Goal: Task Accomplishment & Management: Contribute content

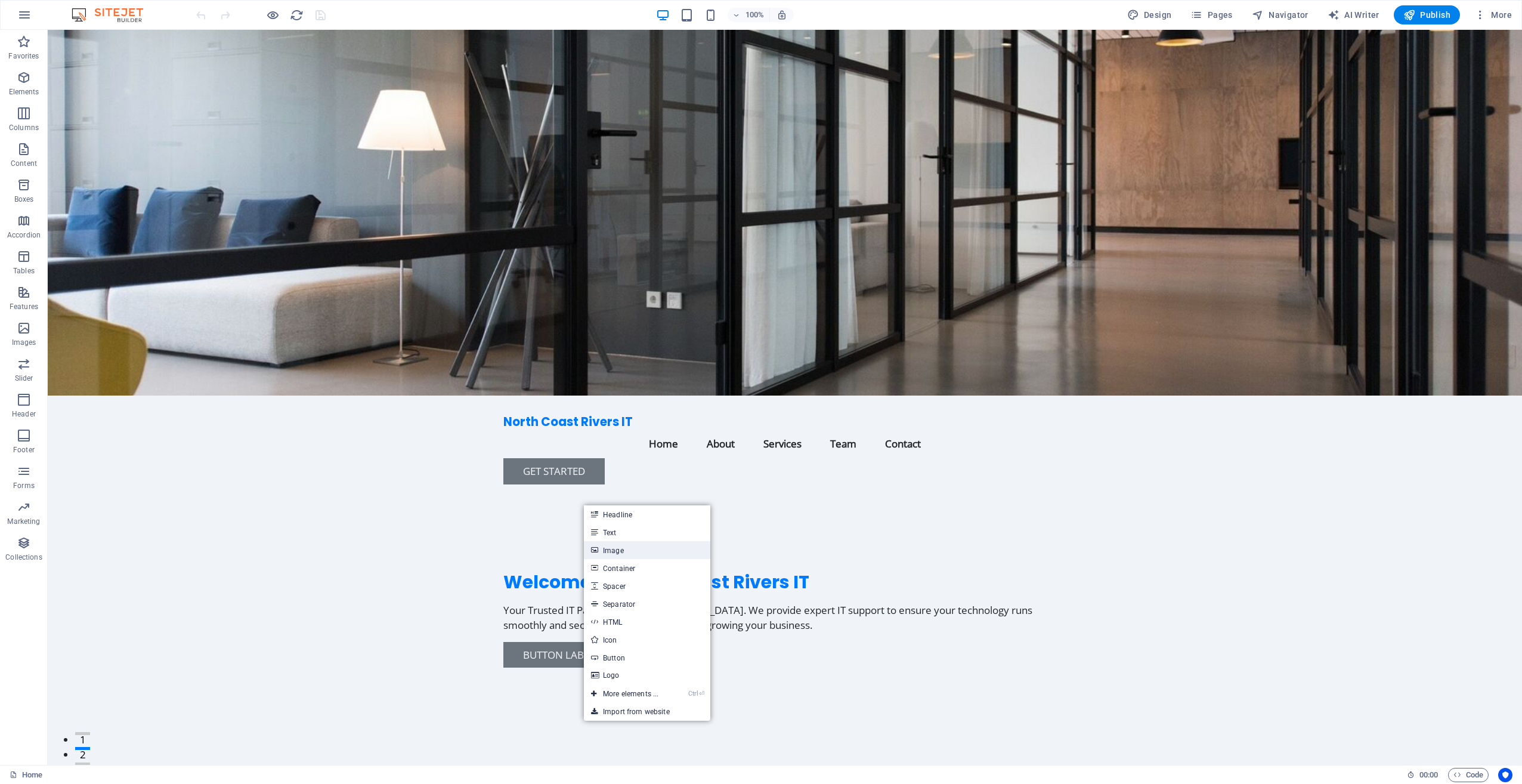
click at [616, 546] on link "Image" at bounding box center [647, 550] width 127 height 18
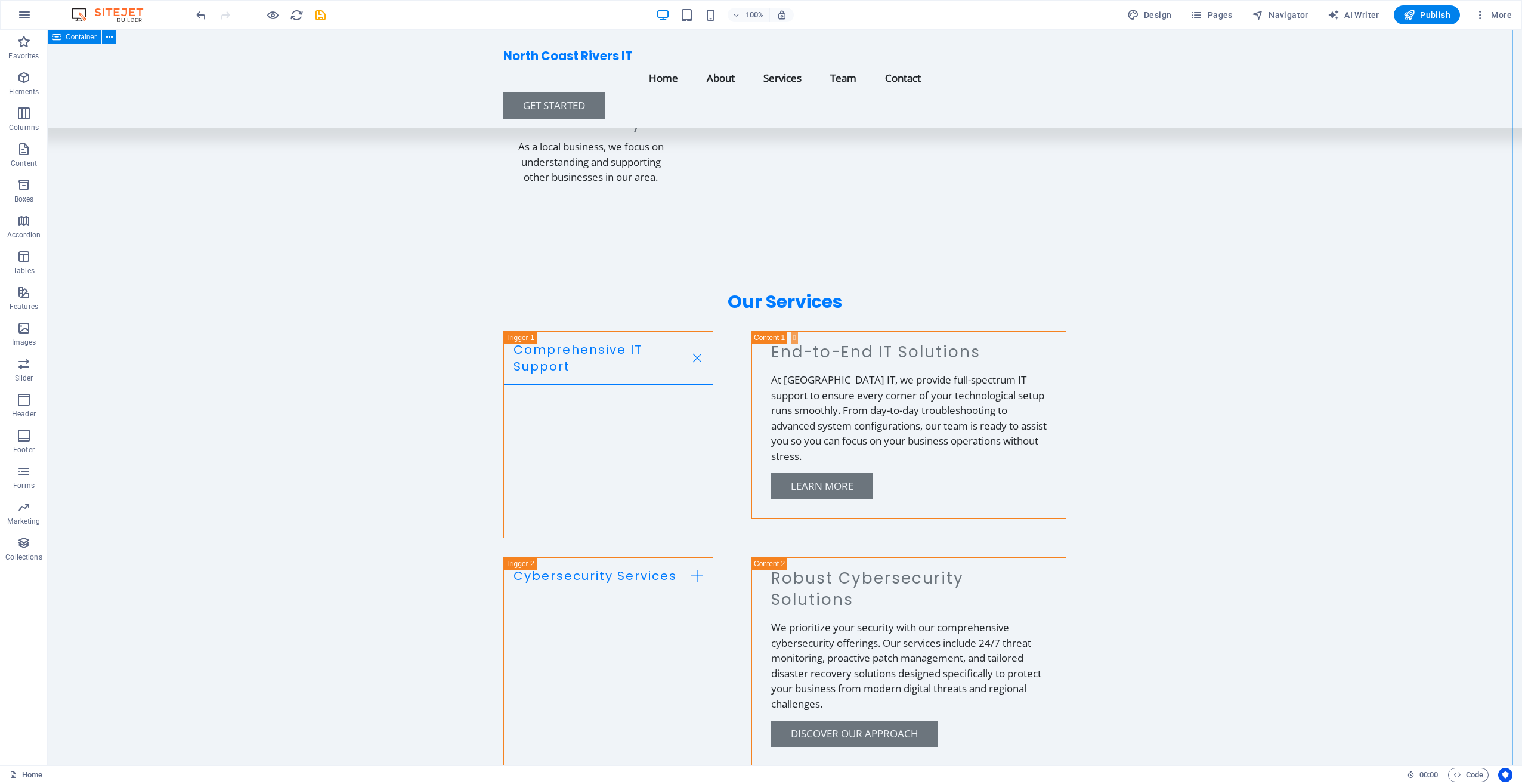
scroll to position [1671, 0]
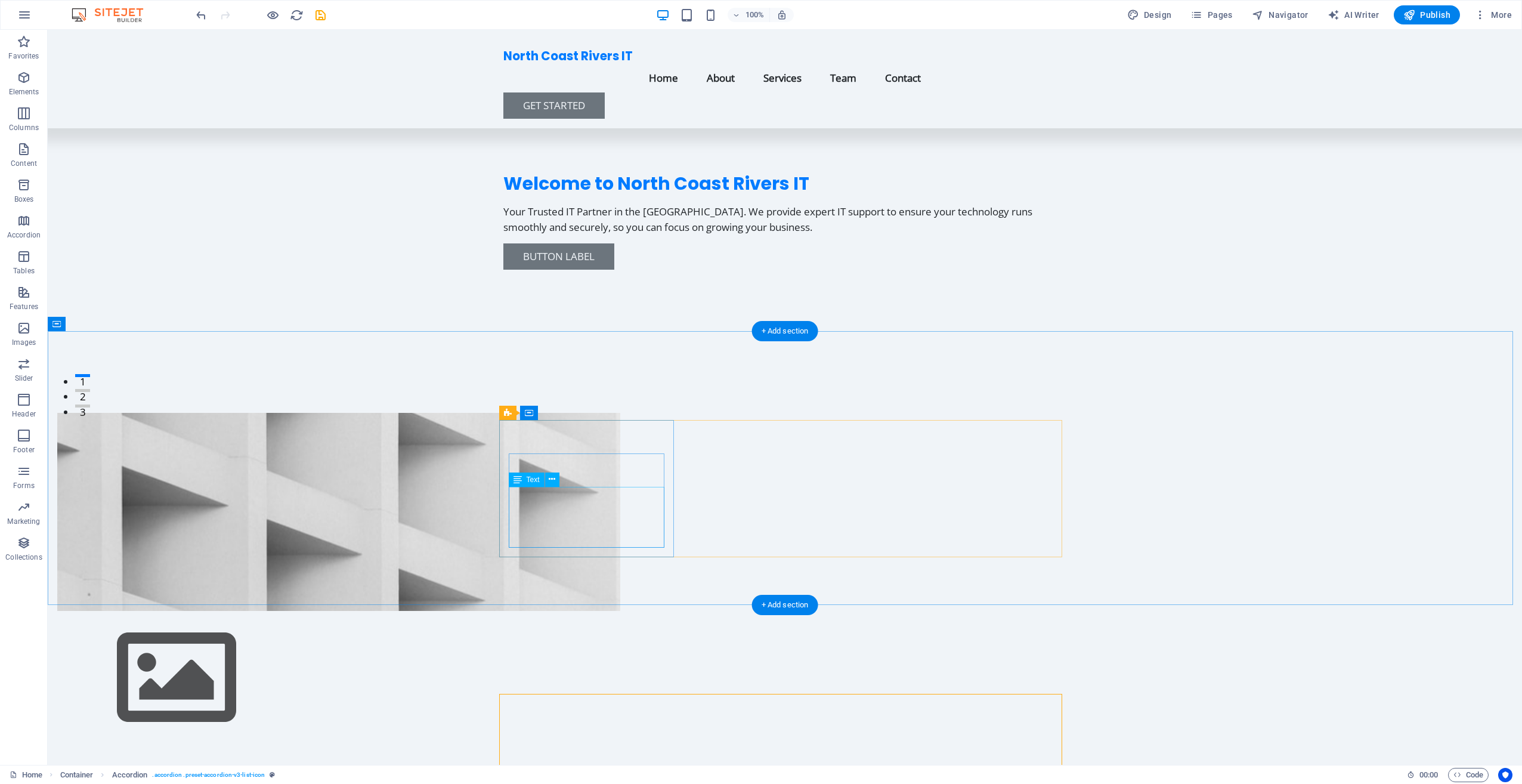
scroll to position [775, 0]
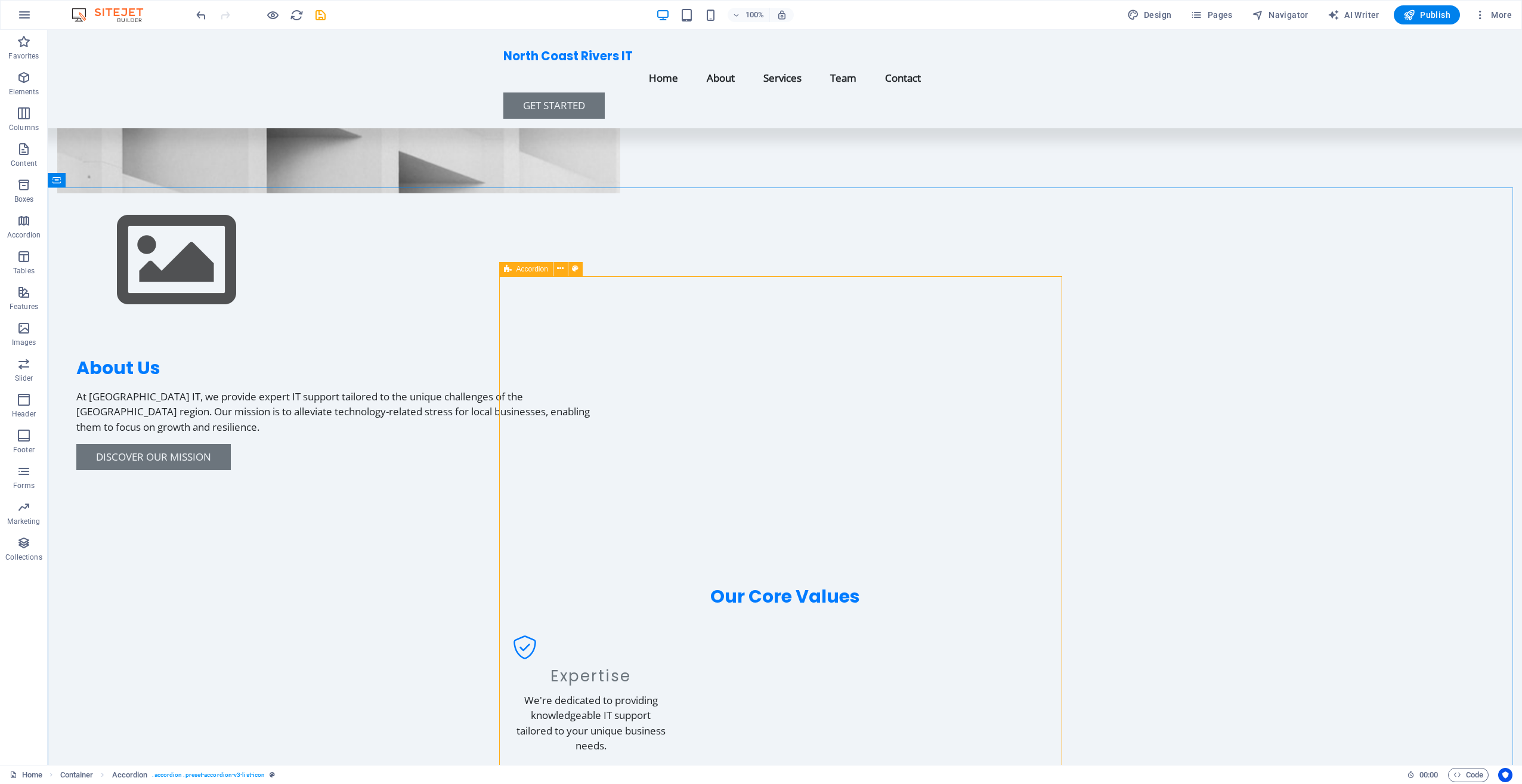
click at [508, 266] on icon at bounding box center [508, 269] width 8 height 14
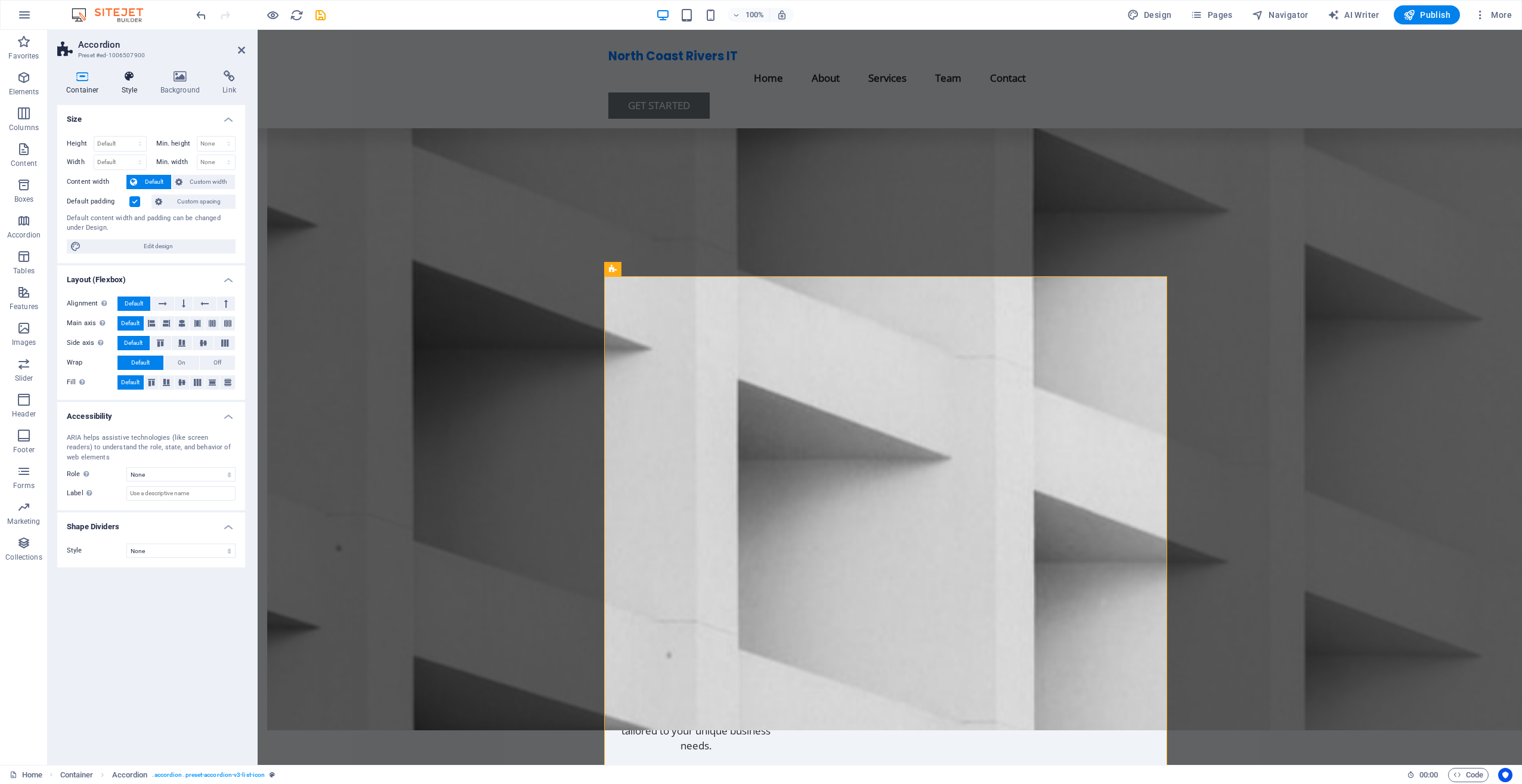
click at [127, 78] on icon at bounding box center [129, 76] width 34 height 12
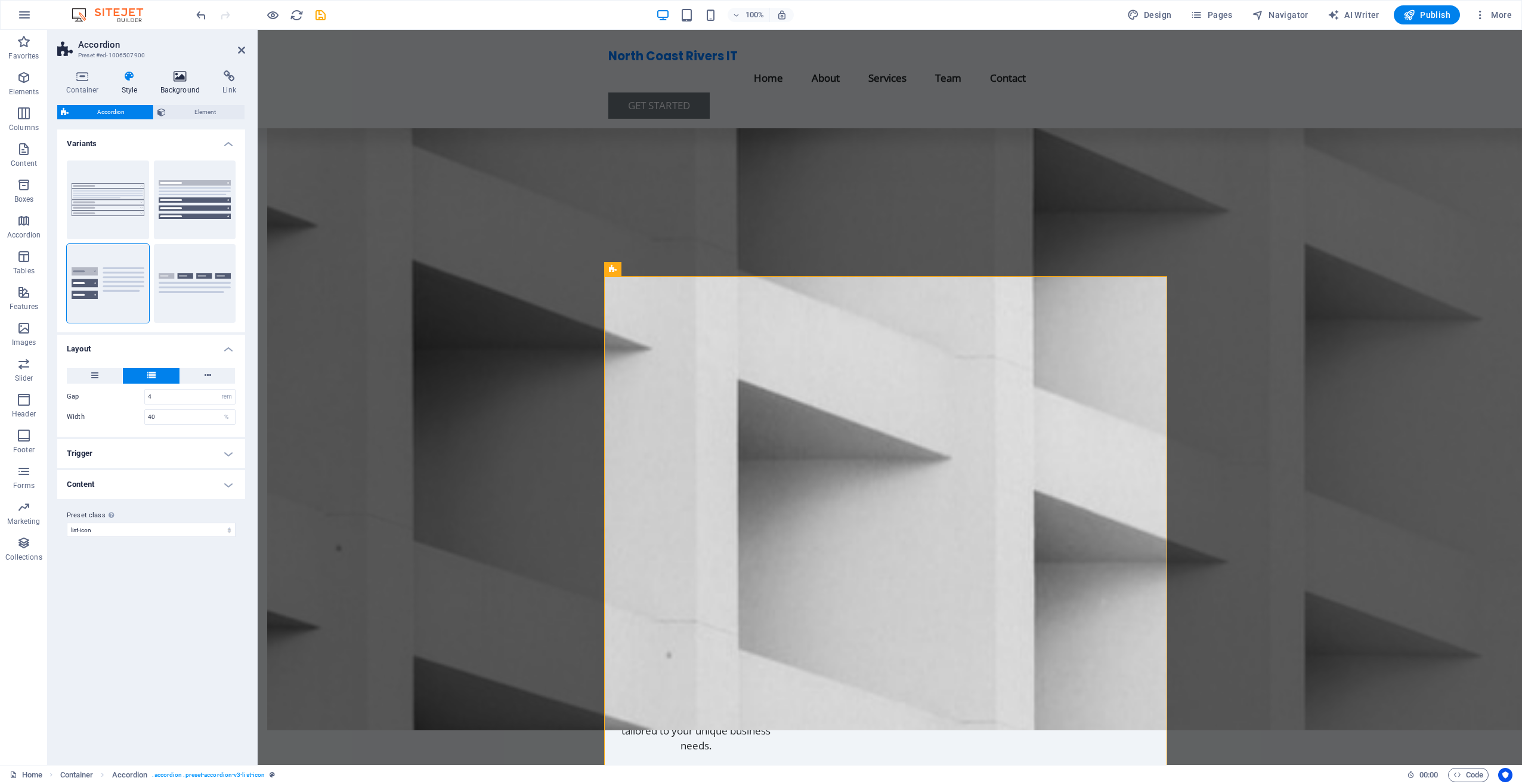
click at [173, 83] on h4 "Background" at bounding box center [182, 83] width 63 height 25
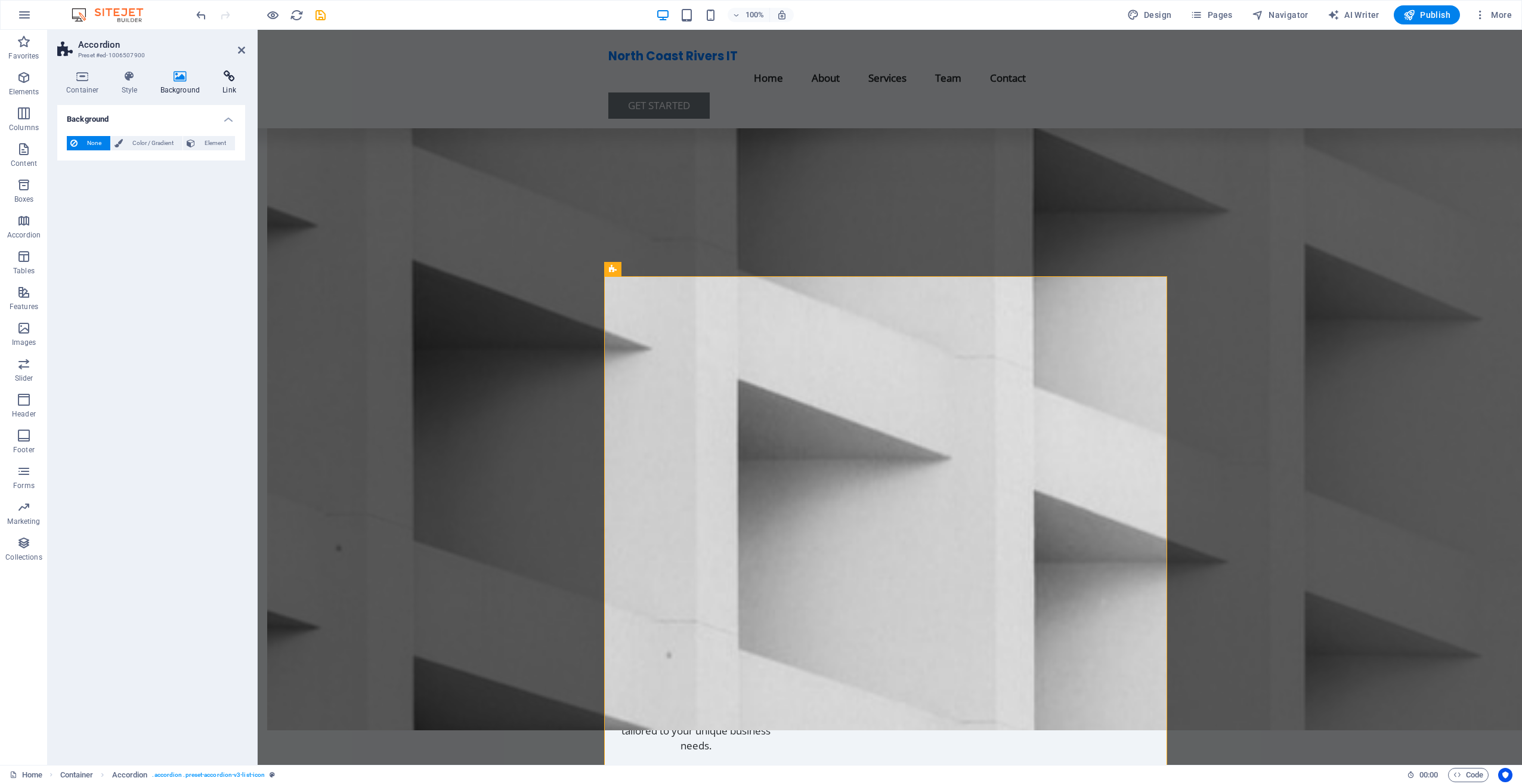
click at [214, 82] on h4 "Link" at bounding box center [229, 83] width 32 height 25
click at [105, 78] on icon at bounding box center [82, 76] width 50 height 12
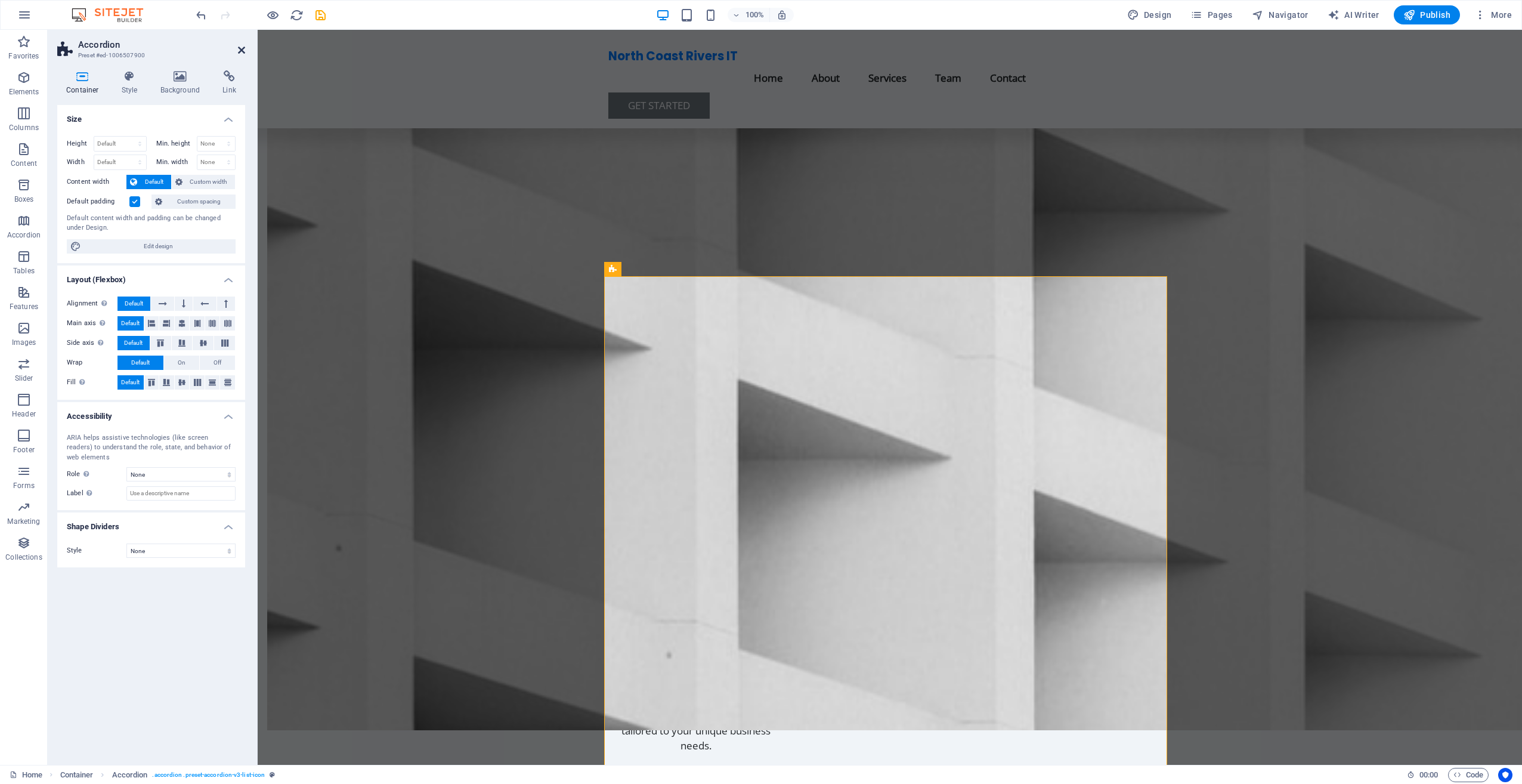
click at [239, 49] on icon at bounding box center [242, 50] width 7 height 10
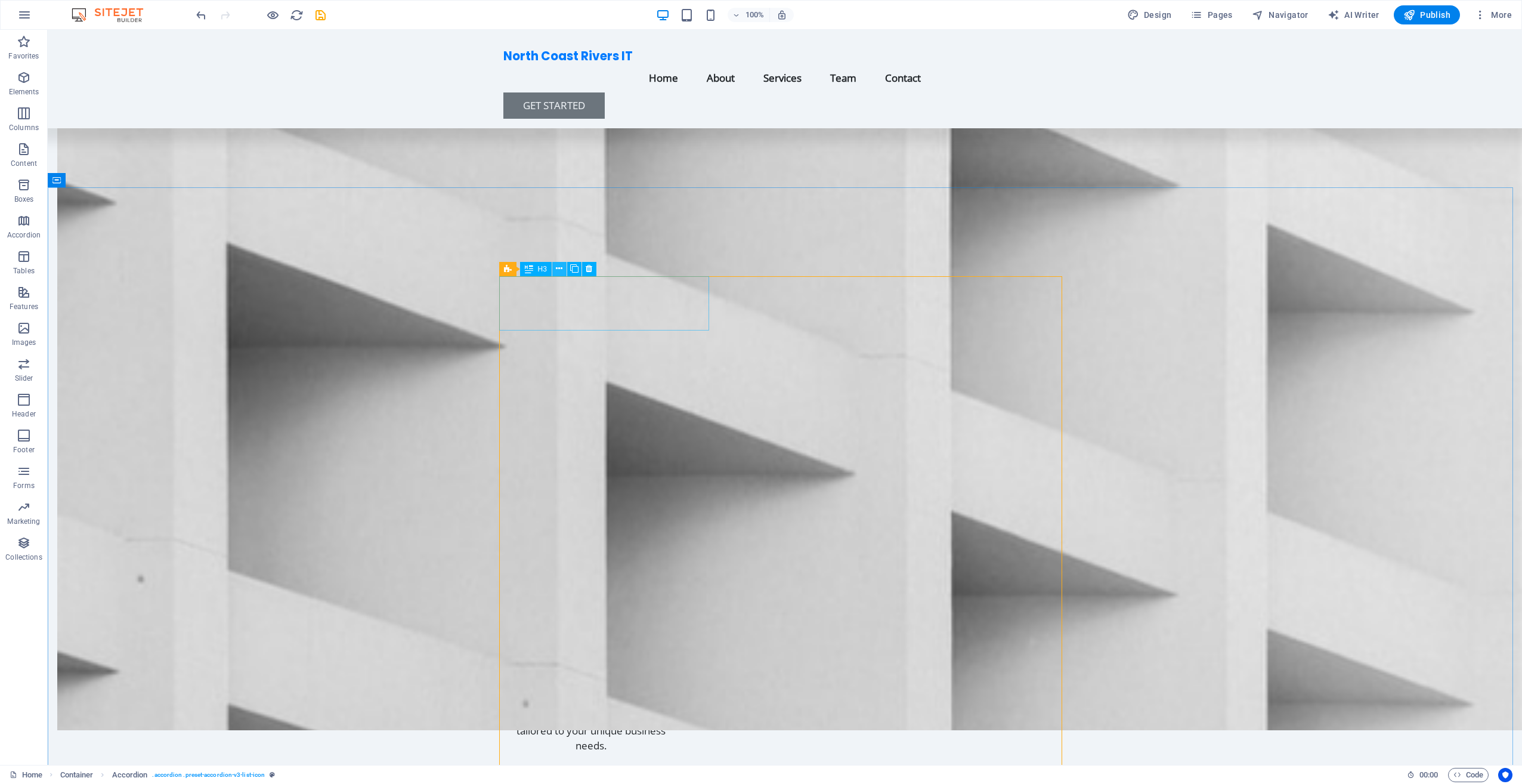
click at [557, 268] on icon at bounding box center [558, 269] width 6 height 12
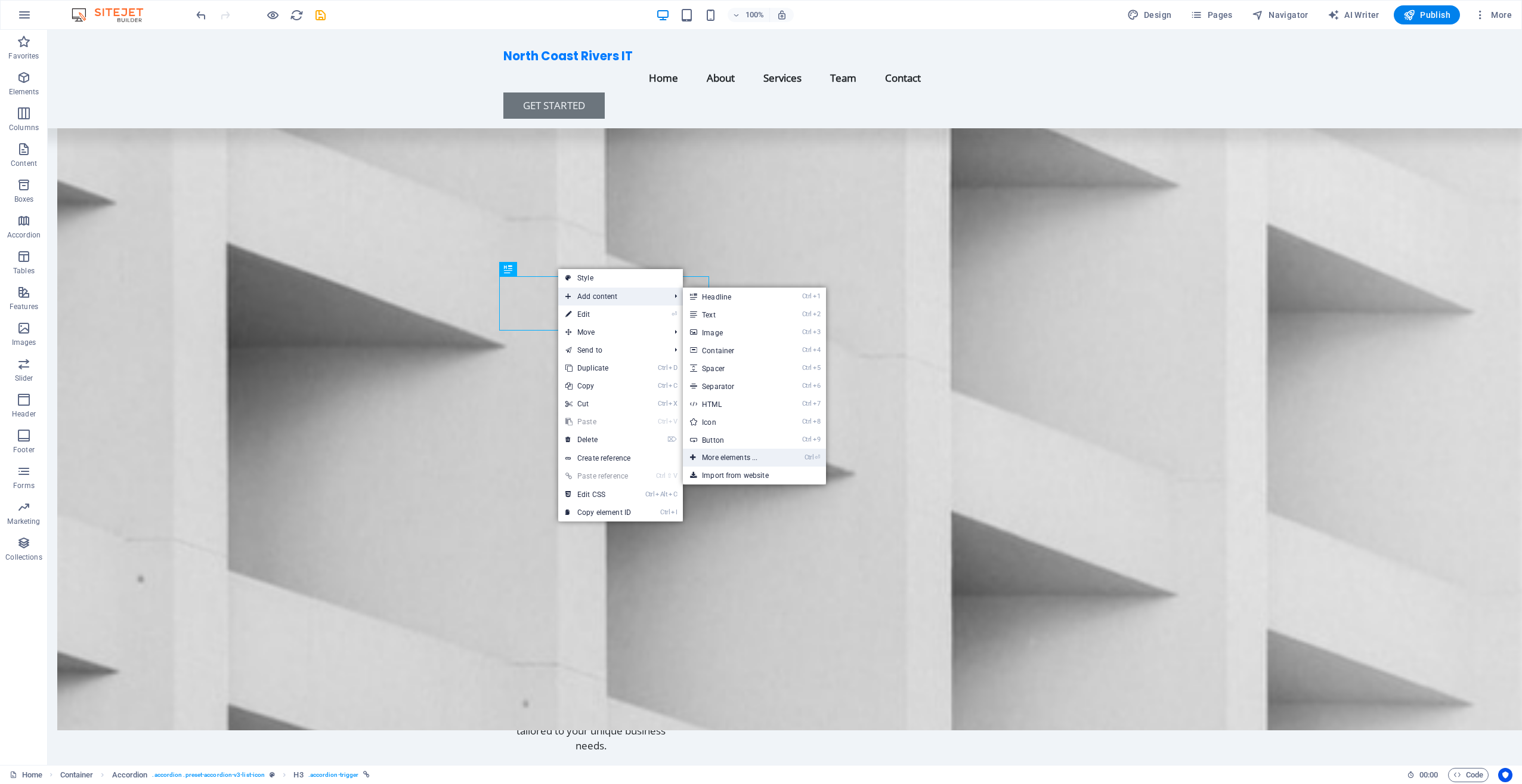
click at [748, 457] on link "Ctrl ⏎ More elements ..." at bounding box center [732, 457] width 98 height 18
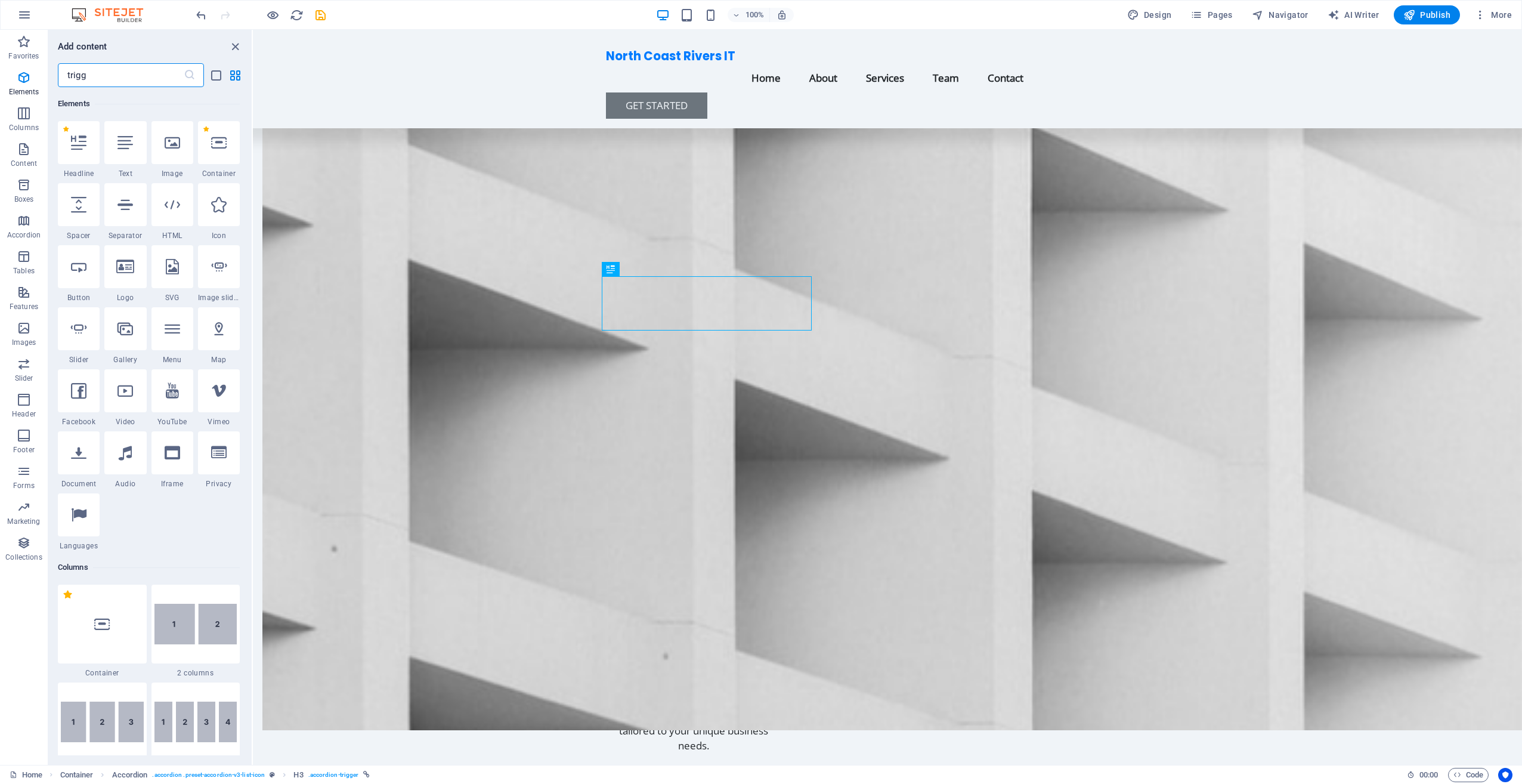
scroll to position [0, 0]
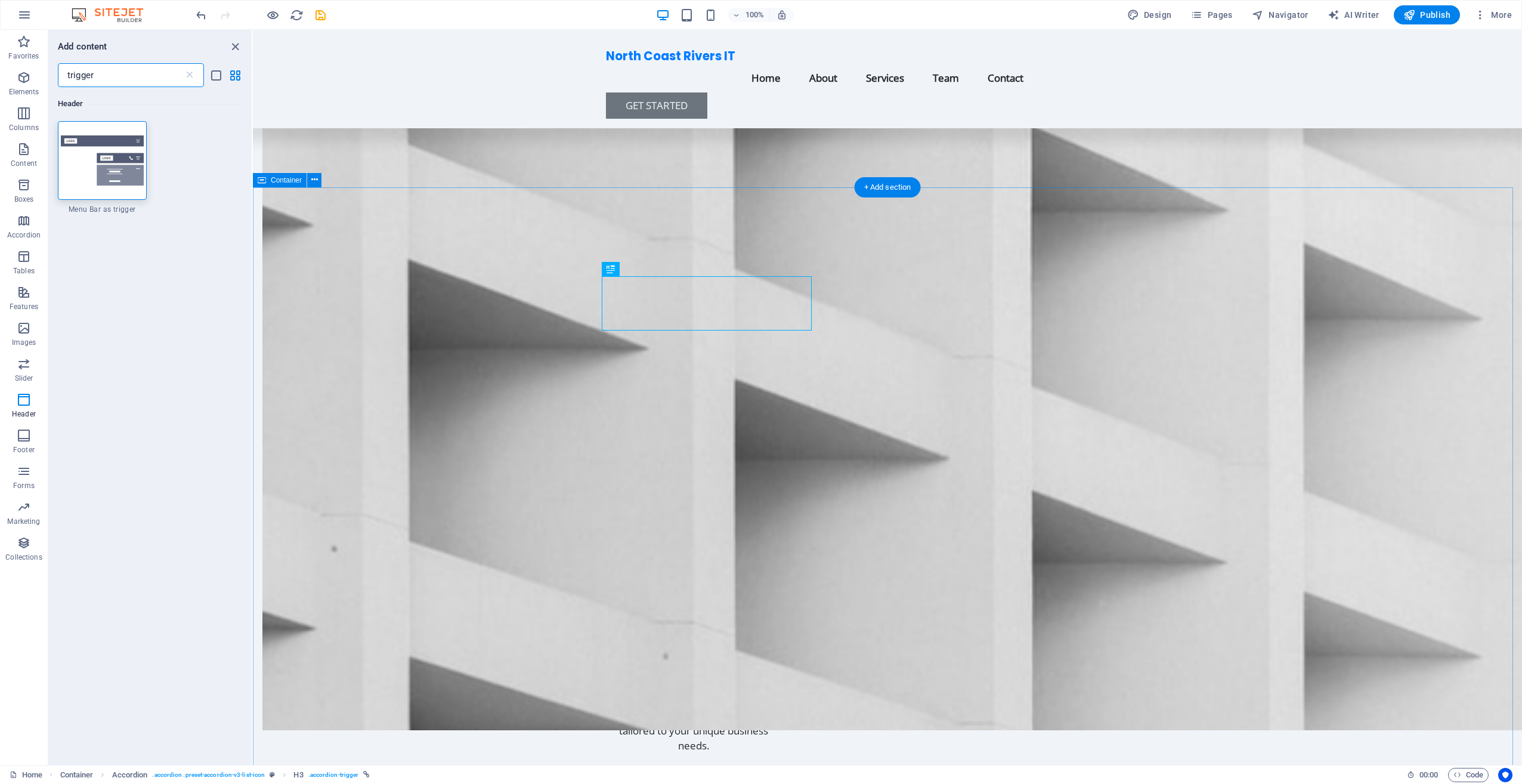
type input "trigger"
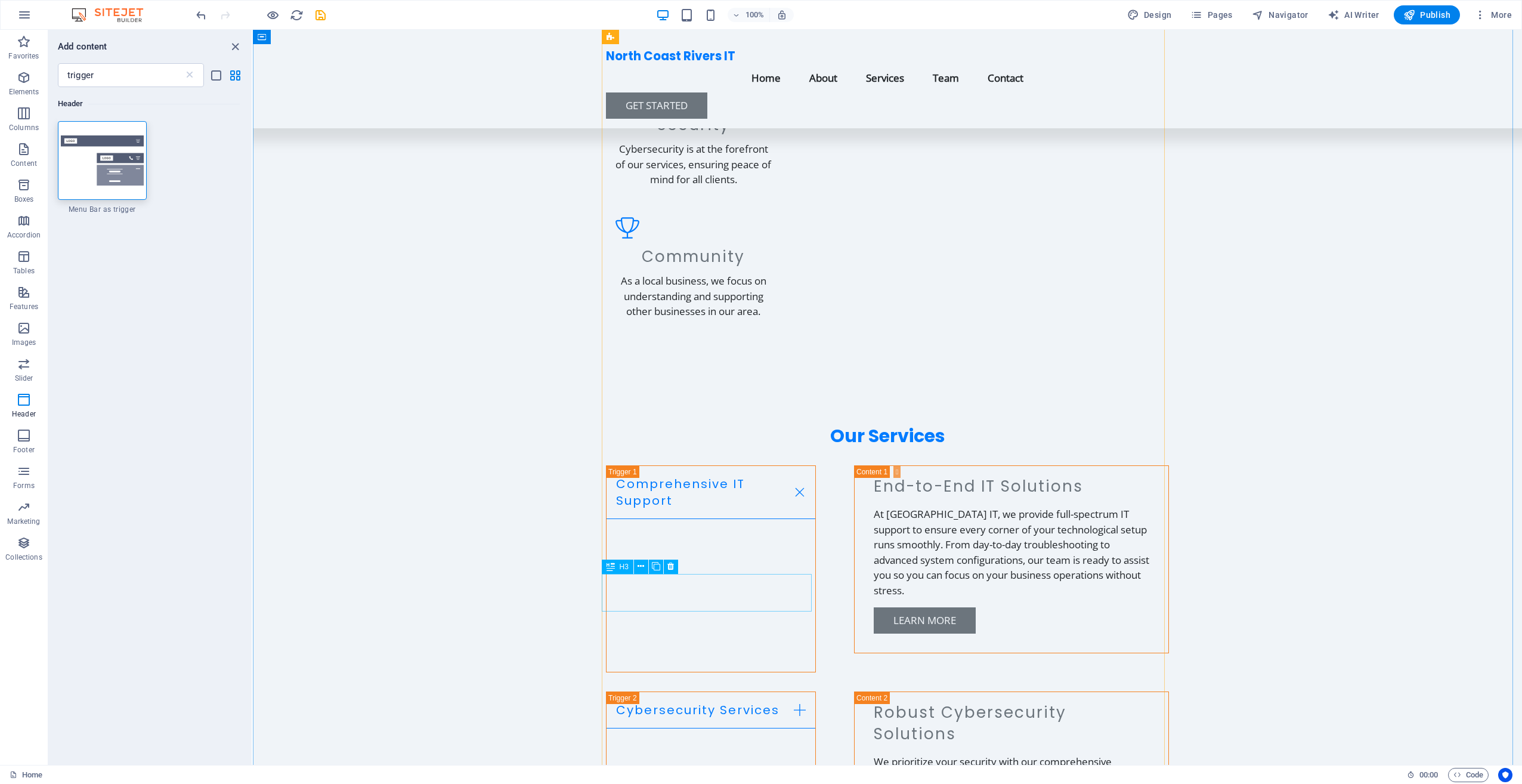
scroll to position [1730, 0]
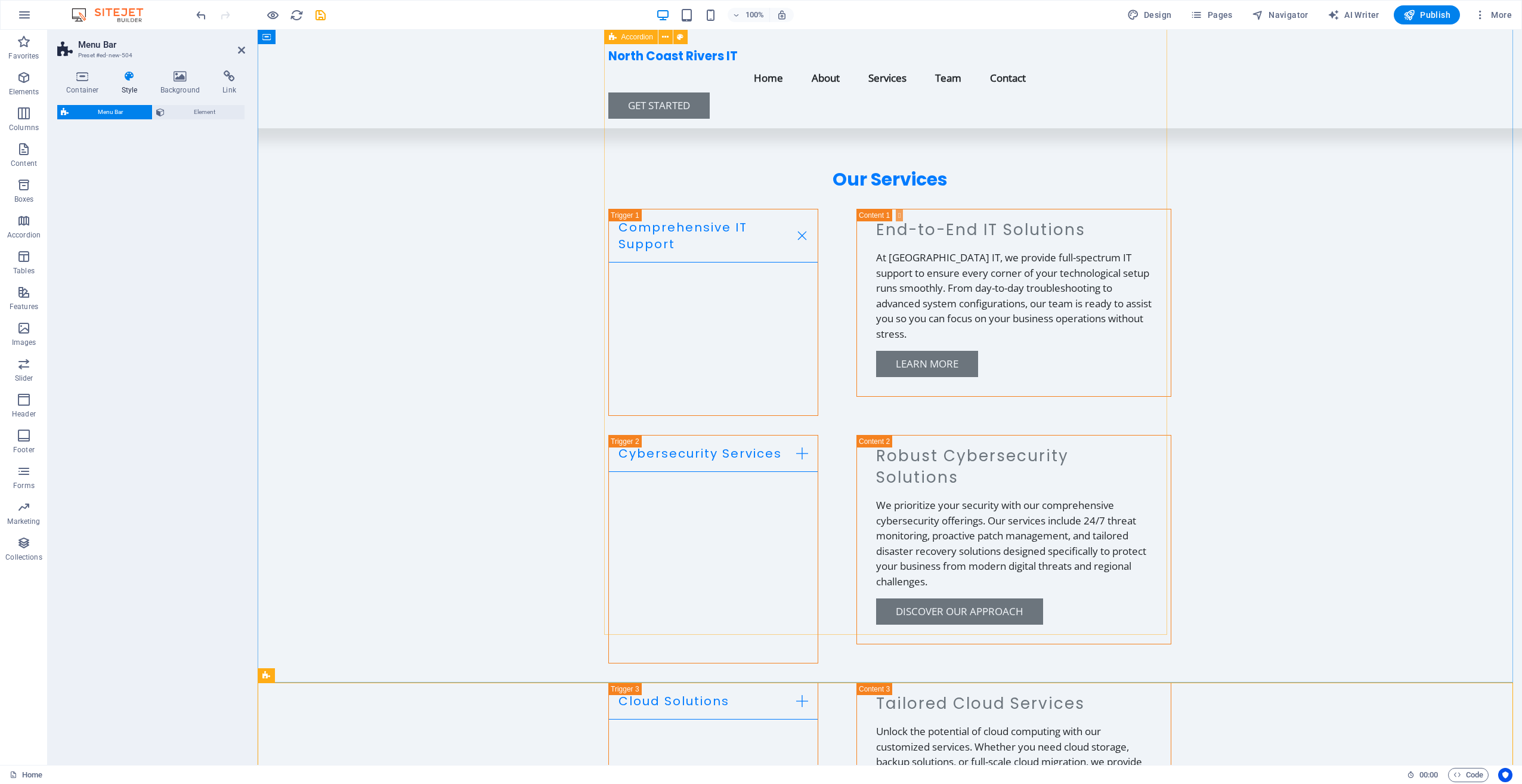
select select "rem"
select select "preset-menu-v2-trigger"
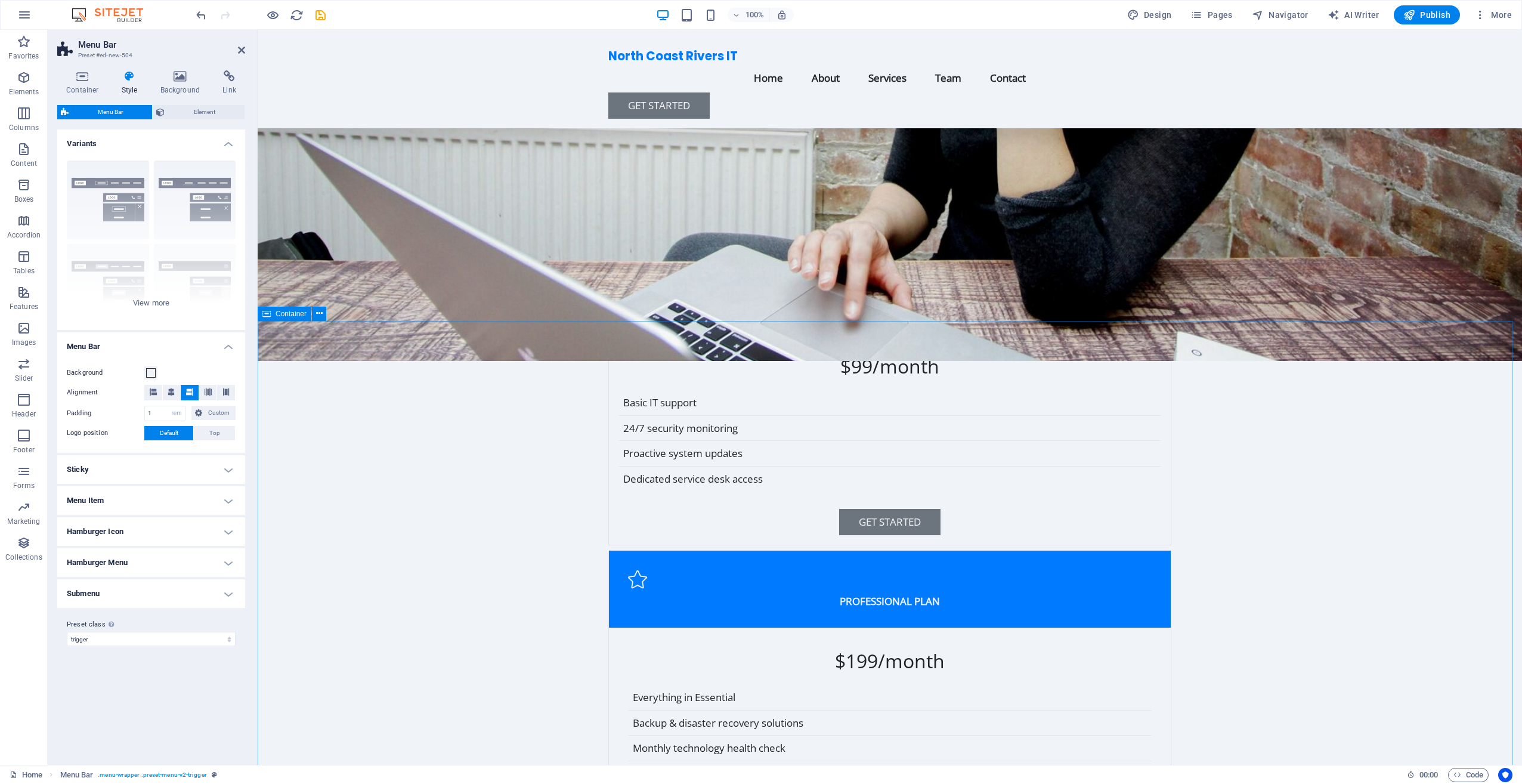
scroll to position [3878, 0]
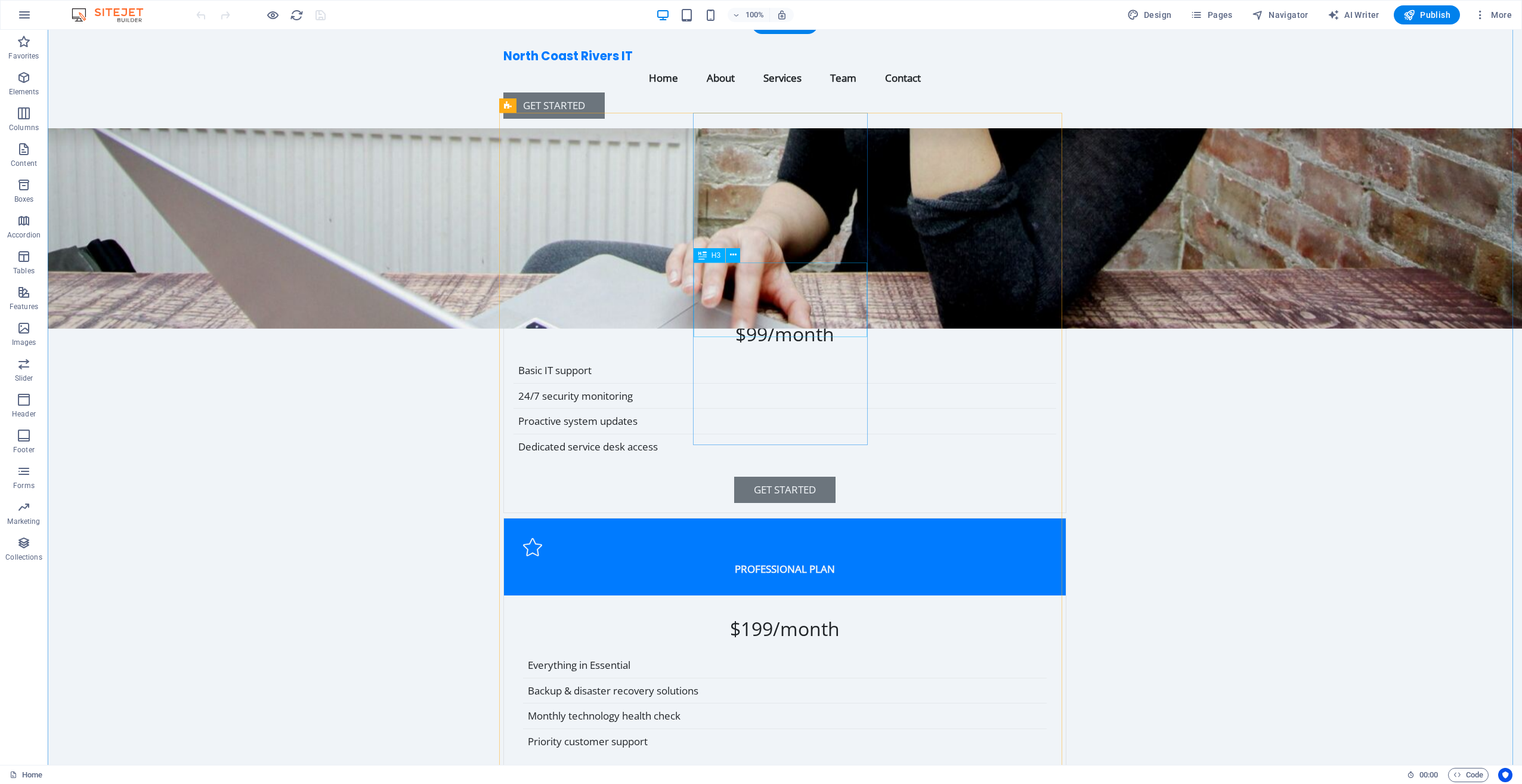
scroll to position [3699, 0]
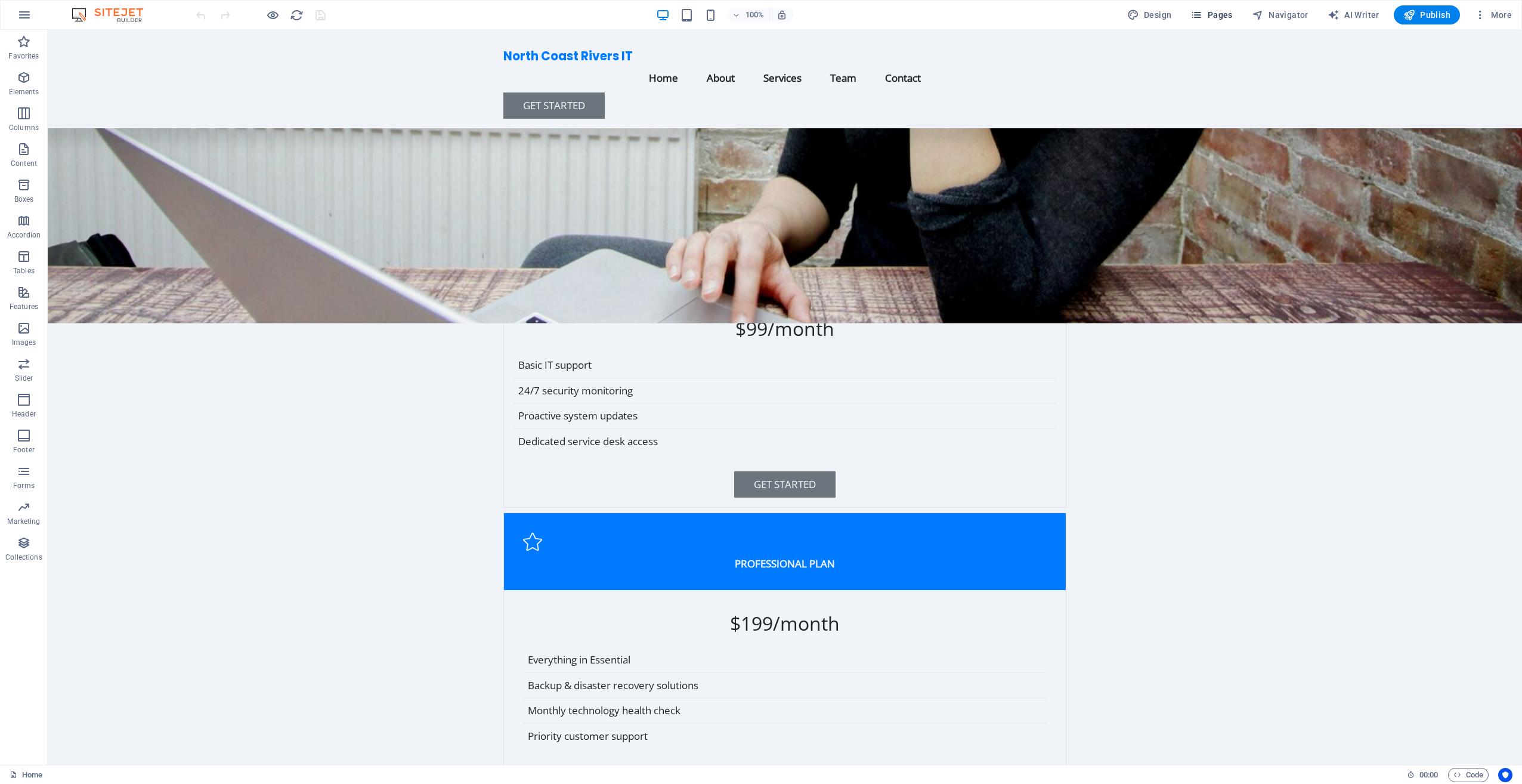
click at [1203, 18] on icon "button" at bounding box center [1196, 14] width 12 height 12
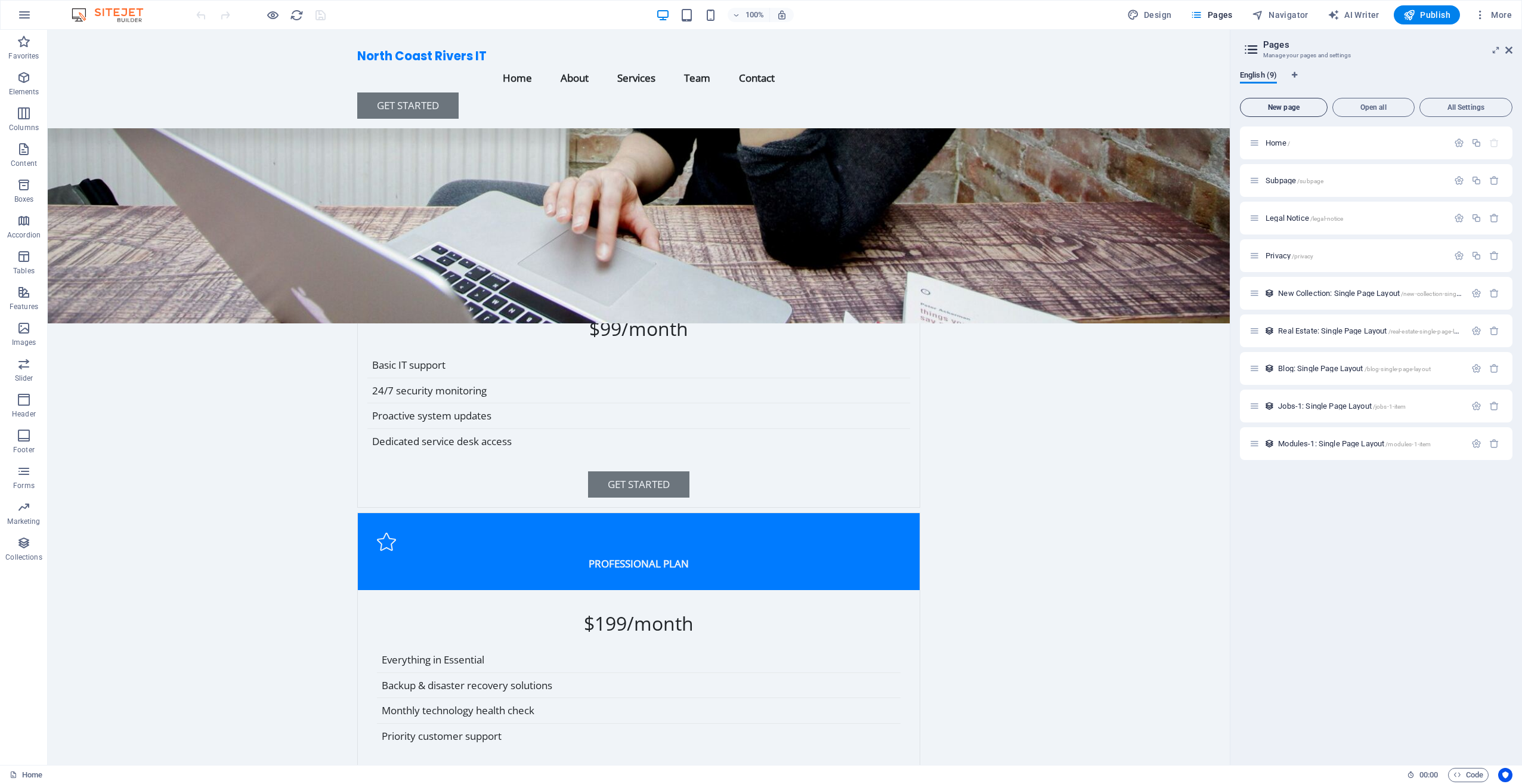
click at [1305, 109] on span "New page" at bounding box center [1284, 107] width 77 height 7
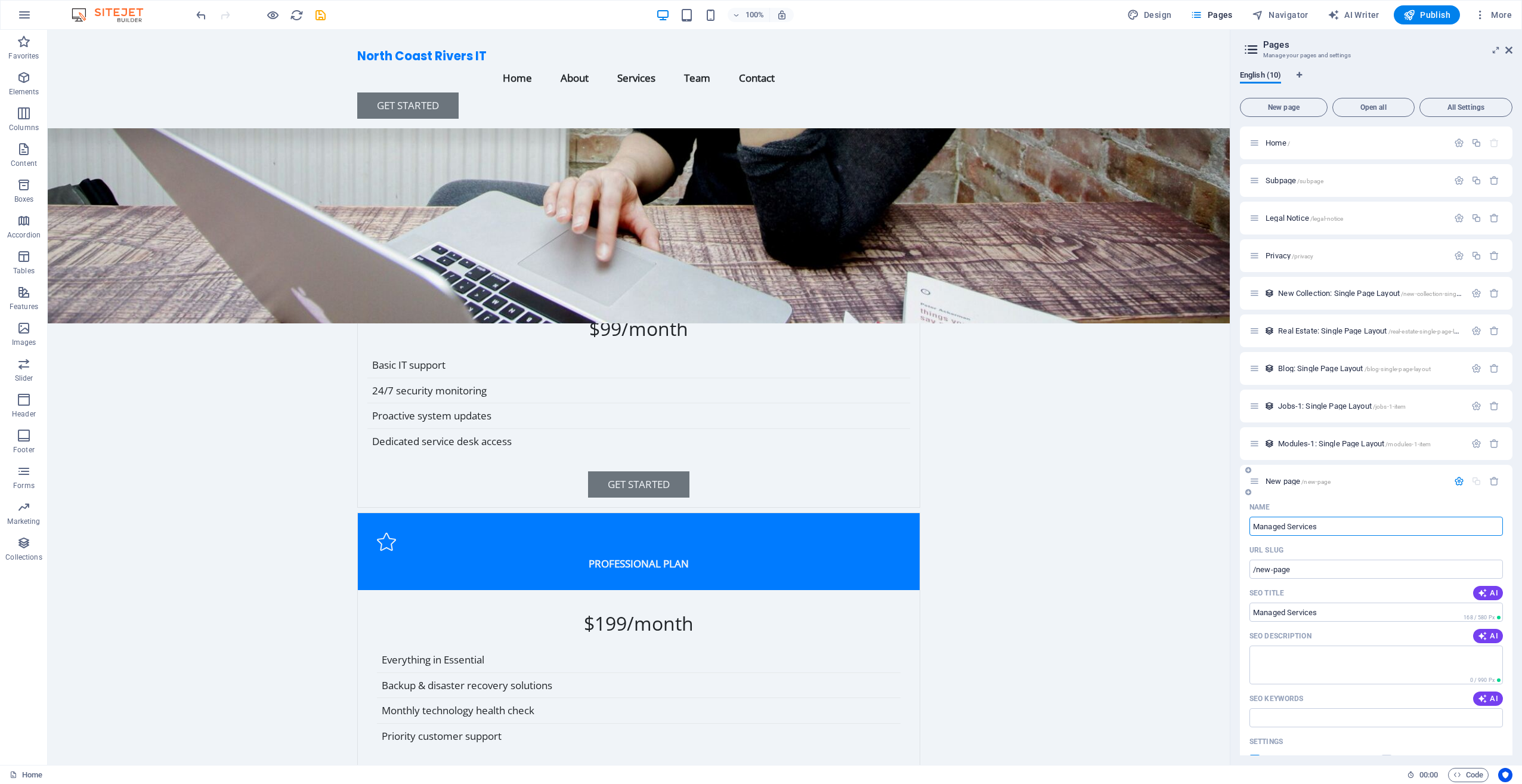
type input "Managed Services"
type input "/managed-services"
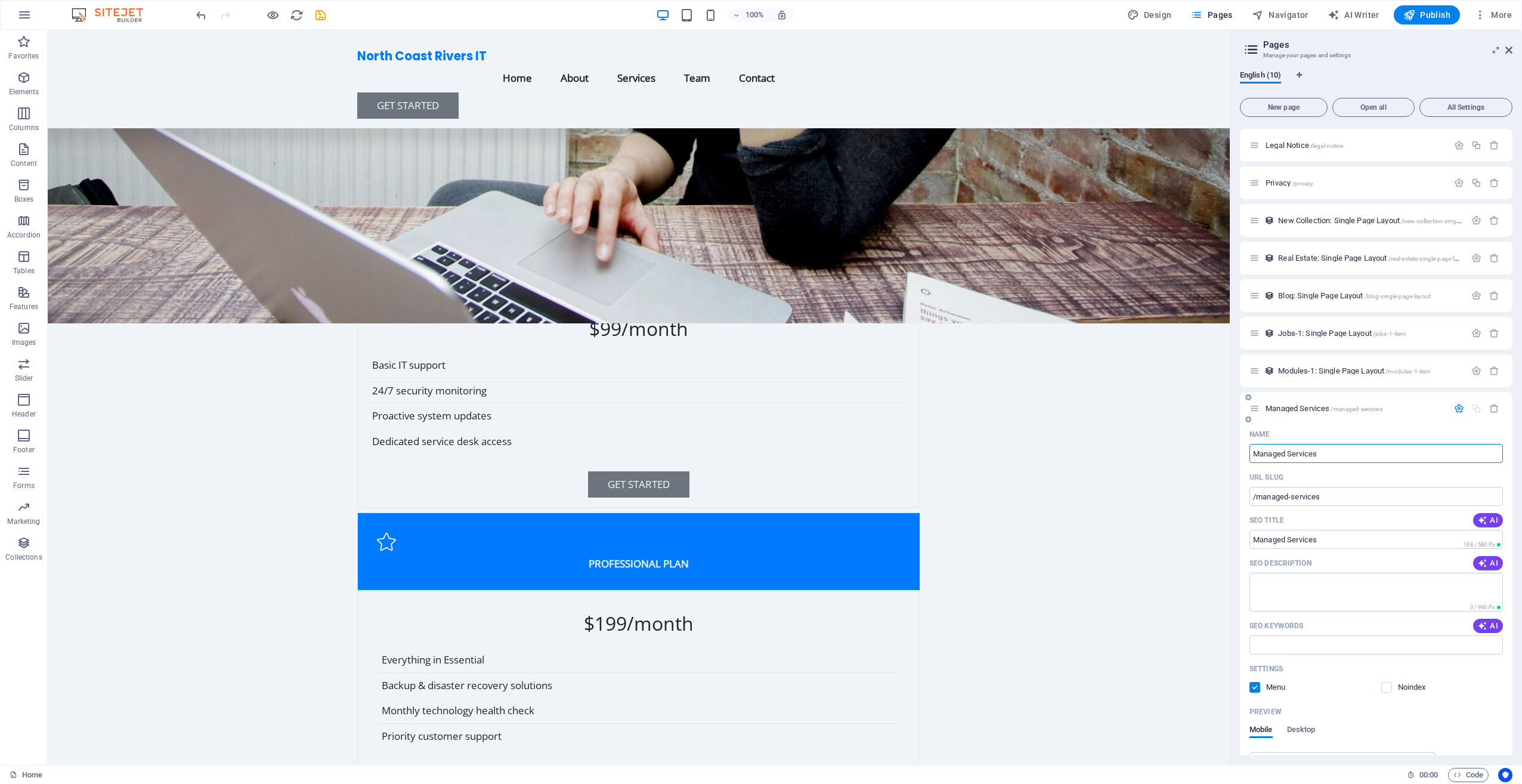
scroll to position [119, 0]
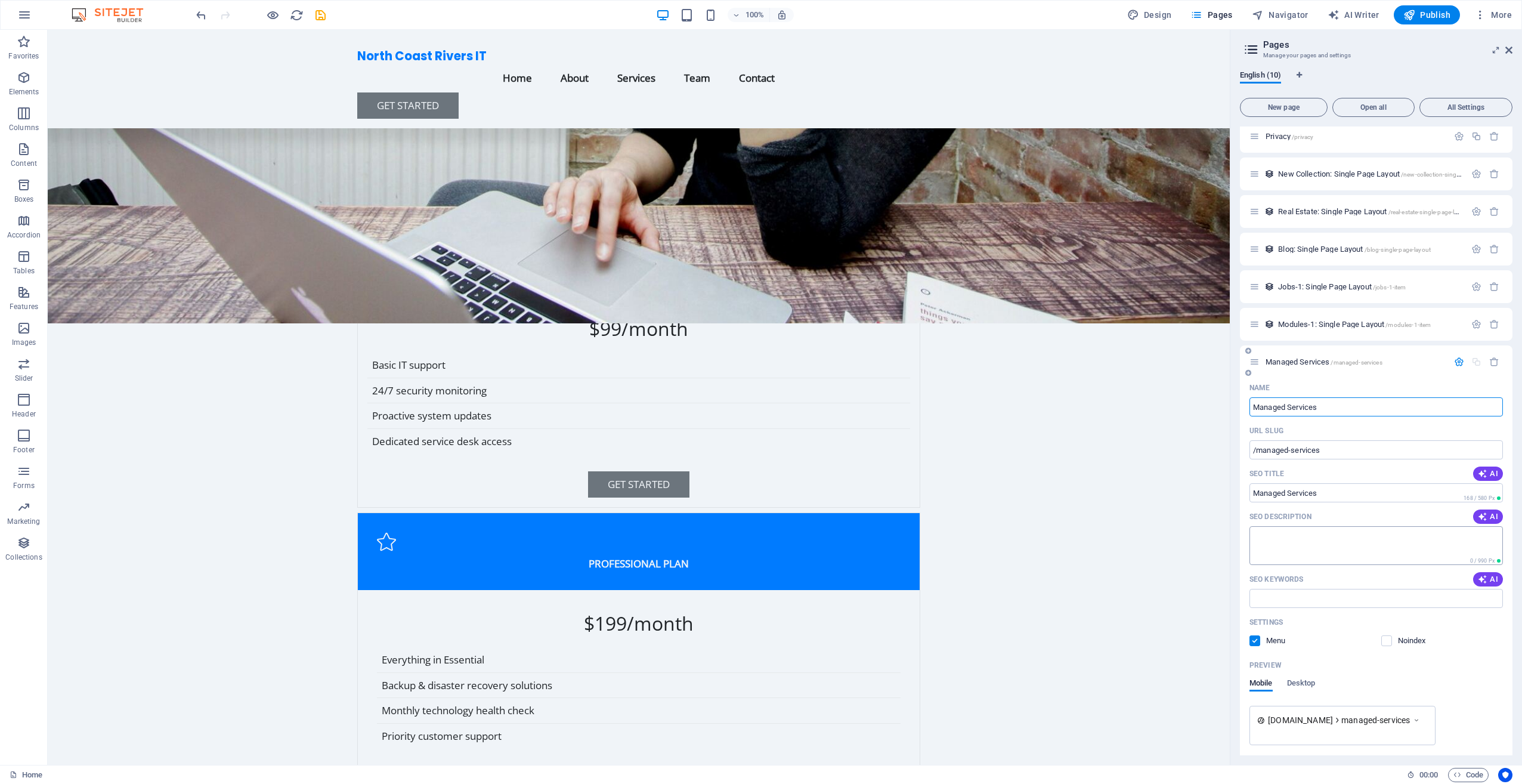
click at [1350, 542] on textarea "SEO Description" at bounding box center [1376, 546] width 254 height 39
click at [1334, 410] on input "Managed Services" at bounding box center [1376, 407] width 254 height 19
click at [1287, 405] on input "Managed Services" at bounding box center [1376, 407] width 254 height 19
type input "Managed IT Services"
type input "/managed-it-services"
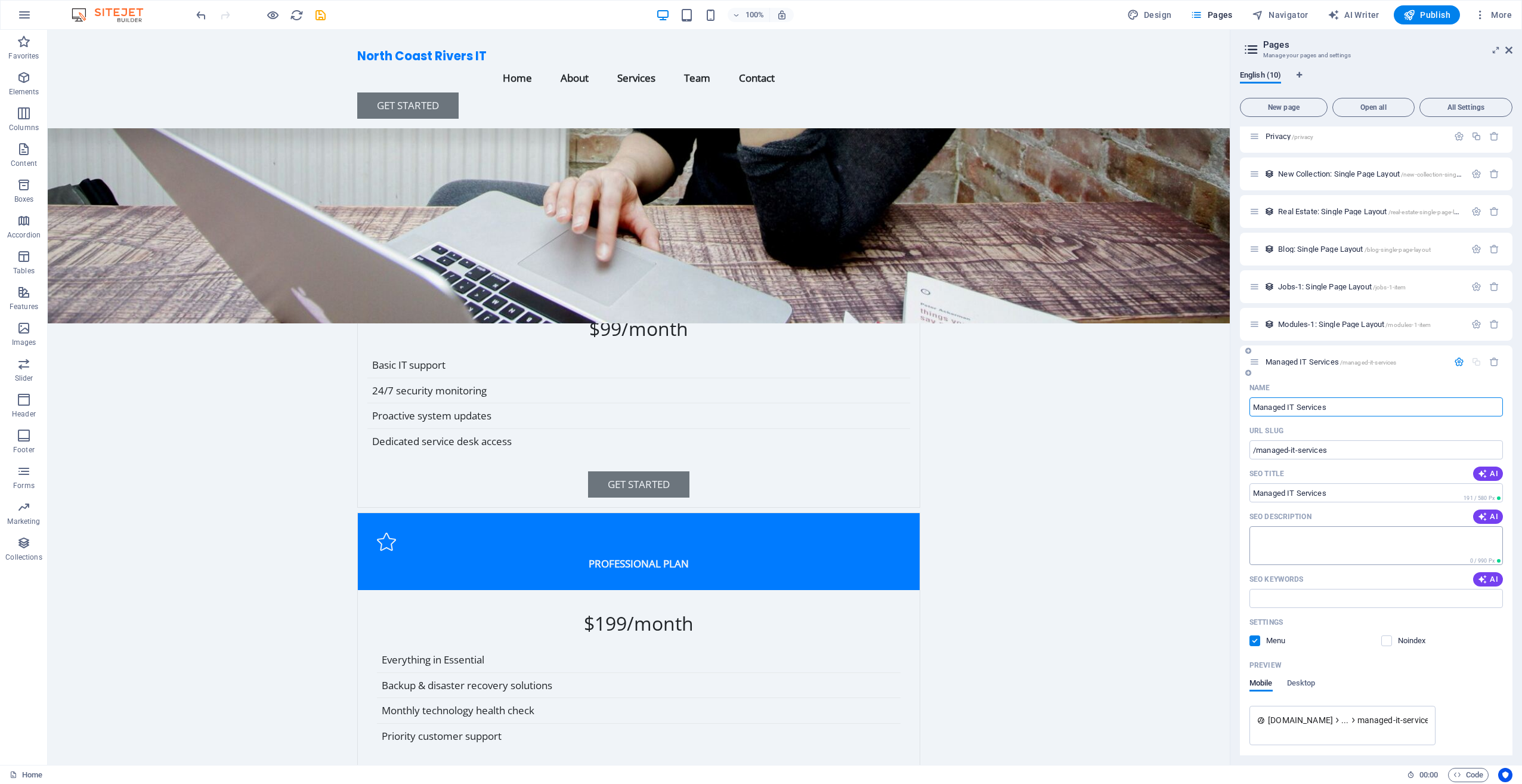
type input "Managed IT Services"
click at [1312, 542] on textarea "SEO Description" at bounding box center [1376, 546] width 254 height 39
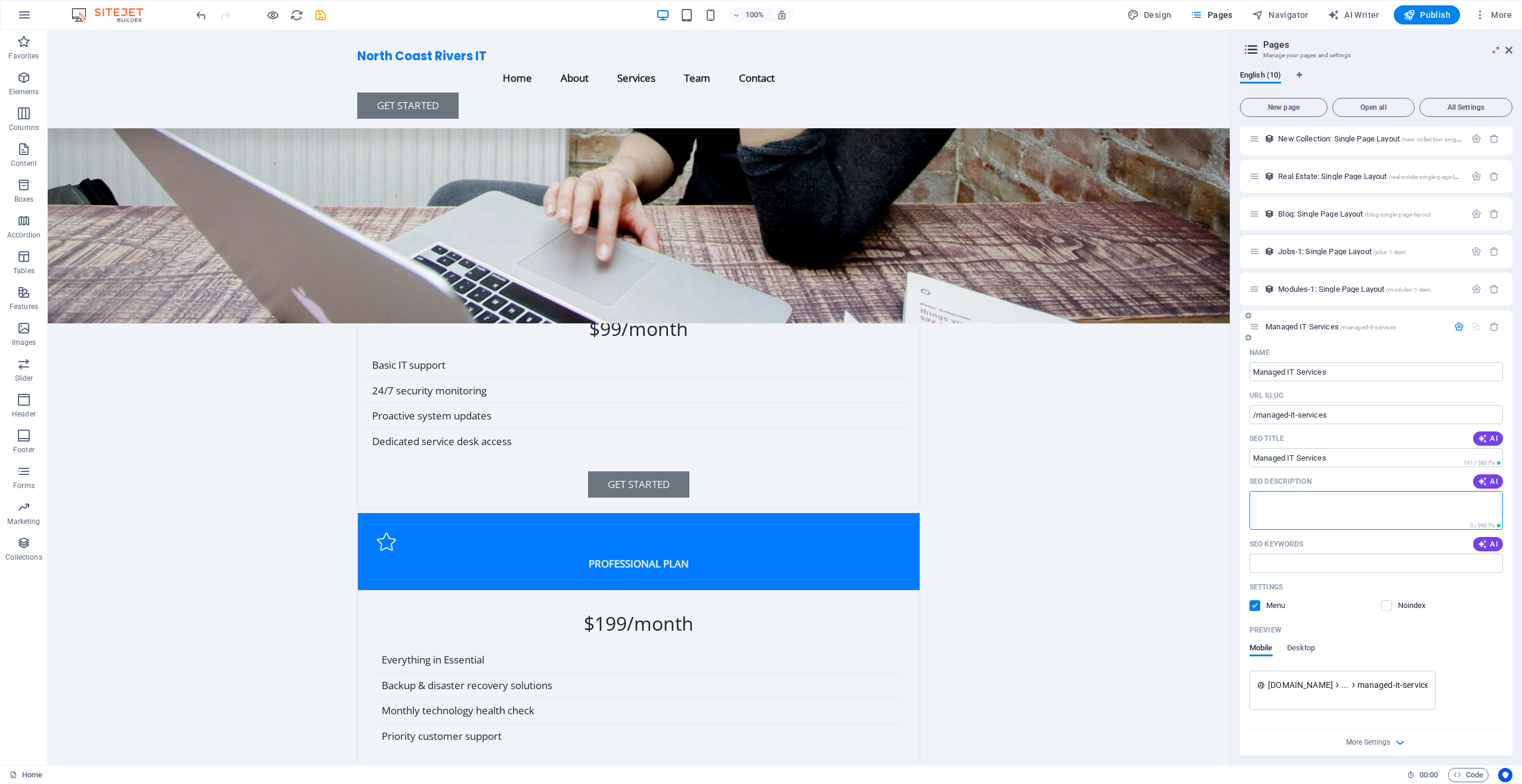
scroll to position [163, 0]
drag, startPoint x: 1378, startPoint y: 482, endPoint x: 1211, endPoint y: 451, distance: 169.9
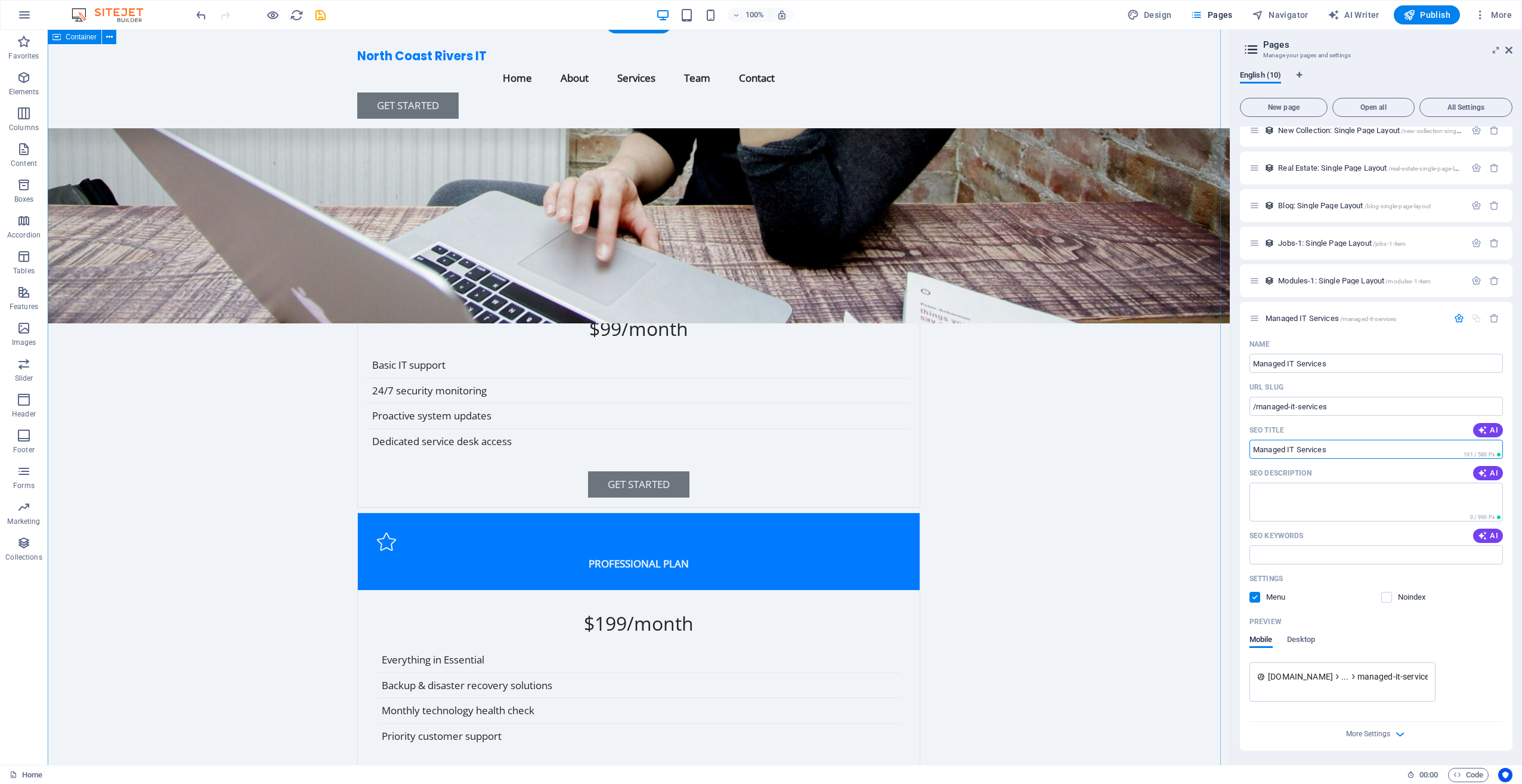
drag, startPoint x: 1392, startPoint y: 481, endPoint x: 1202, endPoint y: 443, distance: 193.8
click at [1297, 497] on textarea "SEO Description" at bounding box center [1376, 502] width 254 height 39
click at [1479, 475] on icon "button" at bounding box center [1483, 473] width 10 height 10
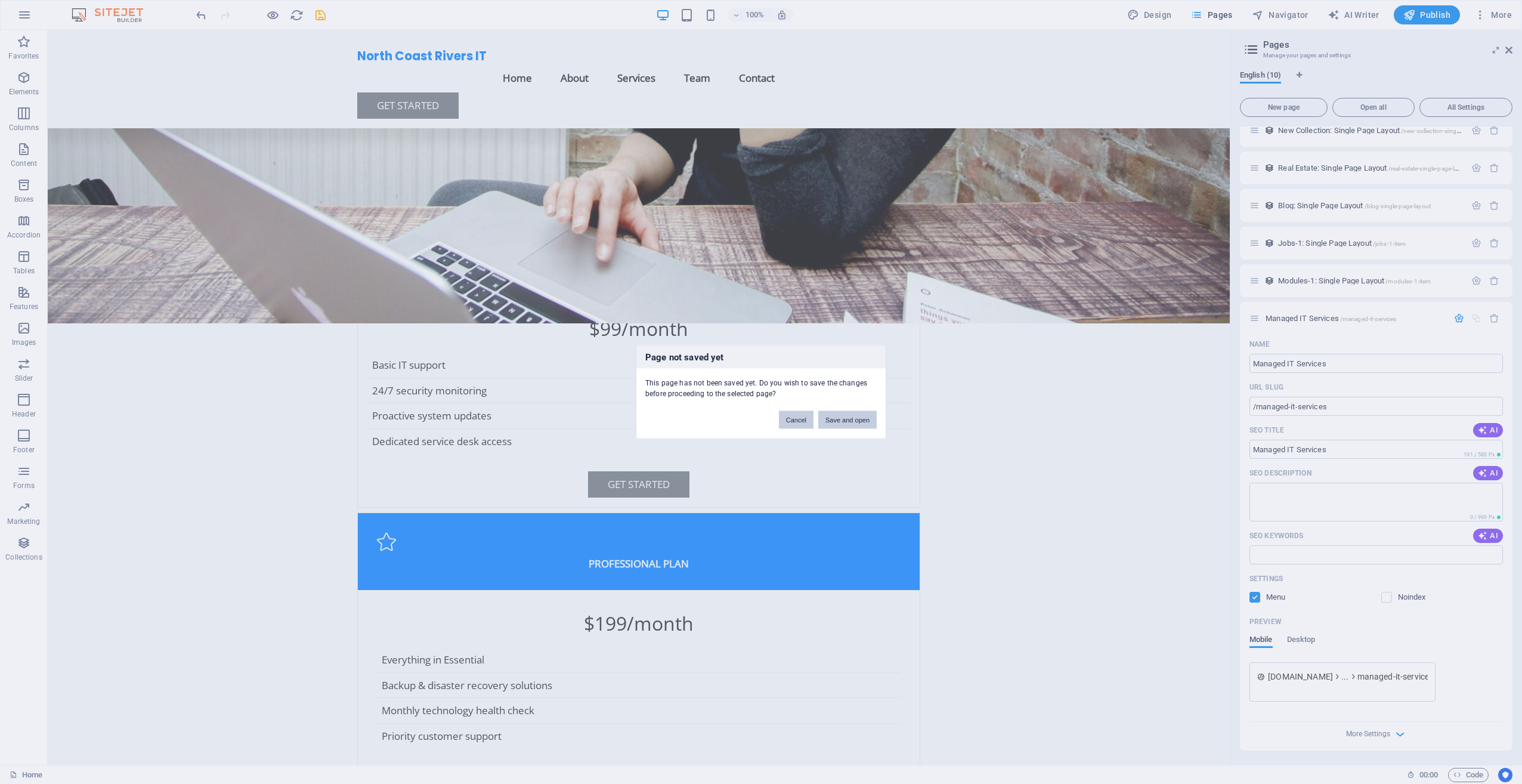
drag, startPoint x: 803, startPoint y: 423, endPoint x: 834, endPoint y: 424, distance: 31.0
click at [834, 424] on div "Cancel Save and open" at bounding box center [827, 414] width 116 height 30
click at [836, 424] on button "Save and open" at bounding box center [848, 419] width 58 height 18
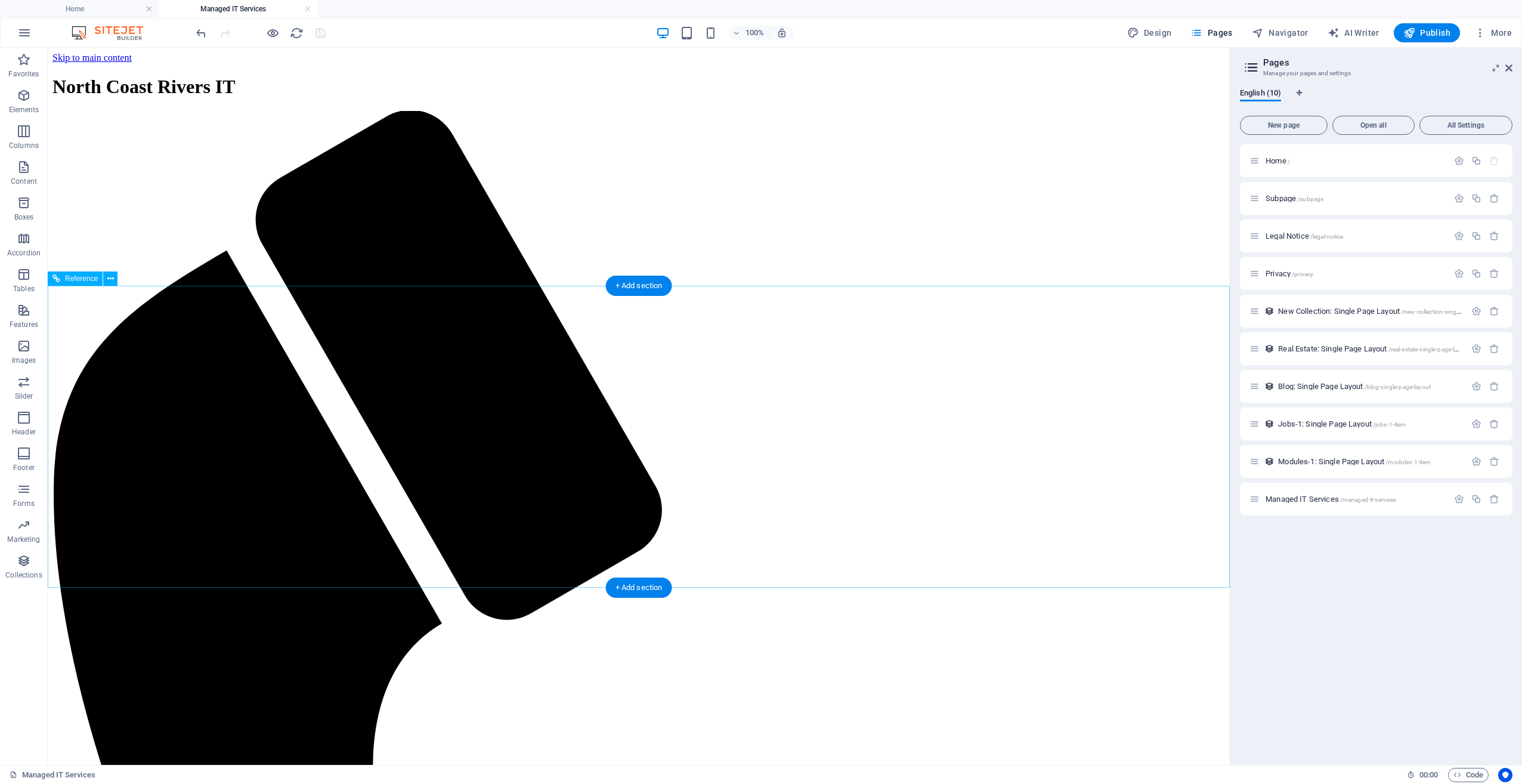
scroll to position [0, 0]
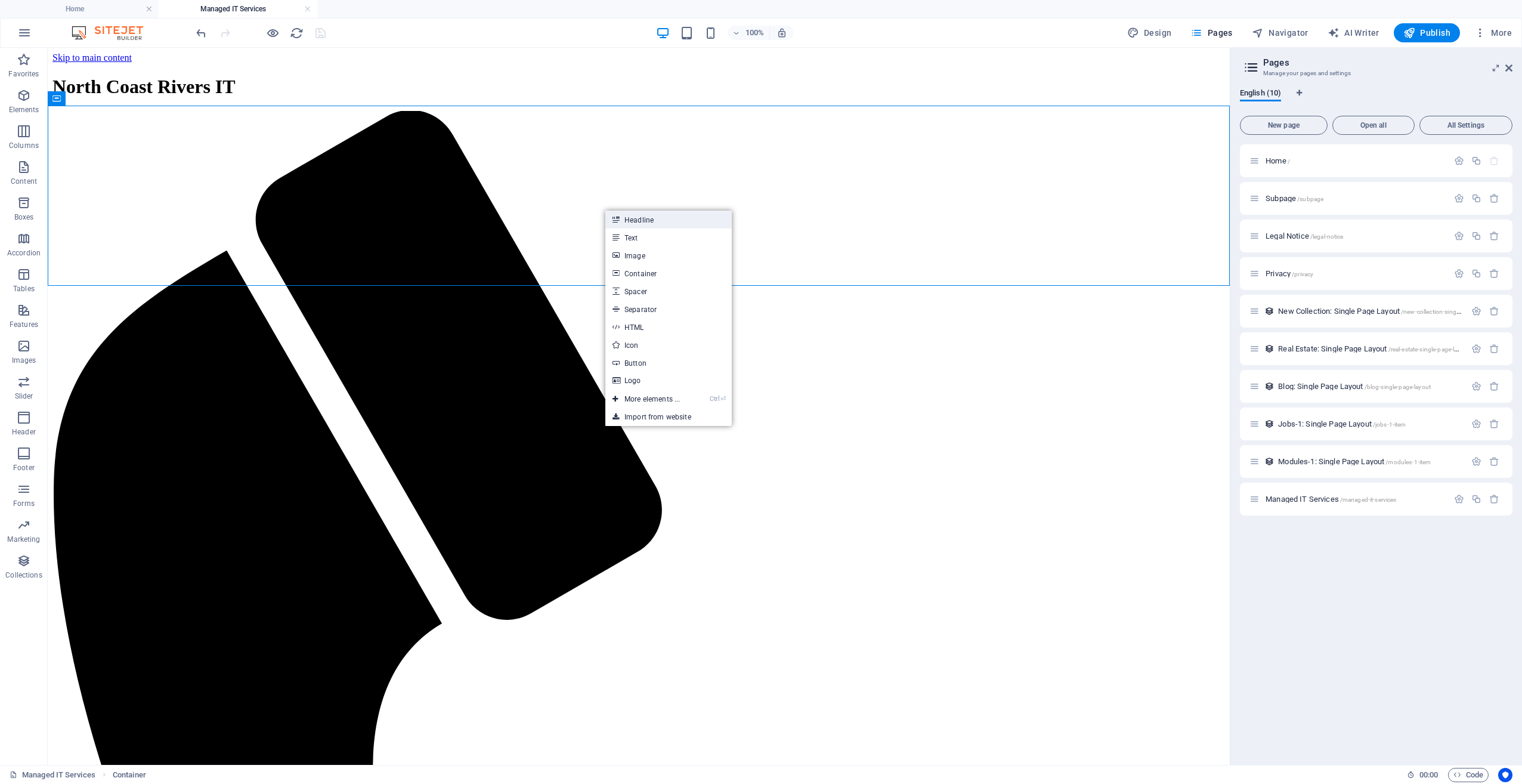
click at [645, 215] on link "Headline" at bounding box center [668, 219] width 127 height 18
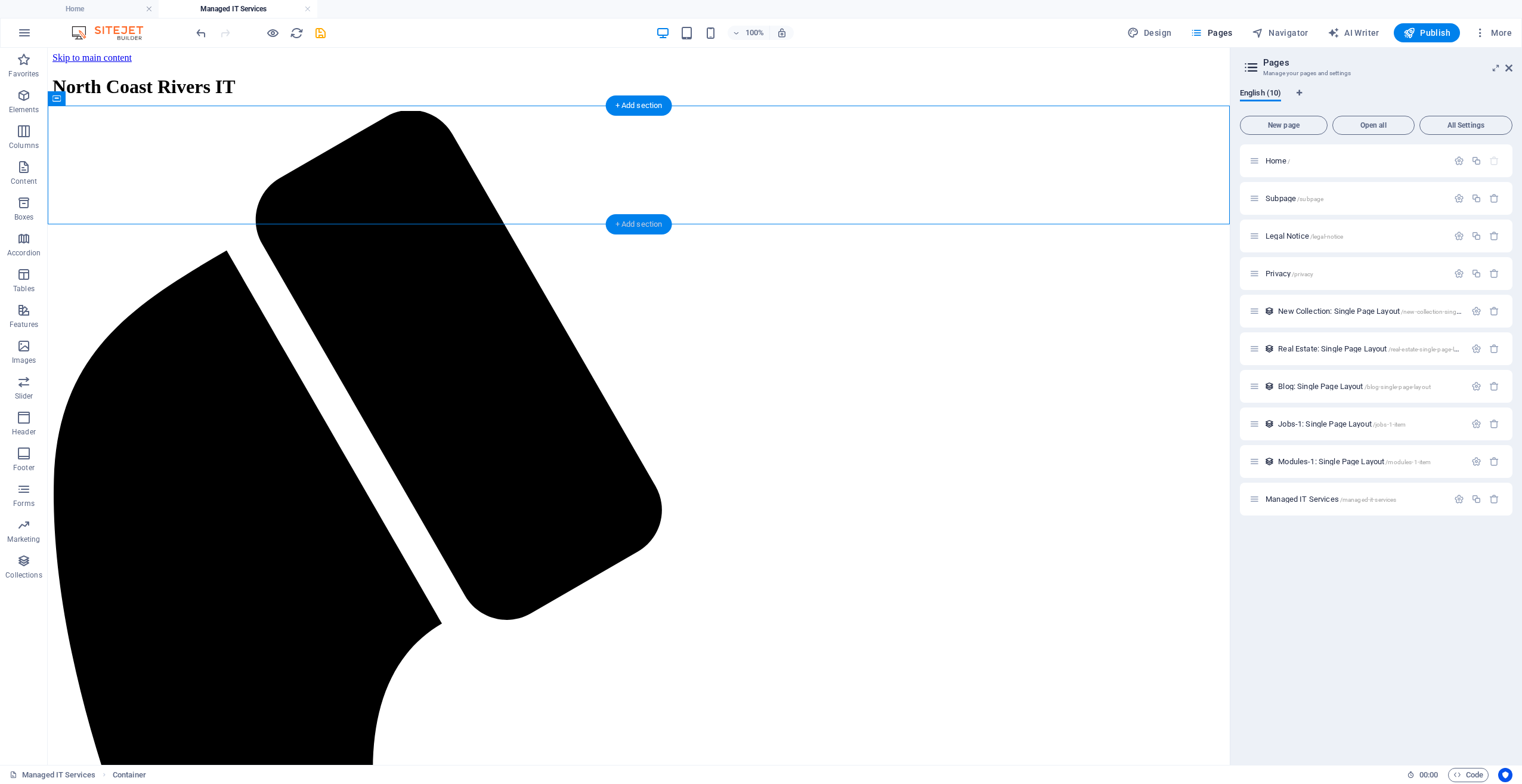
click at [637, 220] on div "+ Add section" at bounding box center [639, 224] width 66 height 20
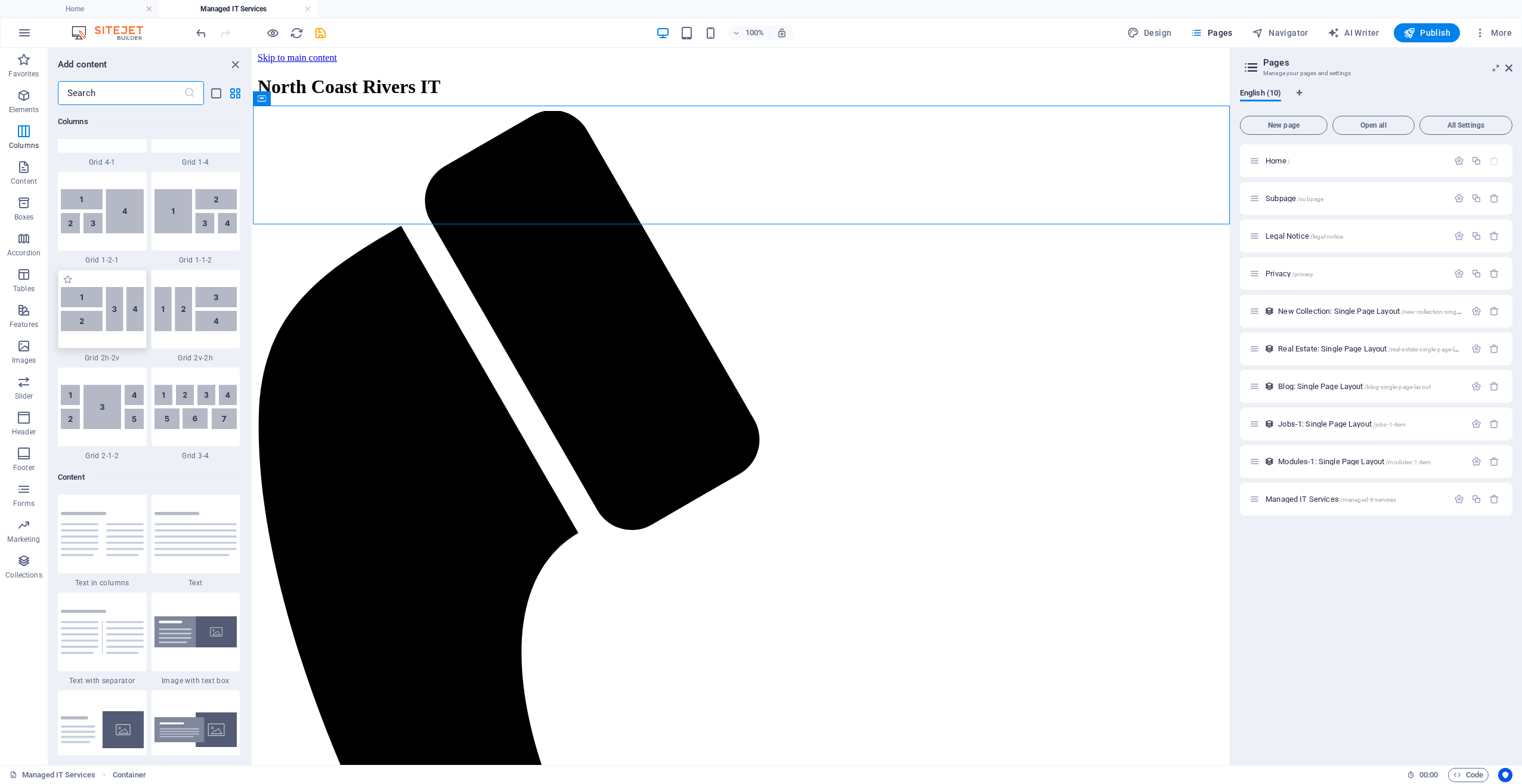
scroll to position [1729, 0]
click at [181, 325] on img at bounding box center [196, 311] width 83 height 44
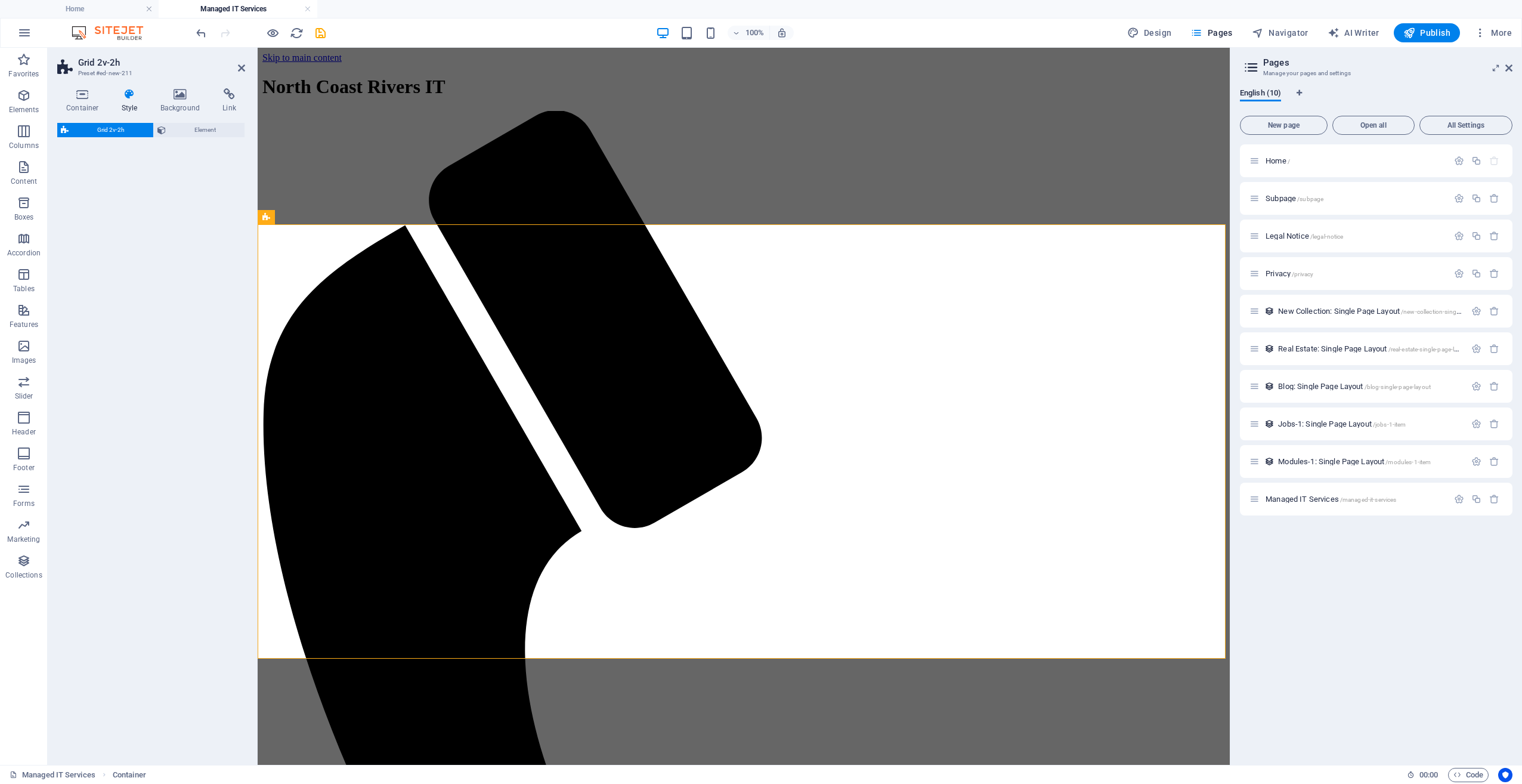
select select "rem"
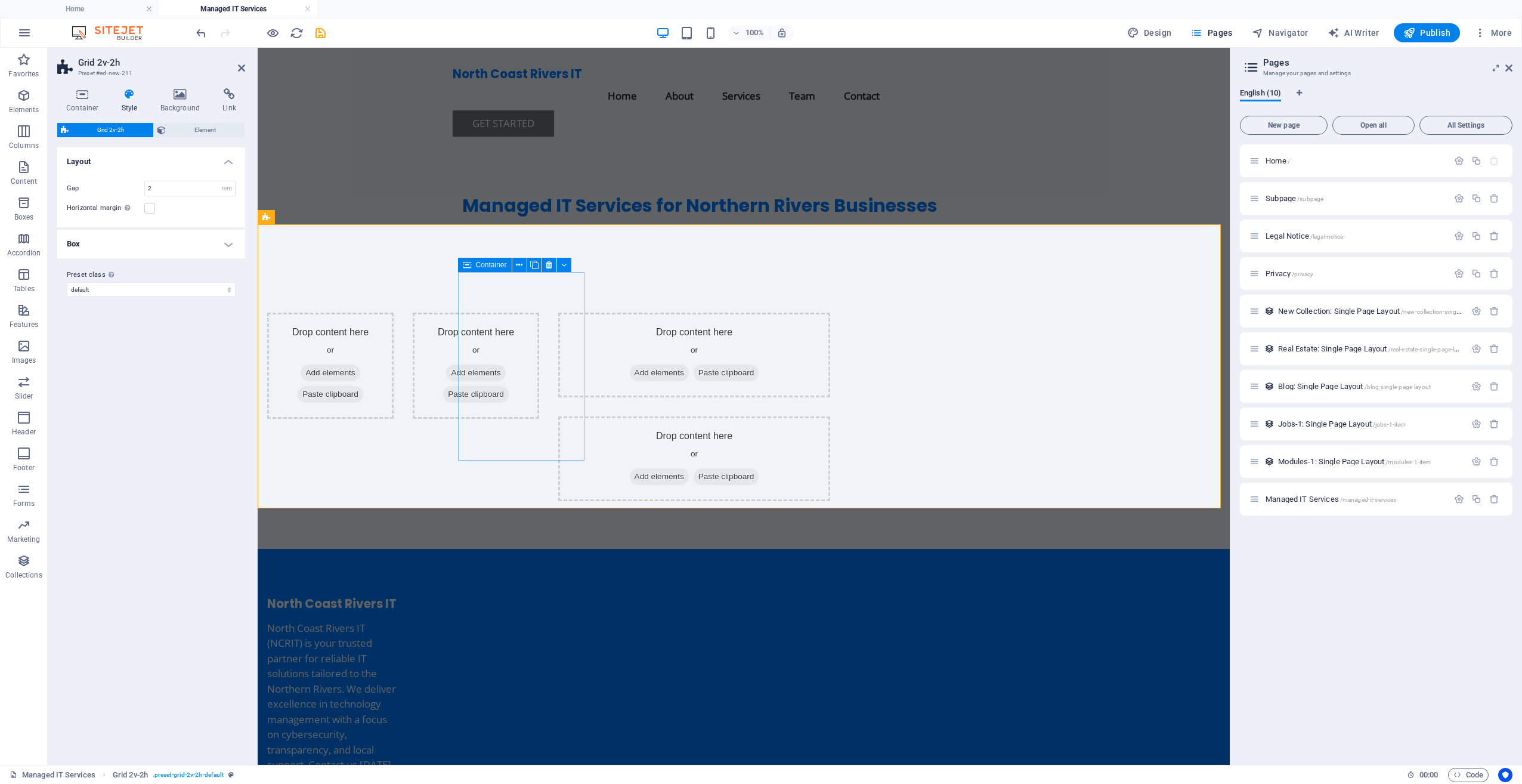
click at [394, 312] on div "Drop content here or Add elements Paste clipboard" at bounding box center [330, 365] width 127 height 106
click at [723, 328] on div "Drop content here or Add elements Paste clipboard Drop content here or Add elem…" at bounding box center [549, 407] width 602 height 303
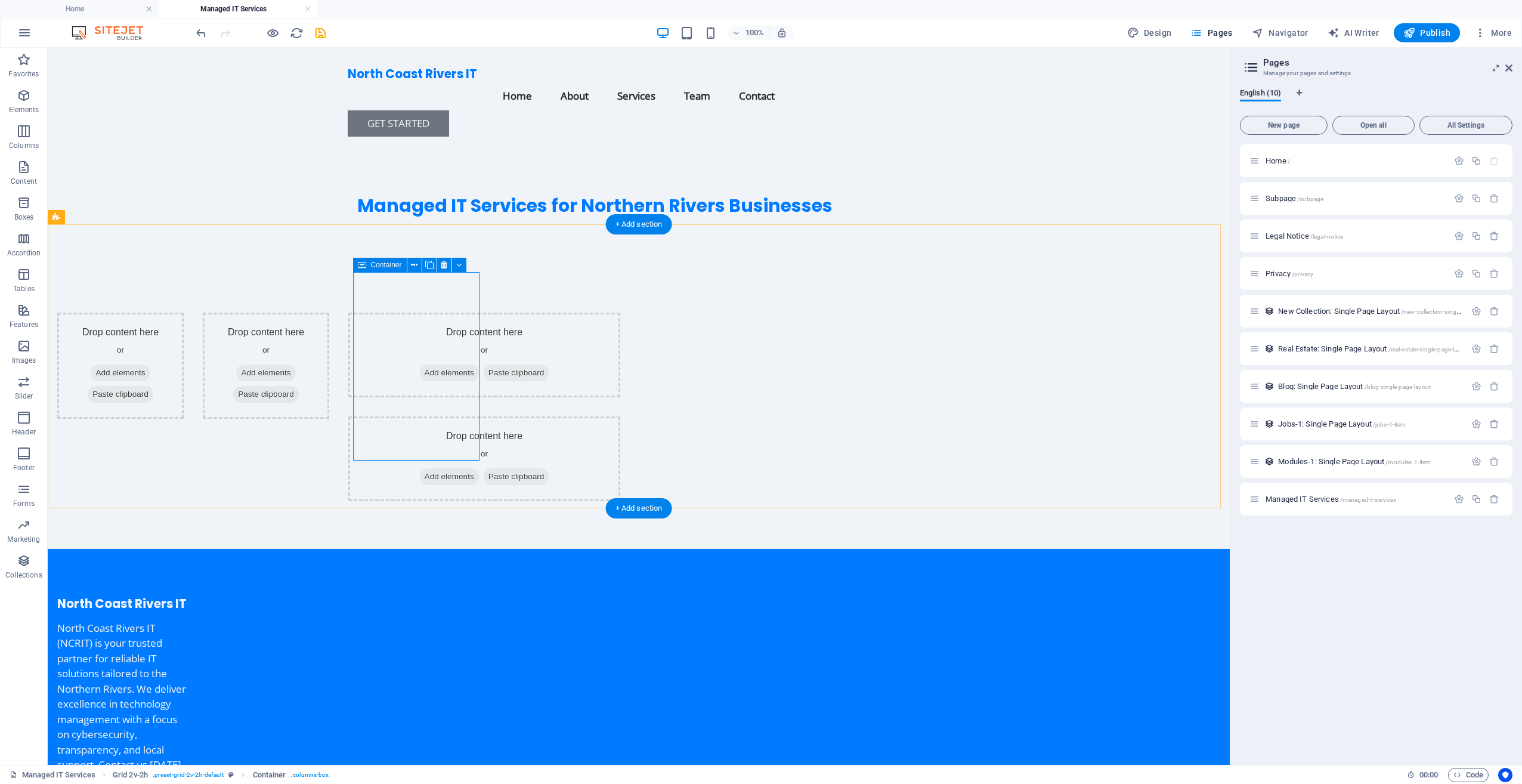
click at [150, 365] on span "Add elements" at bounding box center [119, 373] width 59 height 17
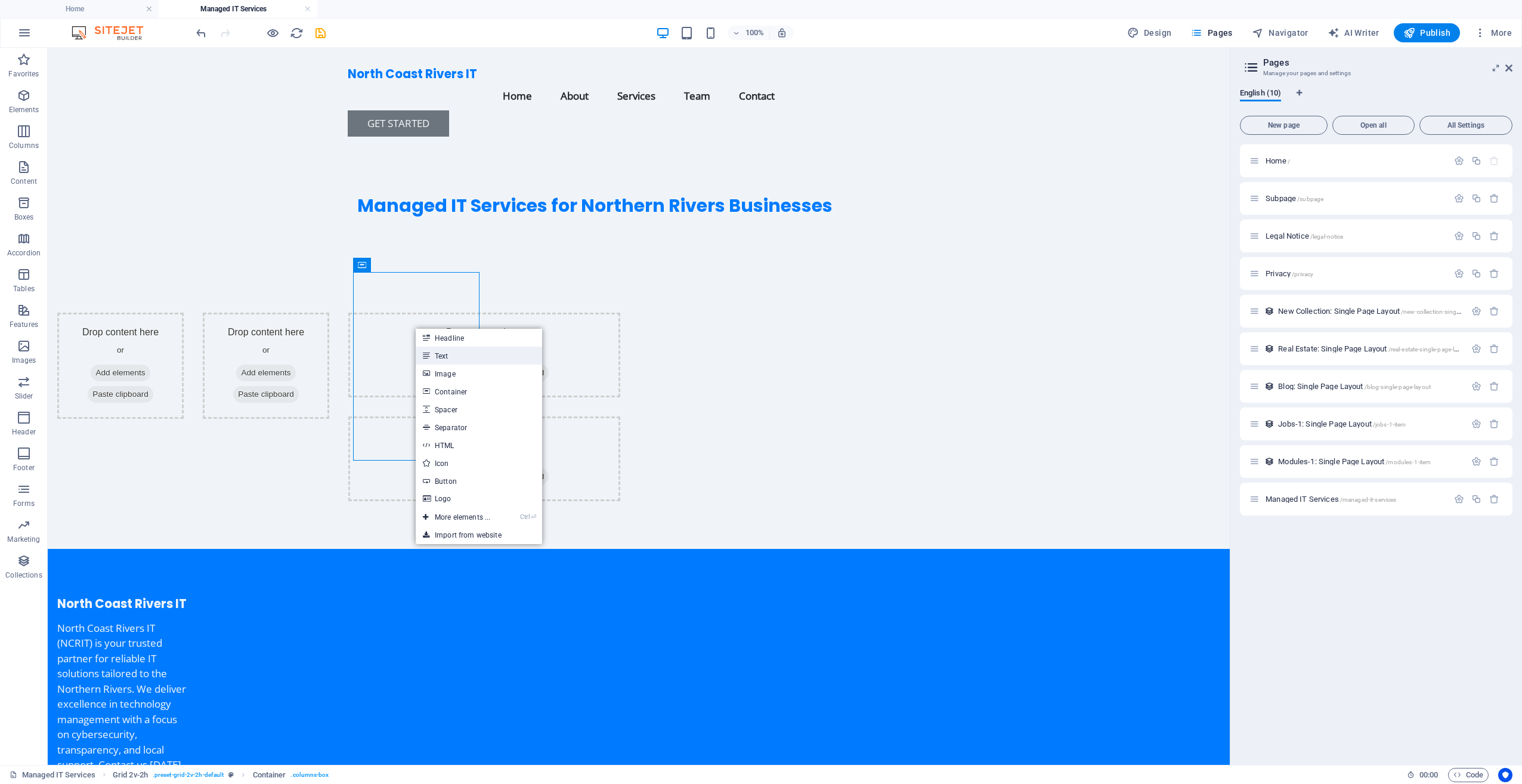
click at [448, 353] on link "Text" at bounding box center [479, 356] width 127 height 18
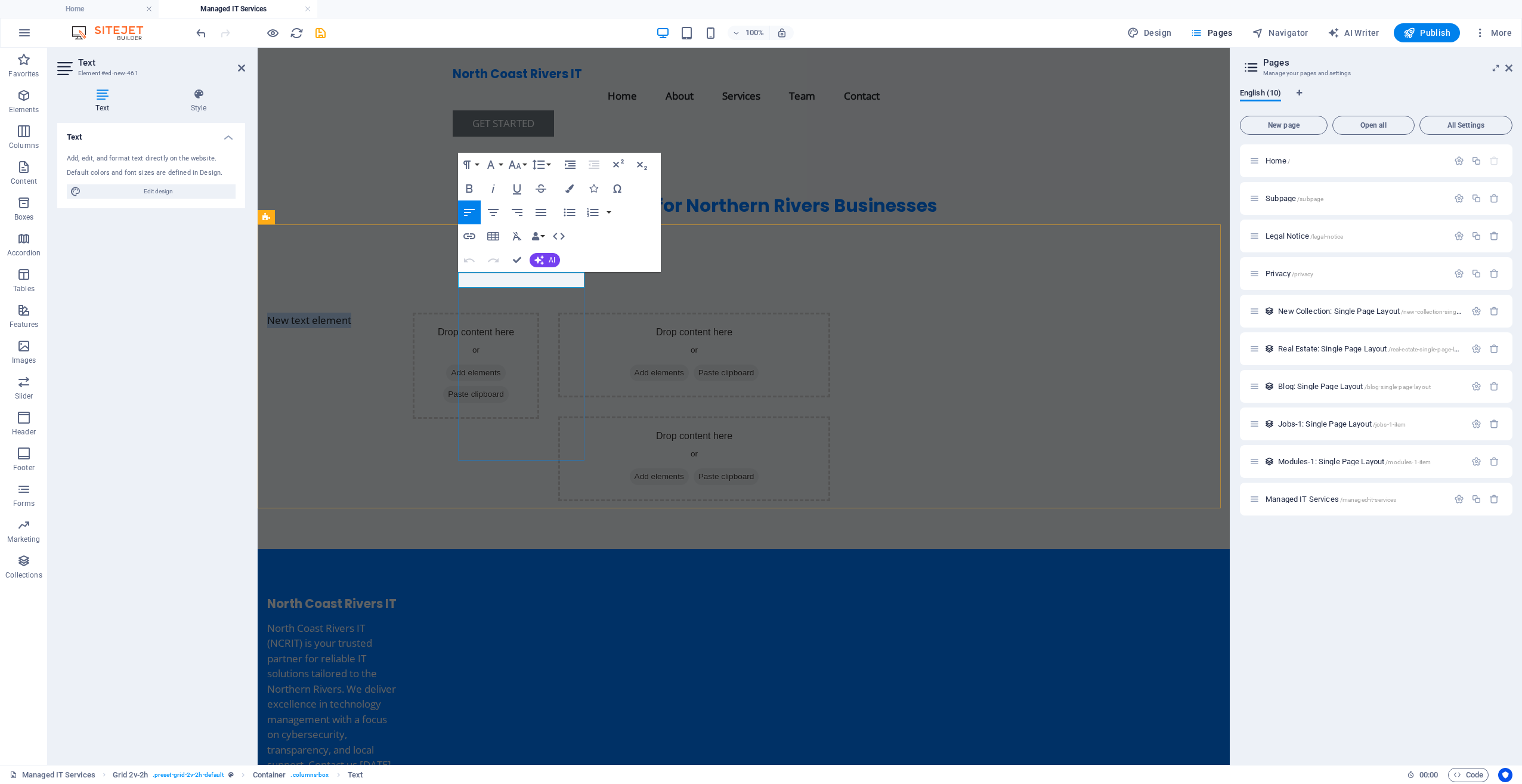
click at [444, 335] on div "New text element Drop content here or Add elements Paste clipboard Drop content…" at bounding box center [743, 406] width 972 height 284
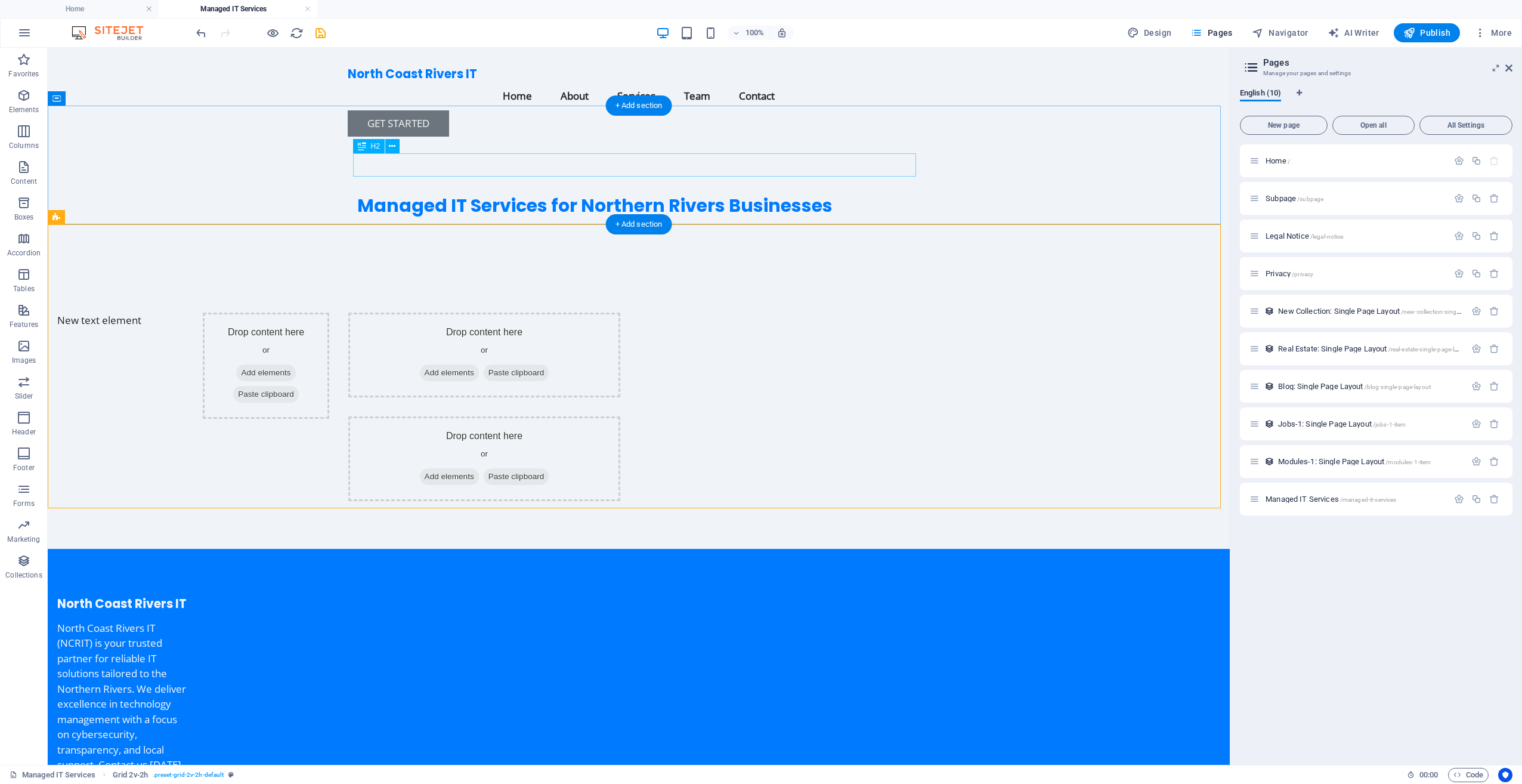
click at [832, 194] on div "Managed IT Services for Northern Rivers Businesses" at bounding box center [639, 205] width 563 height 23
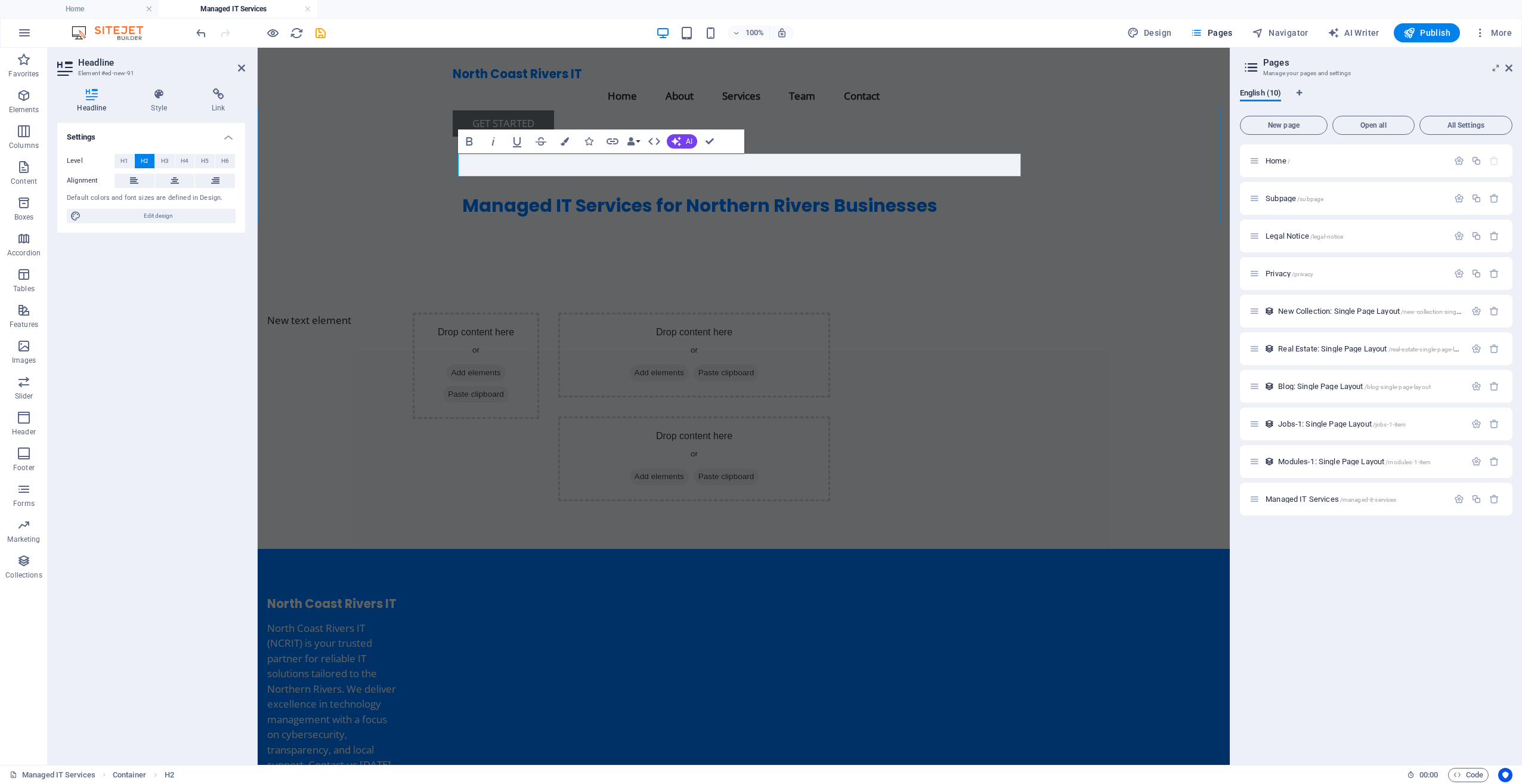
click at [563, 208] on div "Managed IT Services for Northern Rivers Businesses" at bounding box center [743, 205] width 972 height 119
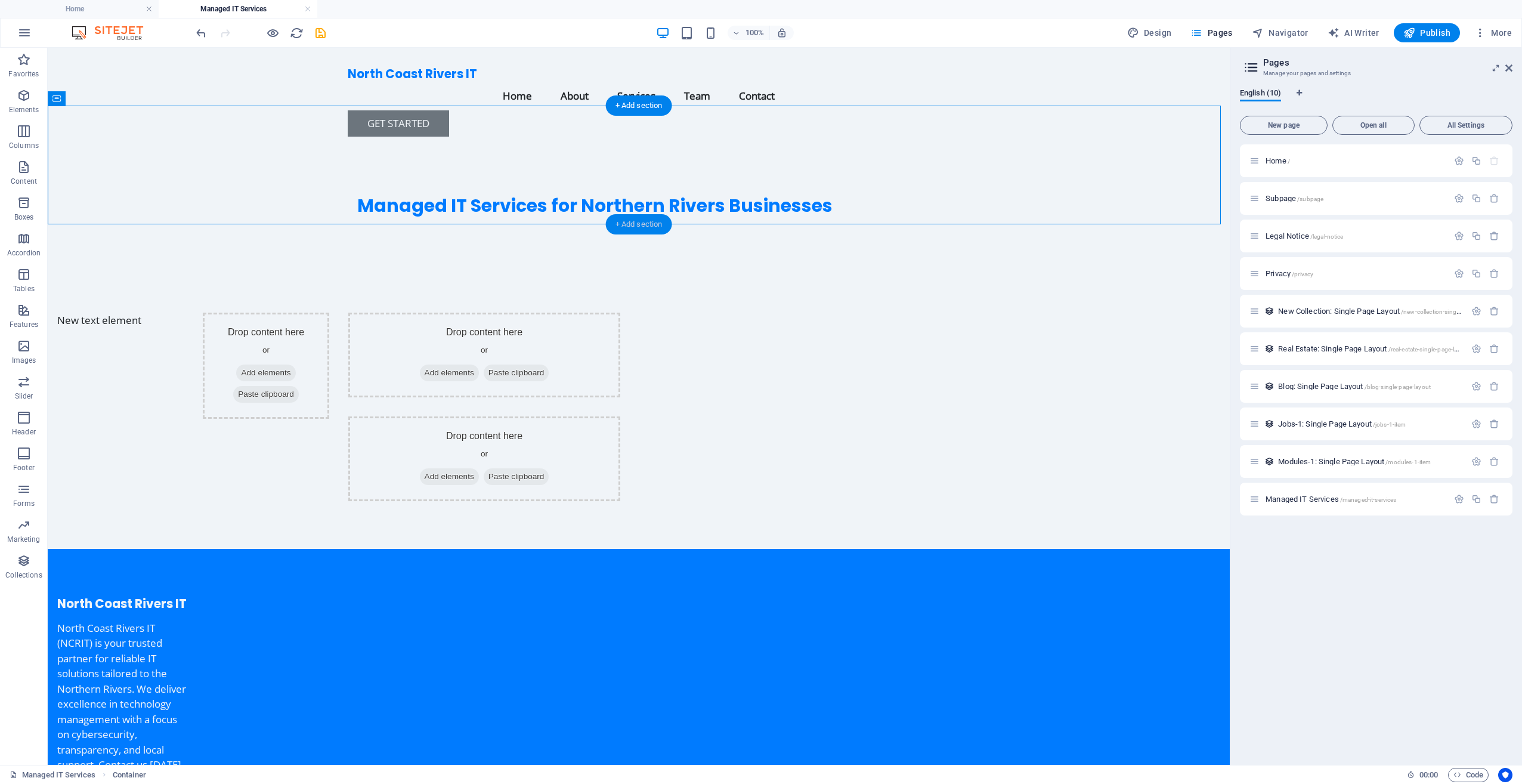
click at [637, 228] on div "+ Add section" at bounding box center [639, 224] width 66 height 20
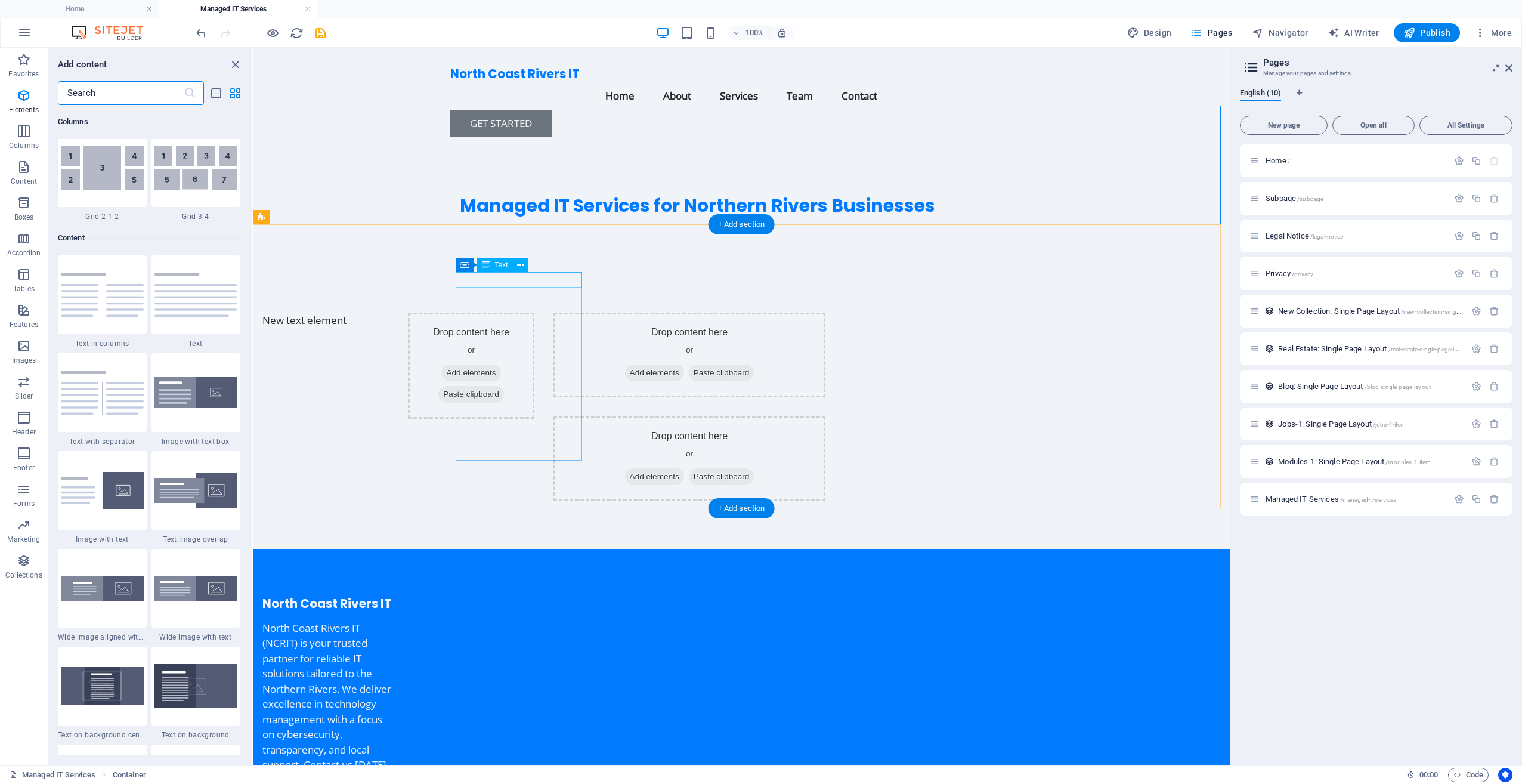
scroll to position [2087, 0]
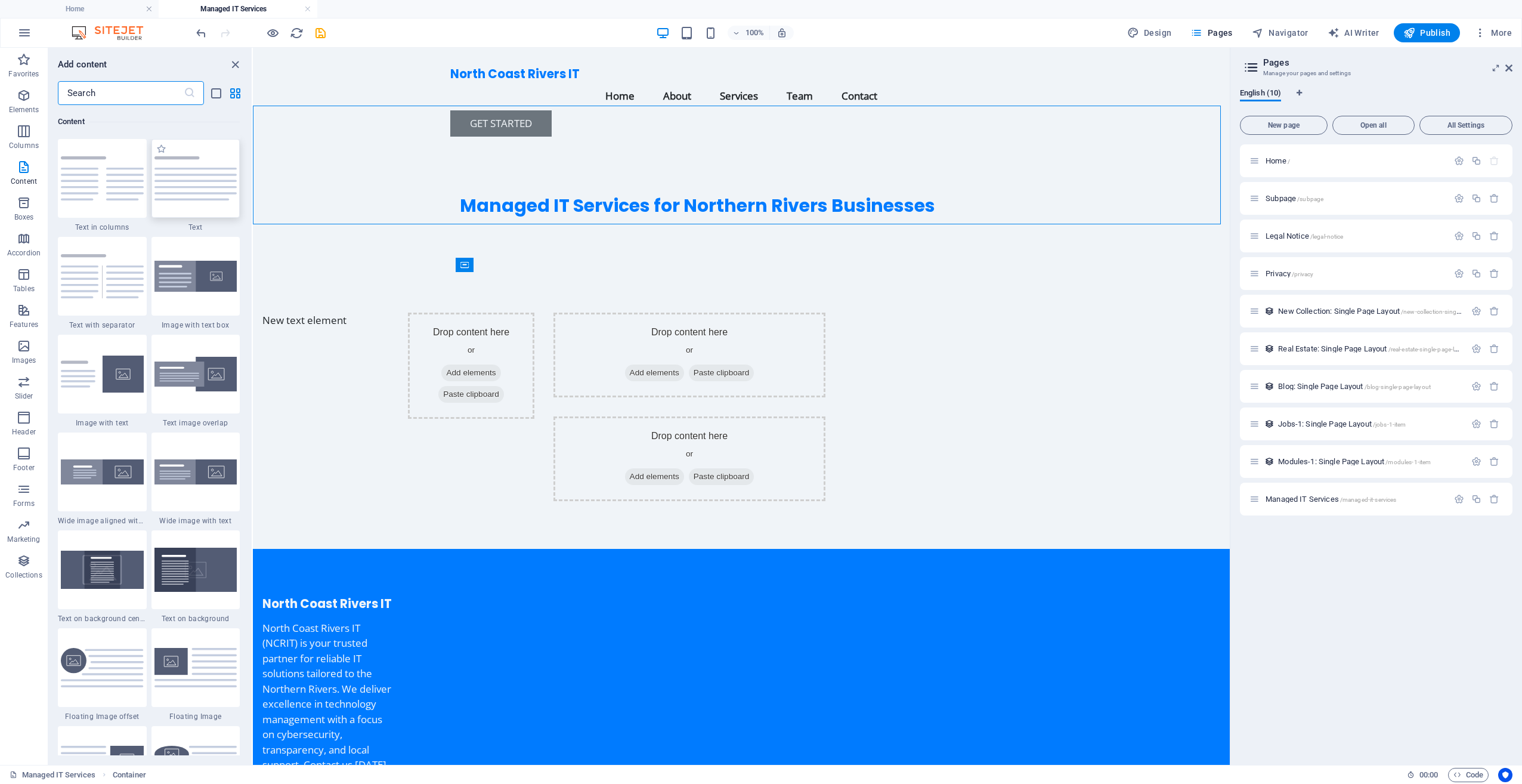
click at [196, 201] on div at bounding box center [196, 178] width 88 height 79
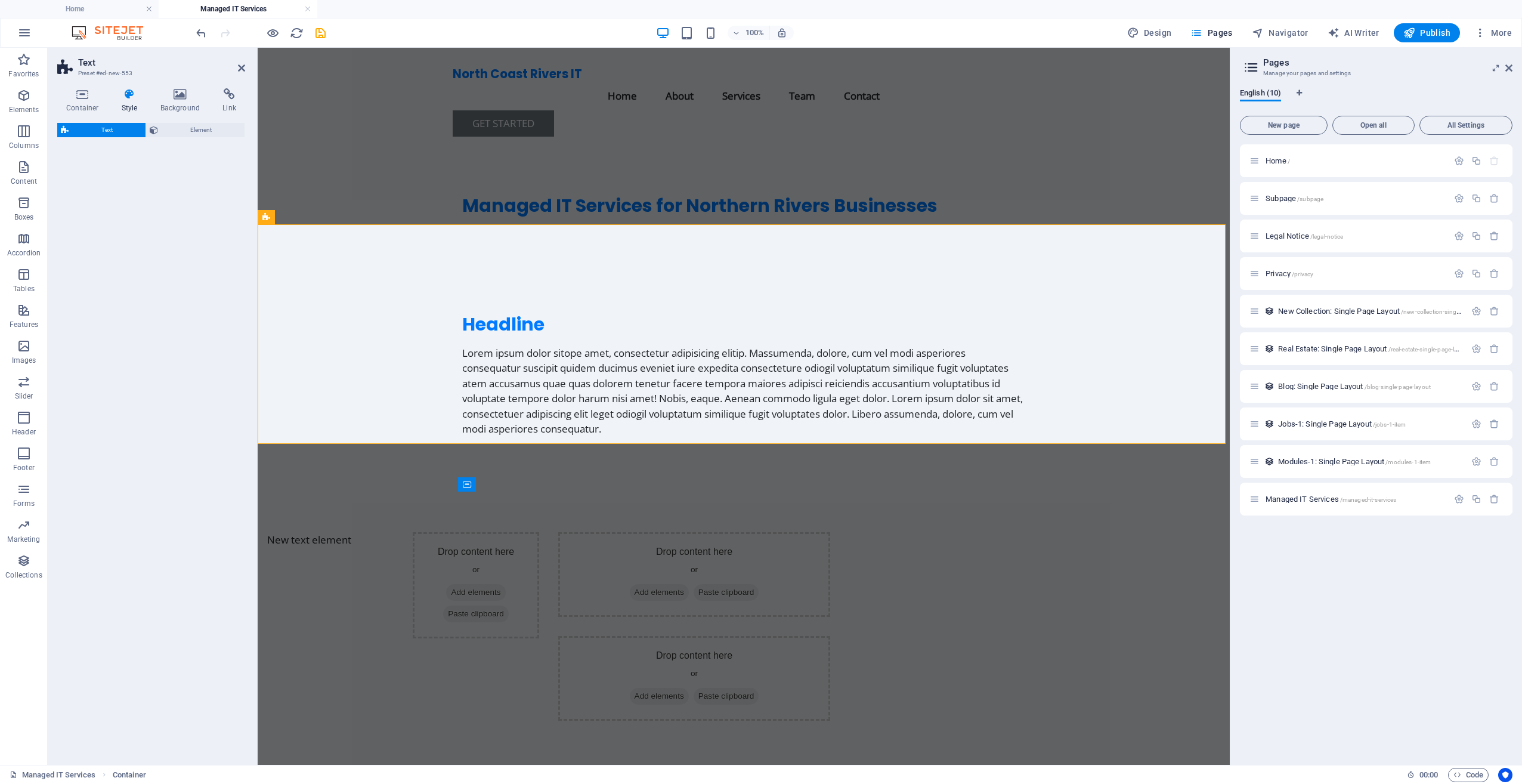
select select "preset-text-v2-default"
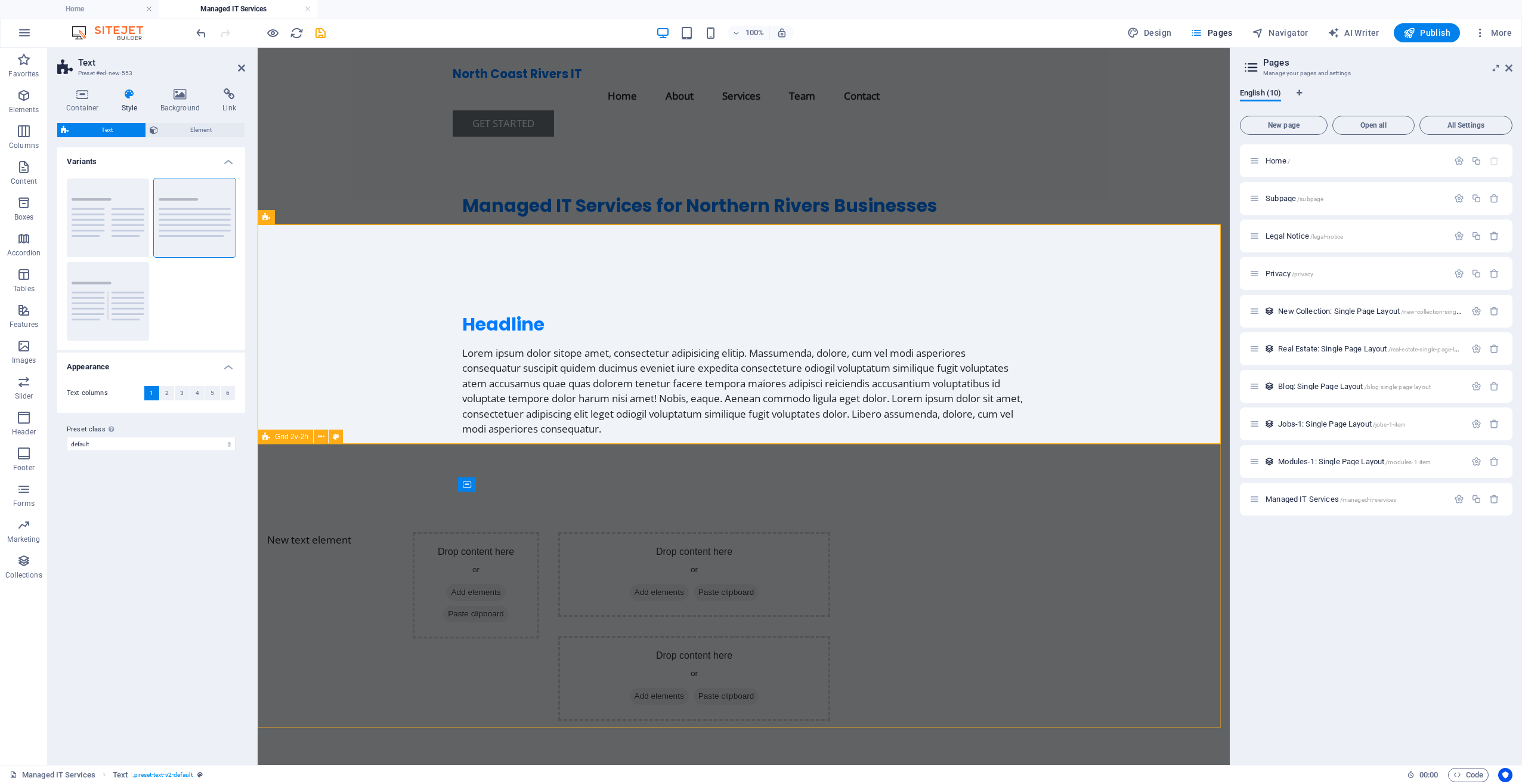
click at [407, 484] on div "New text element Drop content here or Add elements Paste clipboard Drop content…" at bounding box center [743, 626] width 972 height 284
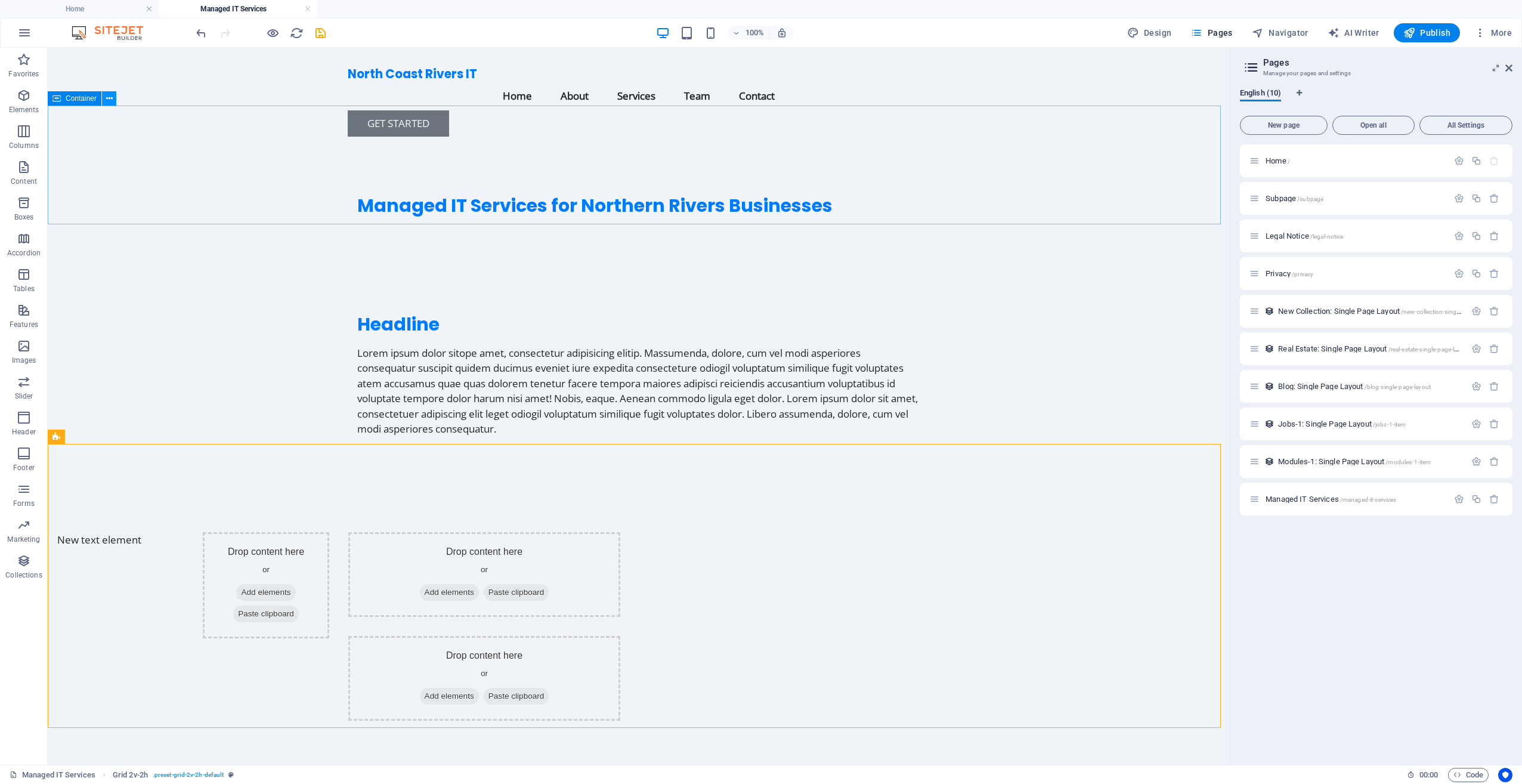
click at [107, 98] on icon at bounding box center [109, 98] width 6 height 12
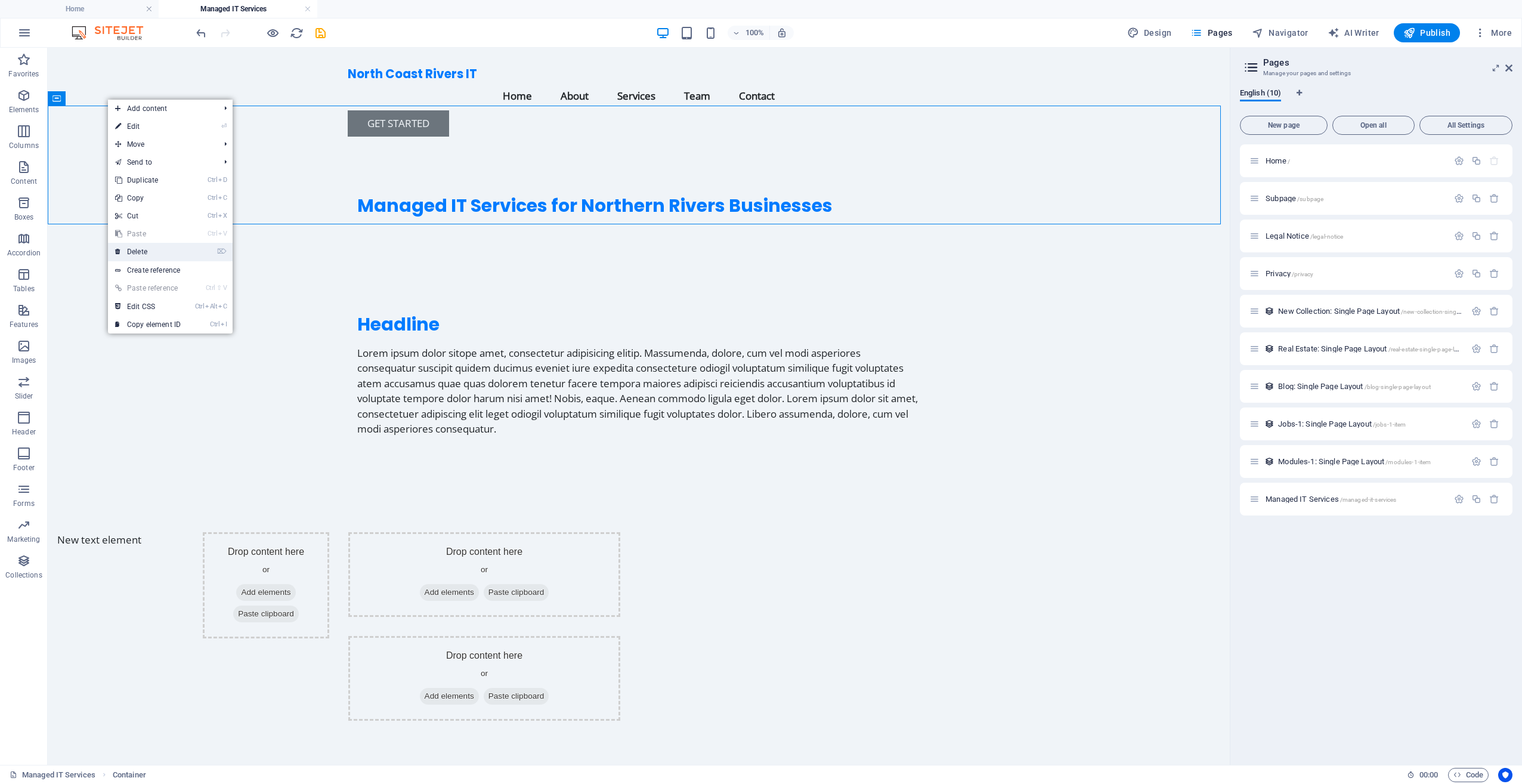
click at [152, 249] on link "⌦ Delete" at bounding box center [148, 251] width 80 height 18
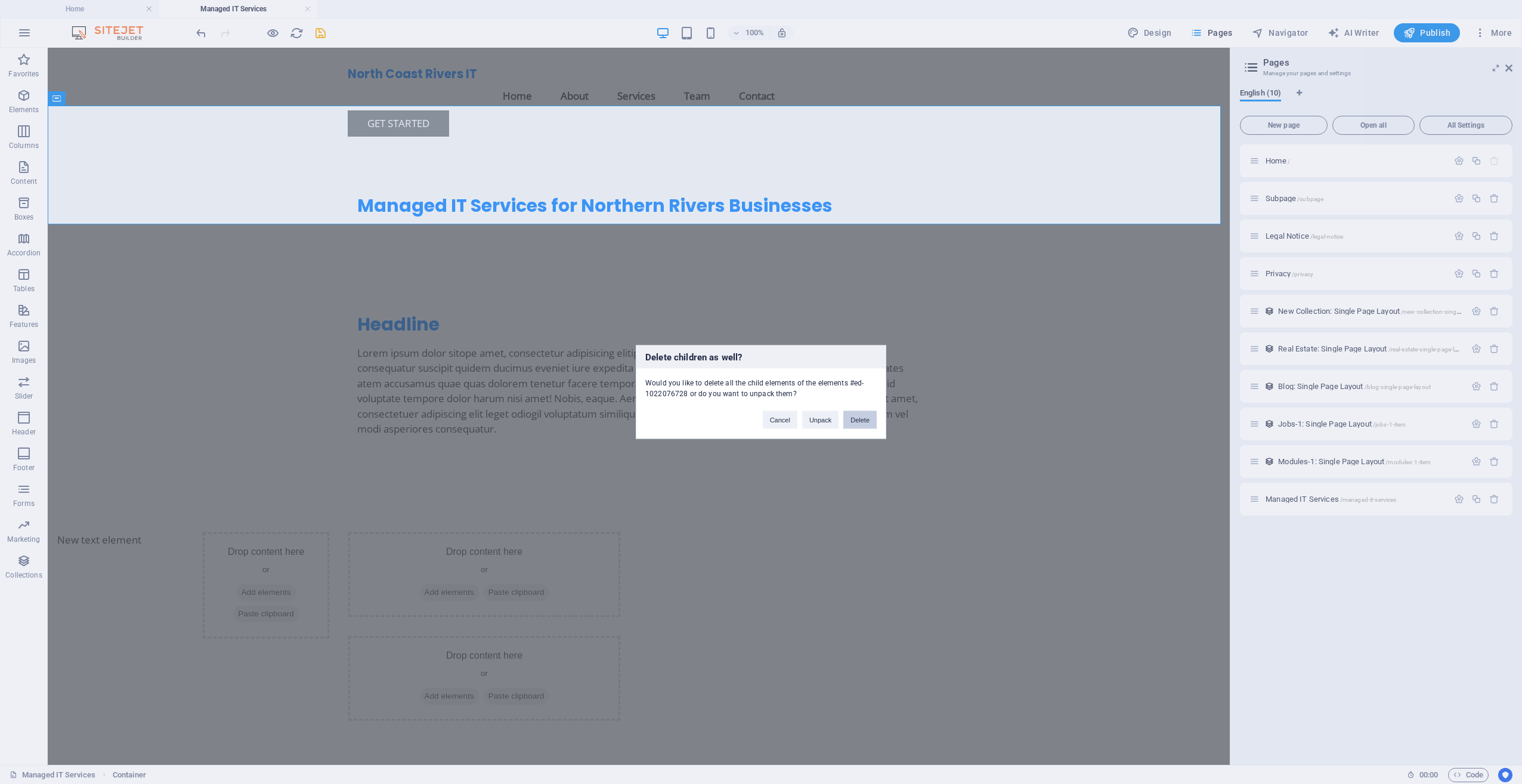
click at [872, 422] on button "Delete" at bounding box center [860, 419] width 34 height 18
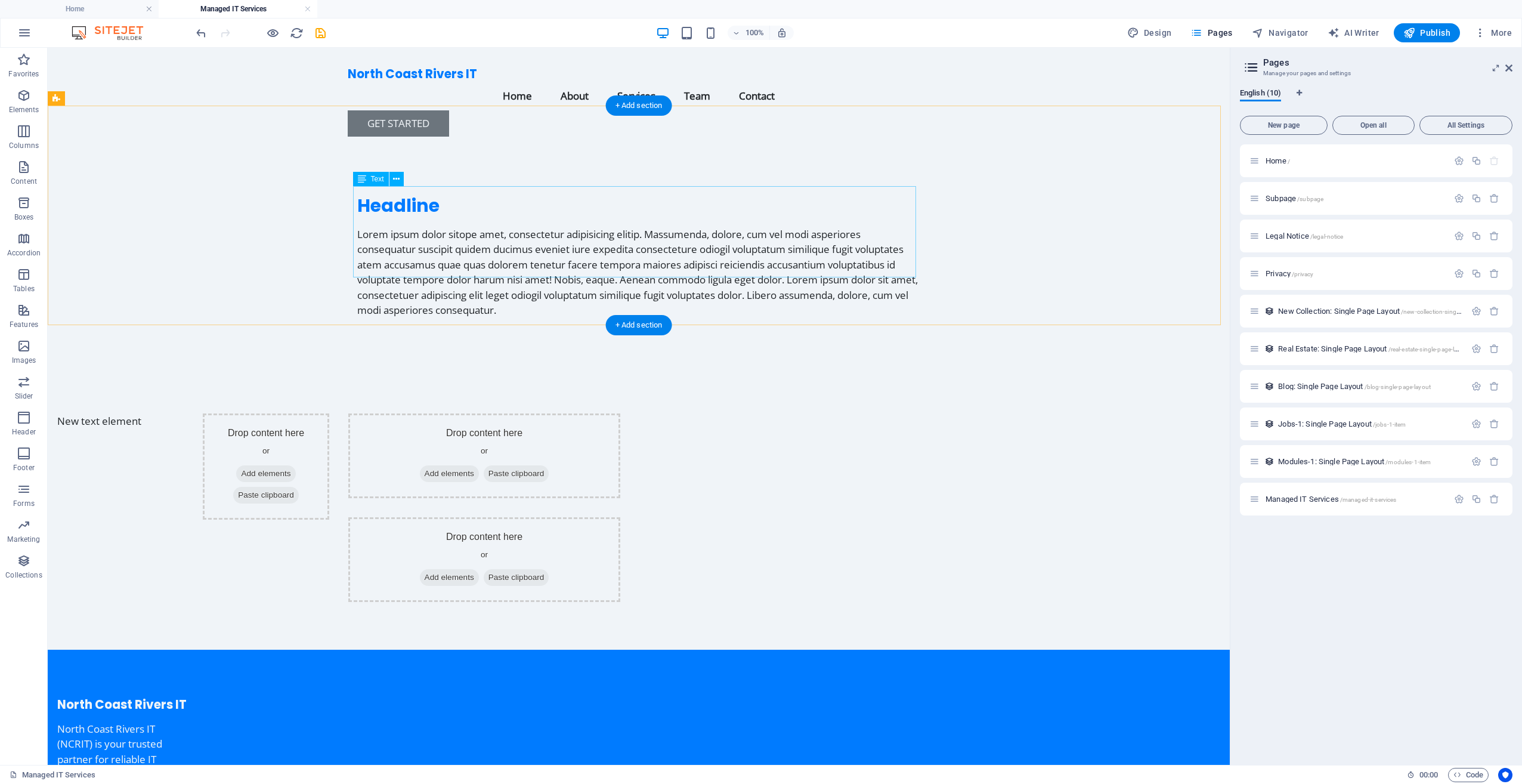
click at [451, 227] on div "Lorem ipsum dolor sitope amet, consectetur adipisicing elitip. Massumenda, dolo…" at bounding box center [639, 272] width 563 height 91
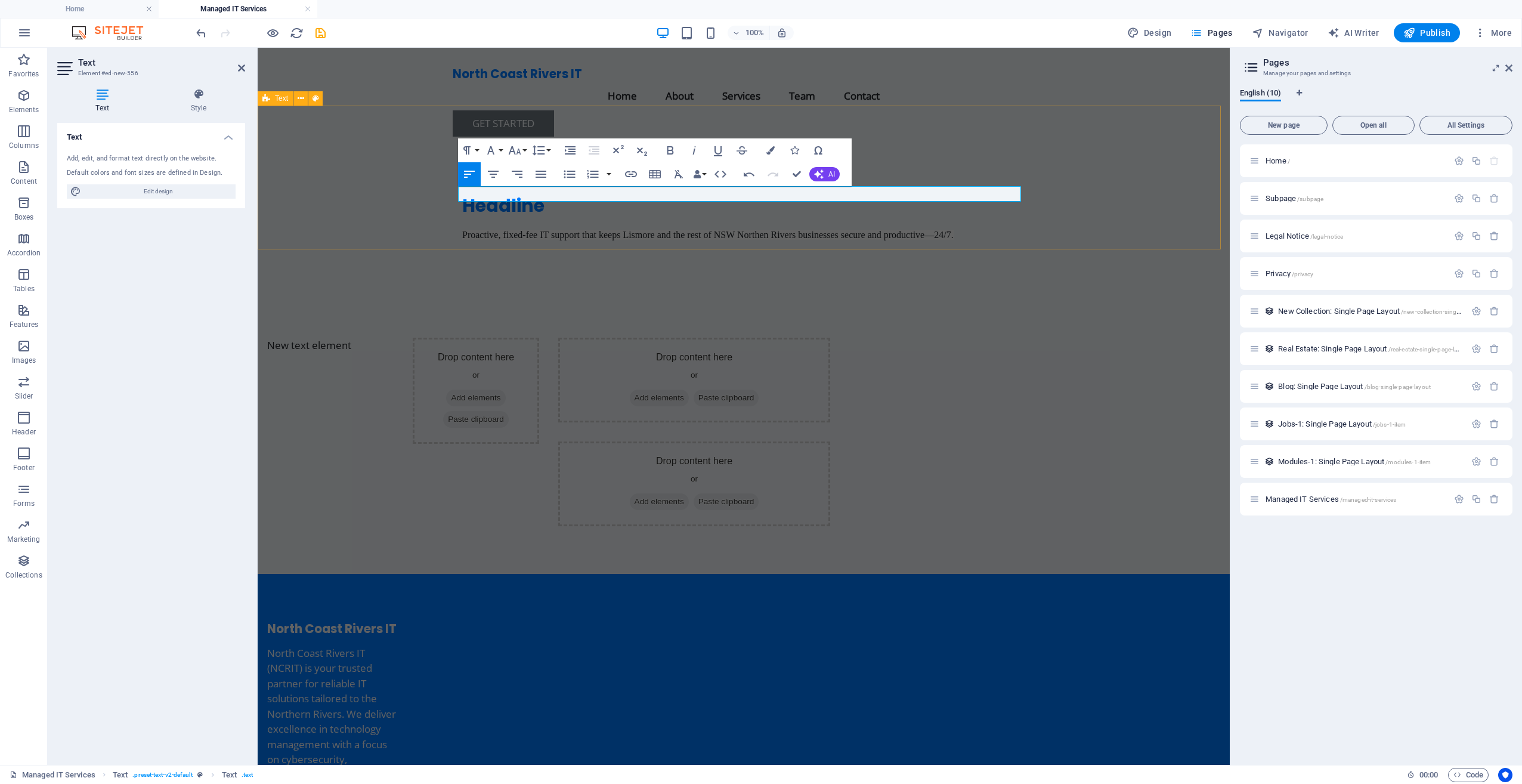
click at [587, 228] on div "Headline Proactive, fixed-fee IT support that keeps Lismore and the rest of NSW…" at bounding box center [743, 218] width 972 height 143
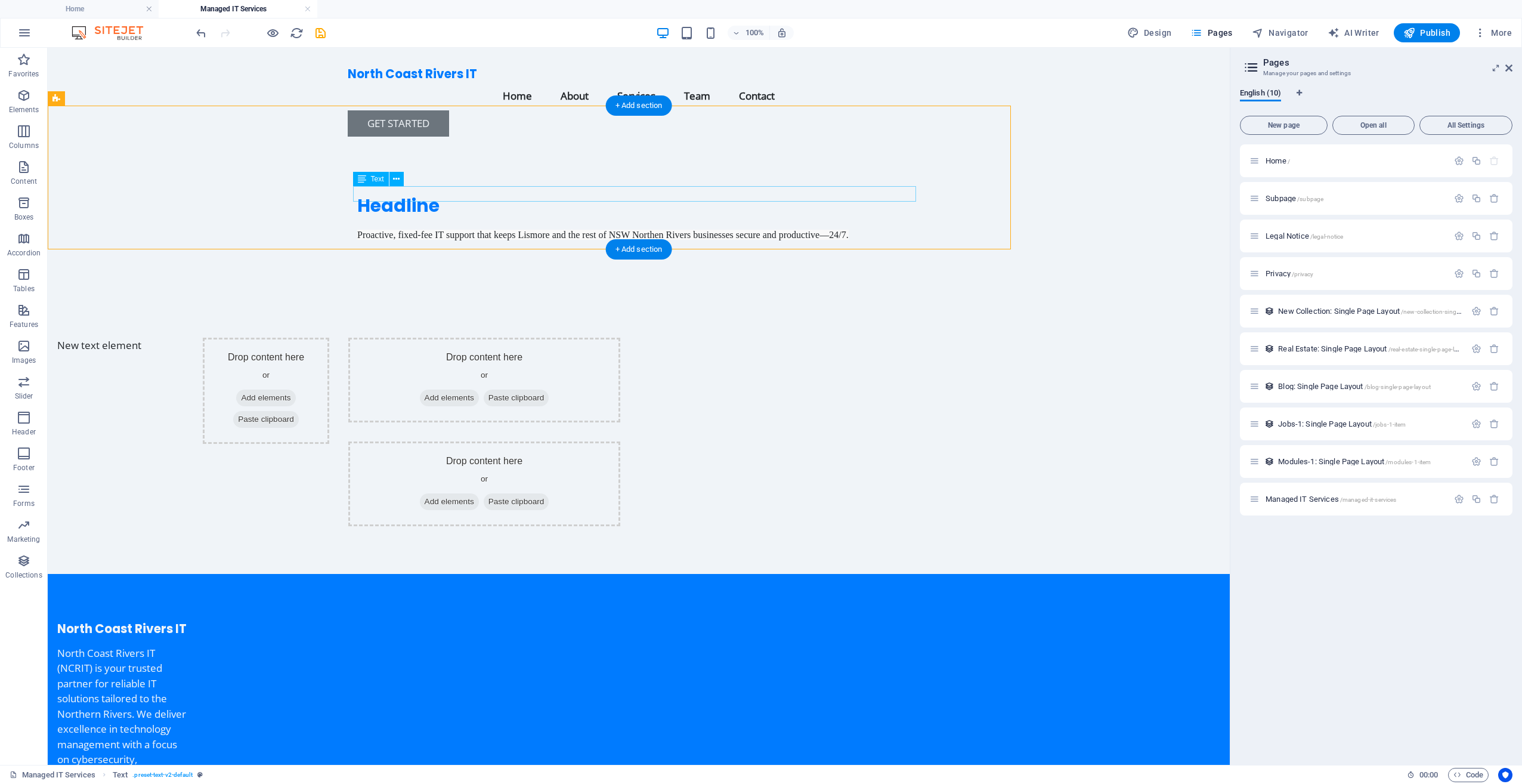
click at [348, 192] on div "Headline Proactive, fixed-fee IT support that keeps Lismore and the rest of NSW…" at bounding box center [639, 218] width 1182 height 143
click at [383, 194] on div "Headline" at bounding box center [639, 205] width 563 height 23
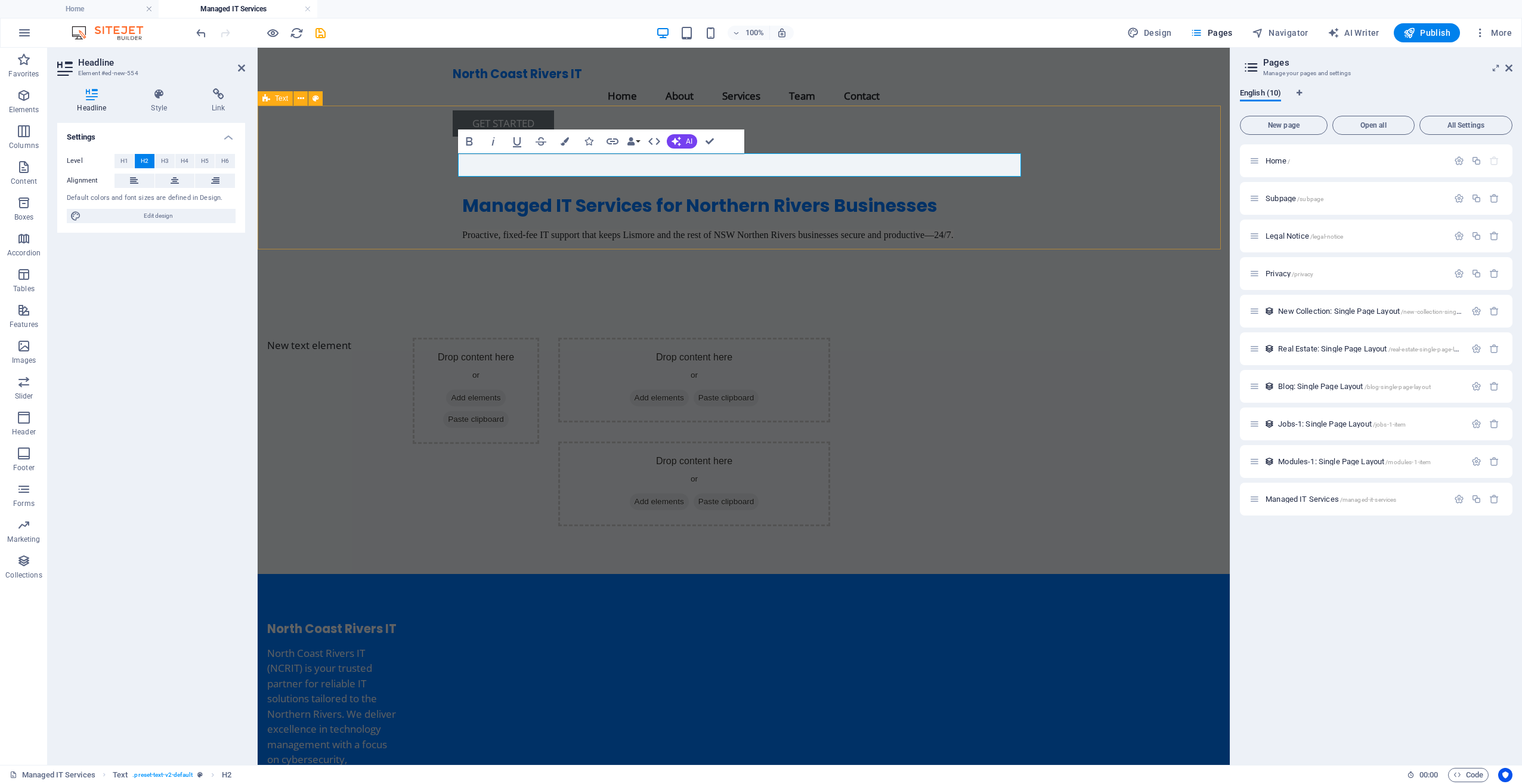
click at [400, 201] on div "Managed IT Services for Northern Rivers Businesses Proactive, fixed-fee IT supp…" at bounding box center [743, 218] width 972 height 143
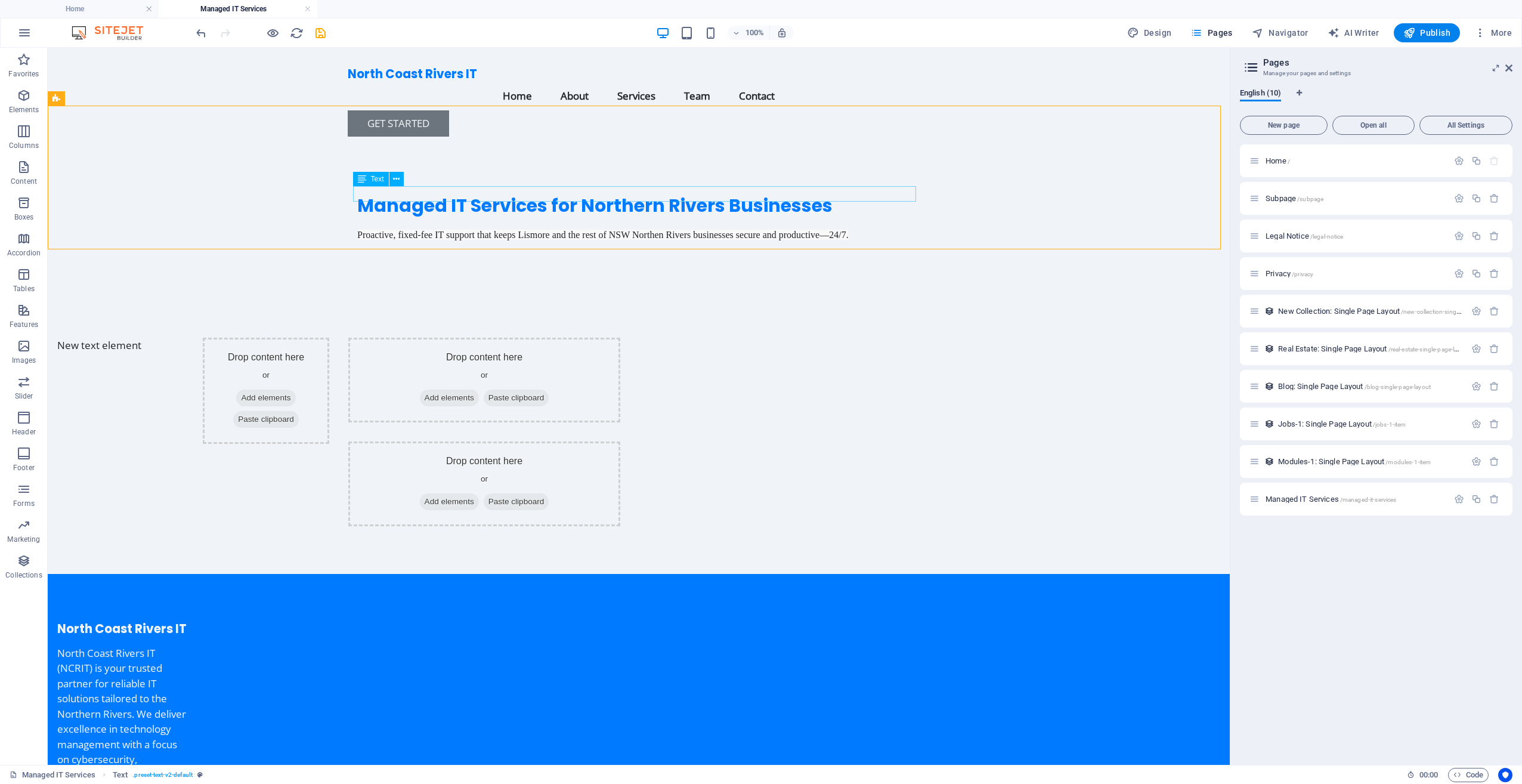
click at [496, 227] on div "Proactive, fixed-fee IT support that keeps Lismore and the rest of NSW Northen …" at bounding box center [639, 234] width 563 height 16
click at [496, 227] on div "Proactive, fixed-fee IT support that keeps Lismore and the rest of NSW Northen …" at bounding box center [639, 234] width 563 height 16
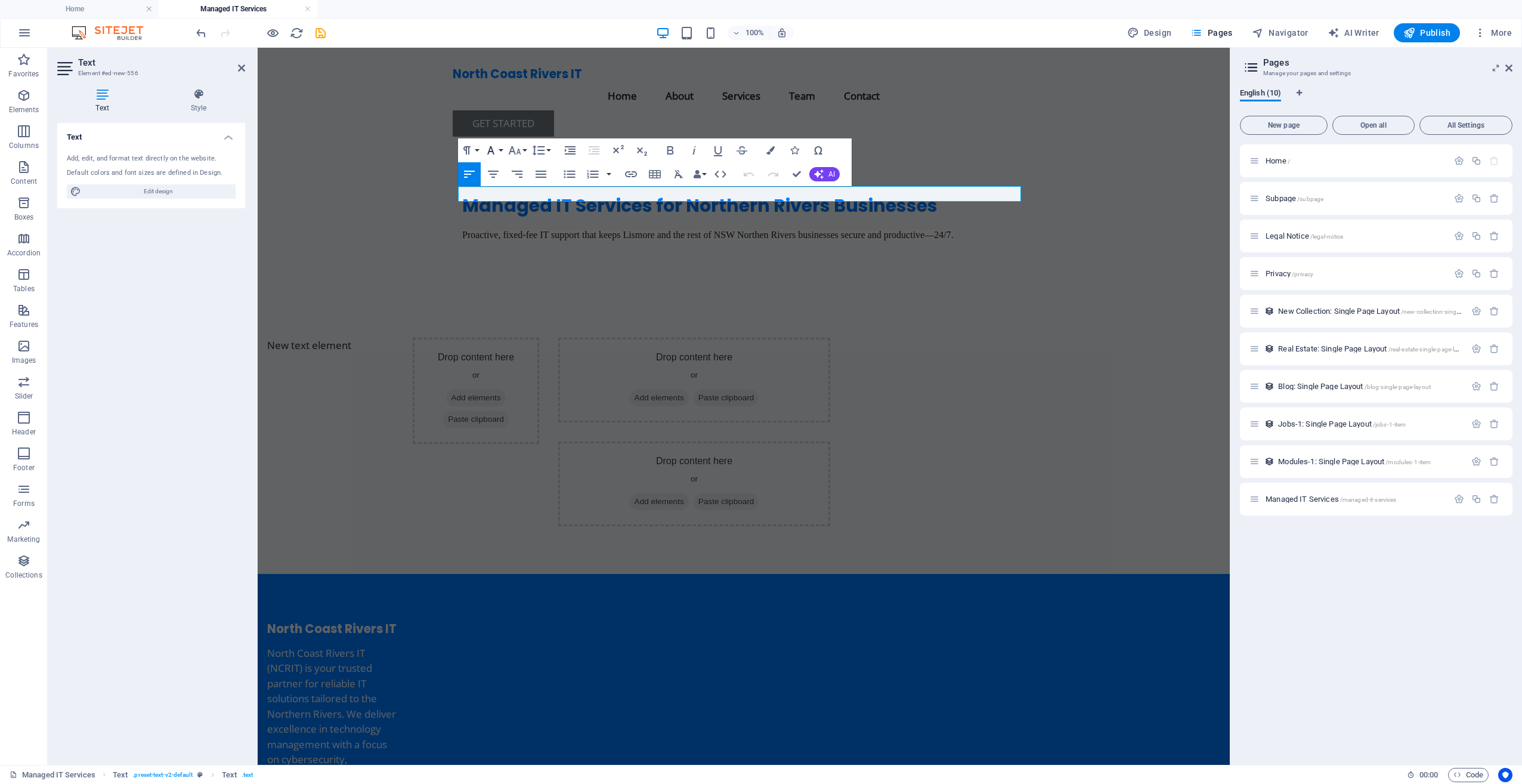
click at [500, 148] on button "Font Family" at bounding box center [494, 150] width 23 height 24
click at [525, 301] on link "Poppins" at bounding box center [529, 299] width 95 height 18
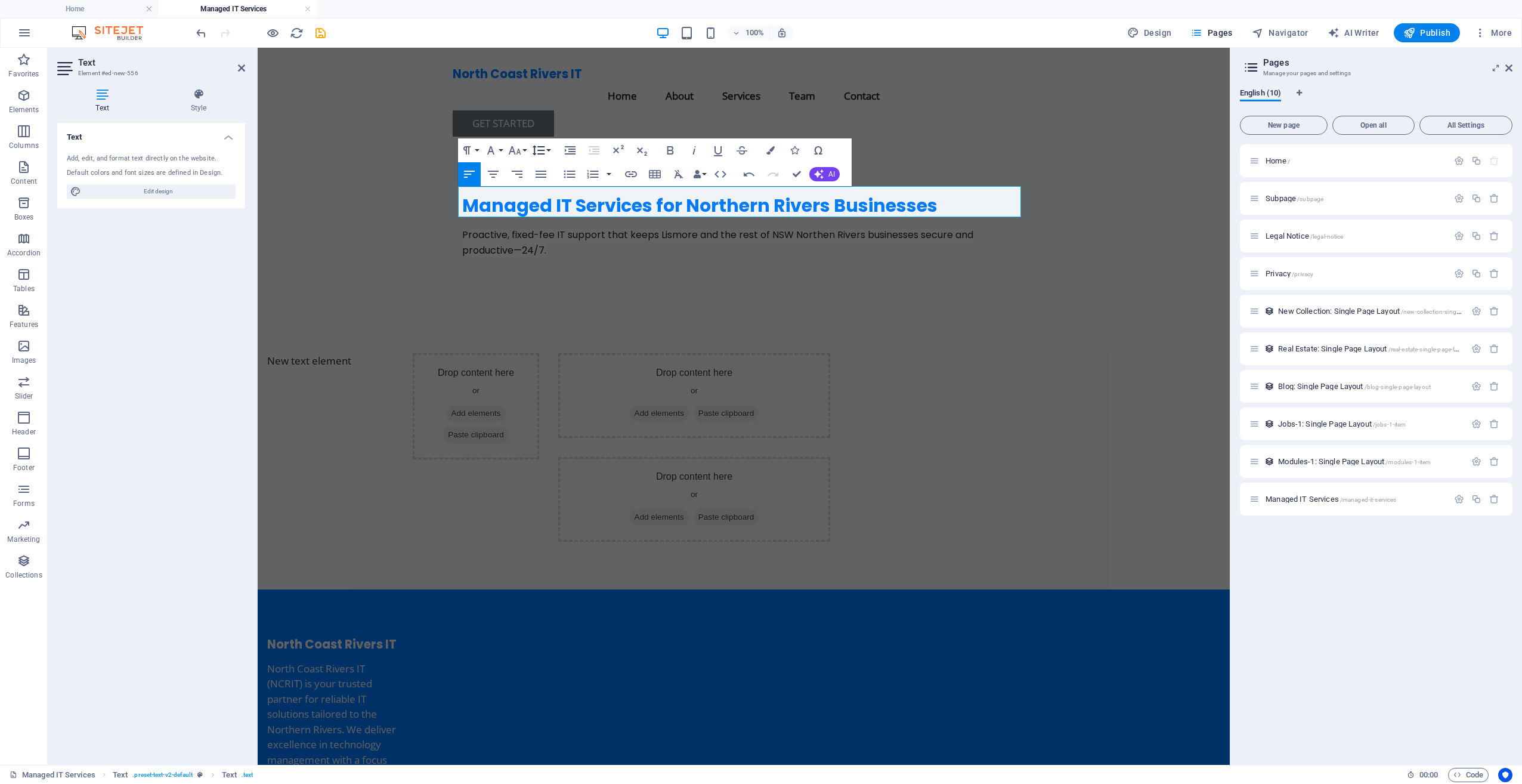
click at [544, 154] on icon "button" at bounding box center [538, 150] width 12 height 10
click at [497, 173] on icon "button" at bounding box center [493, 174] width 14 height 14
click at [395, 227] on div "Managed IT Services for Northern Rivers Businesses Proactive, fixed-fee IT supp…" at bounding box center [743, 226] width 972 height 159
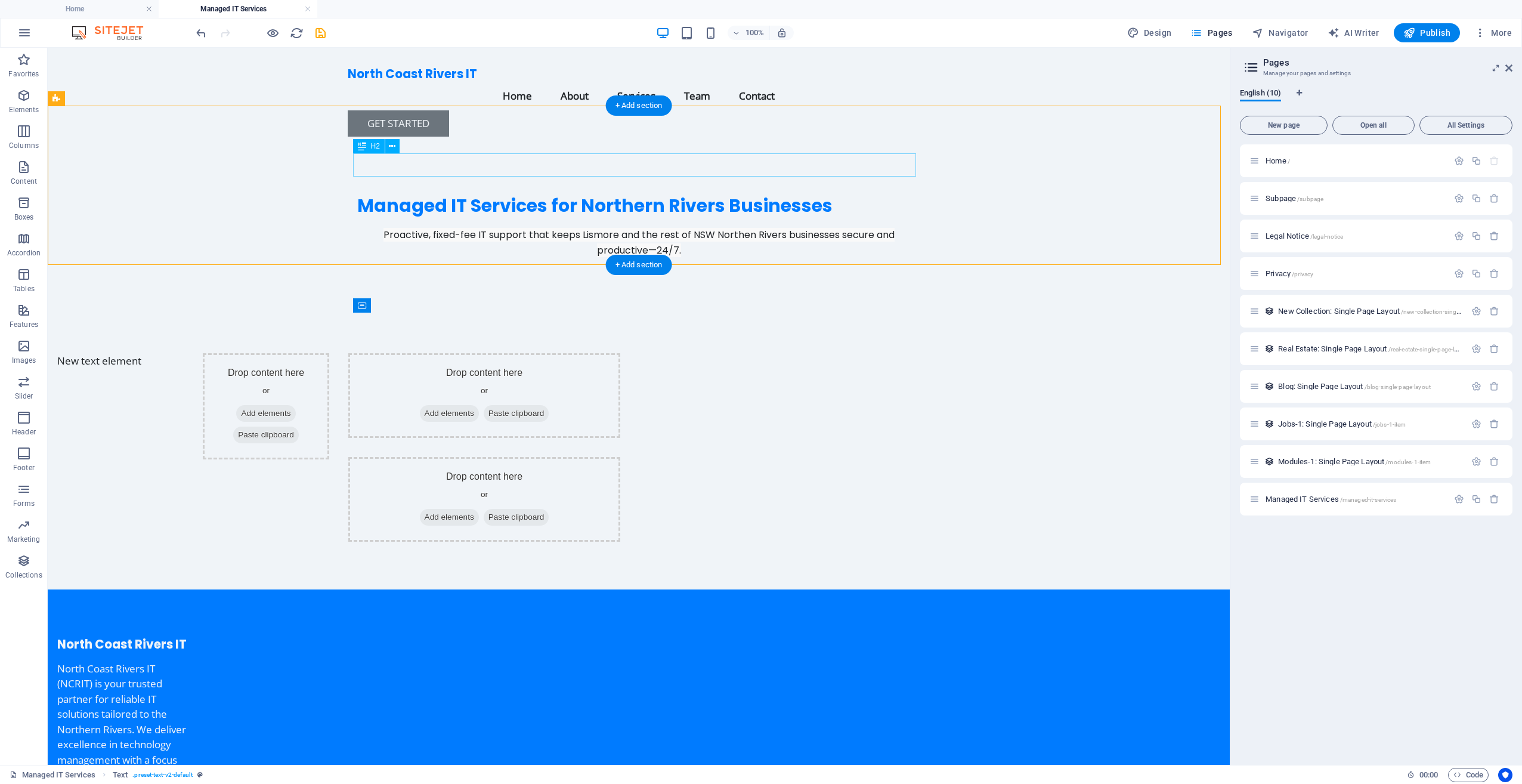
click at [491, 194] on div "Managed IT Services for Northern Rivers Businesses" at bounding box center [639, 205] width 563 height 23
click at [492, 194] on div "Managed IT Services for Northern Rivers Businesses" at bounding box center [639, 205] width 563 height 23
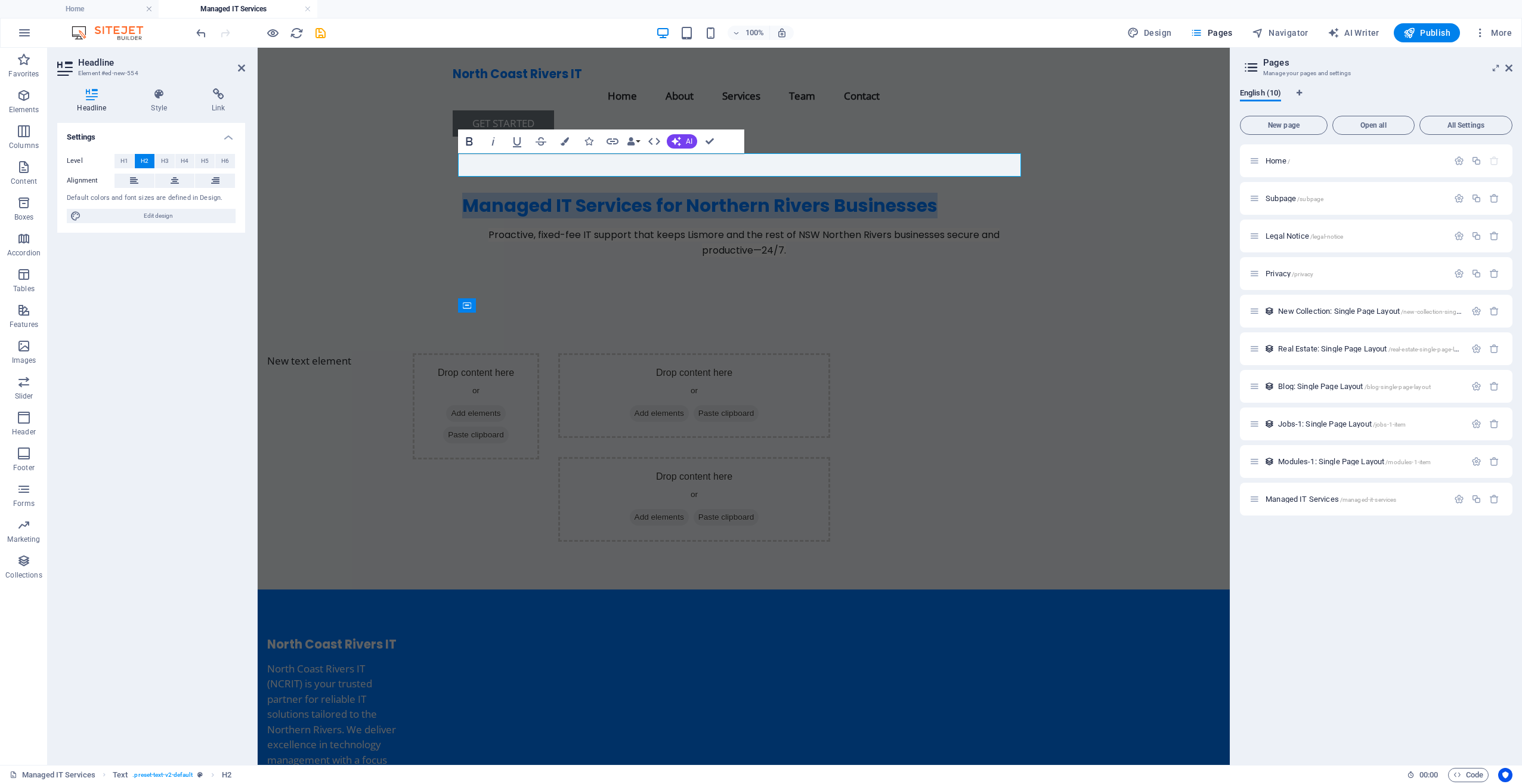
click at [466, 138] on icon "button" at bounding box center [468, 141] width 6 height 8
click at [531, 227] on div "Proactive, fixed-fee IT support that keeps Lismore and the rest of NSW Northen …" at bounding box center [743, 242] width 563 height 31
click at [771, 227] on div "Proactive, fixed-fee IT support that keeps Lismore and the rest of NSW Northen …" at bounding box center [743, 242] width 563 height 31
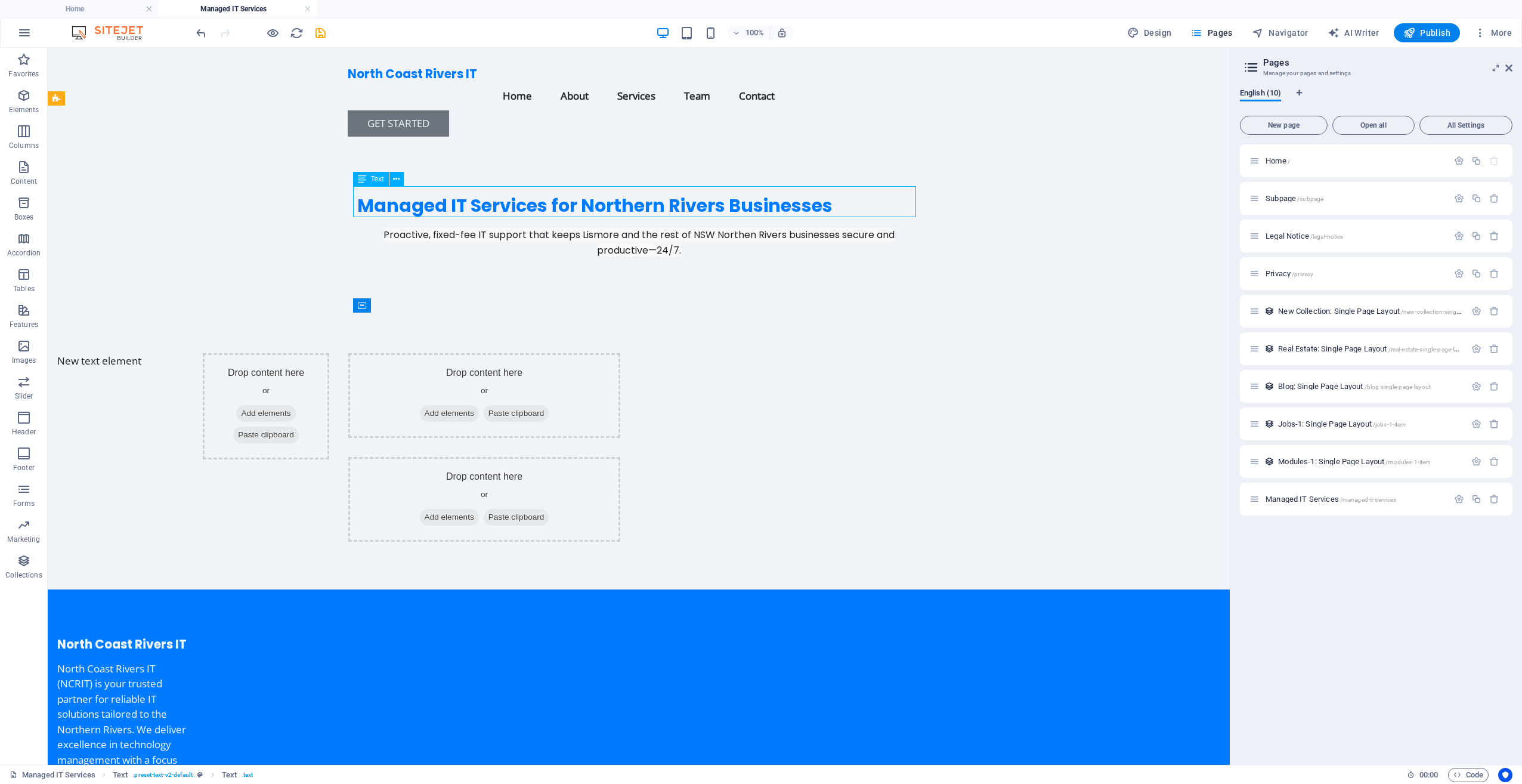
click at [553, 227] on div "Proactive, fixed-fee IT support that keeps Lismore and the rest of NSW Northen …" at bounding box center [639, 242] width 563 height 31
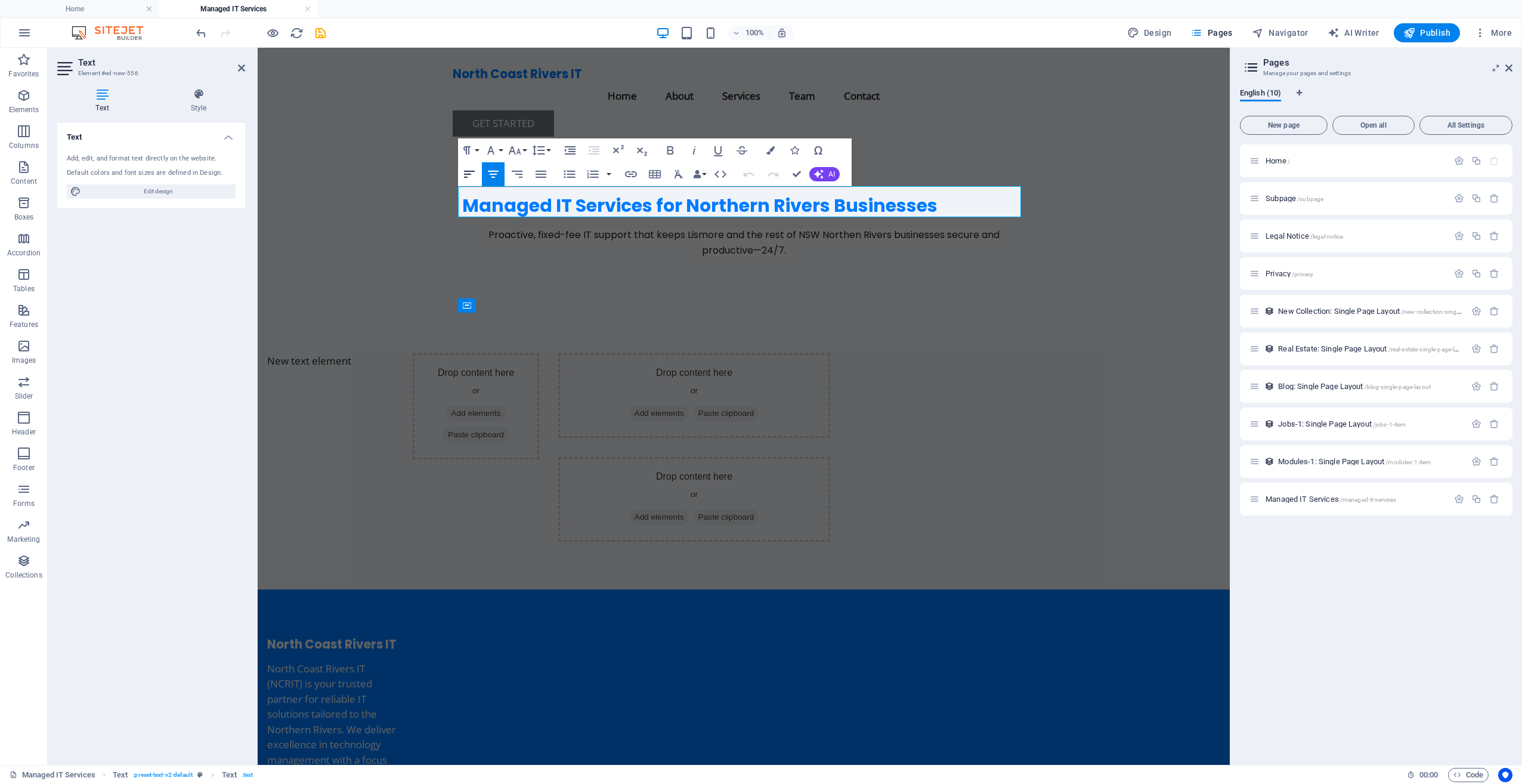
click at [474, 172] on icon "button" at bounding box center [469, 174] width 11 height 7
click at [525, 151] on button "Font Size" at bounding box center [518, 150] width 23 height 24
click at [523, 234] on link "11" at bounding box center [527, 227] width 43 height 18
drag, startPoint x: 556, startPoint y: 204, endPoint x: 432, endPoint y: 185, distance: 125.4
click at [432, 185] on div "Managed IT Services for Northern Rivers Businesses ​ Proactive, fixed-fee IT su…" at bounding box center [743, 226] width 972 height 159
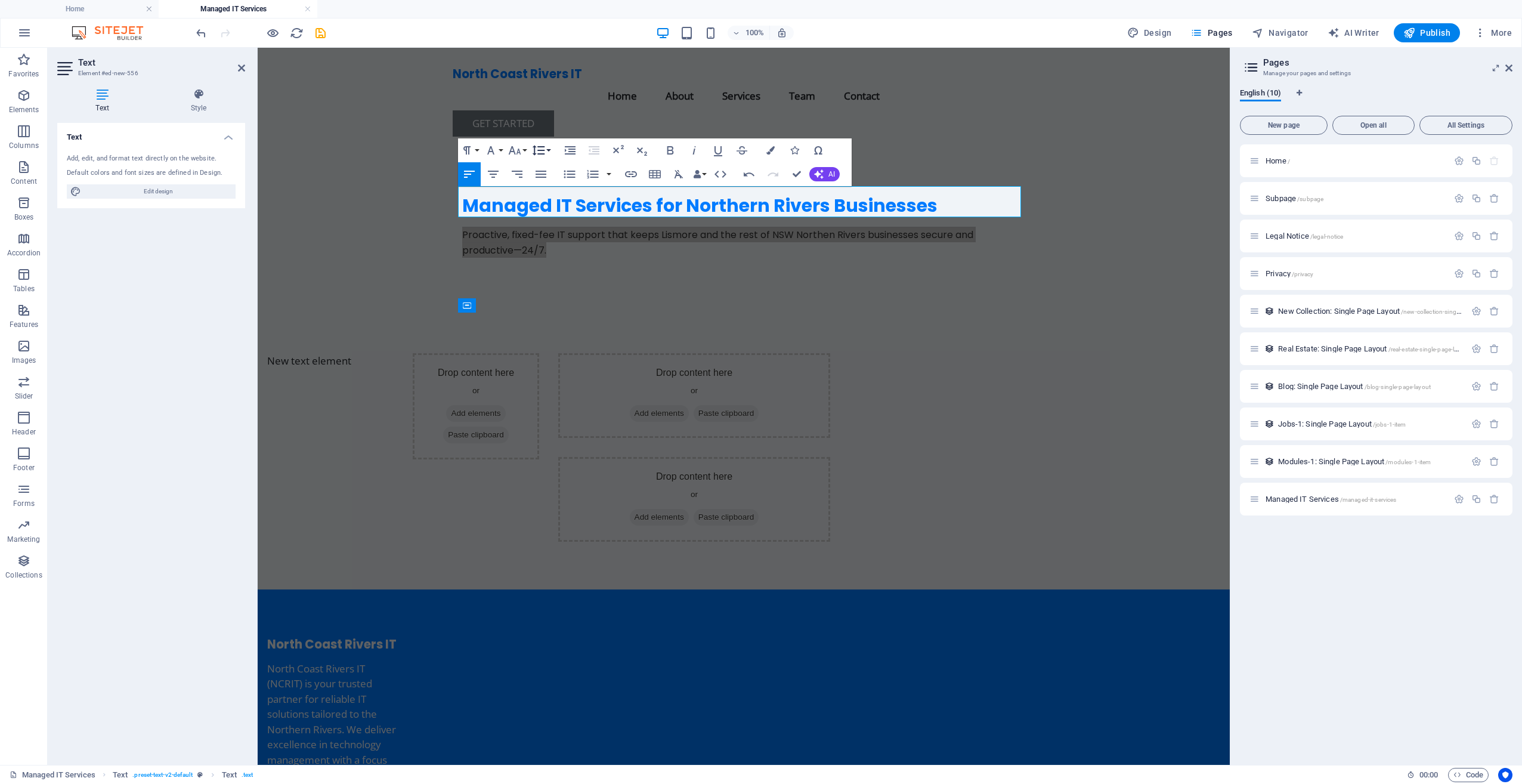
click at [548, 150] on button "Line Height" at bounding box center [542, 150] width 23 height 24
click at [528, 143] on div "Paragraph Format Normal Heading 1 Heading 2 Heading 3 Heading 4 Heading 5 Headi…" at bounding box center [505, 150] width 95 height 24
click at [527, 148] on button "Font Size" at bounding box center [518, 150] width 23 height 24
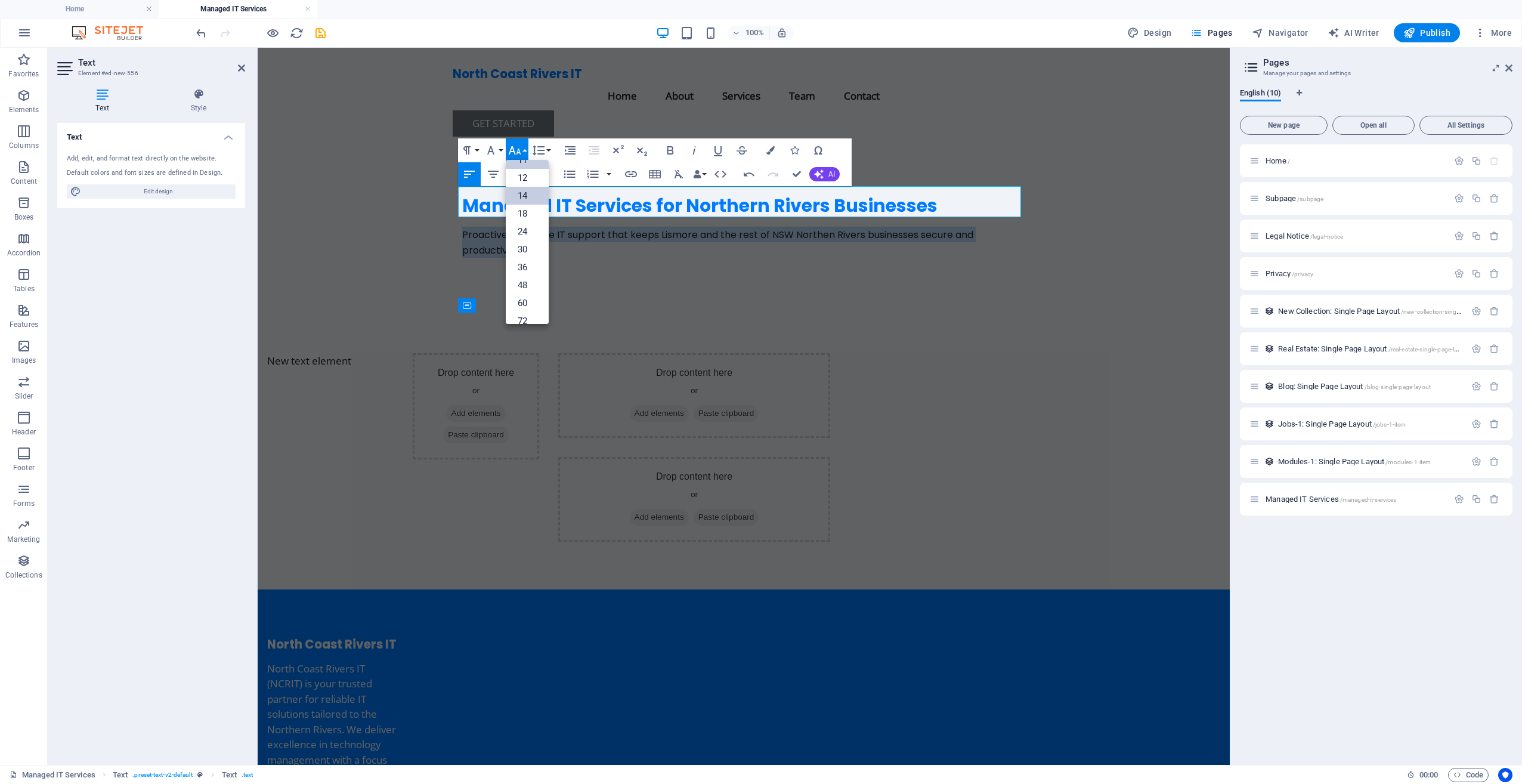
click at [532, 196] on link "14" at bounding box center [527, 196] width 43 height 18
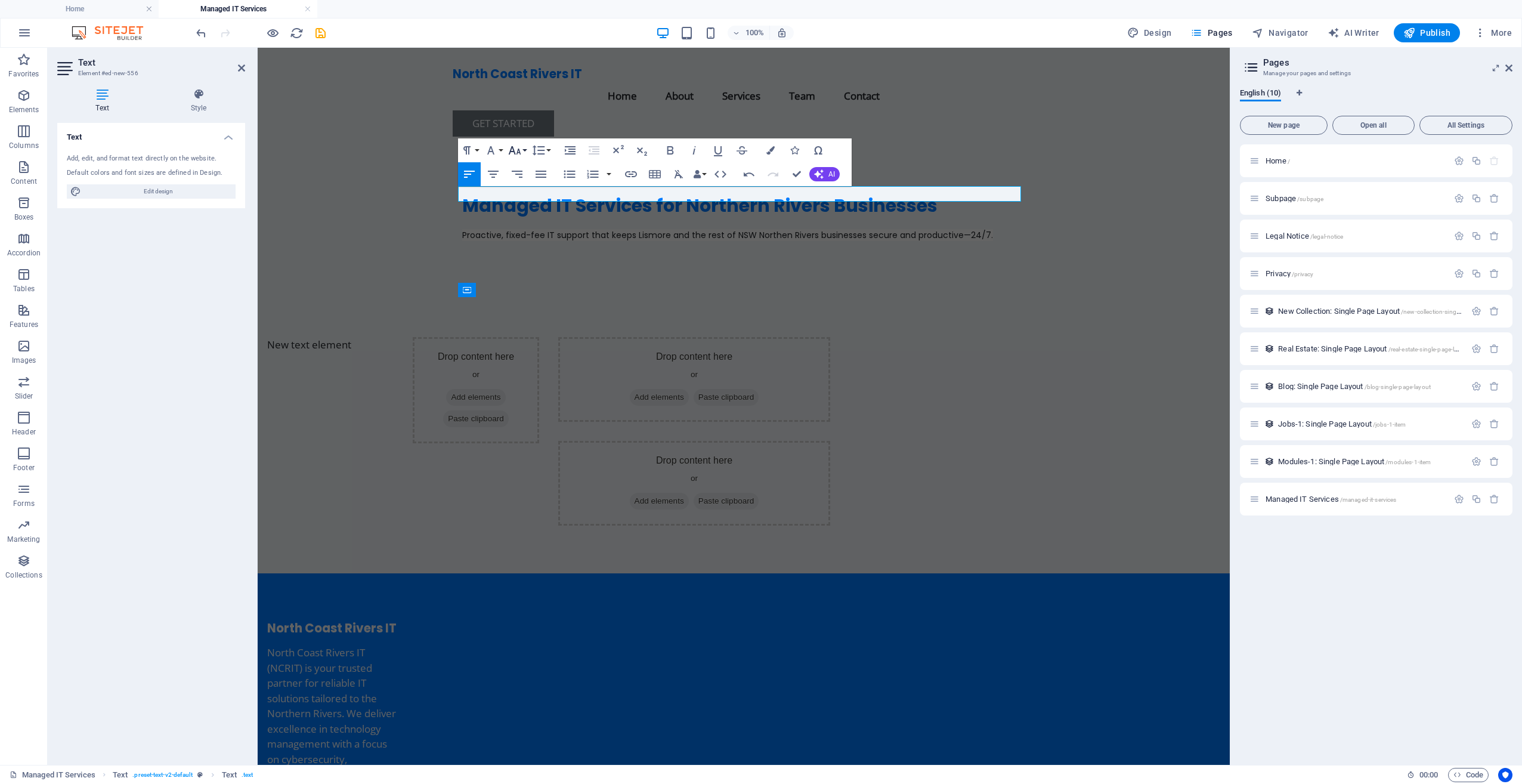
click at [525, 149] on button "Font Size" at bounding box center [518, 150] width 23 height 24
click at [528, 219] on link "30" at bounding box center [527, 220] width 43 height 18
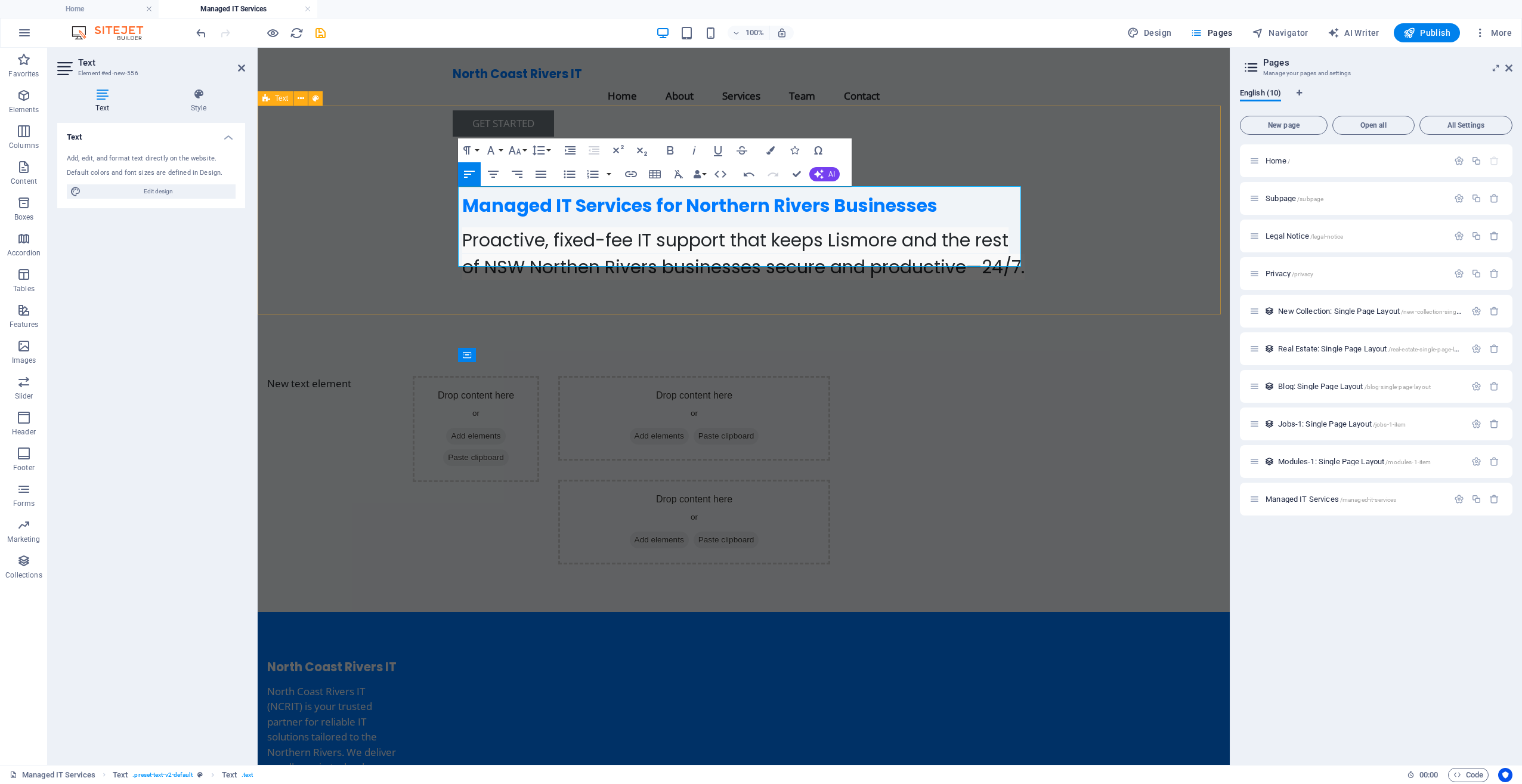
click at [390, 230] on div "Managed IT Services for Northern Rivers Businesses ​Proactive, fixed-fee IT sup…" at bounding box center [743, 237] width 972 height 182
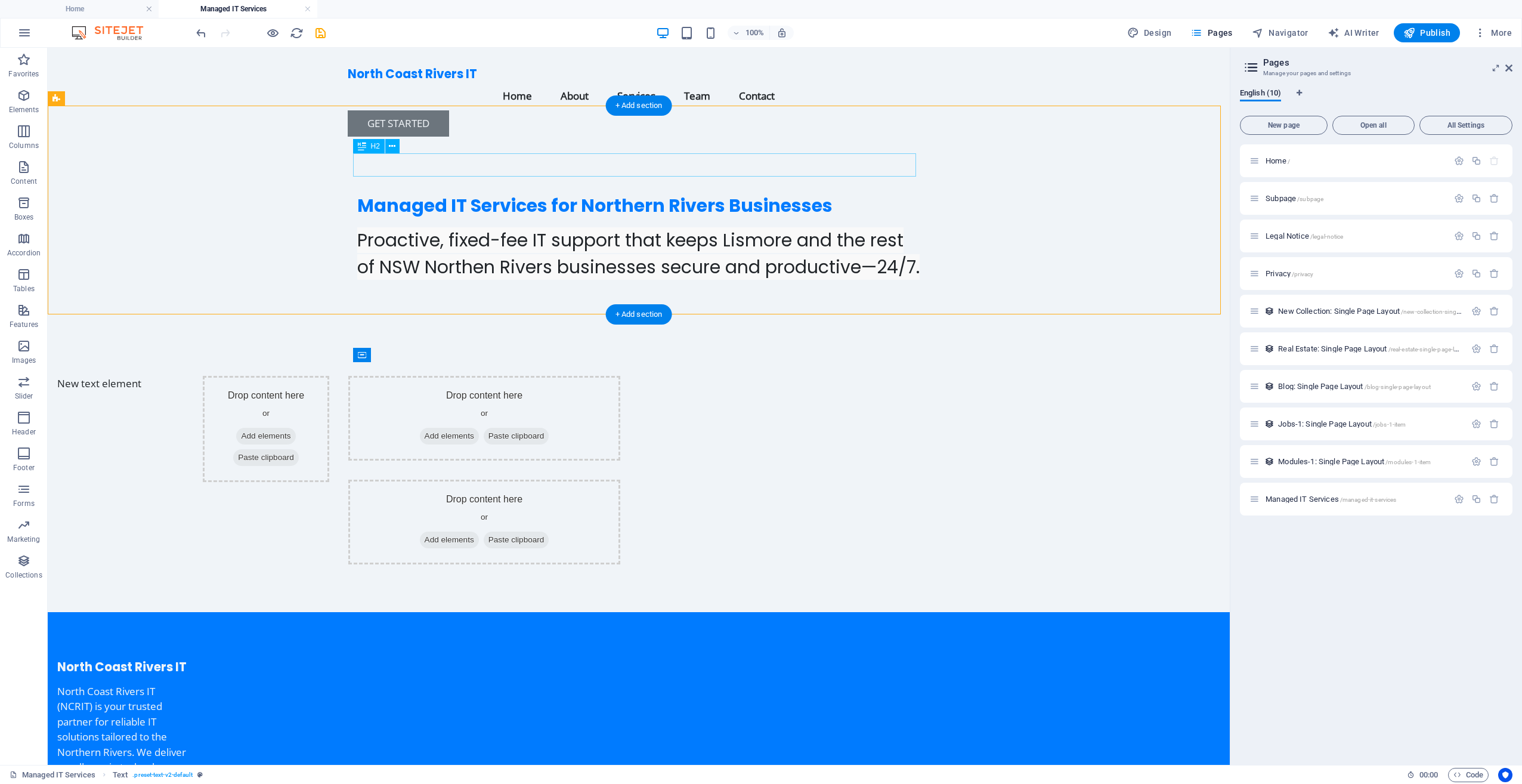
click at [469, 194] on div "Managed IT Services for Northern Rivers Businesses" at bounding box center [639, 205] width 563 height 23
click at [464, 194] on div "Managed IT Services for Northern Rivers Businesses" at bounding box center [639, 205] width 563 height 23
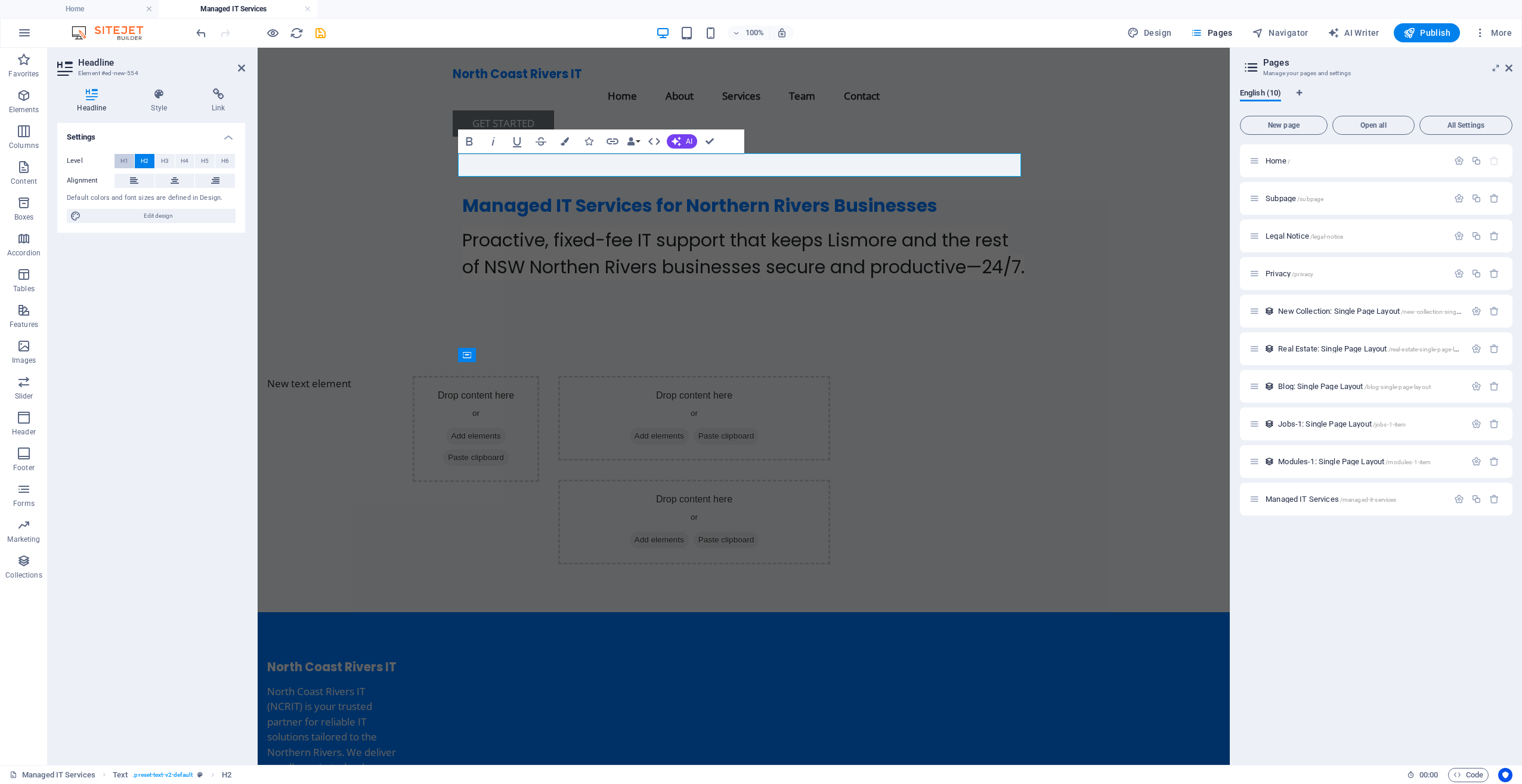
click at [124, 163] on span "H1" at bounding box center [124, 161] width 8 height 14
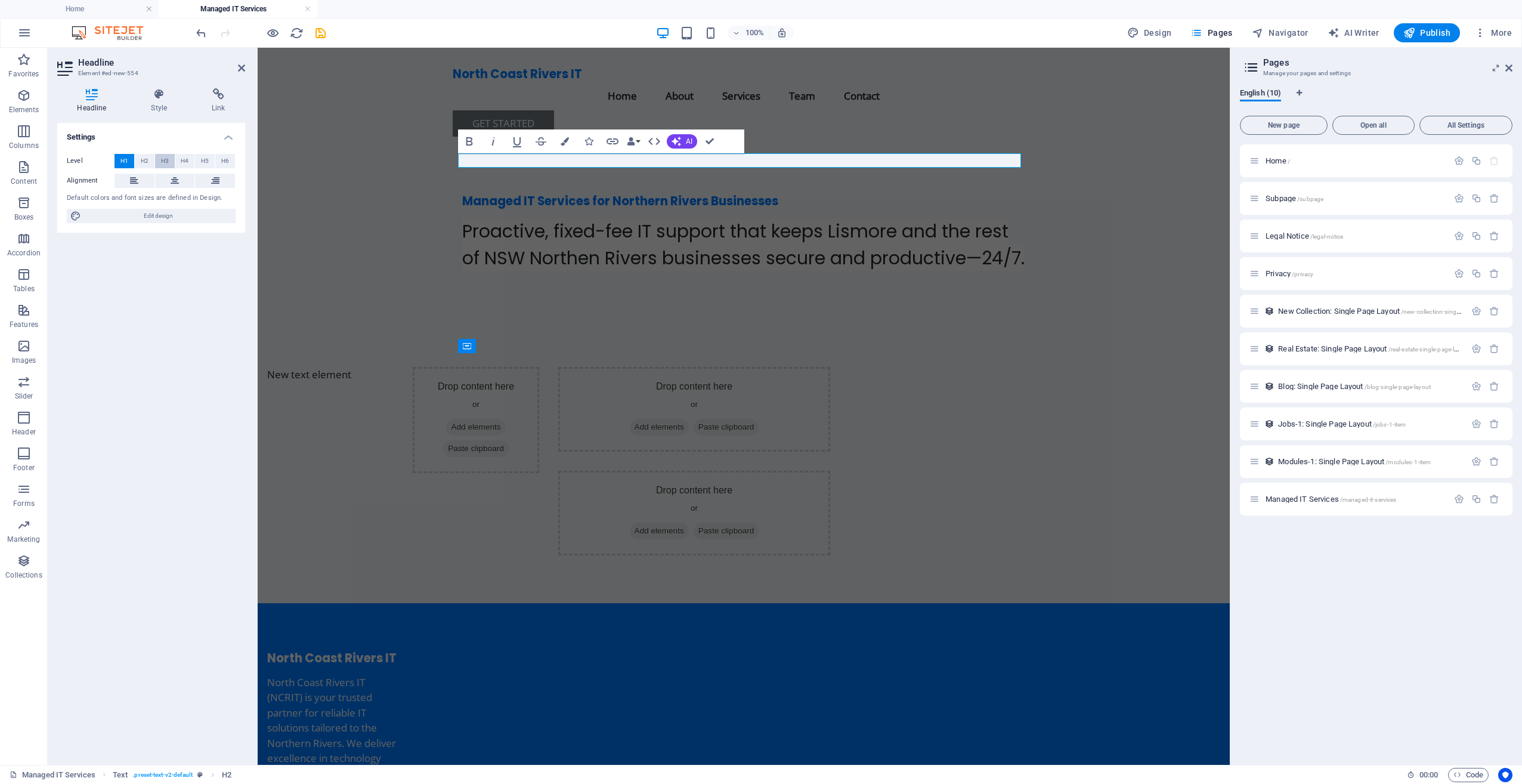
click at [163, 162] on span "H3" at bounding box center [165, 161] width 8 height 14
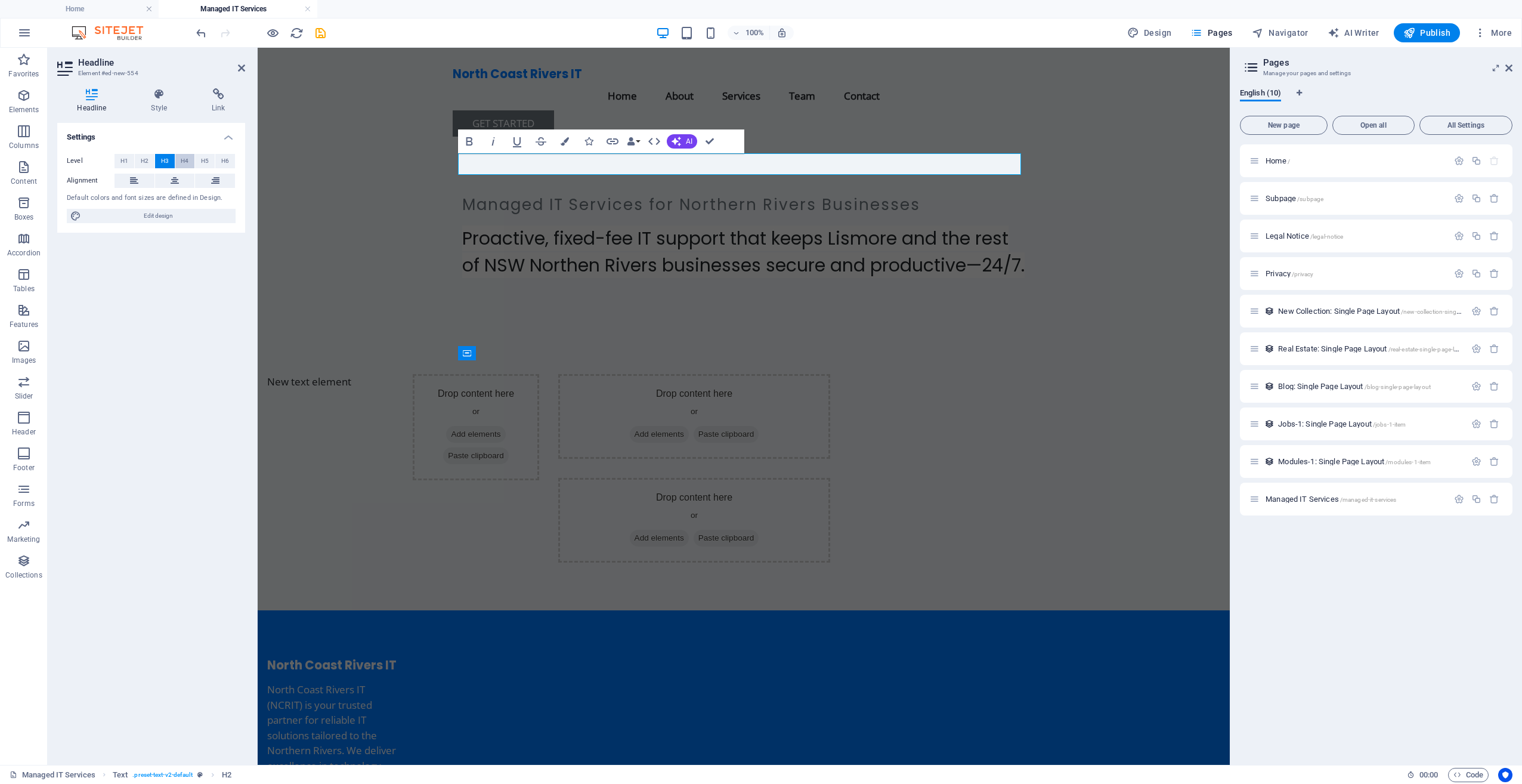
click at [195, 160] on button "H4" at bounding box center [185, 161] width 19 height 14
click at [217, 162] on button "H6" at bounding box center [225, 161] width 19 height 14
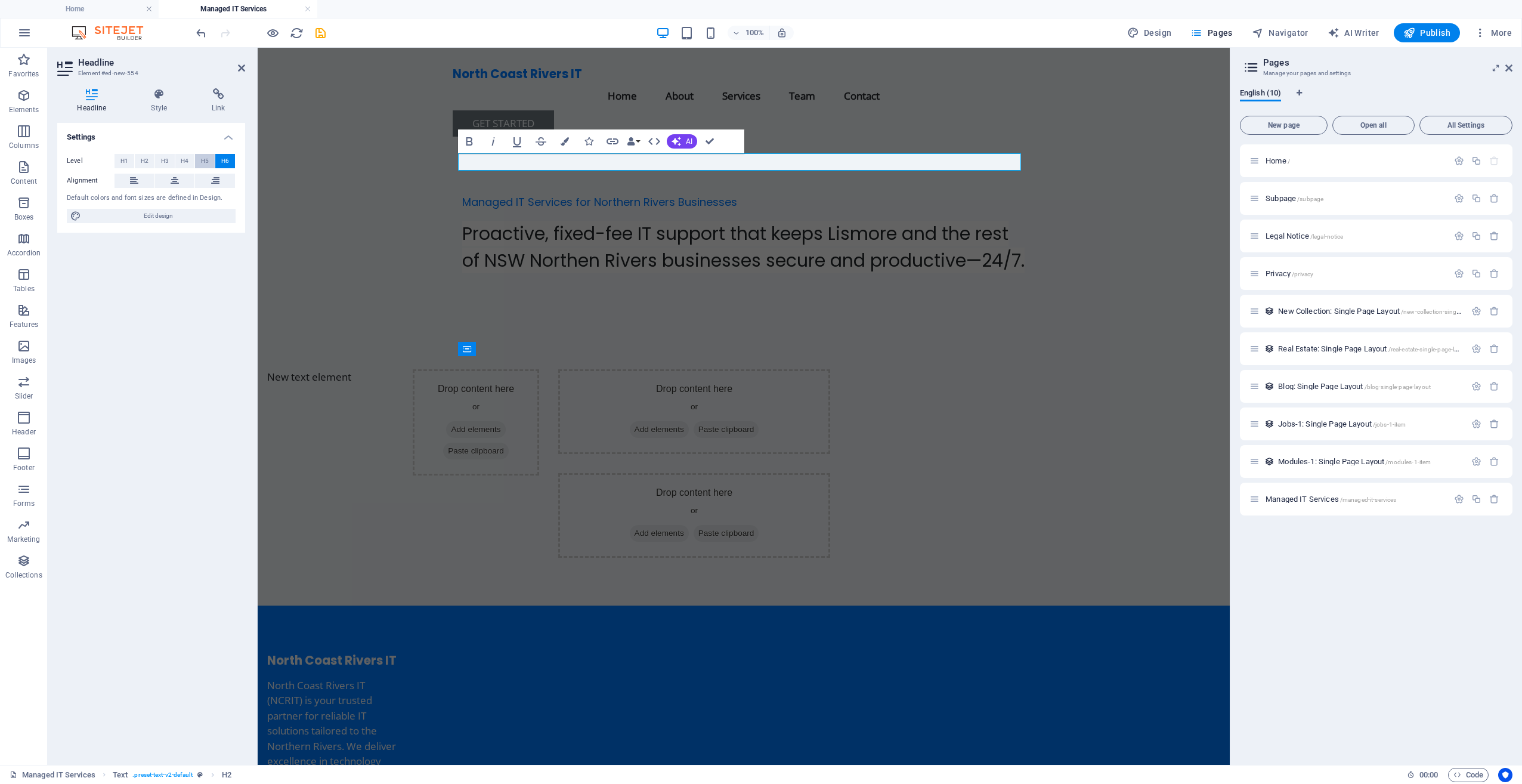
click at [205, 162] on span "H5" at bounding box center [204, 161] width 8 height 14
click at [140, 159] on button "H2" at bounding box center [144, 161] width 19 height 14
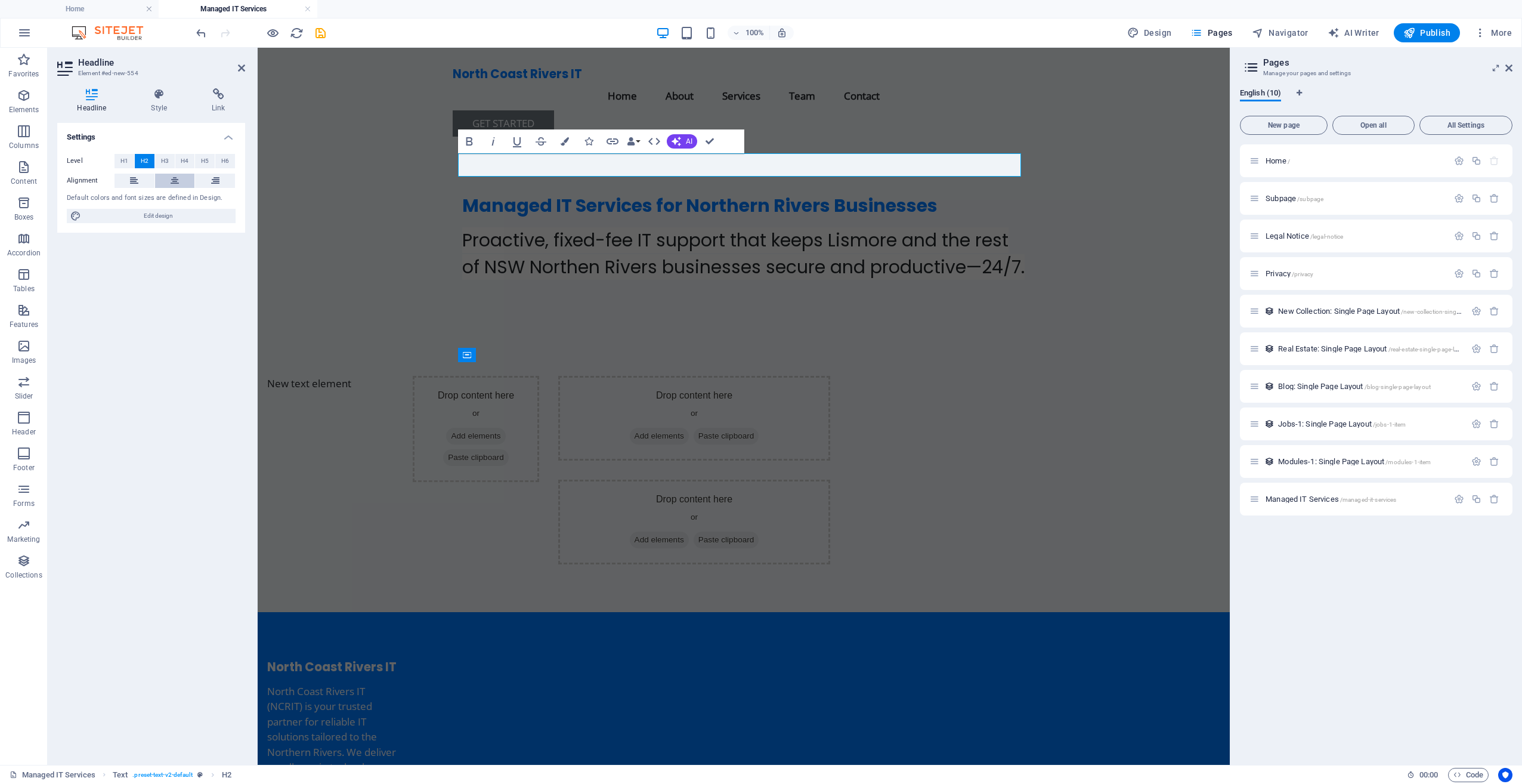
click at [169, 182] on button at bounding box center [174, 181] width 40 height 14
click at [592, 227] on div "Proactive, fixed-fee IT support that keeps Lismore and the rest of NSW Northen …" at bounding box center [743, 253] width 563 height 54
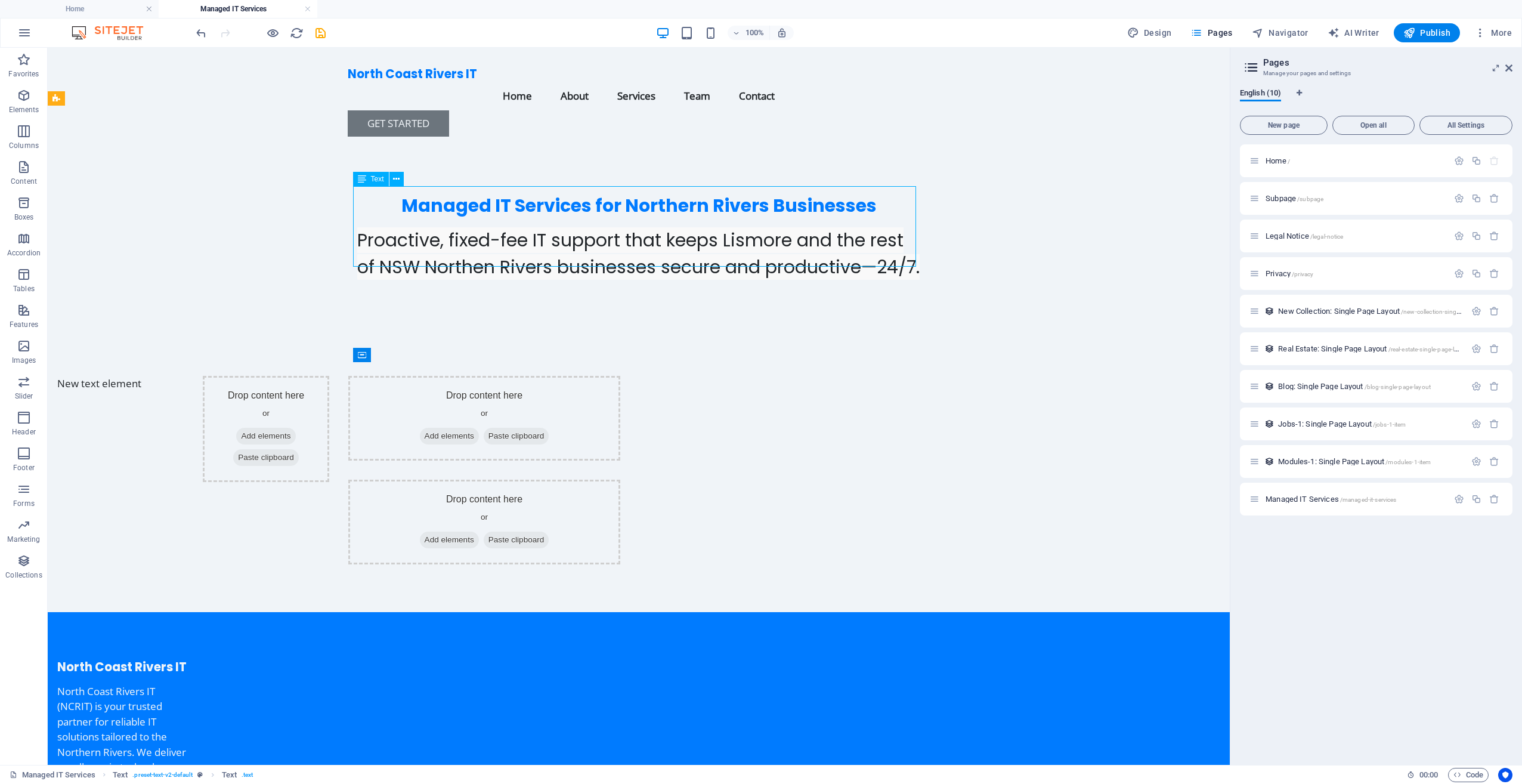
click at [459, 232] on div "Proactive, fixed-fee IT support that keeps Lismore and the rest of NSW Northen …" at bounding box center [639, 253] width 563 height 54
click at [428, 246] on div "Proactive, fixed-fee IT support that keeps Lismore and the rest of NSW Northen …" at bounding box center [639, 253] width 563 height 54
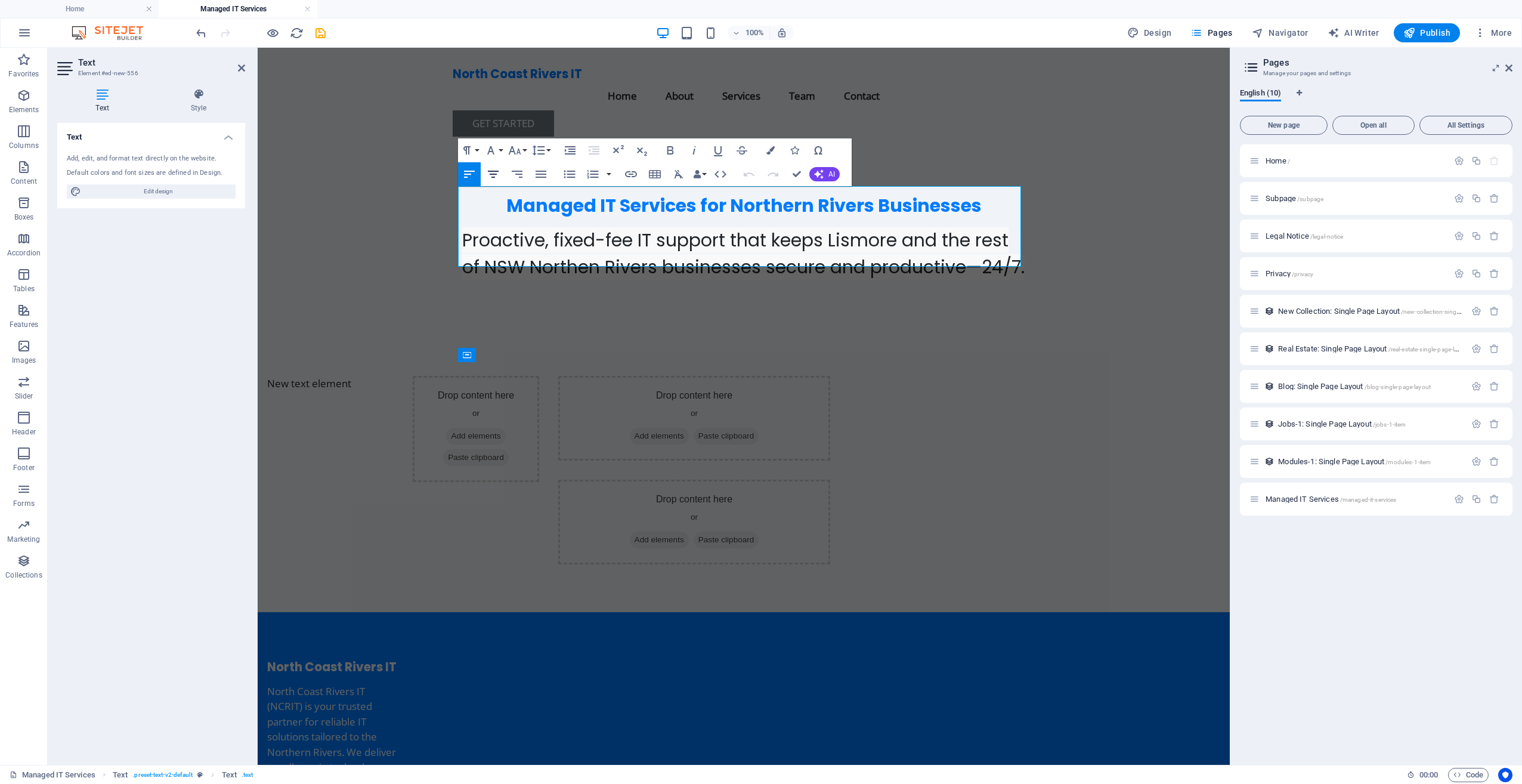
click at [494, 175] on icon "button" at bounding box center [493, 174] width 11 height 7
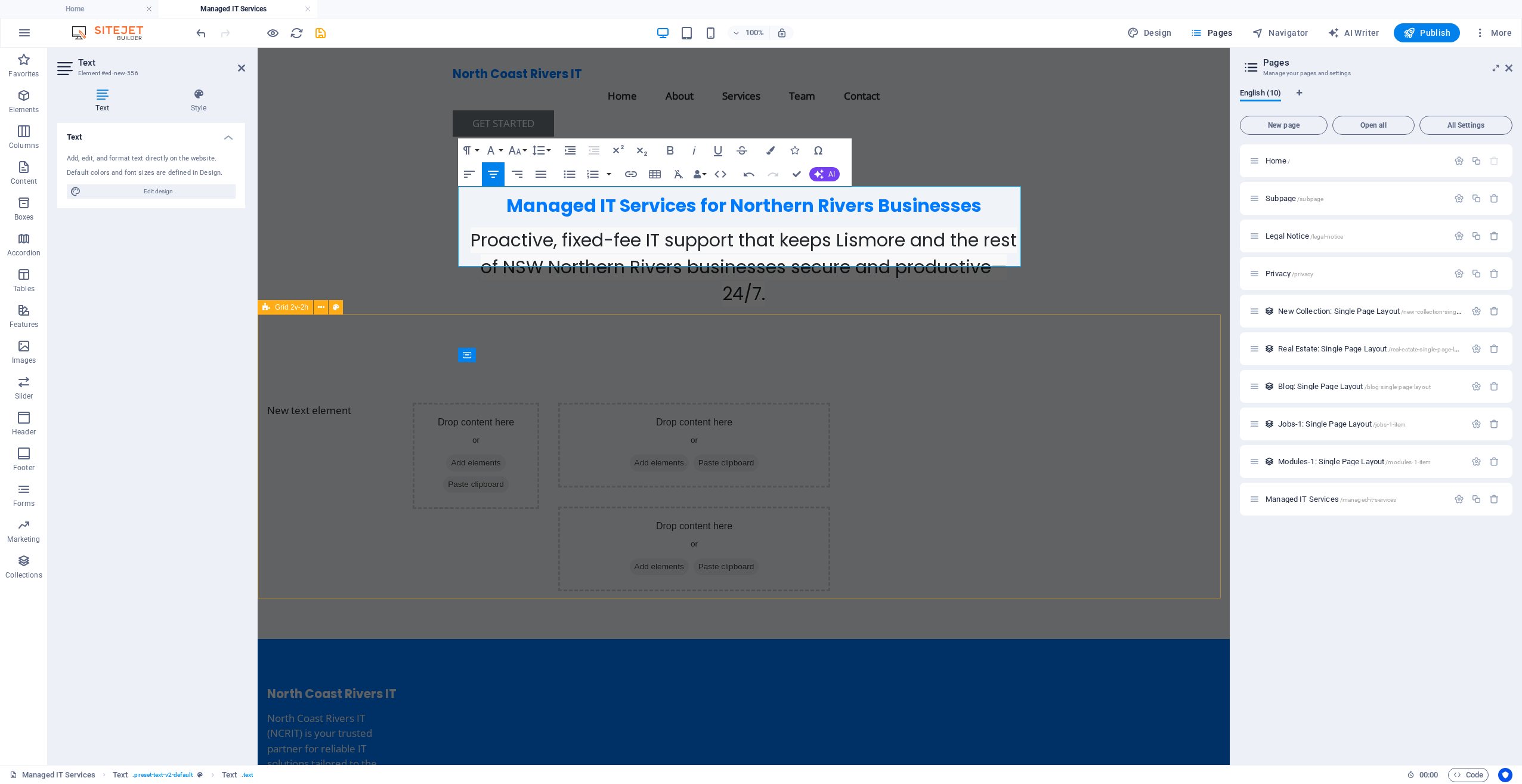
click at [321, 407] on div "New text element Drop content here or Add elements Paste clipboard Drop content…" at bounding box center [743, 496] width 972 height 284
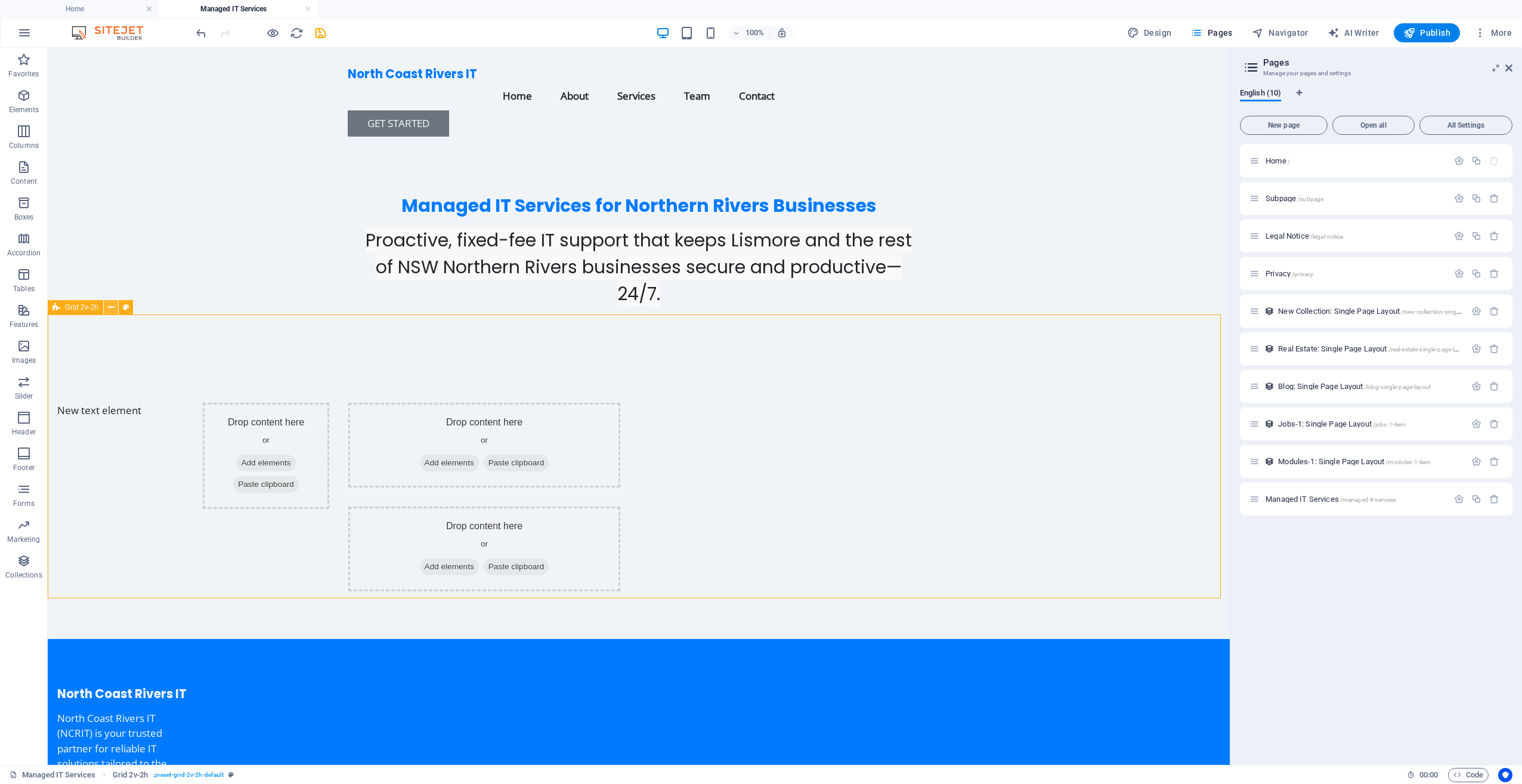
click at [114, 309] on button at bounding box center [111, 307] width 14 height 14
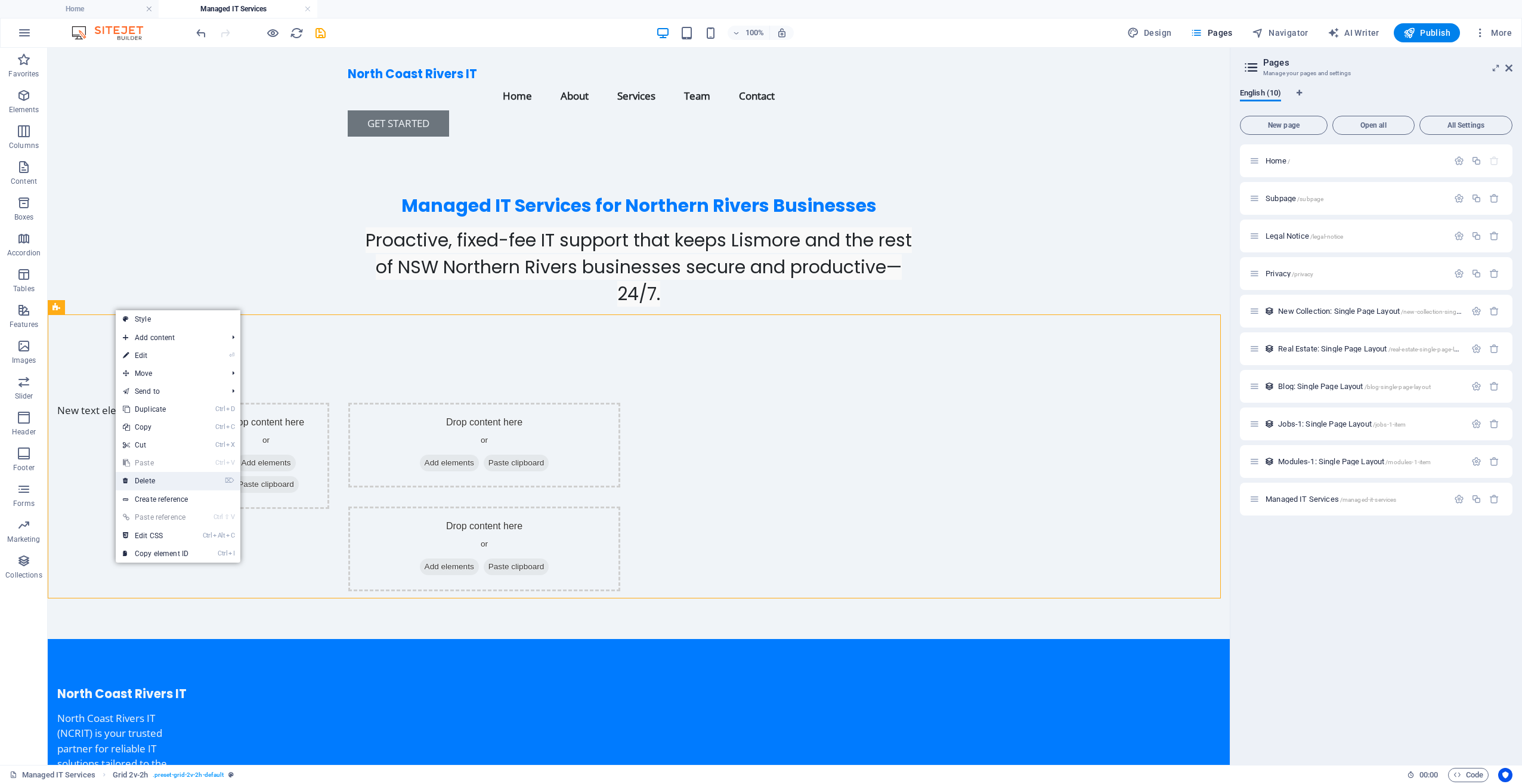
click at [163, 484] on link "⌦ Delete" at bounding box center [156, 480] width 80 height 18
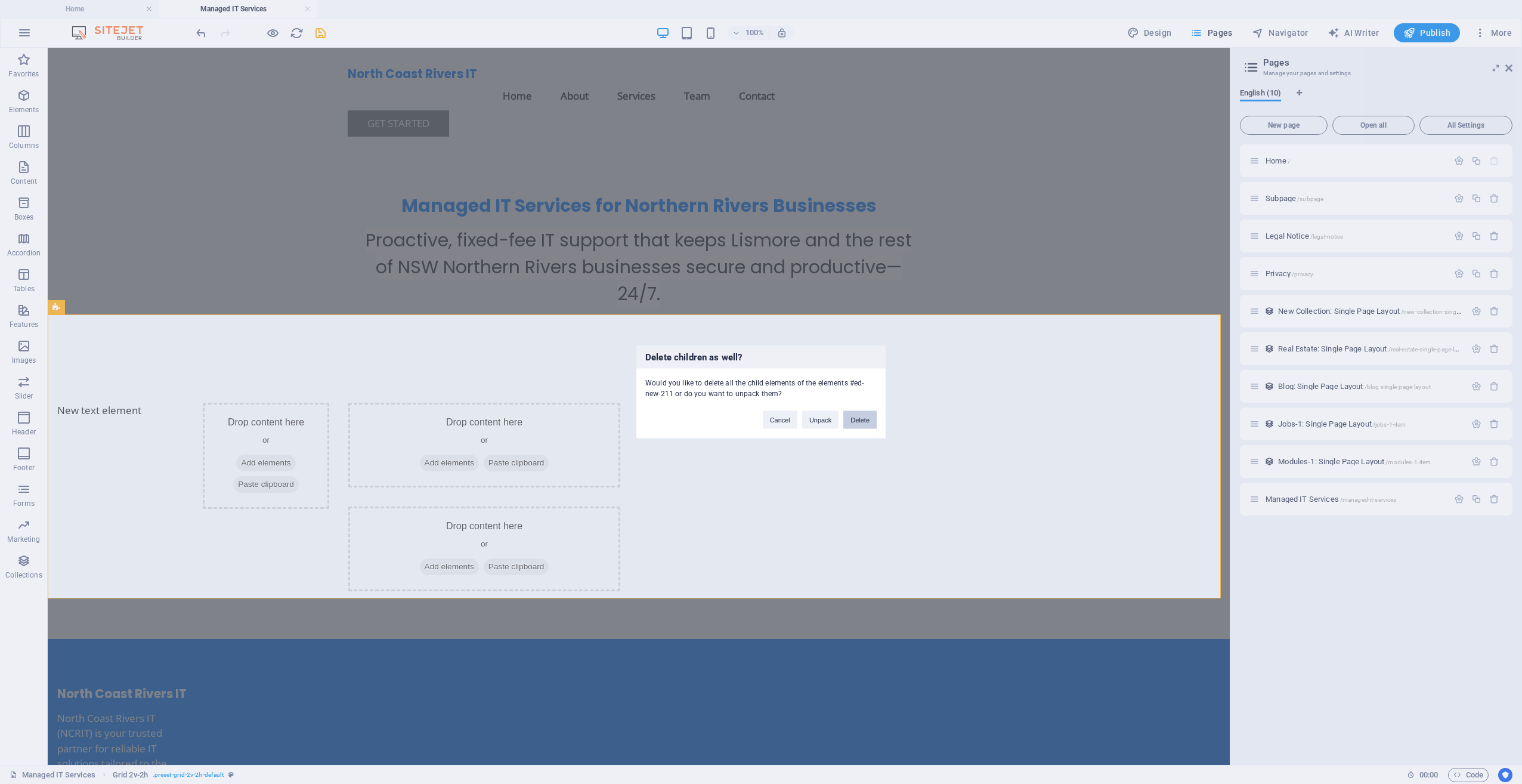
click at [860, 426] on button "Delete" at bounding box center [860, 419] width 34 height 18
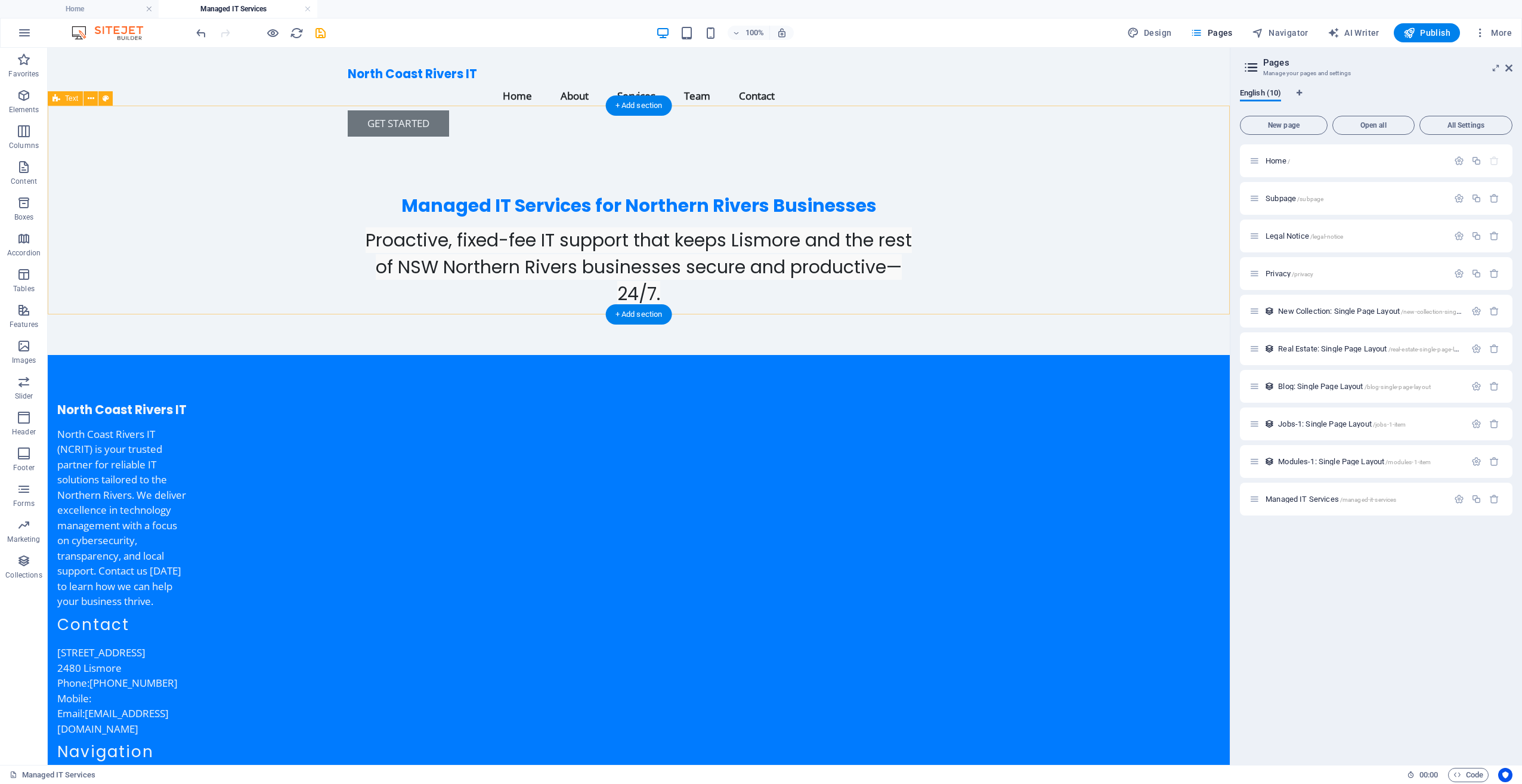
click at [274, 250] on div "Managed IT Services for Northern Rivers Businesses Proactive, fixed-fee IT supp…" at bounding box center [639, 250] width 1182 height 209
click at [543, 227] on div "Proactive, fixed-fee IT support that keeps Lismore and the rest of NSW Northern…" at bounding box center [639, 266] width 563 height 81
click at [667, 240] on div "Proactive, fixed-fee IT support that keeps Lismore and the rest of NSW Northern…" at bounding box center [639, 266] width 563 height 81
click at [657, 250] on div "Proactive, fixed-fee IT support that keeps Lismore and the rest of NSW Northern…" at bounding box center [639, 266] width 563 height 81
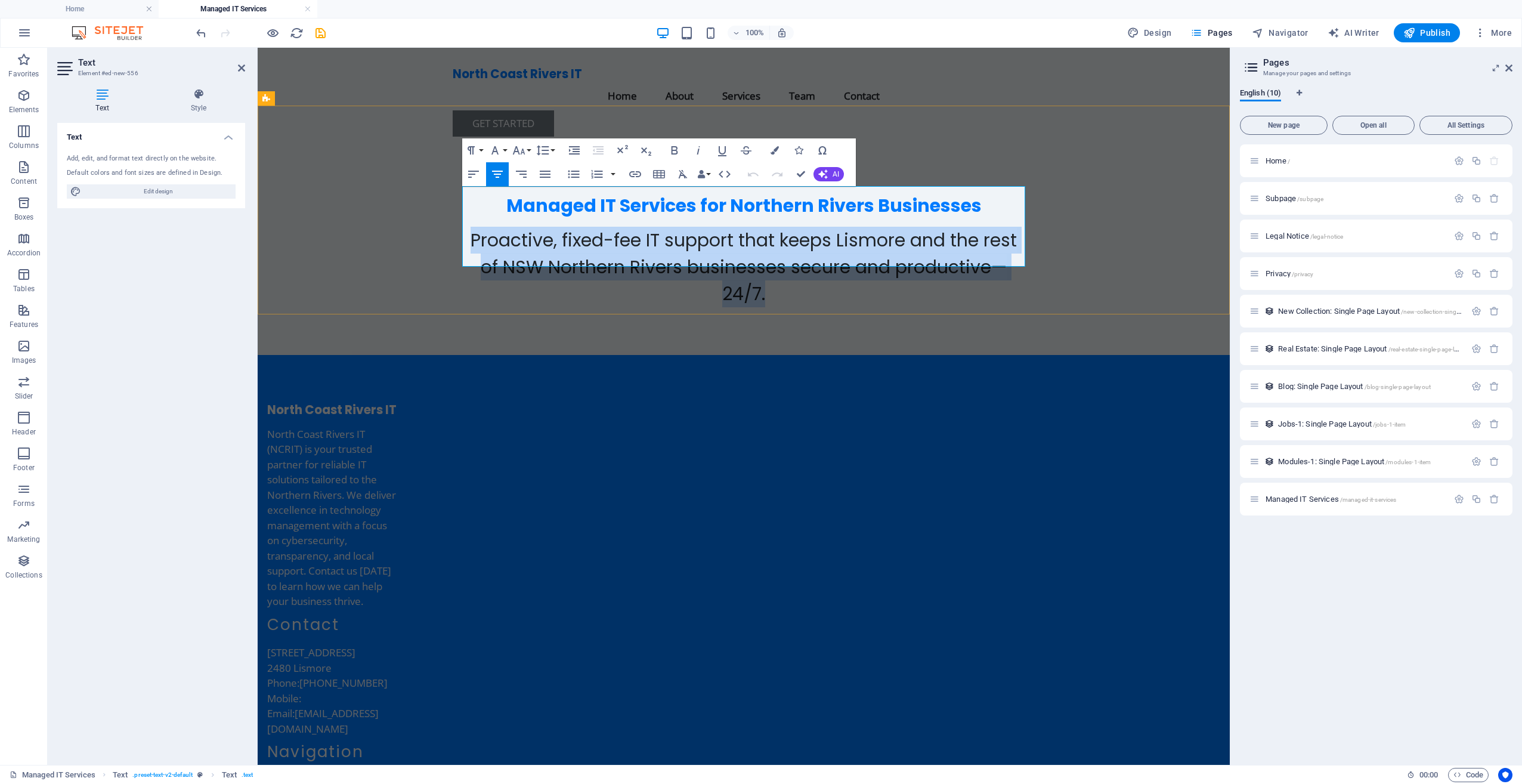
drag, startPoint x: 771, startPoint y: 255, endPoint x: 468, endPoint y: 200, distance: 308.0
click at [468, 227] on p "Proactive, fixed-fee IT support that keeps Lismore and the rest of NSW Northern…" at bounding box center [743, 266] width 563 height 81
copy span "Proactive, fixed-fee IT support that keeps Lismore and the rest of NSW Northern…"
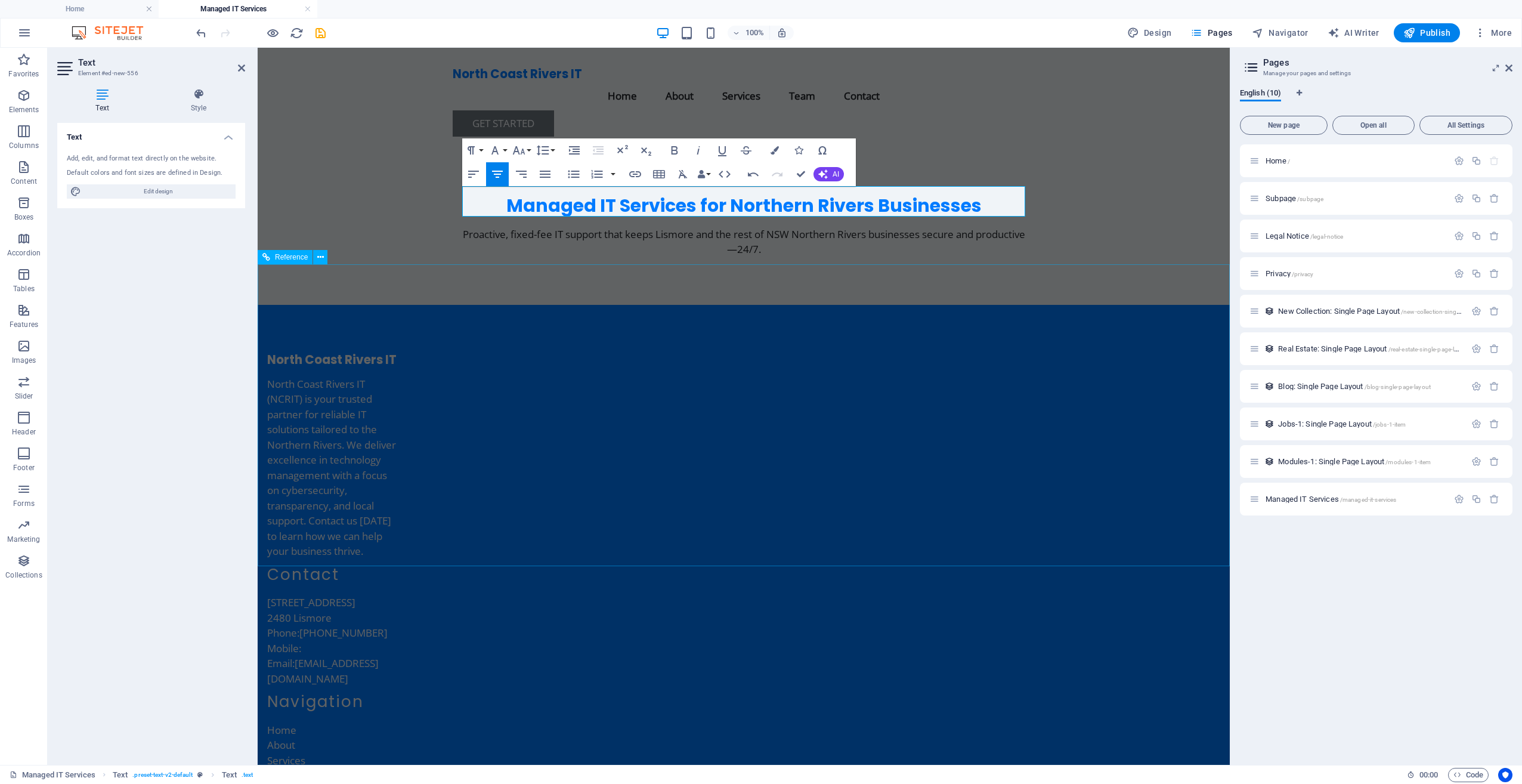
scroll to position [816, 2]
drag, startPoint x: 796, startPoint y: 205, endPoint x: 478, endPoint y: 195, distance: 318.2
click at [477, 227] on p "Proactive, fixed-fee IT support that keeps Lismore and the rest of NSW Northern…" at bounding box center [743, 242] width 563 height 30
click at [528, 150] on button "Font Size" at bounding box center [521, 150] width 23 height 24
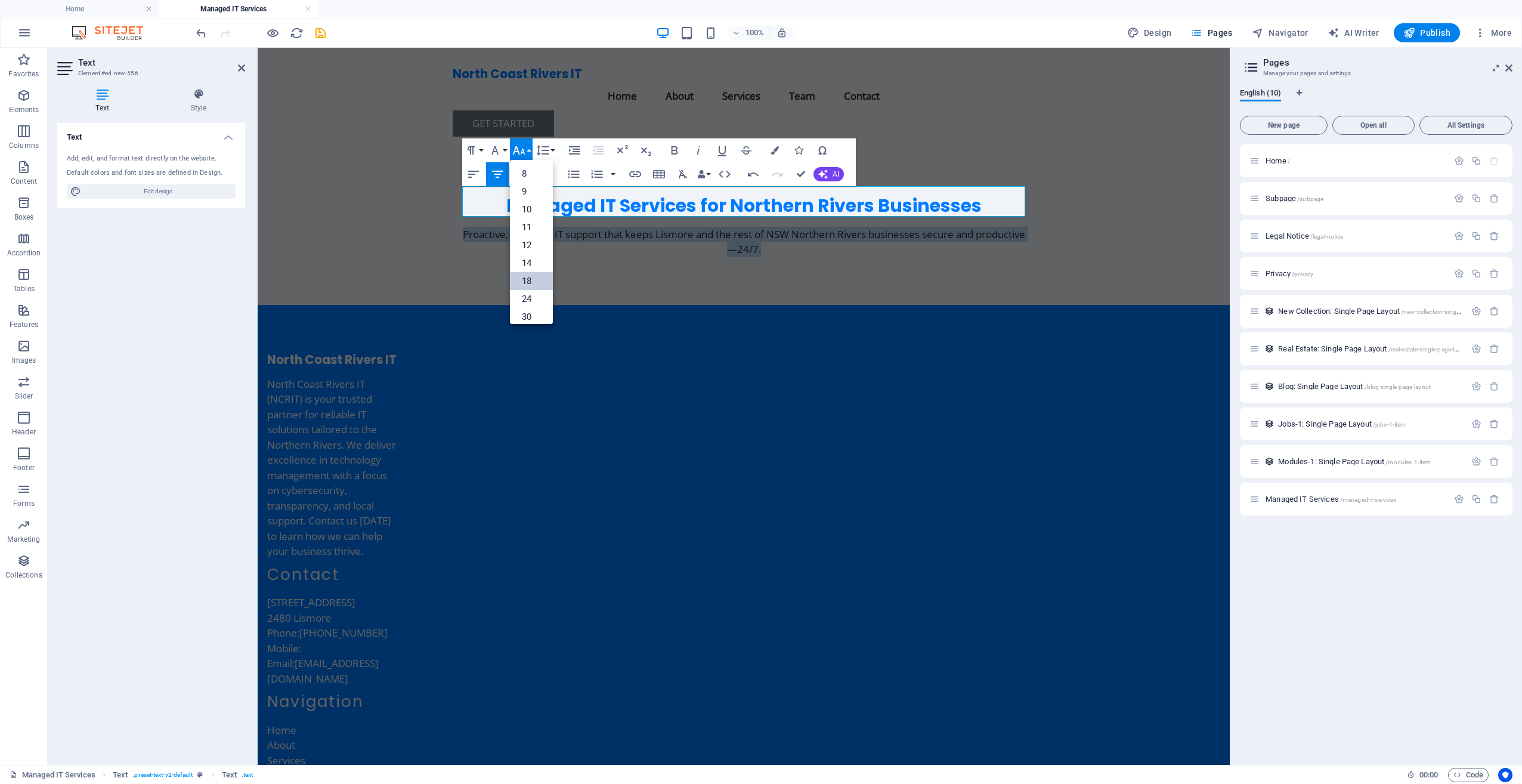
click at [535, 275] on link "18" at bounding box center [531, 281] width 43 height 18
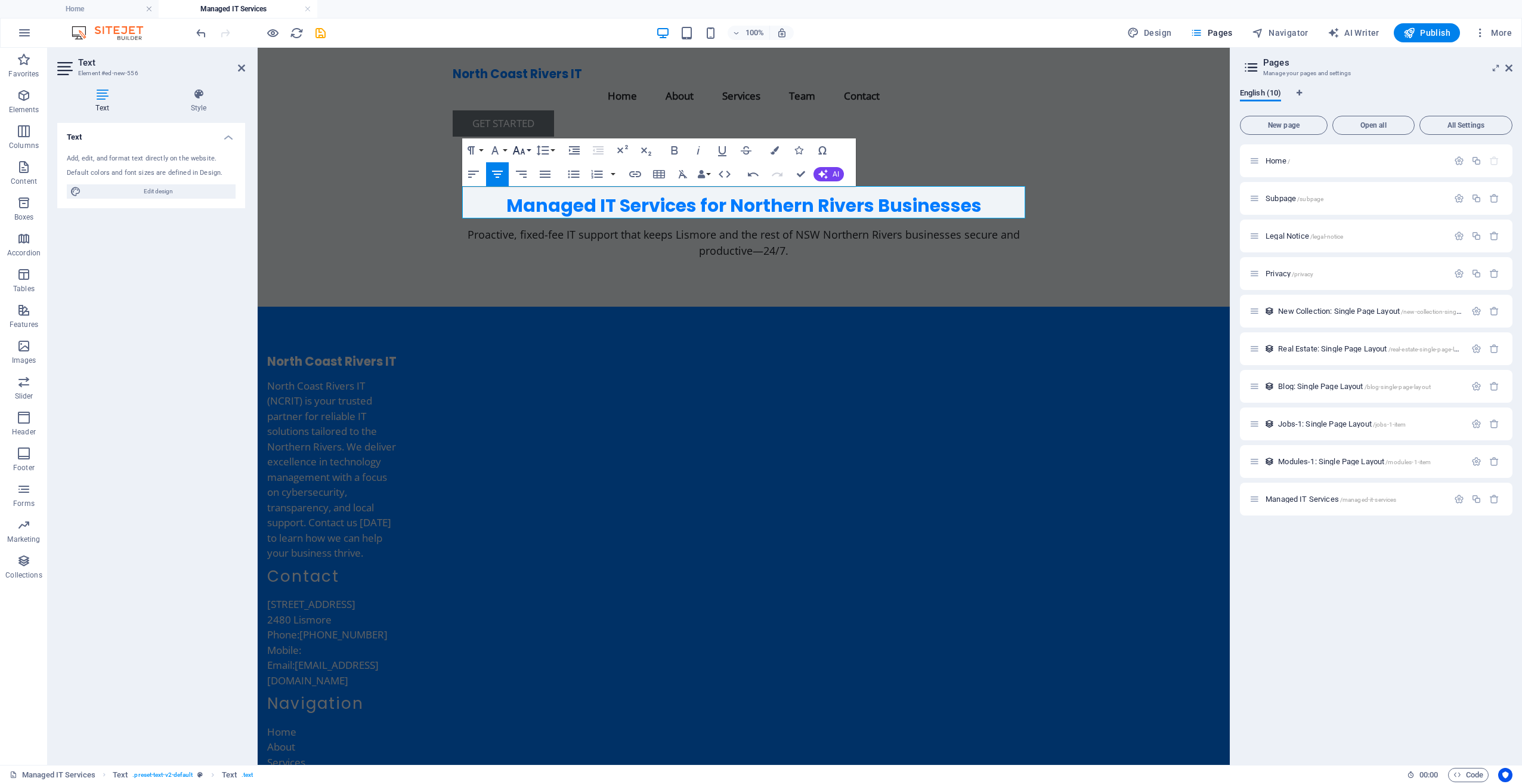
click at [528, 145] on button "Font Size" at bounding box center [521, 150] width 23 height 24
click at [528, 206] on link "24" at bounding box center [531, 203] width 43 height 18
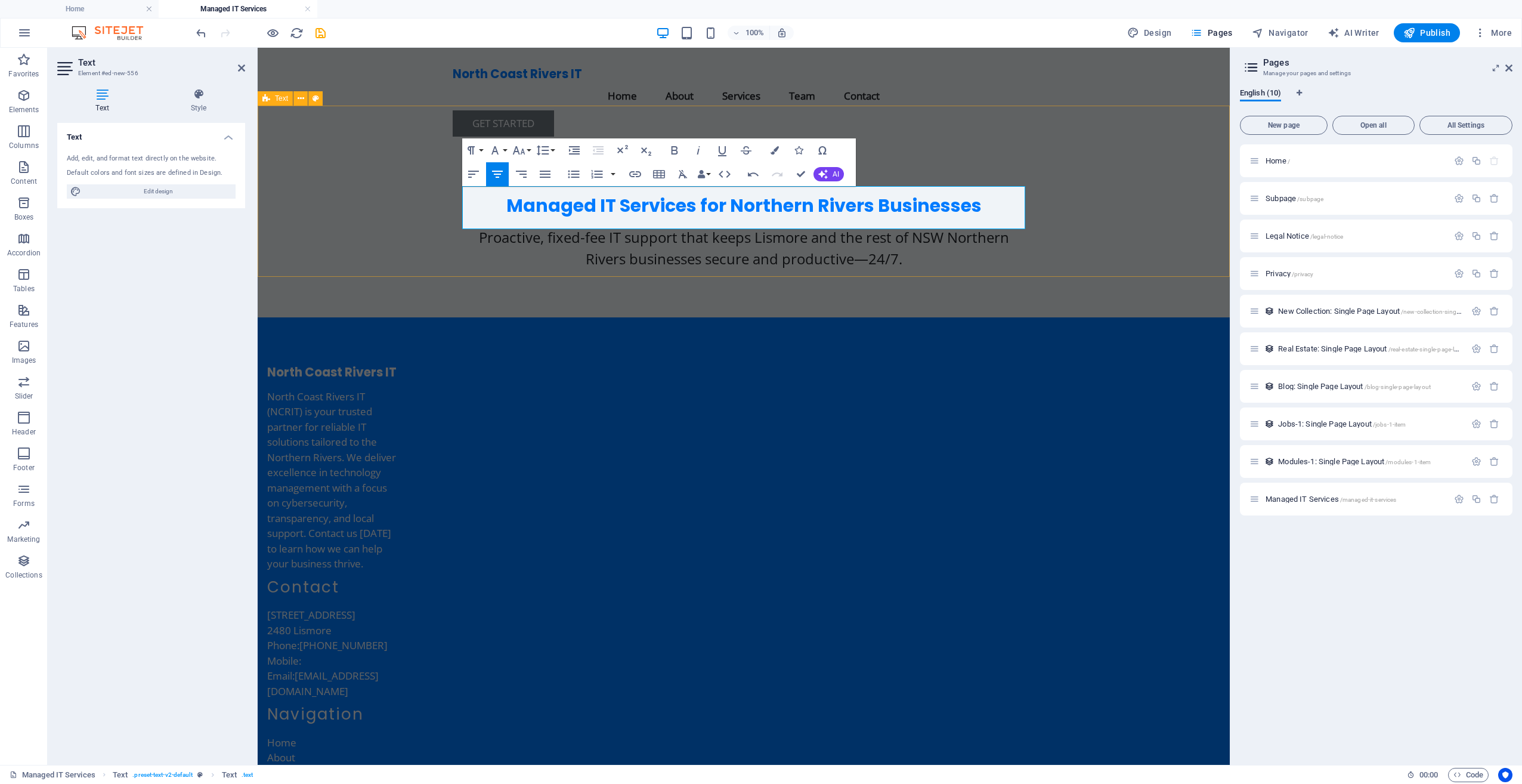
click at [475, 259] on div "Managed IT Services for Northern Rivers Businesses Proactive, fixed-fee IT supp…" at bounding box center [743, 231] width 972 height 171
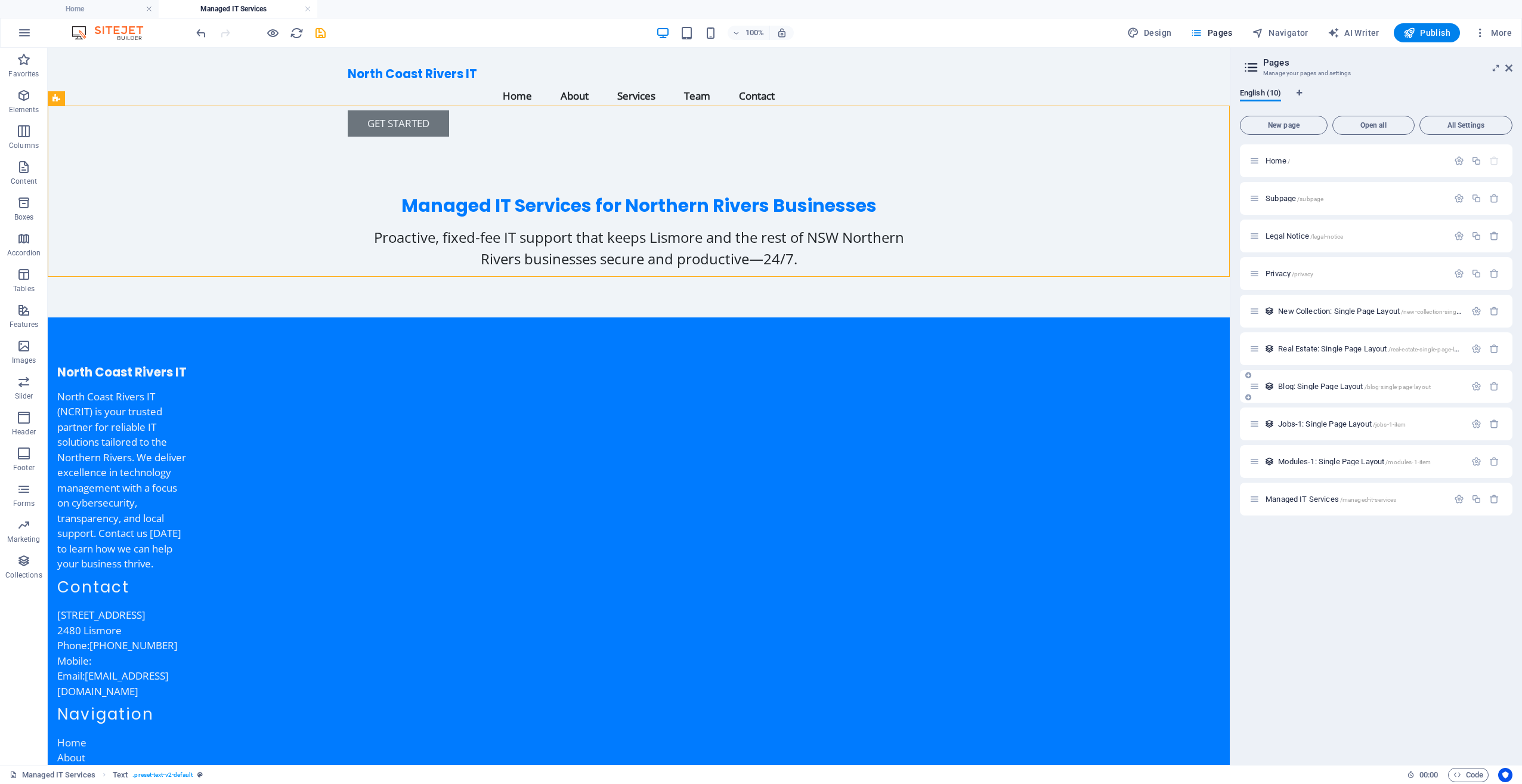
drag, startPoint x: 1391, startPoint y: 386, endPoint x: 1255, endPoint y: 378, distance: 136.2
click at [1279, 380] on div "Blog: Single Page Layout /blog-single-page-layout" at bounding box center [1357, 387] width 216 height 14
click at [1248, 376] on icon at bounding box center [1249, 375] width 6 height 7
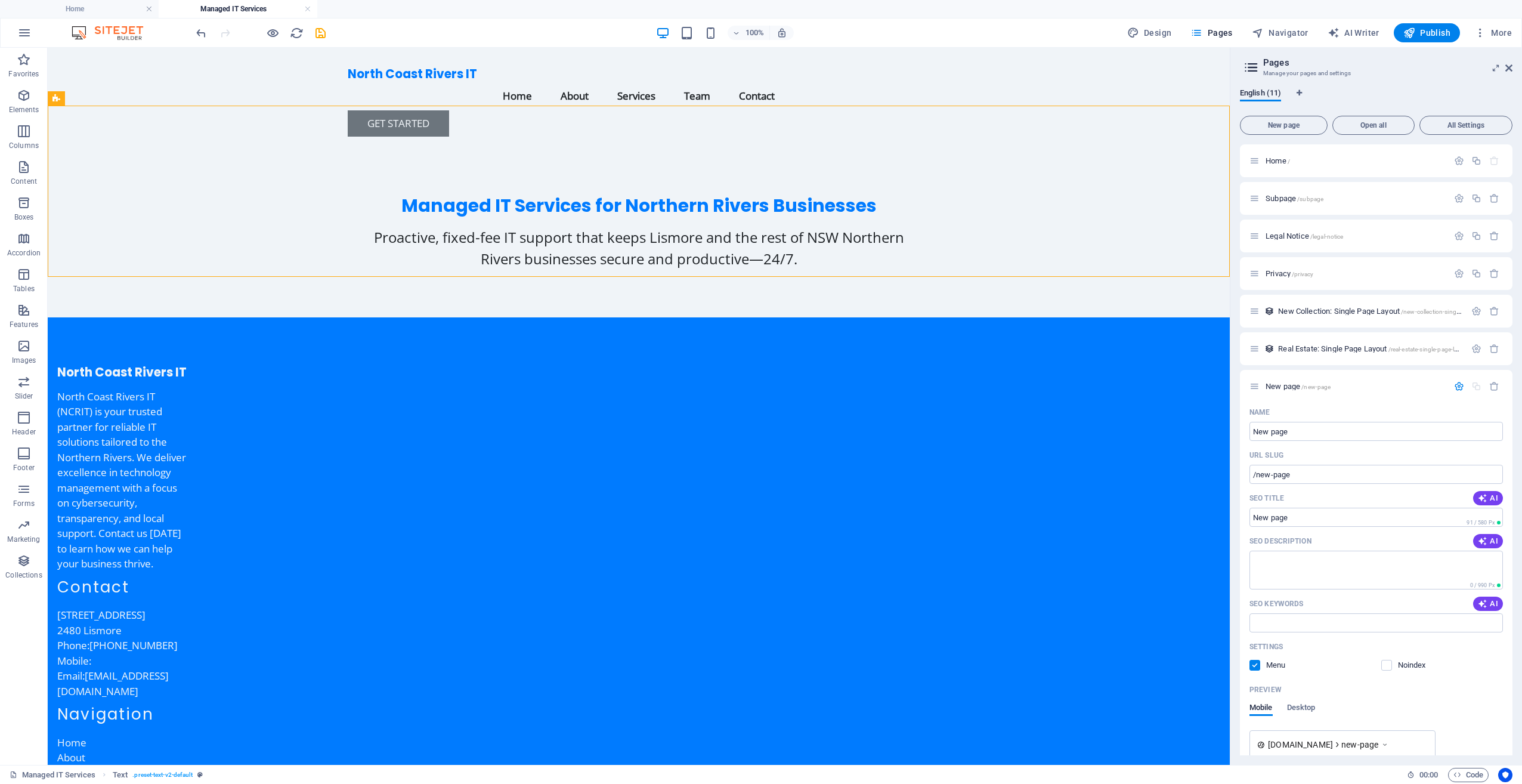
click at [0, 0] on icon at bounding box center [0, 0] width 0 height 0
click at [1249, 400] on icon at bounding box center [1249, 397] width 6 height 7
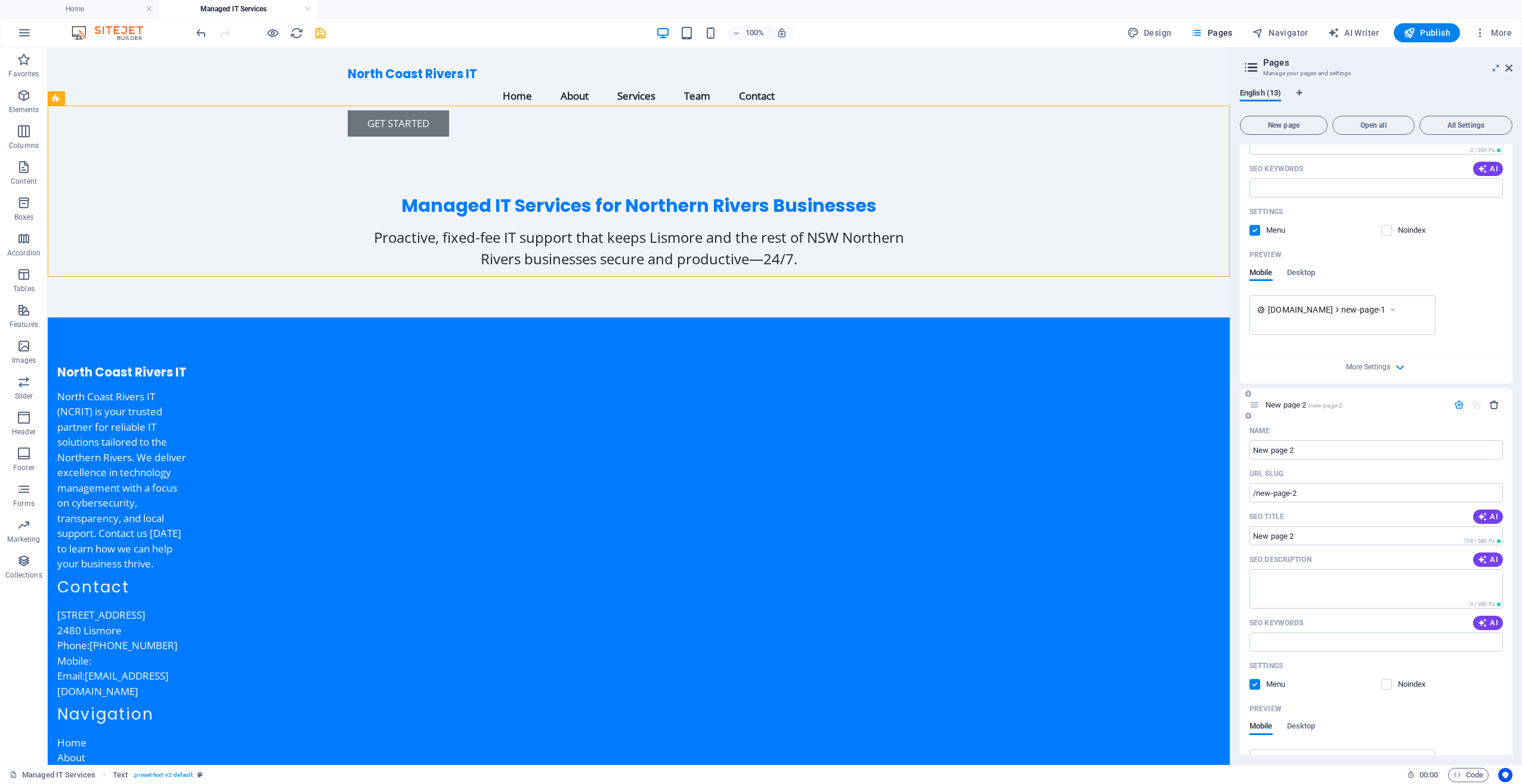
click at [1487, 408] on button "button" at bounding box center [1495, 404] width 18 height 10
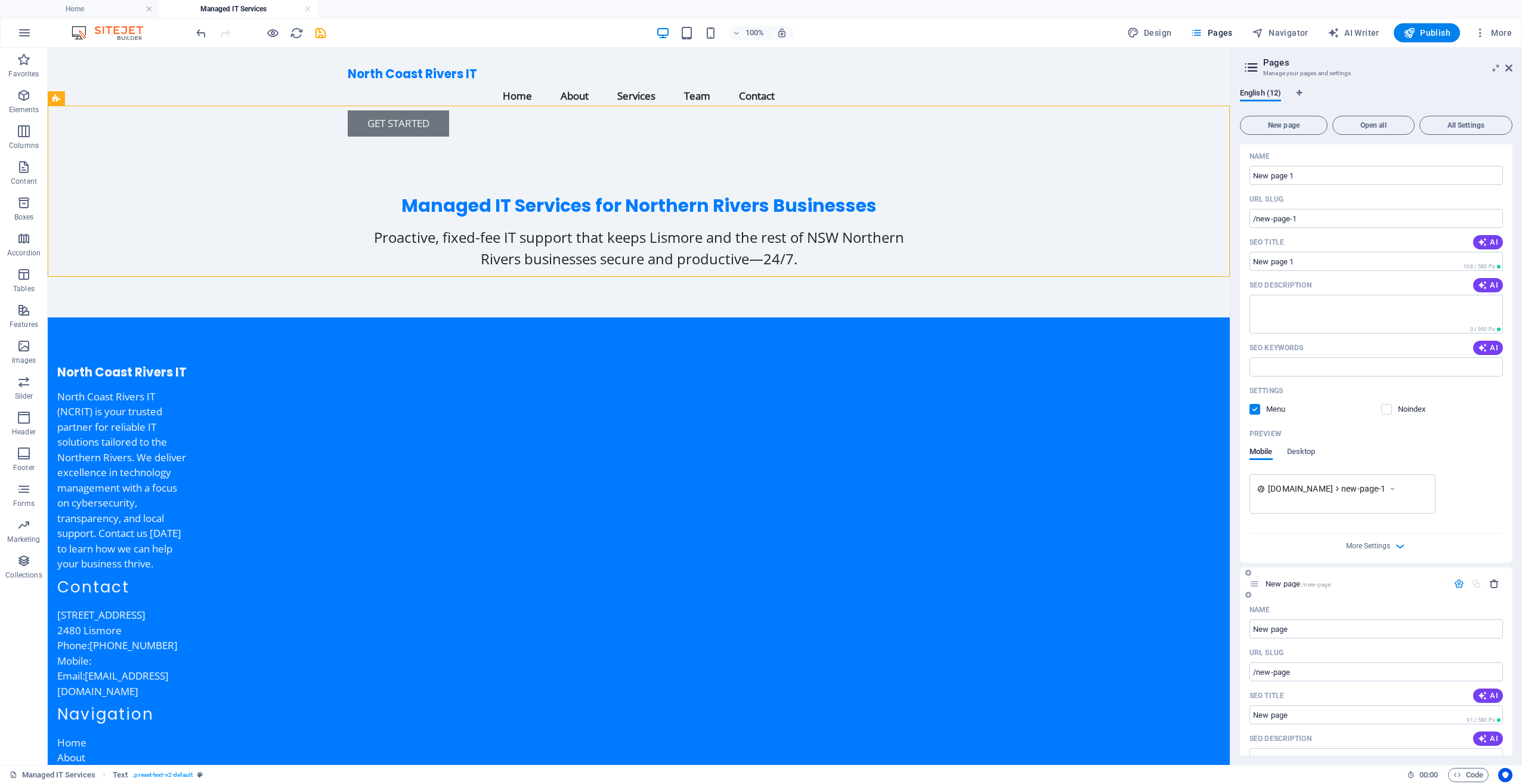
click at [1491, 583] on icon "button" at bounding box center [1494, 583] width 10 height 10
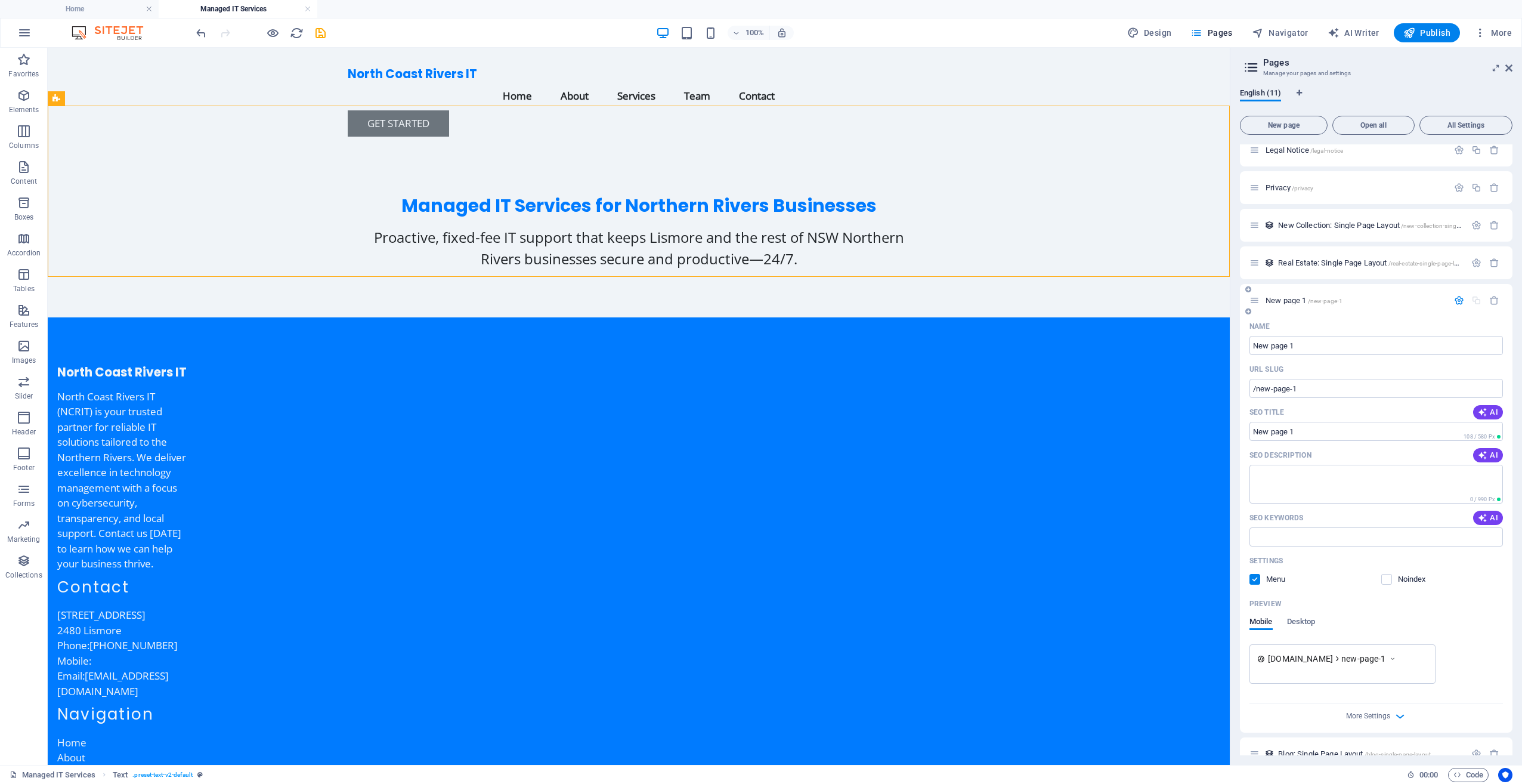
scroll to position [39, 0]
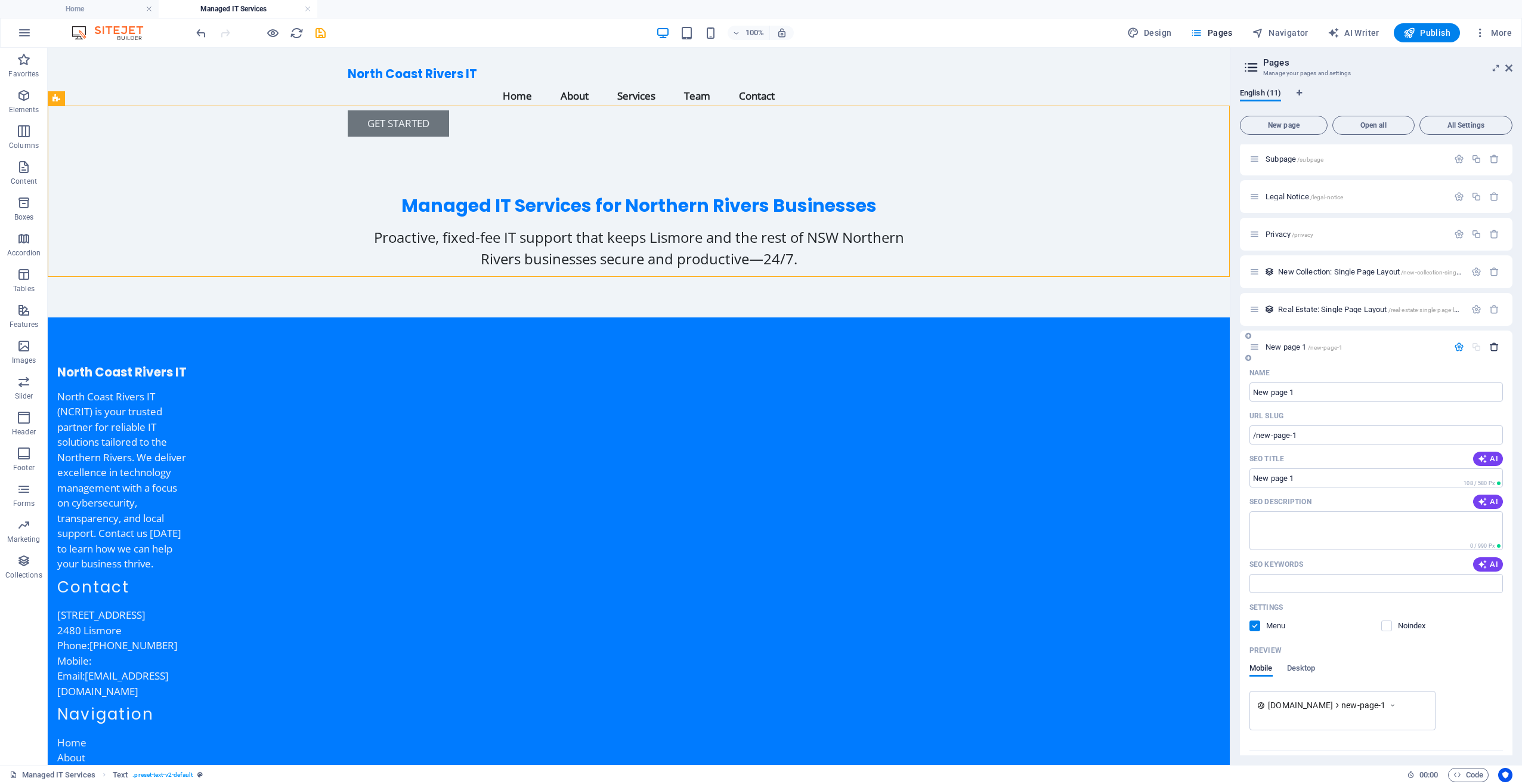
click at [1489, 349] on icon "button" at bounding box center [1494, 346] width 10 height 10
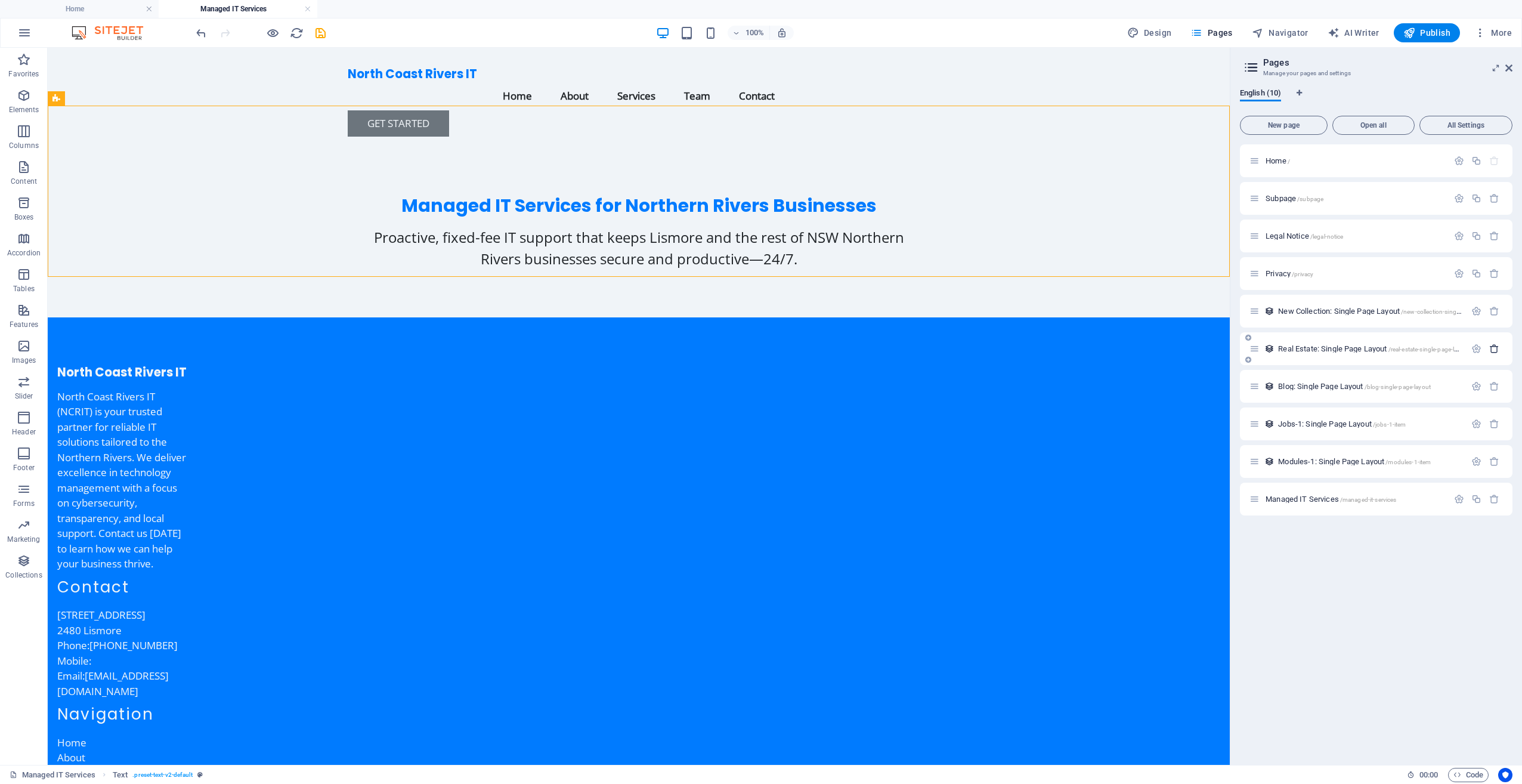
scroll to position [0, 0]
click at [1490, 348] on icon "button" at bounding box center [1494, 348] width 10 height 10
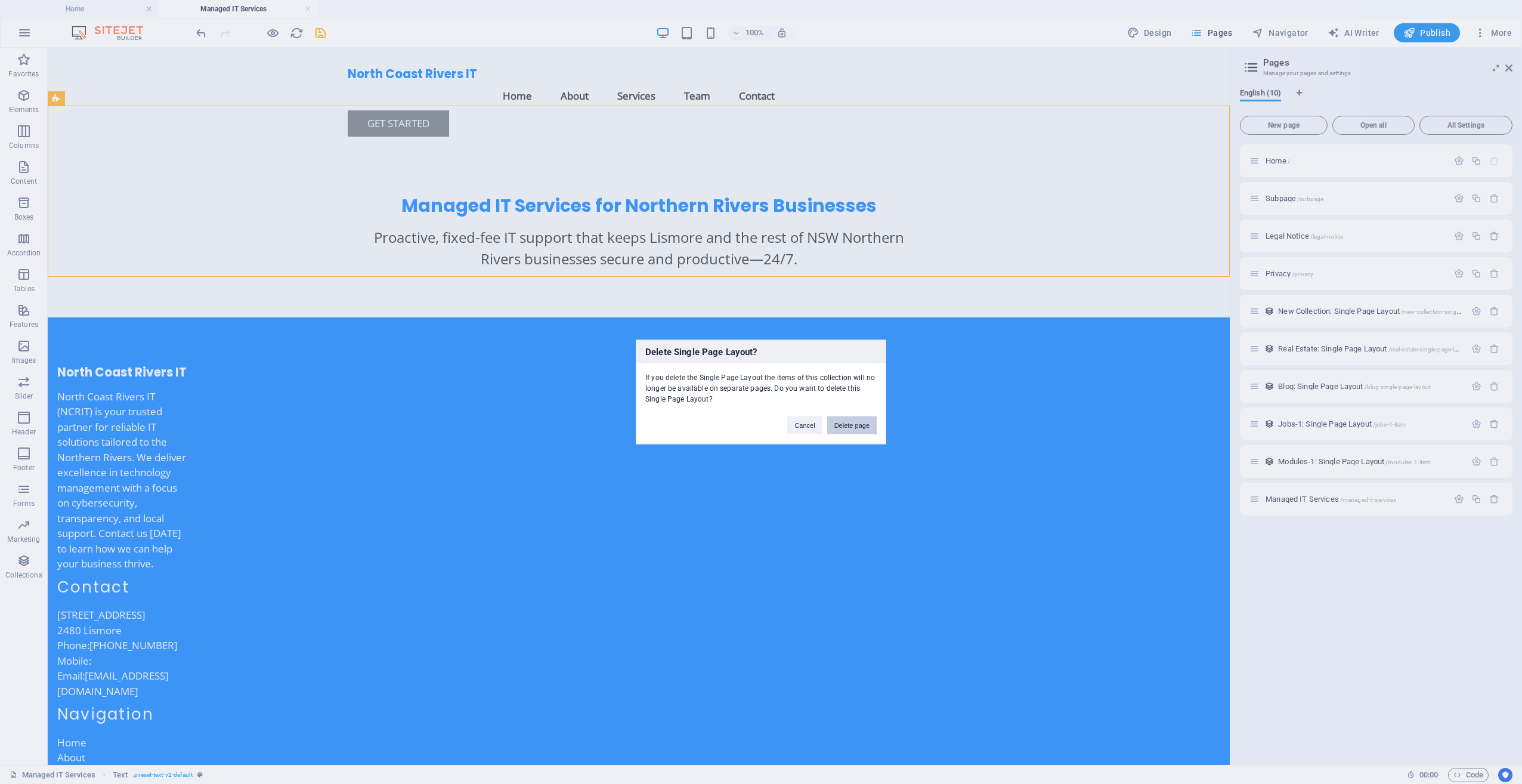
click at [847, 426] on button "Delete page" at bounding box center [852, 426] width 50 height 18
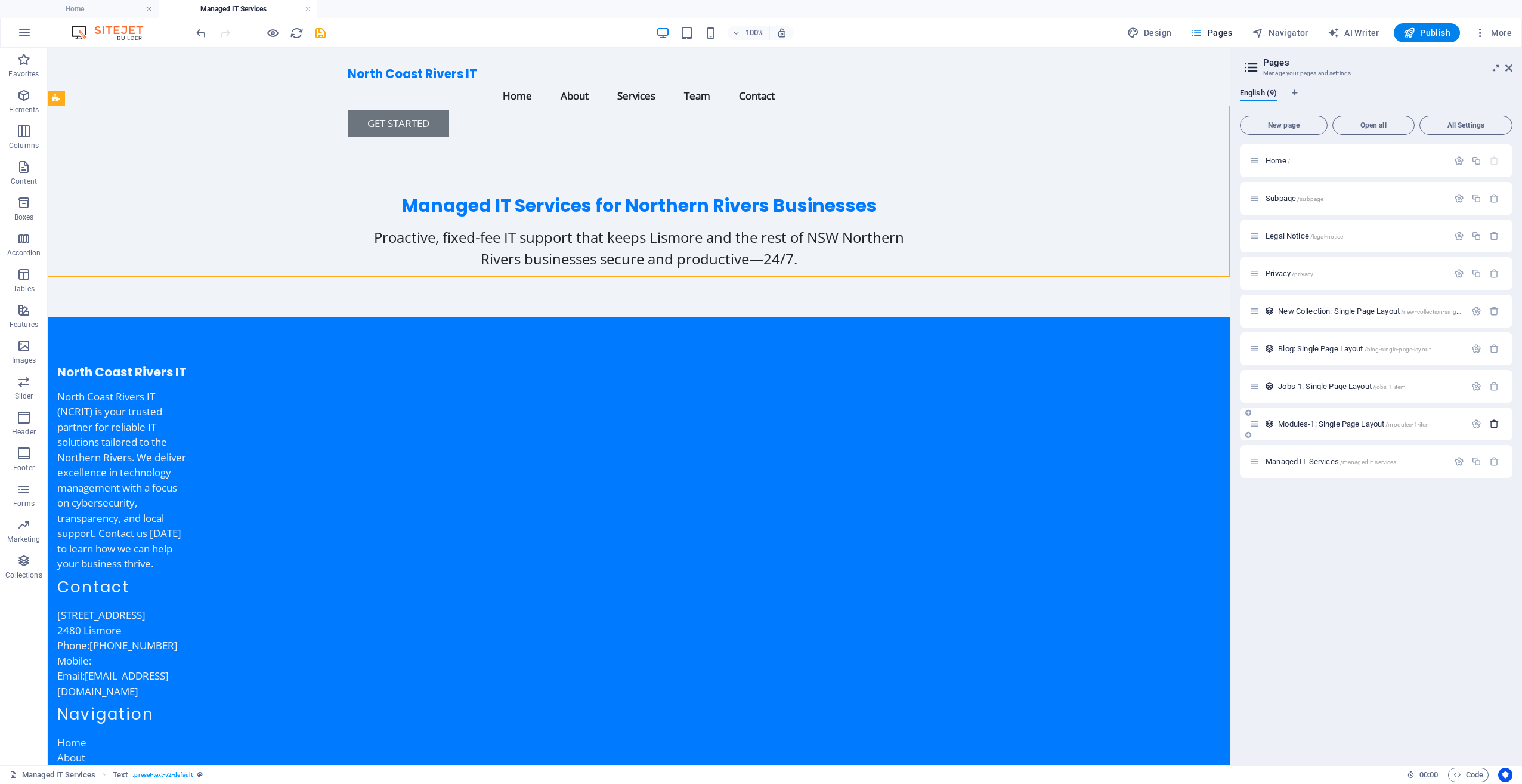
click at [1489, 427] on icon "button" at bounding box center [1494, 423] width 10 height 10
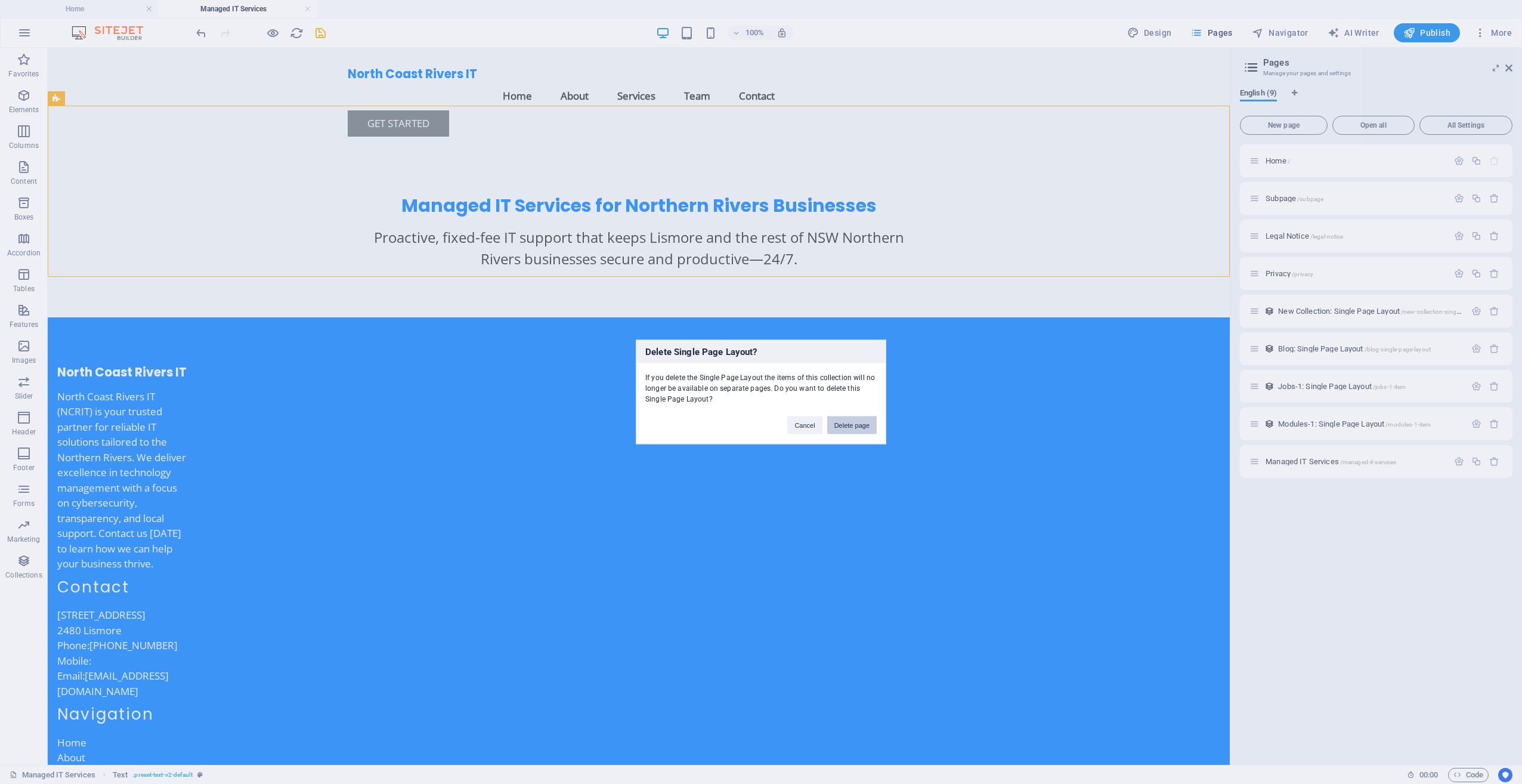
drag, startPoint x: 836, startPoint y: 422, endPoint x: 788, endPoint y: 380, distance: 63.8
click at [836, 422] on button "Delete page" at bounding box center [852, 426] width 50 height 18
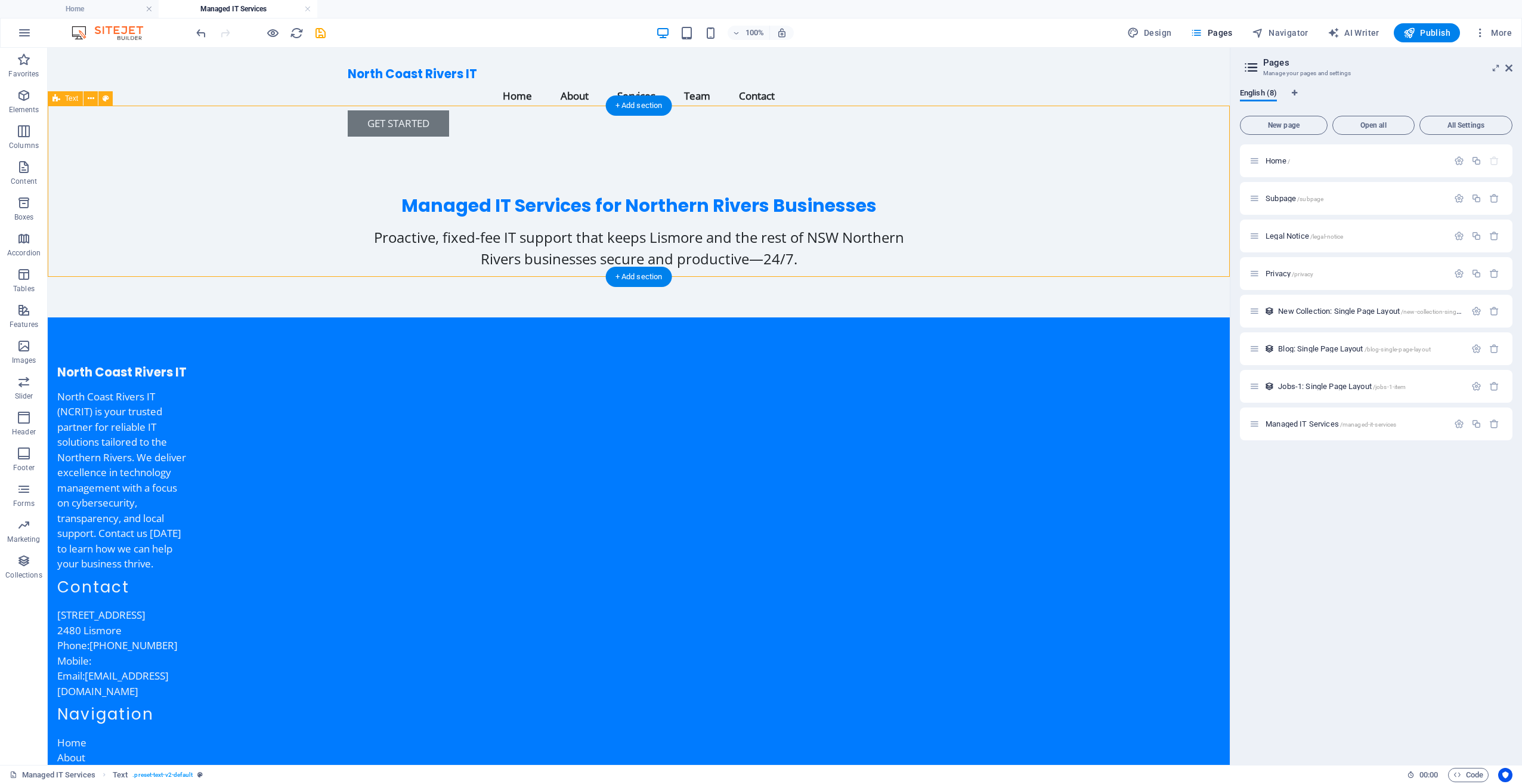
click at [631, 265] on div "Managed IT Services for Northern Rivers Businesses Proactive, fixed-fee IT supp…" at bounding box center [639, 231] width 1182 height 171
click at [631, 269] on div "+ Add section" at bounding box center [639, 276] width 66 height 20
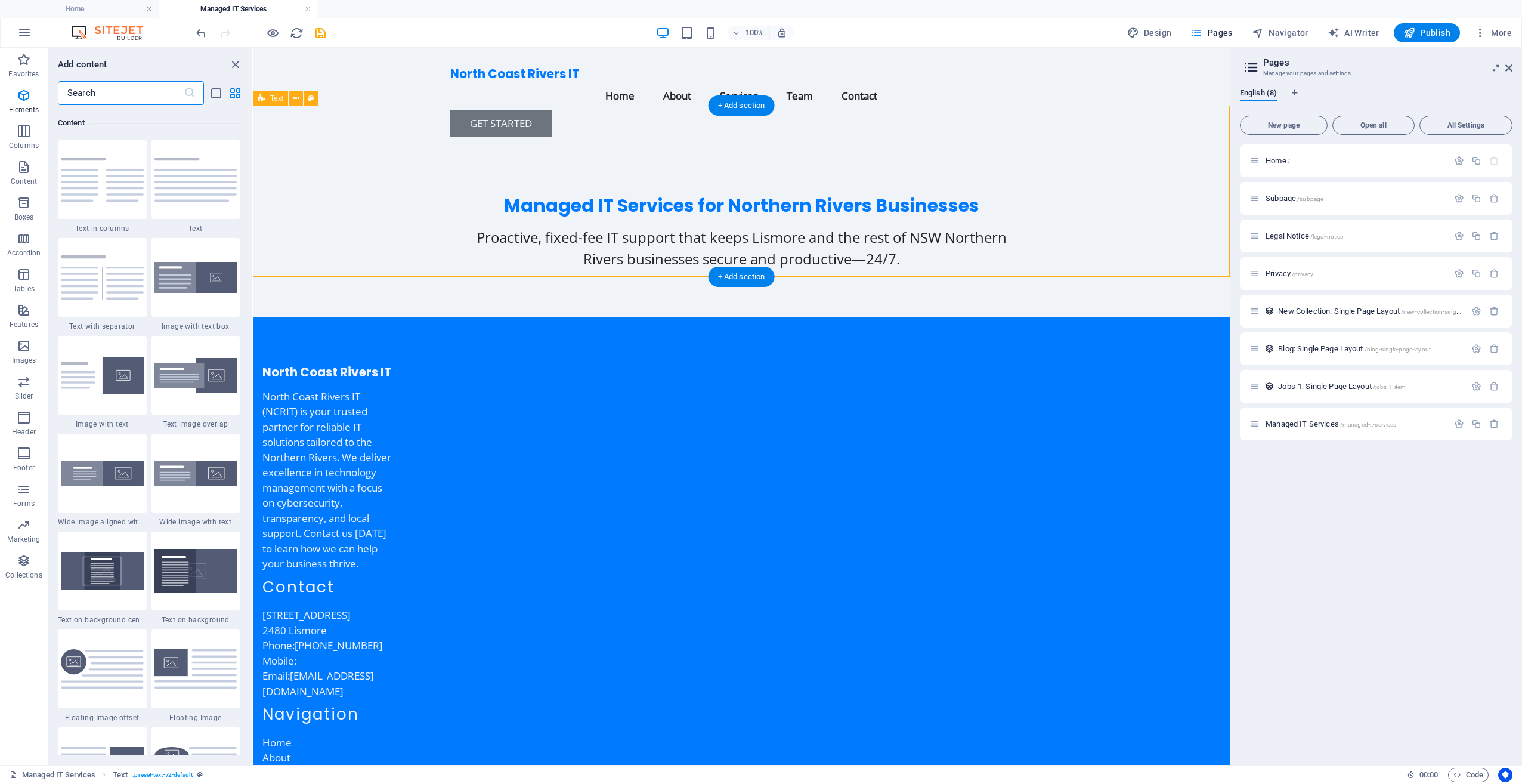
scroll to position [2087, 0]
click at [182, 404] on div at bounding box center [196, 373] width 88 height 79
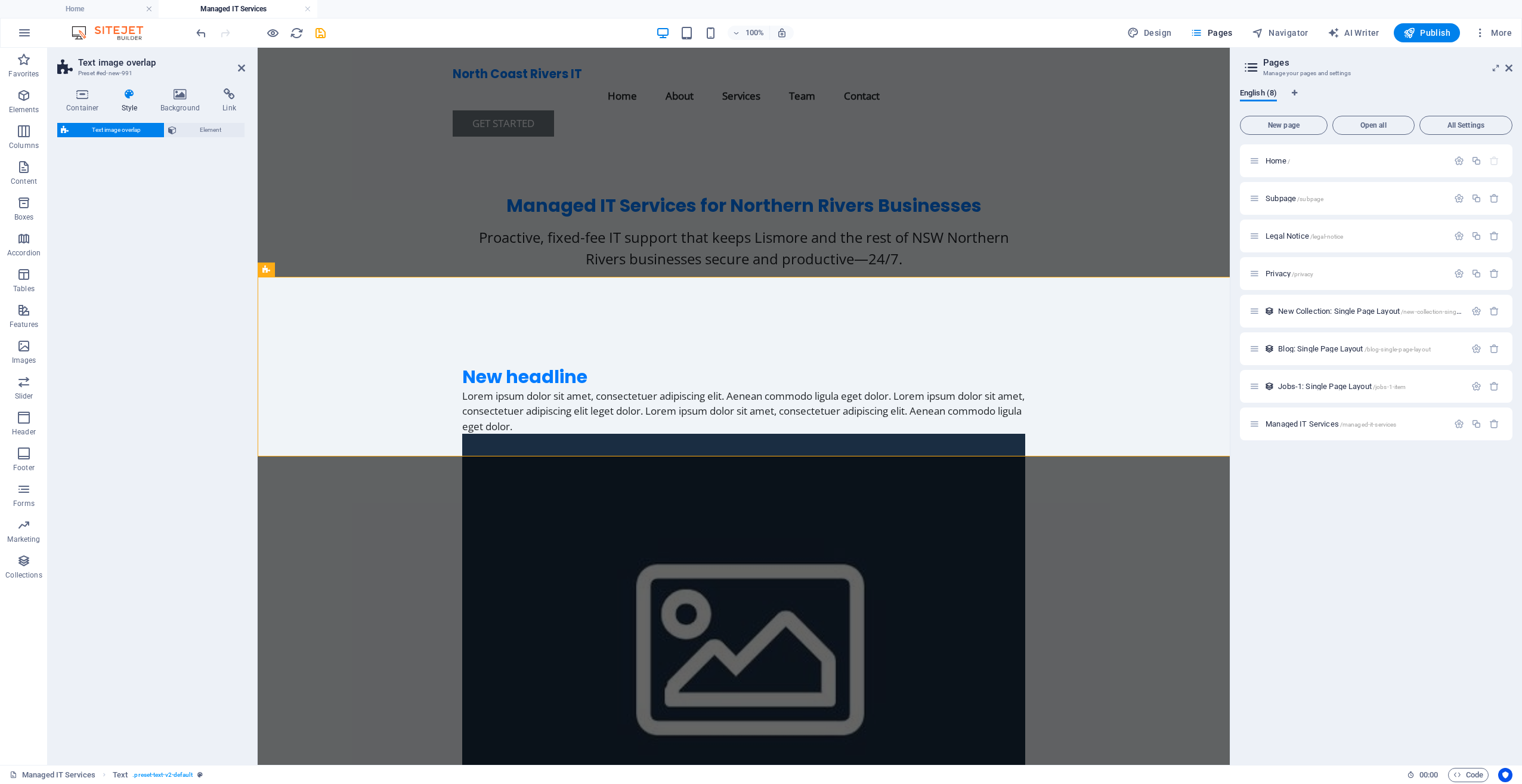
select select "rem"
select select "px"
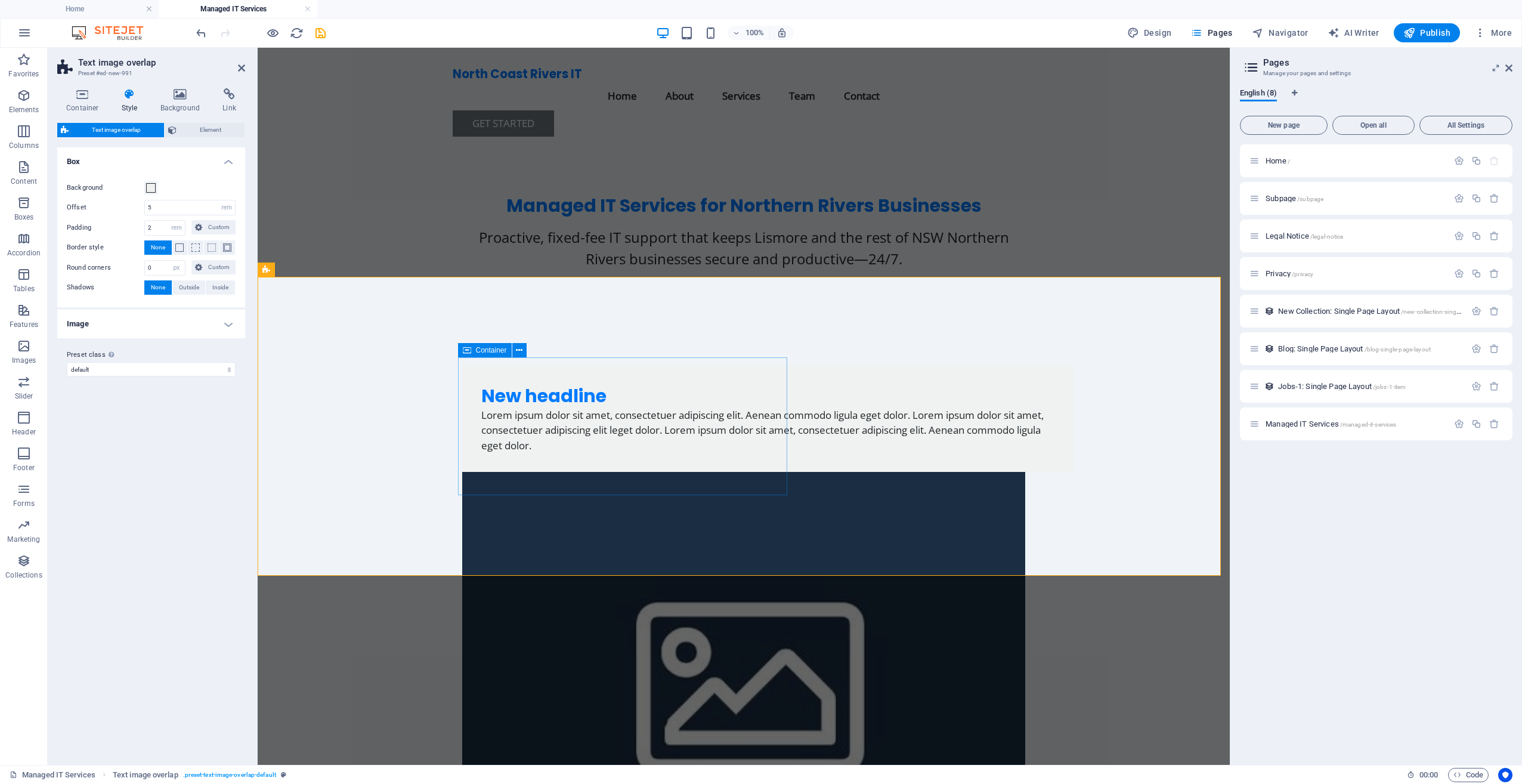
scroll to position [113, 0]
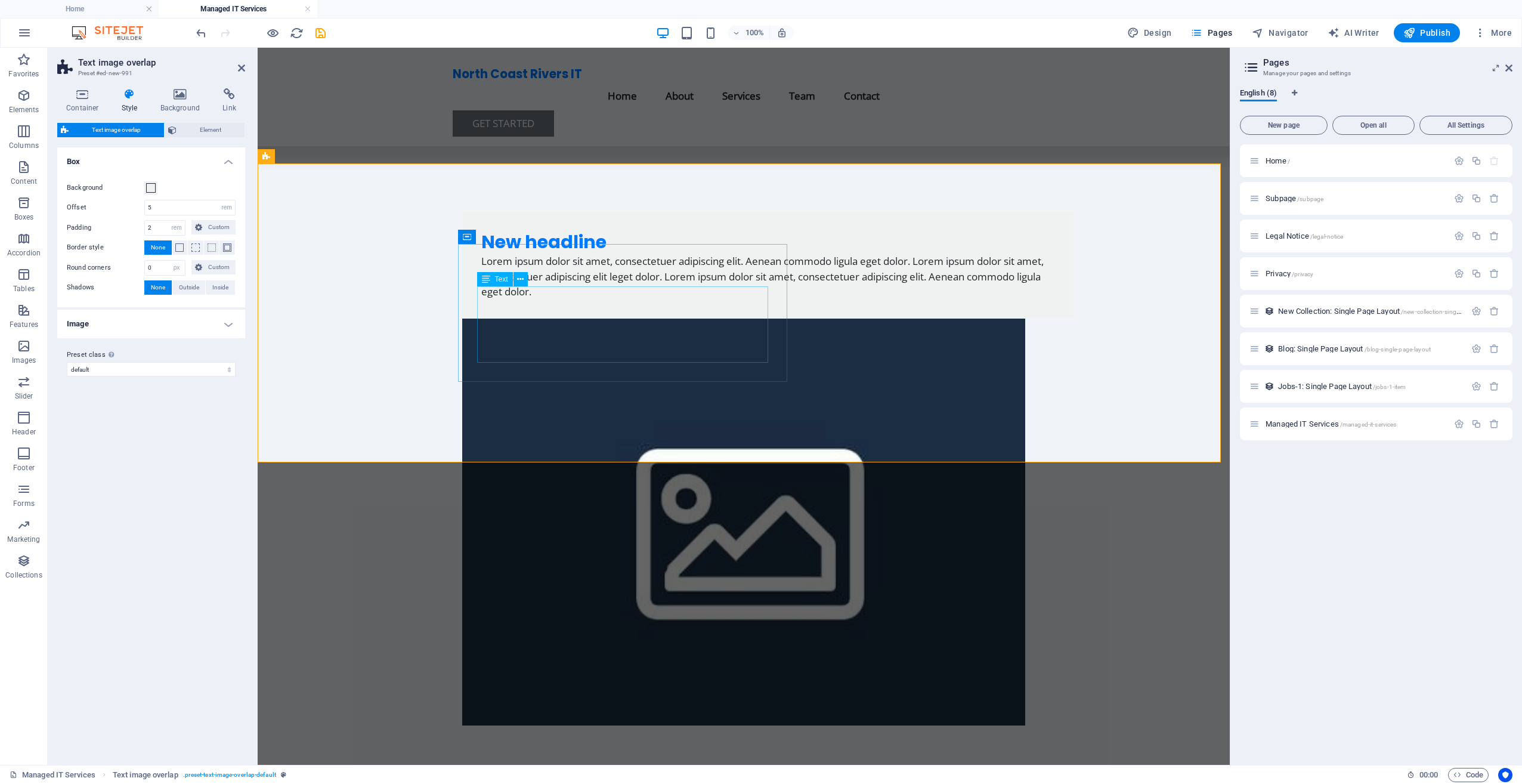
click at [607, 299] on div "Lorem ipsum dolor sit amet, consectetuer adipiscing elit. Aenean commodo ligula…" at bounding box center [767, 277] width 573 height 46
click at [606, 299] on div "Lorem ipsum dolor sit amet, consectetuer adipiscing elit. Aenean commodo ligula…" at bounding box center [767, 277] width 573 height 46
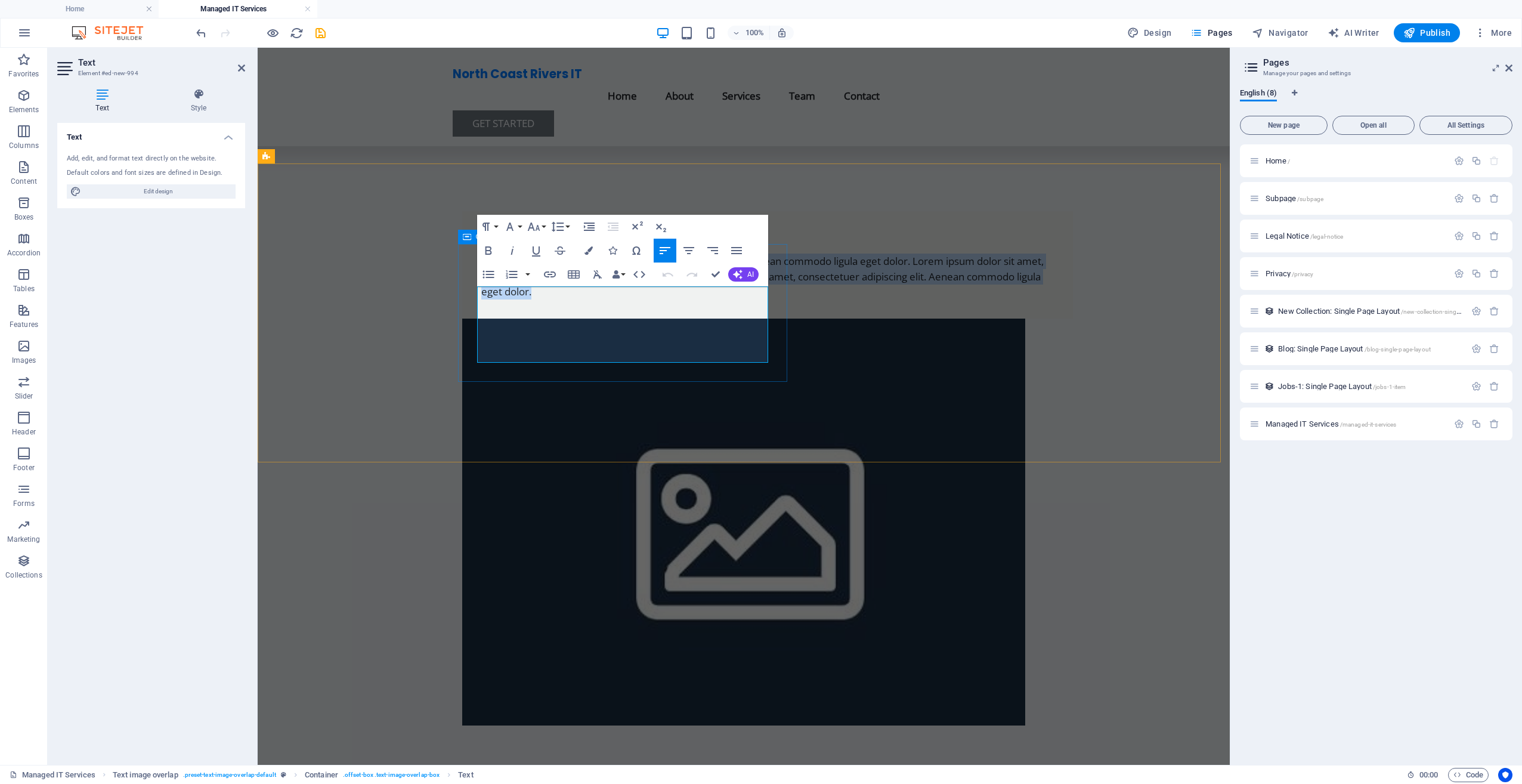
drag, startPoint x: 618, startPoint y: 357, endPoint x: 473, endPoint y: 297, distance: 156.9
click at [473, 297] on div "New headline Lorem ipsum dolor sit amet, consectetuer adipiscing elit. Aenean c…" at bounding box center [767, 265] width 611 height 107
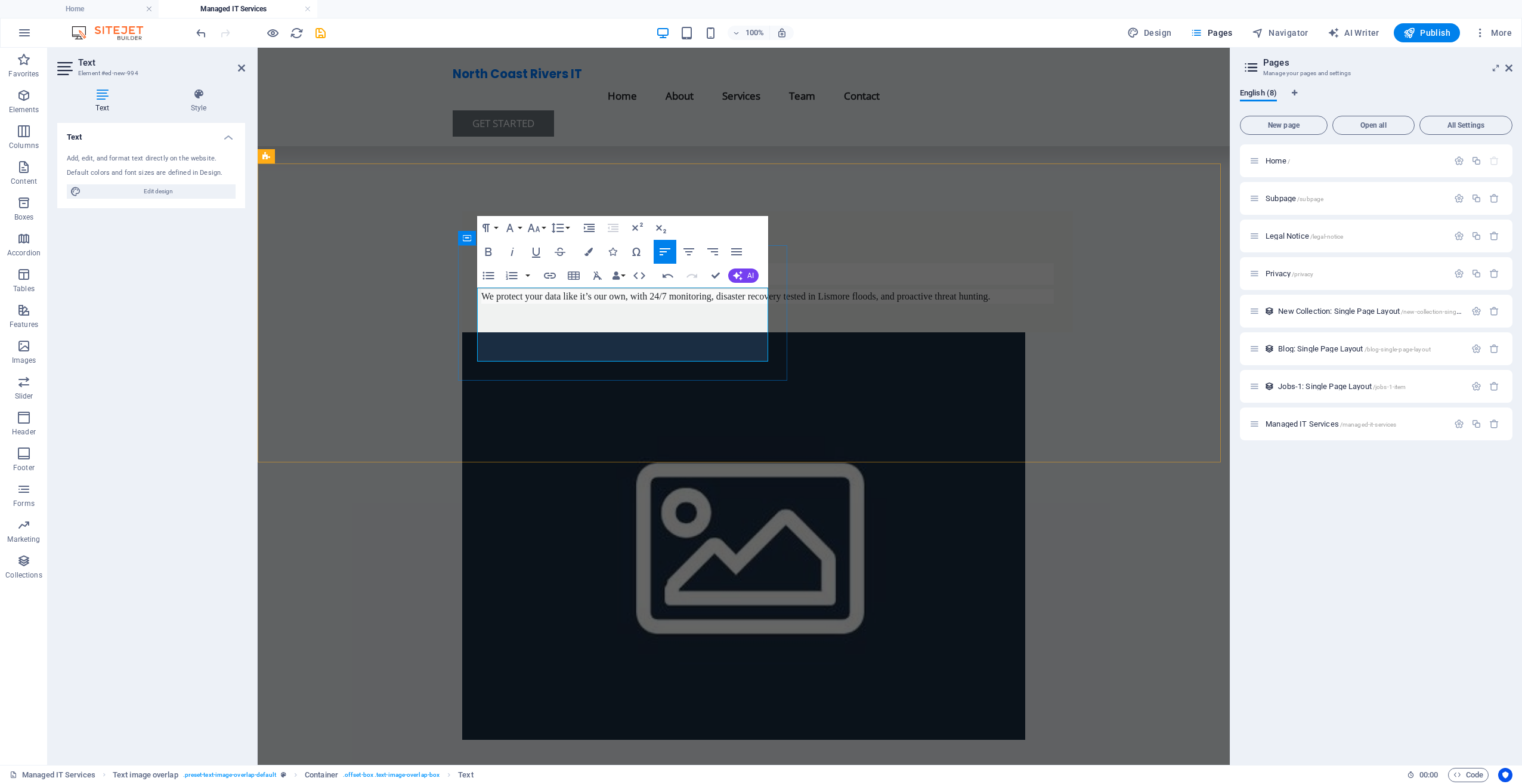
drag, startPoint x: 724, startPoint y: 307, endPoint x: 480, endPoint y: 309, distance: 244.0
click at [481, 285] on h3 "Enterprise Security, Local Expertise" at bounding box center [767, 273] width 573 height 21
copy h3 "Enterprise Security, Local Expertise"
click at [356, 367] on div "New headline We protect your data like it’s our own, with 24/7 monitoring, disa…" at bounding box center [743, 475] width 972 height 624
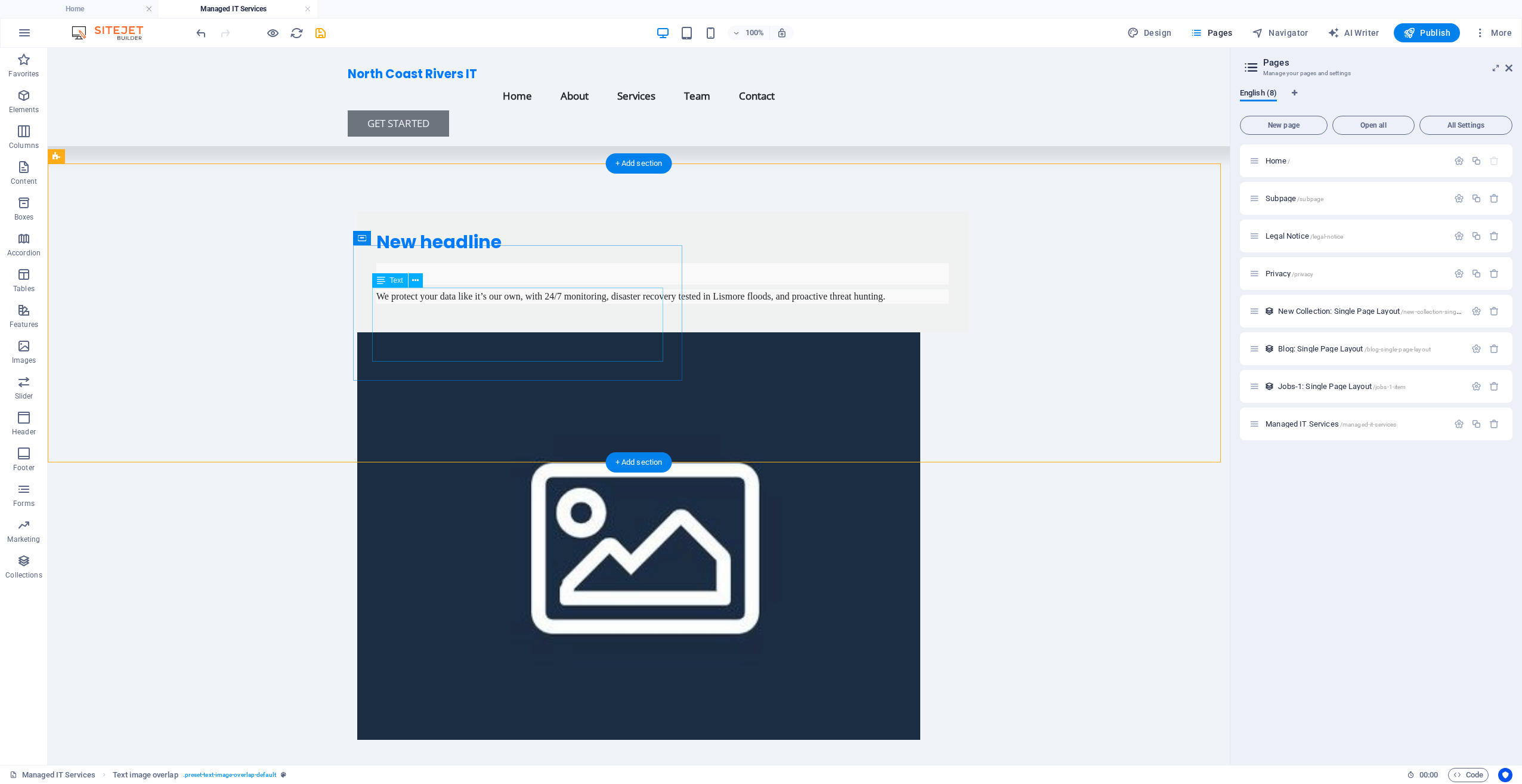
click at [472, 304] on div "We protect your data like it’s our own, with 24/7 monitoring, disaster recovery…" at bounding box center [662, 283] width 573 height 41
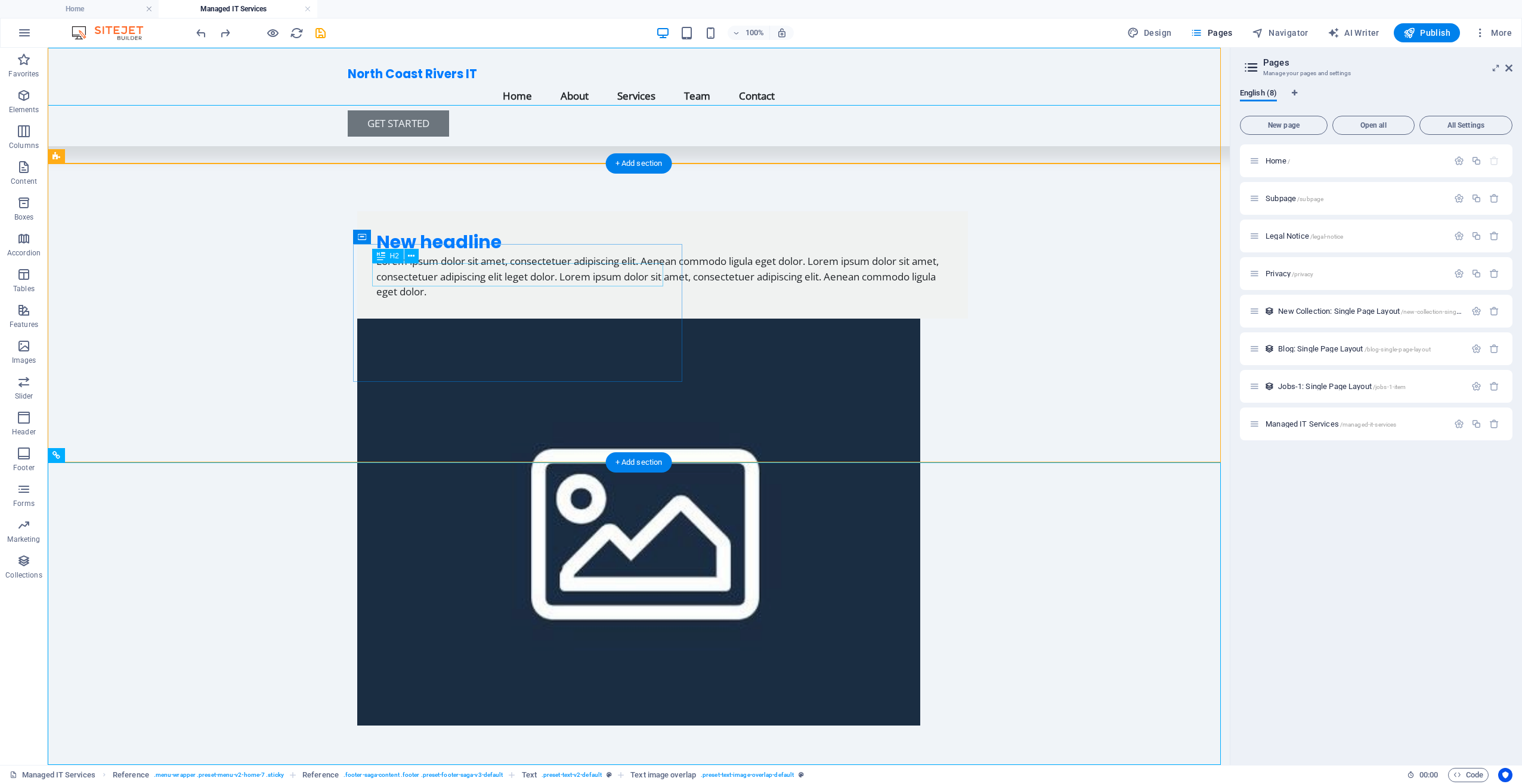
click at [427, 254] on div "New headline" at bounding box center [662, 242] width 573 height 23
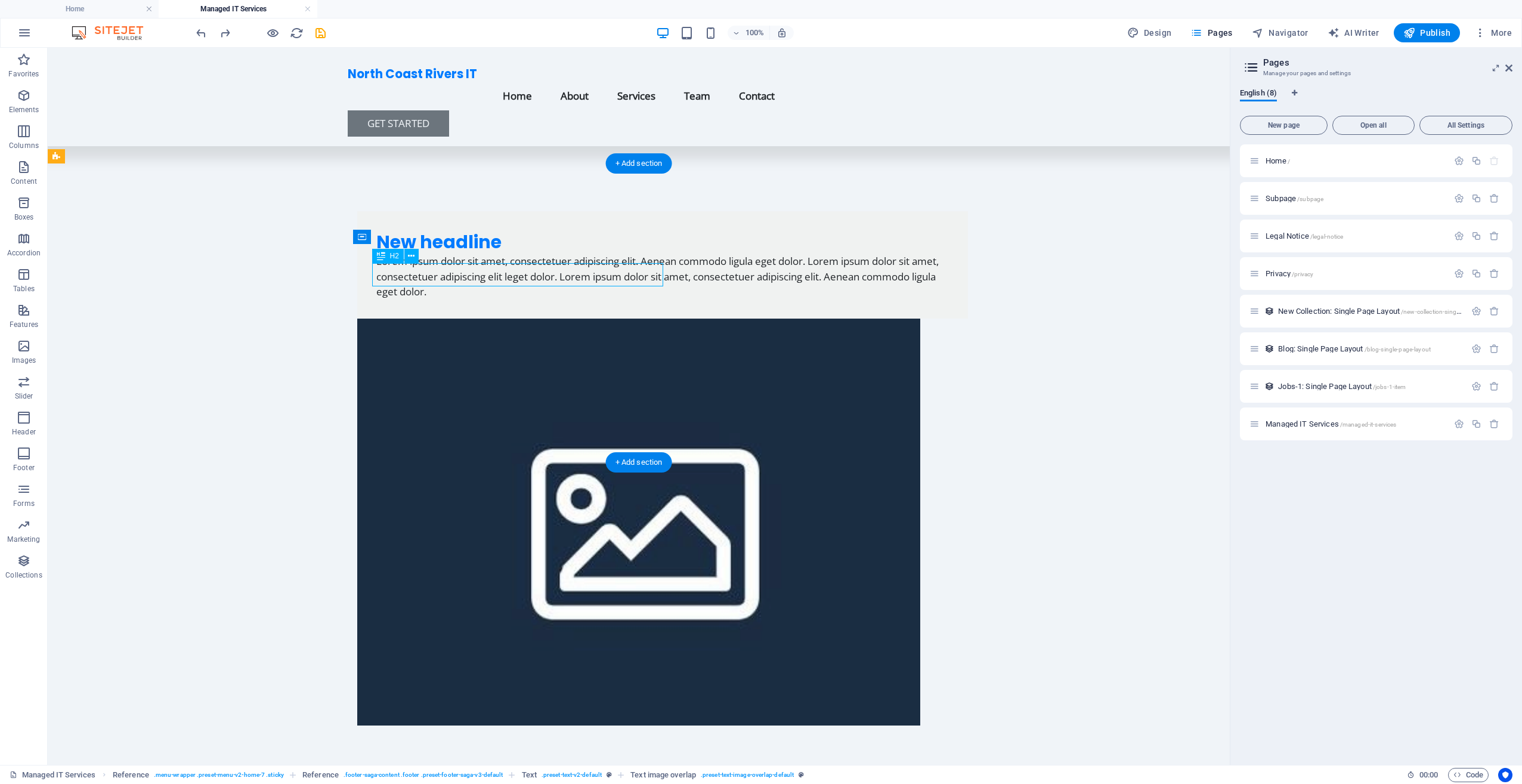
click at [427, 254] on div "New headline" at bounding box center [662, 242] width 573 height 23
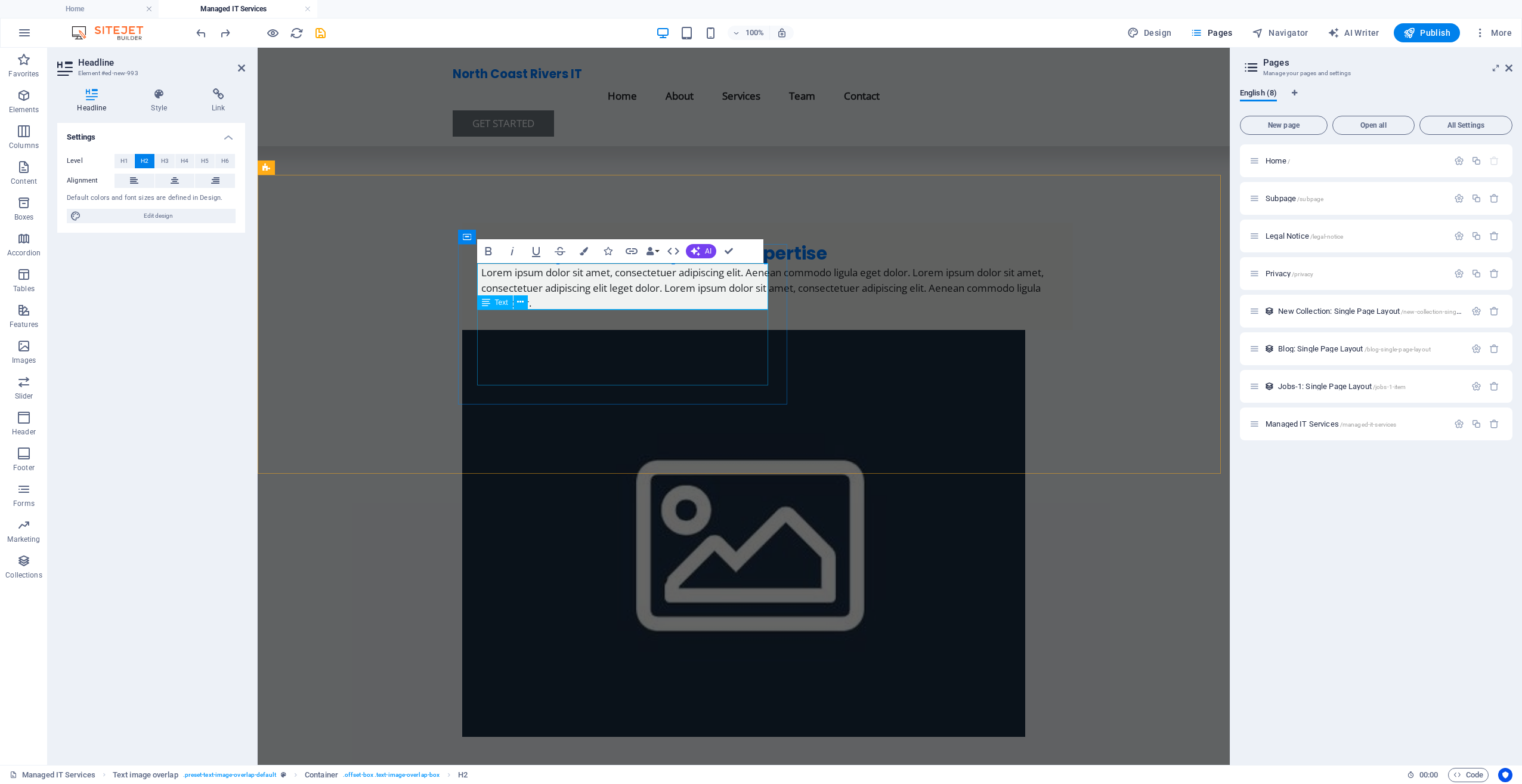
scroll to position [0, 4]
click at [650, 311] on div "Lorem ipsum dolor sit amet, consectetuer adipiscing elit. Aenean commodo ligula…" at bounding box center [767, 288] width 573 height 46
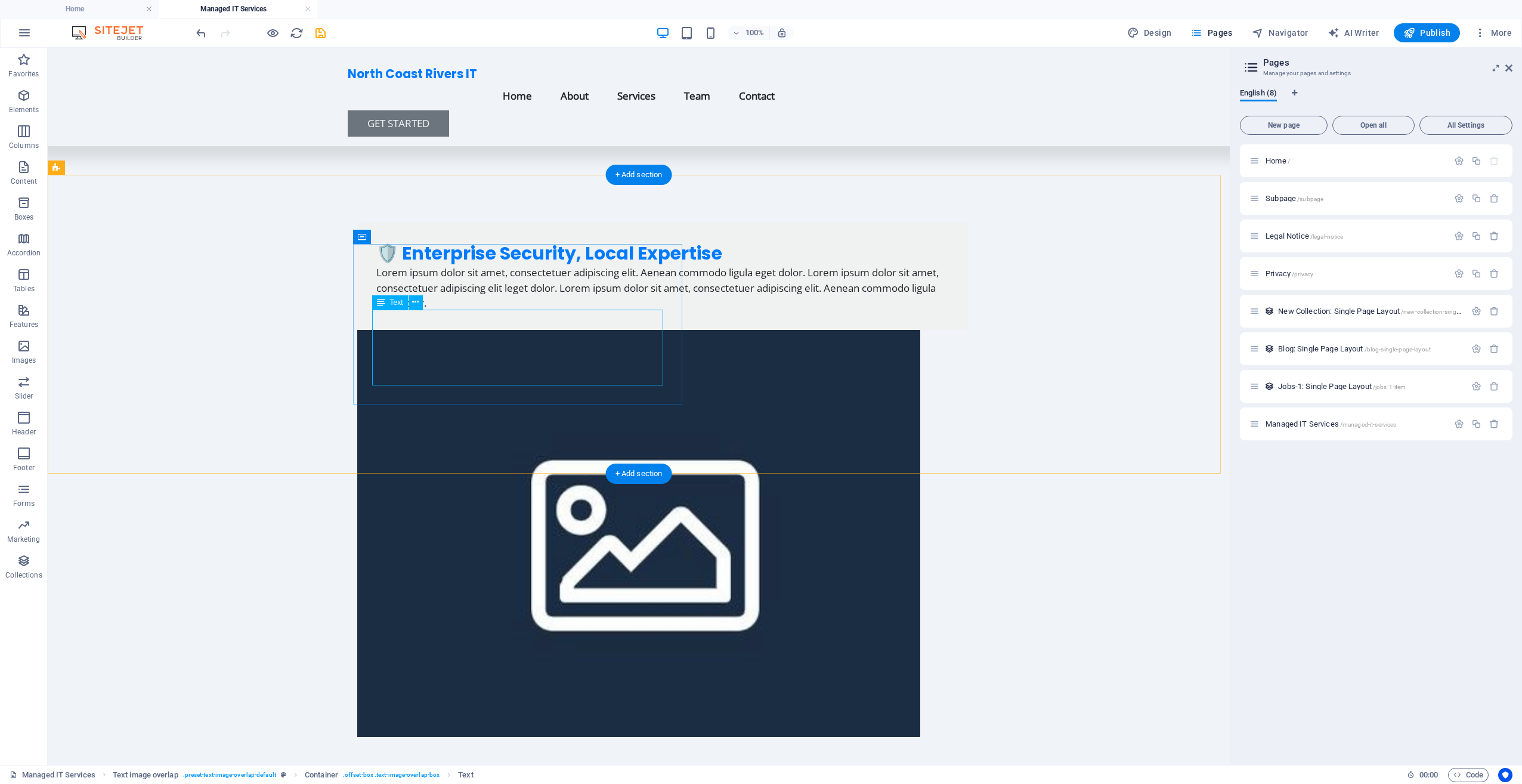
click at [516, 311] on div "Lorem ipsum dolor sit amet, consectetuer adipiscing elit. Aenean commodo ligula…" at bounding box center [662, 288] width 573 height 46
click at [517, 311] on div "Lorem ipsum dolor sit amet, consectetuer adipiscing elit. Aenean commodo ligula…" at bounding box center [662, 288] width 573 height 46
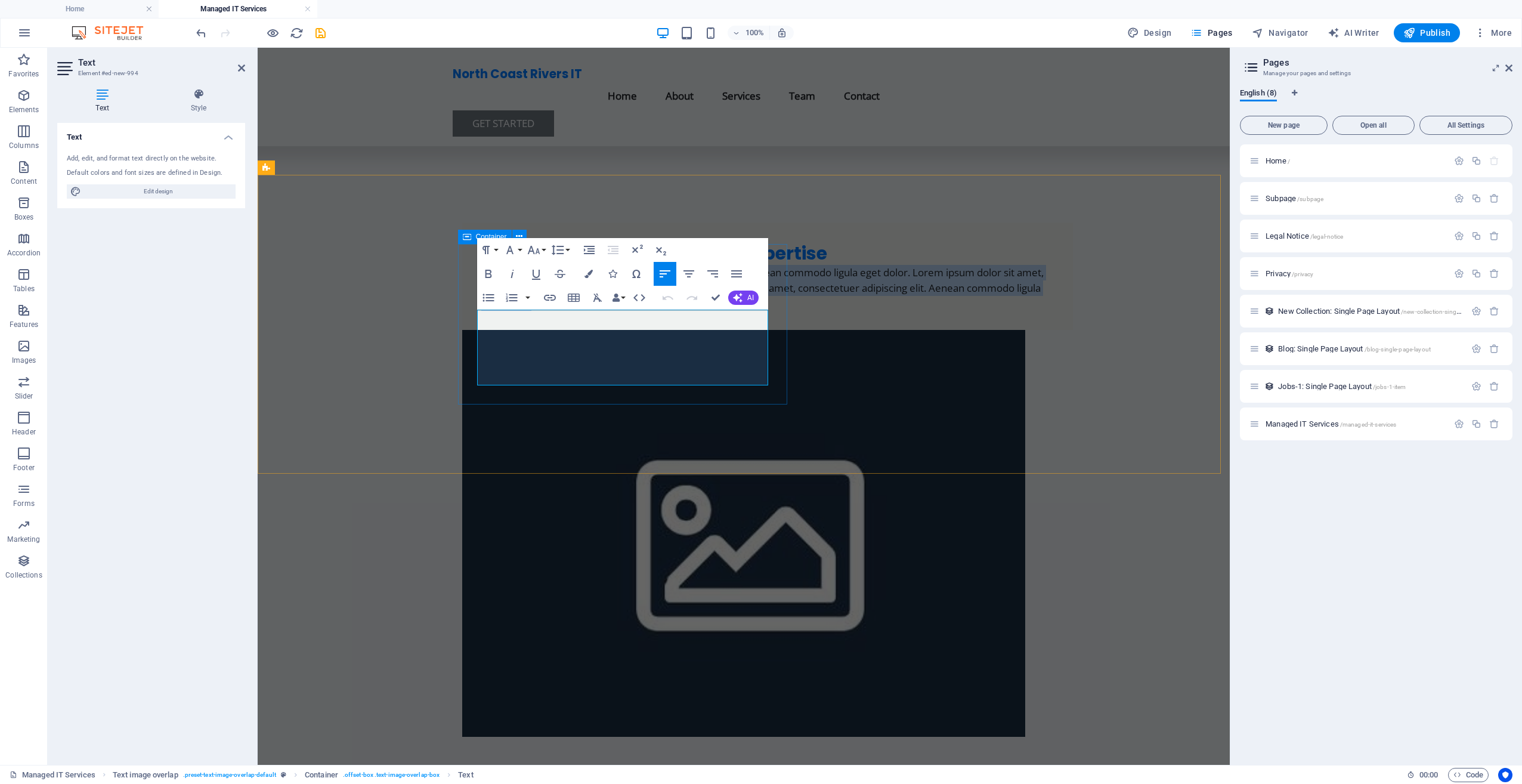
drag, startPoint x: 618, startPoint y: 381, endPoint x: 468, endPoint y: 313, distance: 164.7
click at [468, 313] on div "🛡️ Enterprise Security, Local Expertise Lorem ipsum dolor sit amet, consectetue…" at bounding box center [767, 275] width 611 height 107
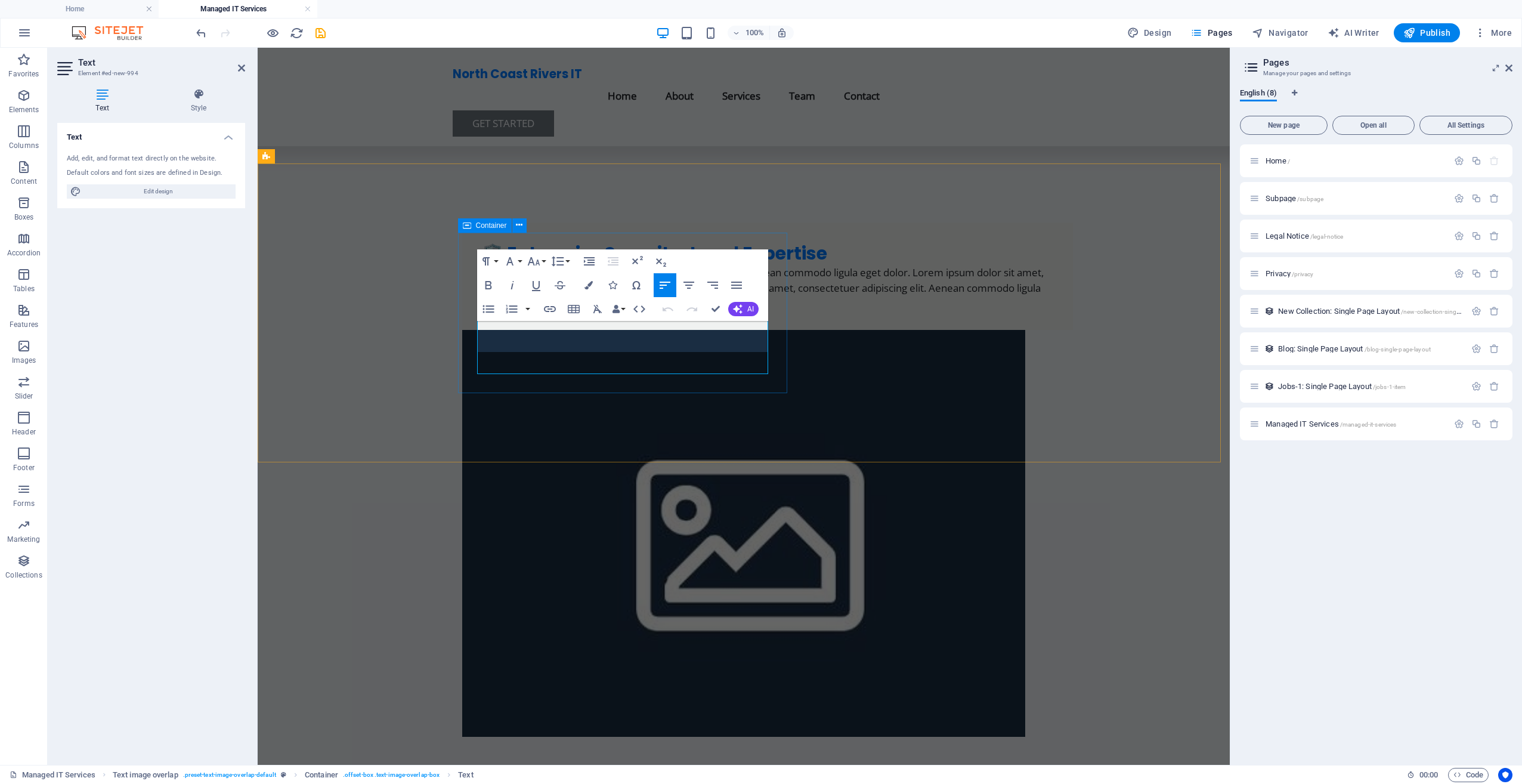
scroll to position [113, 0]
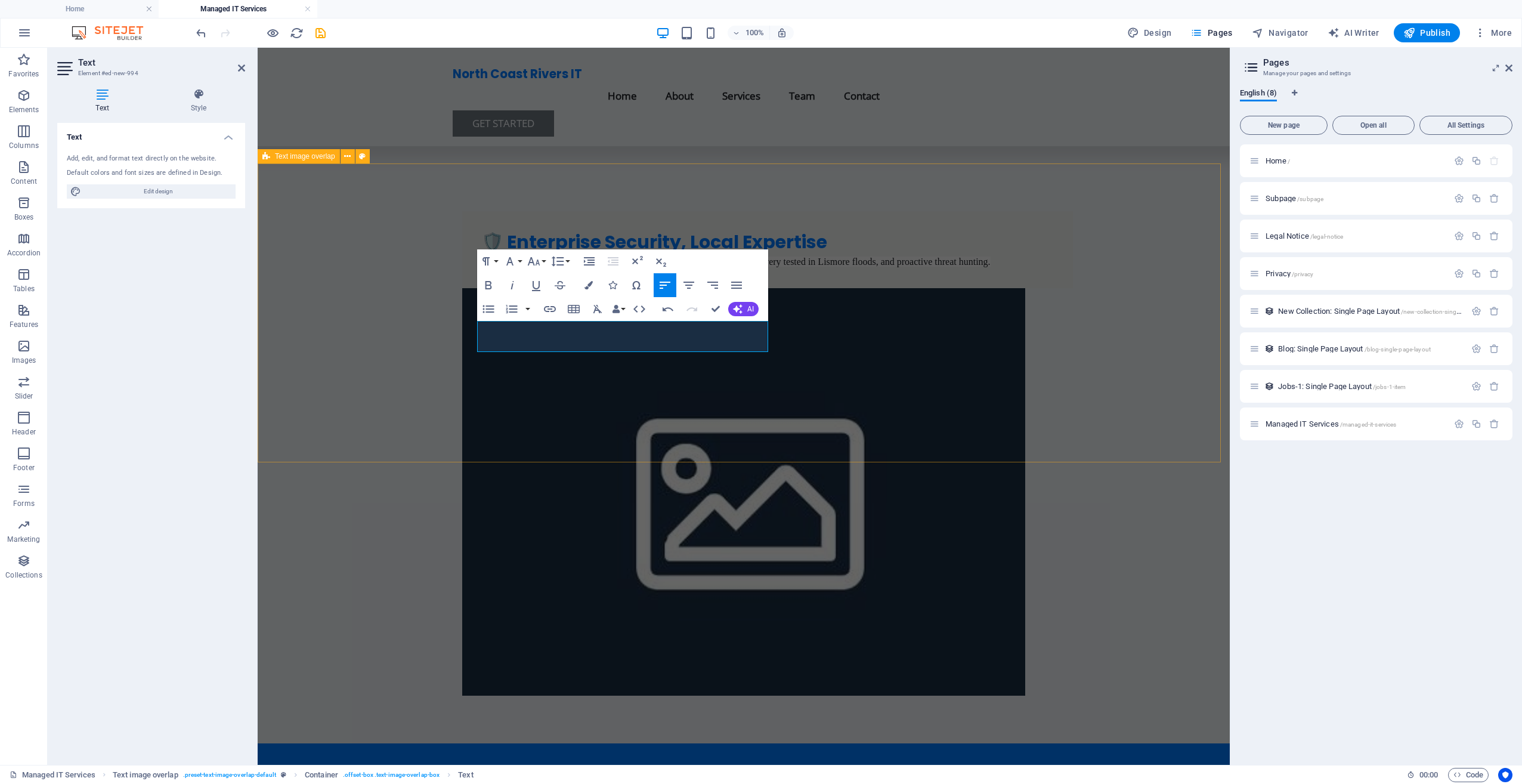
click at [325, 374] on div "🛡️ Enterprise Security, Local Expertise We protect your data like it’s our own,…" at bounding box center [743, 453] width 972 height 580
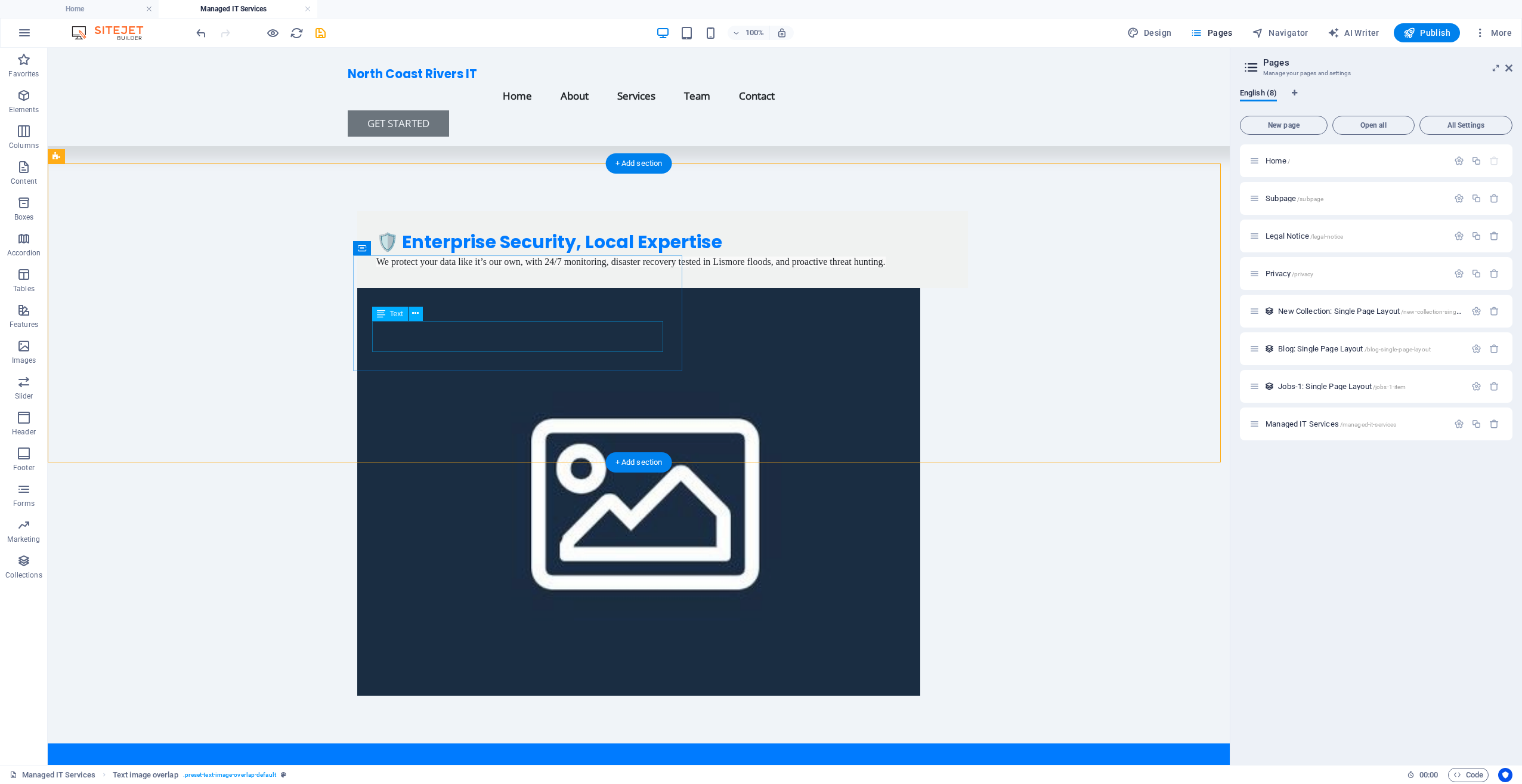
click at [618, 269] on div "We protect your data like it’s our own, with 24/7 monitoring, disaster recovery…" at bounding box center [662, 262] width 573 height 16
click at [616, 269] on div "We protect your data like it’s our own, with 24/7 monitoring, disaster recovery…" at bounding box center [662, 262] width 573 height 16
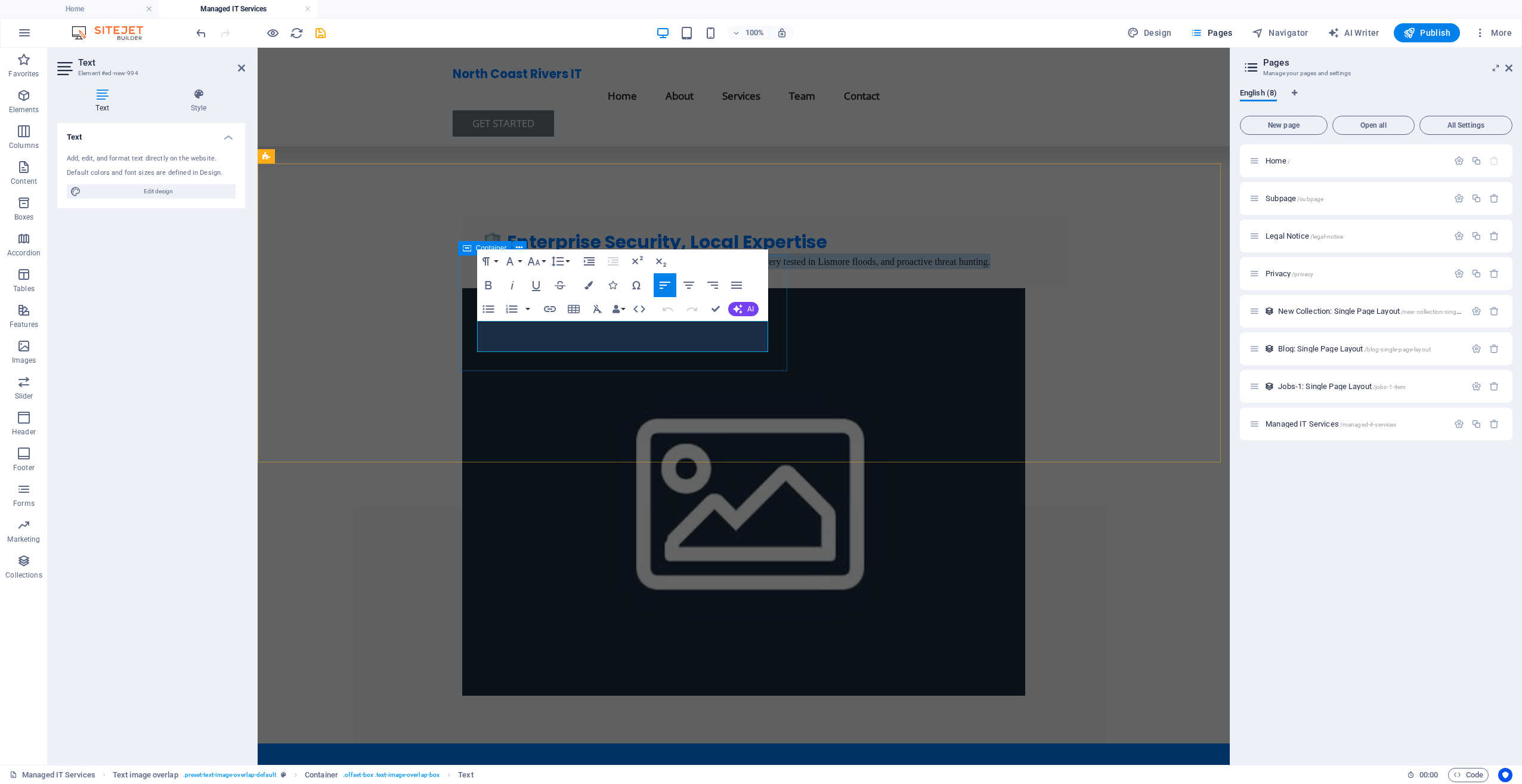
drag, startPoint x: 722, startPoint y: 345, endPoint x: 476, endPoint y: 327, distance: 246.7
click at [476, 288] on div "🛡️ Enterprise Security, Local Expertise We protect your data like it’s our own,…" at bounding box center [767, 250] width 611 height 77
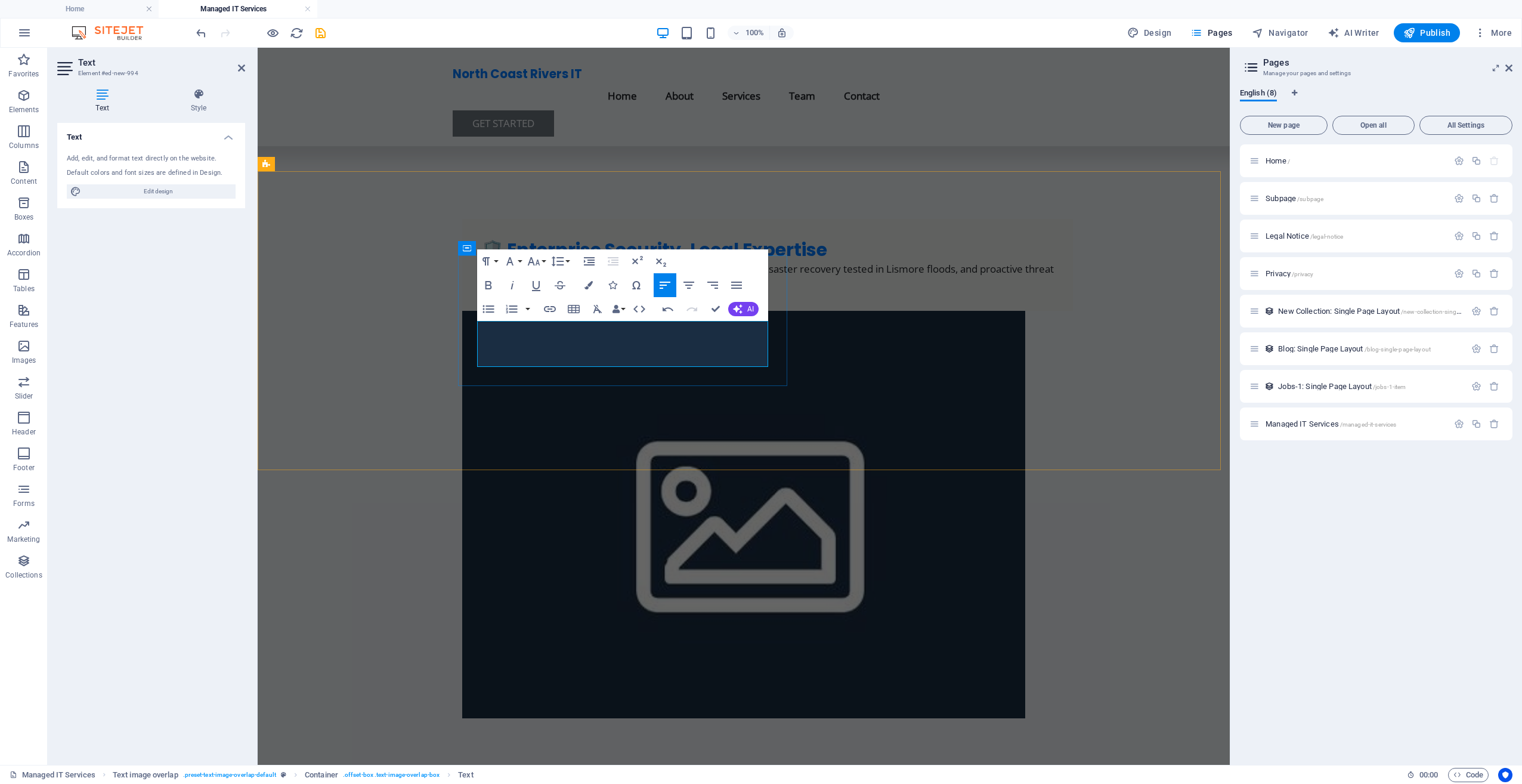
scroll to position [915, 2]
click at [401, 420] on div "🛡️ Enterprise Security, Local Expertise We protect your data like it’s our own,…" at bounding box center [743, 468] width 972 height 595
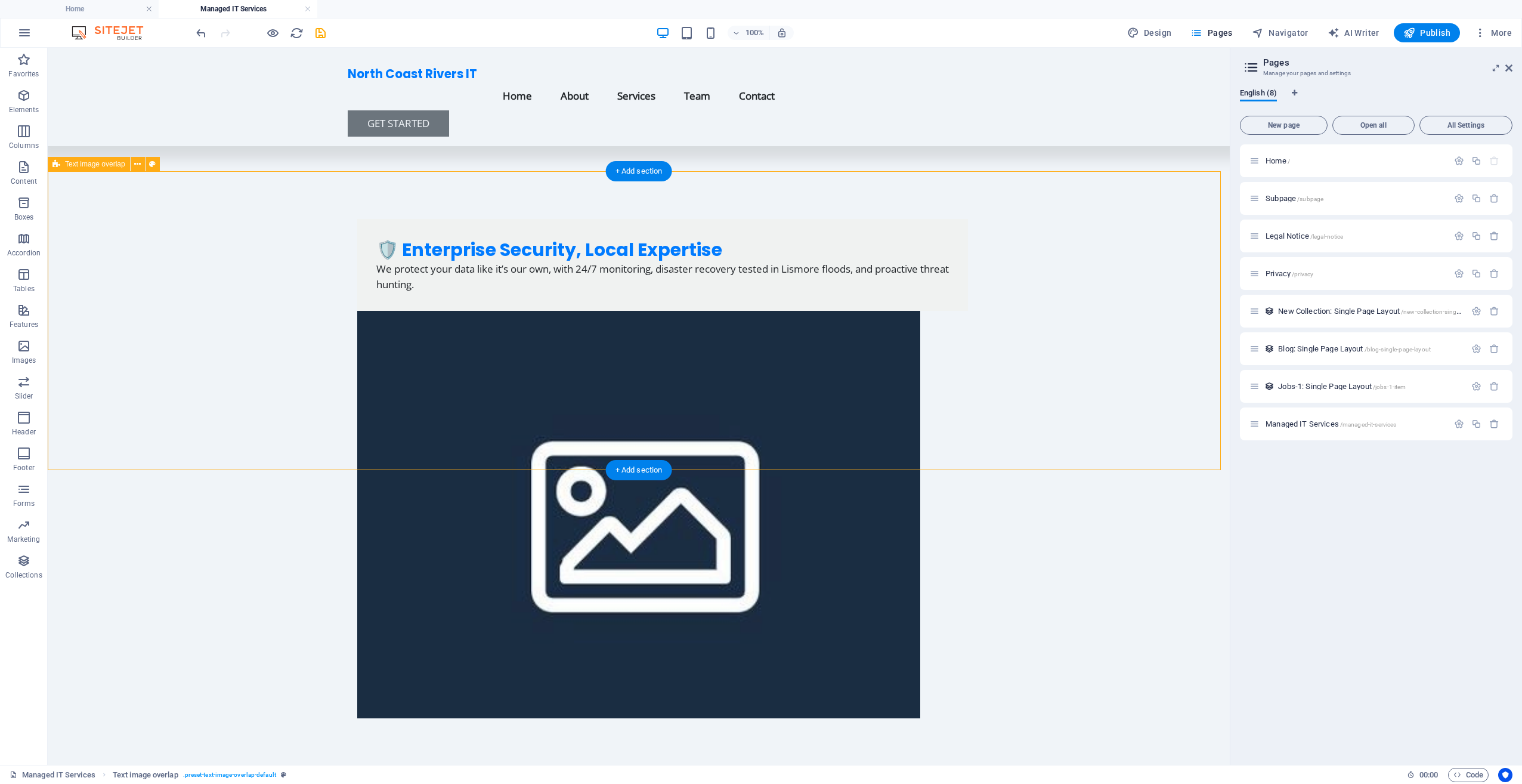
click at [285, 413] on div "🛡️ Enterprise Security, Local Expertise We protect your data like it’s our own,…" at bounding box center [639, 468] width 1182 height 595
click at [565, 261] on div "🛡️ Enterprise Security, Local Expertise" at bounding box center [662, 250] width 573 height 23
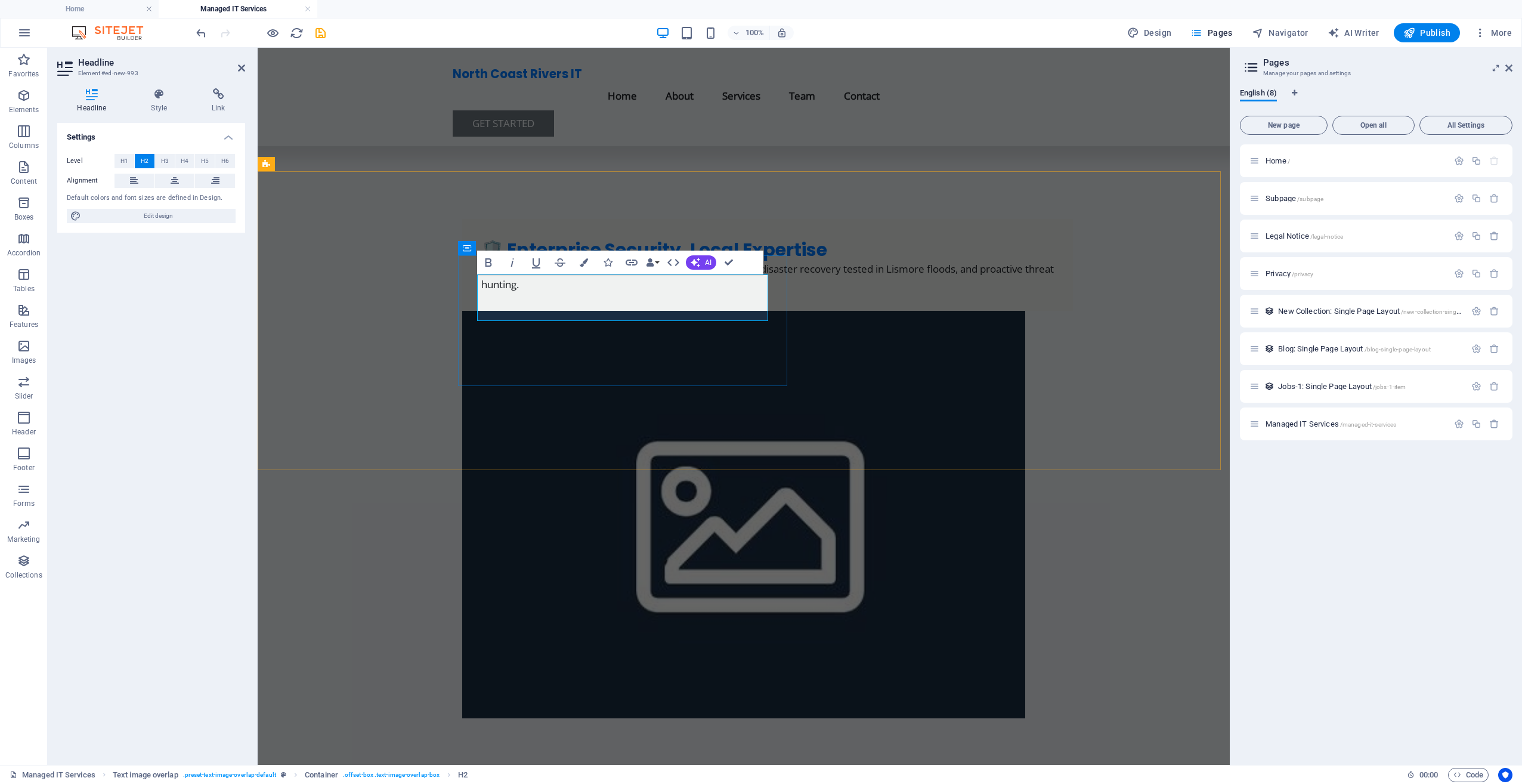
click at [686, 261] on h2 "🛡️ Enterprise Security, Local Expertise" at bounding box center [767, 250] width 573 height 23
drag, startPoint x: 507, startPoint y: 287, endPoint x: 739, endPoint y: 302, distance: 232.5
click at [739, 261] on h2 "🛡️ Enterprise Security, Local Expertise" at bounding box center [767, 250] width 573 height 23
copy h2 "nterprise Security, Local Expertise"
click at [170, 186] on button at bounding box center [174, 181] width 40 height 14
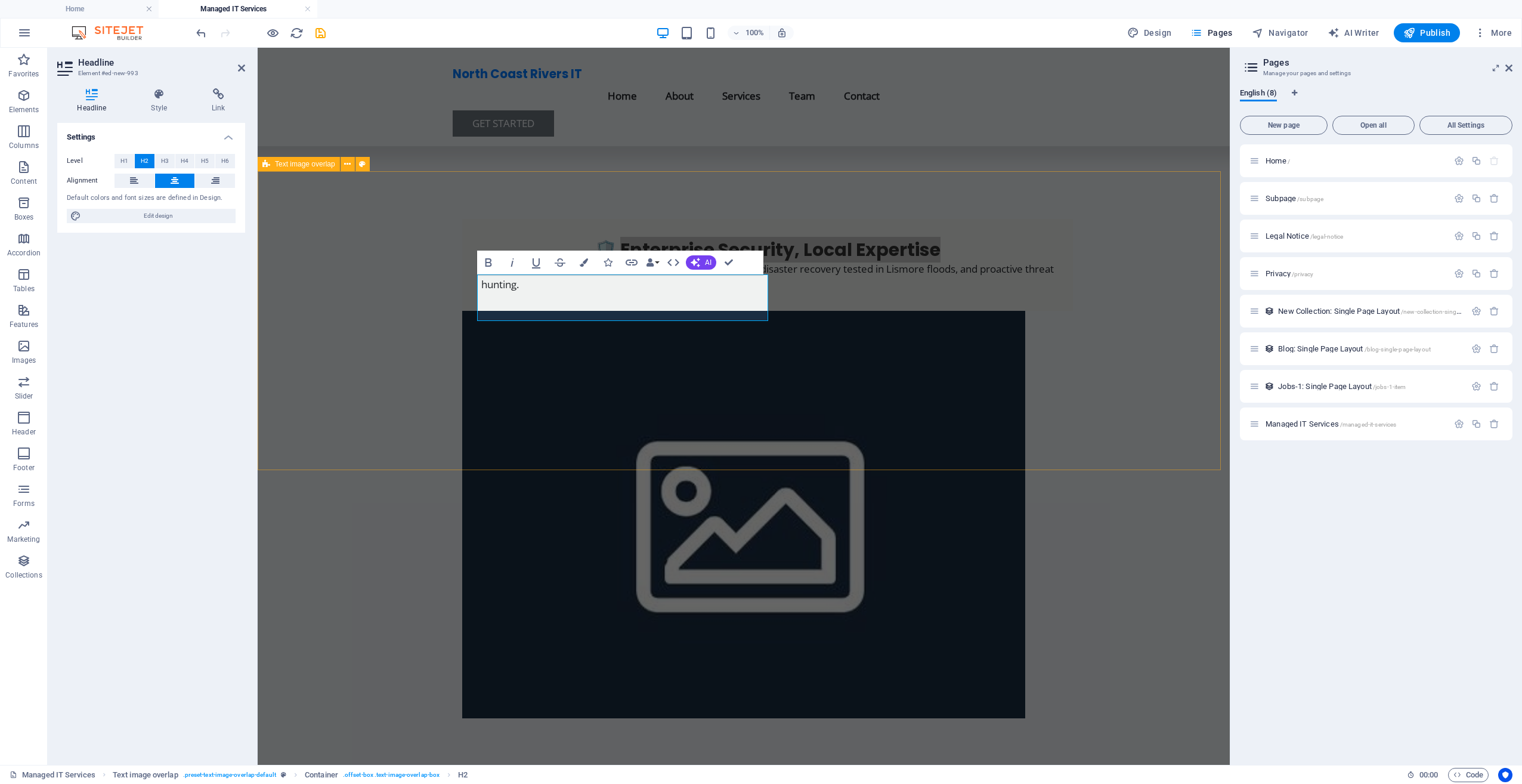
click at [367, 321] on div "🛡️ Enterprise Security, Local Expertise We protect your data like it’s our own,…" at bounding box center [743, 468] width 972 height 595
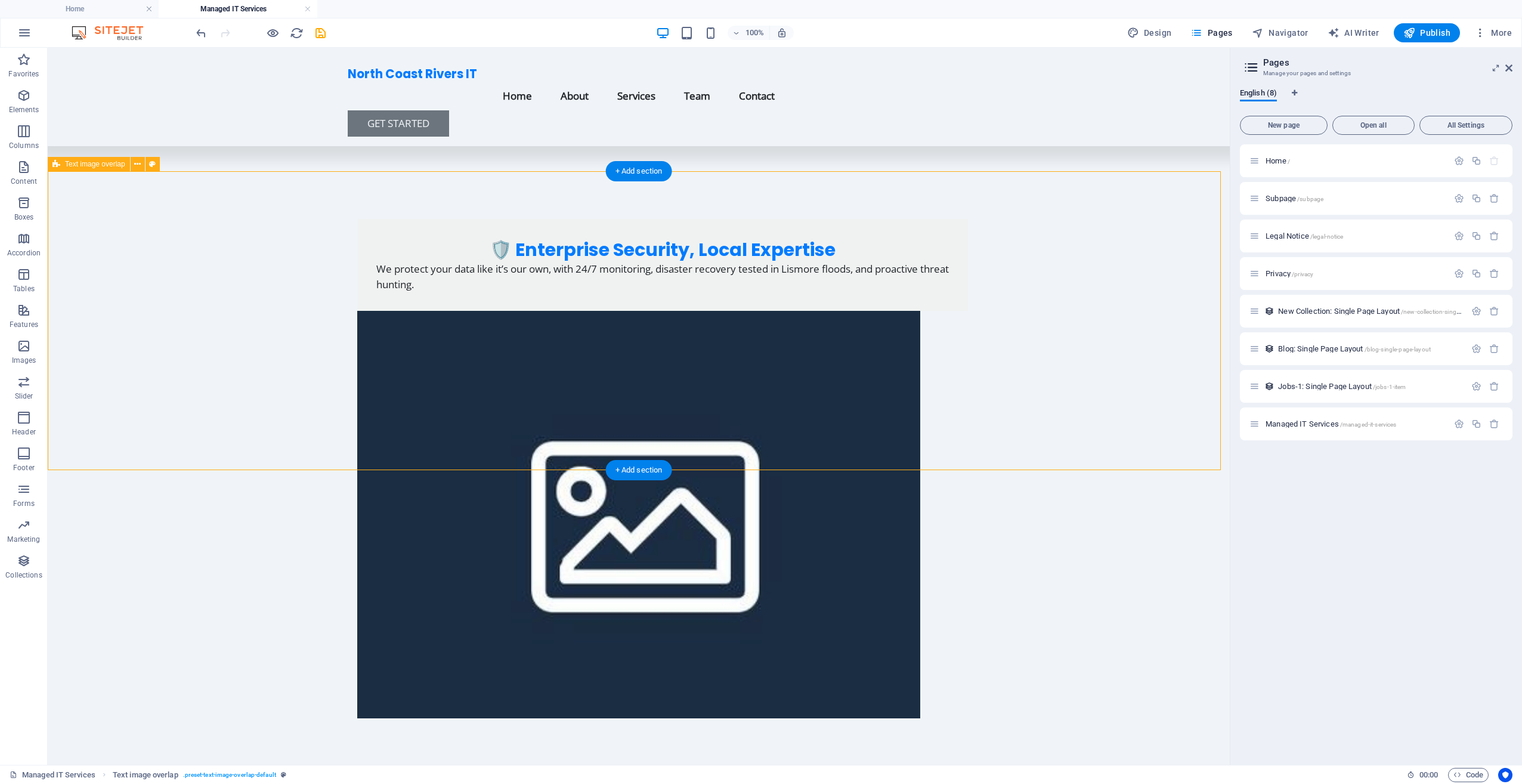
click at [491, 184] on div "🛡️ Enterprise Security, Local Expertise We protect your data like it’s our own,…" at bounding box center [639, 468] width 1182 height 595
click at [775, 311] on figure at bounding box center [639, 514] width 563 height 407
click at [640, 206] on icon at bounding box center [643, 211] width 8 height 14
click at [648, 213] on div "Image" at bounding box center [656, 211] width 42 height 14
drag, startPoint x: 648, startPoint y: 213, endPoint x: 496, endPoint y: 248, distance: 156.0
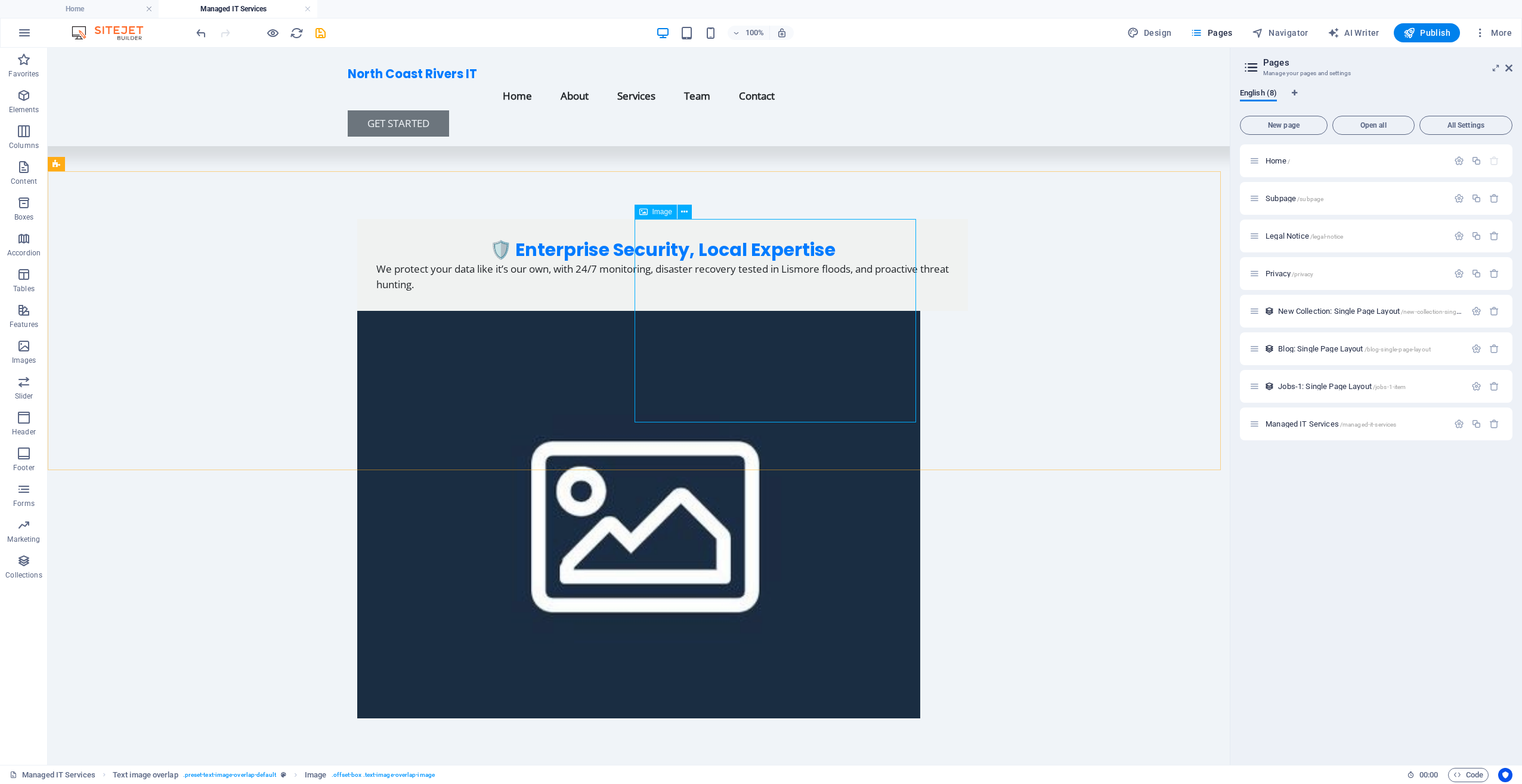
click at [648, 213] on div "Image" at bounding box center [656, 211] width 42 height 14
select select "%"
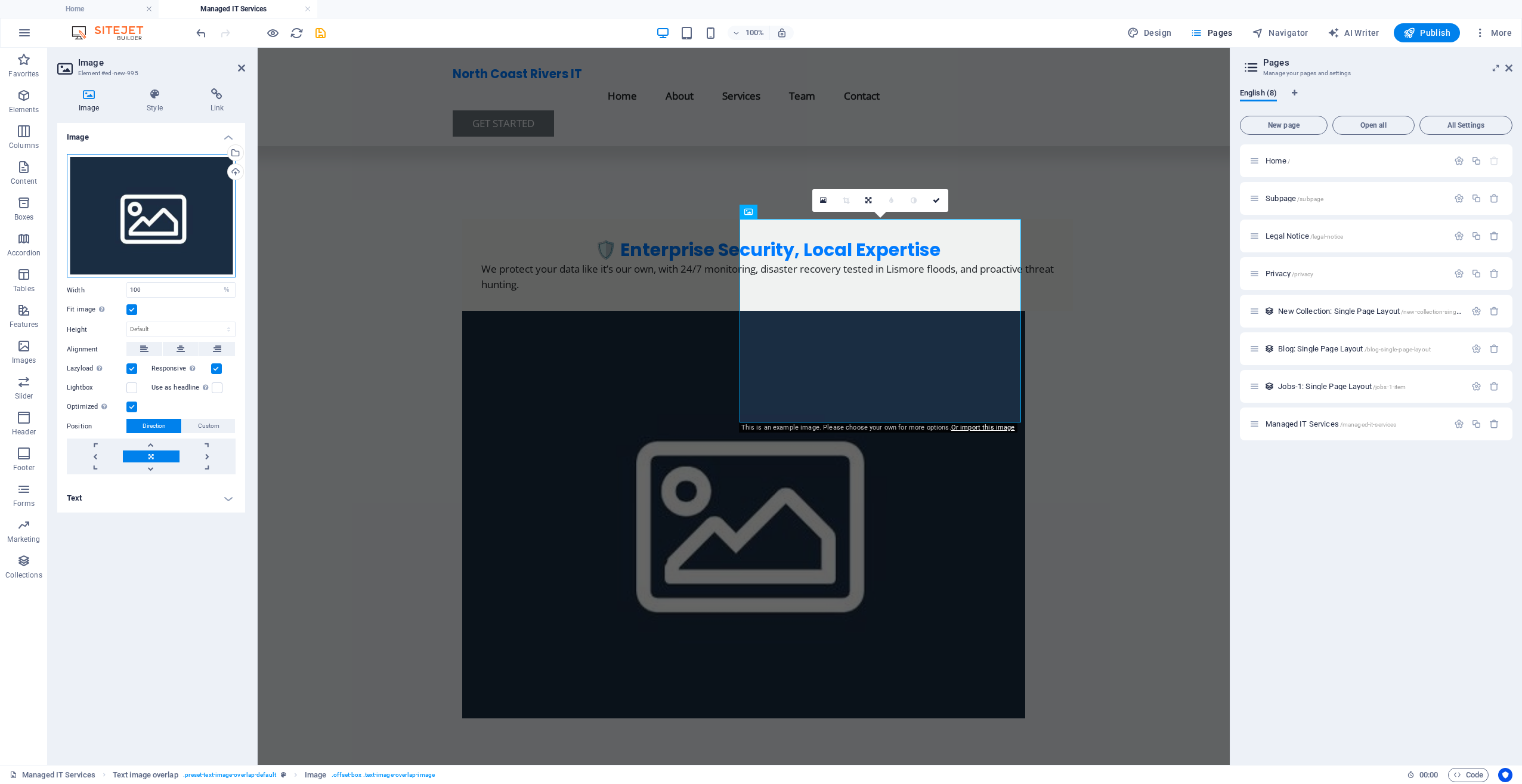
click at [165, 204] on div "Drag files here, click to choose files or select files from Files or our free s…" at bounding box center [151, 216] width 169 height 124
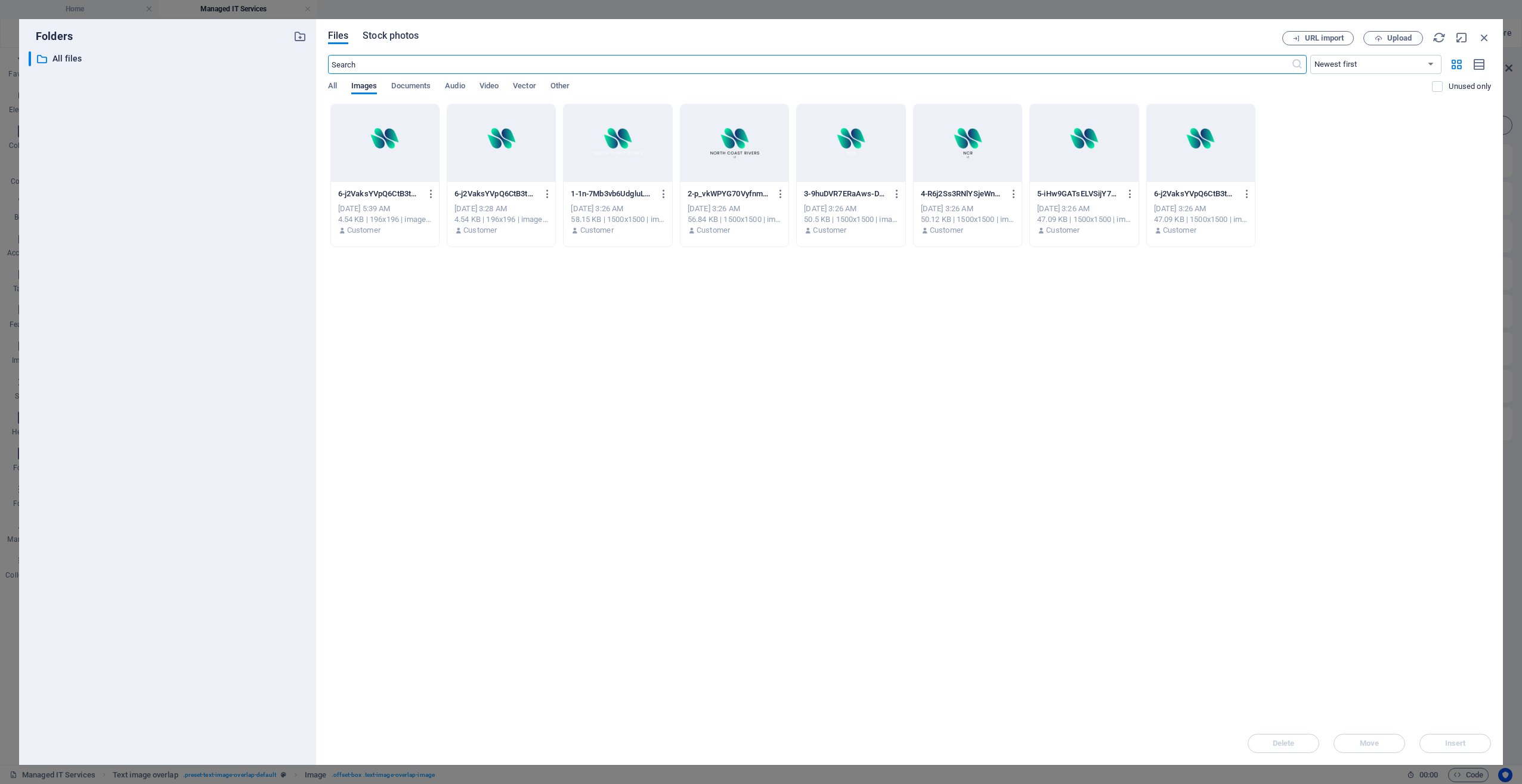
click at [386, 42] on span "Stock photos" at bounding box center [390, 35] width 56 height 14
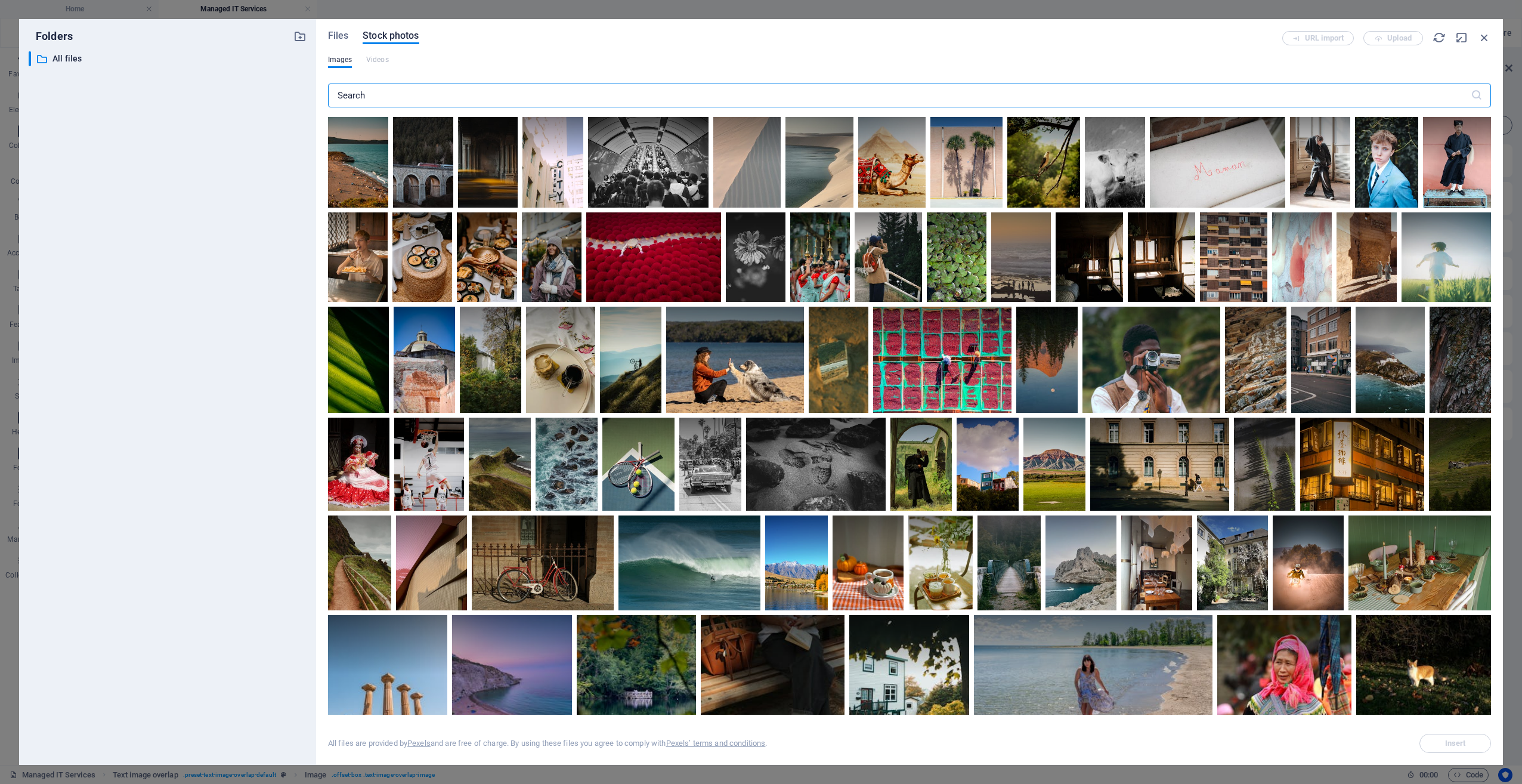
click at [446, 91] on input "text" at bounding box center [900, 95] width 1143 height 24
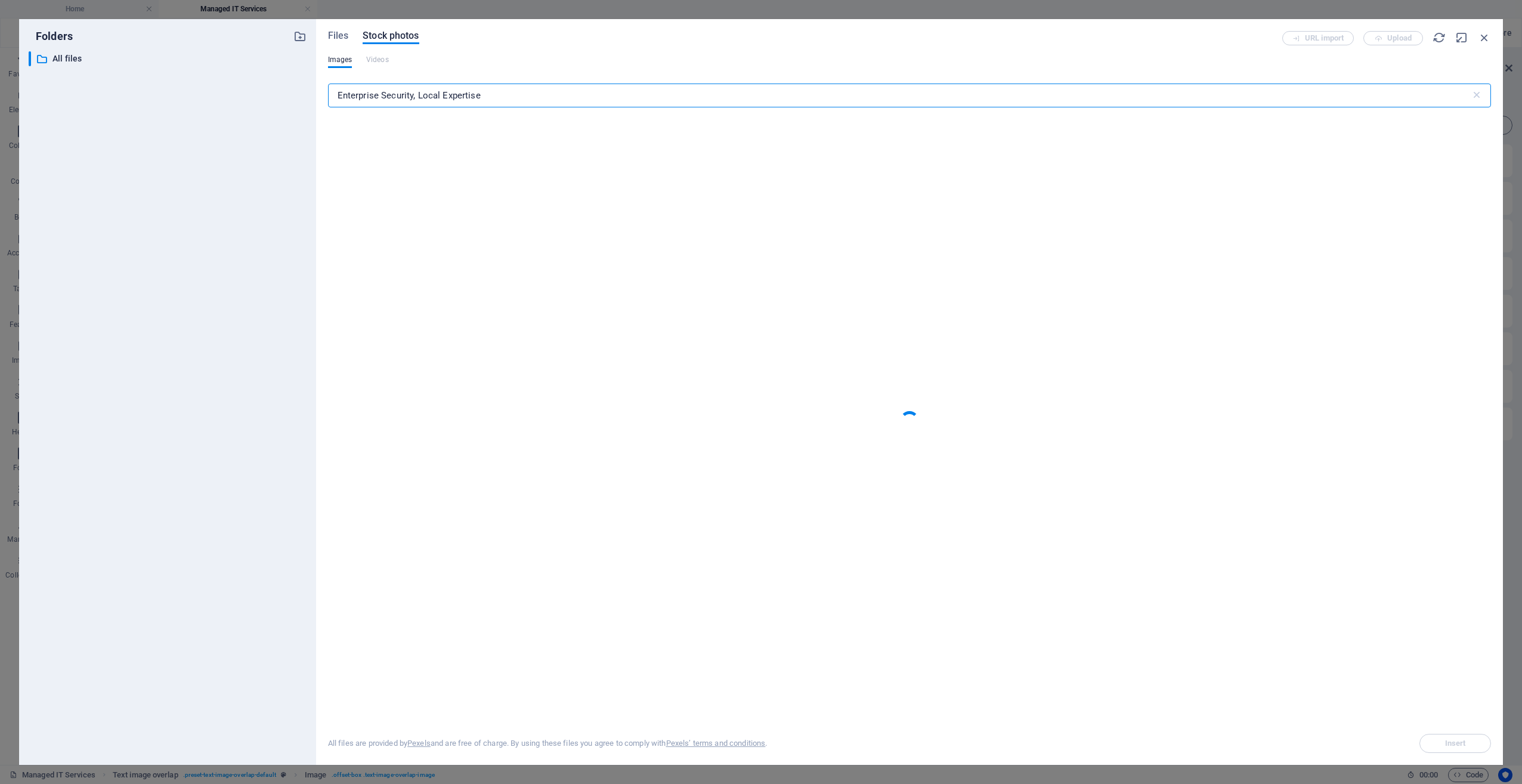
drag, startPoint x: 413, startPoint y: 94, endPoint x: 582, endPoint y: 125, distance: 171.8
click at [556, 118] on div "Images Videos Enterprise Security, Local Expertise ​ All files are provided by …" at bounding box center [910, 404] width 1164 height 698
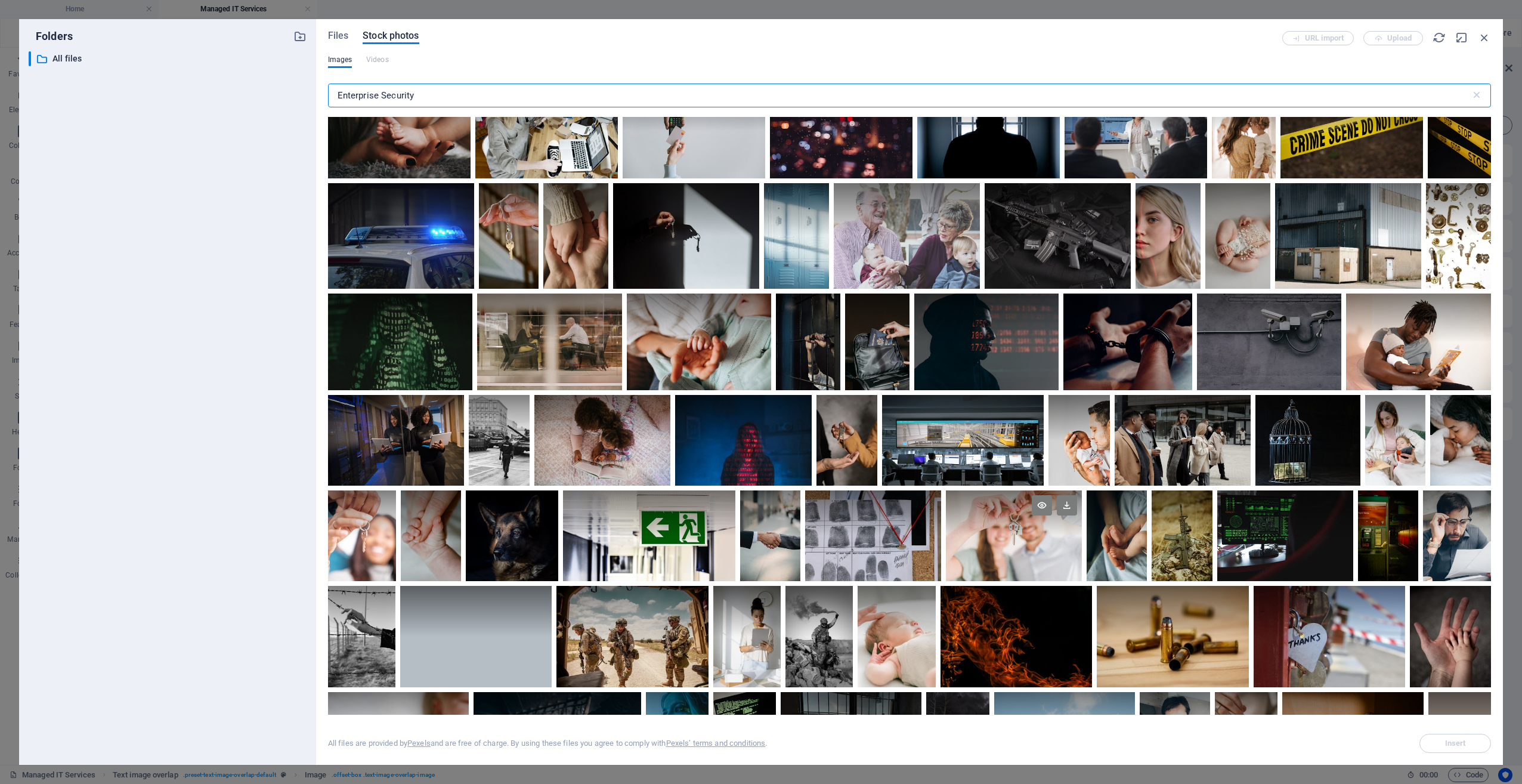
scroll to position [563, 0]
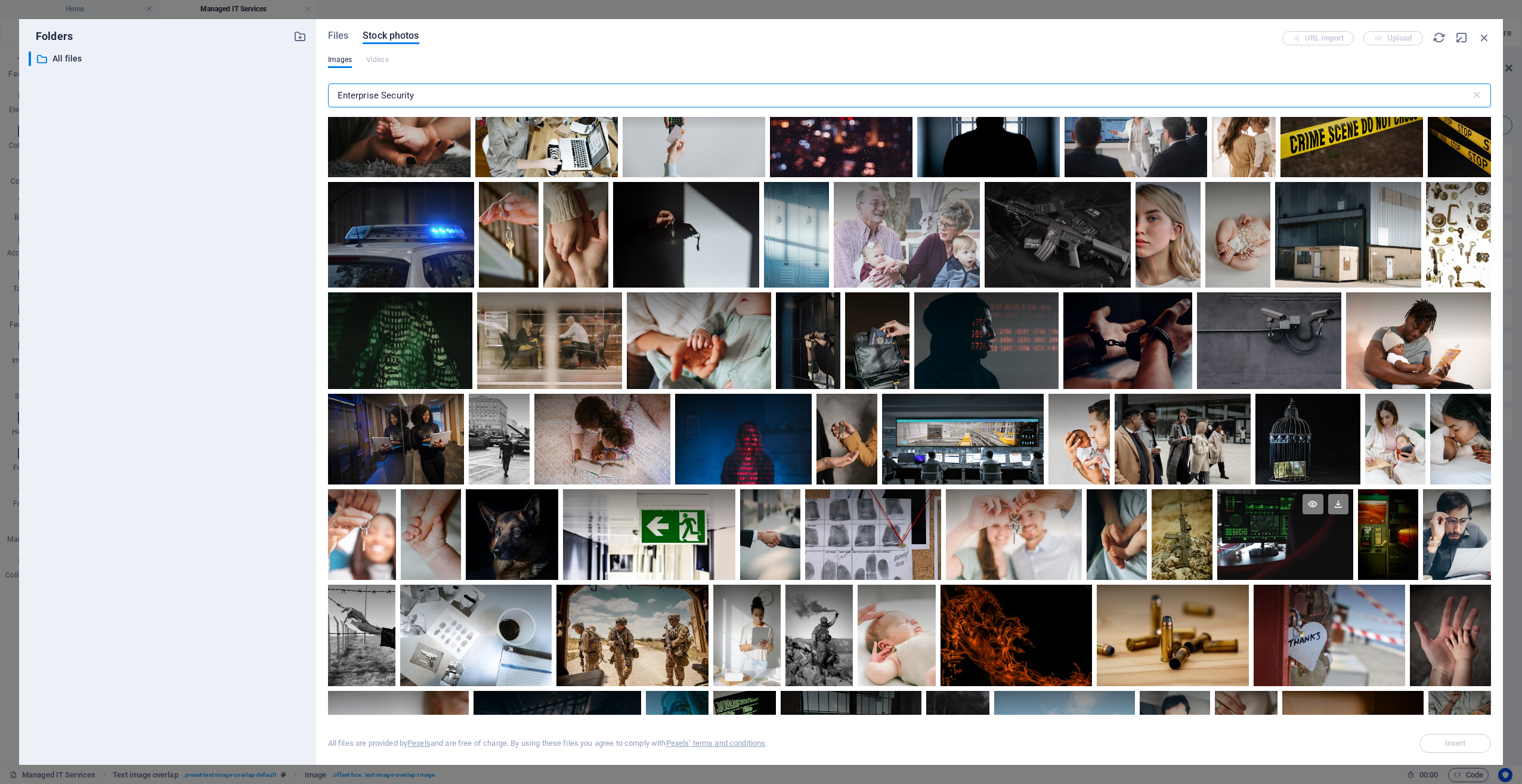
type input "Enterprise Security"
click at [1236, 543] on div at bounding box center [1286, 534] width 136 height 90
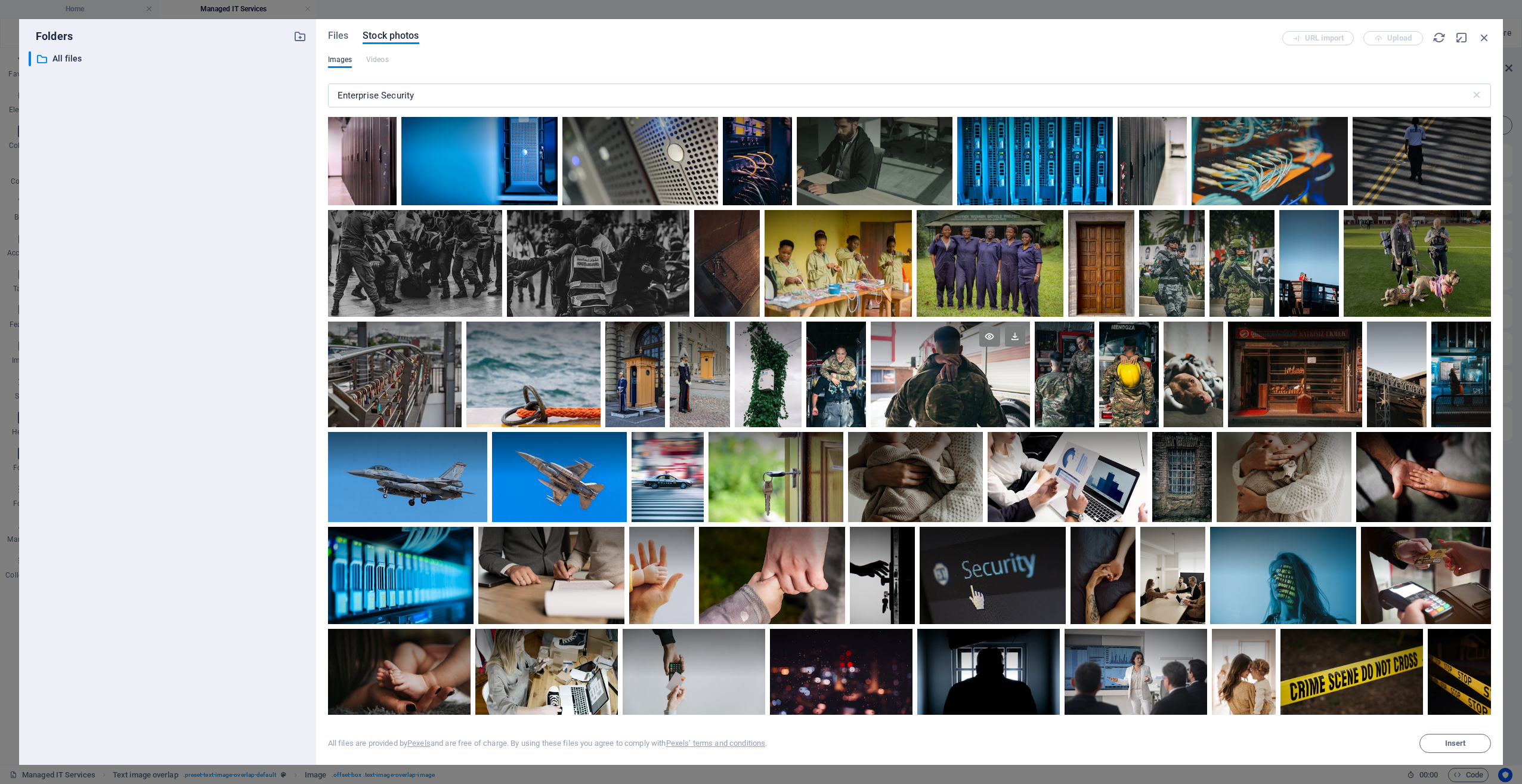
scroll to position [0, 0]
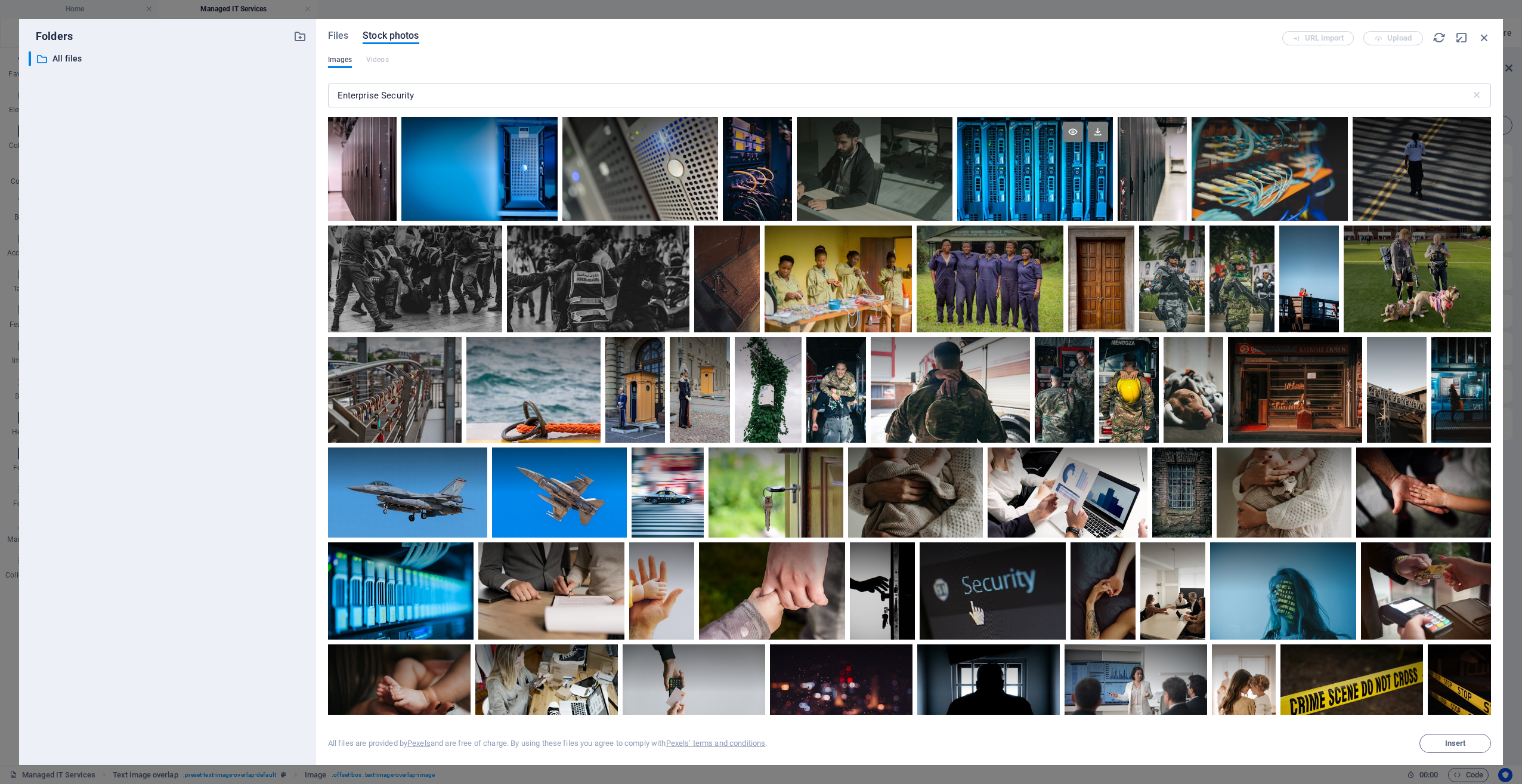
click at [1017, 160] on div at bounding box center [1035, 142] width 156 height 52
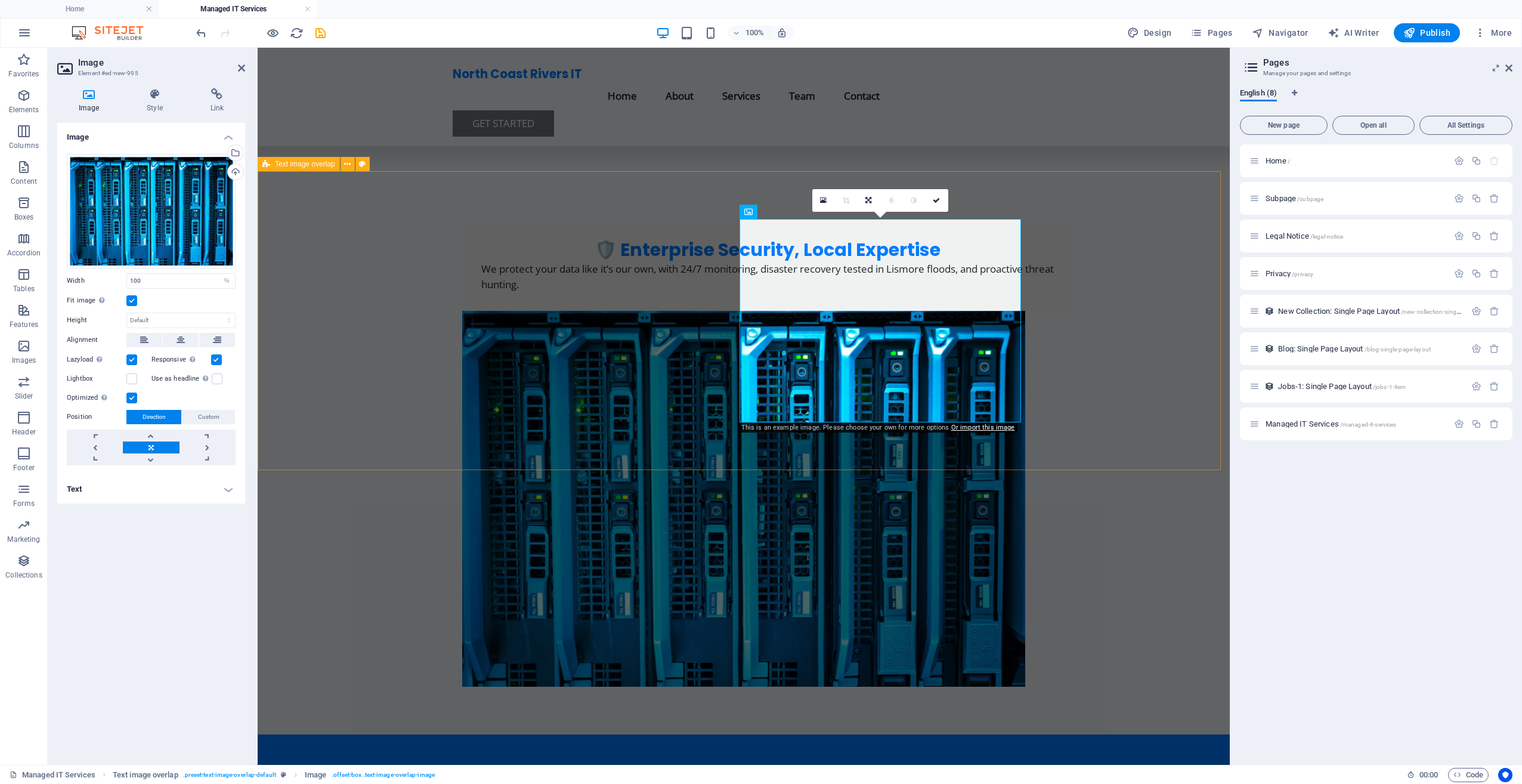
scroll to position [97, 0]
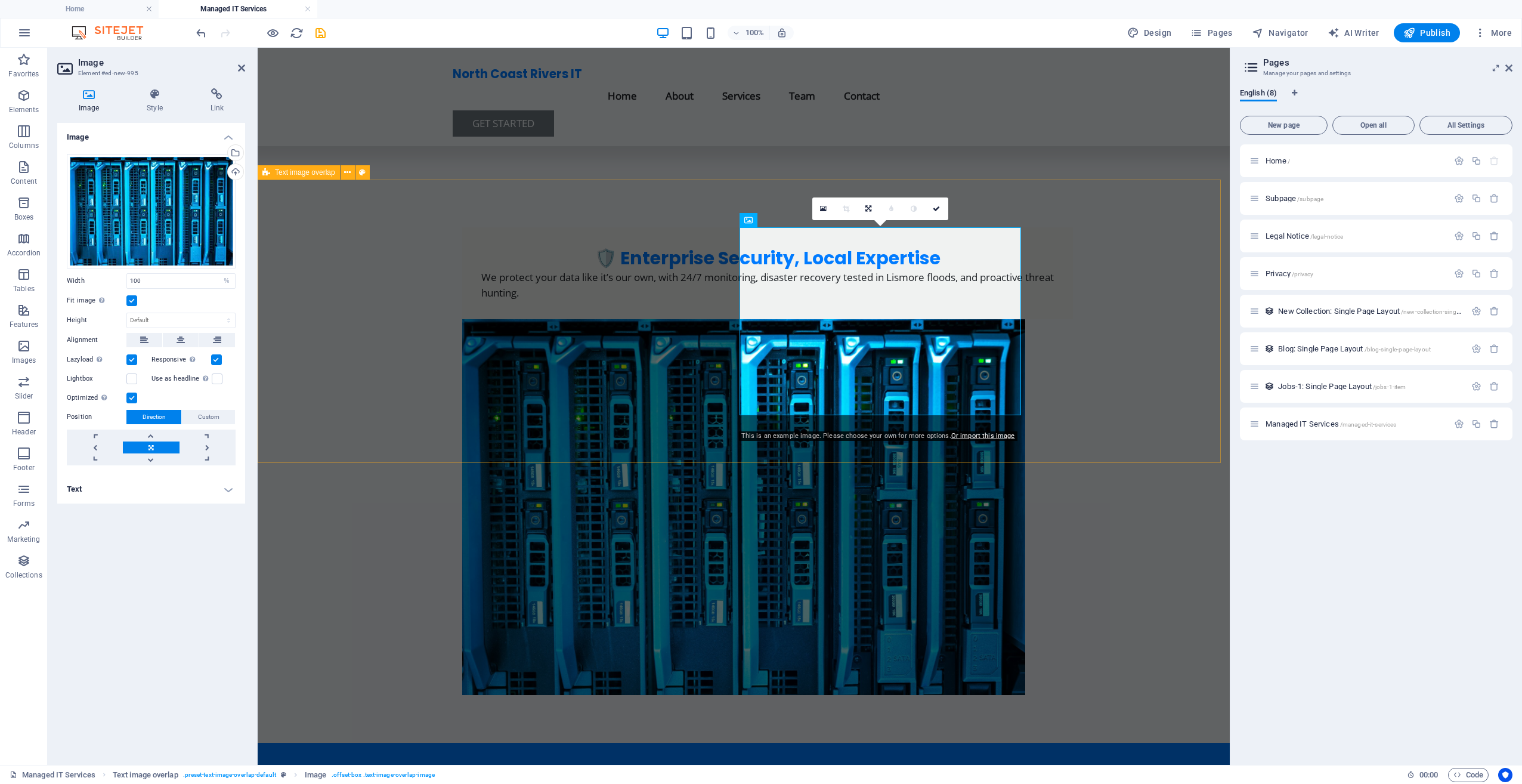
click at [598, 405] on div "🛡️ Enterprise Security, Local Expertise We protect your data like it’s our own,…" at bounding box center [743, 461] width 972 height 563
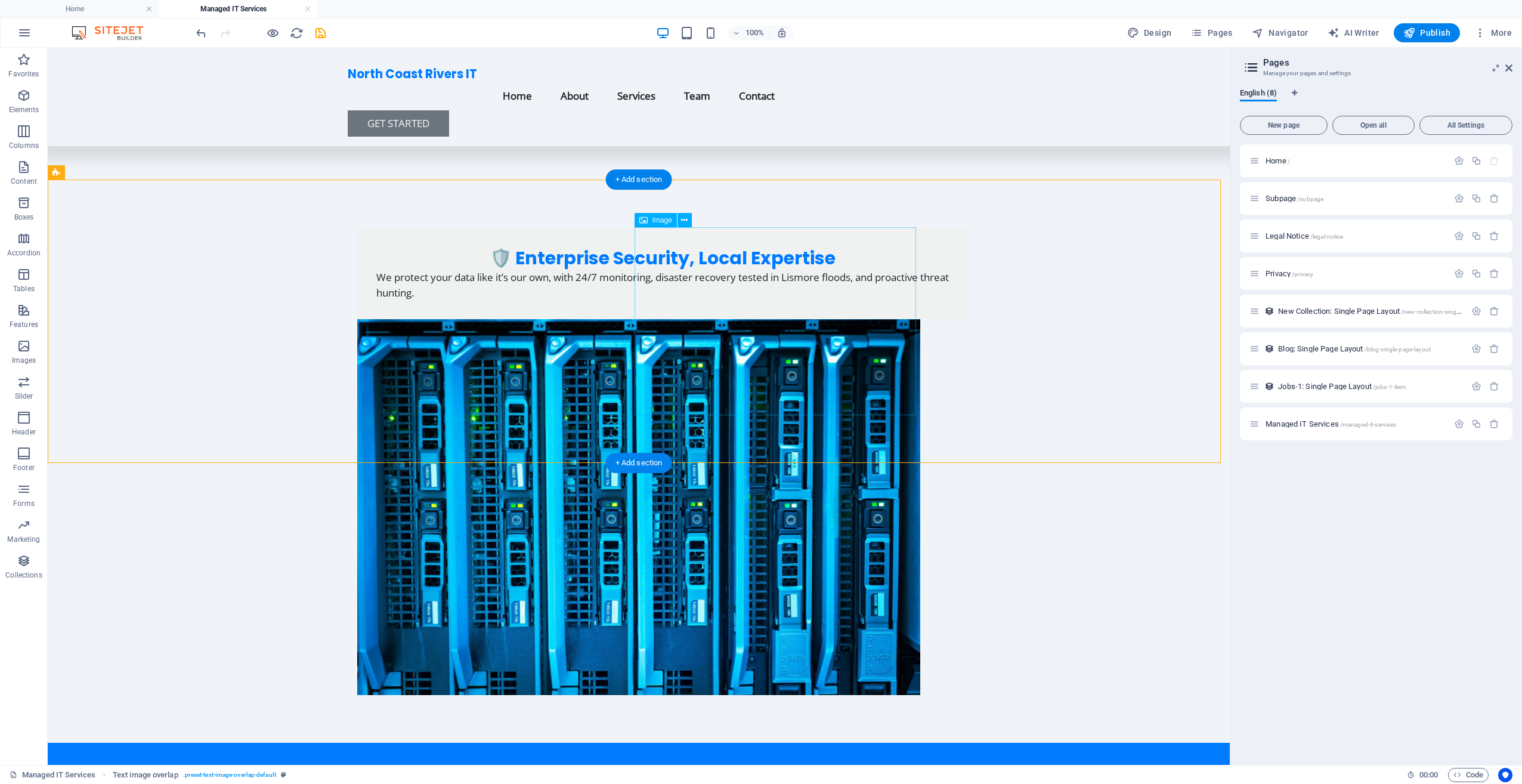
click at [734, 319] on figure at bounding box center [639, 507] width 563 height 376
select select "%"
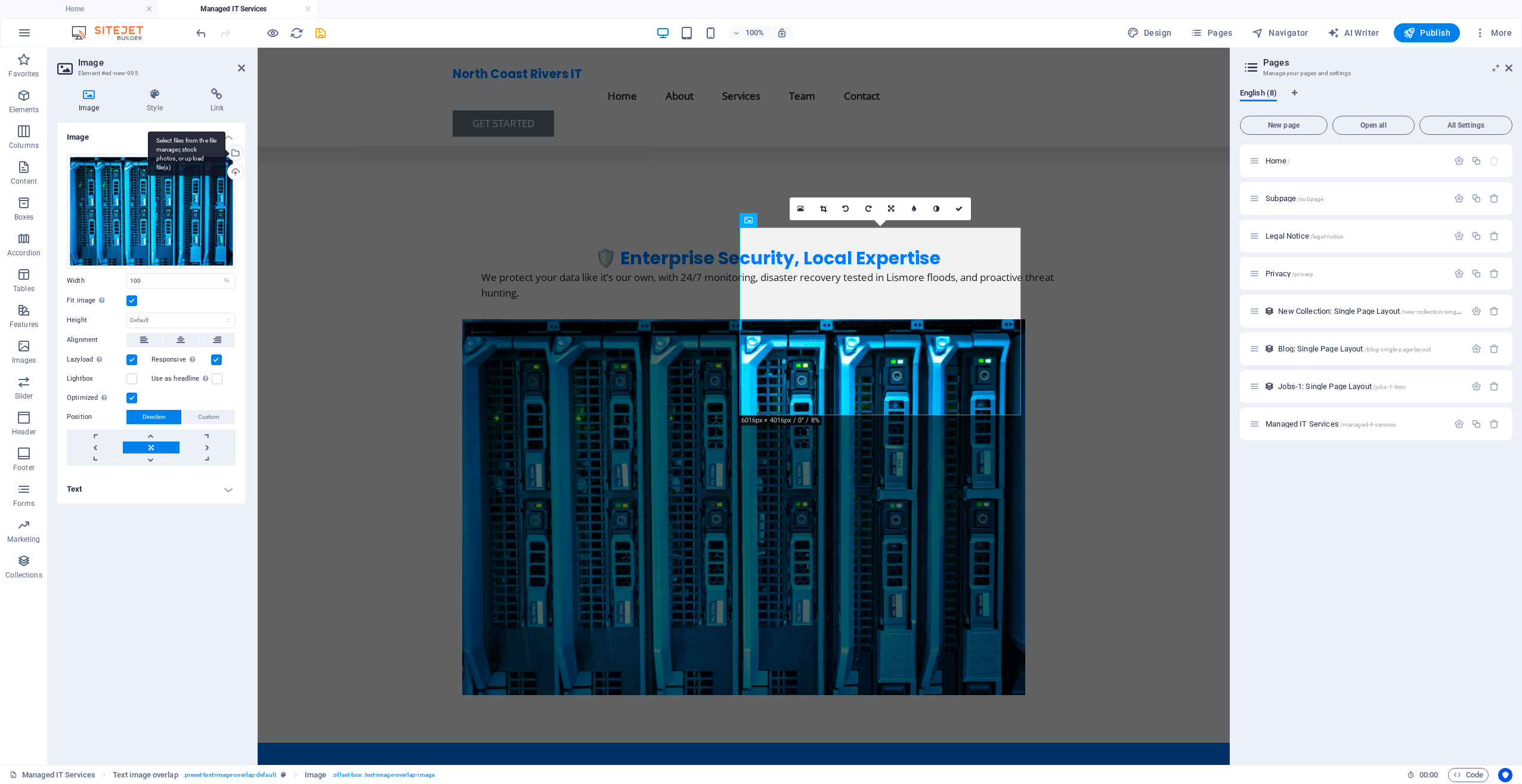
click at [226, 151] on div "Select files from the file manager, stock photos, or upload file(s)" at bounding box center [187, 153] width 78 height 45
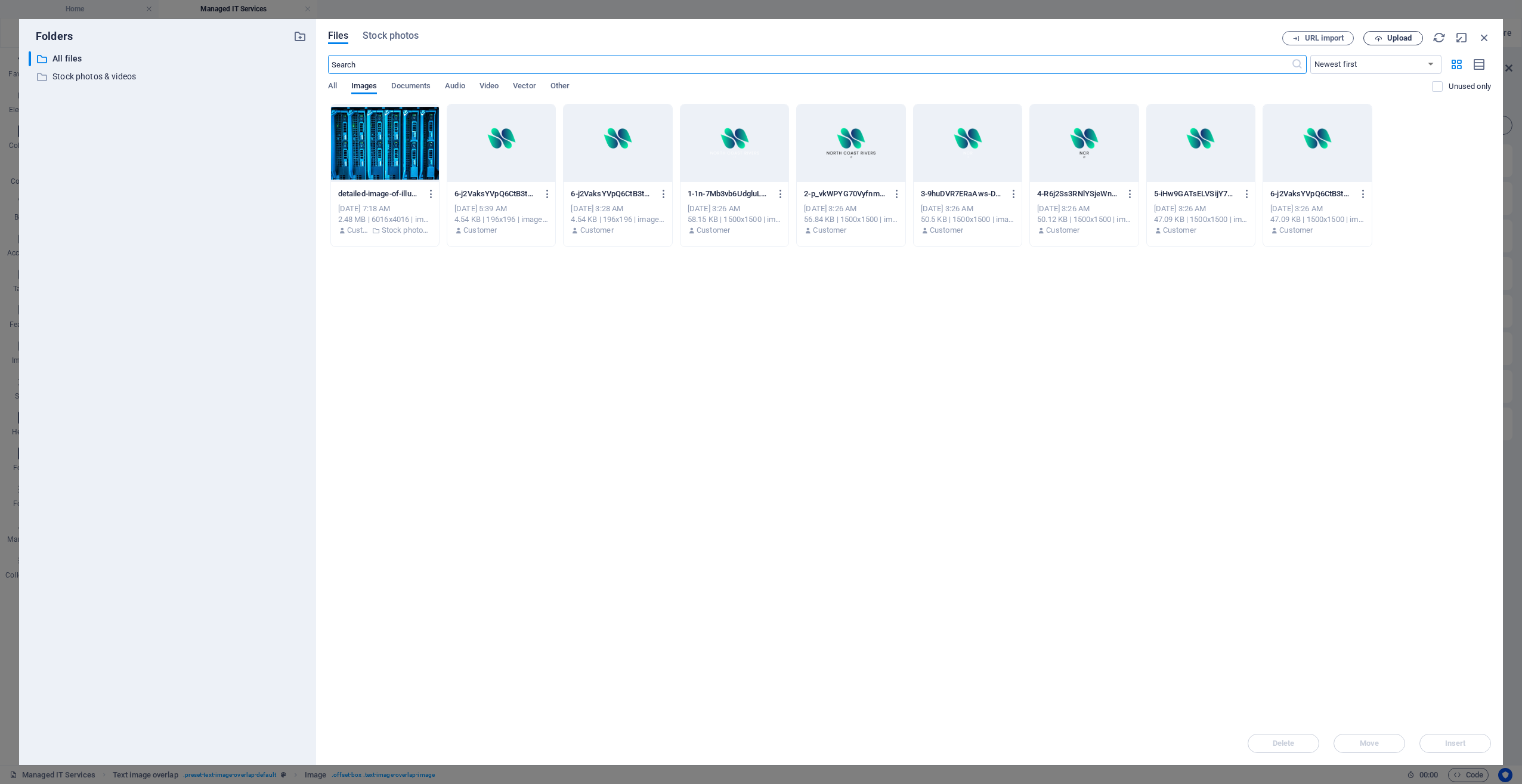
click at [1388, 40] on span "Upload" at bounding box center [1400, 38] width 25 height 7
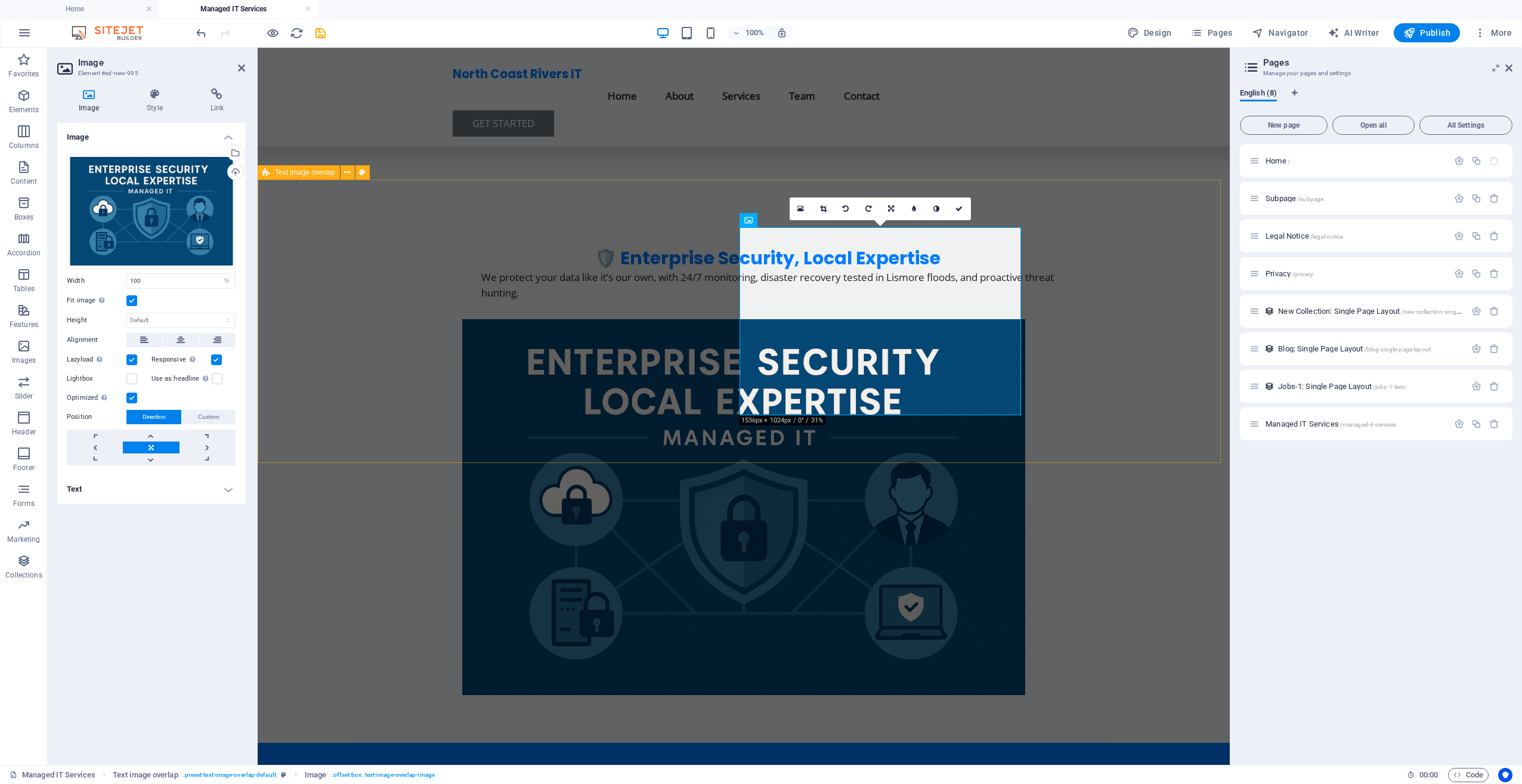
click at [349, 240] on div "🛡️ Enterprise Security, Local Expertise We protect your data like it’s our own,…" at bounding box center [743, 461] width 972 height 563
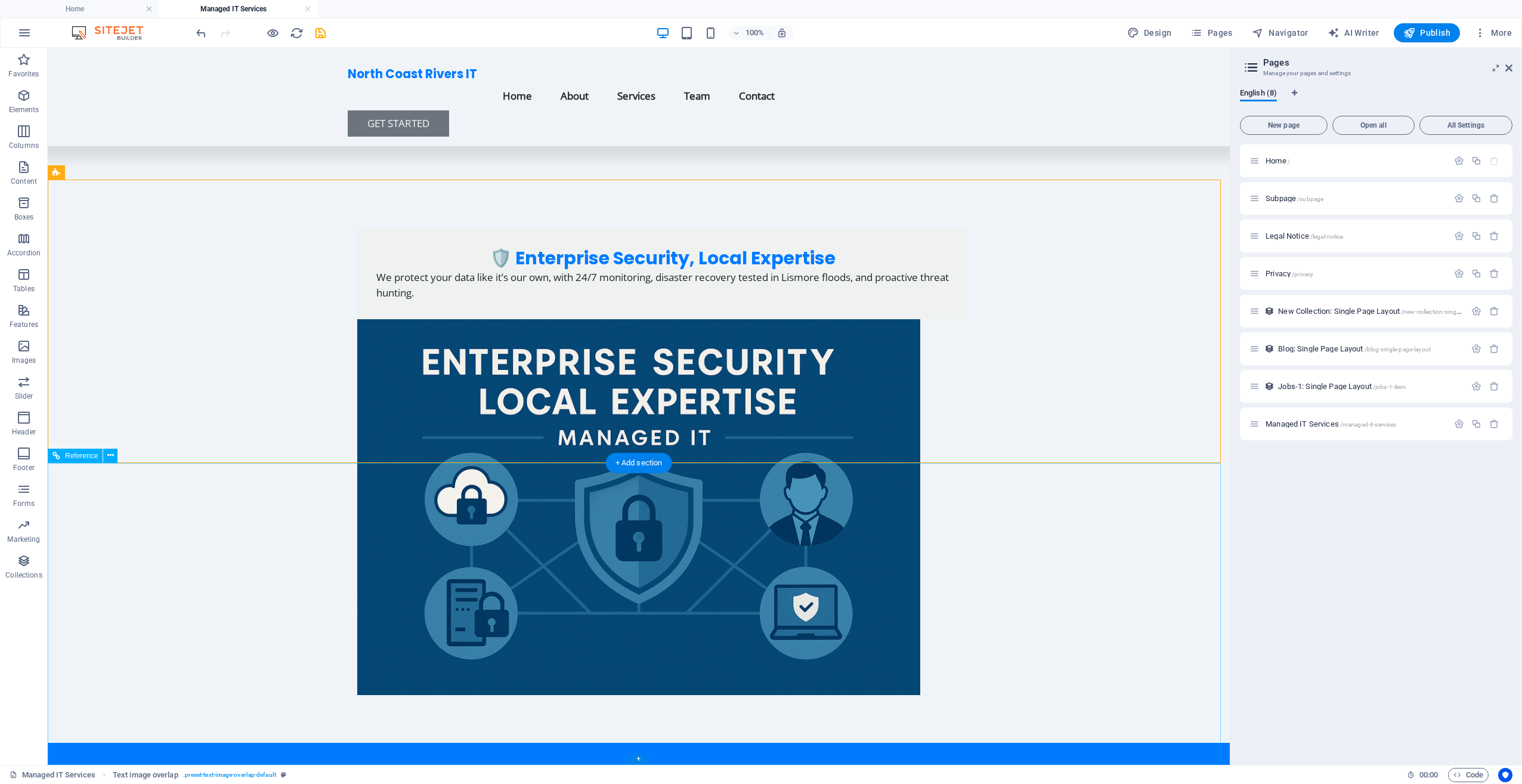
drag, startPoint x: 638, startPoint y: 469, endPoint x: 367, endPoint y: 426, distance: 274.4
click at [638, 469] on div "+ Add section" at bounding box center [639, 463] width 66 height 20
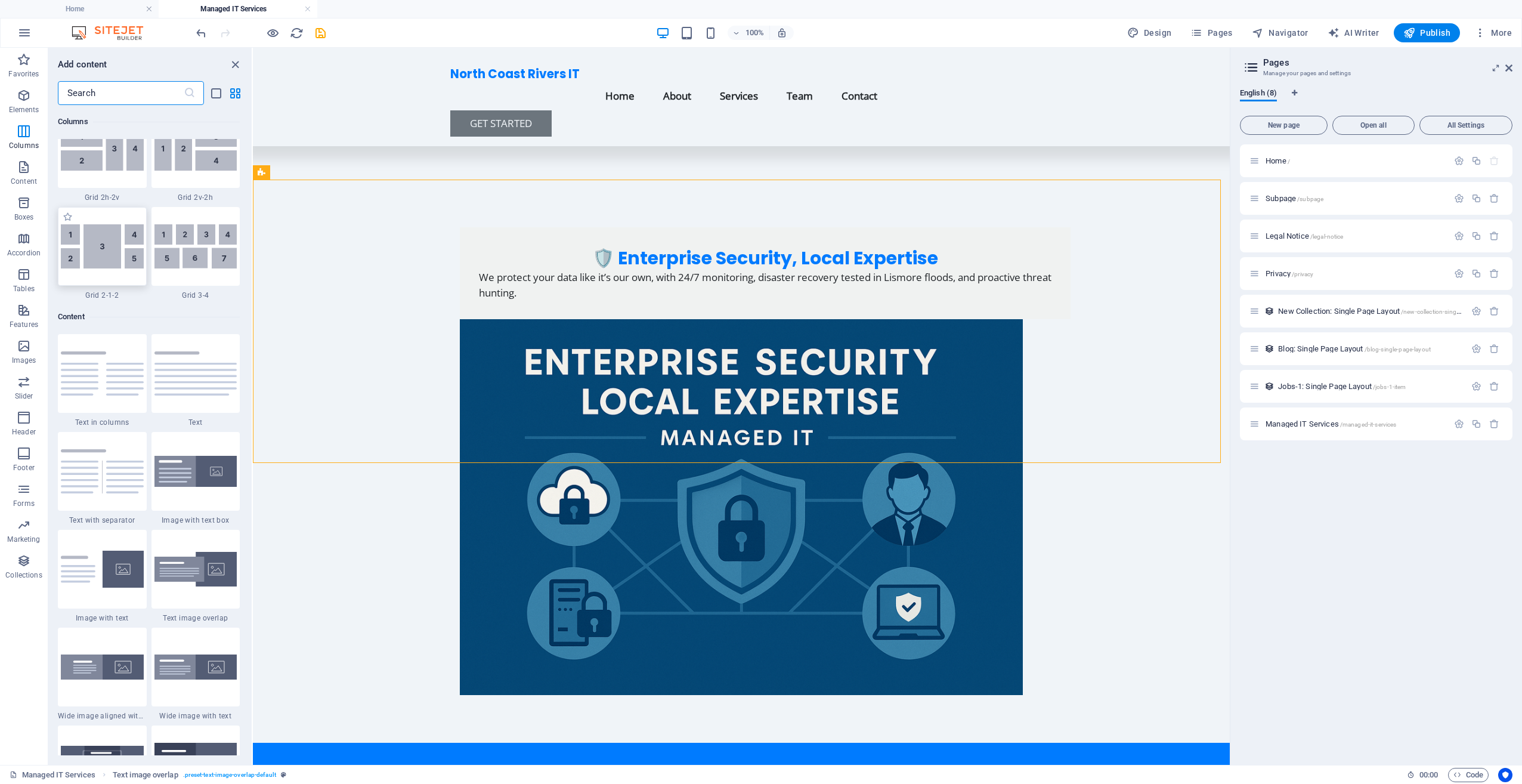
scroll to position [1849, 0]
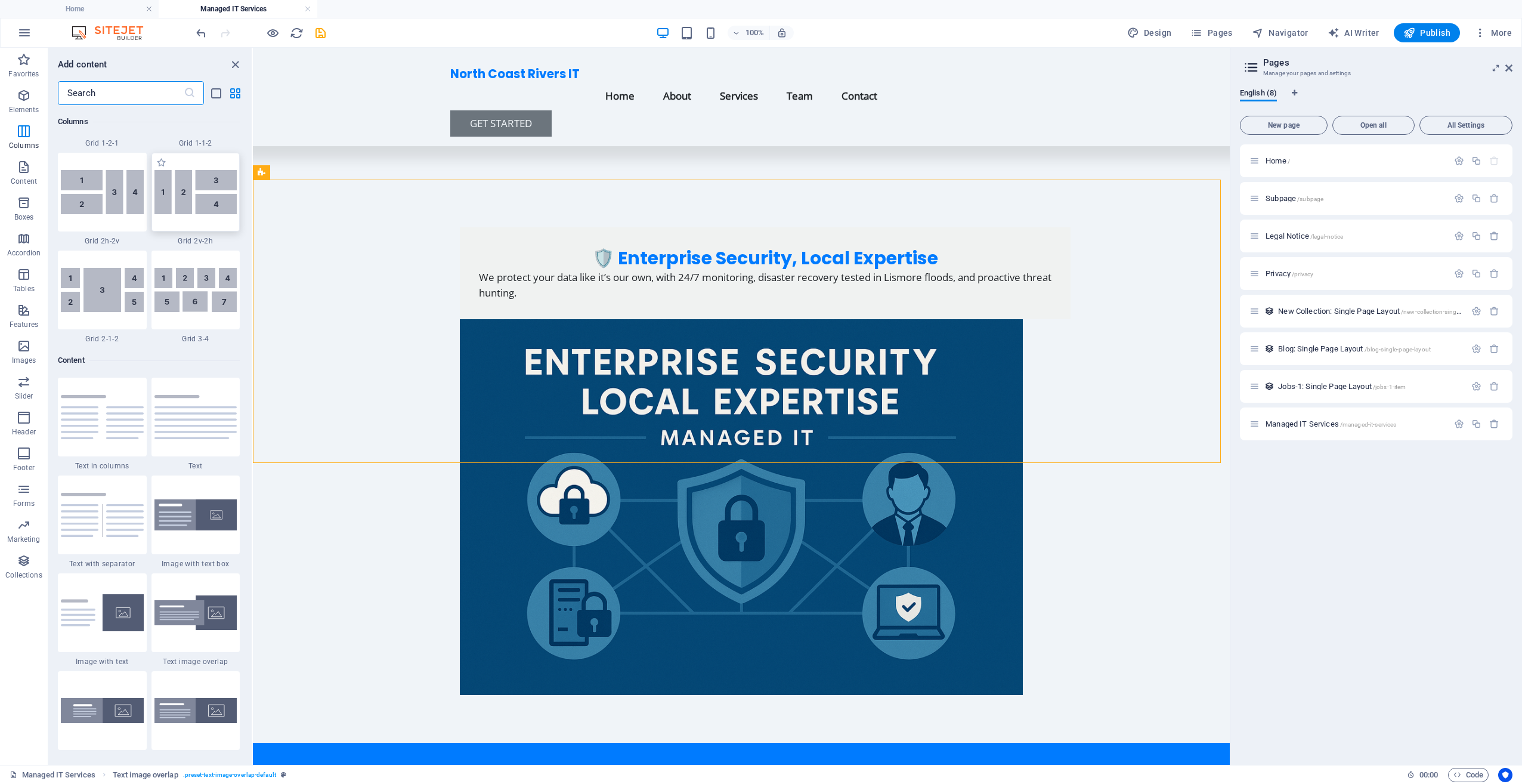
click at [212, 207] on img at bounding box center [196, 192] width 83 height 44
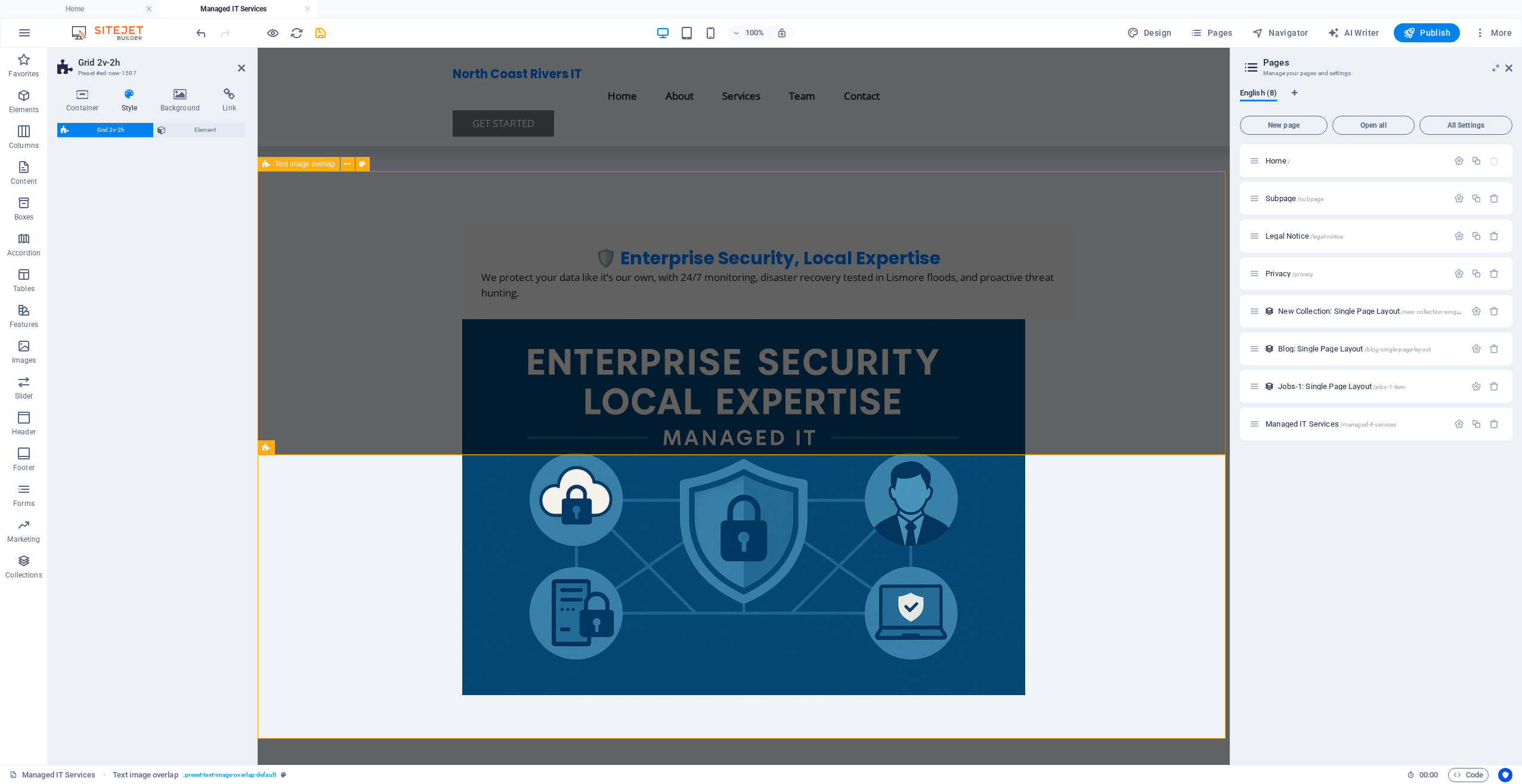
select select "rem"
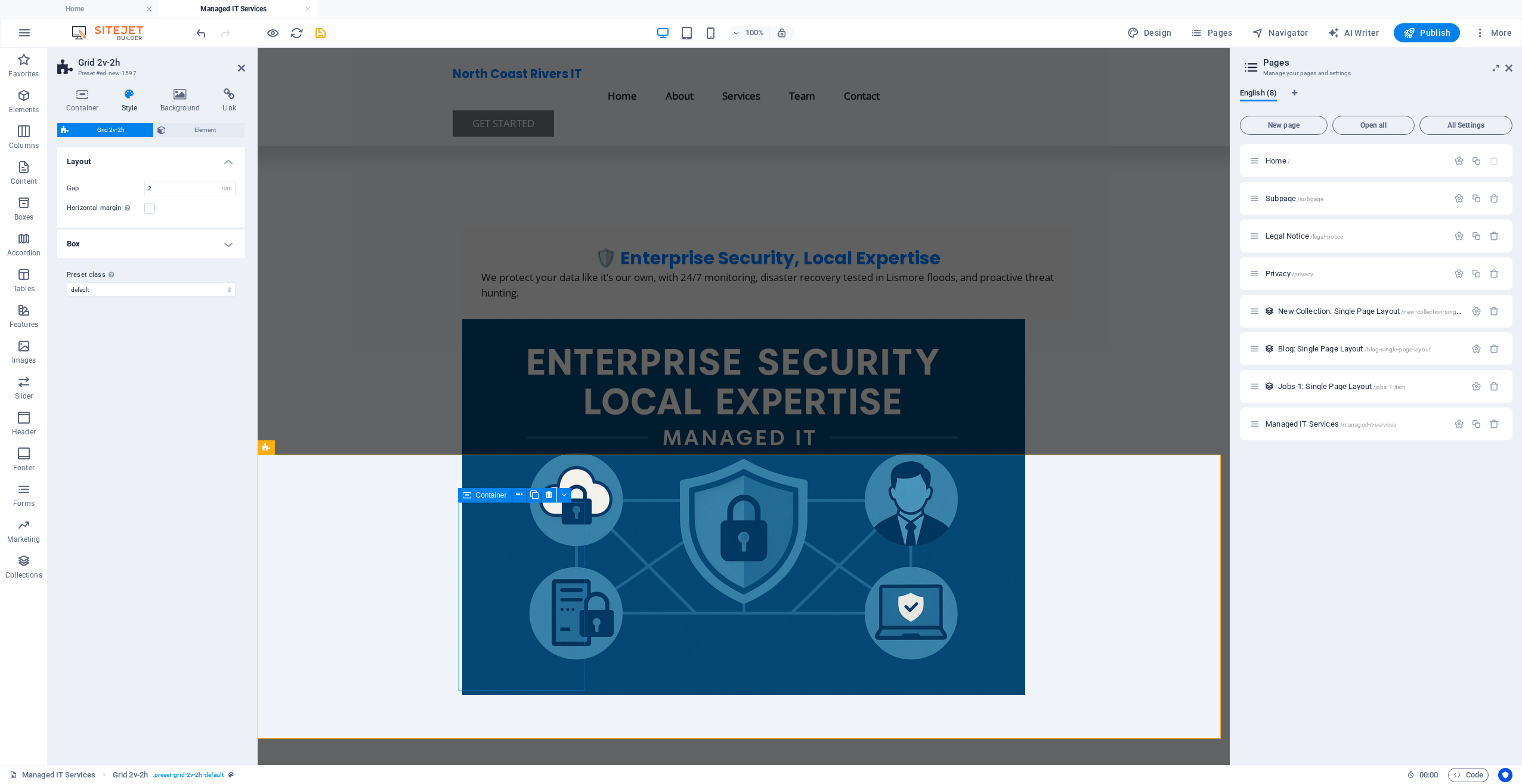
scroll to position [105, 0]
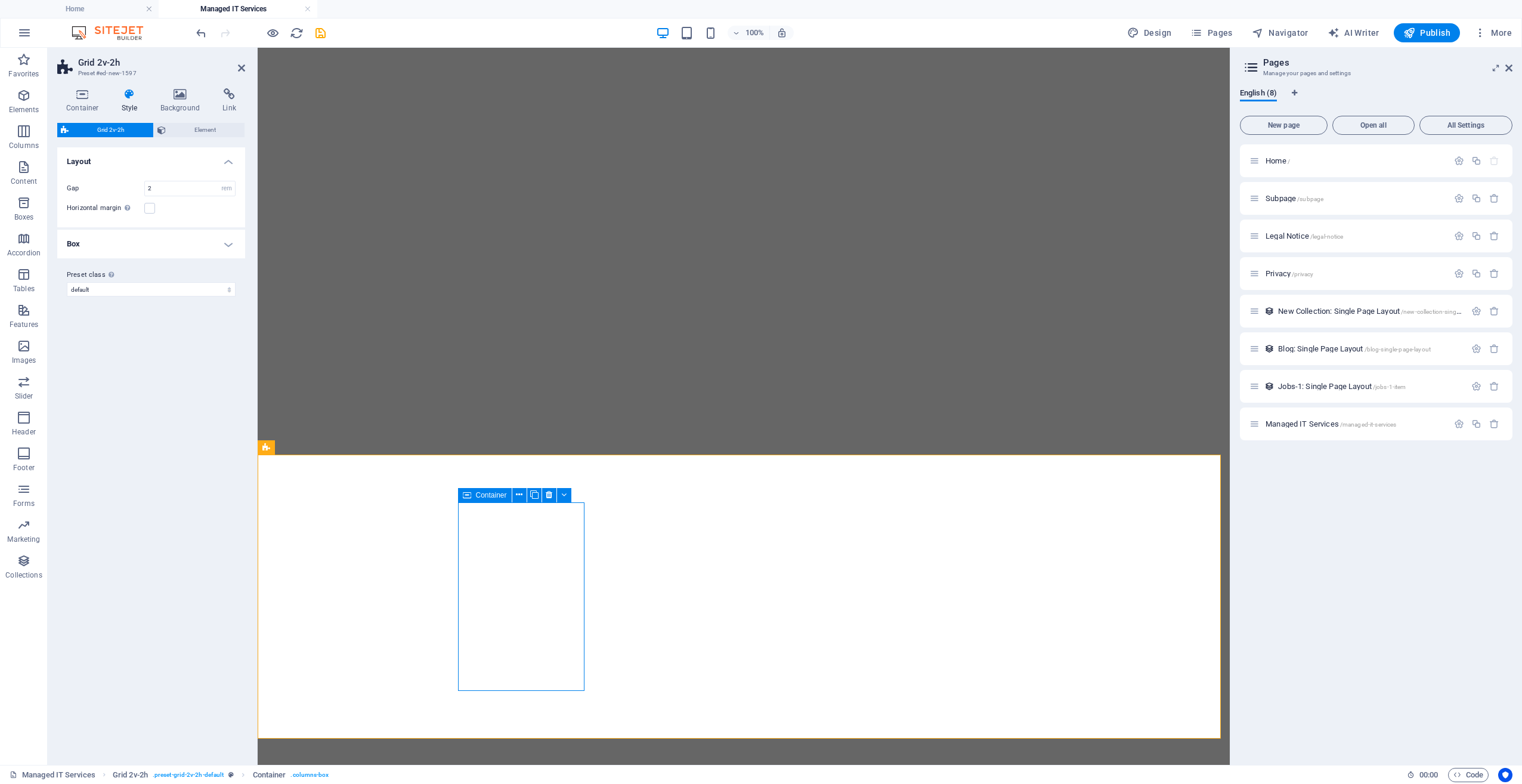
select select "rem"
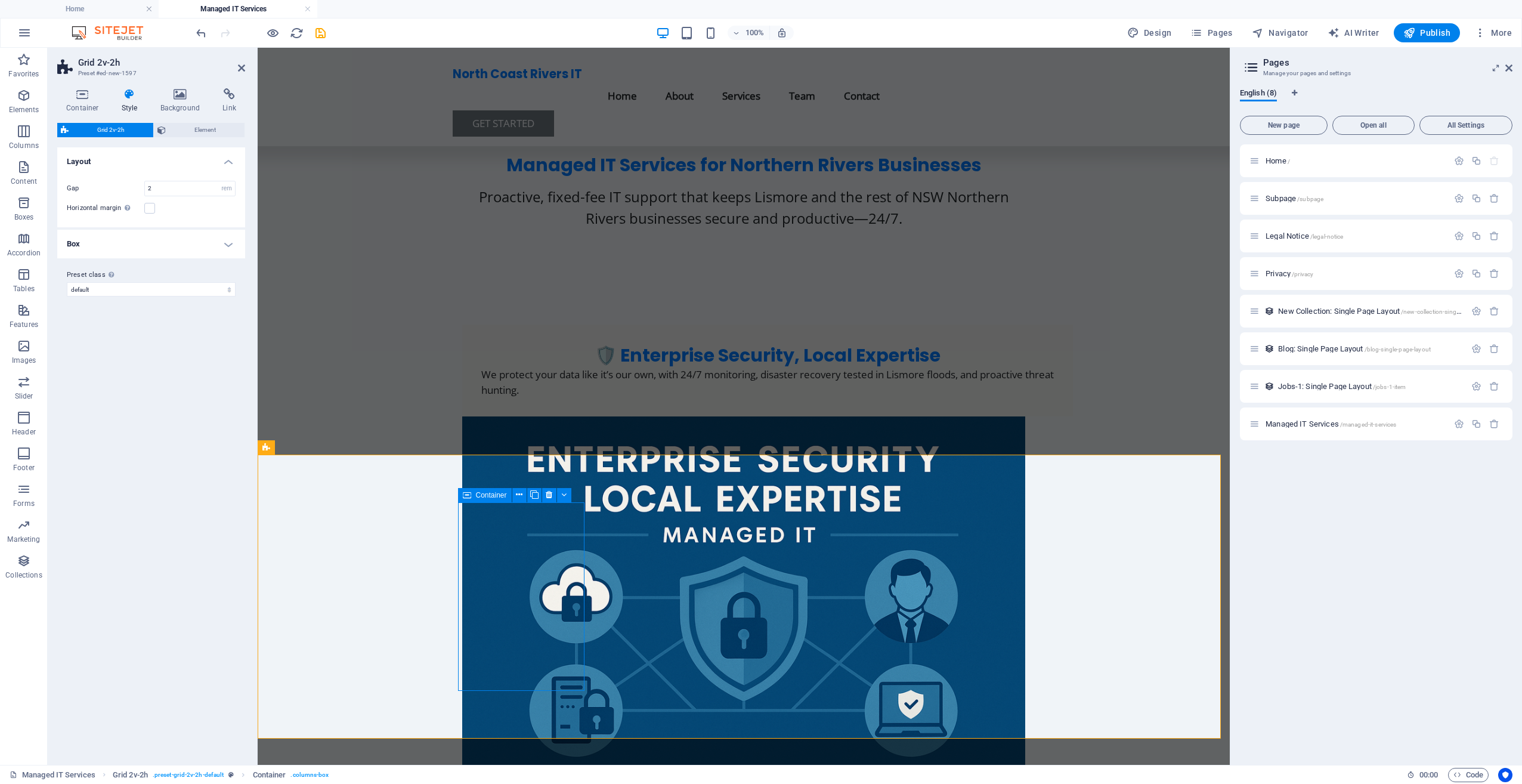
scroll to position [105, 0]
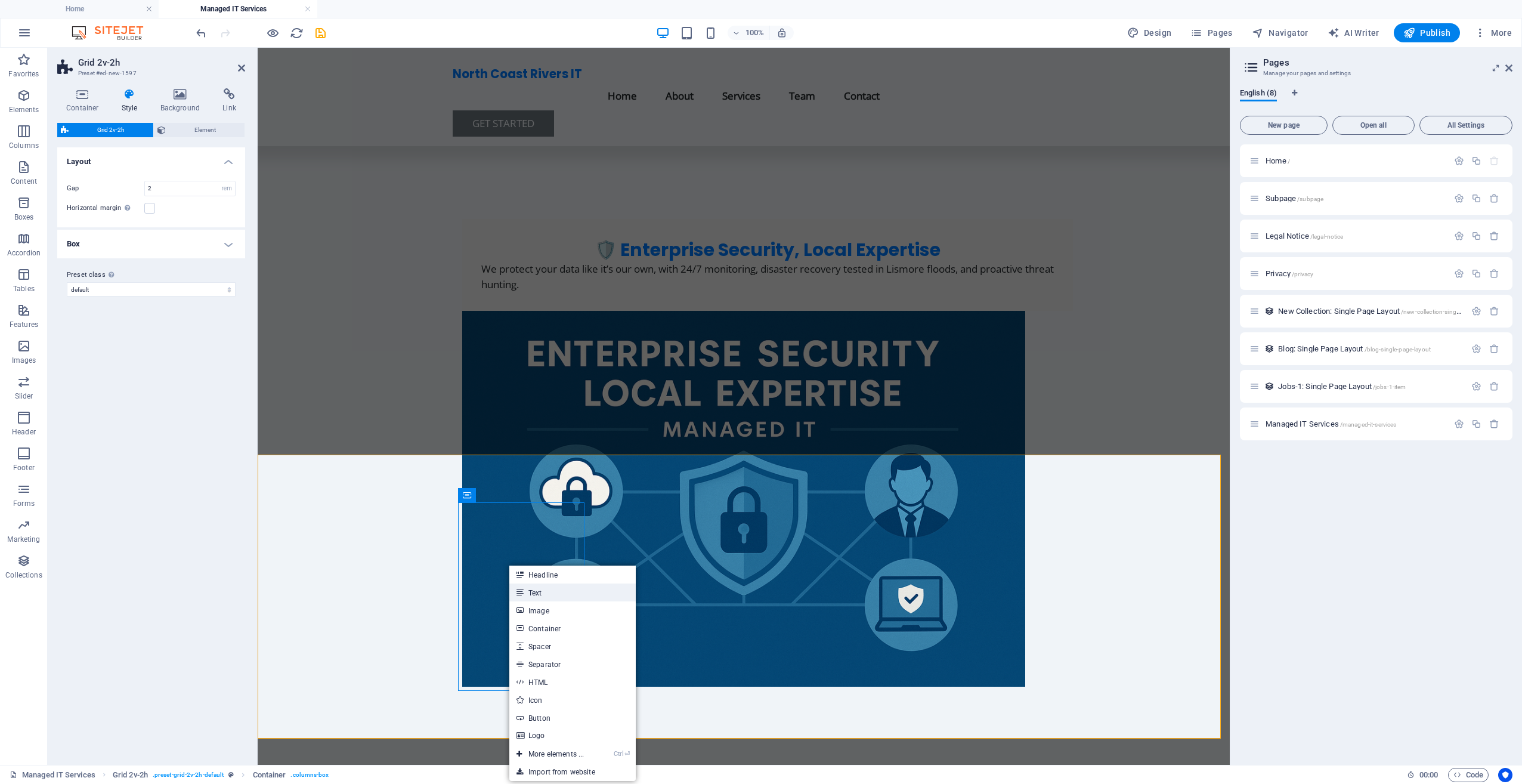
drag, startPoint x: 549, startPoint y: 595, endPoint x: 258, endPoint y: 475, distance: 314.8
click at [549, 595] on link "Text" at bounding box center [573, 592] width 127 height 18
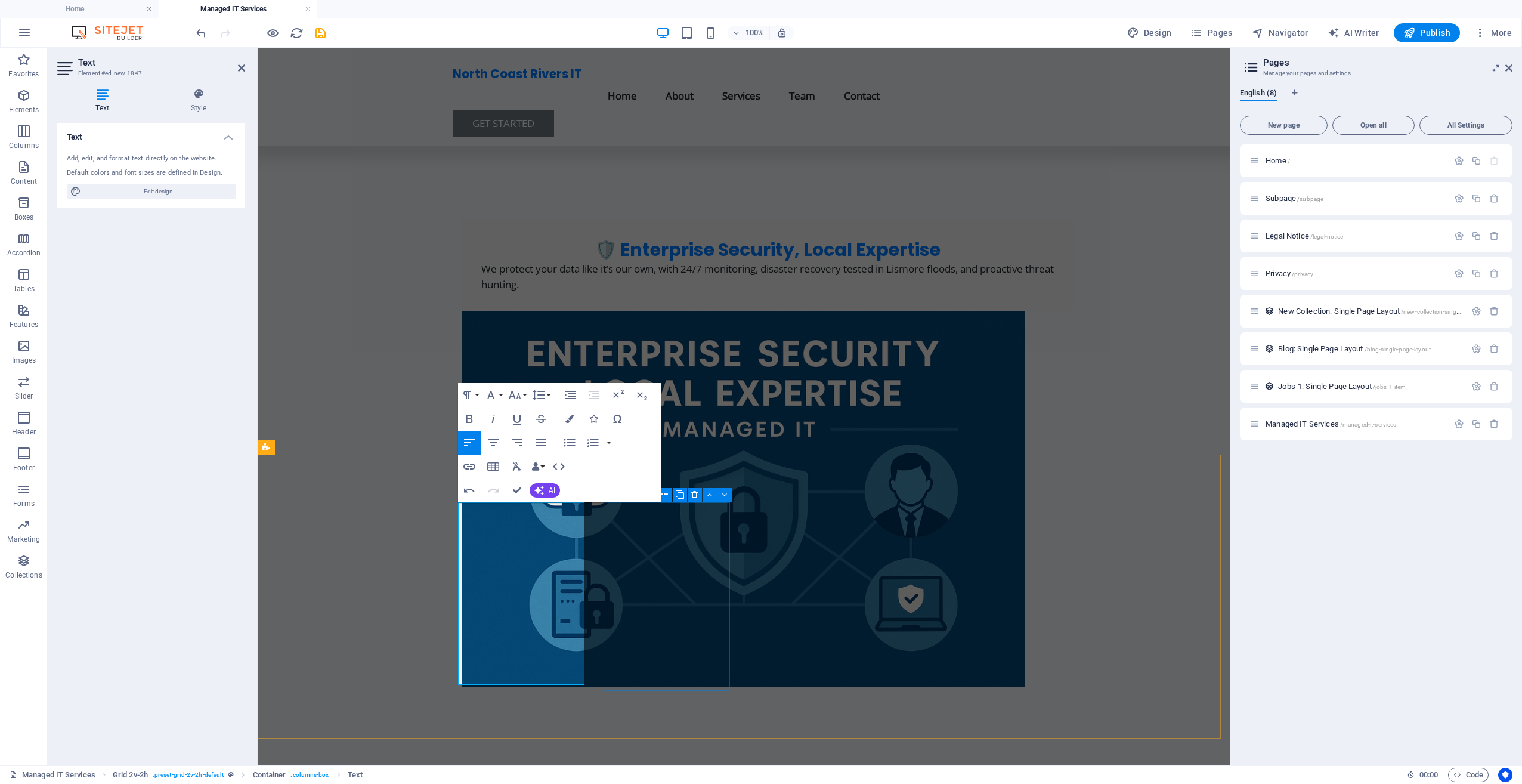
scroll to position [1881, 4]
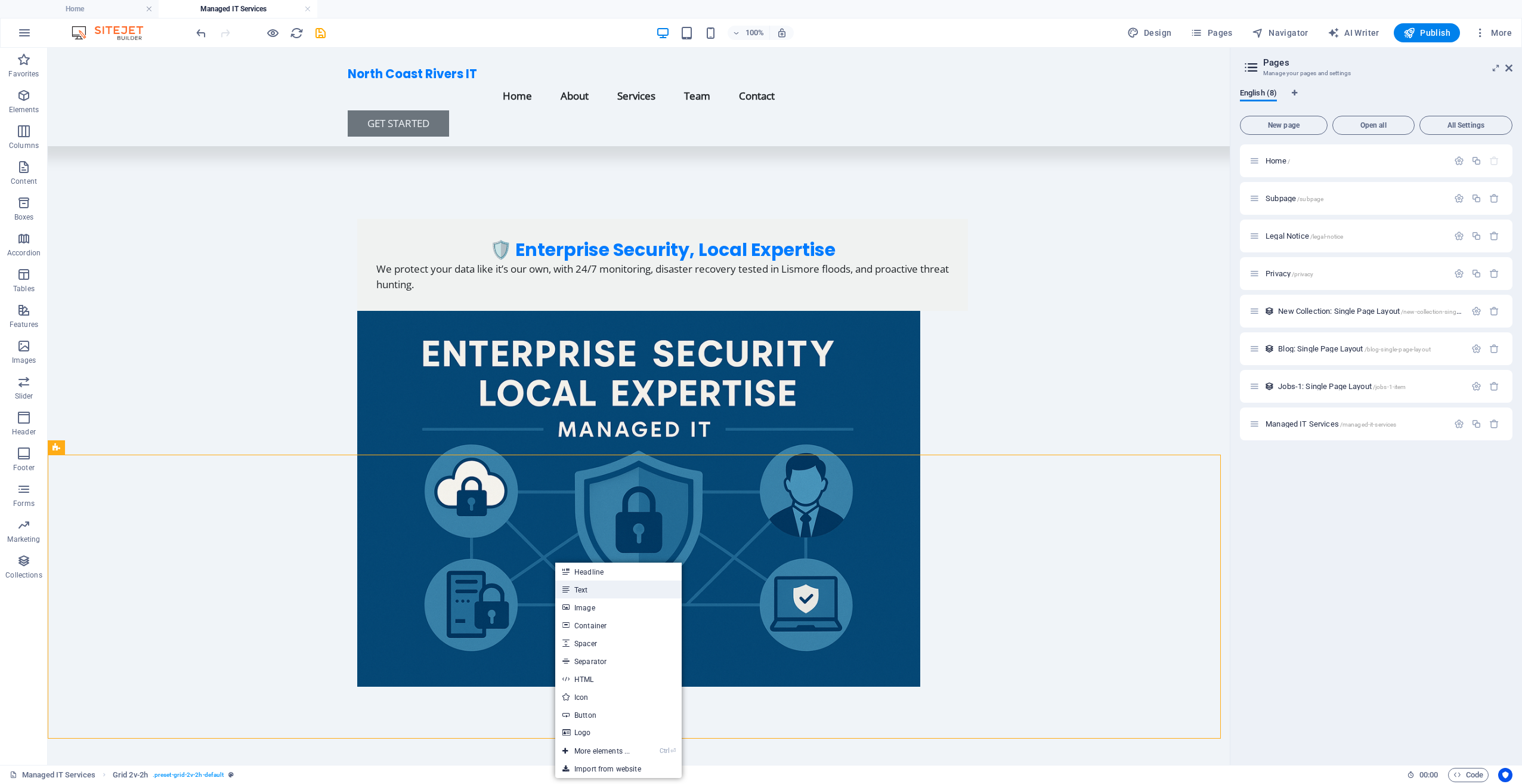
drag, startPoint x: 572, startPoint y: 585, endPoint x: 332, endPoint y: 493, distance: 257.0
click at [572, 585] on link "Text" at bounding box center [619, 589] width 127 height 18
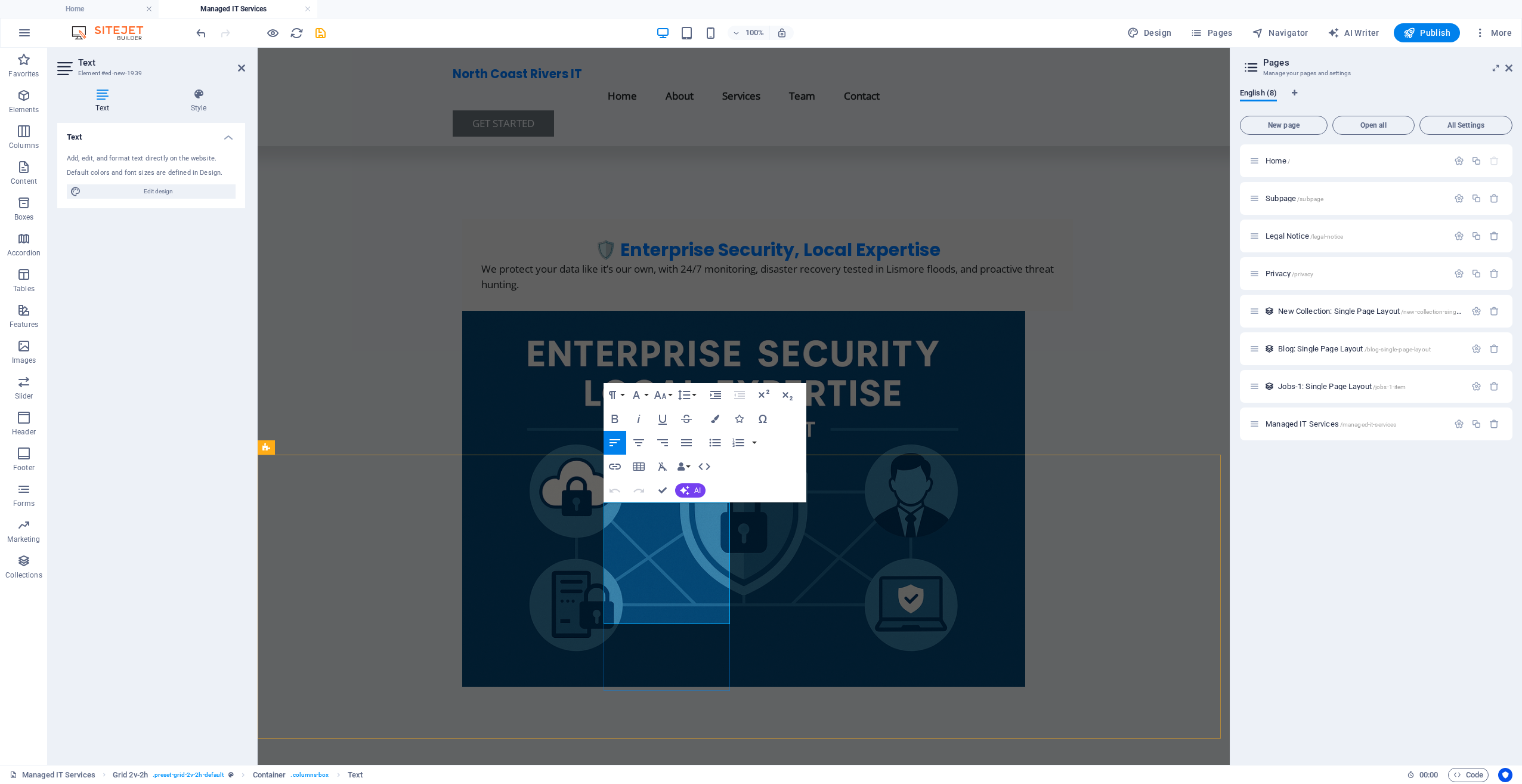
scroll to position [1370, 3]
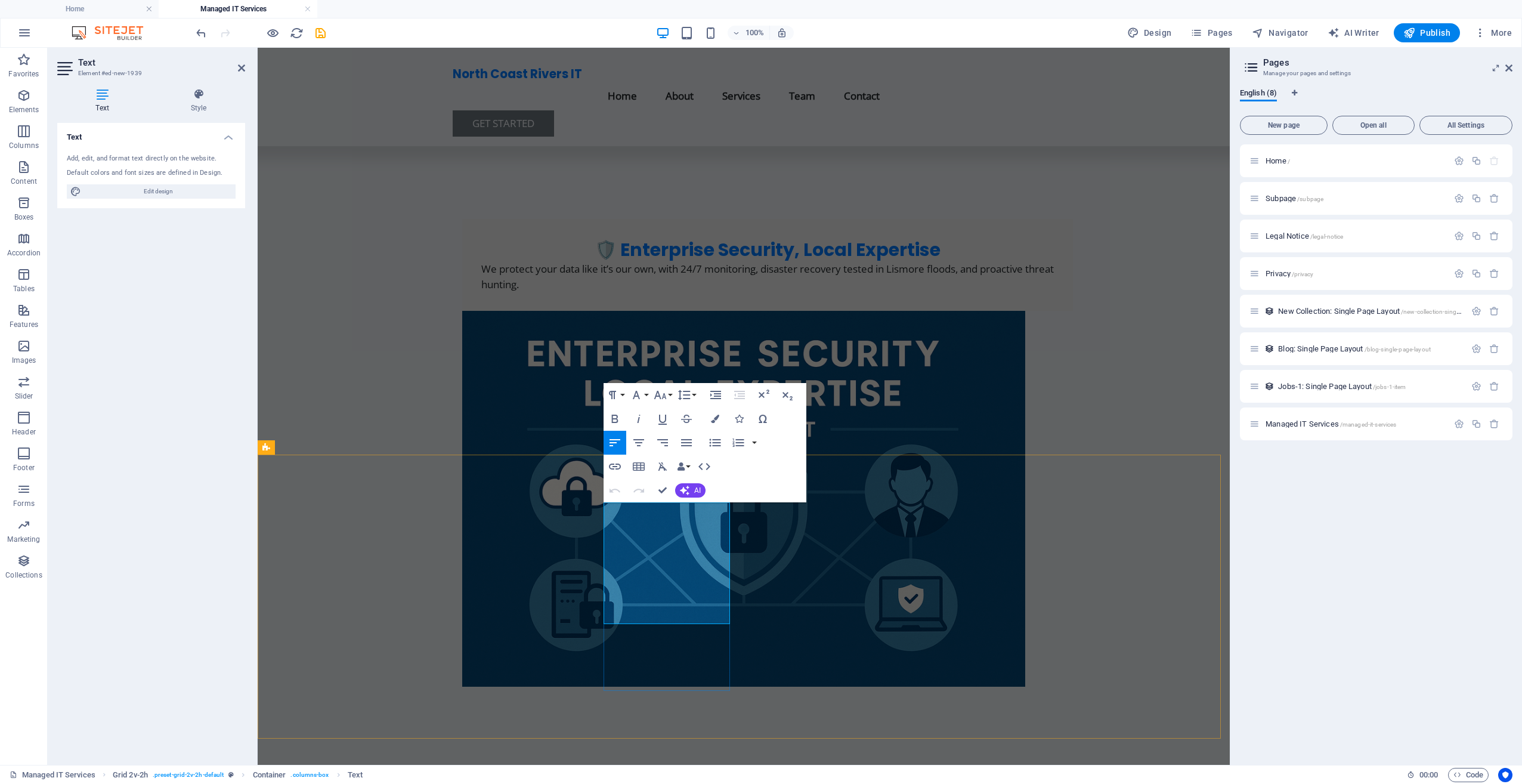
click at [708, 444] on icon "button" at bounding box center [715, 442] width 14 height 14
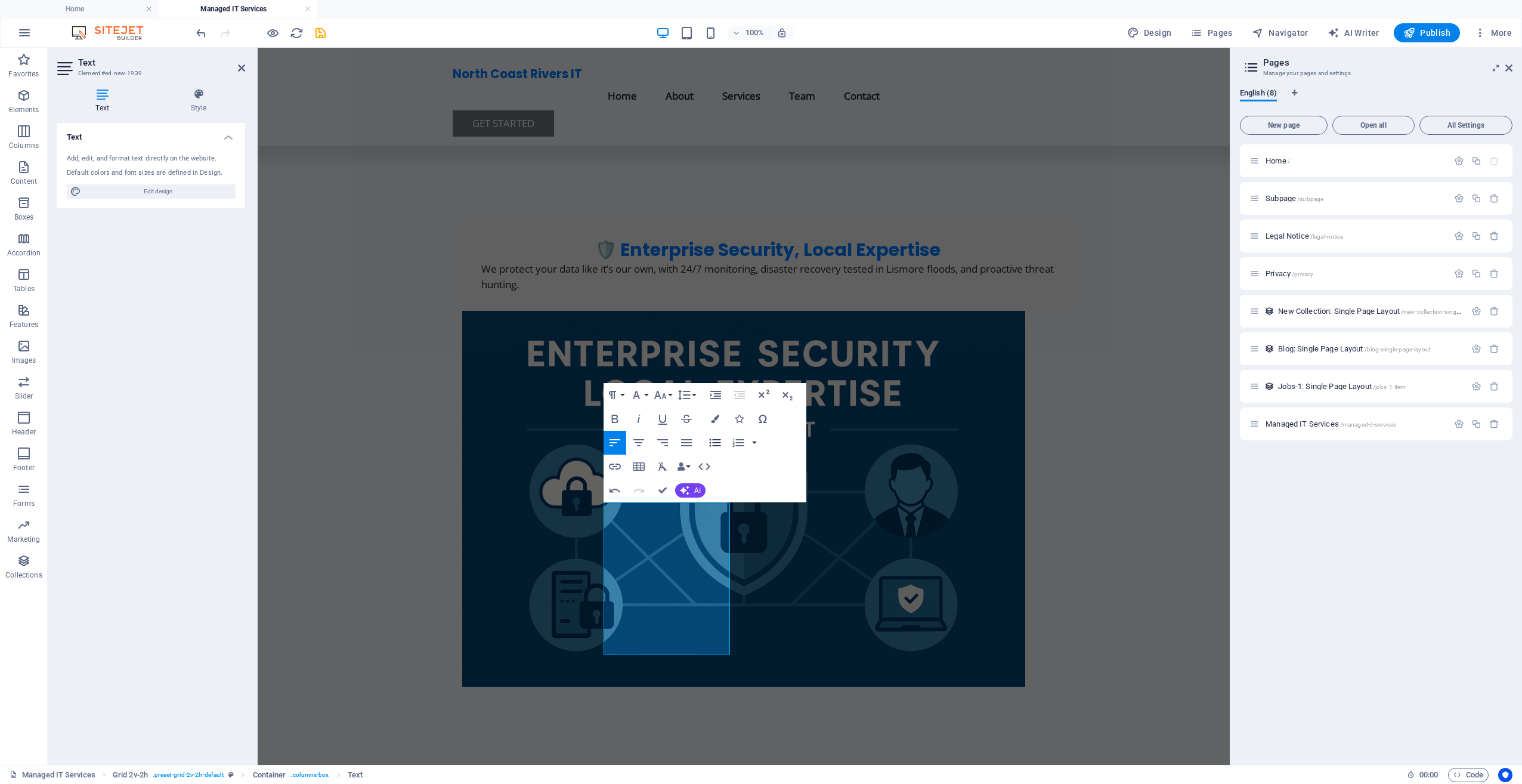
click at [710, 442] on icon "button" at bounding box center [715, 442] width 12 height 8
click at [715, 444] on icon "button" at bounding box center [715, 442] width 14 height 14
click at [712, 445] on icon "button" at bounding box center [715, 442] width 12 height 8
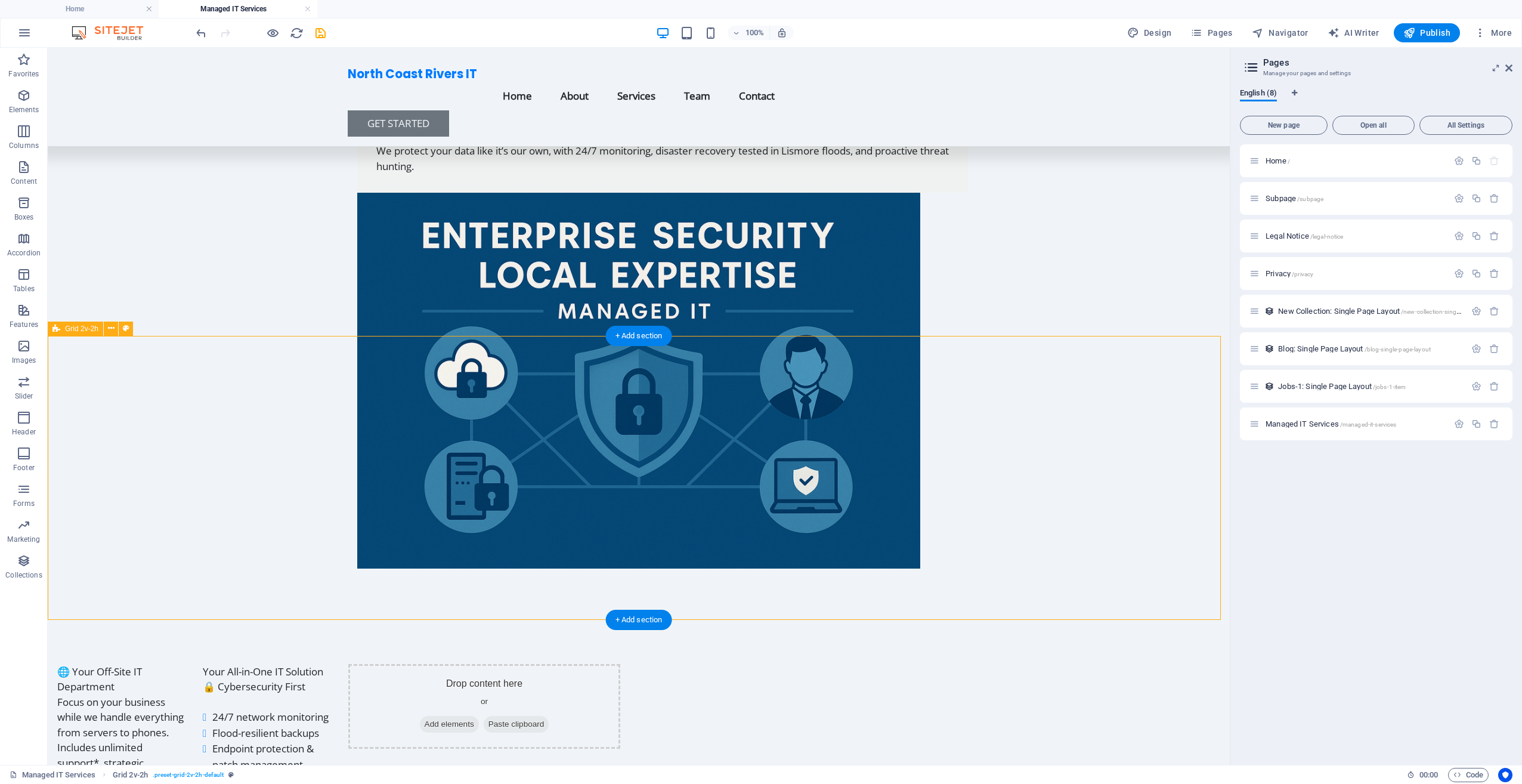
scroll to position [225, 0]
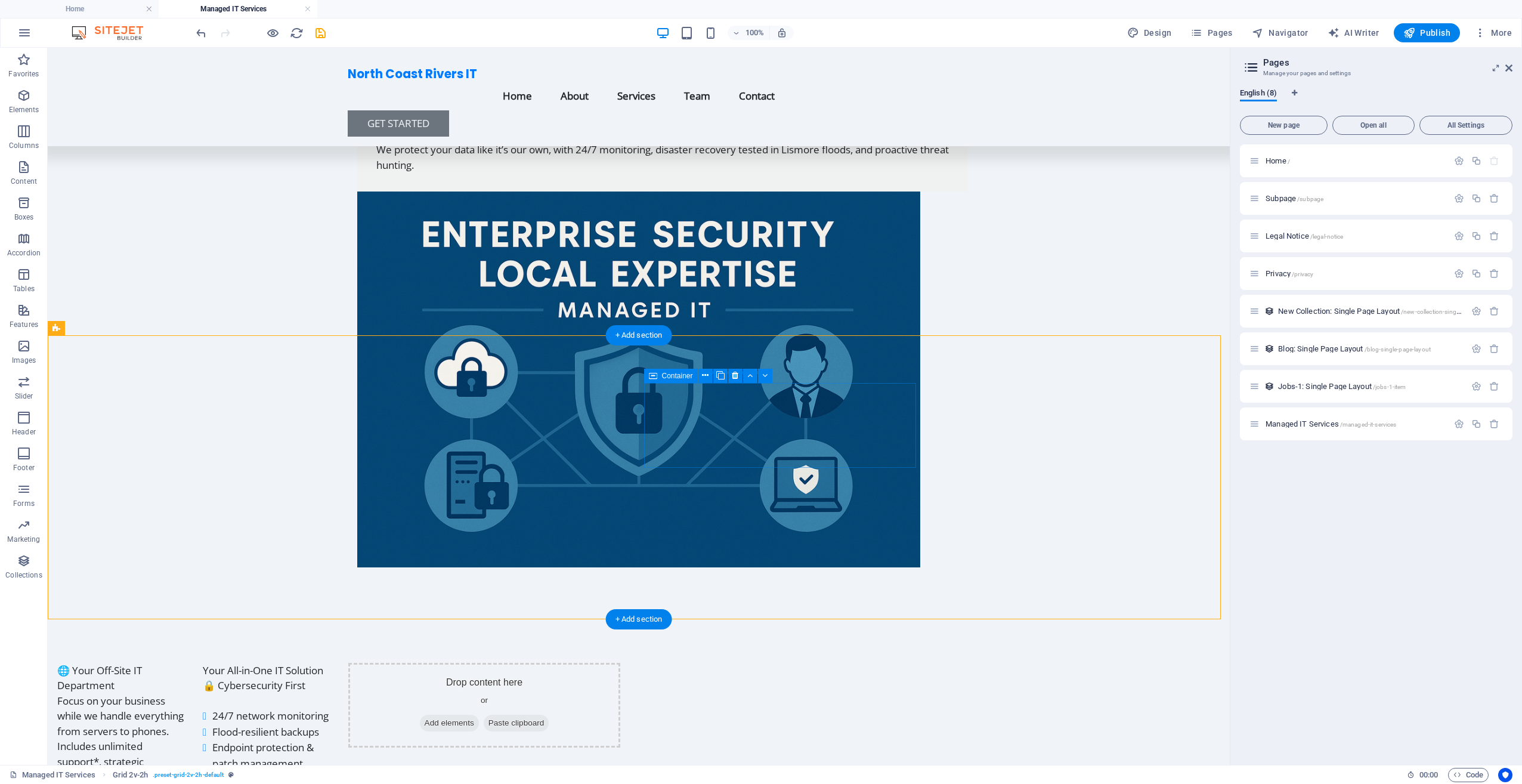
click at [479, 715] on span "Add elements" at bounding box center [450, 723] width 59 height 17
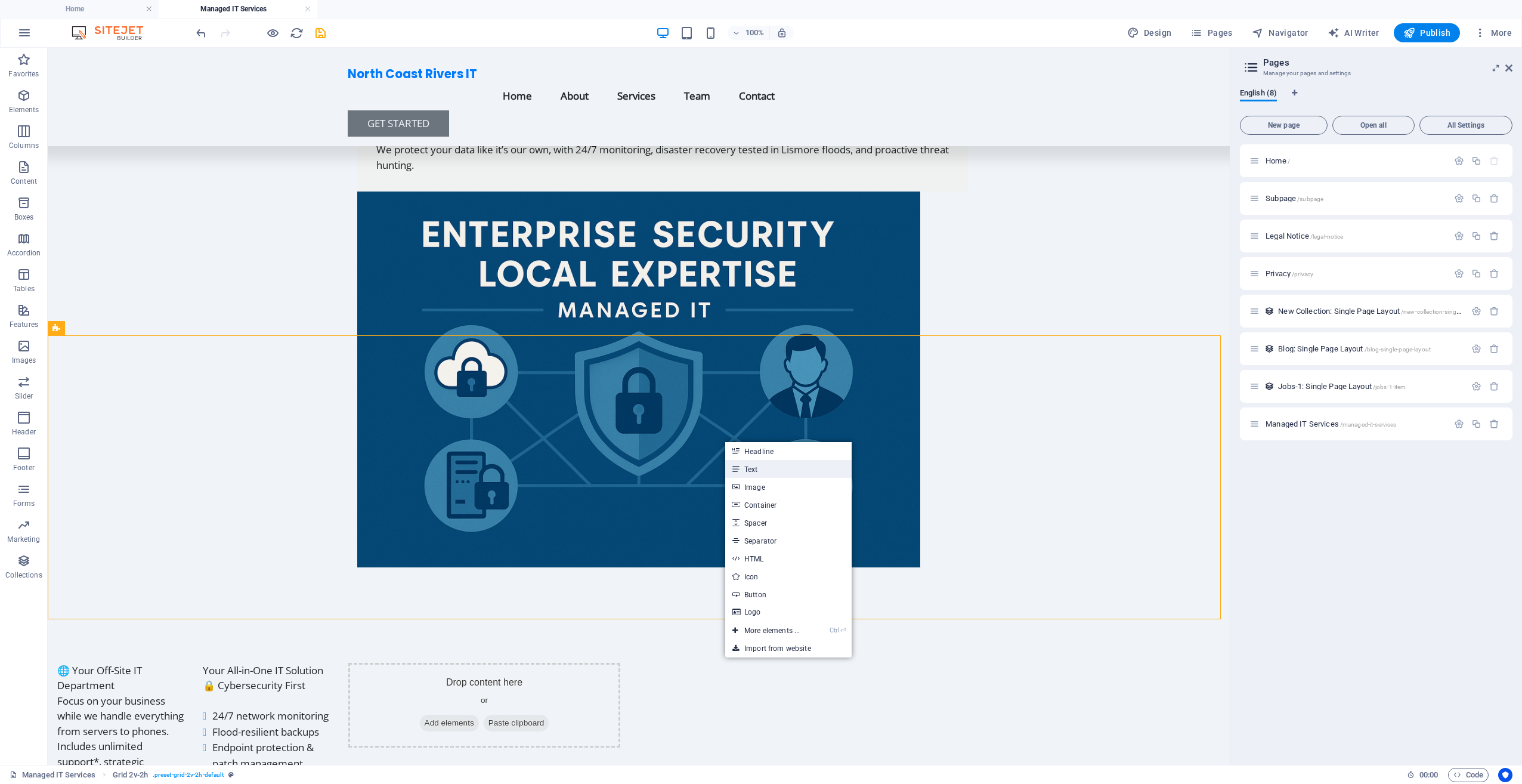
drag, startPoint x: 759, startPoint y: 468, endPoint x: 485, endPoint y: 388, distance: 285.4
click at [759, 468] on link "Text" at bounding box center [788, 469] width 127 height 18
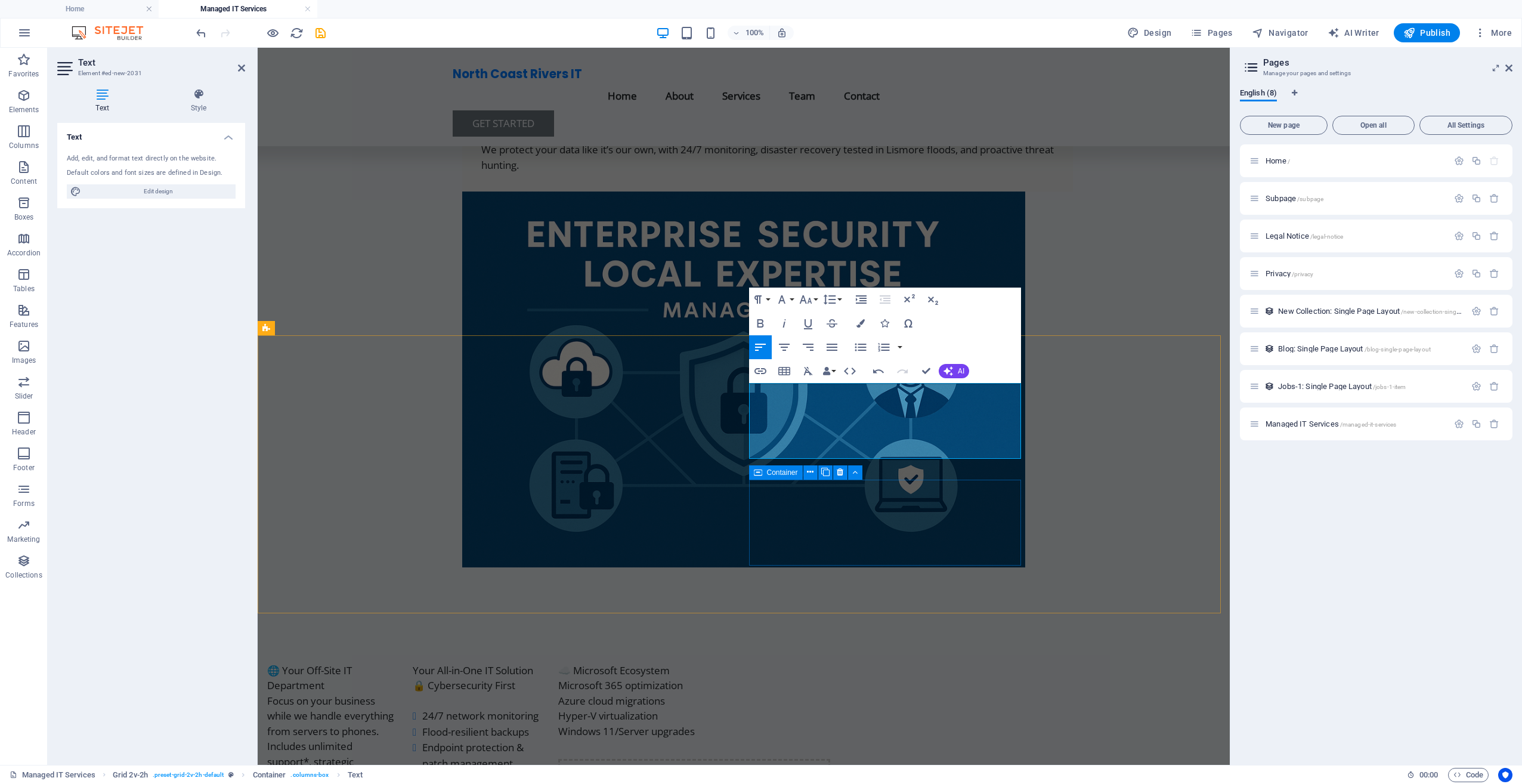
scroll to position [816, 4]
click at [753, 678] on p "Microsoft 365 optimization" at bounding box center [694, 686] width 272 height 16
click at [749, 678] on p "Microsoft 365 optimization" at bounding box center [694, 686] width 272 height 16
click at [856, 350] on icon "button" at bounding box center [860, 347] width 12 height 8
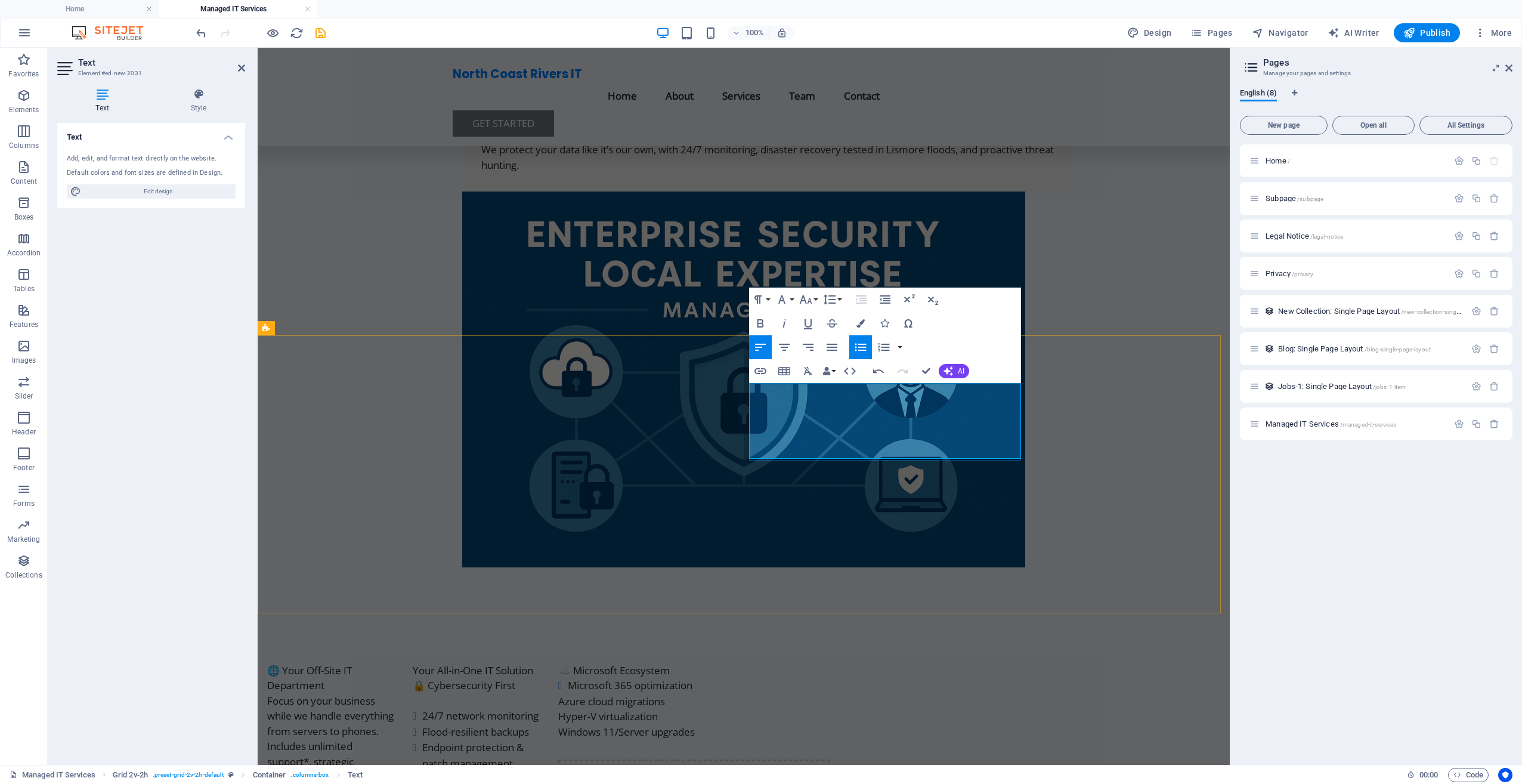
click at [751, 694] on p "Azure cloud migrations" at bounding box center [694, 702] width 272 height 16
click at [857, 350] on icon "button" at bounding box center [861, 347] width 14 height 14
click at [750, 710] on p "Hyper-V virtualization" at bounding box center [694, 718] width 272 height 16
click at [857, 344] on icon "button" at bounding box center [861, 347] width 14 height 14
drag, startPoint x: 749, startPoint y: 450, endPoint x: 779, endPoint y: 426, distance: 38.4
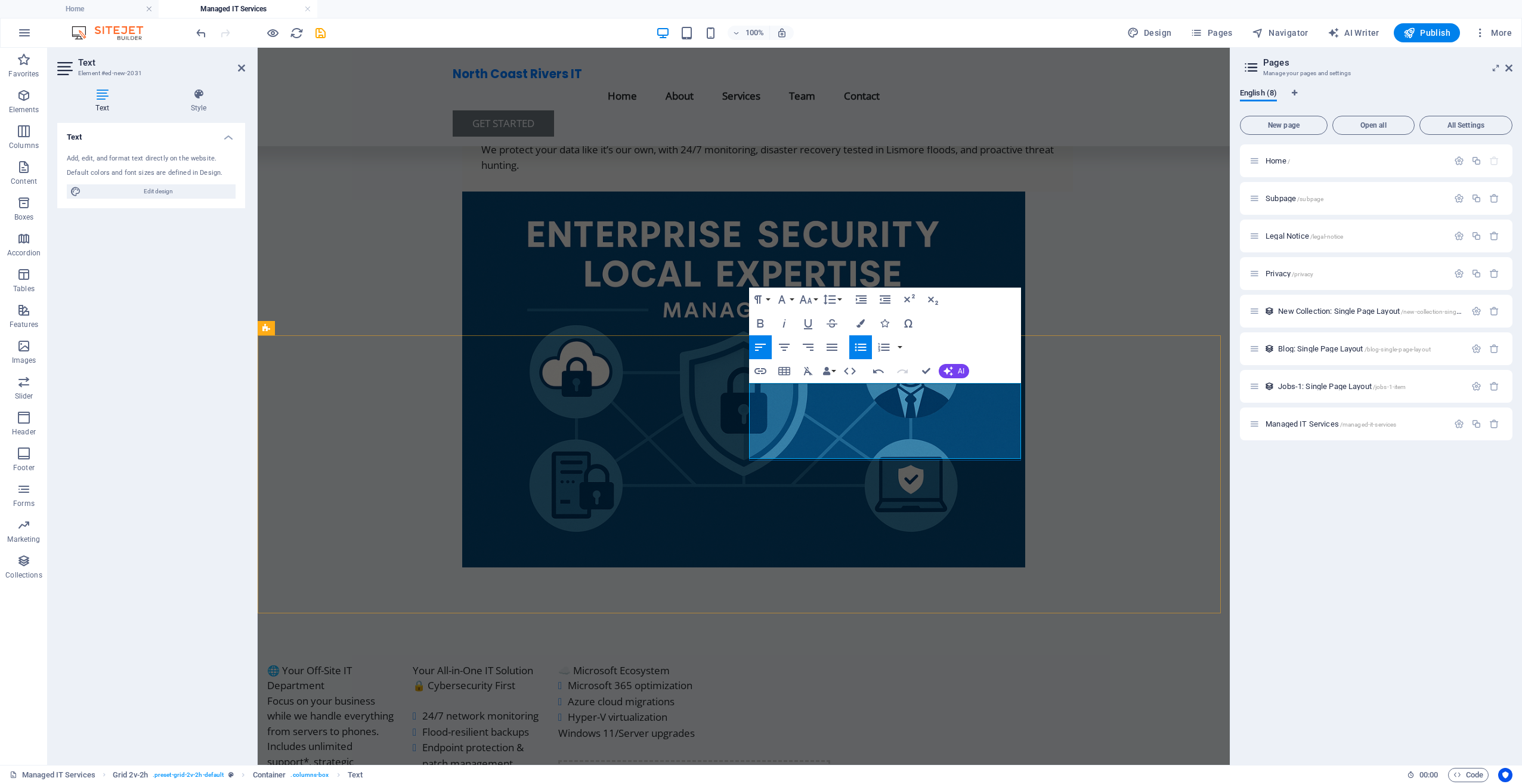
click at [749, 726] on p "Windows 11/Server upgrades" at bounding box center [694, 734] width 272 height 16
click at [859, 345] on icon "button" at bounding box center [861, 347] width 14 height 14
drag, startPoint x: 932, startPoint y: 453, endPoint x: 734, endPoint y: 389, distance: 208.1
click at [734, 615] on div "🌐 Your Off-Site IT Department Focus on your business while we handle everything…" at bounding box center [743, 754] width 972 height 278
click at [787, 347] on icon "button" at bounding box center [784, 347] width 11 height 7
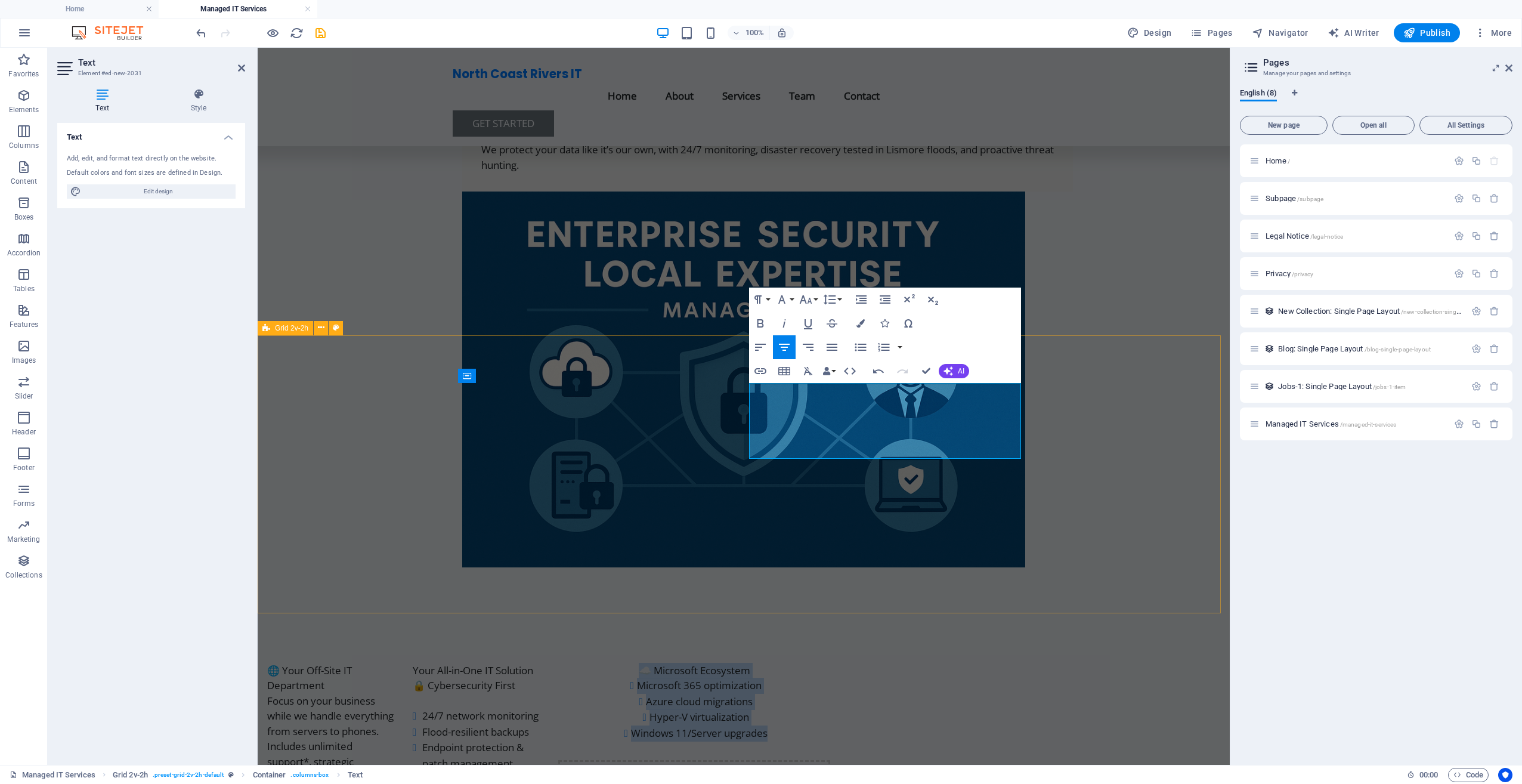
click at [389, 615] on div "🌐 Your Off-Site IT Department Focus on your business while we handle everything…" at bounding box center [743, 754] width 972 height 278
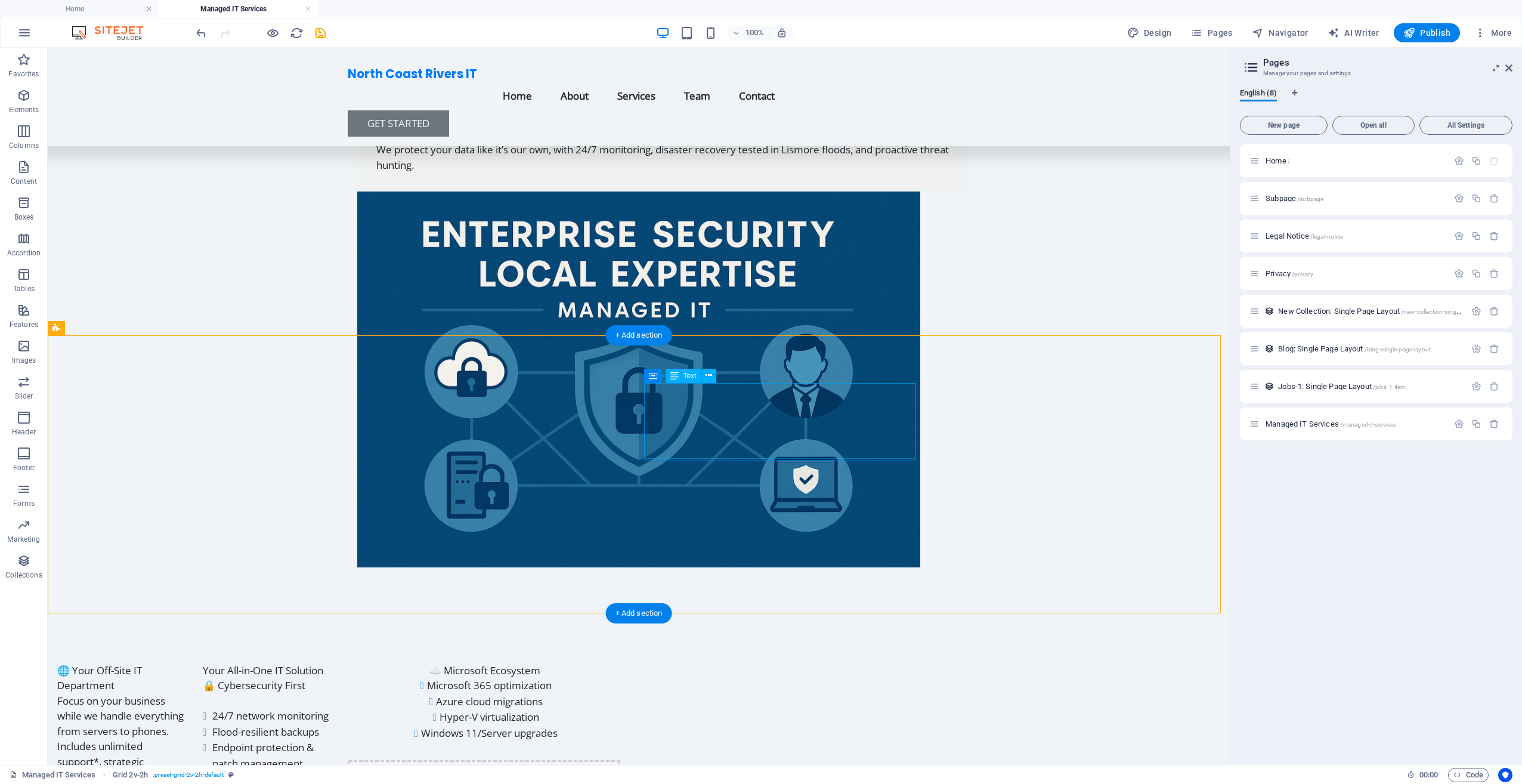
click at [620, 663] on div "☁️ Microsoft Ecosystem Microsoft 365 optimization Azure cloud migrations Hyper-…" at bounding box center [484, 702] width 272 height 79
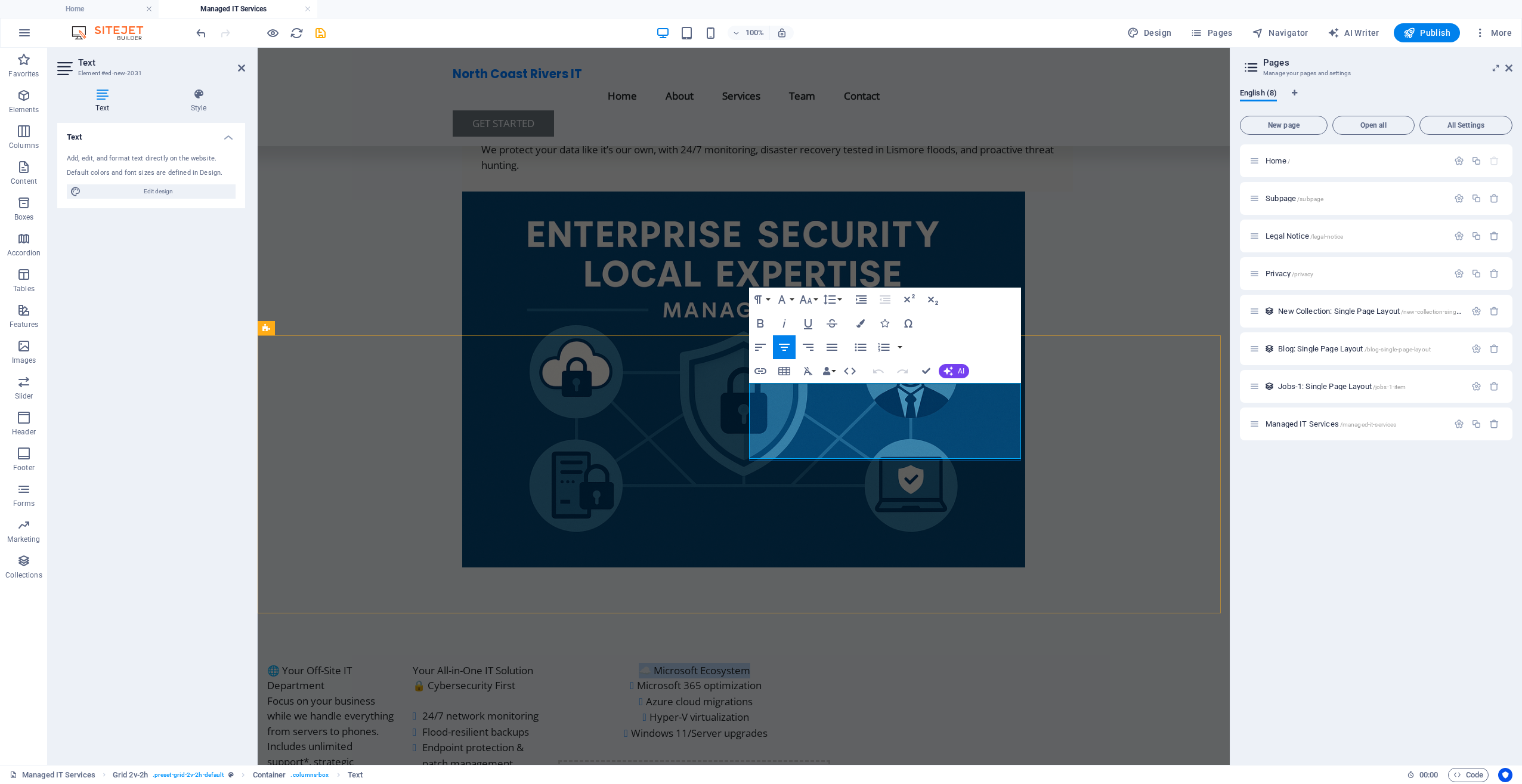
drag, startPoint x: 952, startPoint y: 393, endPoint x: 823, endPoint y: 389, distance: 129.1
click at [823, 663] on p "☁️ Microsoft Ecosystem" at bounding box center [694, 671] width 272 height 16
click at [751, 320] on button "Bold" at bounding box center [761, 323] width 23 height 24
click at [816, 300] on button "Font Size" at bounding box center [809, 299] width 23 height 24
click at [818, 412] on link "14" at bounding box center [819, 412] width 43 height 18
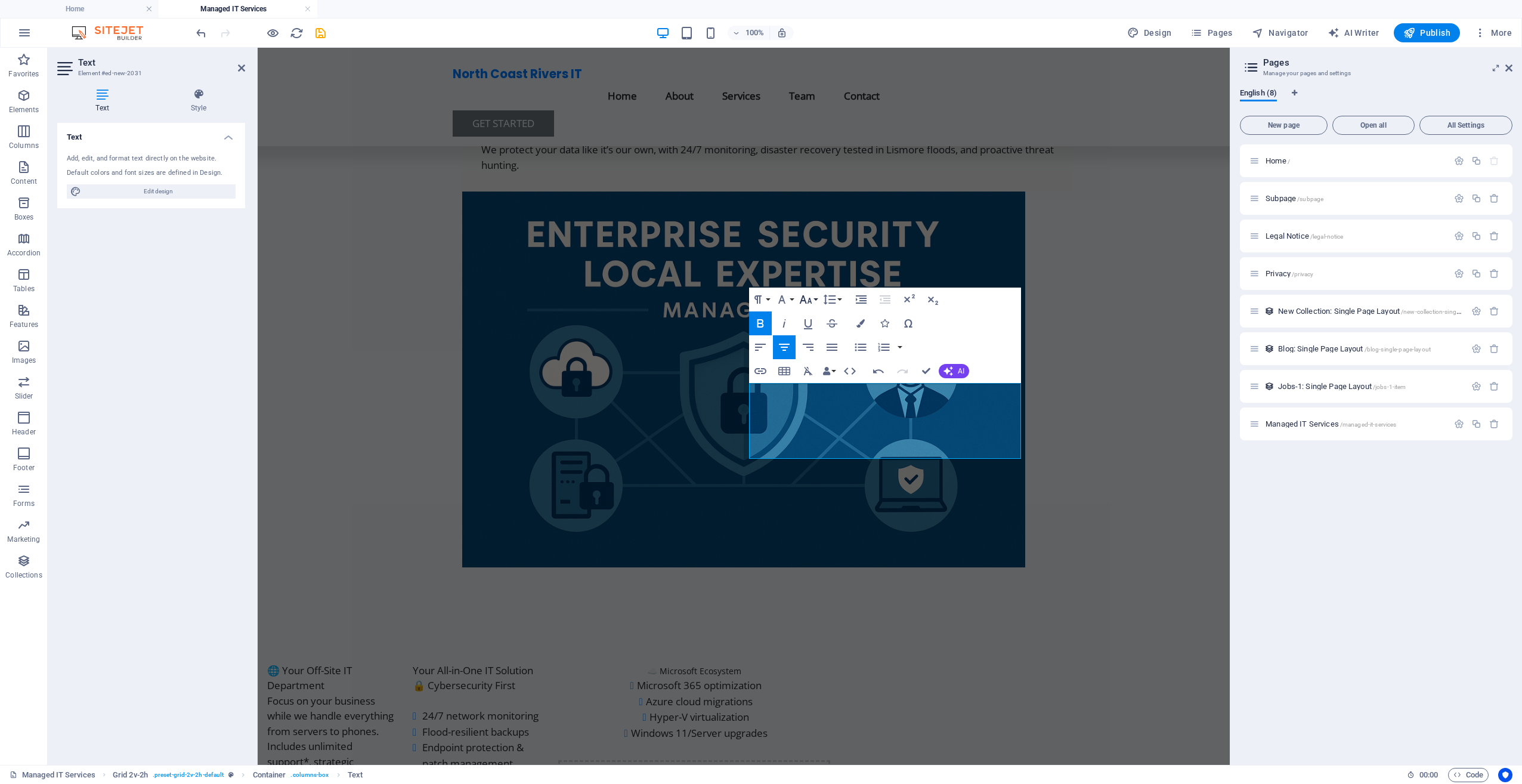
click at [813, 298] on button "Font Size" at bounding box center [809, 299] width 23 height 24
click at [822, 428] on link "18" at bounding box center [819, 430] width 43 height 18
click at [817, 307] on button "Font Size" at bounding box center [809, 299] width 23 height 24
click at [819, 442] on link "24" at bounding box center [819, 448] width 43 height 18
drag, startPoint x: 919, startPoint y: 420, endPoint x: 902, endPoint y: 423, distance: 17.3
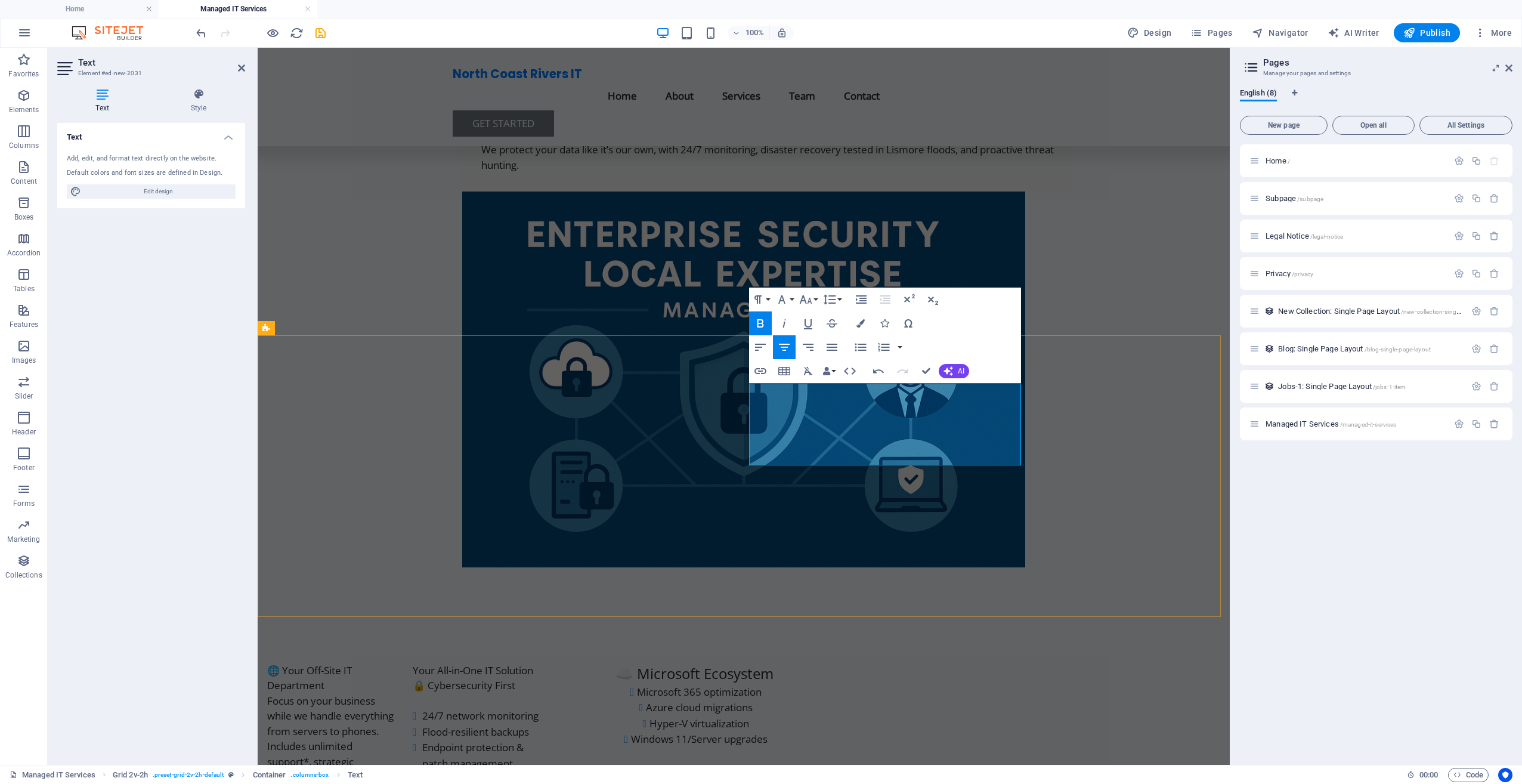
click at [830, 700] on li "Azure cloud migrations" at bounding box center [699, 708] width 263 height 16
drag, startPoint x: 423, startPoint y: 422, endPoint x: 632, endPoint y: 422, distance: 209.0
click at [632, 615] on div "🌐 Your Off-Site IT Department Focus on your business while we handle everything…" at bounding box center [743, 757] width 972 height 284
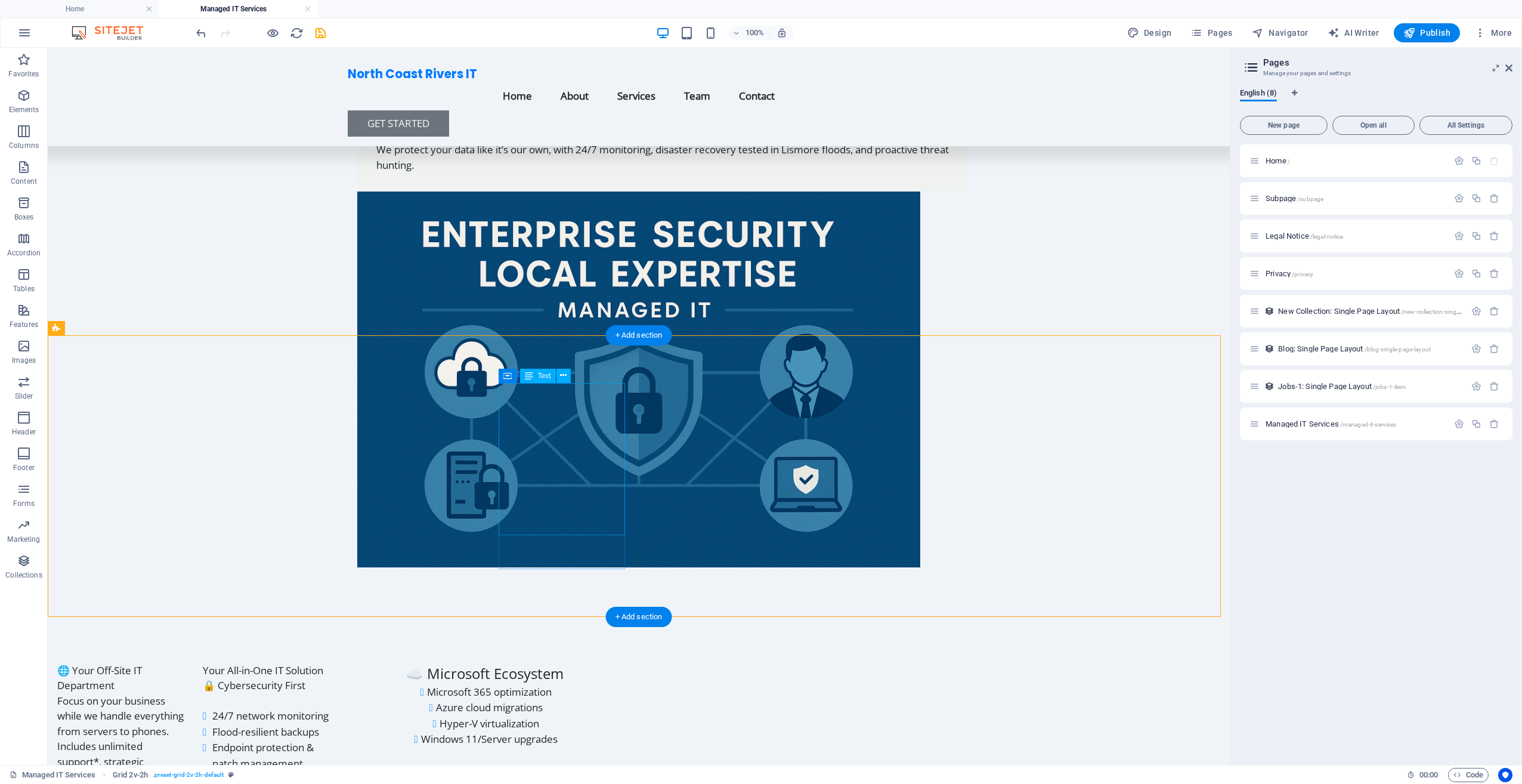
click at [329, 663] on div "Your All-in-One IT Solution 🔒 Cybersecurity First 24/7 network monitoring Flood…" at bounding box center [265, 733] width 127 height 140
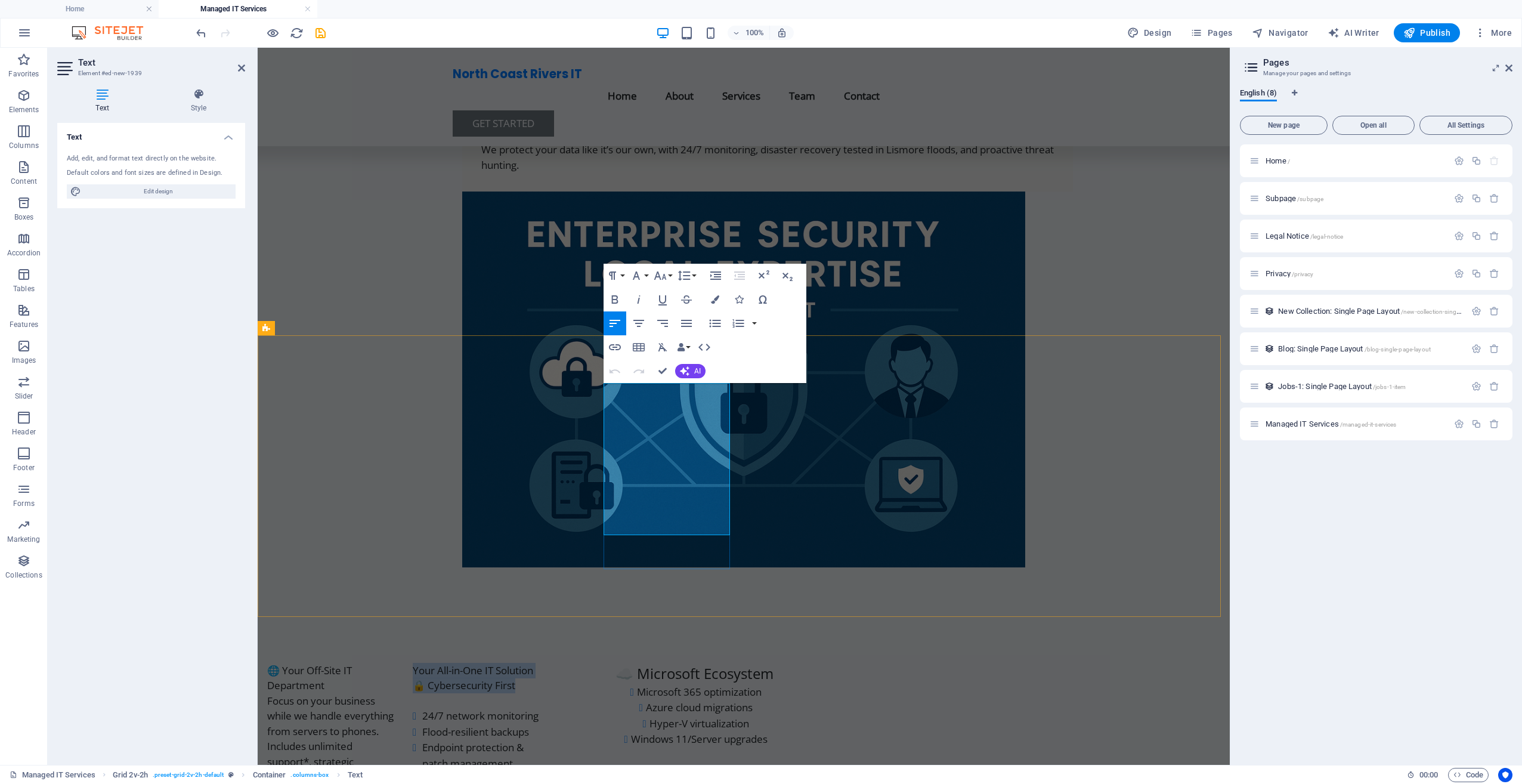
drag, startPoint x: 711, startPoint y: 408, endPoint x: 604, endPoint y: 392, distance: 108.2
click at [539, 663] on div "Your All-in-One IT Solution 🔒 Cybersecurity First 24/7 network monitoring Flood…" at bounding box center [476, 733] width 127 height 140
click at [617, 296] on icon "button" at bounding box center [615, 299] width 14 height 14
click at [642, 323] on icon "button" at bounding box center [639, 323] width 14 height 14
click at [671, 276] on button "Font Size" at bounding box center [663, 275] width 23 height 24
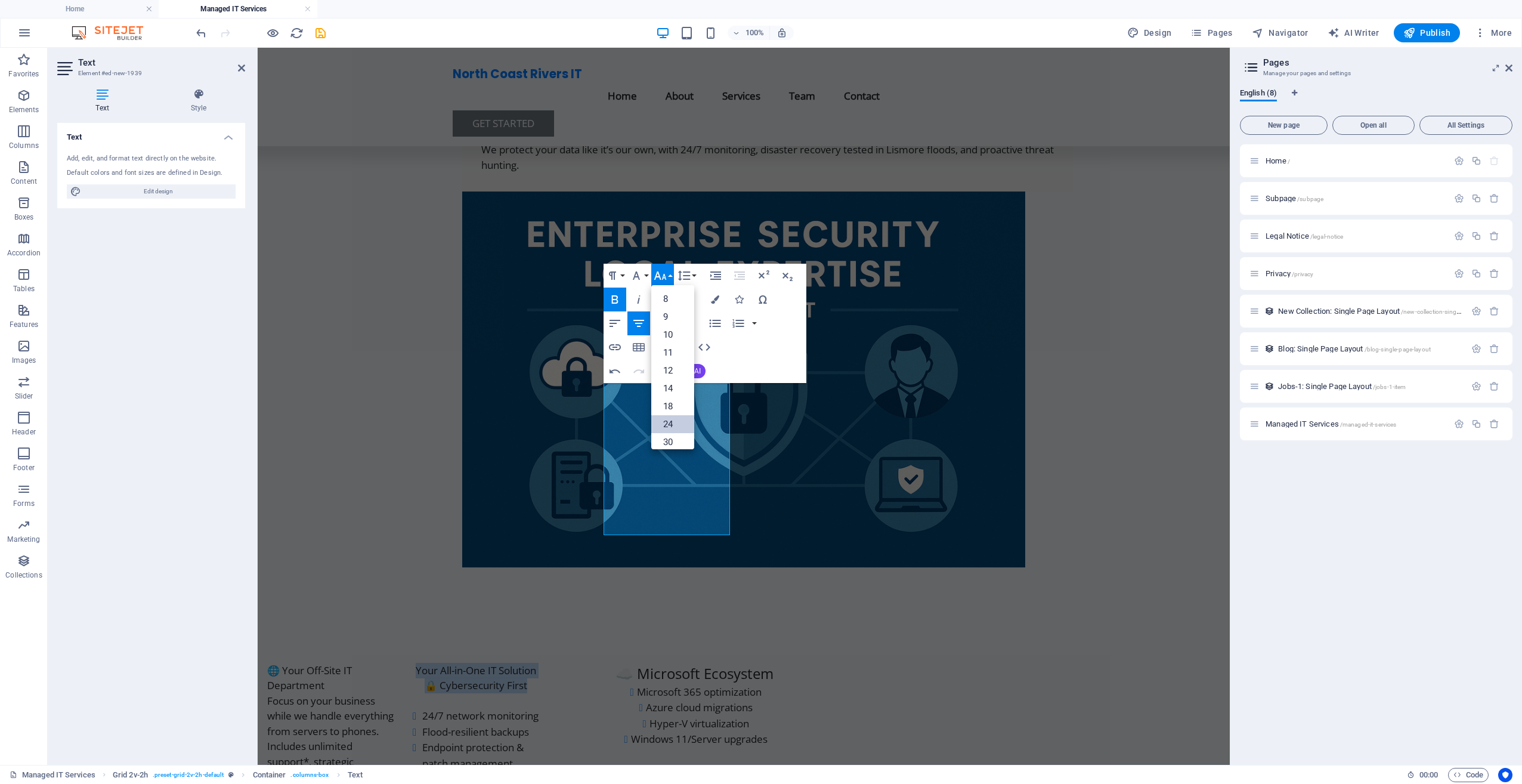
click at [672, 428] on link "24" at bounding box center [673, 424] width 43 height 18
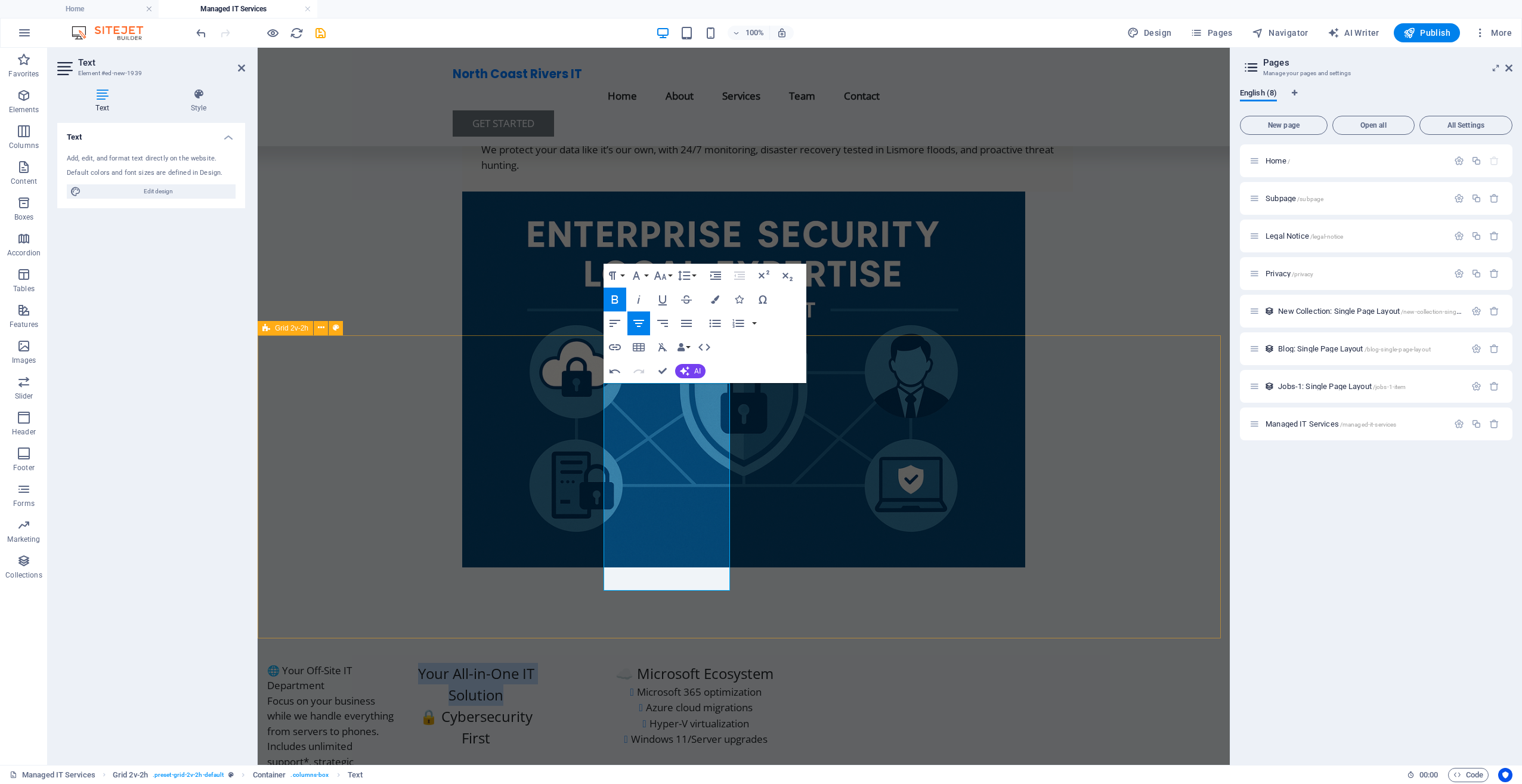
click at [340, 615] on div "🌐 Your Off-Site IT Department Focus on your business while we handle everything…" at bounding box center [743, 760] width 972 height 290
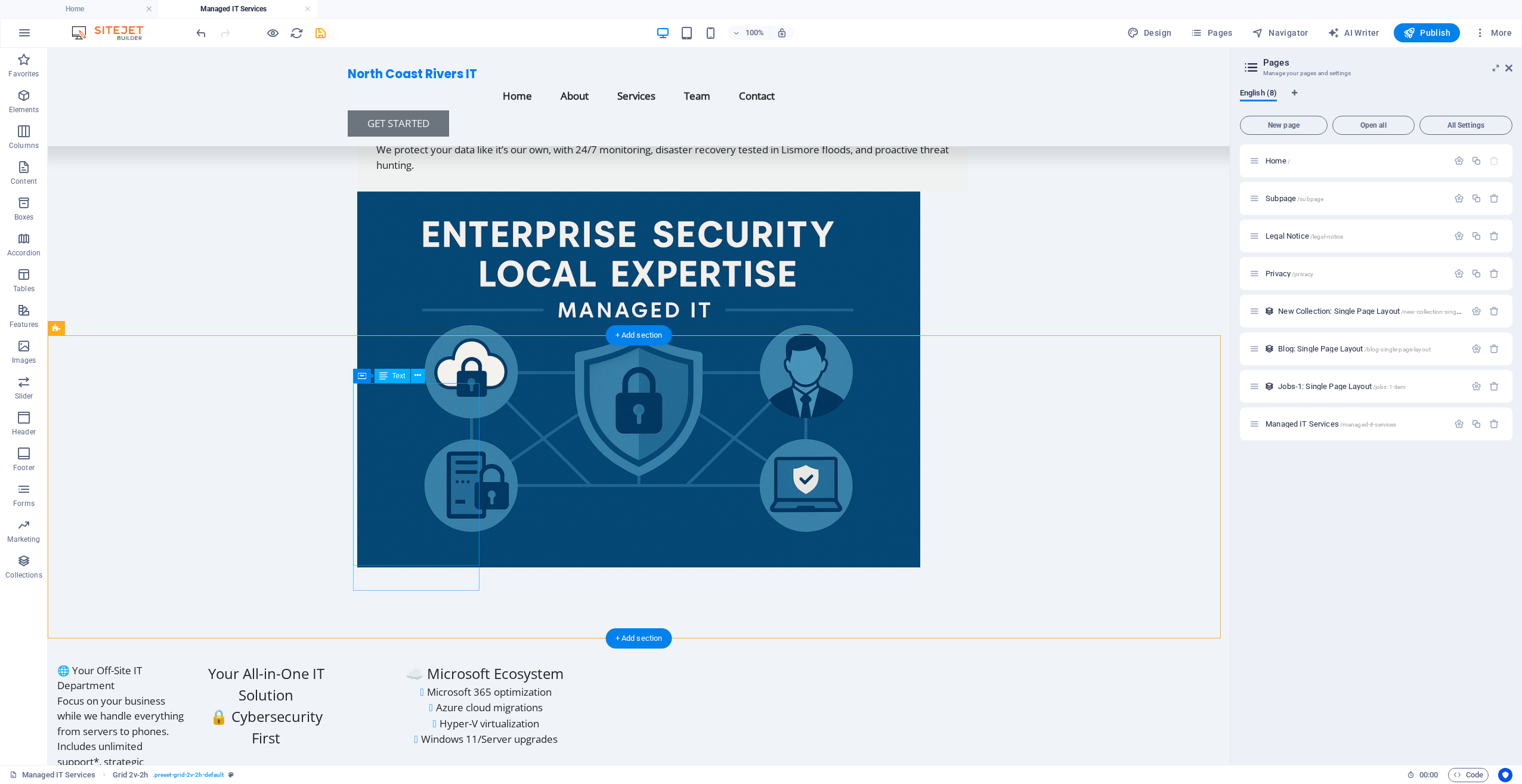
click at [184, 663] on div "🌐 Your Off-Site IT Department Focus on your business while we handle everything…" at bounding box center [120, 754] width 127 height 182
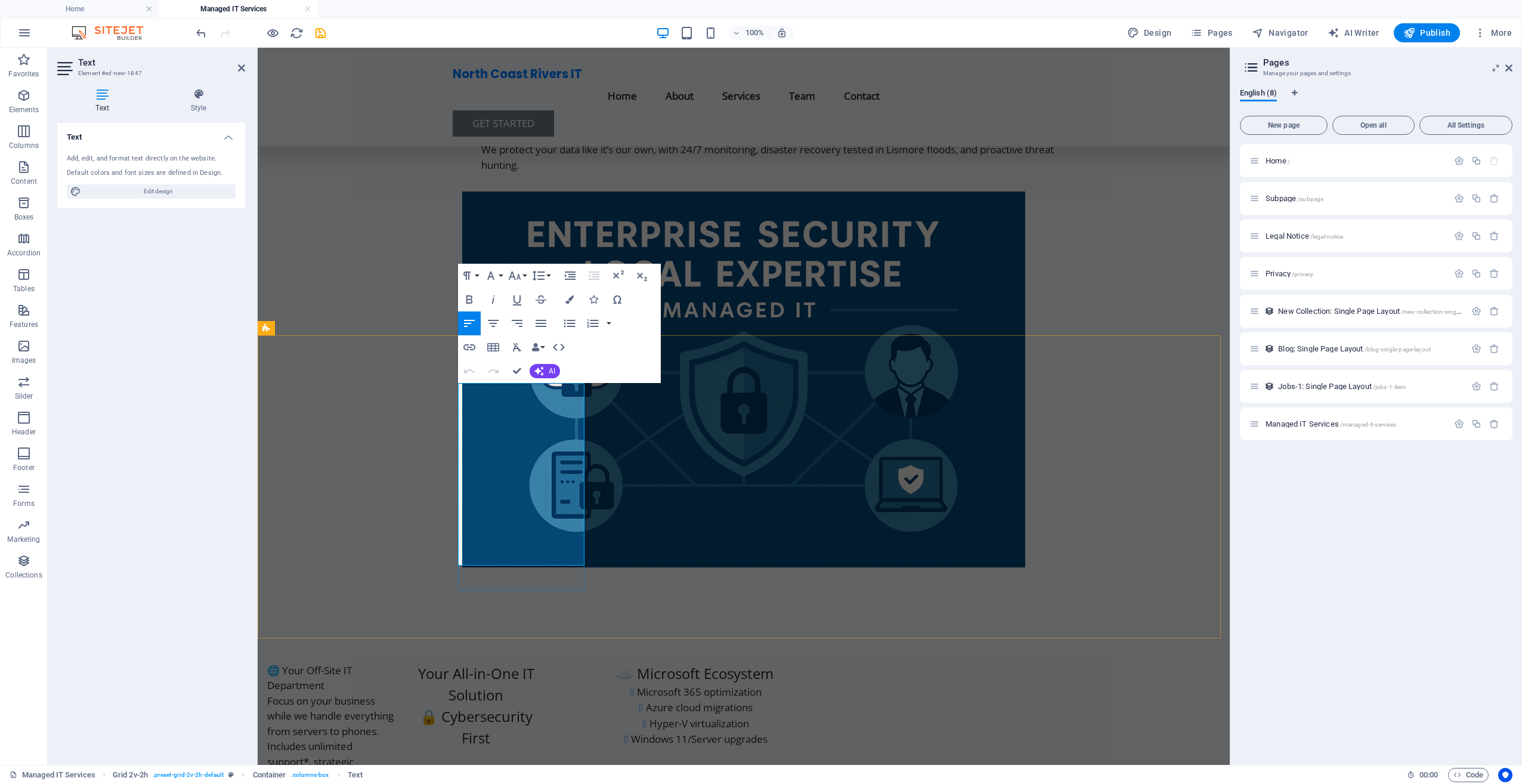
click at [394, 663] on p "🌐 Your Off-Site IT Department" at bounding box center [330, 678] width 127 height 30
drag, startPoint x: 518, startPoint y: 406, endPoint x: 457, endPoint y: 393, distance: 62.4
click at [457, 615] on div "🌐 Your Off-Site IT Department Focus on your business while we handle everything…" at bounding box center [743, 760] width 972 height 290
click at [462, 302] on icon "button" at bounding box center [469, 299] width 14 height 14
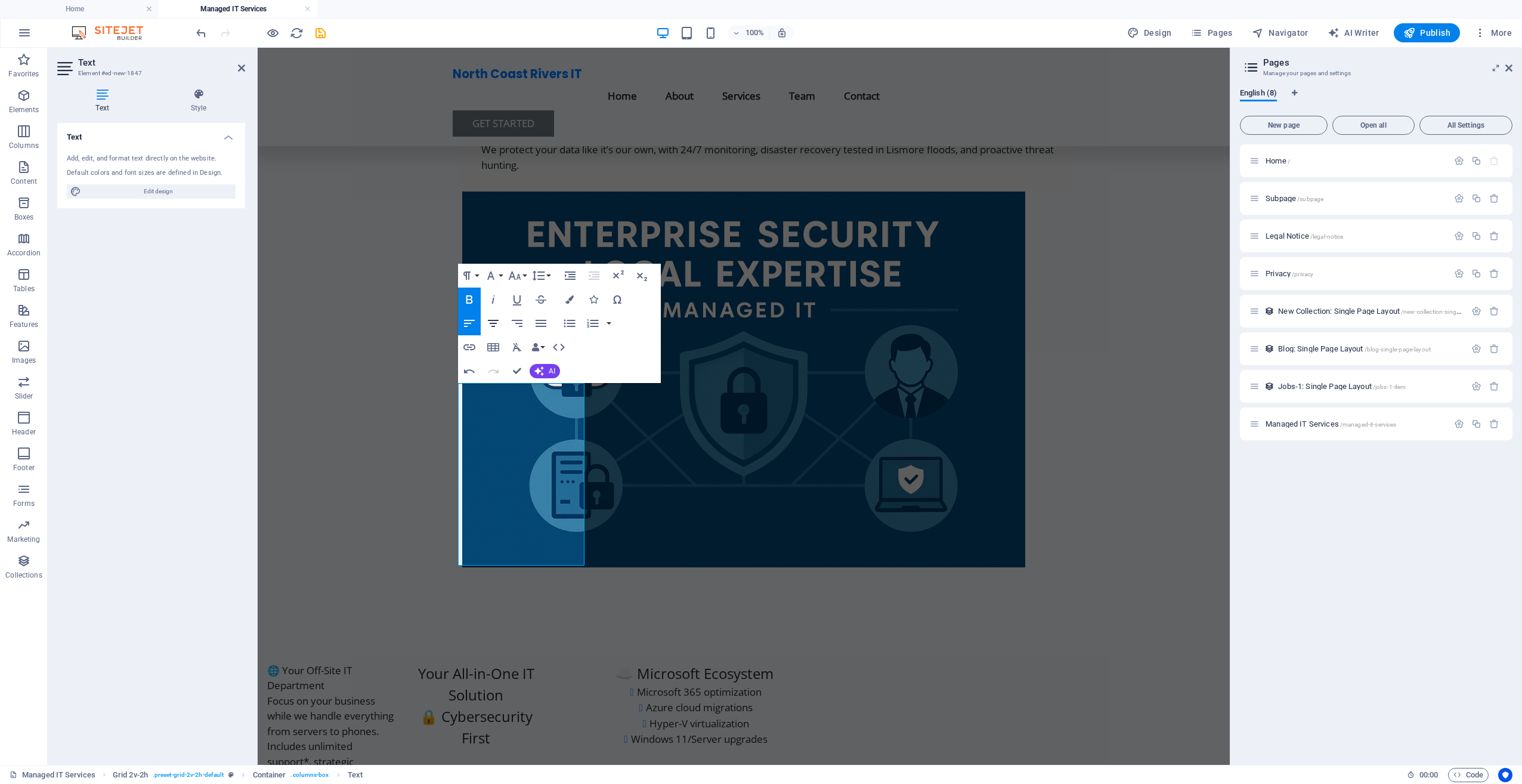
click at [489, 323] on icon "button" at bounding box center [493, 323] width 11 height 7
click at [523, 273] on button "Font Size" at bounding box center [518, 275] width 23 height 24
click at [521, 426] on link "24" at bounding box center [527, 424] width 43 height 18
click at [343, 615] on div "🌐 Your Off-Site IT Department Focus on your business while we handle everything…" at bounding box center [743, 760] width 972 height 290
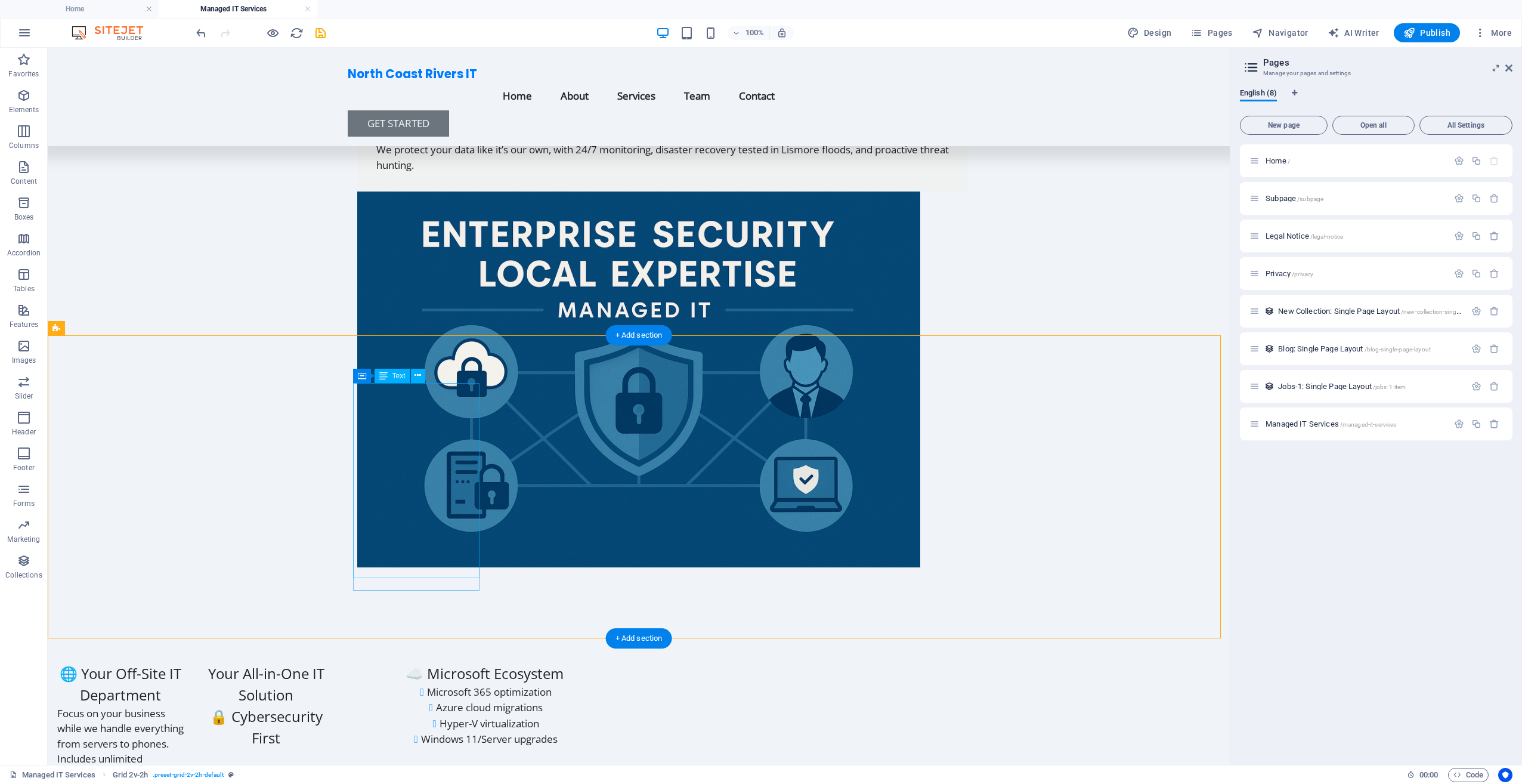
click at [184, 663] on div "🌐 Your Off-Site IT Department Focus on your business while we handle everything…" at bounding box center [120, 760] width 127 height 195
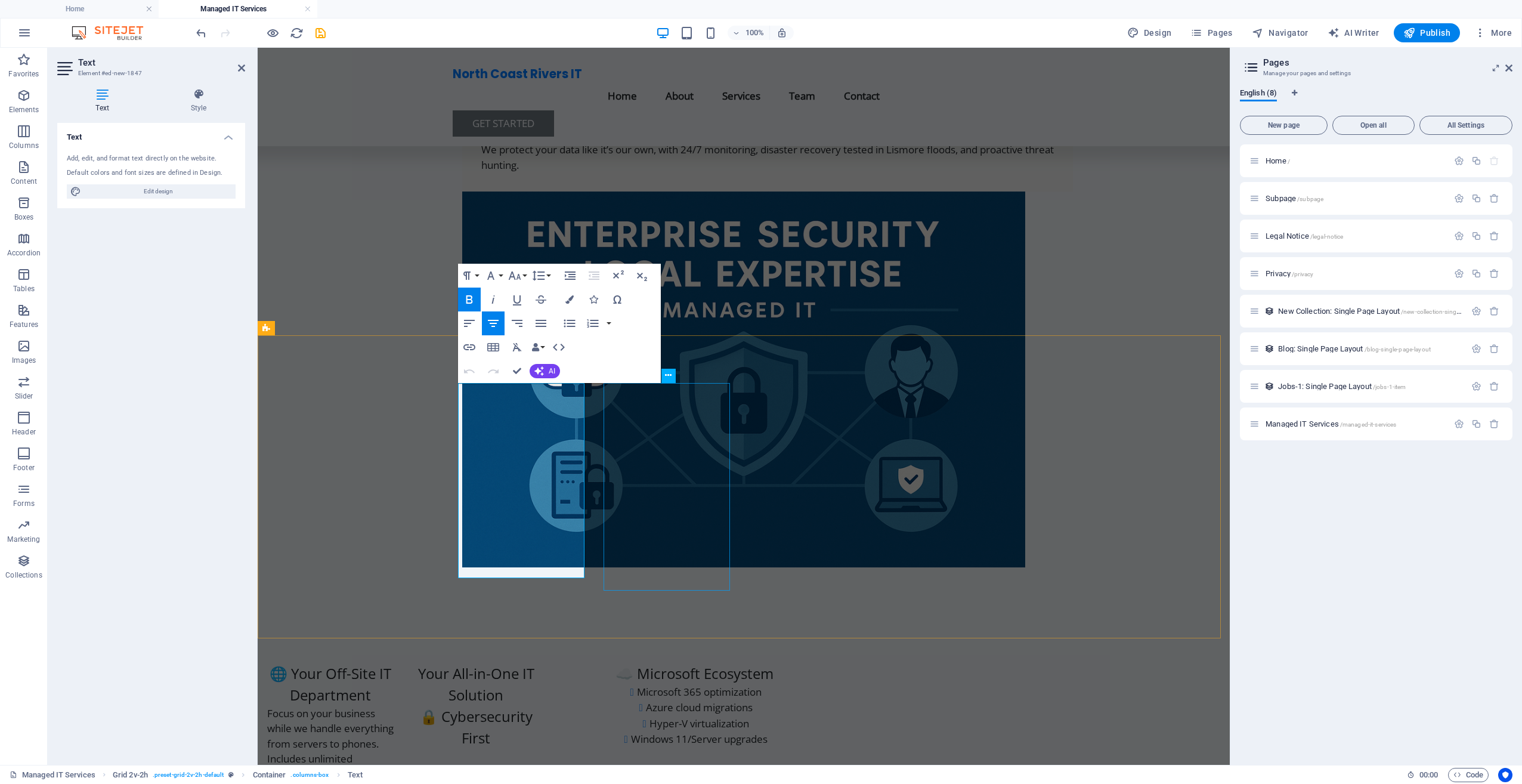
click at [539, 663] on div "Your All-in-One IT Solution 🔒 Cybersecurity First 24/7 network monitoring Flood…" at bounding box center [476, 760] width 127 height 195
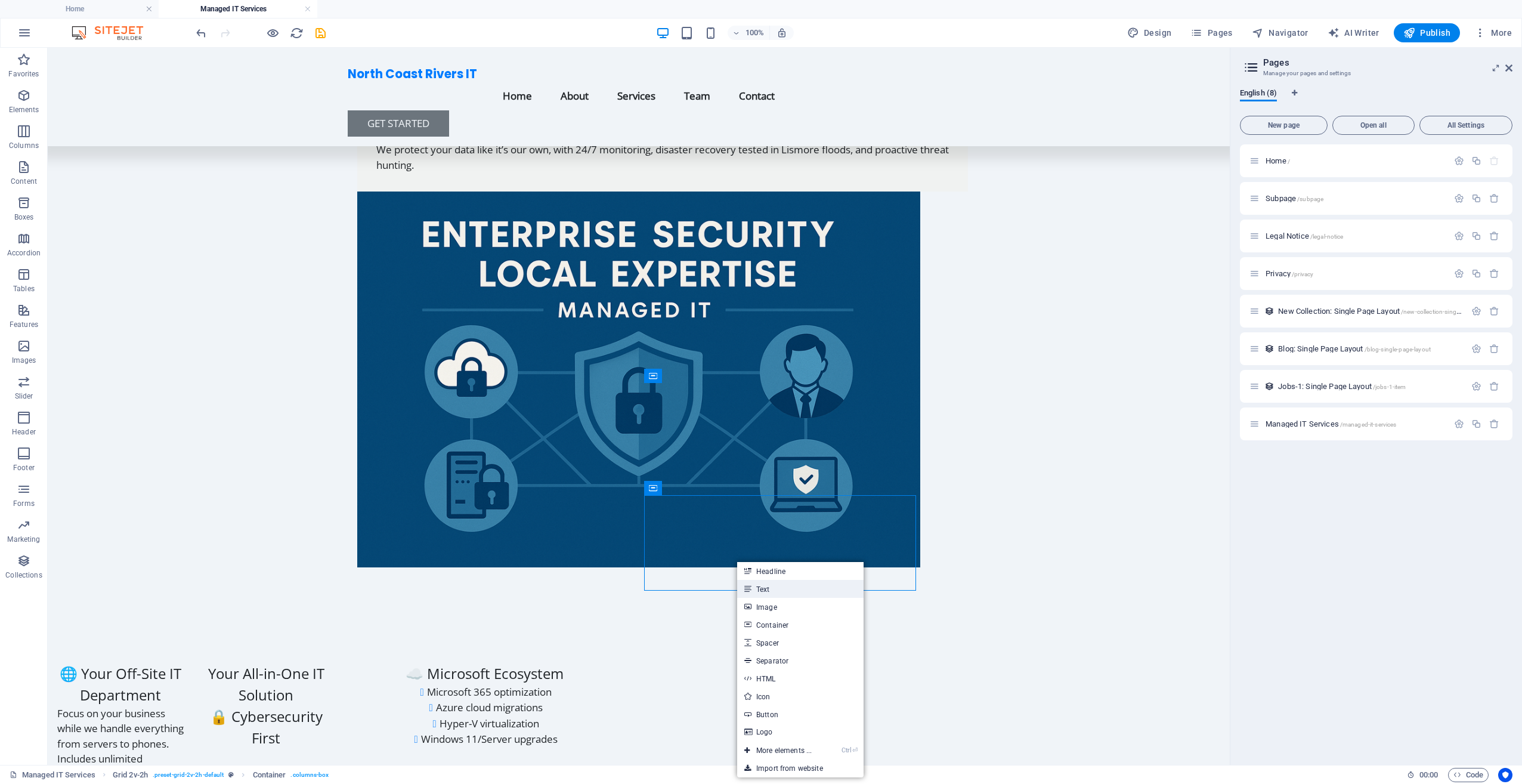
drag, startPoint x: 767, startPoint y: 585, endPoint x: 501, endPoint y: 518, distance: 274.3
click at [767, 585] on link "Text" at bounding box center [800, 588] width 127 height 18
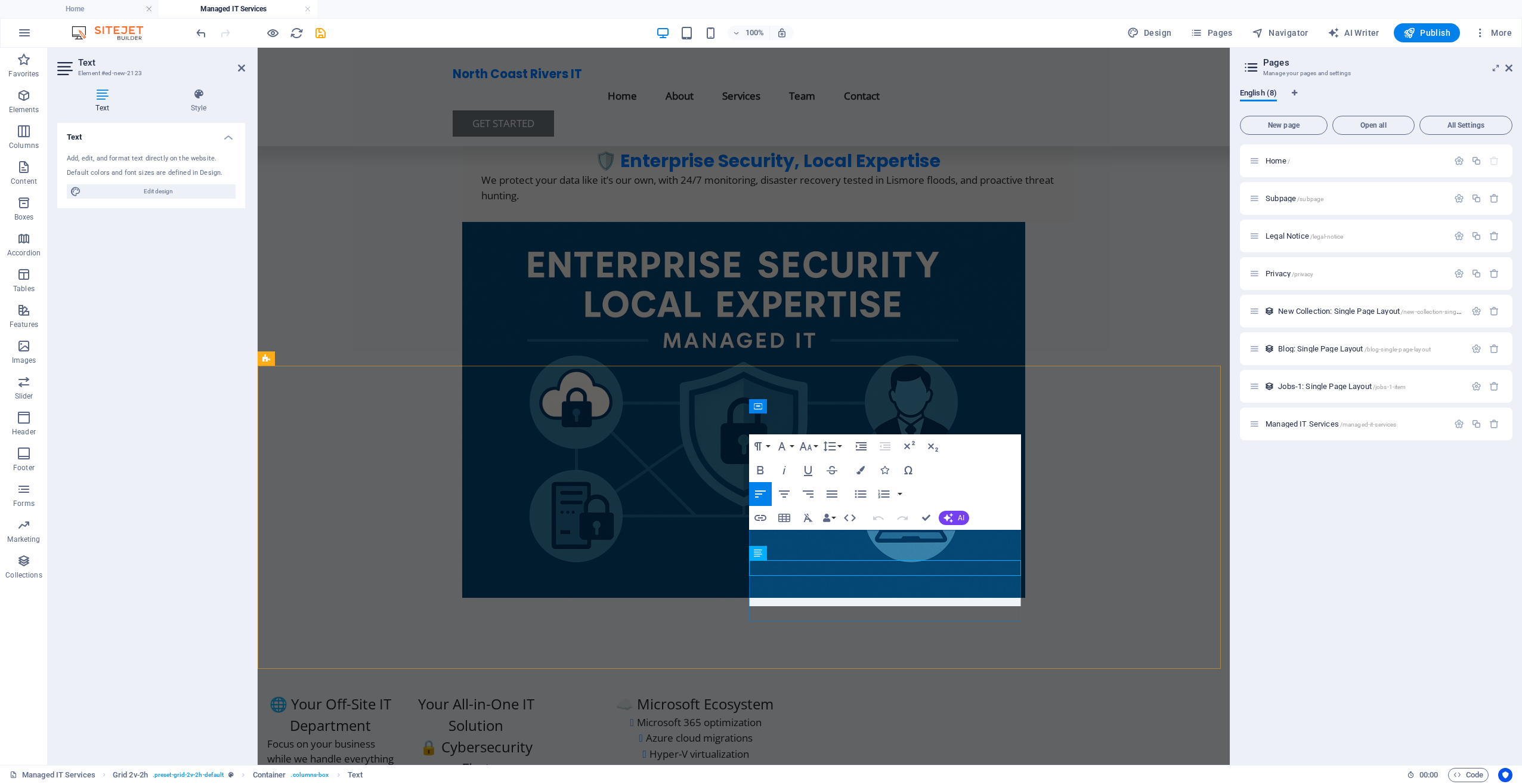
scroll to position [773, 4]
drag, startPoint x: 754, startPoint y: 537, endPoint x: 890, endPoint y: 602, distance: 150.7
click at [780, 496] on icon "button" at bounding box center [784, 494] width 14 height 14
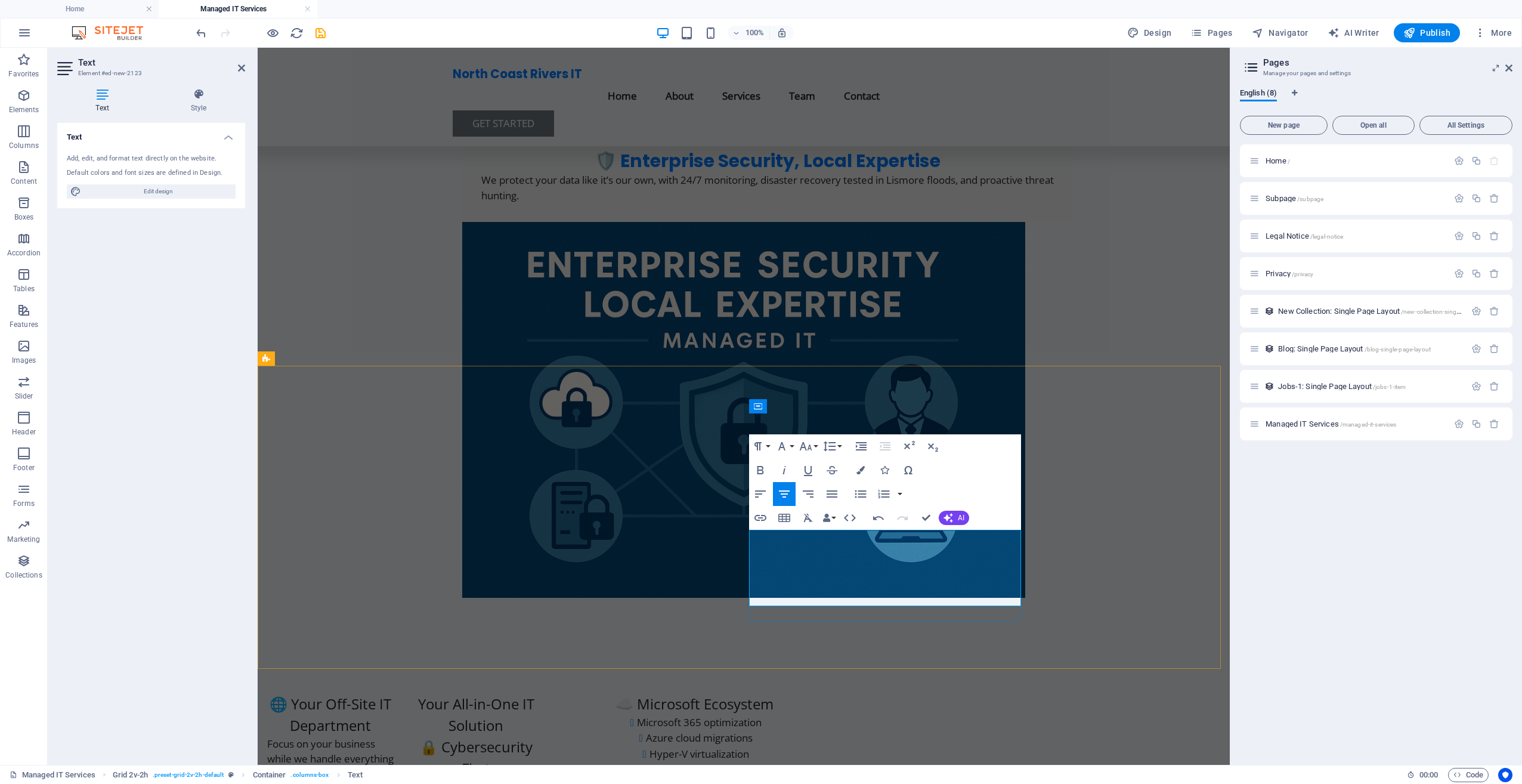
drag, startPoint x: 938, startPoint y: 539, endPoint x: 1064, endPoint y: 523, distance: 127.0
click at [755, 465] on icon "button" at bounding box center [760, 470] width 14 height 14
click at [814, 444] on button "Font Size" at bounding box center [809, 446] width 23 height 24
click at [816, 596] on link "24" at bounding box center [819, 595] width 43 height 18
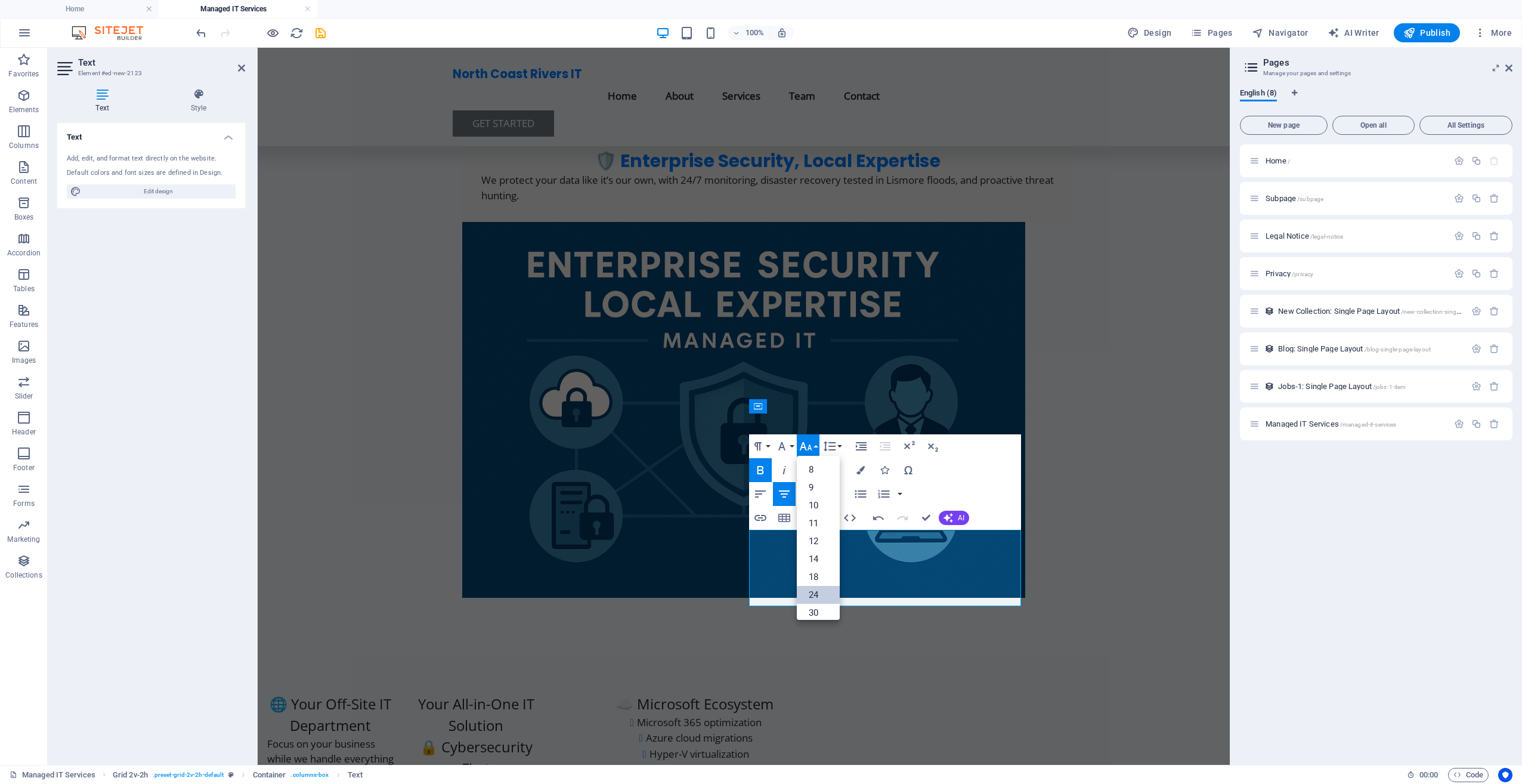
scroll to position [191, 0]
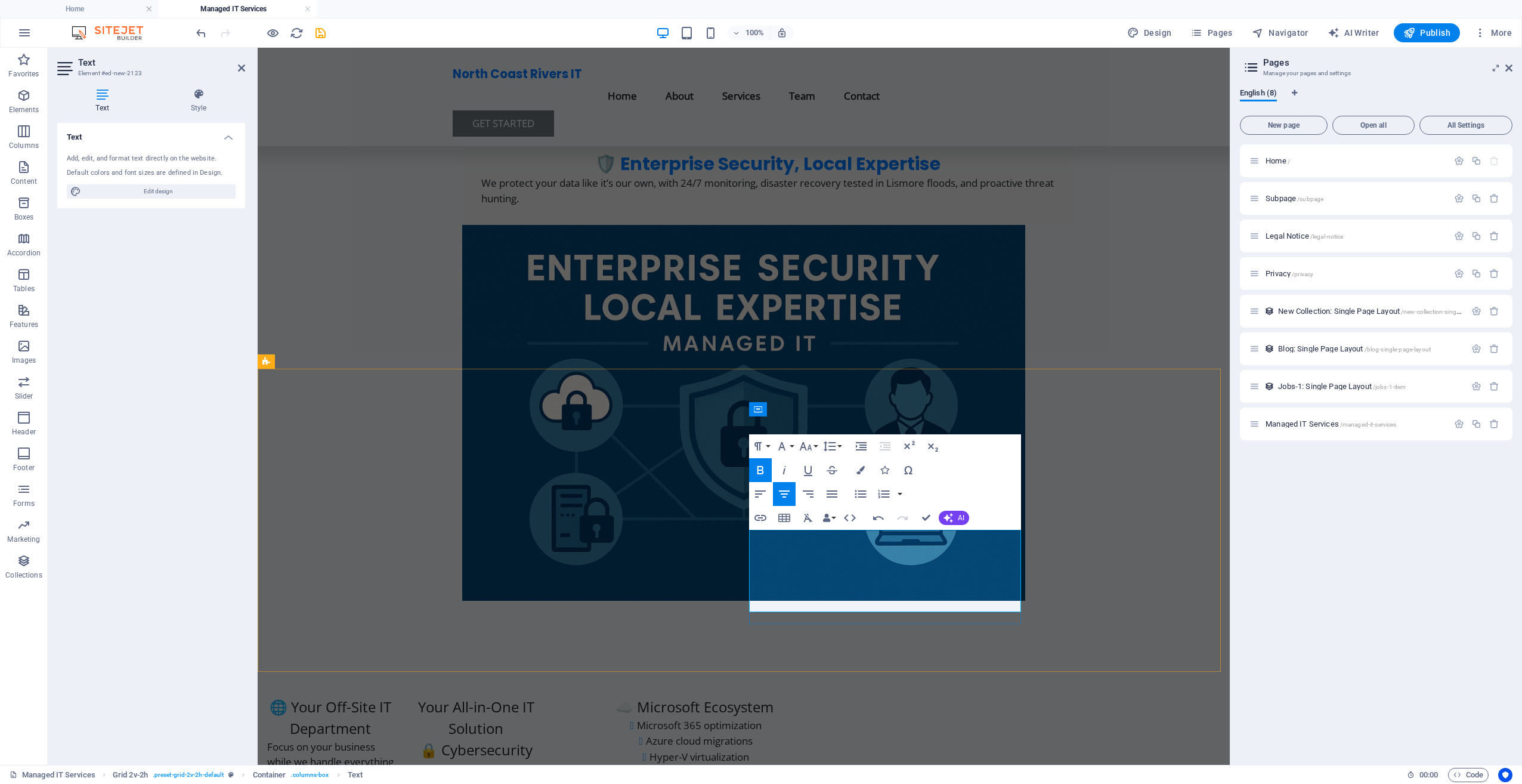
drag, startPoint x: 823, startPoint y: 563, endPoint x: 947, endPoint y: 607, distance: 131.6
click at [857, 495] on icon "button" at bounding box center [861, 494] width 14 height 14
click at [1103, 649] on div "🌐 Your Off-Site IT Department Focus on your business while we handle everything…" at bounding box center [743, 794] width 972 height 290
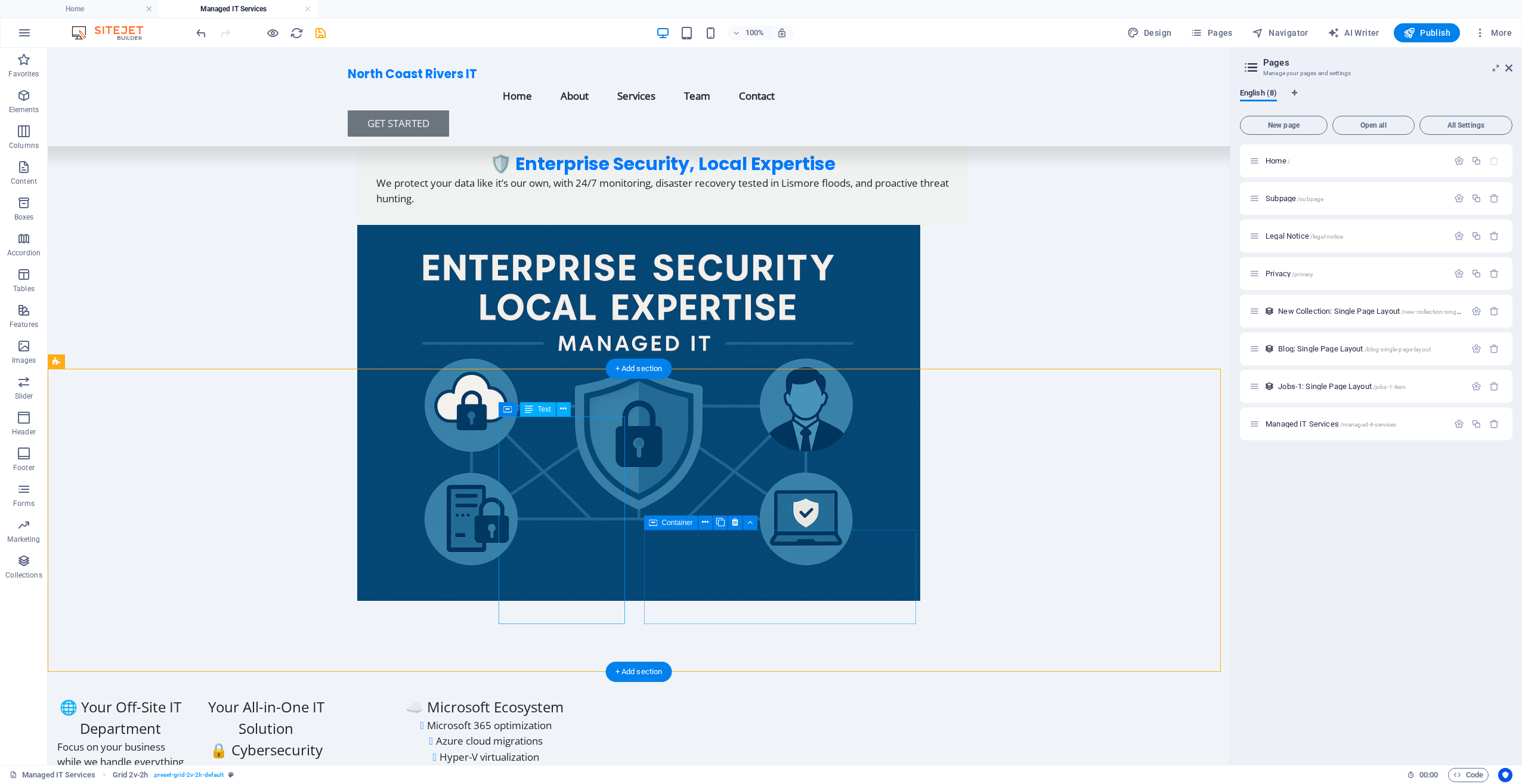
click at [329, 696] on div "Your All-in-One IT Solution 🔒 Cybersecurity First 24/7 network monitoring Flood…" at bounding box center [265, 794] width 127 height 195
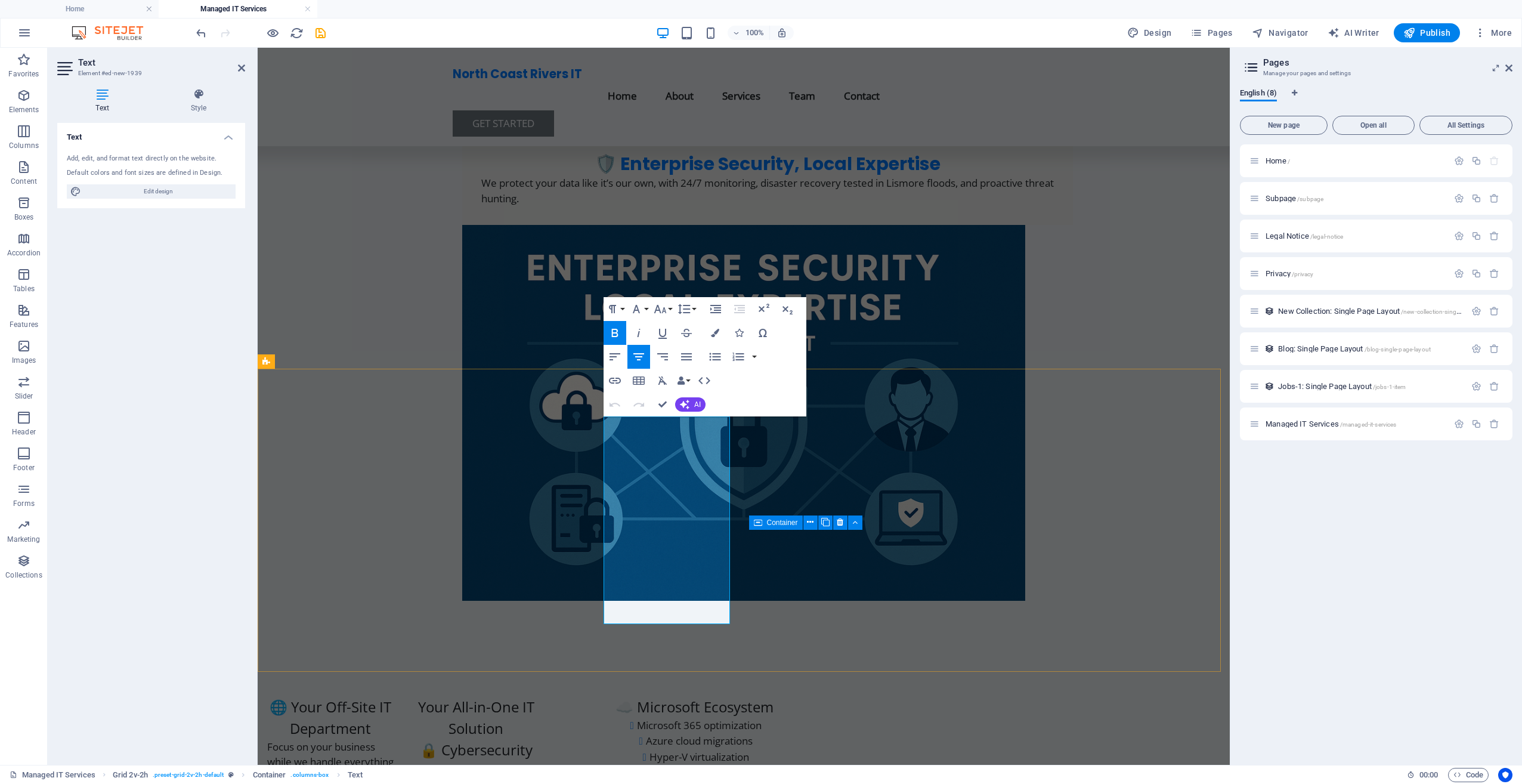
drag, startPoint x: 674, startPoint y: 450, endPoint x: 689, endPoint y: 450, distance: 15.0
click at [534, 696] on span "Your All-in-One IT Solution" at bounding box center [476, 717] width 116 height 42
drag, startPoint x: 688, startPoint y: 492, endPoint x: 611, endPoint y: 475, distance: 78.9
click at [539, 739] on p "🔒 Cybersecurity First" at bounding box center [476, 760] width 127 height 43
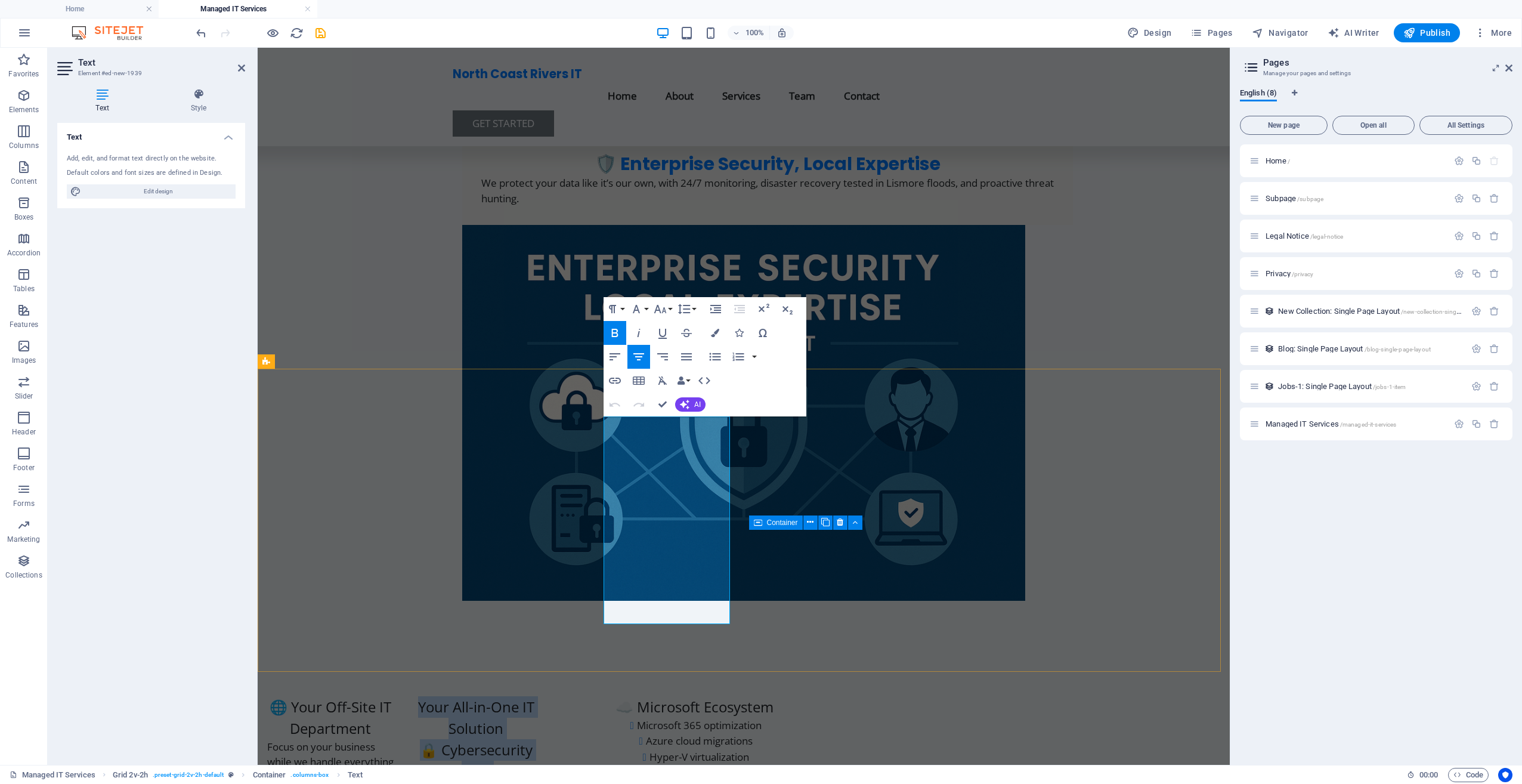
drag, startPoint x: 686, startPoint y: 490, endPoint x: 605, endPoint y: 424, distance: 104.5
click at [539, 696] on div "Your All-in-One IT Solution 🔒 Cybersecurity First 24/7 network monitoring Flood…" at bounding box center [476, 794] width 127 height 195
click at [539, 696] on p "Your All-in-One IT Solution" at bounding box center [476, 718] width 127 height 43
drag, startPoint x: 683, startPoint y: 450, endPoint x: 605, endPoint y: 431, distance: 80.3
click at [539, 696] on p "Your All-in-One IT Solution" at bounding box center [476, 718] width 127 height 43
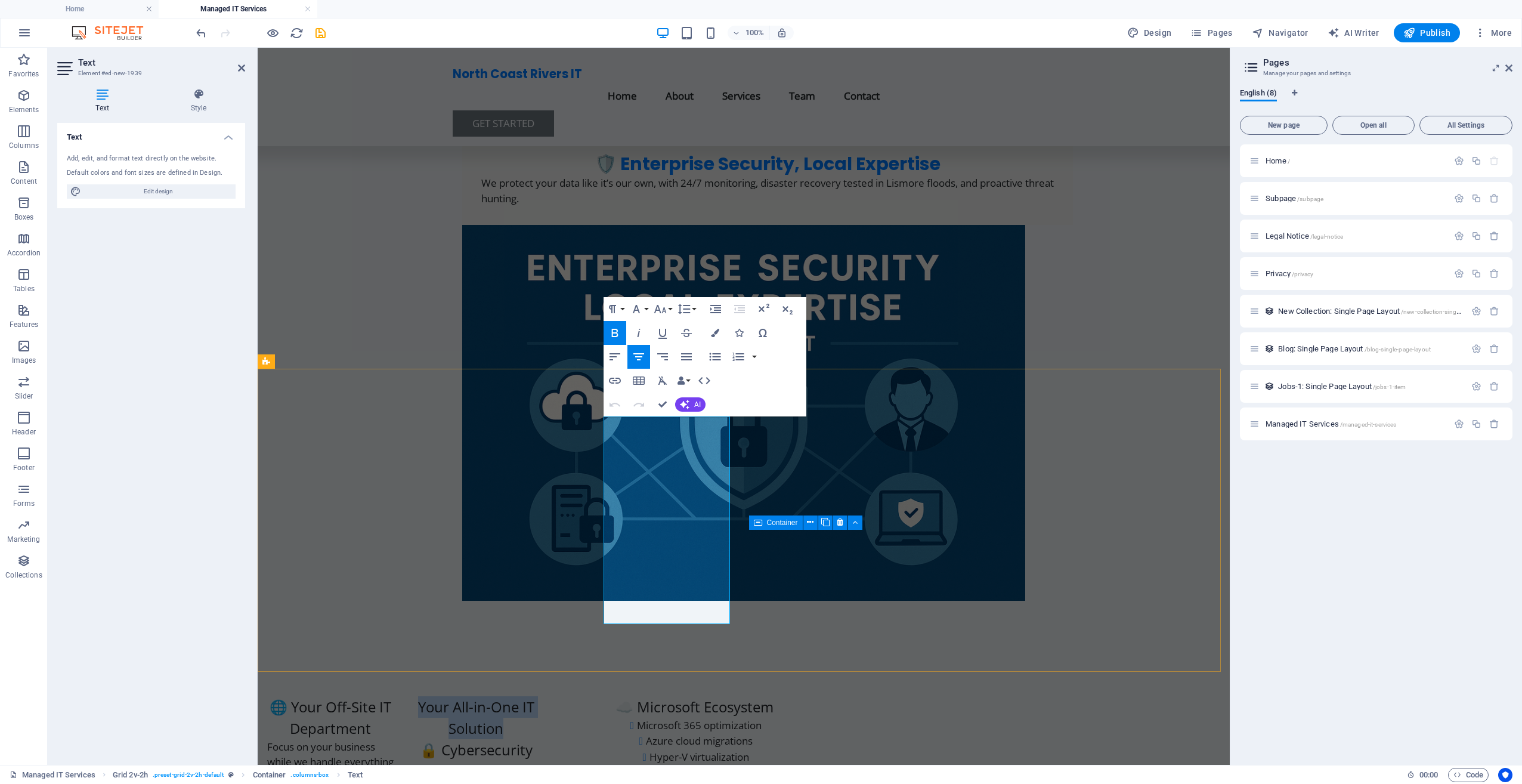
copy span "Your All-in-One IT Solution"
drag, startPoint x: 684, startPoint y: 454, endPoint x: 618, endPoint y: 426, distance: 71.7
click at [539, 696] on p "🔒 Cybersecurity First" at bounding box center [476, 718] width 127 height 43
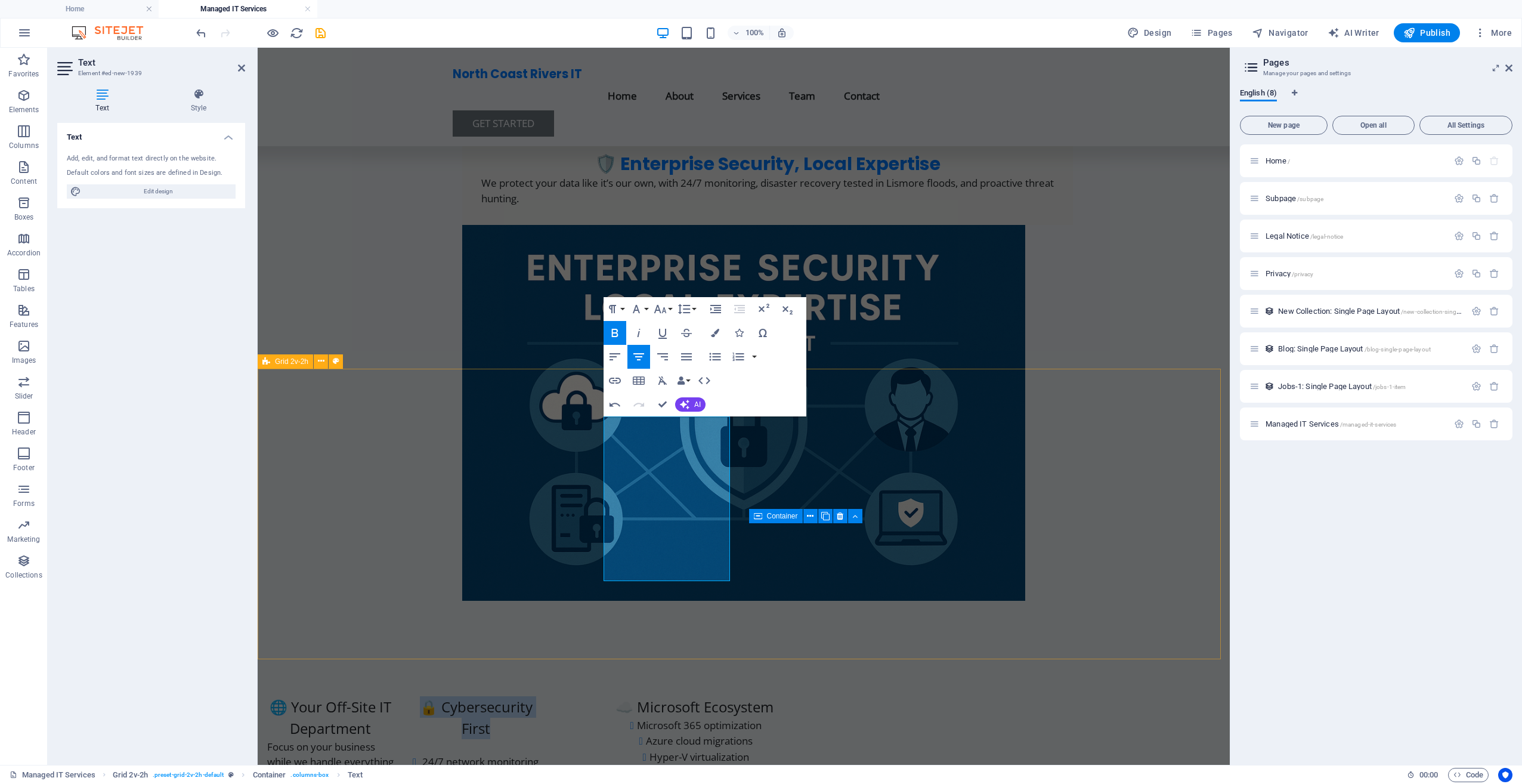
click at [360, 649] on div "🌐 Your Off-Site IT Department Focus on your business while we handle everything…" at bounding box center [743, 794] width 972 height 290
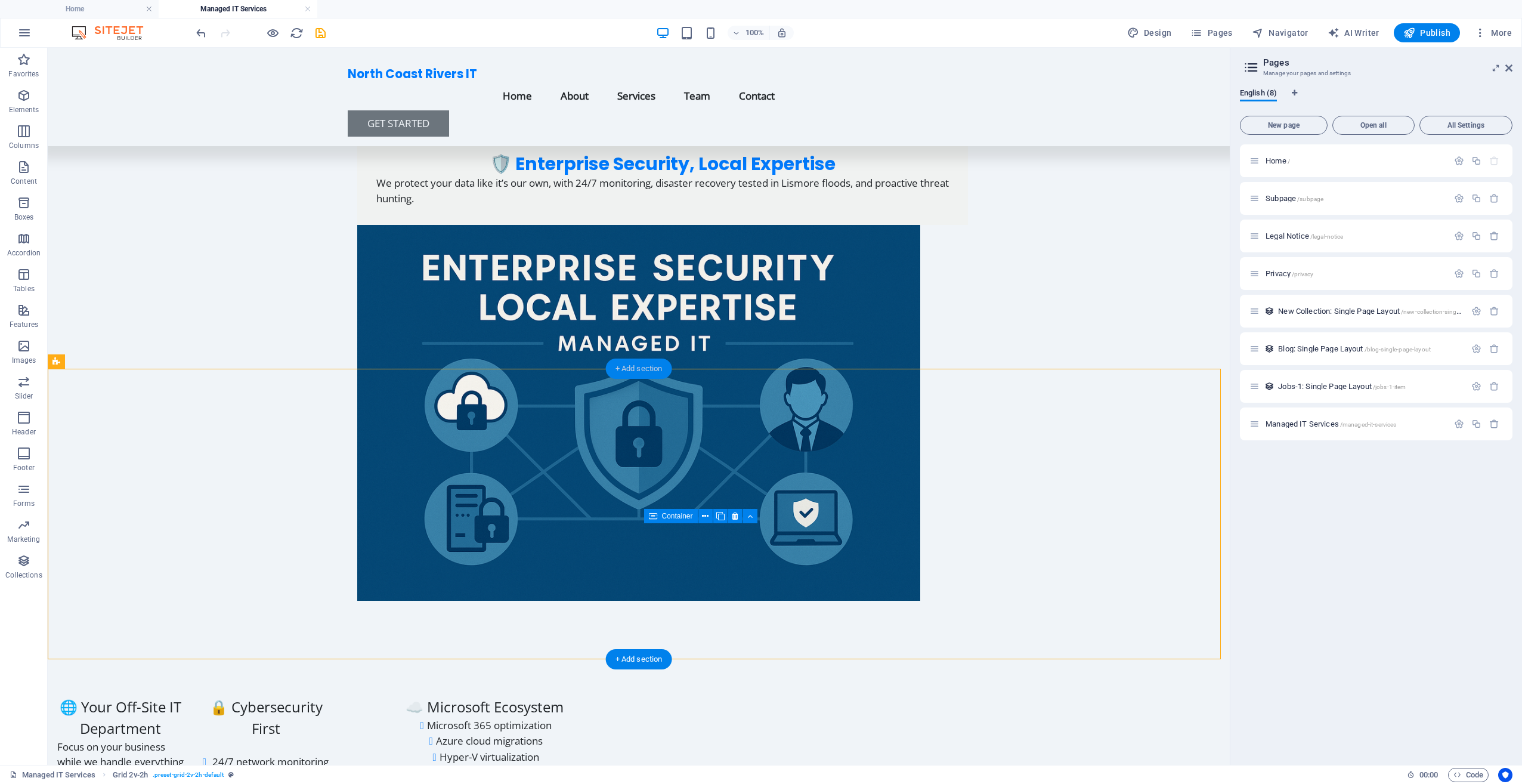
click at [638, 374] on div "+ Add section" at bounding box center [639, 368] width 66 height 20
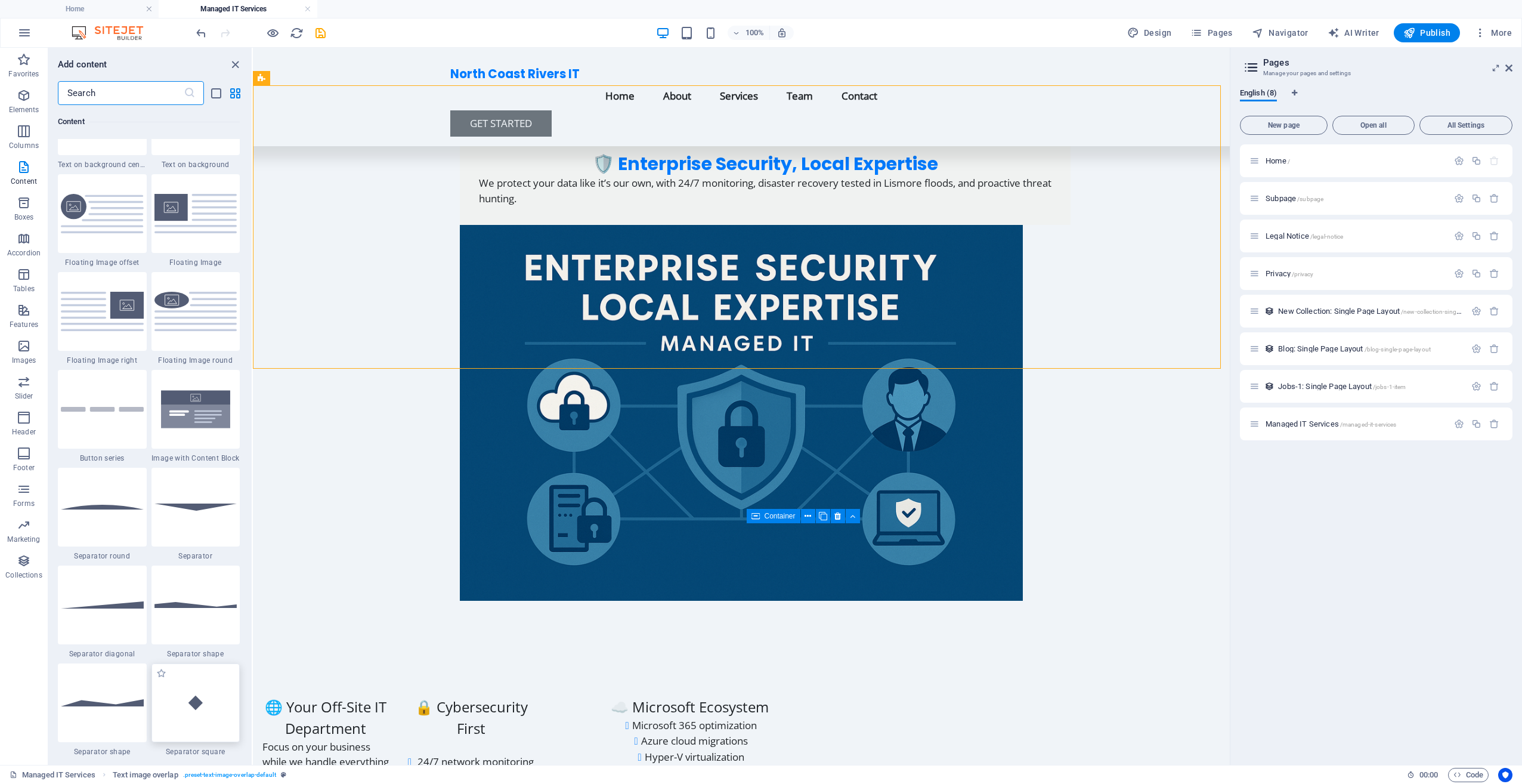
scroll to position [2684, 0]
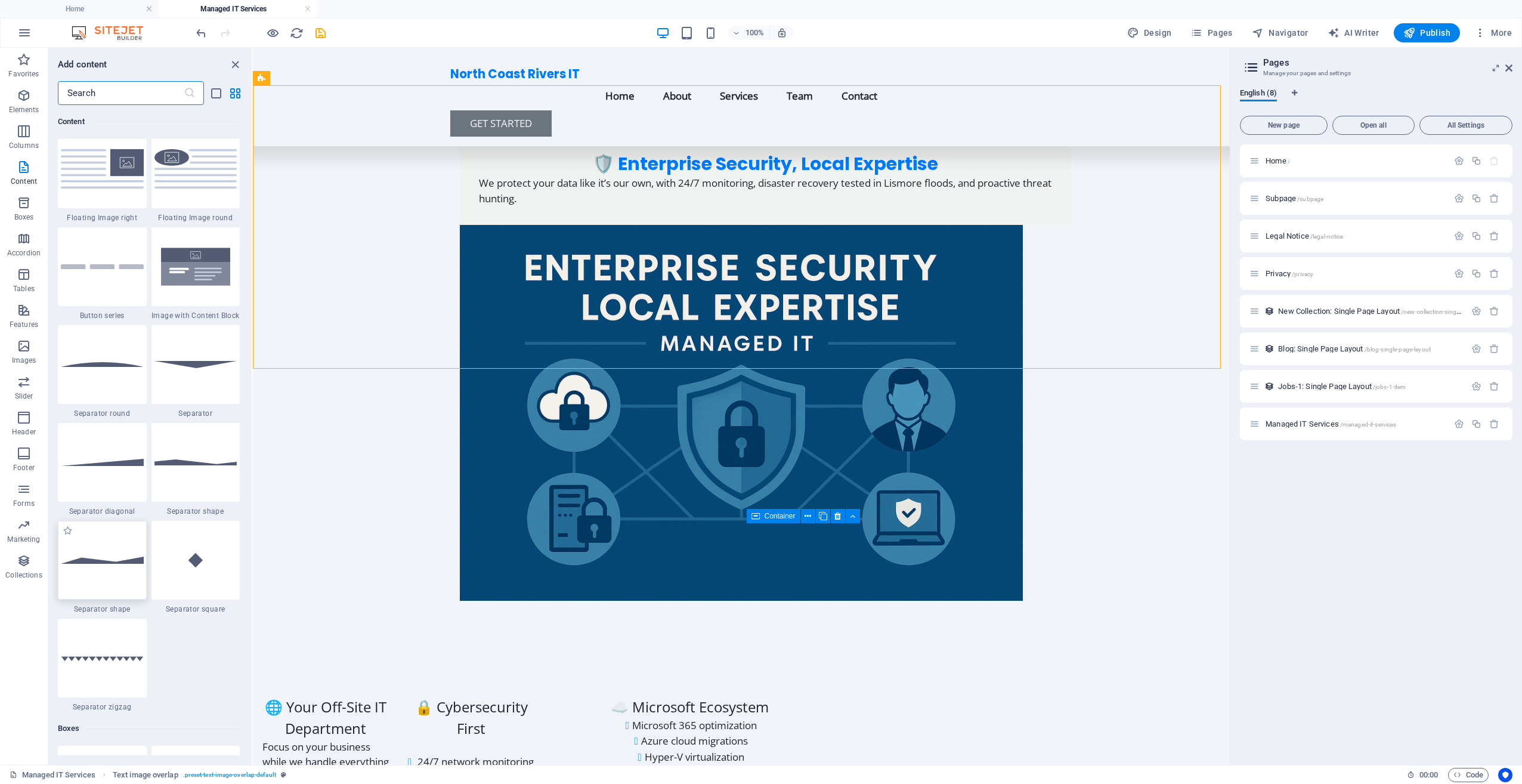
click at [98, 565] on div at bounding box center [102, 560] width 88 height 79
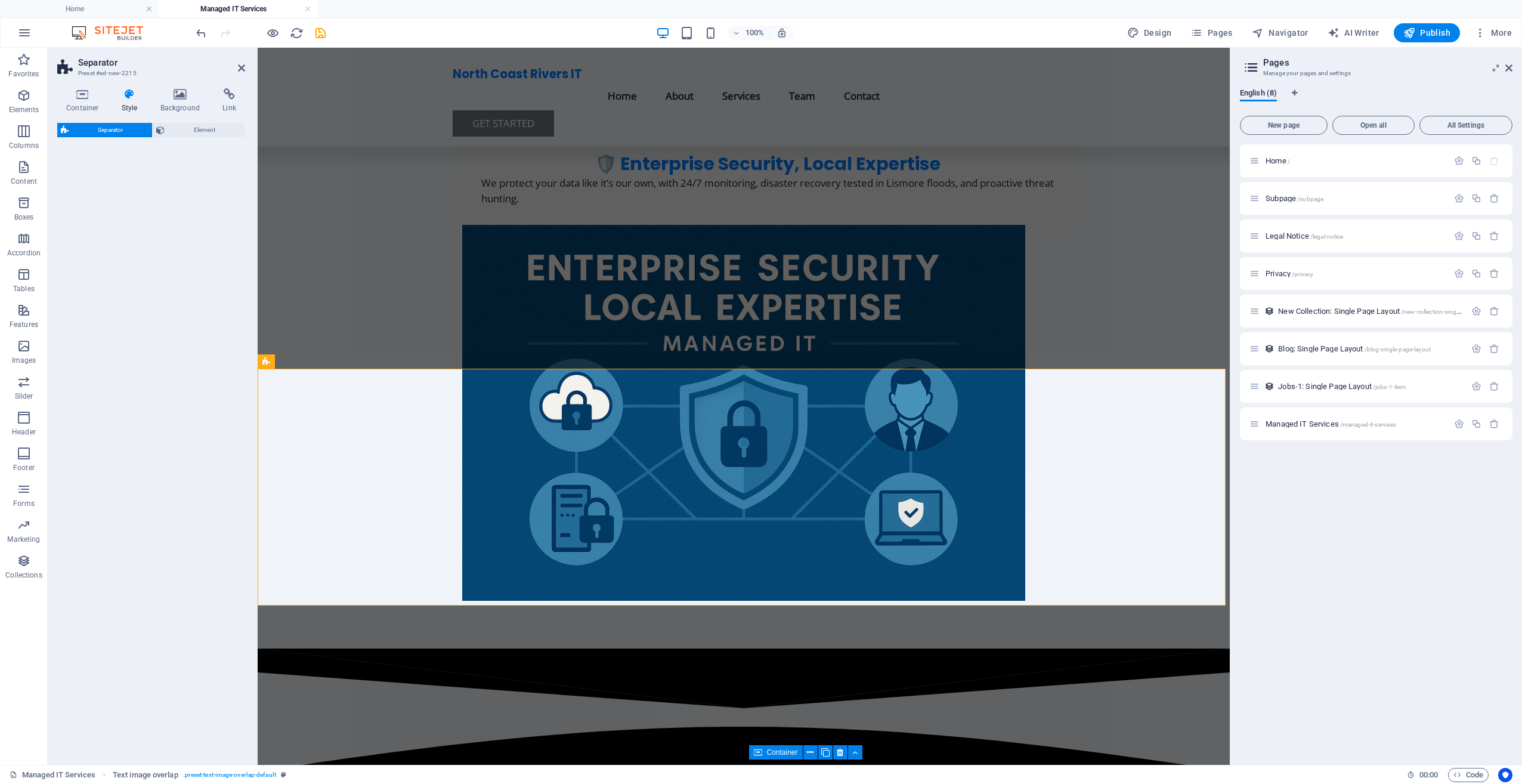
select select "polygon2"
select select "rem"
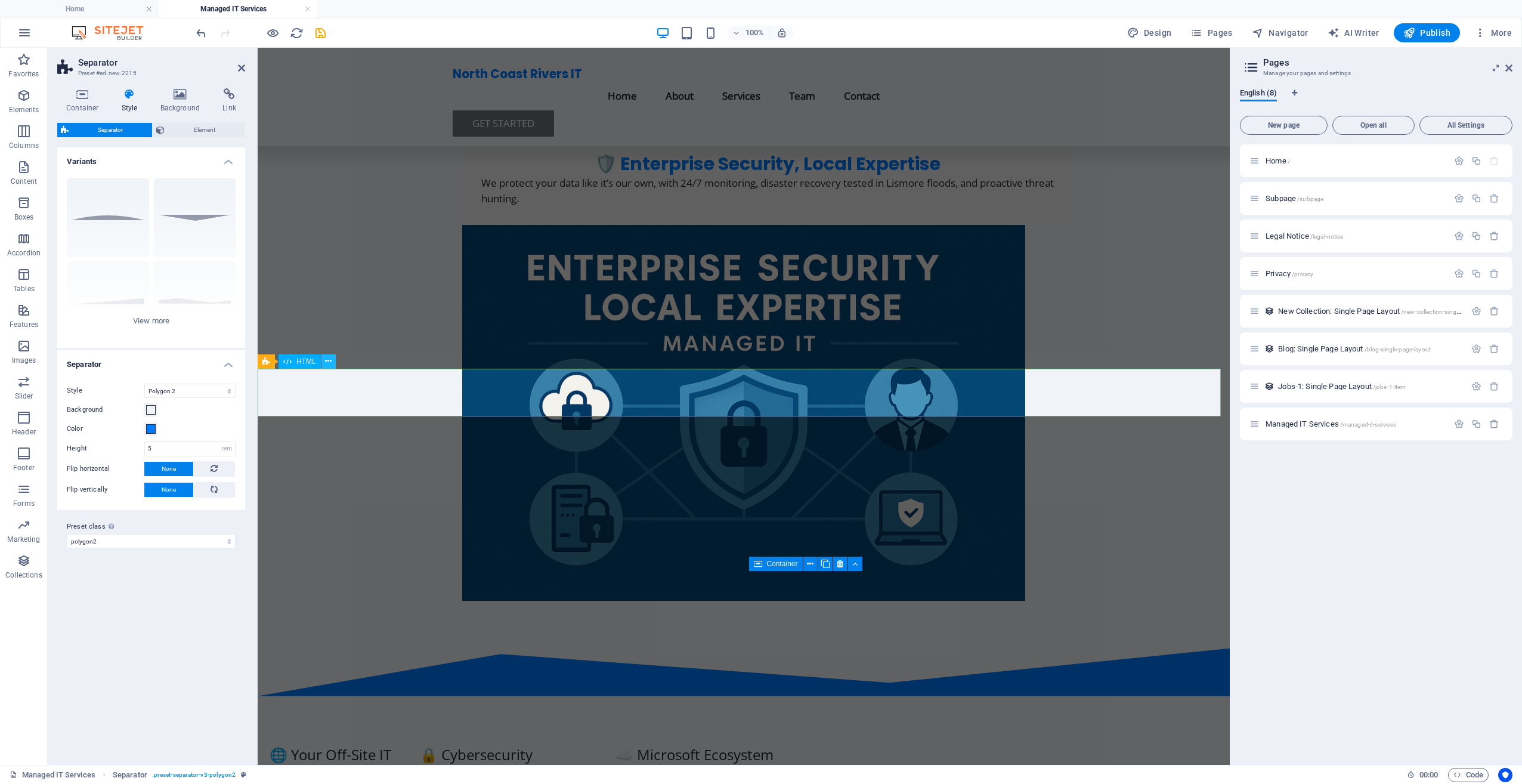
click at [331, 364] on icon at bounding box center [327, 361] width 6 height 12
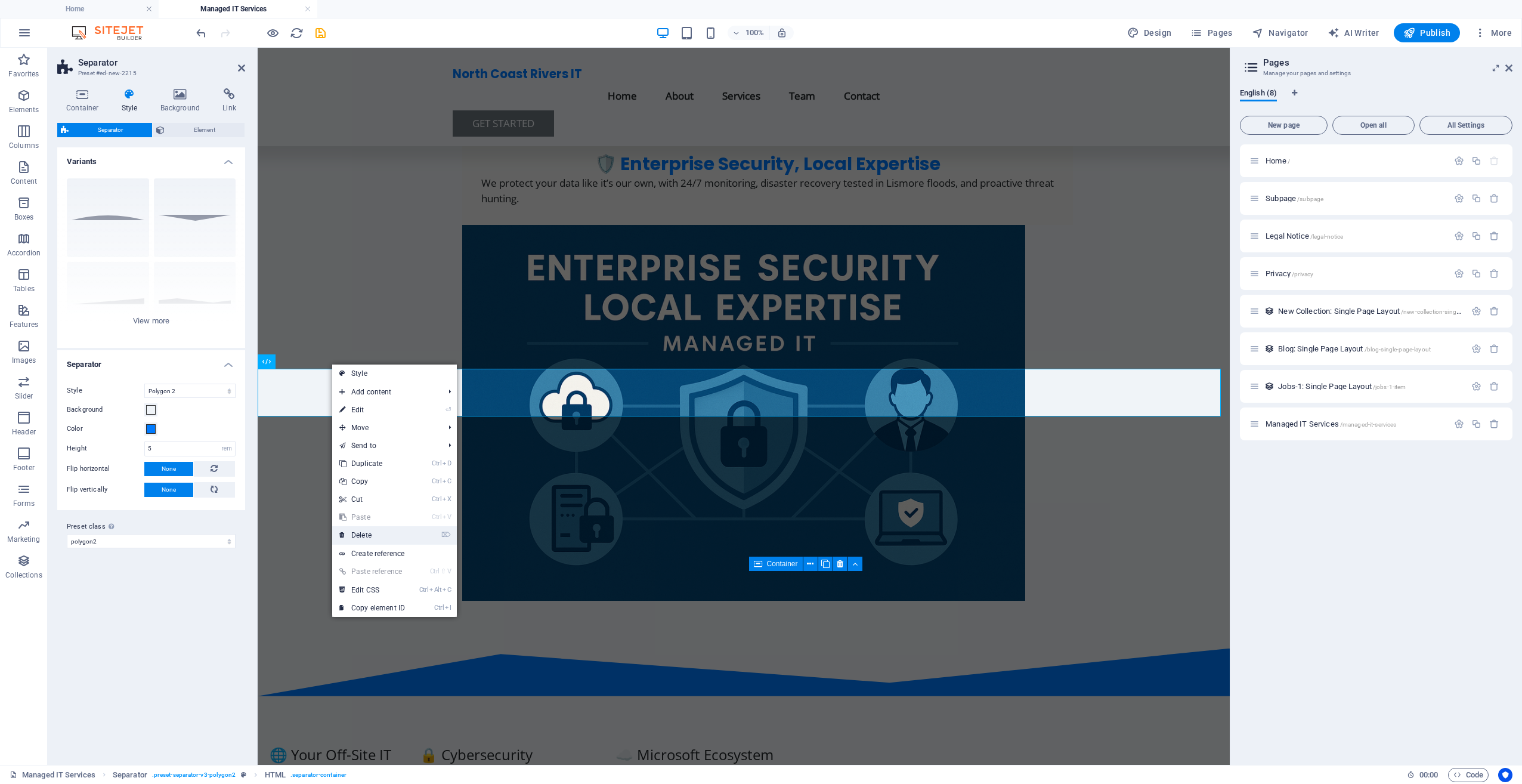
click at [367, 532] on link "⌦ Delete" at bounding box center [372, 535] width 80 height 18
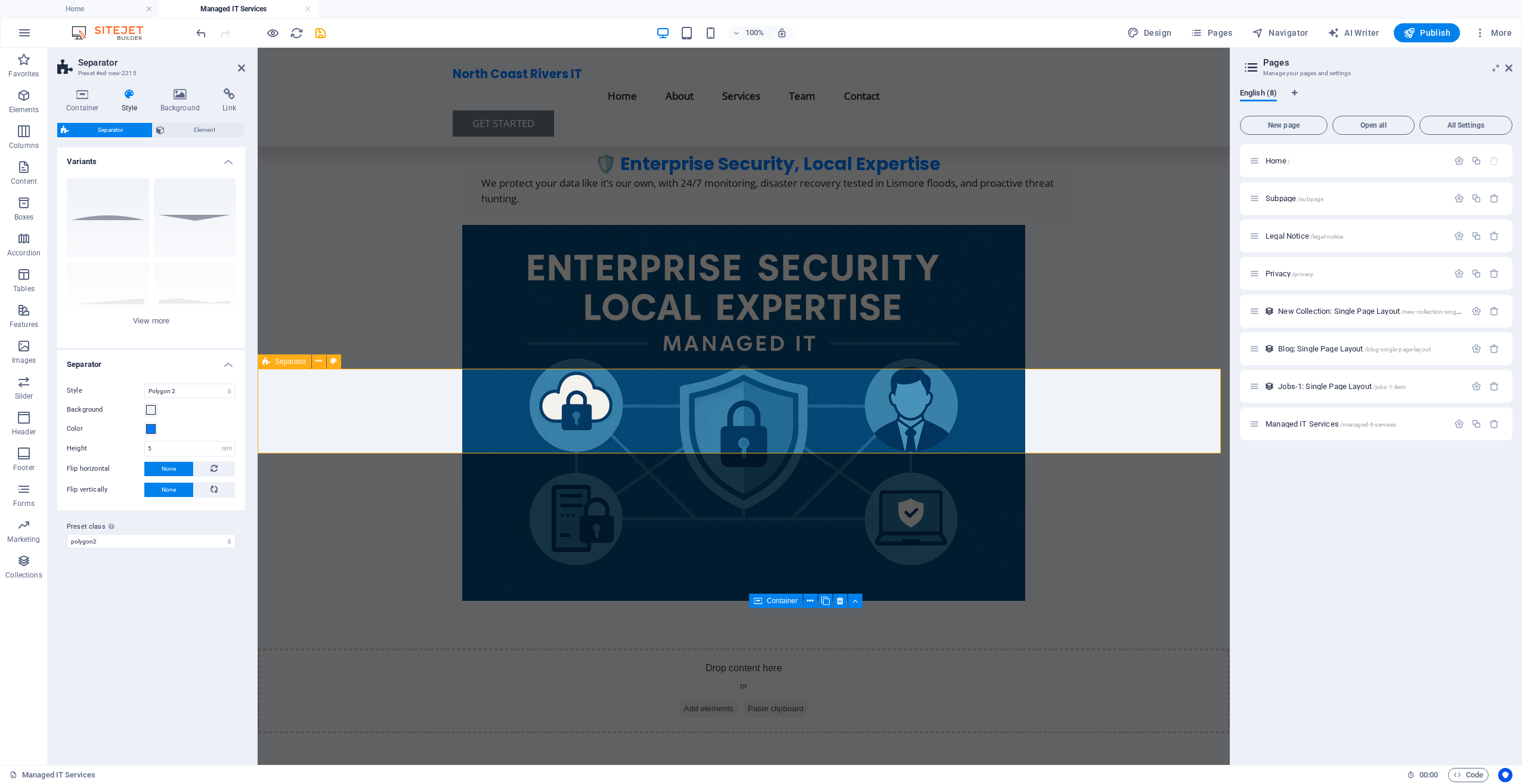
click at [686, 700] on span "Add elements" at bounding box center [709, 708] width 59 height 17
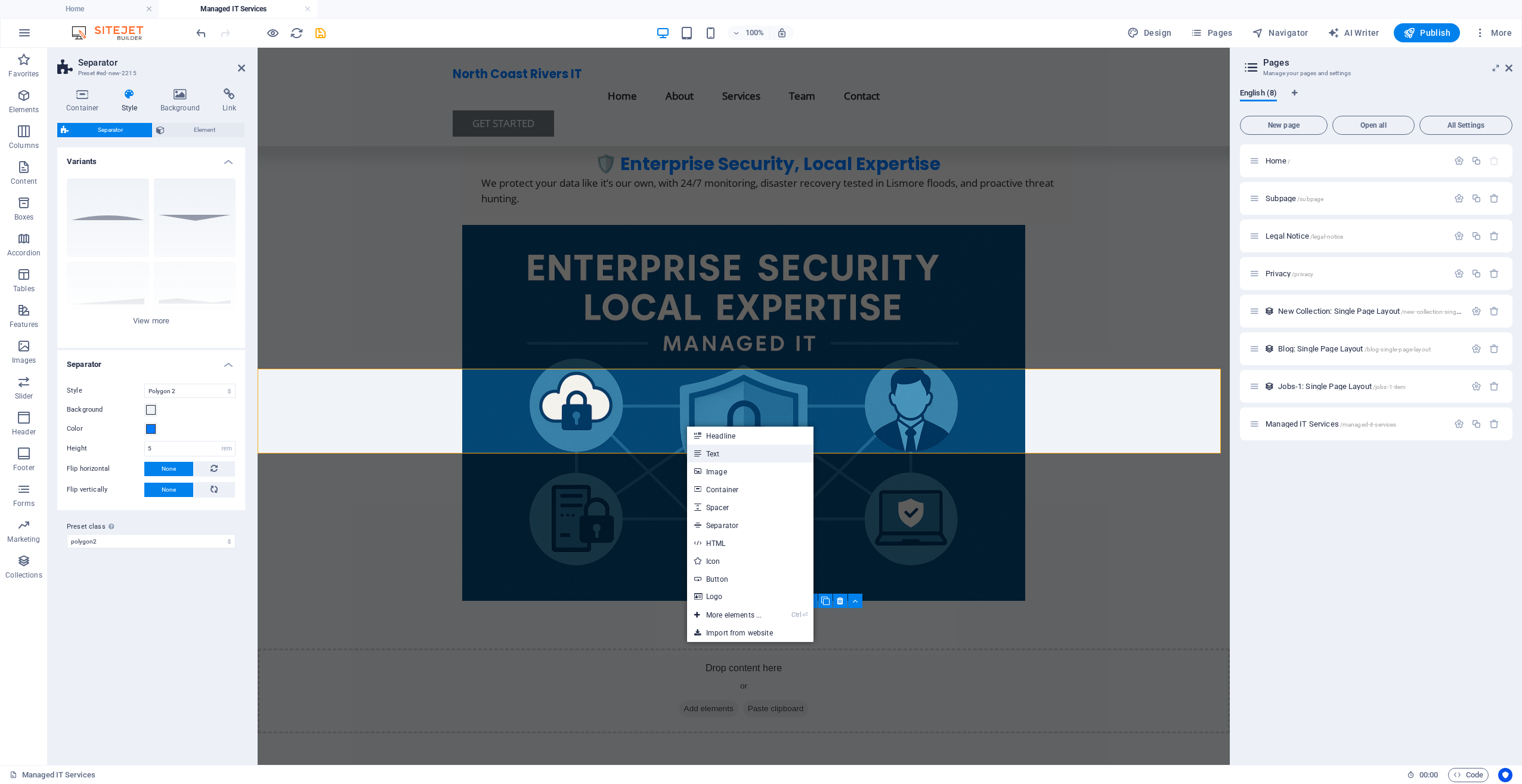
drag, startPoint x: 719, startPoint y: 458, endPoint x: 376, endPoint y: 361, distance: 356.5
click at [719, 458] on link "Text" at bounding box center [750, 453] width 127 height 18
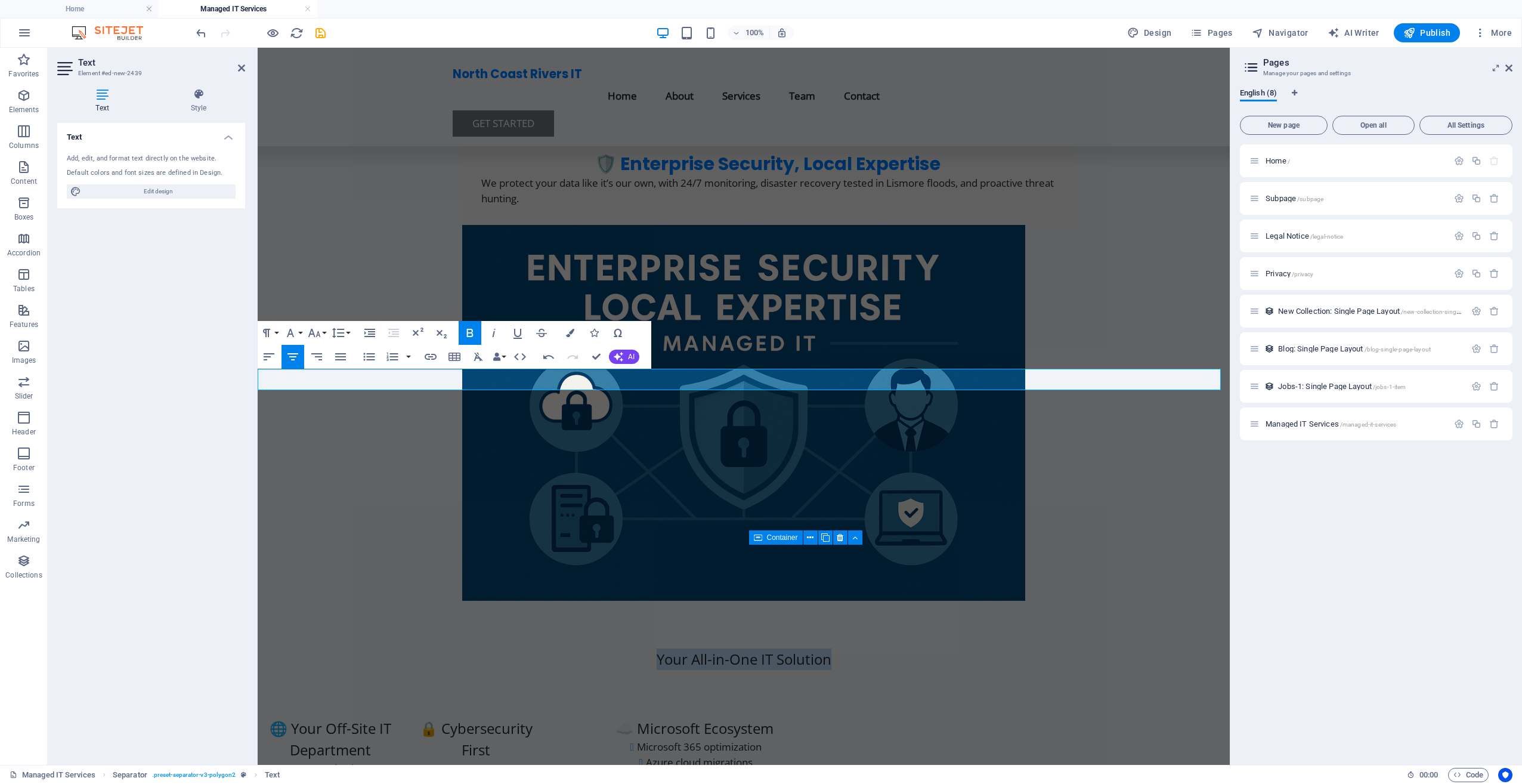
drag, startPoint x: 642, startPoint y: 377, endPoint x: 854, endPoint y: 377, distance: 212.0
click at [854, 649] on p "Your All-in-One IT Solution" at bounding box center [743, 659] width 972 height 21
click at [350, 334] on button "Line Height" at bounding box center [341, 333] width 23 height 24
click at [324, 332] on button "Font Size" at bounding box center [317, 333] width 23 height 24
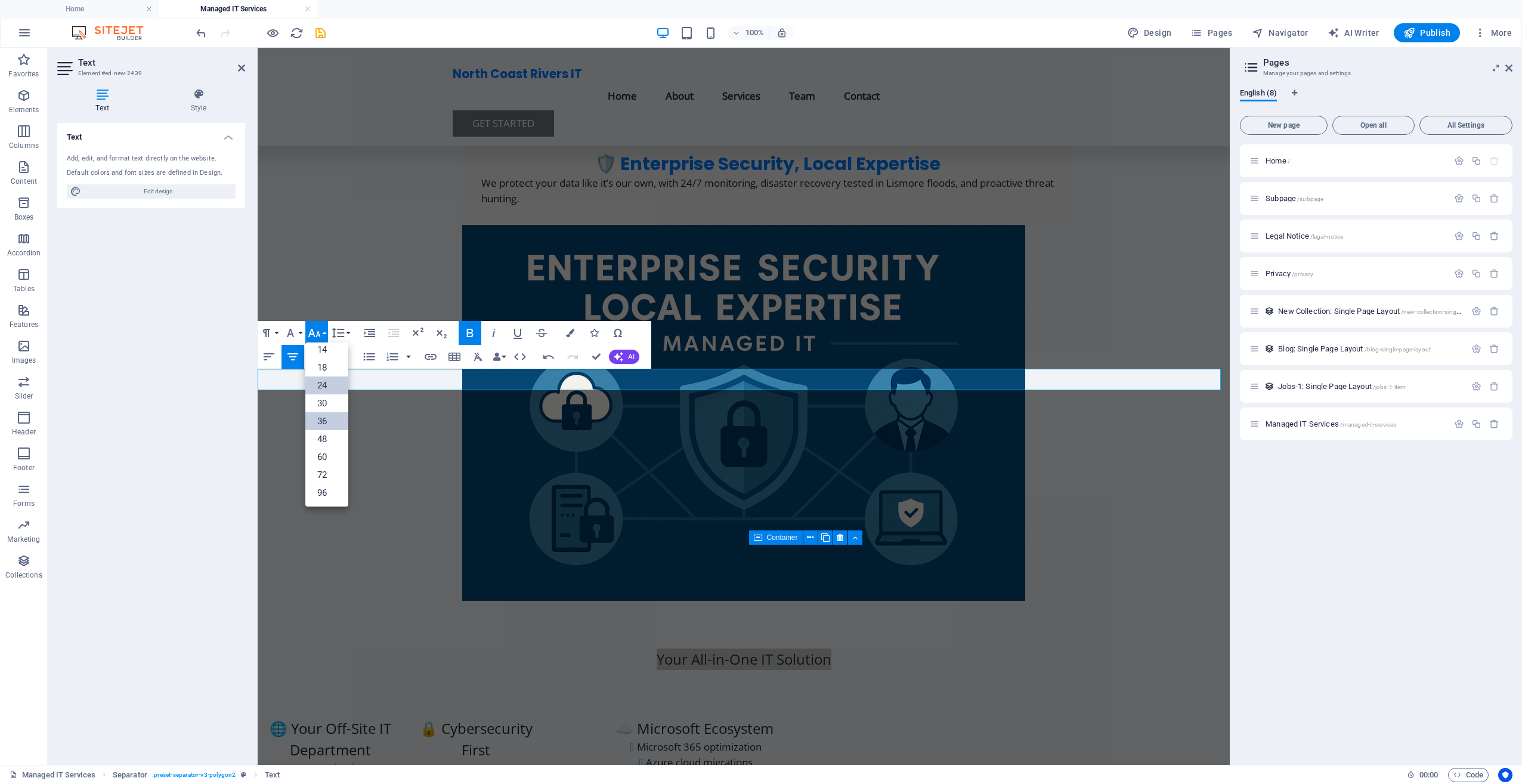
scroll to position [96, 0]
click at [325, 386] on link "24" at bounding box center [327, 385] width 43 height 18
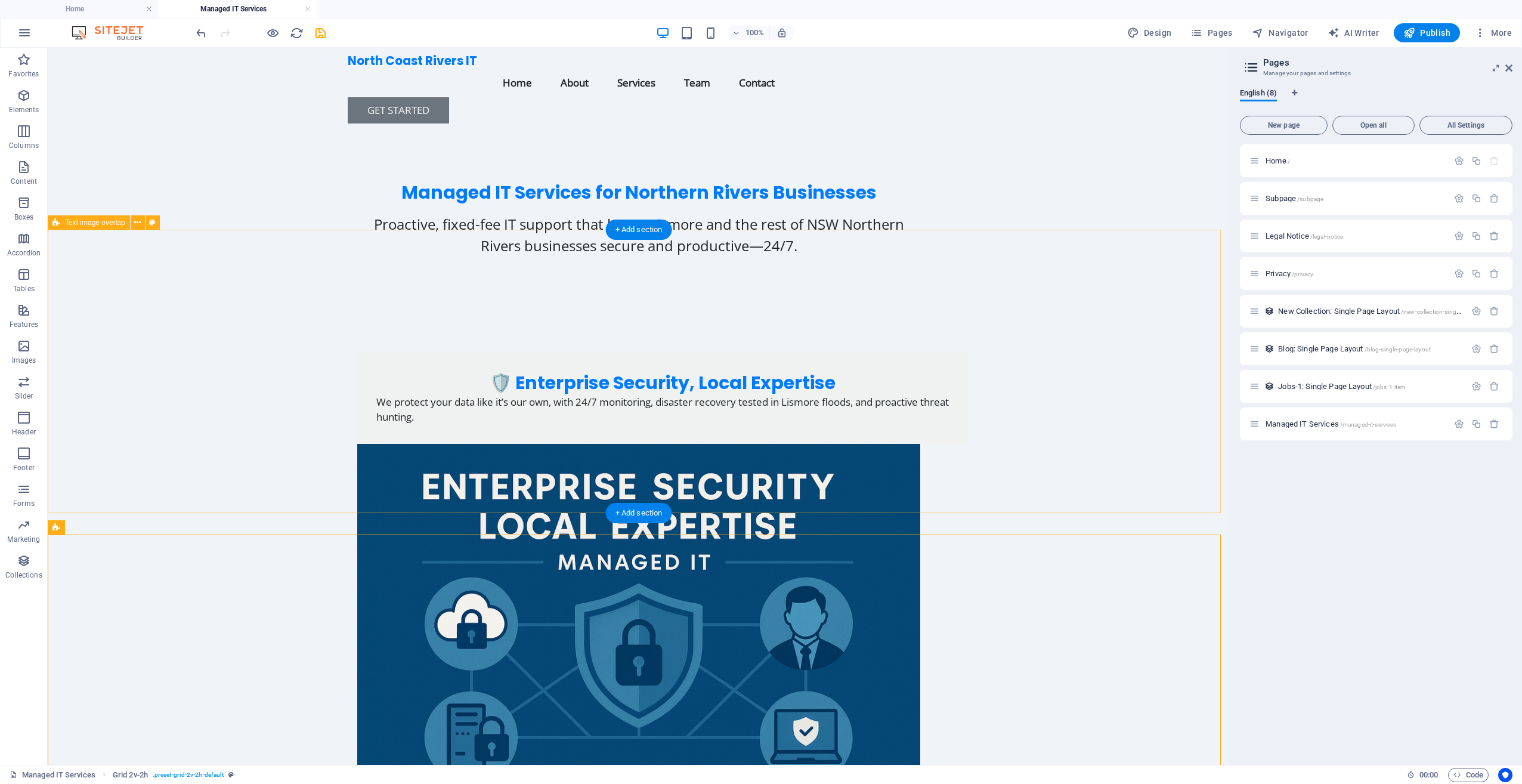
scroll to position [0, 0]
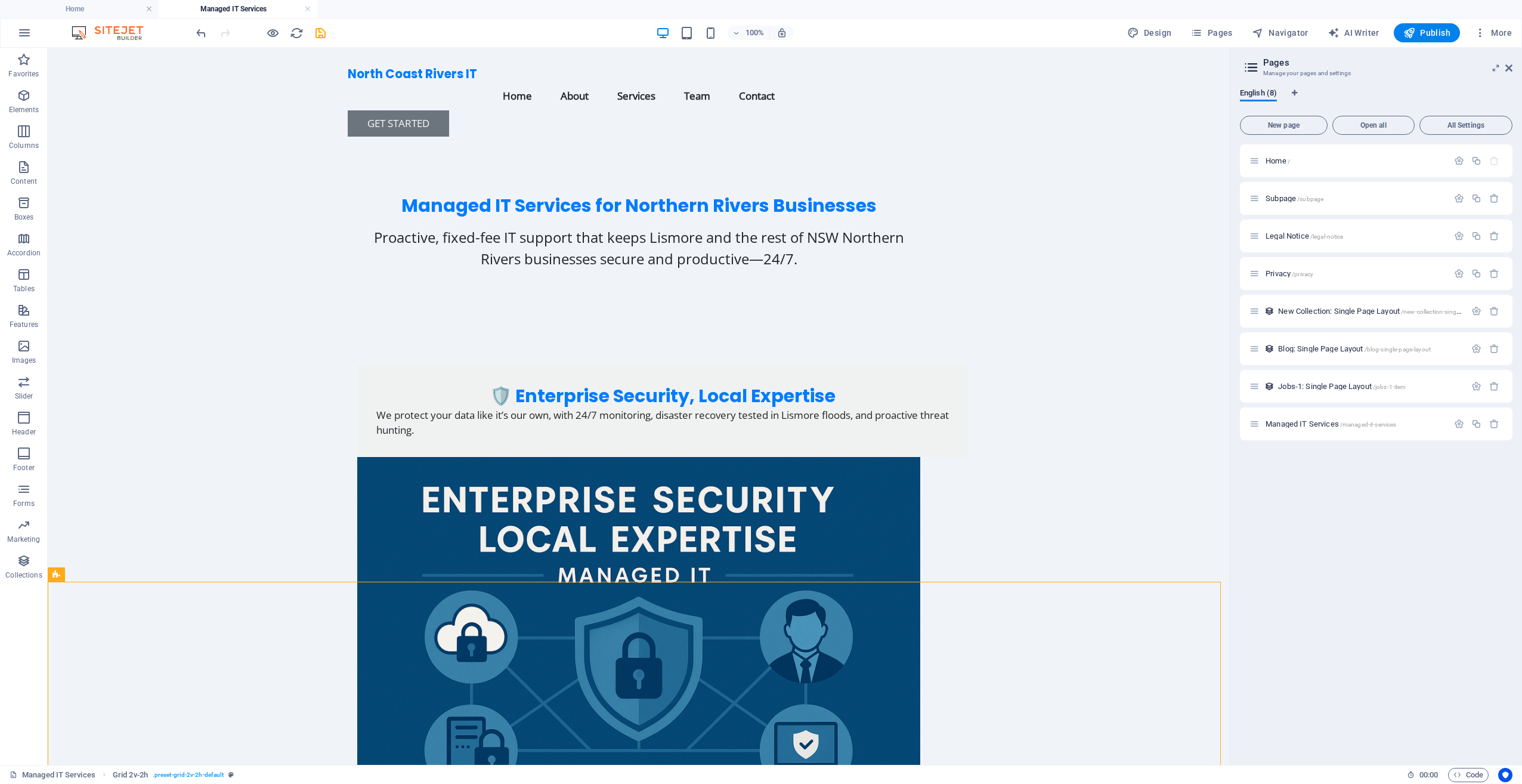
click at [1366, 543] on div "Home / Subpage /subpage Legal Notice /legal-notice Privacy /privacy New Collect…" at bounding box center [1377, 450] width 273 height 611
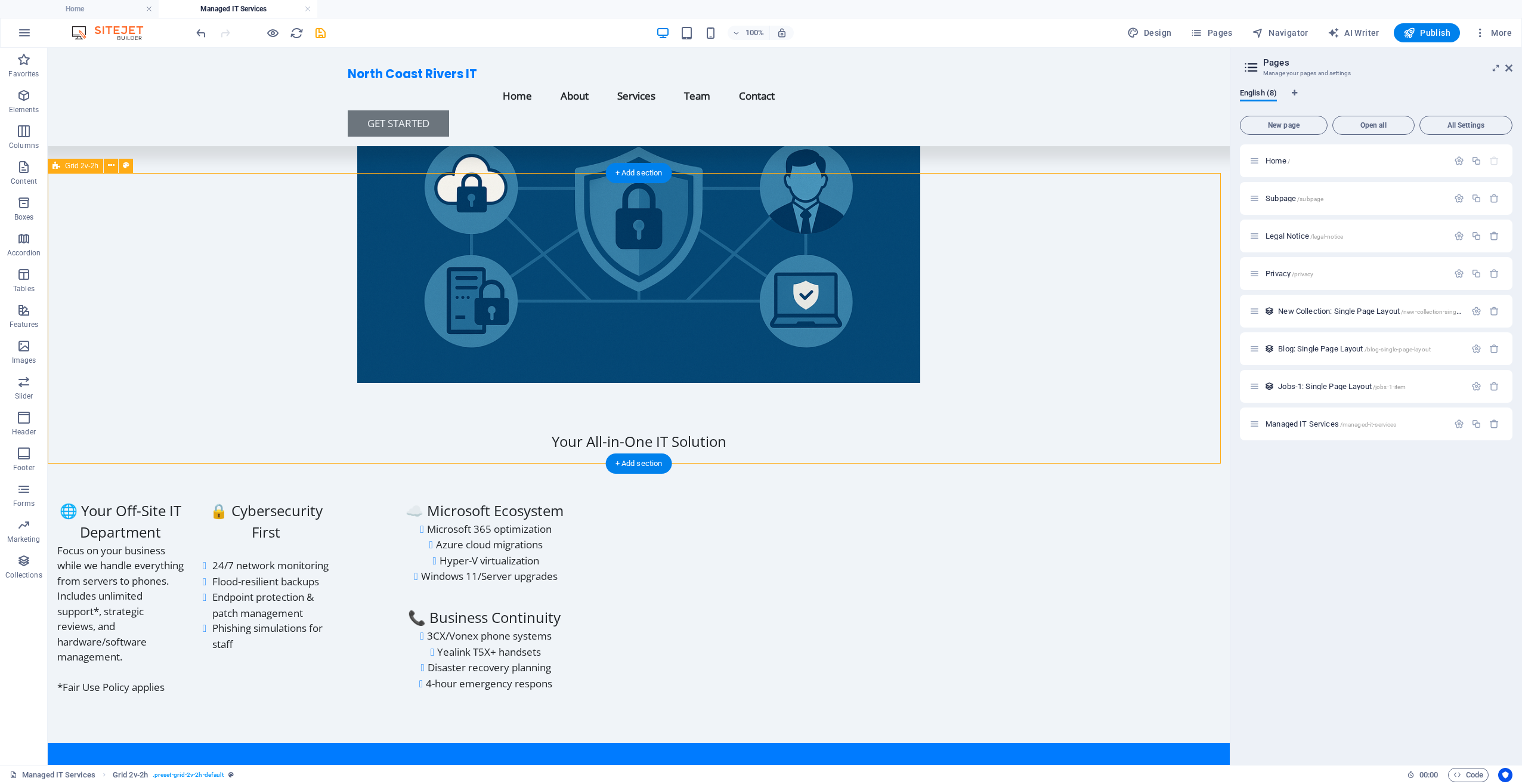
scroll to position [111, 0]
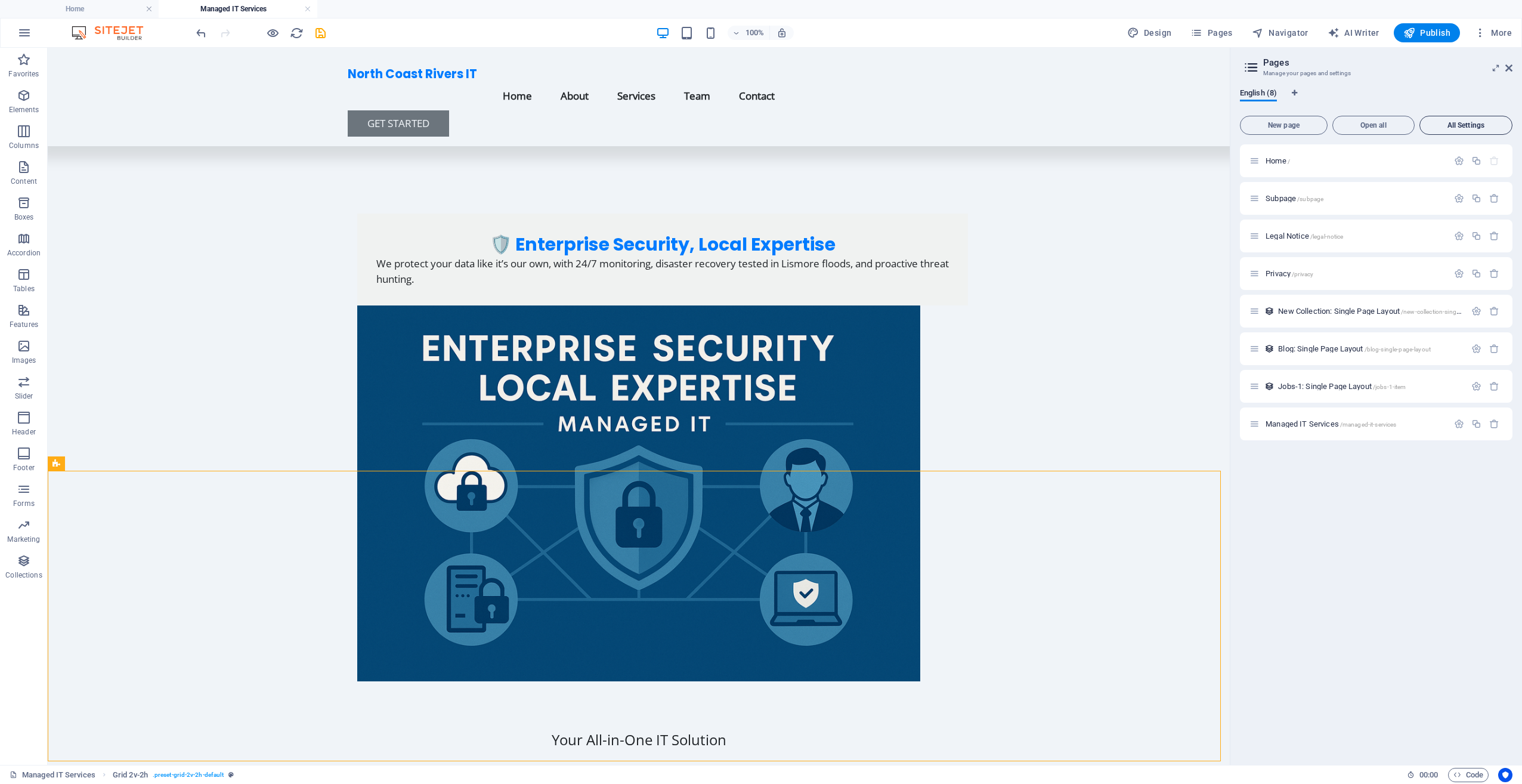
click at [1467, 120] on button "All Settings" at bounding box center [1465, 126] width 93 height 19
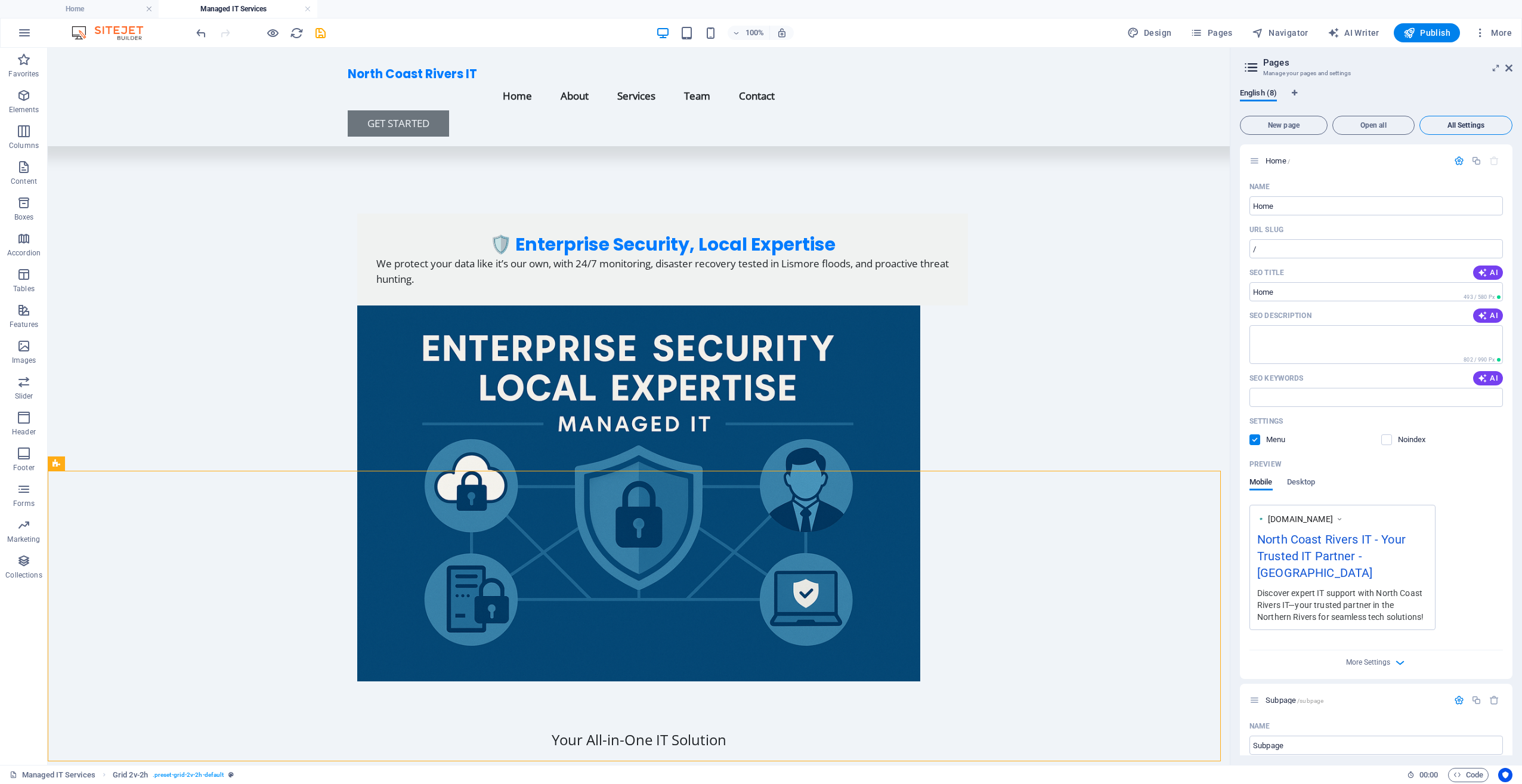
scroll to position [2220, 0]
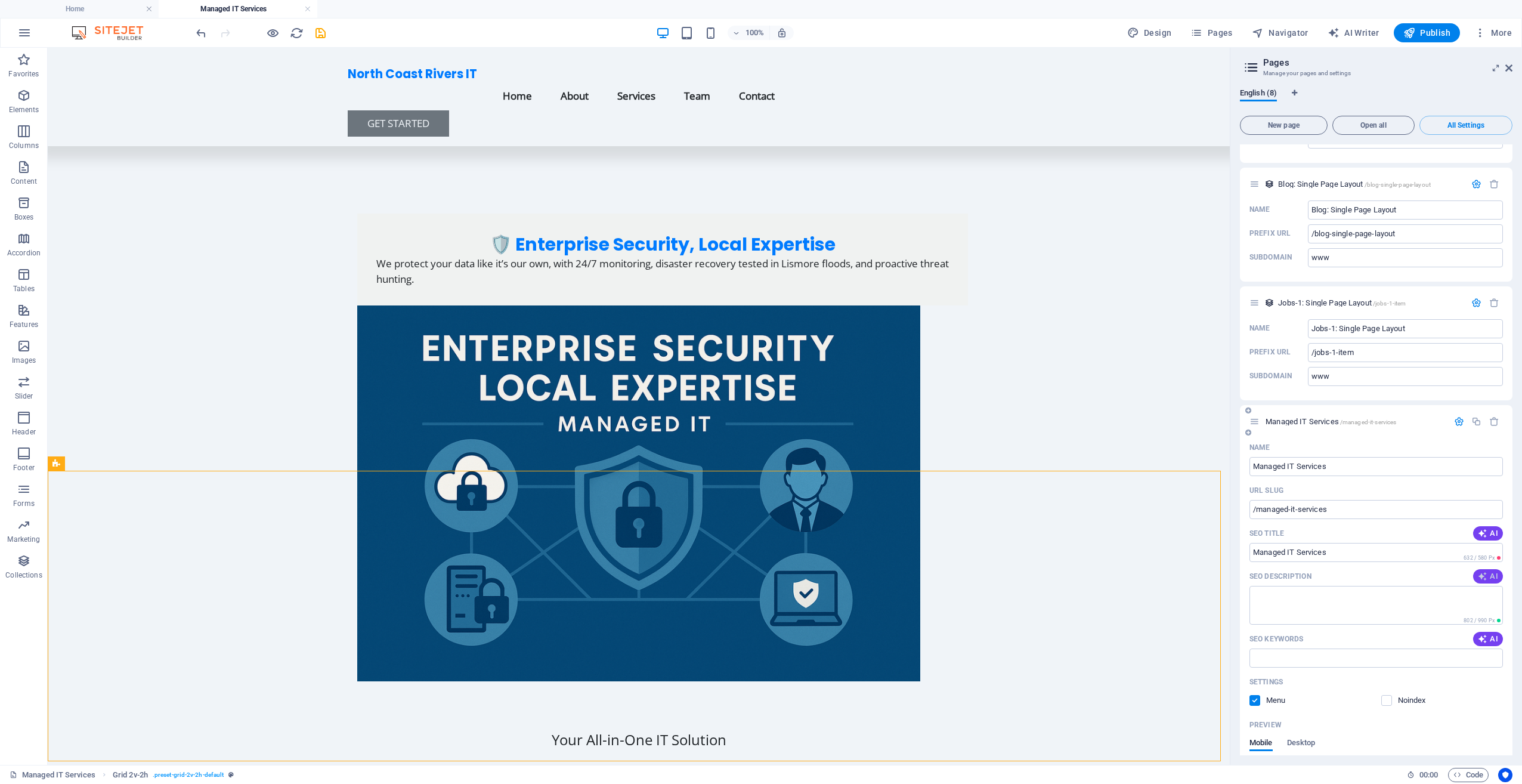
click at [1483, 572] on icon "button" at bounding box center [1483, 576] width 10 height 10
drag, startPoint x: 1346, startPoint y: 589, endPoint x: 1299, endPoint y: 585, distance: 47.2
click at [1299, 587] on textarea "Discover tailored IT solutions with North Coast Rivers IT. We specialize in cyb…" at bounding box center [1376, 605] width 254 height 39
type textarea "Discover tailored IT solutions with North Coast Rivers IT. We specialize in Man…"
click at [1484, 634] on icon "button" at bounding box center [1483, 639] width 10 height 10
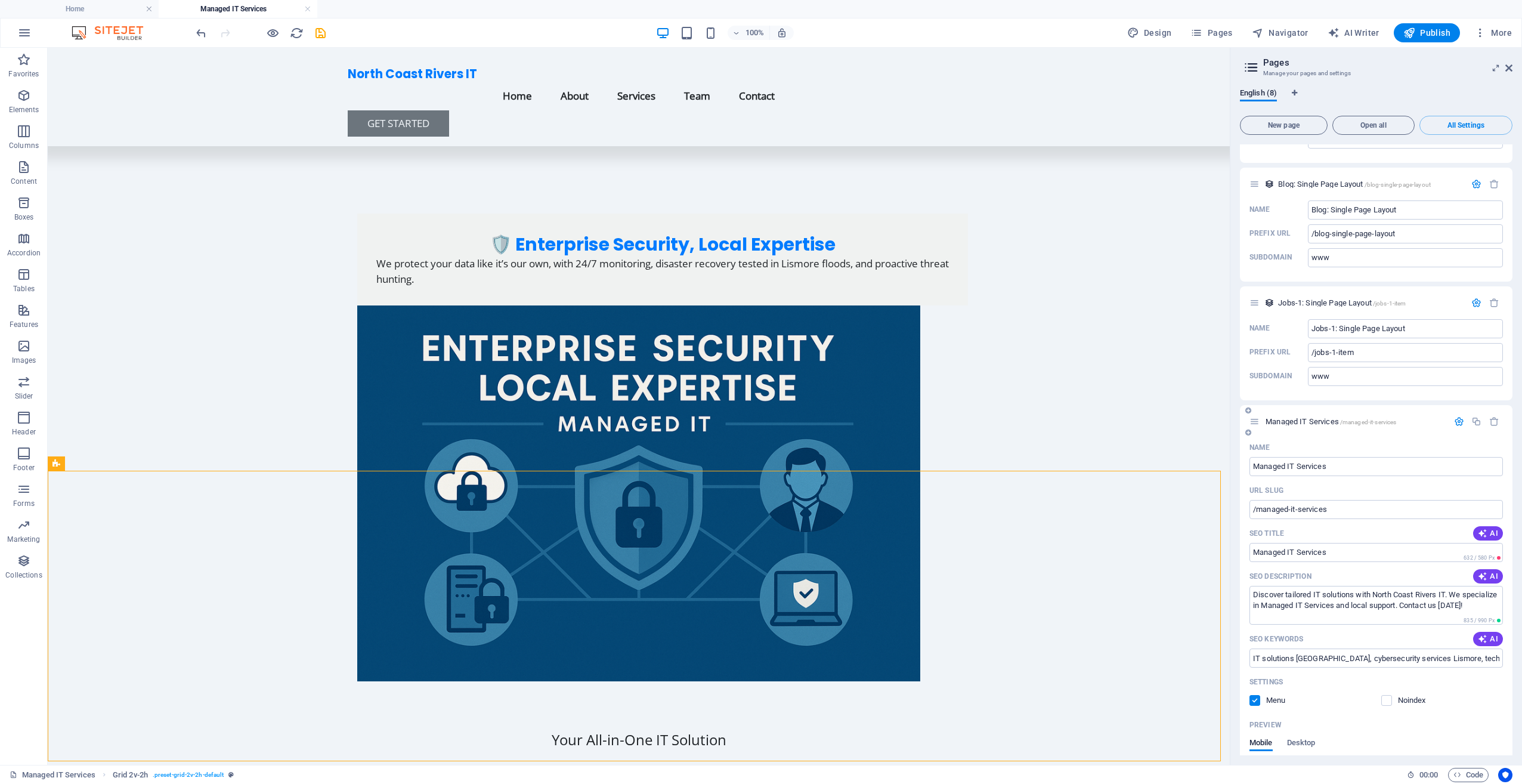
type input "IT solutions [GEOGRAPHIC_DATA], cybersecurity services Lismore, technology mana…"
drag, startPoint x: 1282, startPoint y: 639, endPoint x: 1485, endPoint y: 677, distance: 206.5
click at [1515, 651] on div "English (8) New page Open all All Settings Home / Name Home ​ URL SLUG / ​ SEO …" at bounding box center [1377, 421] width 292 height 686
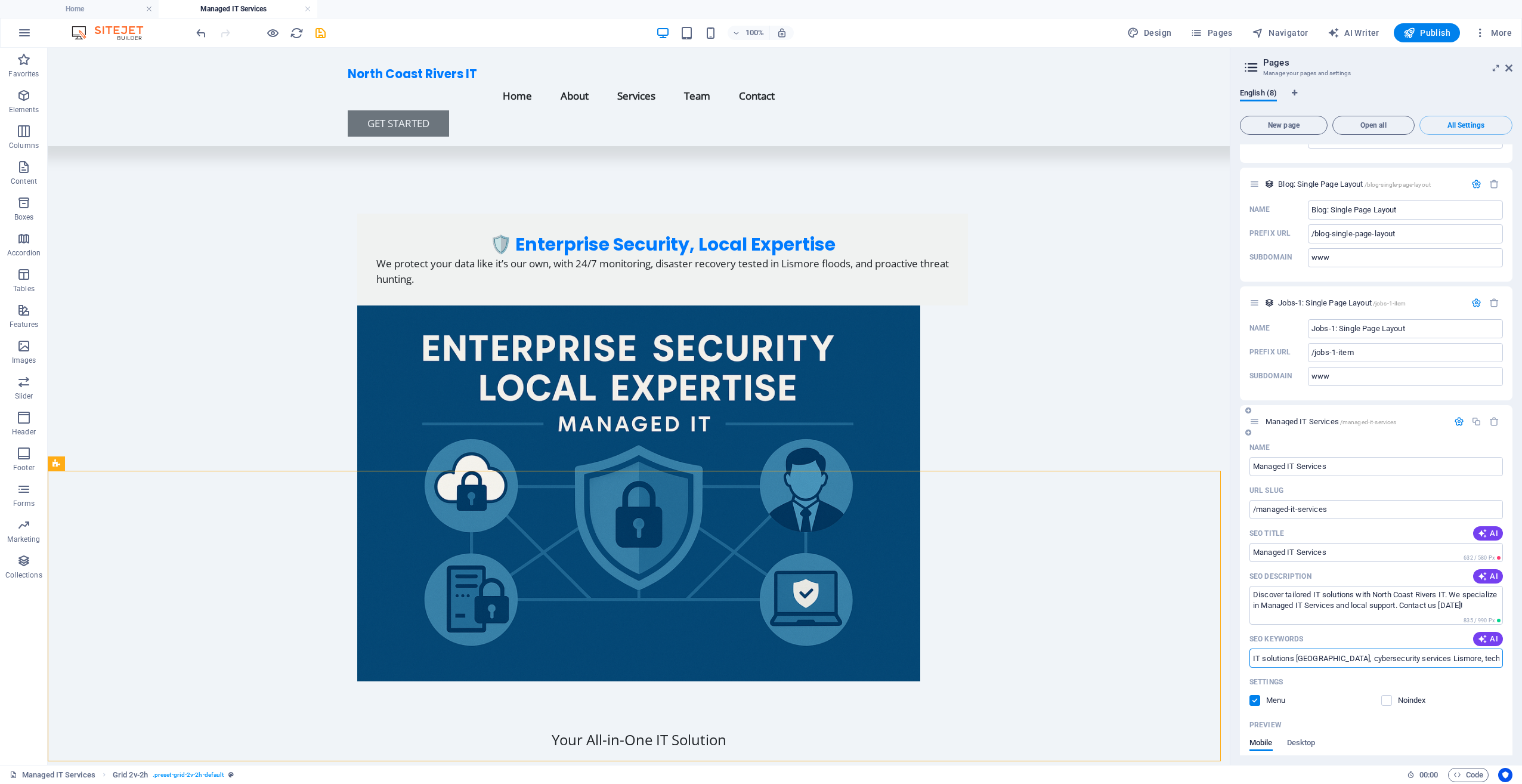
click at [1486, 695] on div "Noindex" at bounding box center [1442, 700] width 122 height 11
click at [1465, 649] on input "IT solutions [GEOGRAPHIC_DATA], cybersecurity services Lismore, technology mana…" at bounding box center [1376, 658] width 254 height 19
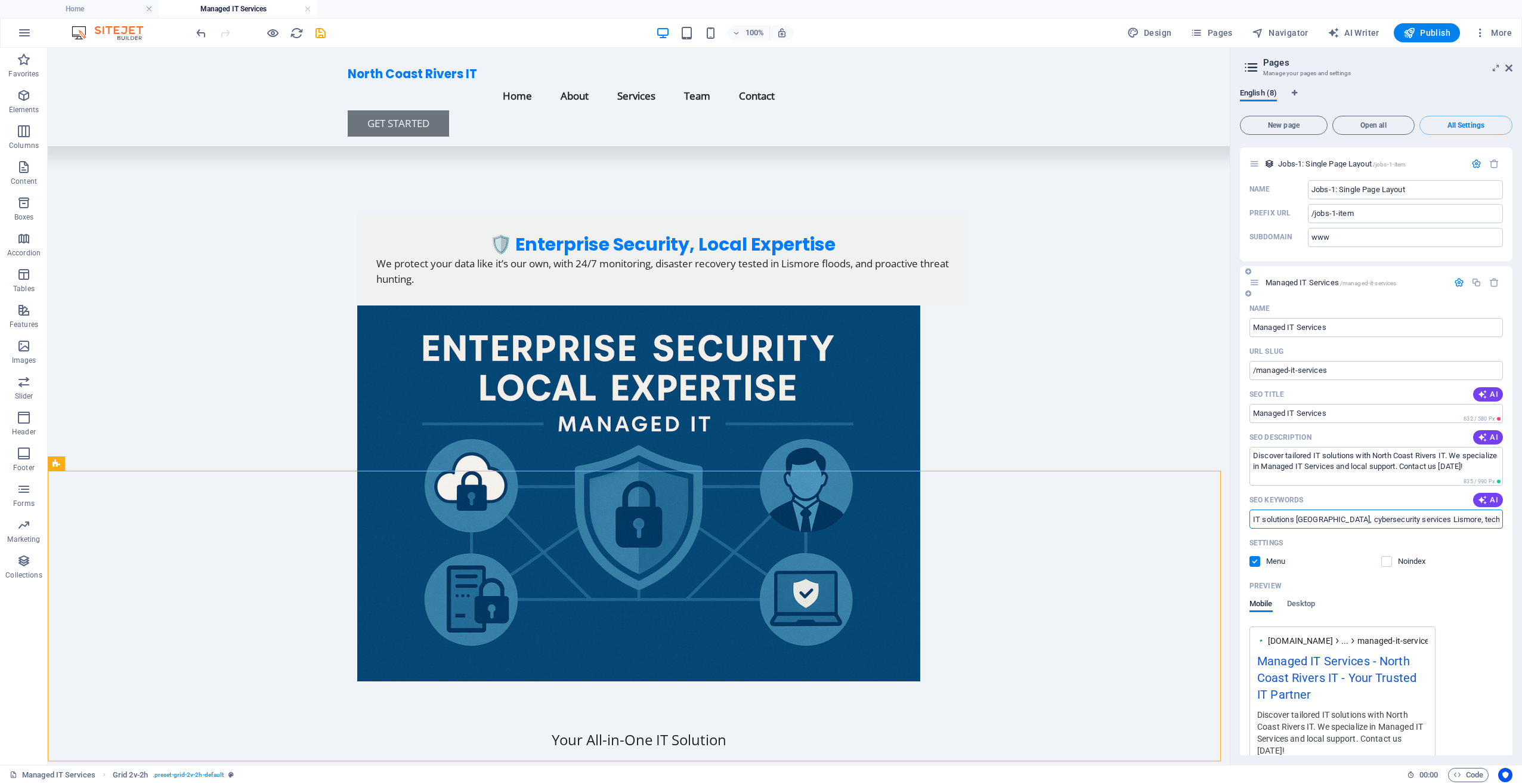
scroll to position [2404, 0]
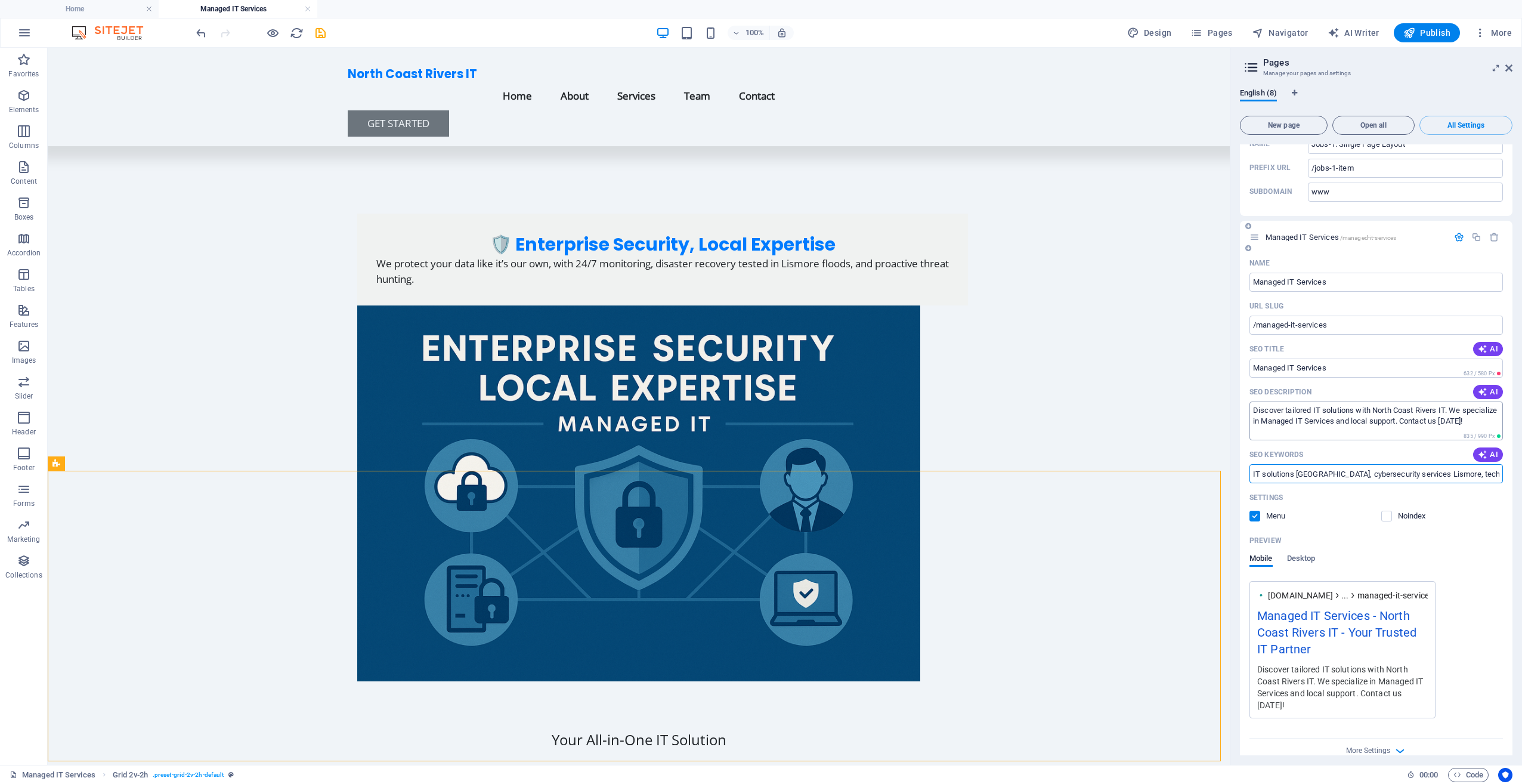
click at [1436, 404] on textarea "Discover tailored IT solutions with North Coast Rivers IT. We specialize in Man…" at bounding box center [1376, 421] width 254 height 39
type textarea "Discover tailored IT solutions with North Coast Rivers IT. We specialize in Man…"
click at [1502, 541] on div "Name Managed IT Services ​ URL SLUG /managed-it-services ​ SEO Title AI ​ 632 /…" at bounding box center [1377, 511] width 273 height 513
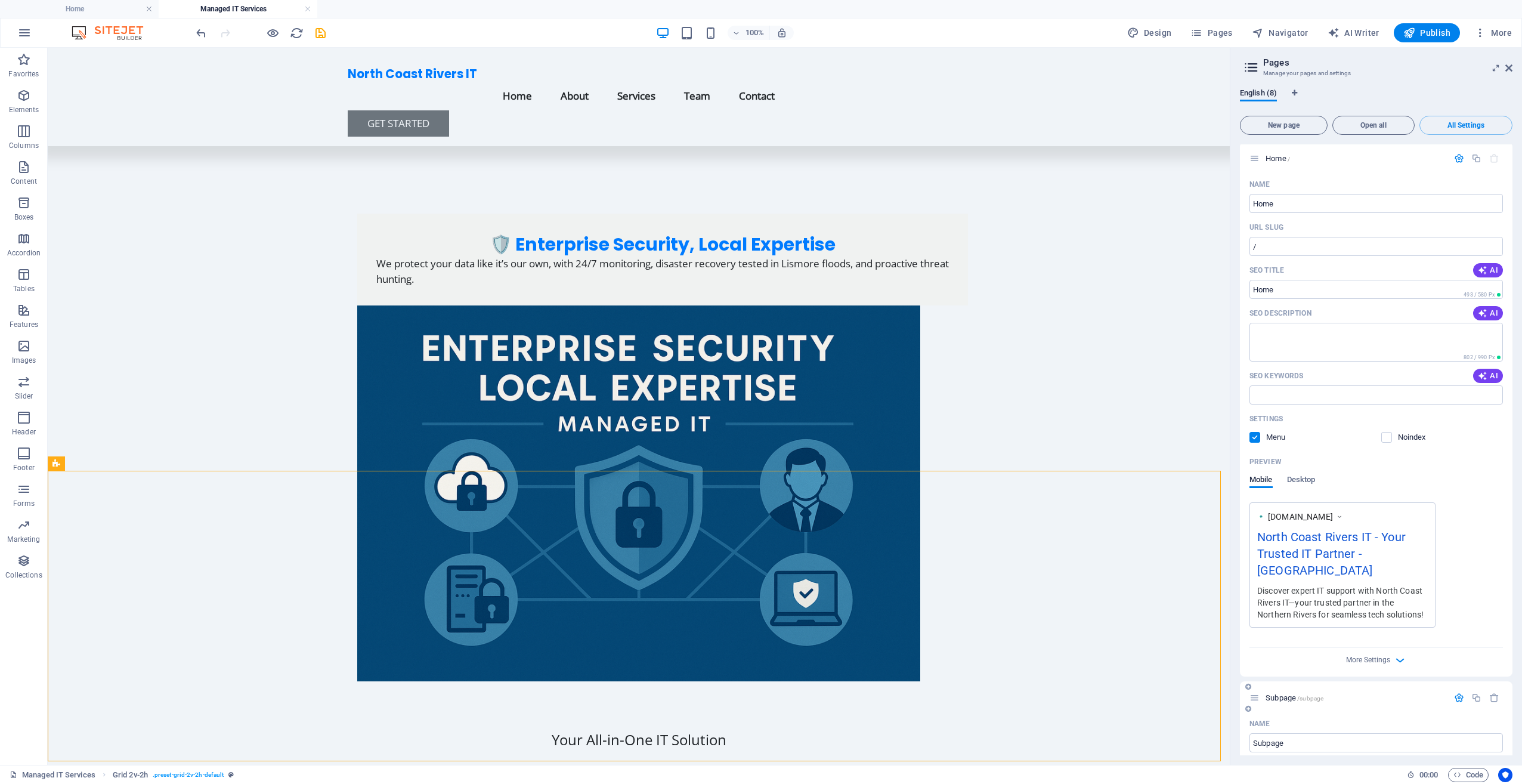
scroll to position [0, 0]
click at [316, 35] on icon "save" at bounding box center [321, 34] width 14 height 14
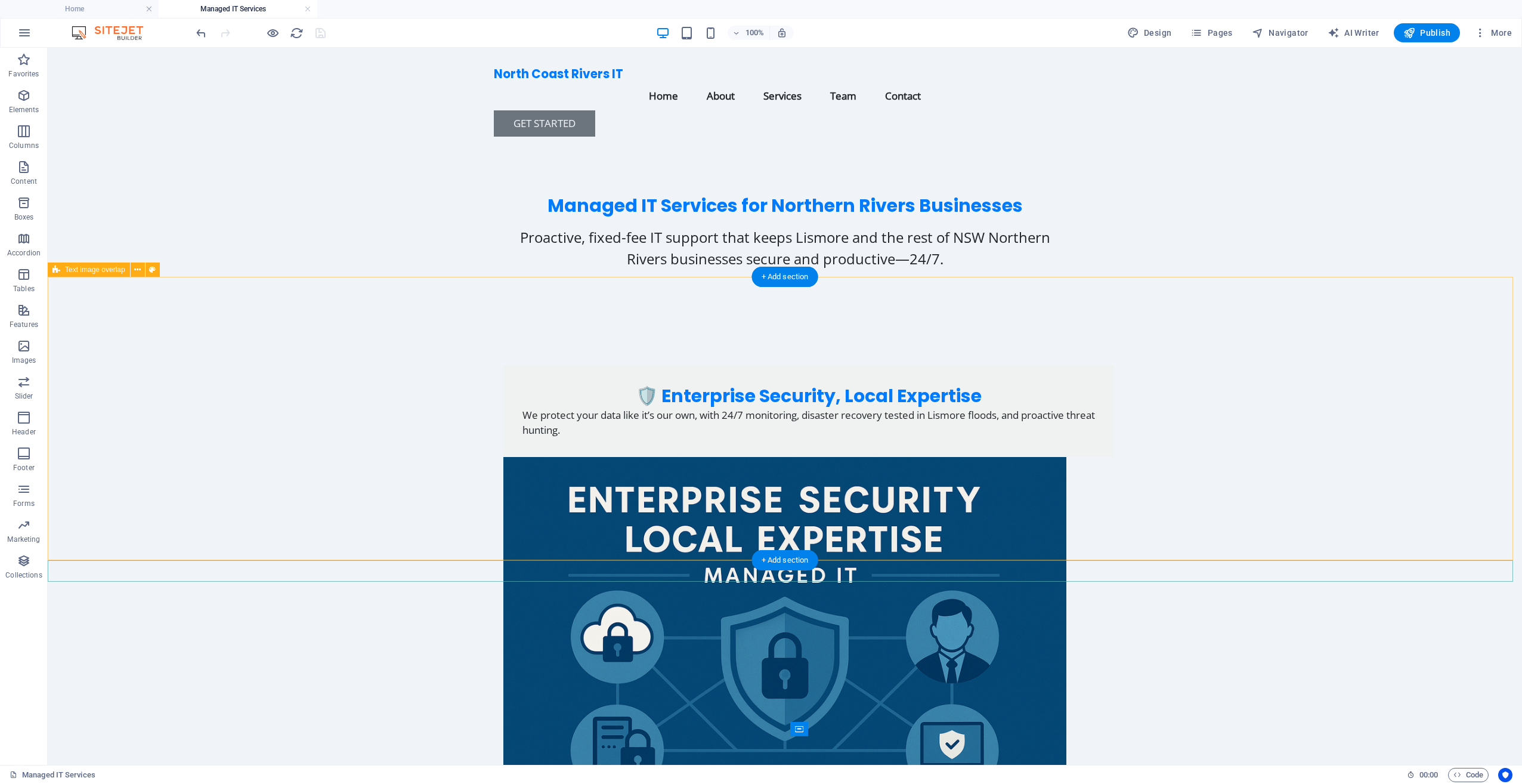
scroll to position [357, 0]
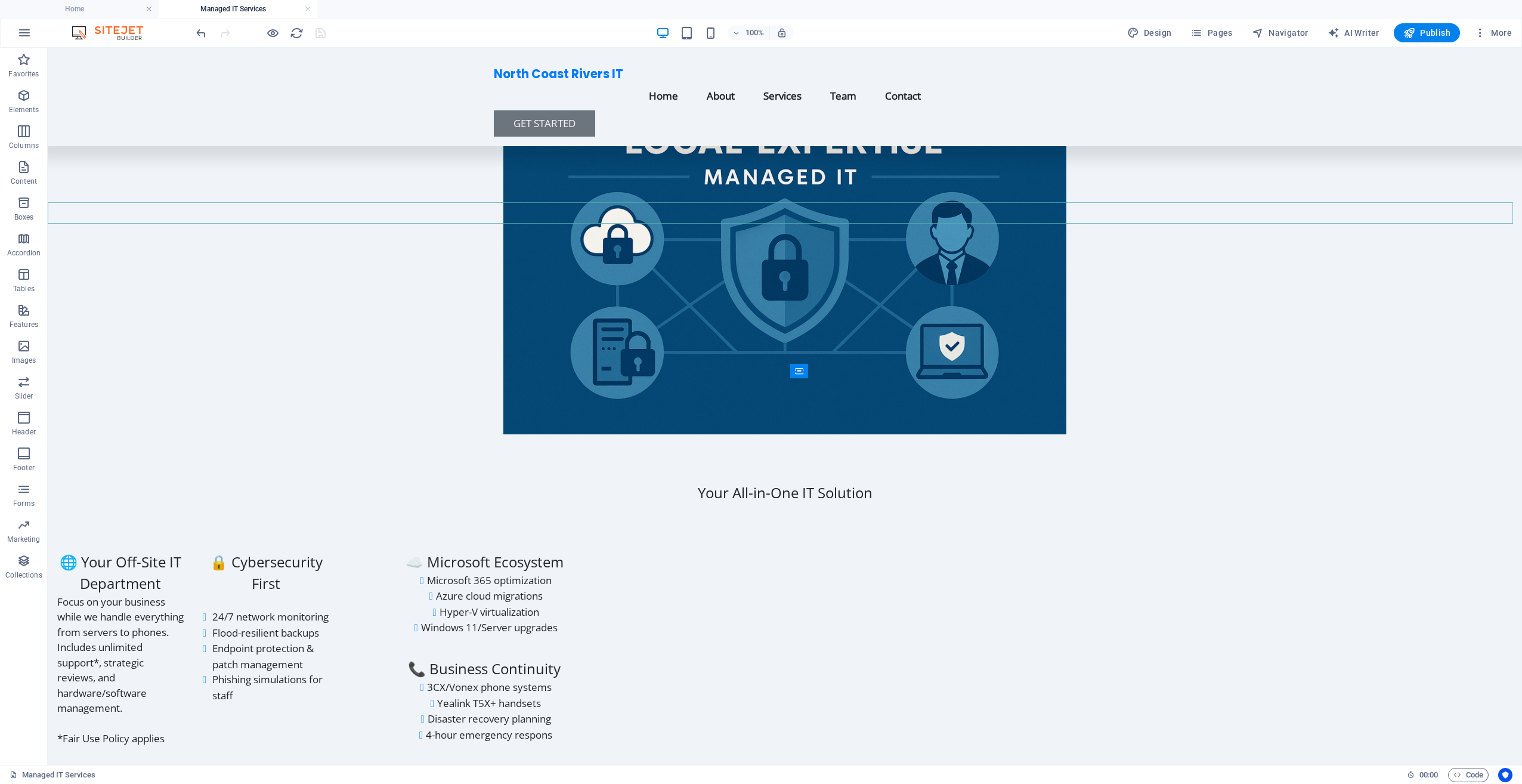
drag, startPoint x: 308, startPoint y: 8, endPoint x: 277, endPoint y: 13, distance: 31.4
click at [308, 8] on link at bounding box center [308, 9] width 7 height 12
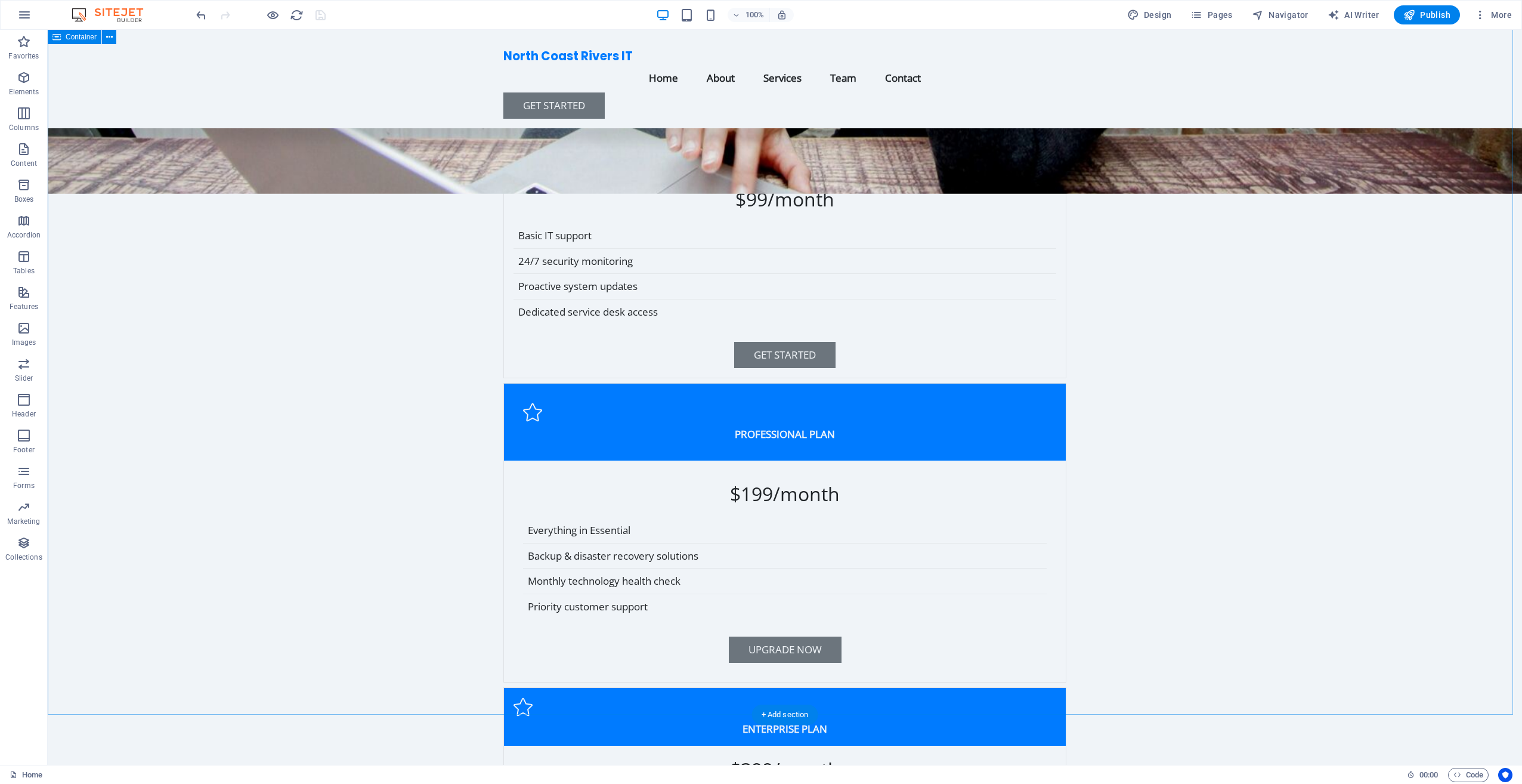
scroll to position [3639, 0]
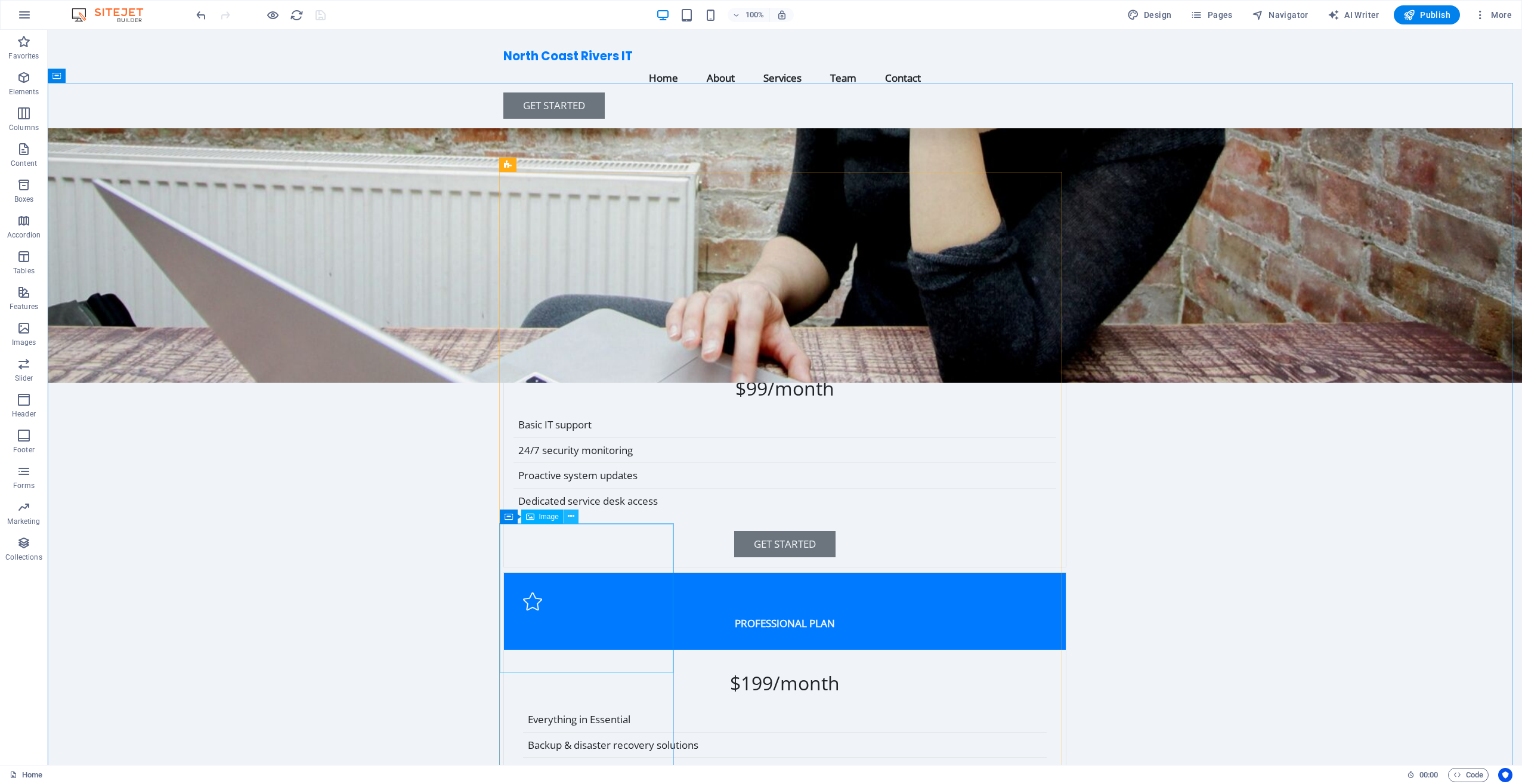
click at [573, 515] on icon at bounding box center [571, 516] width 6 height 12
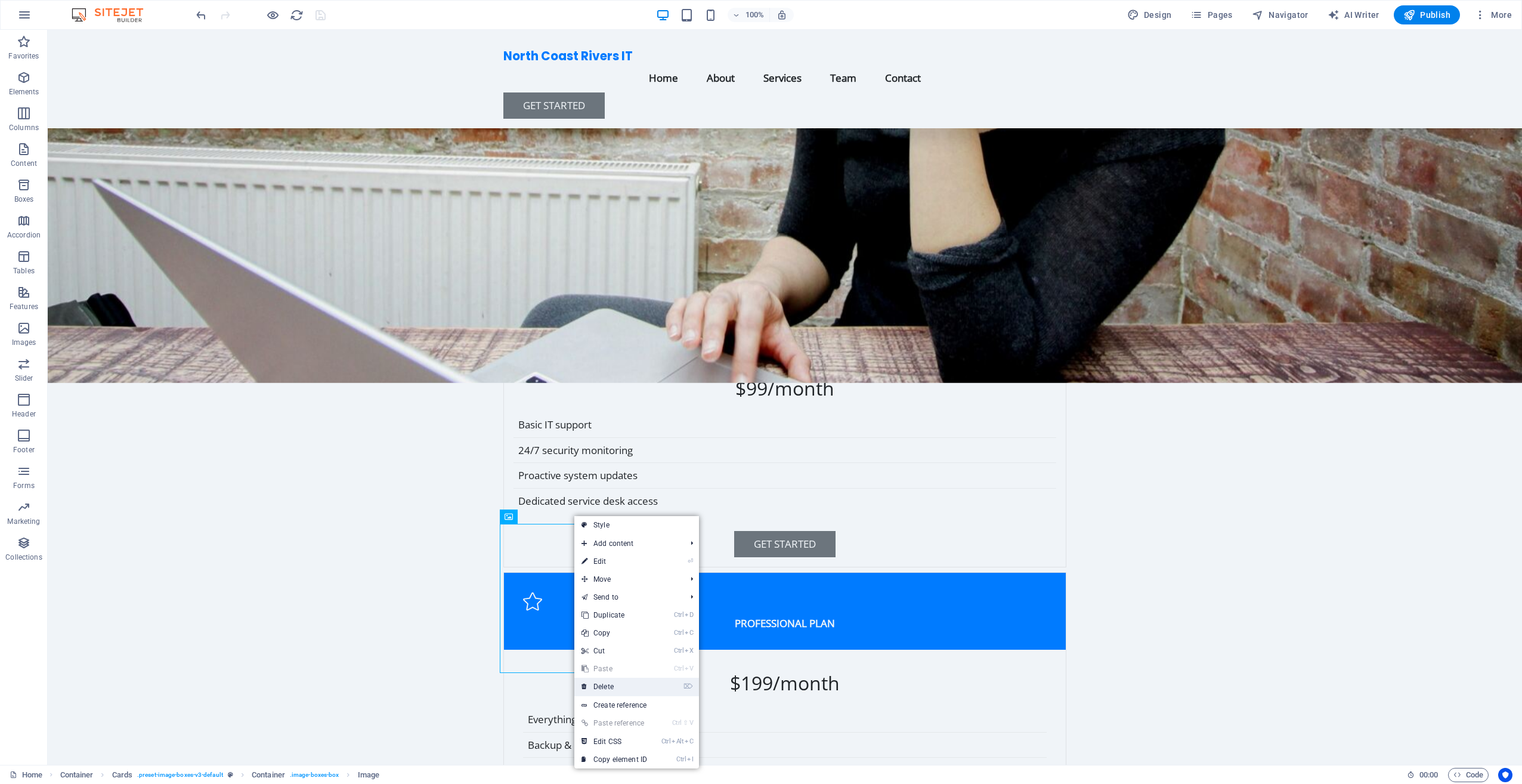
click at [603, 689] on link "⌦ Delete" at bounding box center [614, 687] width 80 height 18
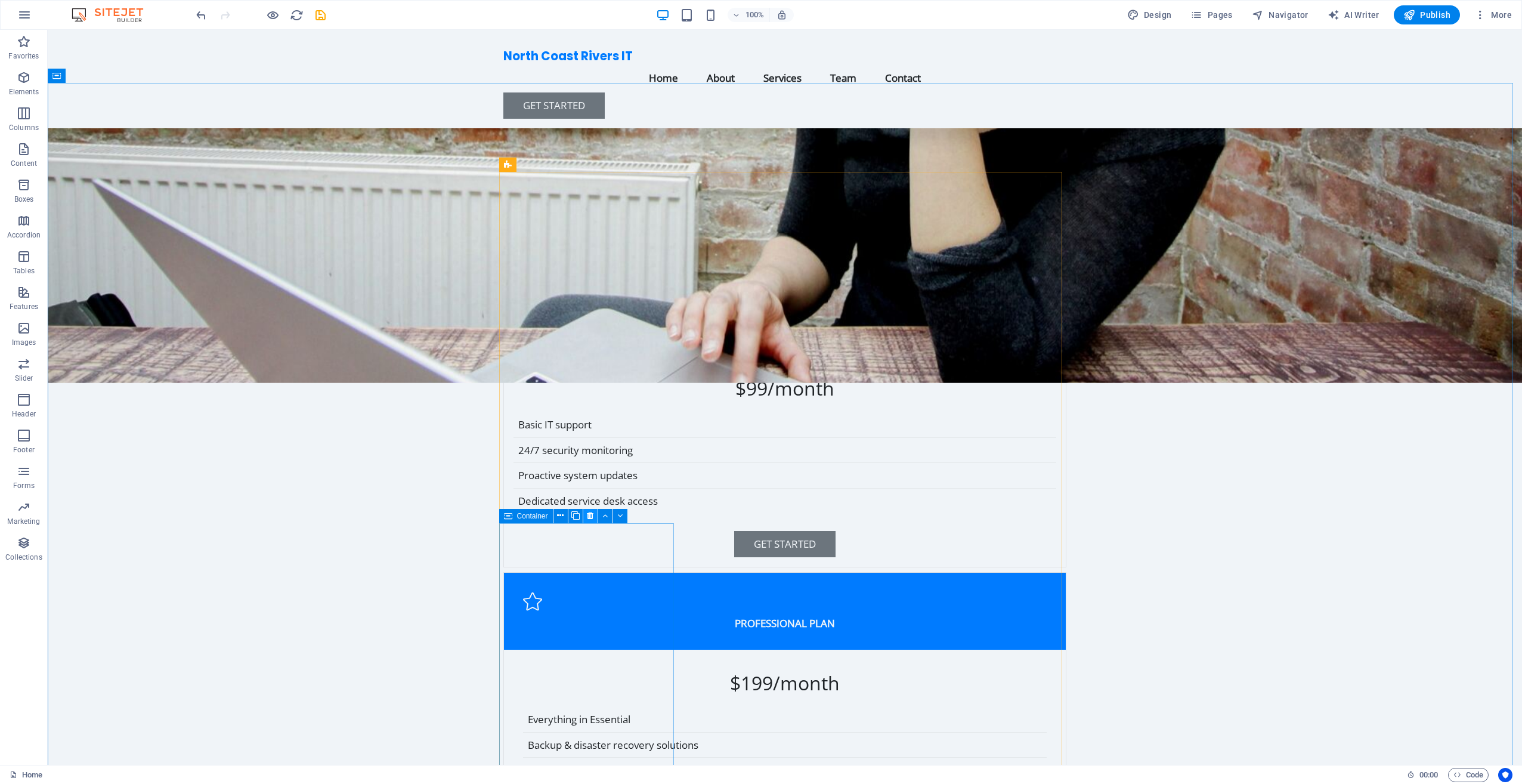
click at [593, 518] on icon at bounding box center [589, 516] width 6 height 12
click at [592, 517] on icon at bounding box center [589, 516] width 6 height 12
click at [586, 516] on button at bounding box center [590, 516] width 14 height 14
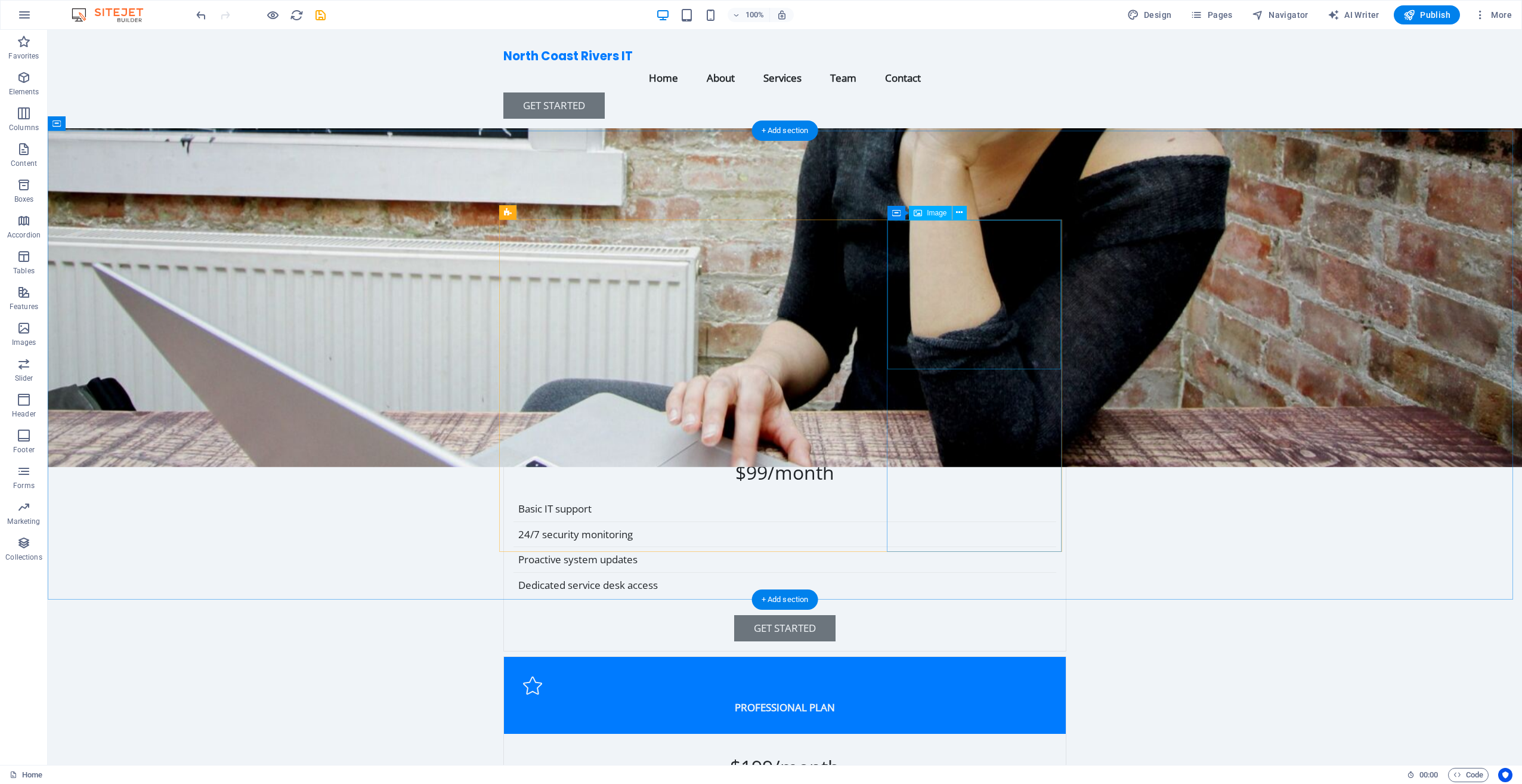
scroll to position [3519, 0]
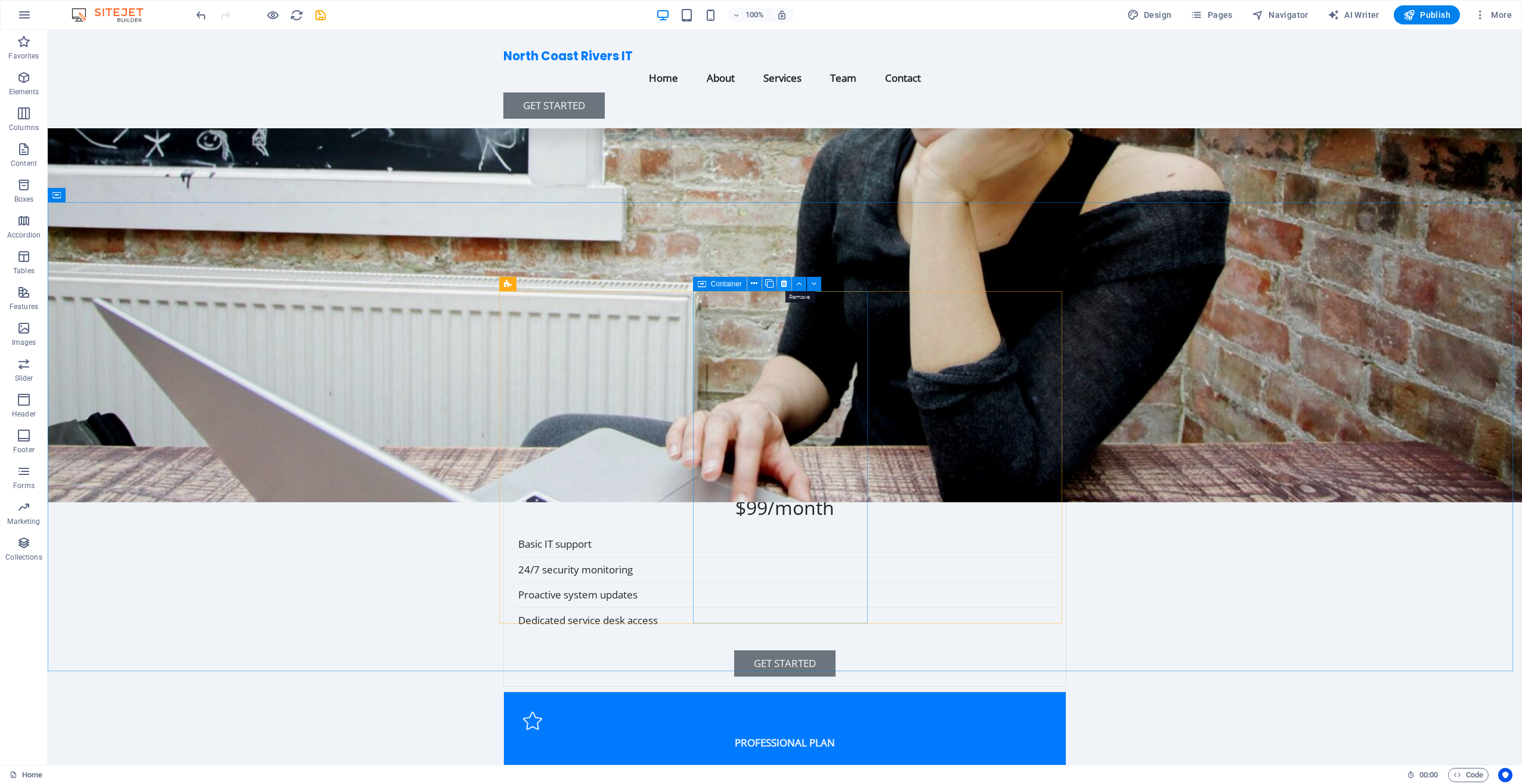
click at [780, 282] on button at bounding box center [784, 284] width 14 height 14
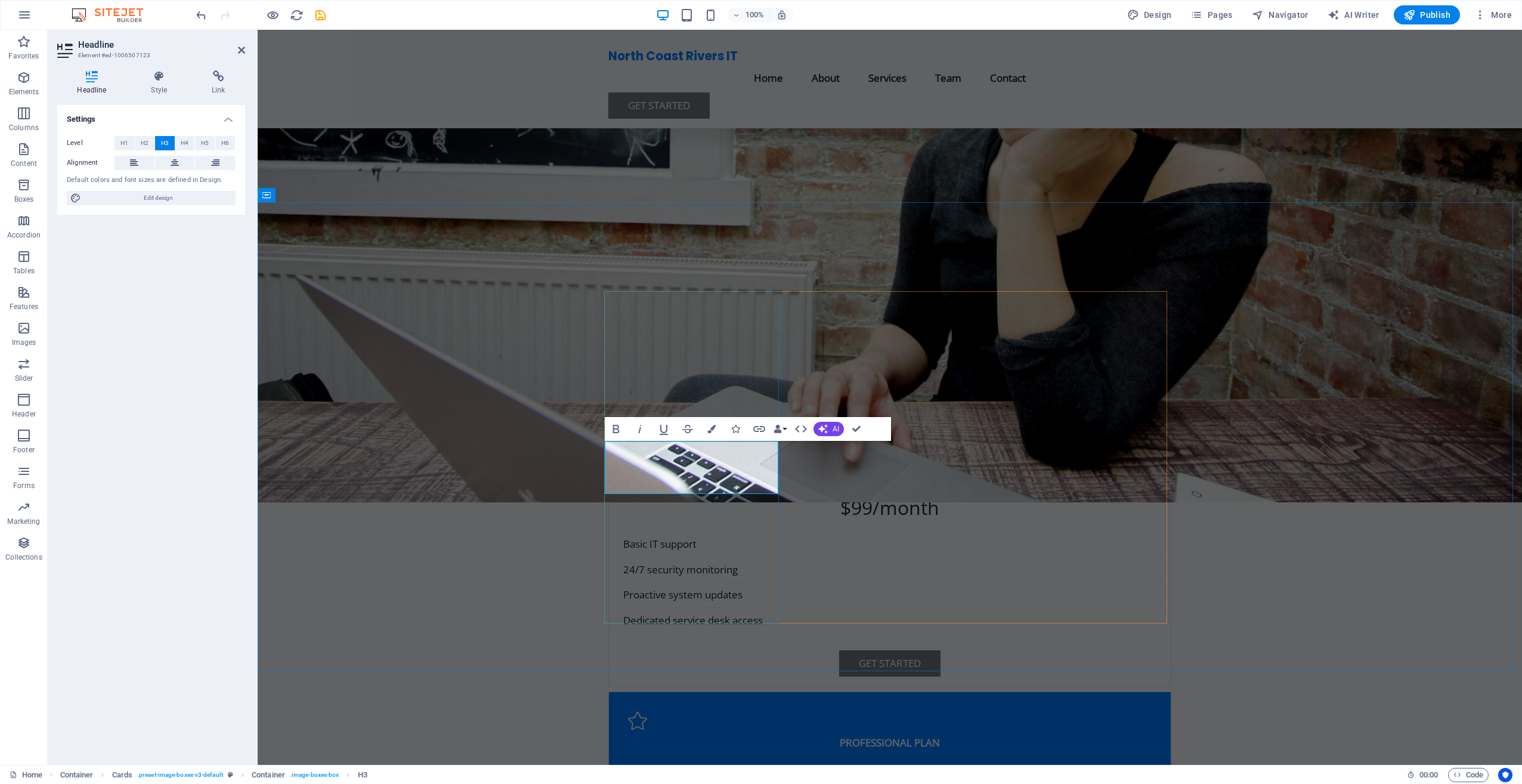
drag, startPoint x: 574, startPoint y: 475, endPoint x: 669, endPoint y: 464, distance: 95.6
drag, startPoint x: 727, startPoint y: 484, endPoint x: 649, endPoint y: 468, distance: 79.6
drag, startPoint x: 736, startPoint y: 482, endPoint x: 641, endPoint y: 459, distance: 97.7
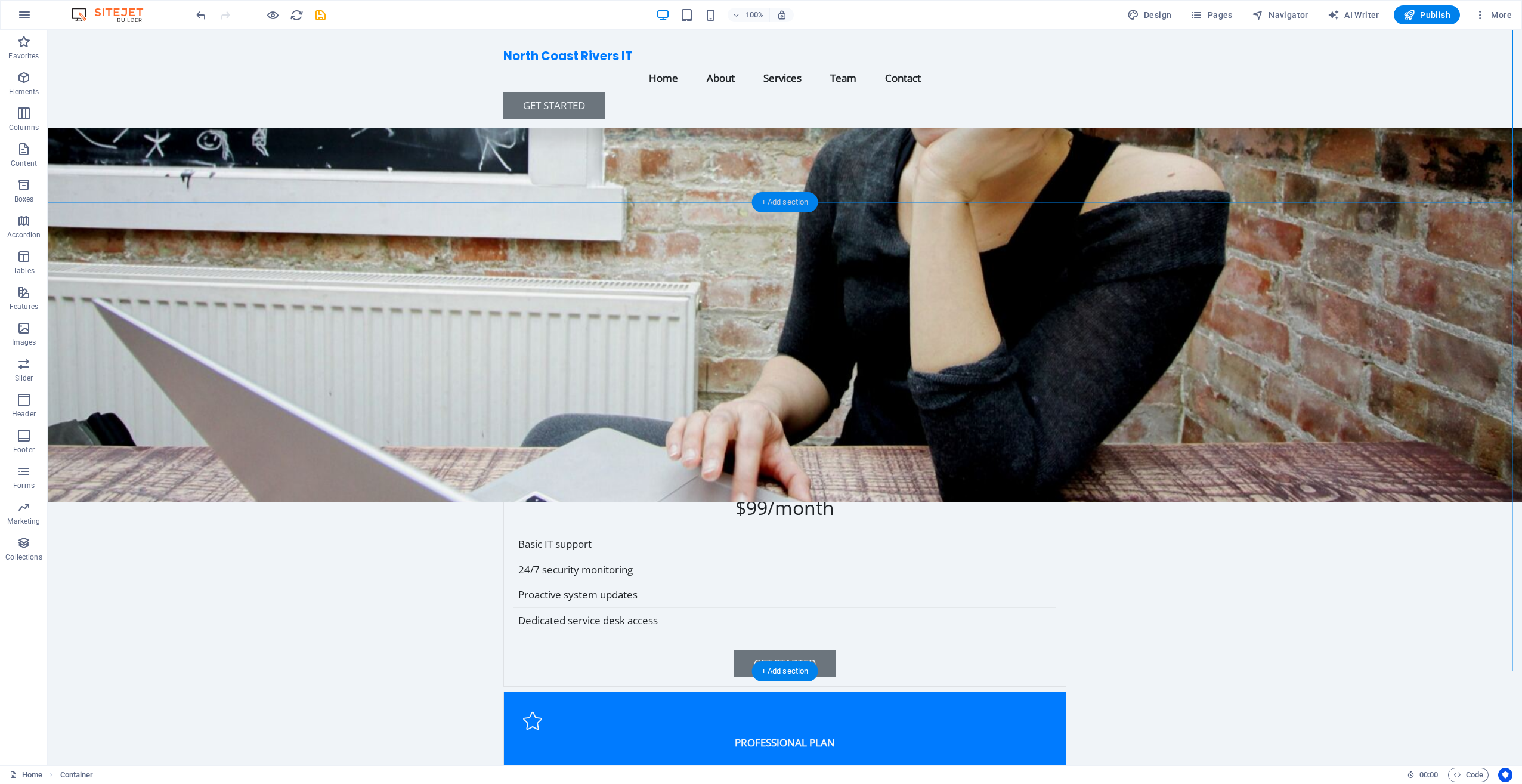
click at [784, 201] on div "+ Add section" at bounding box center [785, 202] width 66 height 20
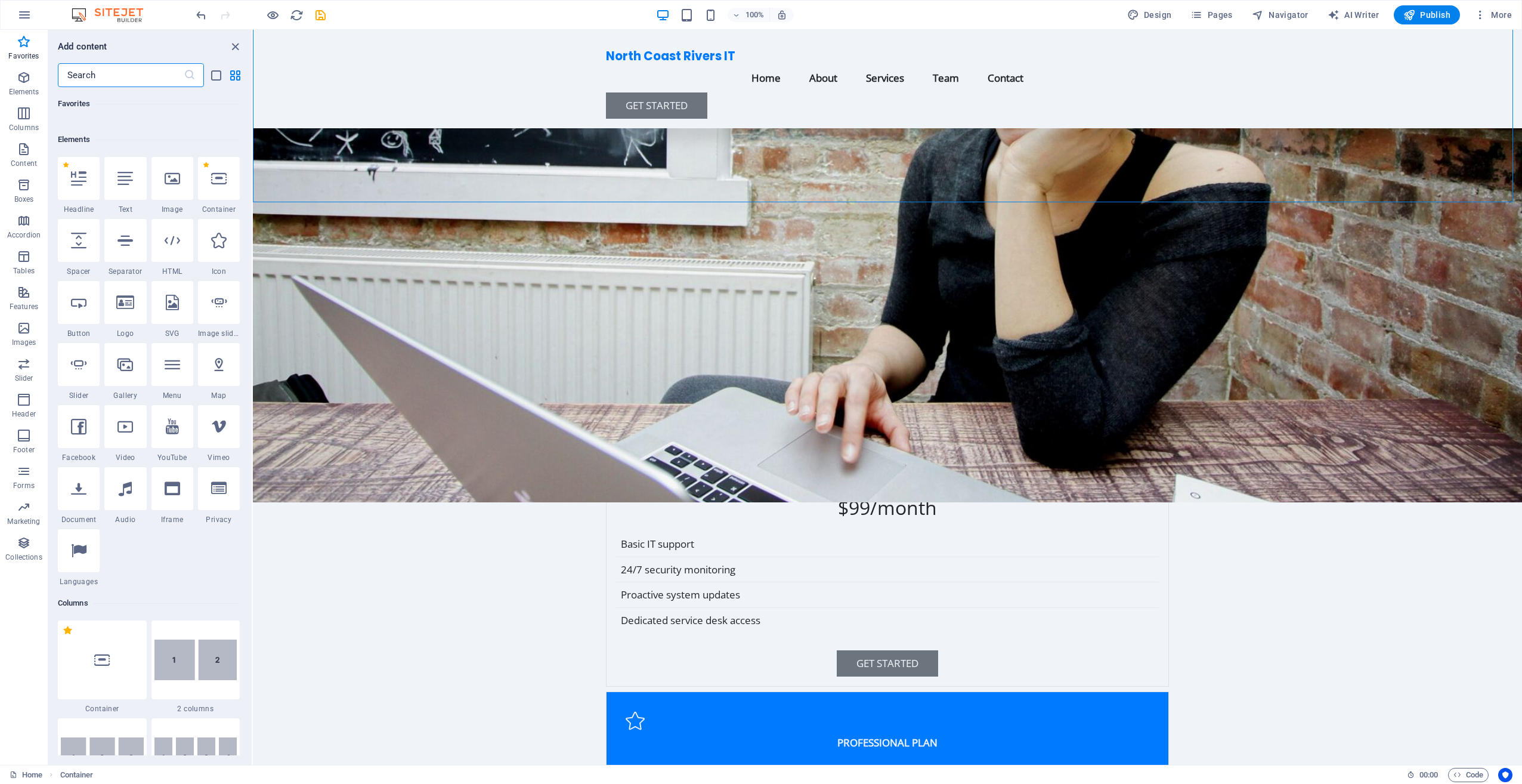
scroll to position [119, 0]
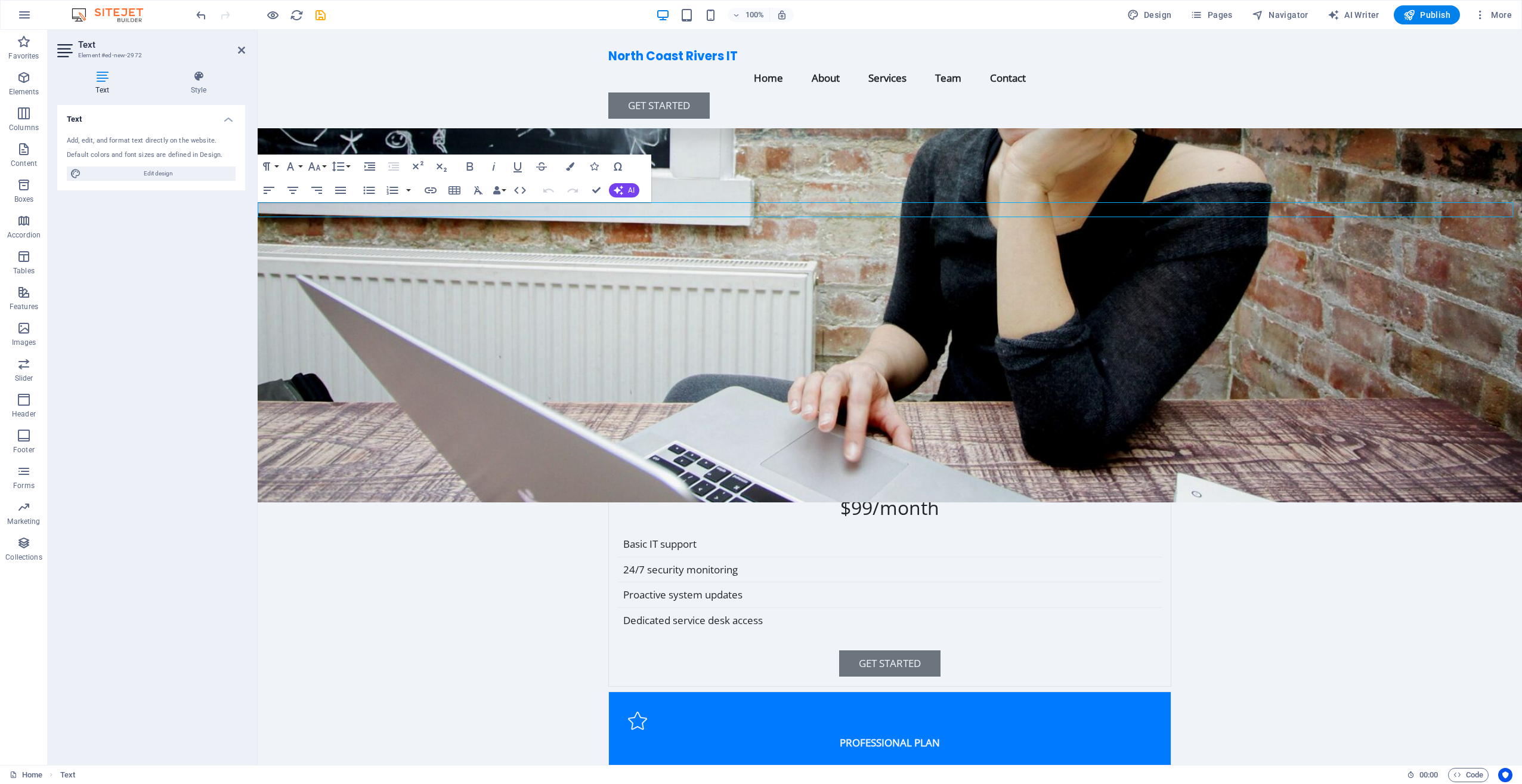
click at [292, 188] on icon "button" at bounding box center [293, 190] width 11 height 7
click at [318, 165] on icon "button" at bounding box center [314, 166] width 14 height 14
click at [330, 238] on link "14" at bounding box center [327, 242] width 43 height 18
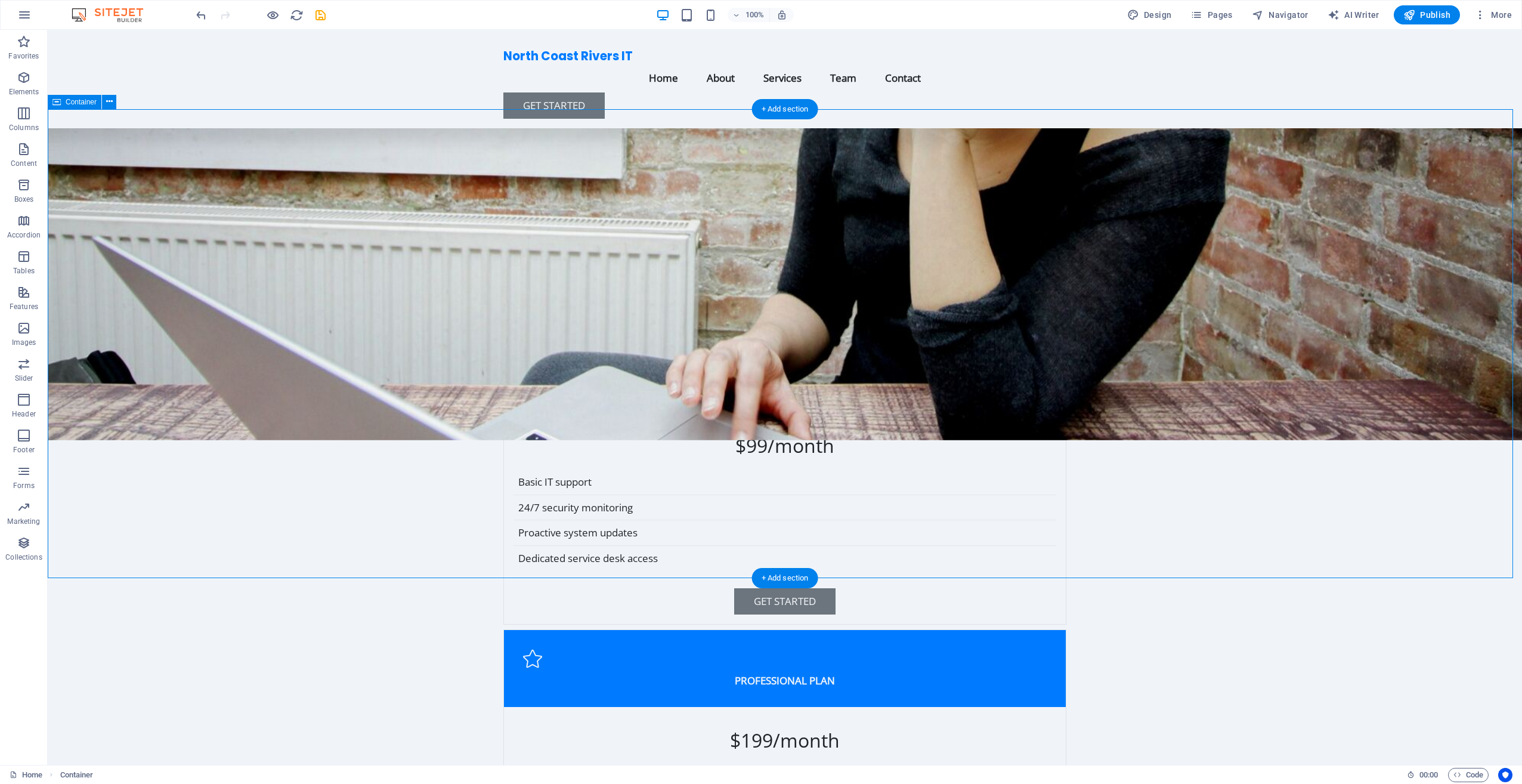
scroll to position [3639, 0]
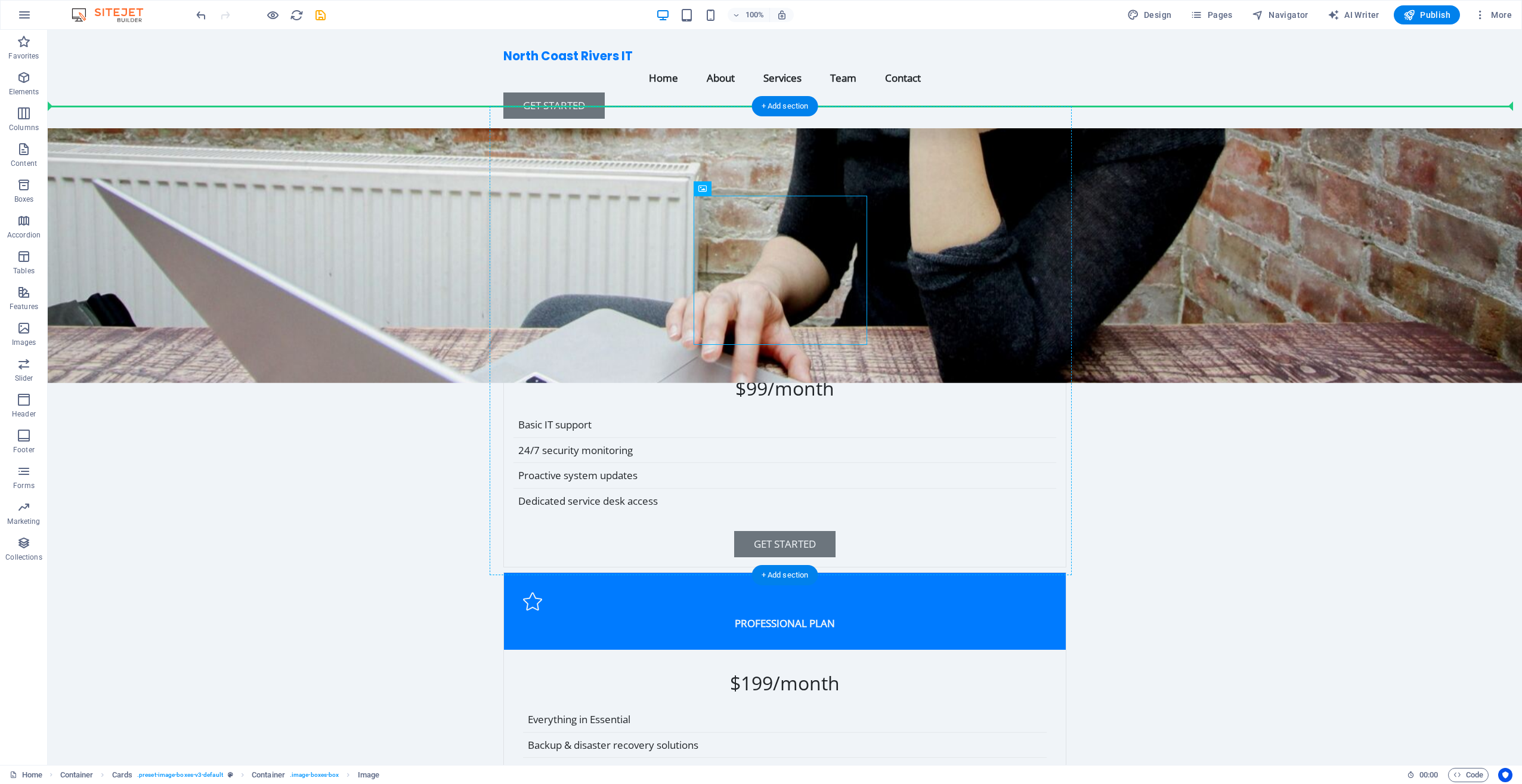
drag, startPoint x: 790, startPoint y: 281, endPoint x: 896, endPoint y: 279, distance: 106.0
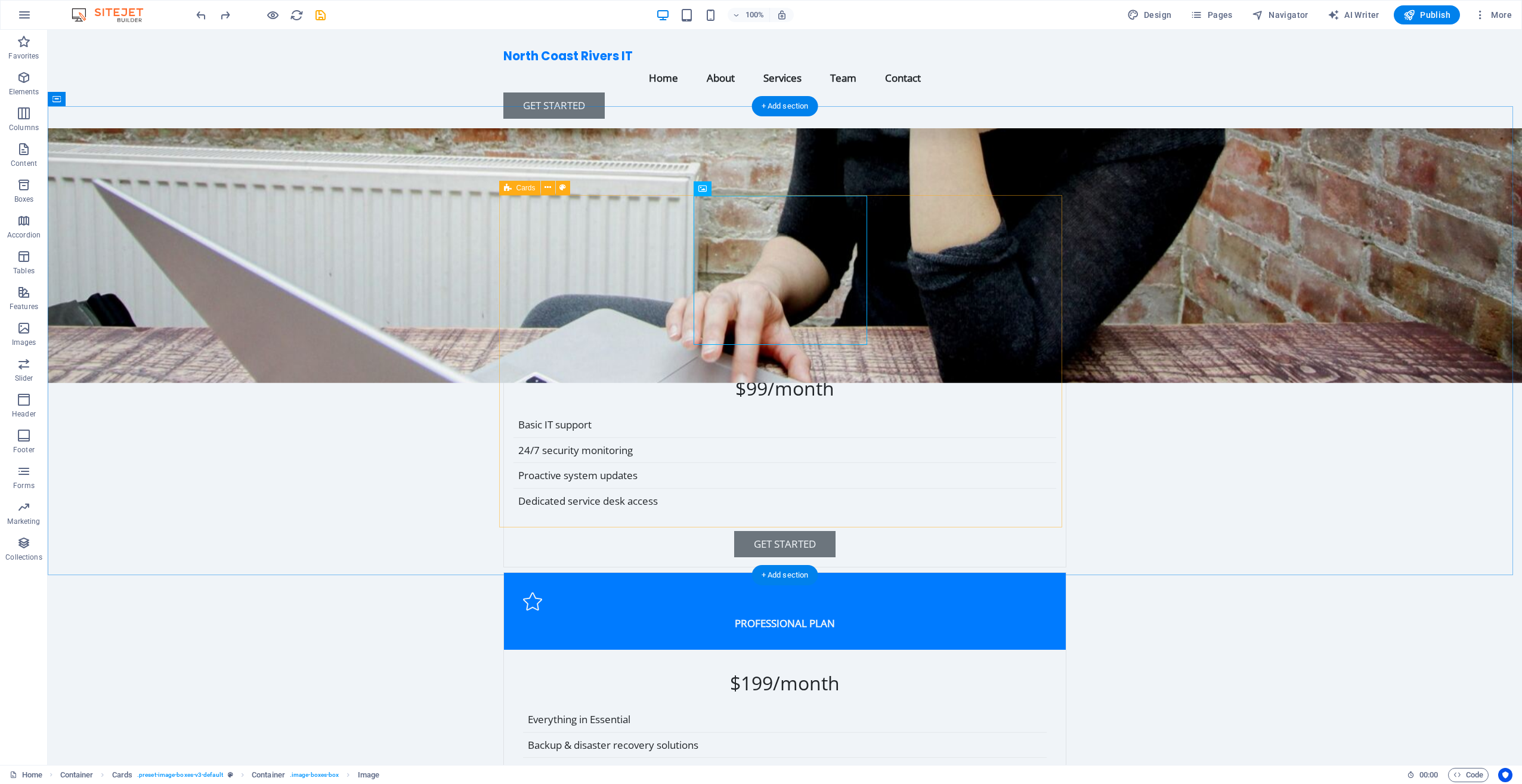
click at [761, 187] on button at bounding box center [765, 188] width 14 height 14
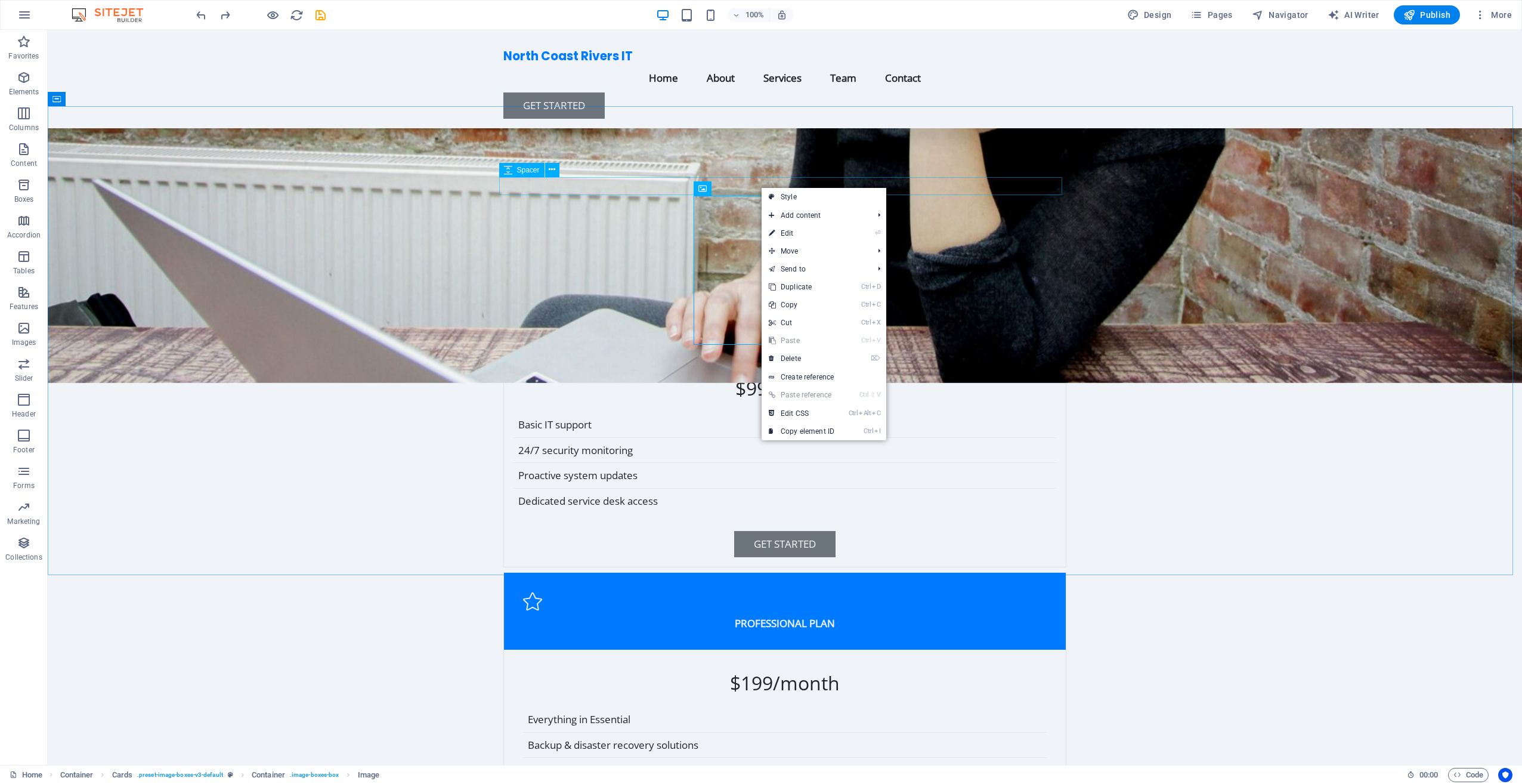
click at [534, 169] on span "Spacer" at bounding box center [528, 170] width 23 height 7
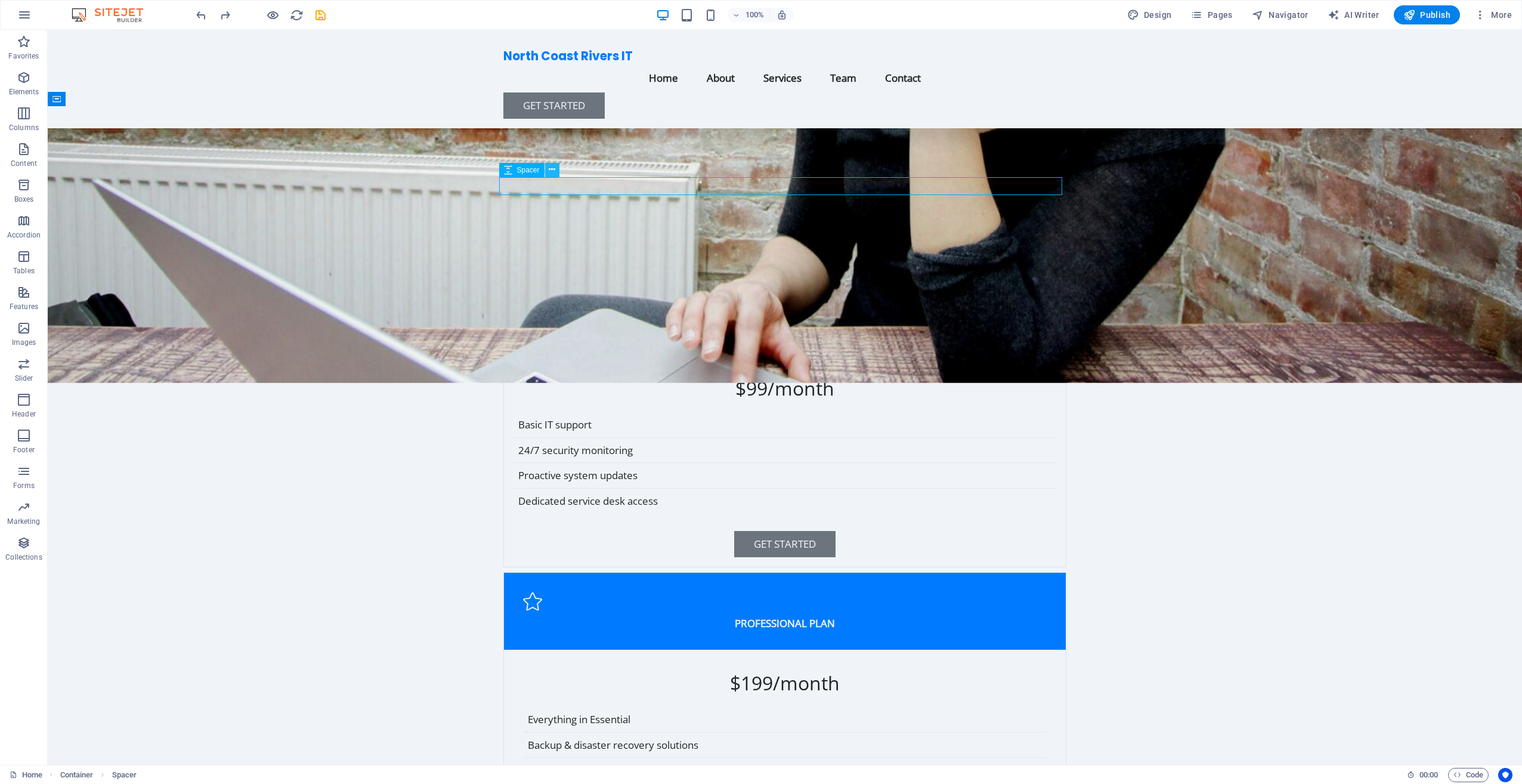
click at [551, 168] on icon at bounding box center [551, 170] width 6 height 12
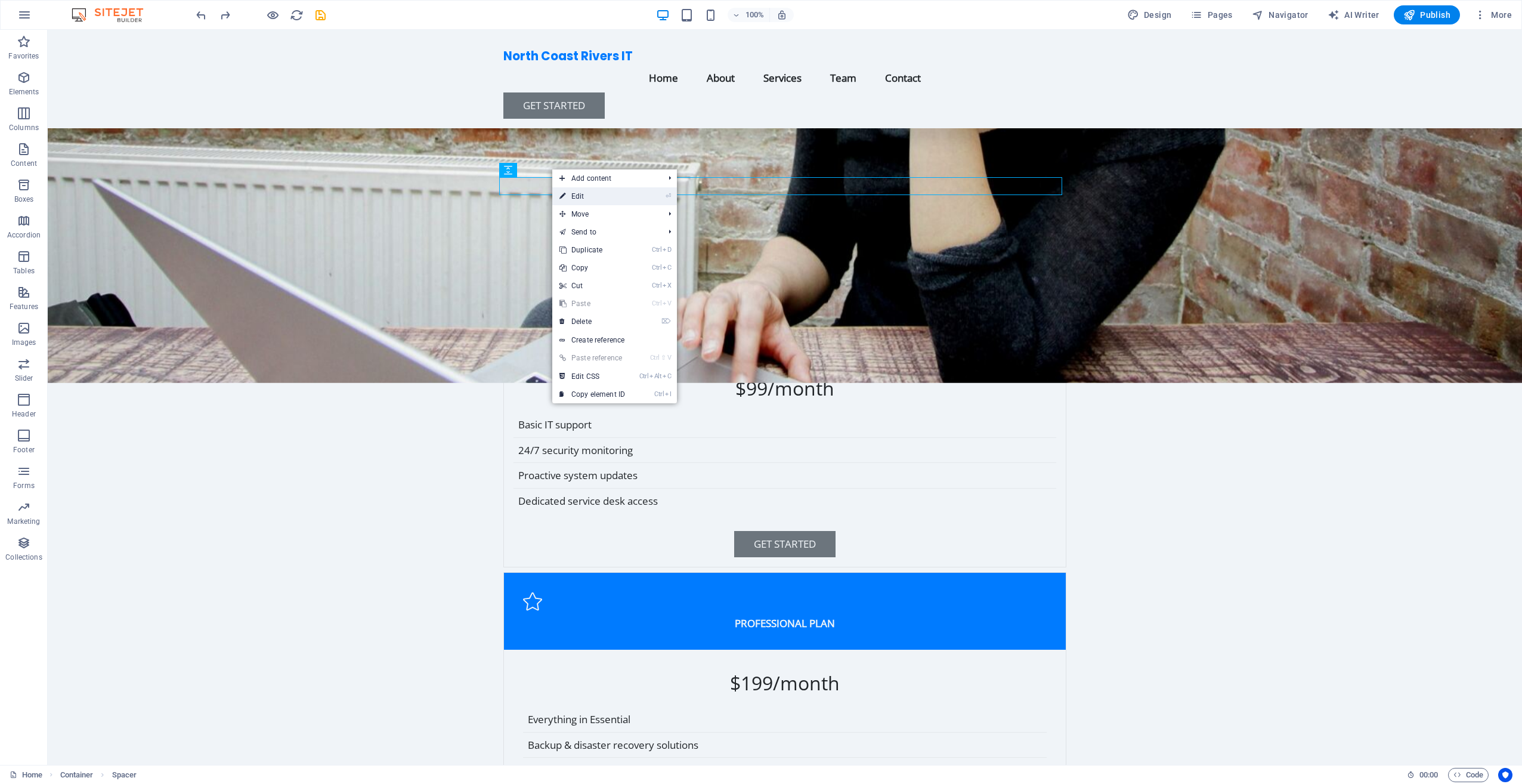
drag, startPoint x: 383, startPoint y: 179, endPoint x: 616, endPoint y: 201, distance: 234.0
click at [616, 201] on link "⏎ Edit" at bounding box center [592, 196] width 80 height 18
select select "px"
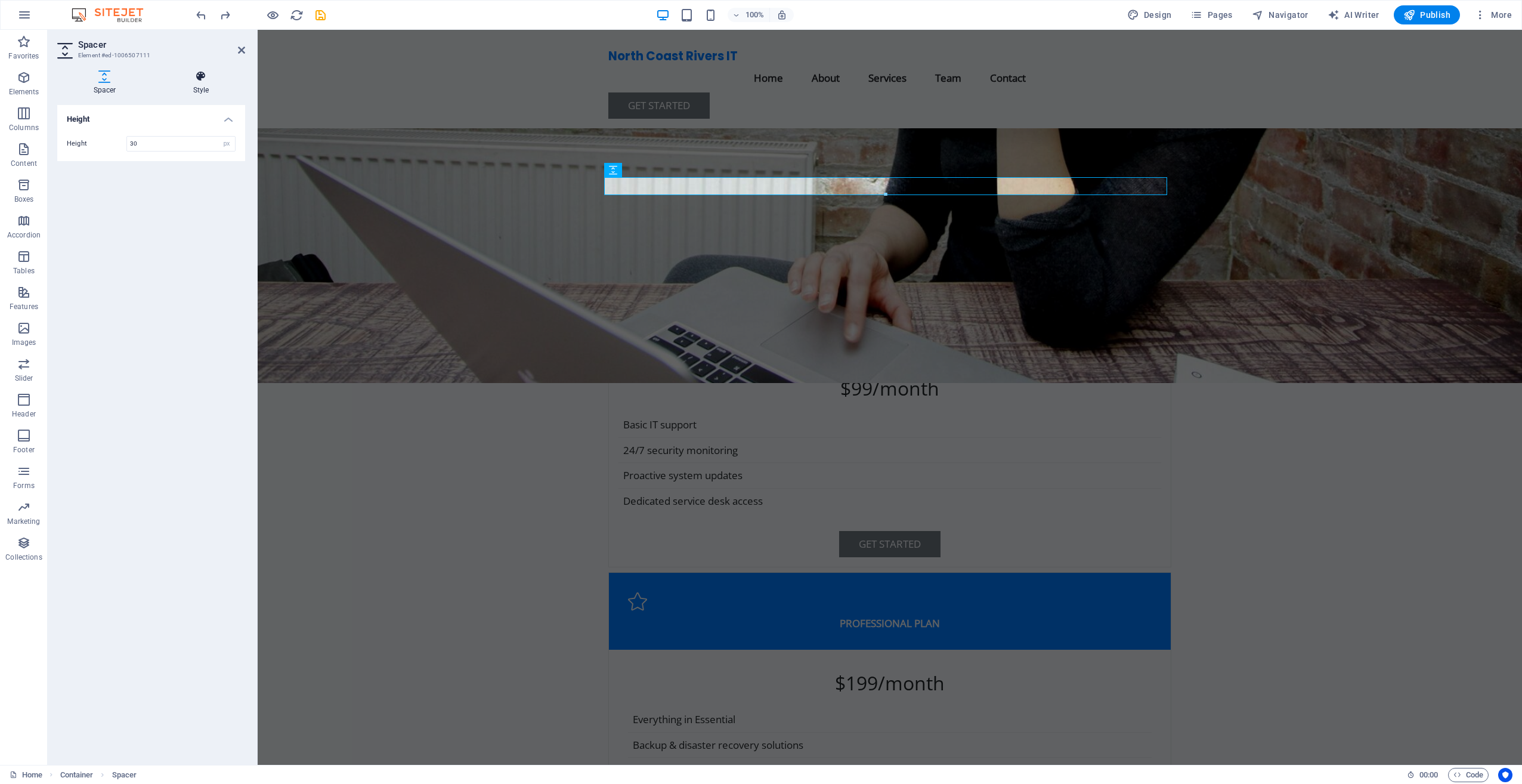
click at [206, 75] on icon at bounding box center [201, 76] width 88 height 12
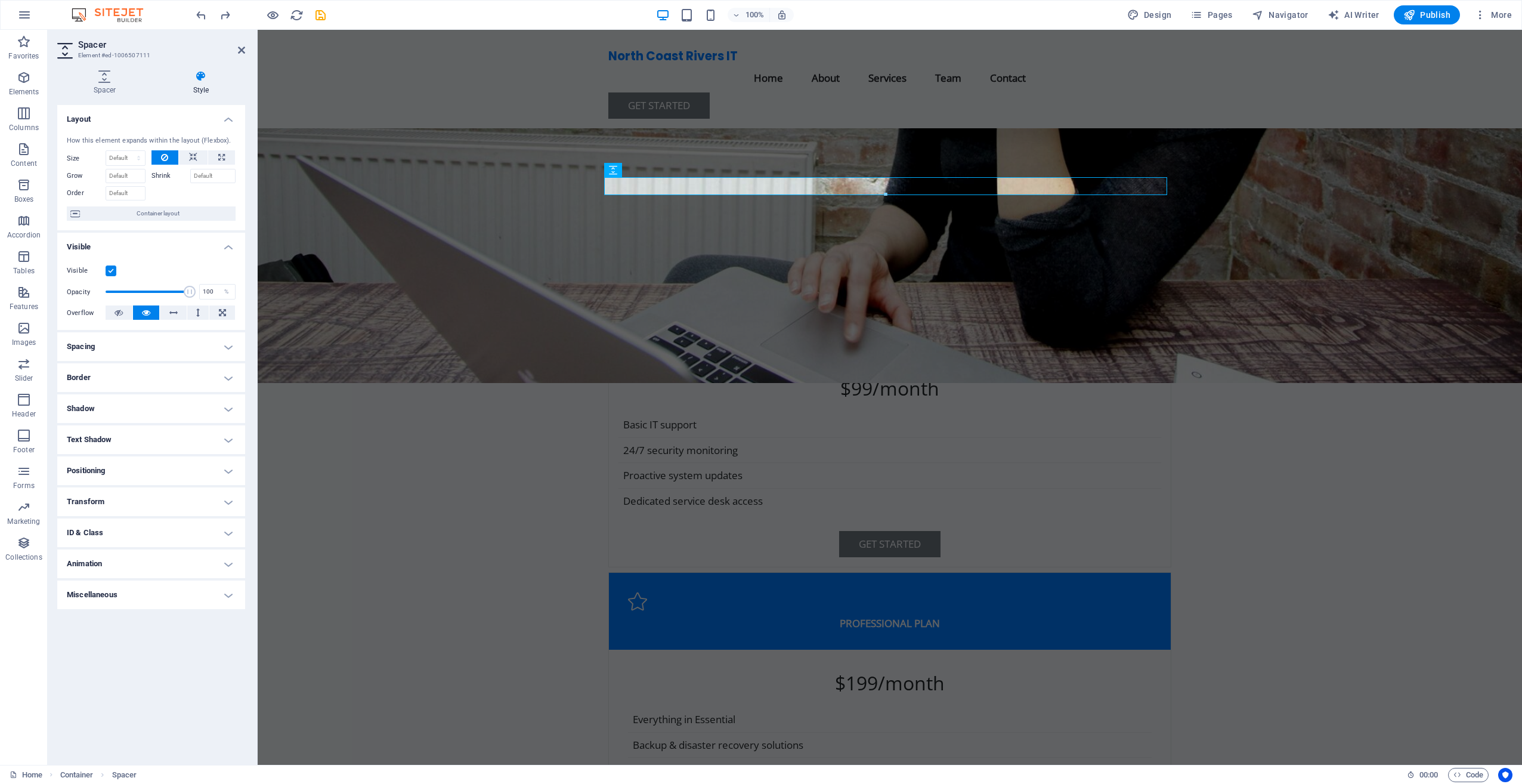
click at [127, 343] on h4 "Spacing" at bounding box center [151, 346] width 188 height 28
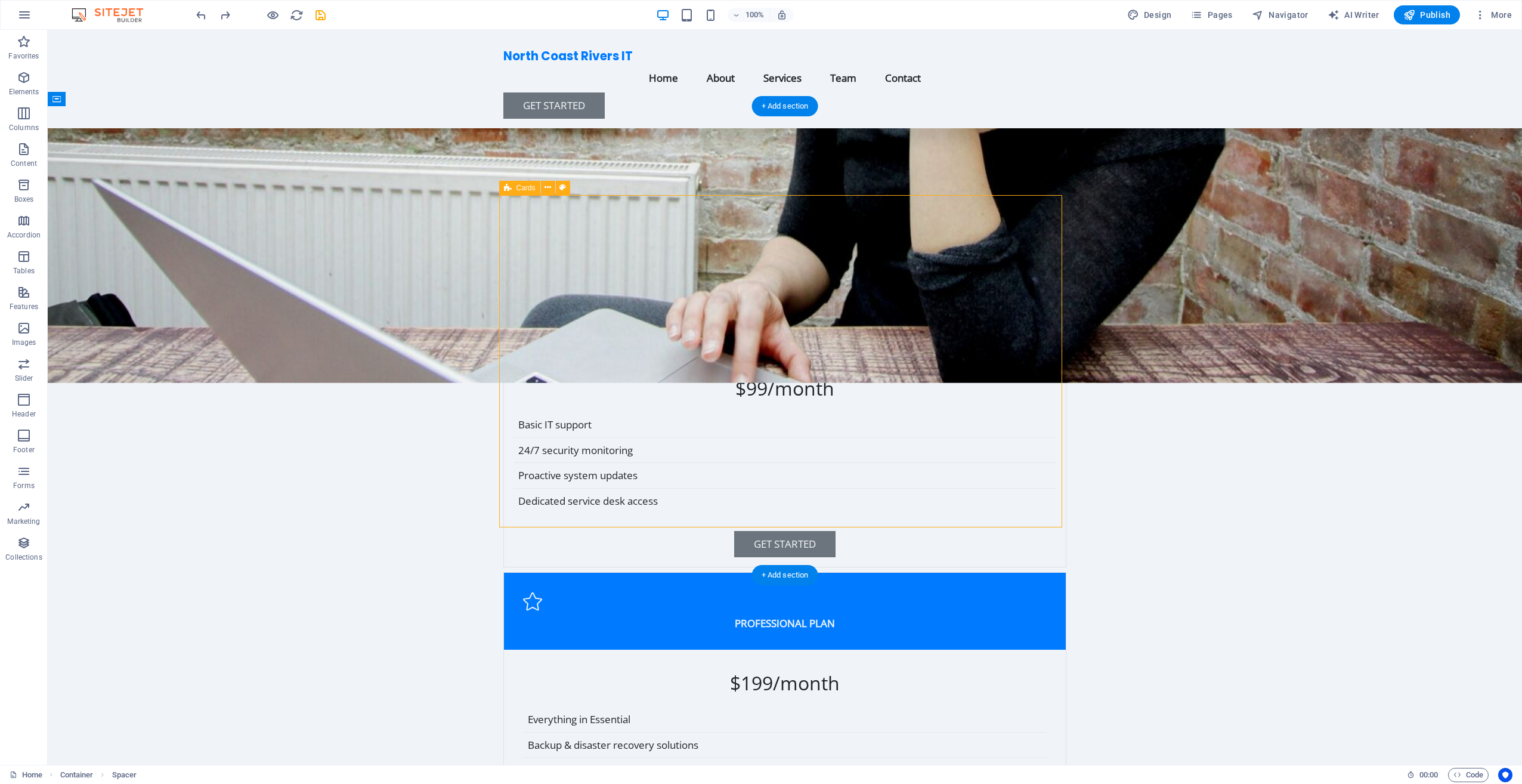
drag, startPoint x: 580, startPoint y: 357, endPoint x: 876, endPoint y: 359, distance: 296.0
select select "vw"
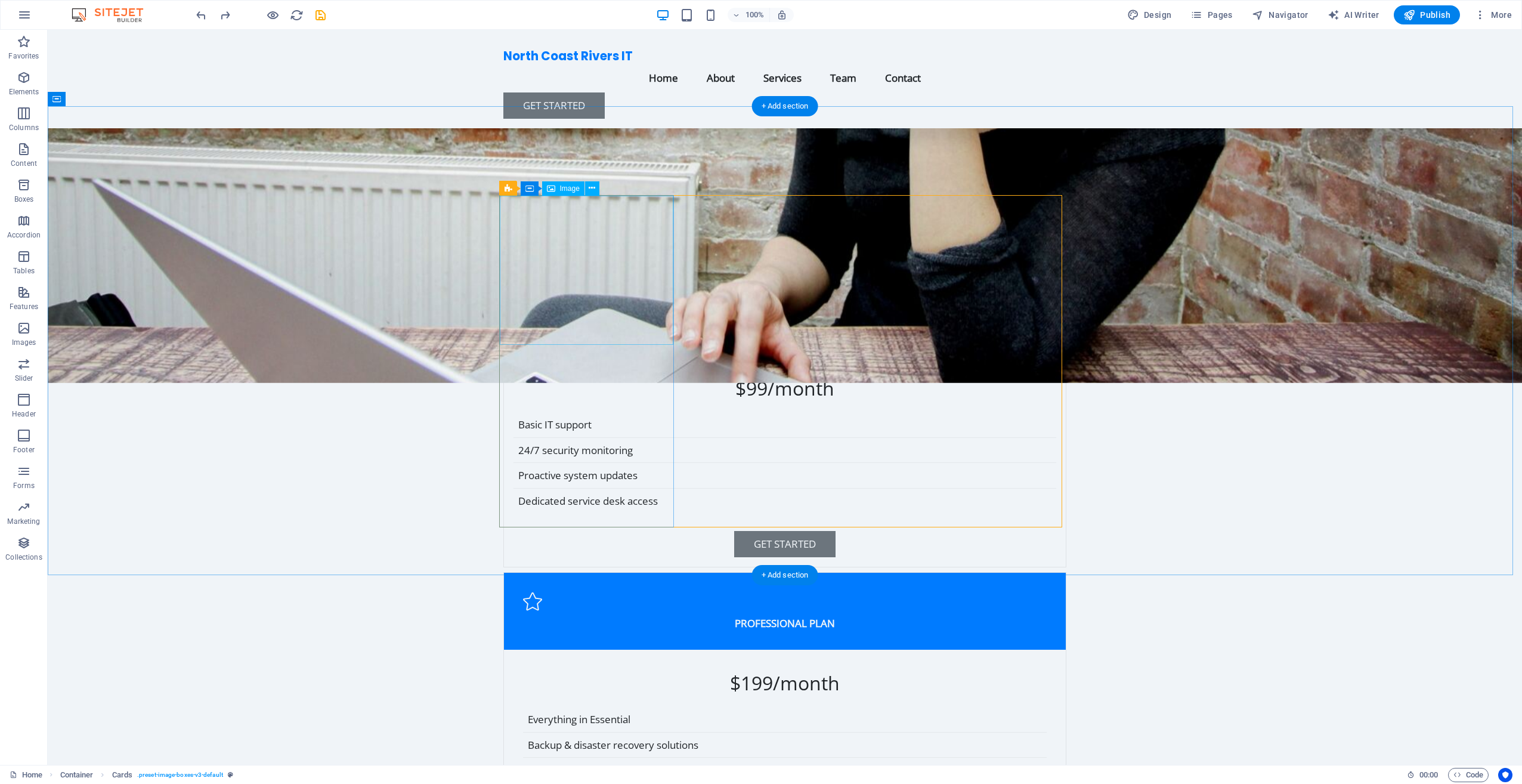
select select "px"
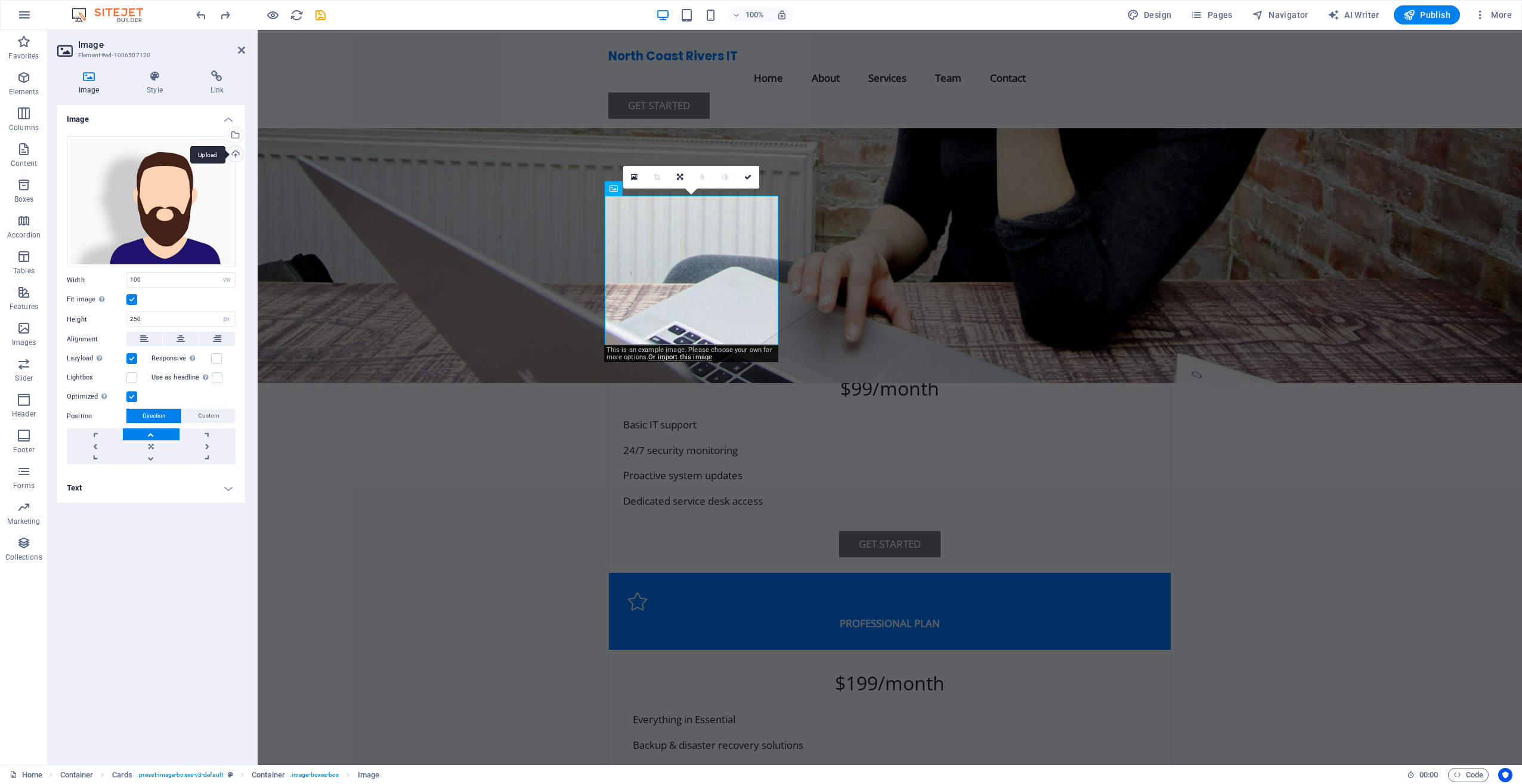
click at [235, 153] on div "Upload" at bounding box center [234, 155] width 18 height 18
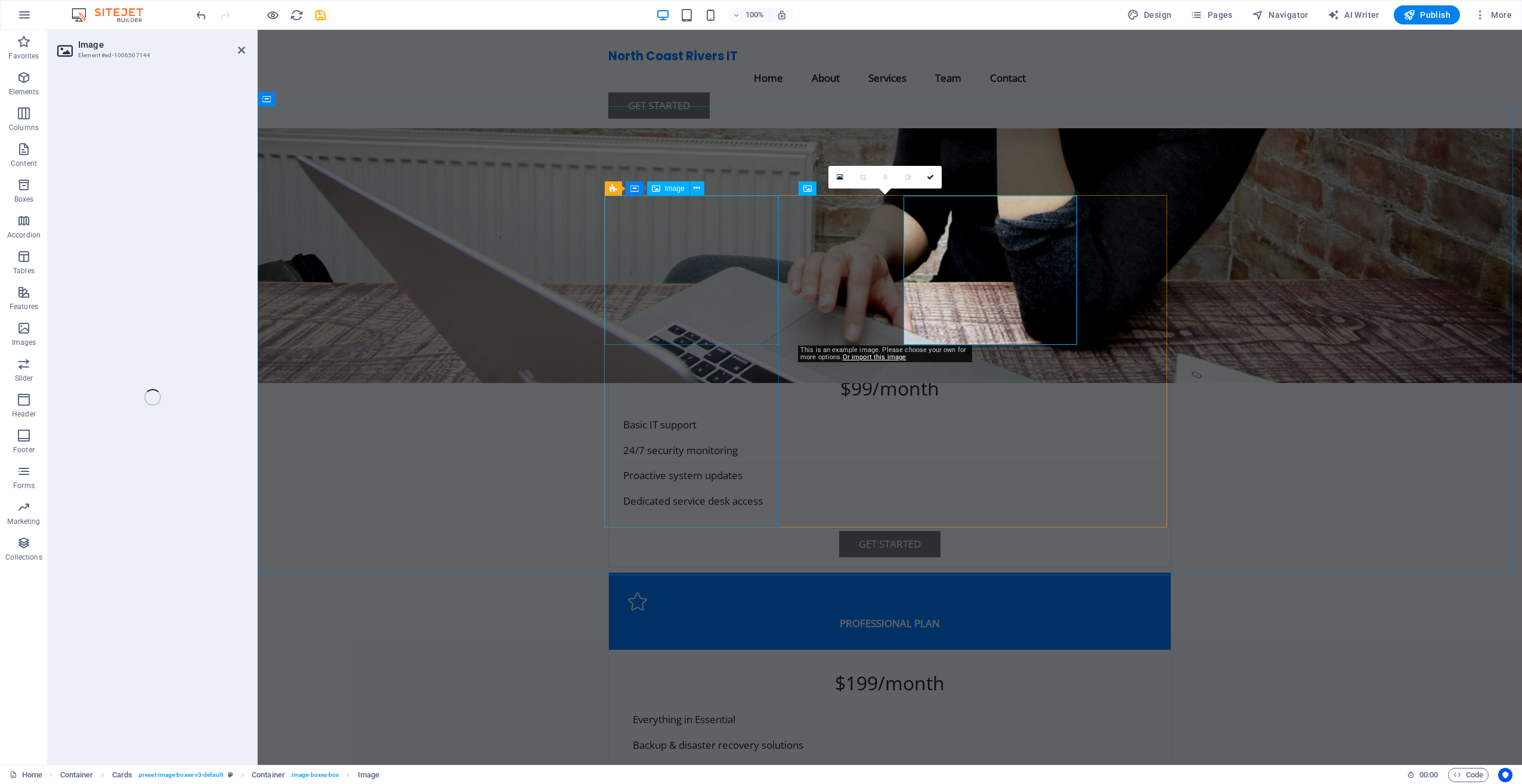
select select "vw"
select select "px"
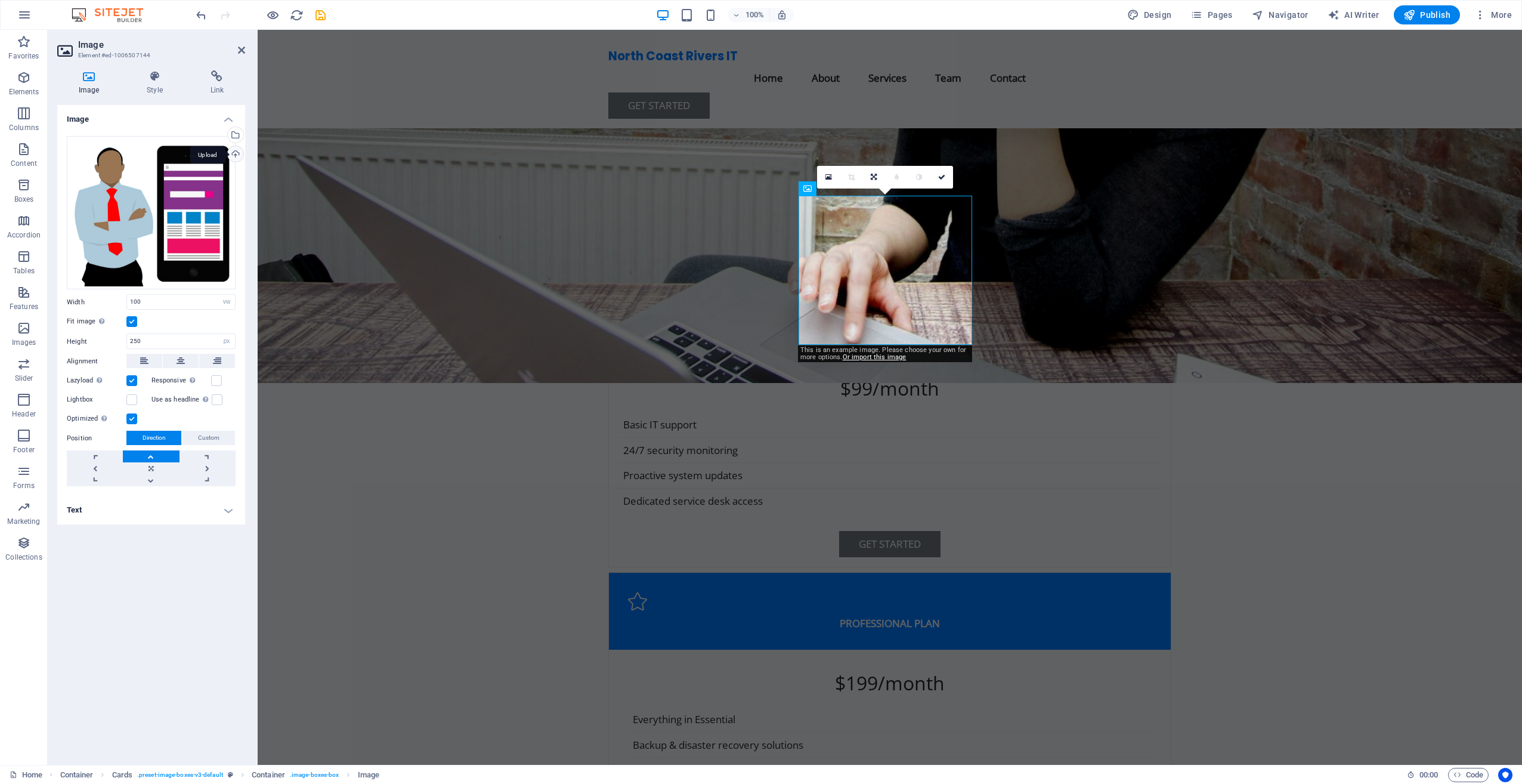
click at [241, 151] on div "Upload" at bounding box center [234, 155] width 18 height 18
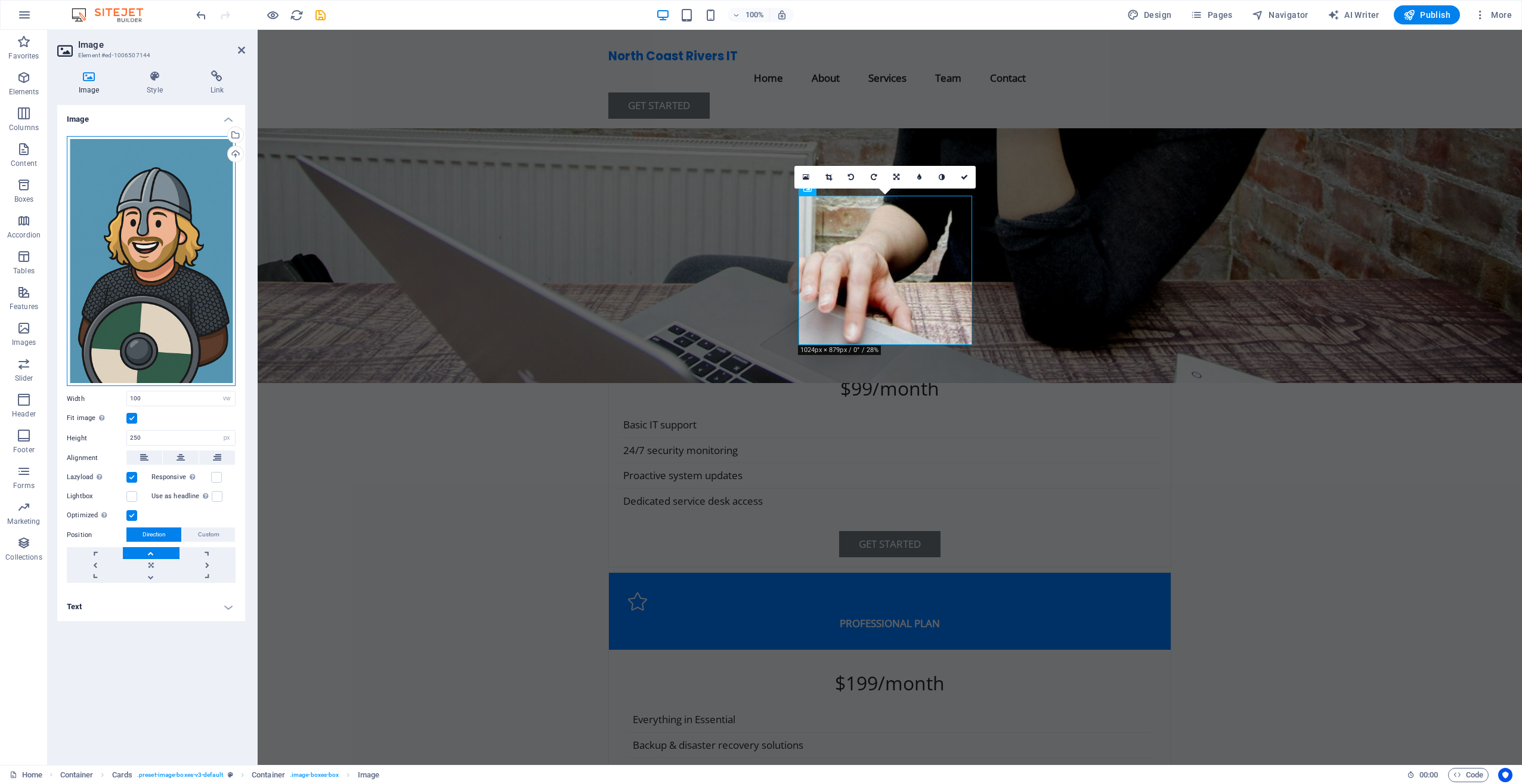
drag, startPoint x: 170, startPoint y: 261, endPoint x: 171, endPoint y: 302, distance: 41.0
click at [171, 302] on div "Drag files here, click to choose files or select files from Files or our free s…" at bounding box center [151, 261] width 169 height 250
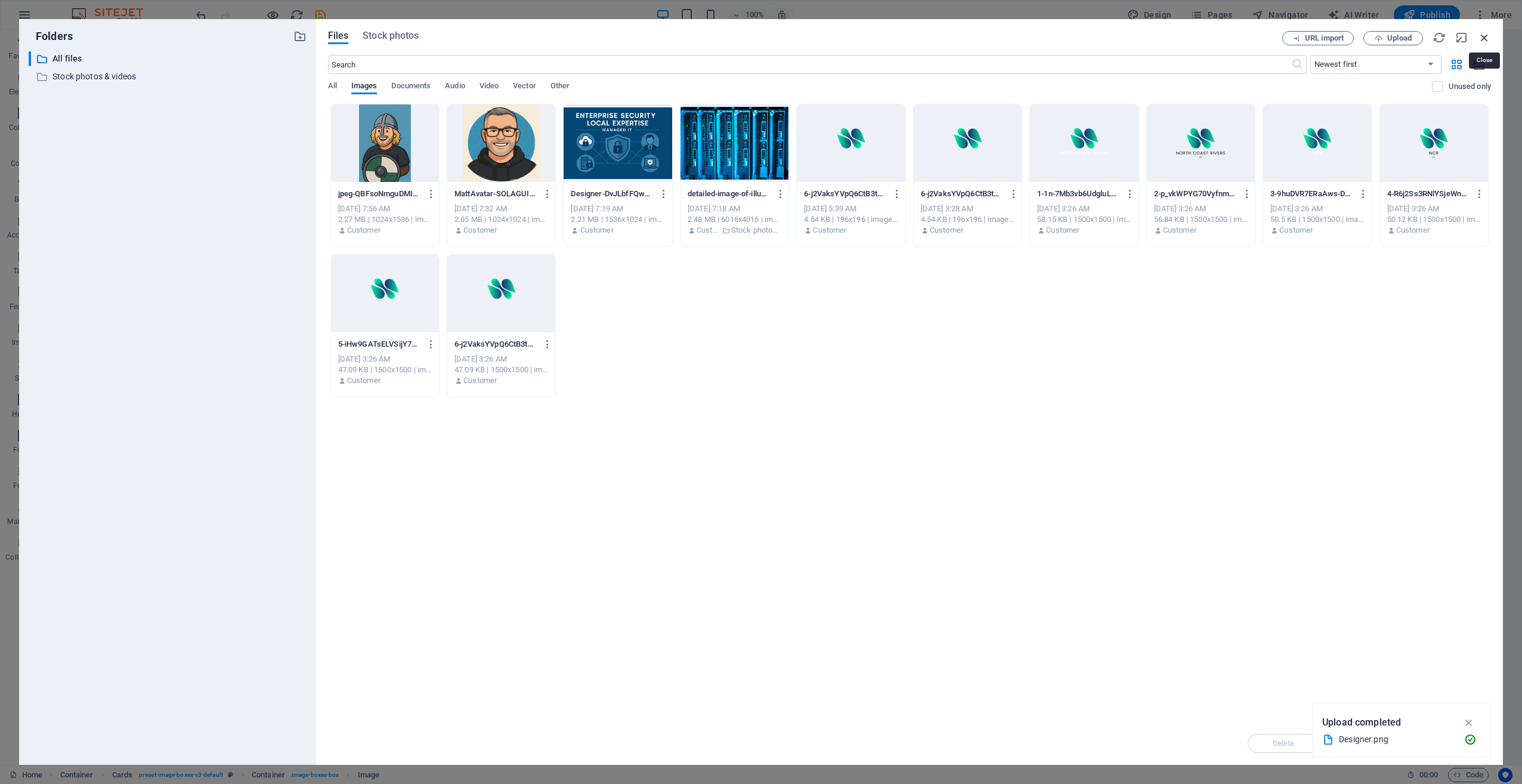
click at [1482, 43] on icon "button" at bounding box center [1485, 37] width 13 height 13
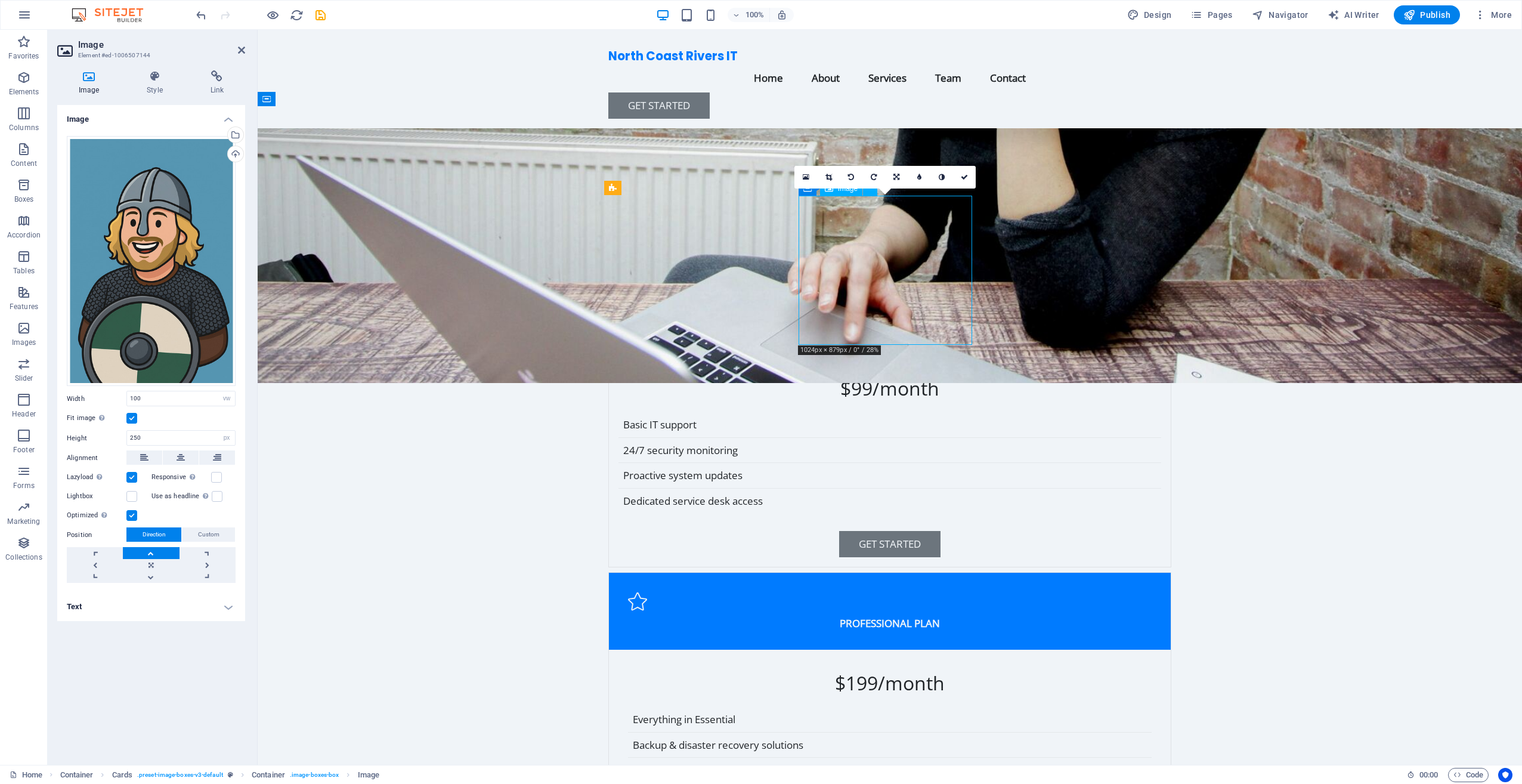
drag, startPoint x: 881, startPoint y: 299, endPoint x: 877, endPoint y: 260, distance: 39.2
click at [826, 173] on icon at bounding box center [828, 177] width 6 height 7
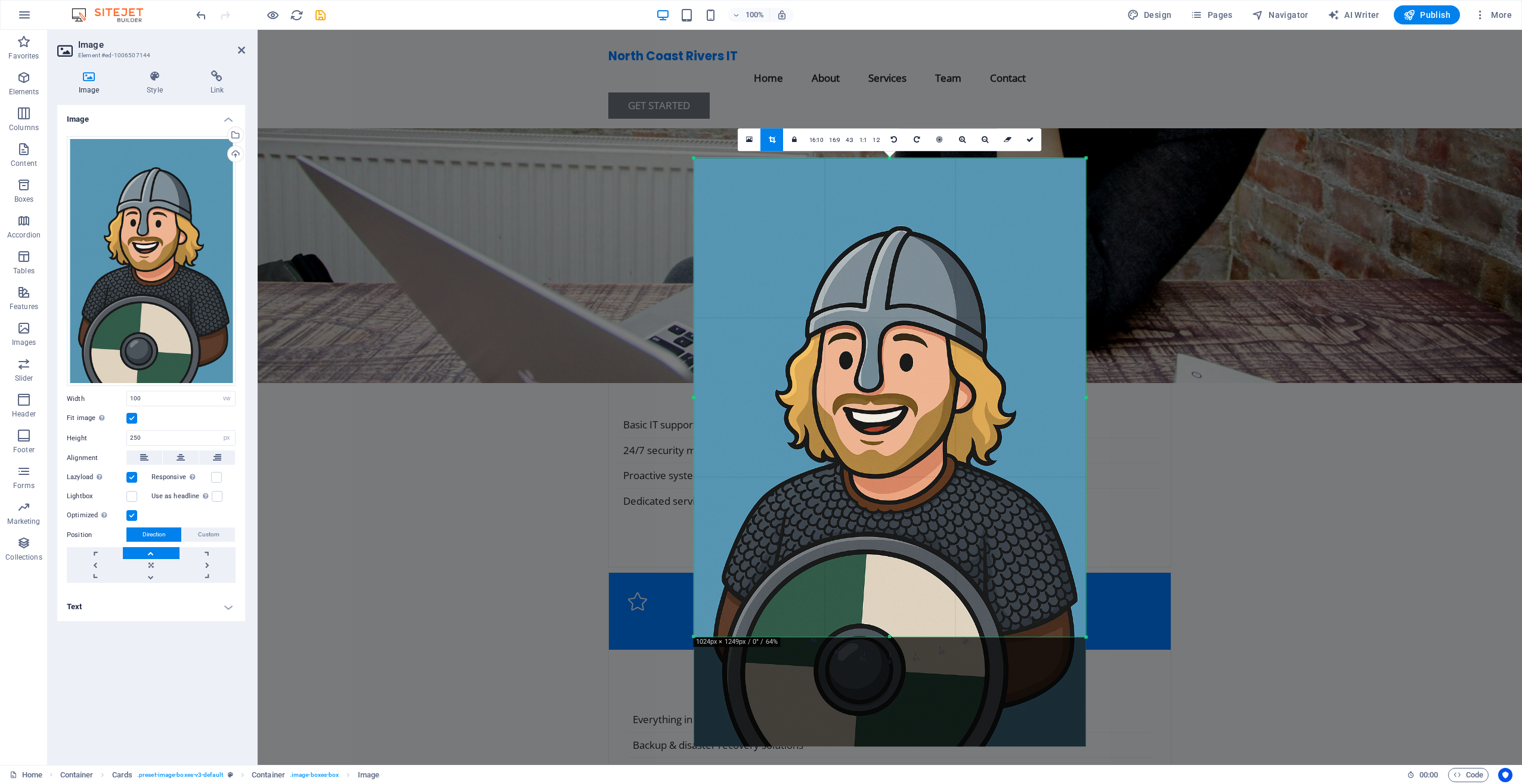
drag, startPoint x: 888, startPoint y: 690, endPoint x: 893, endPoint y: 580, distance: 110.1
click at [893, 580] on div "180 170 160 150 140 130 120 110 100 90 80 70 60 50 40 30 20 10 0 -10 -20 -30 -4…" at bounding box center [890, 397] width 392 height 479
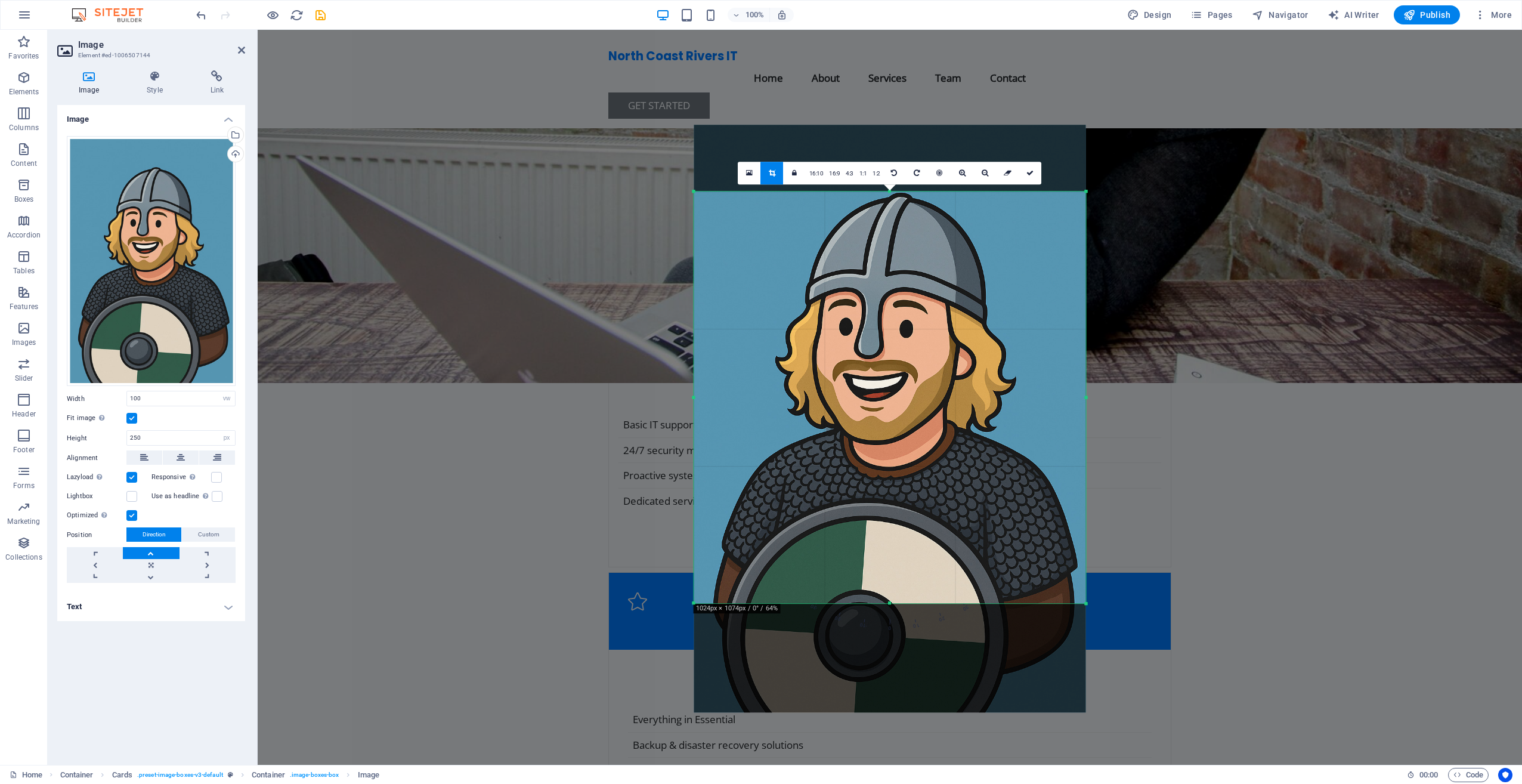
drag, startPoint x: 893, startPoint y: 158, endPoint x: 881, endPoint y: 226, distance: 69.1
click at [881, 226] on div "180 170 160 150 140 130 120 110 100 90 80 70 60 50 40 30 20 10 0 -10 -20 -30 -4…" at bounding box center [890, 396] width 392 height 411
click at [501, 351] on div "H2 Container Container Text Spacer Image with text Placeholder Container Contai…" at bounding box center [889, 397] width 1264 height 735
click at [1034, 171] on icon at bounding box center [1030, 173] width 7 height 7
type input "656"
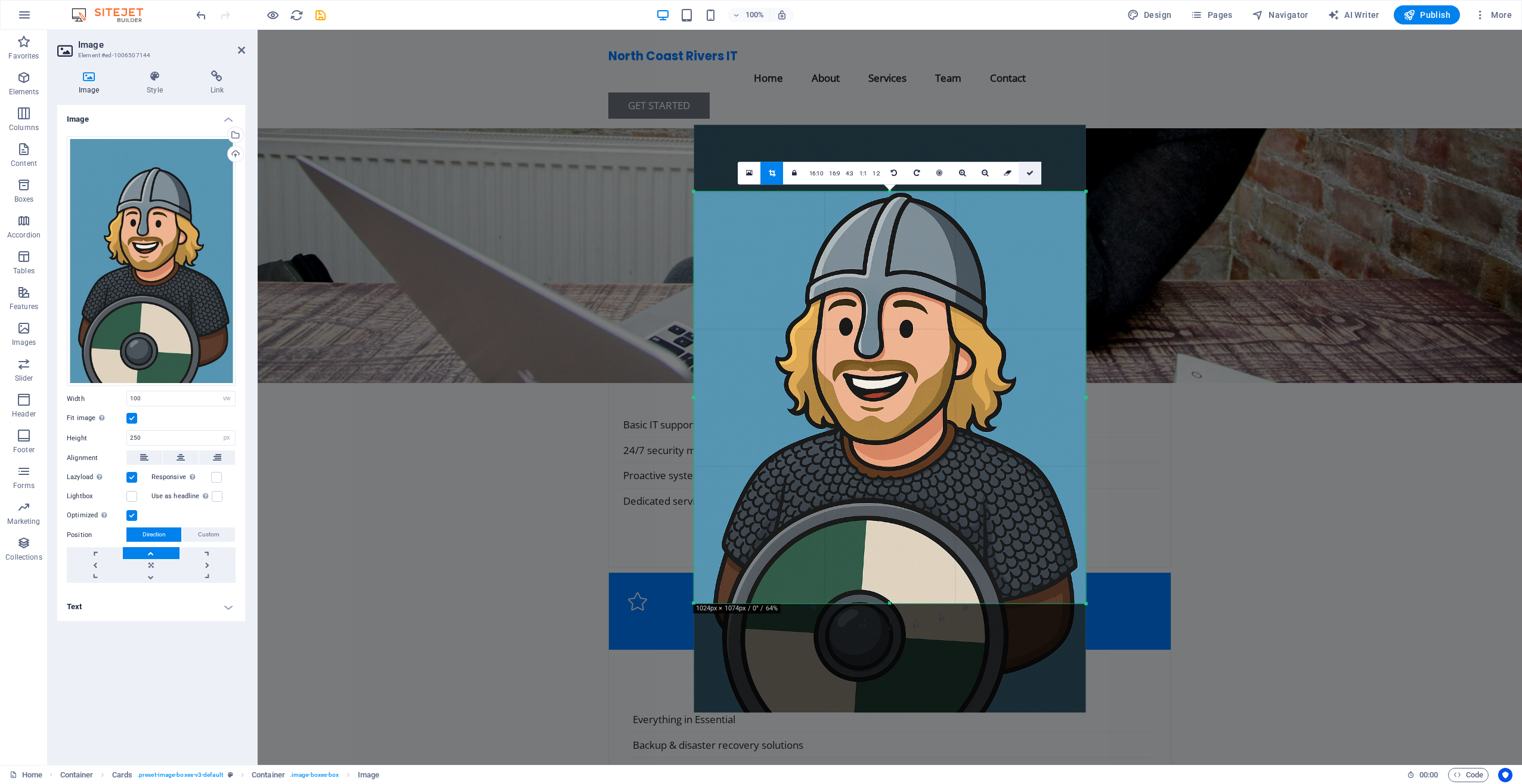
select select "px"
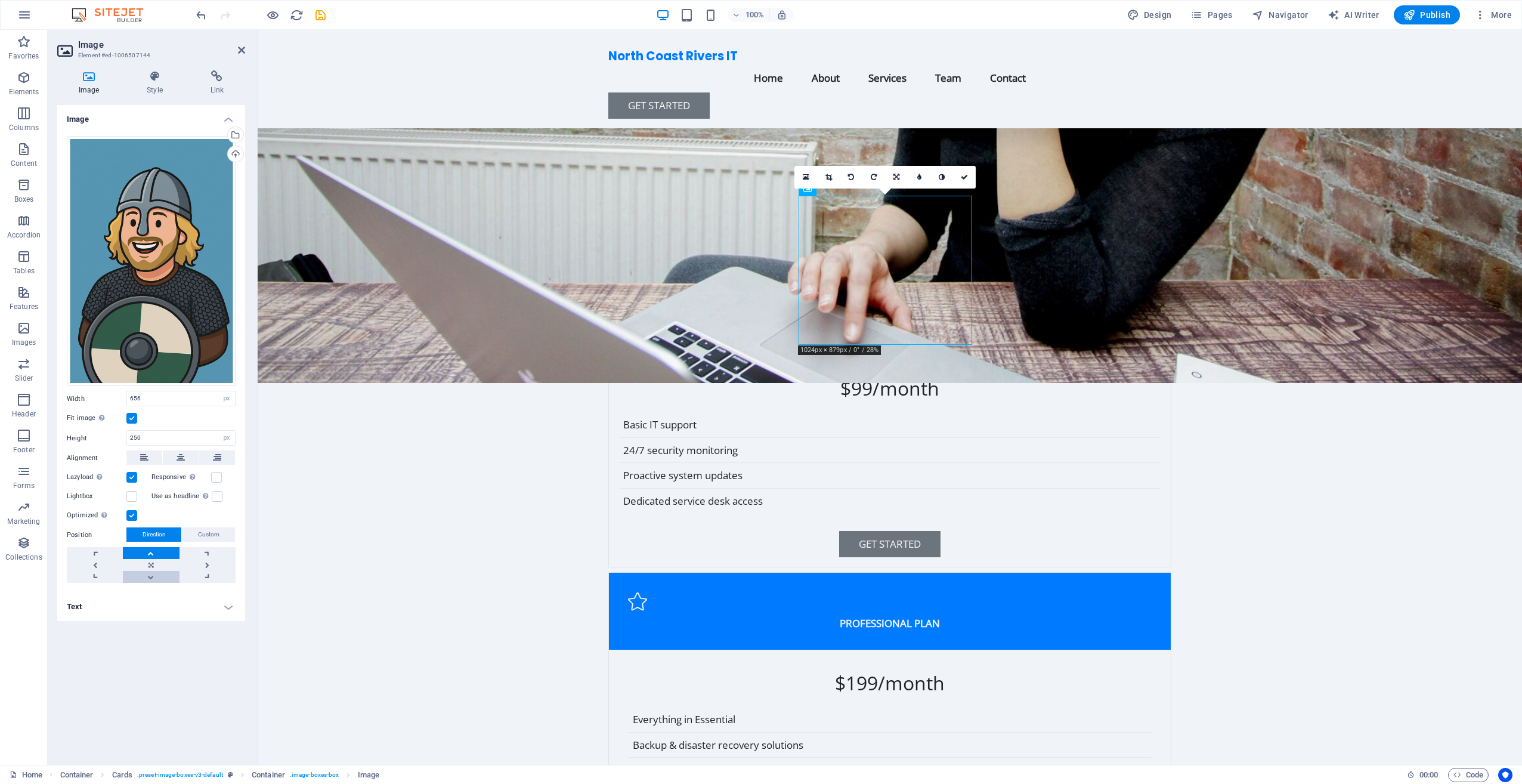
click at [151, 578] on link at bounding box center [150, 576] width 56 height 12
click at [155, 568] on link at bounding box center [150, 565] width 56 height 12
click at [211, 539] on span "Custom" at bounding box center [209, 534] width 21 height 14
click at [159, 536] on span "Direction" at bounding box center [154, 534] width 23 height 14
drag, startPoint x: 924, startPoint y: 283, endPoint x: 920, endPoint y: 333, distance: 50.2
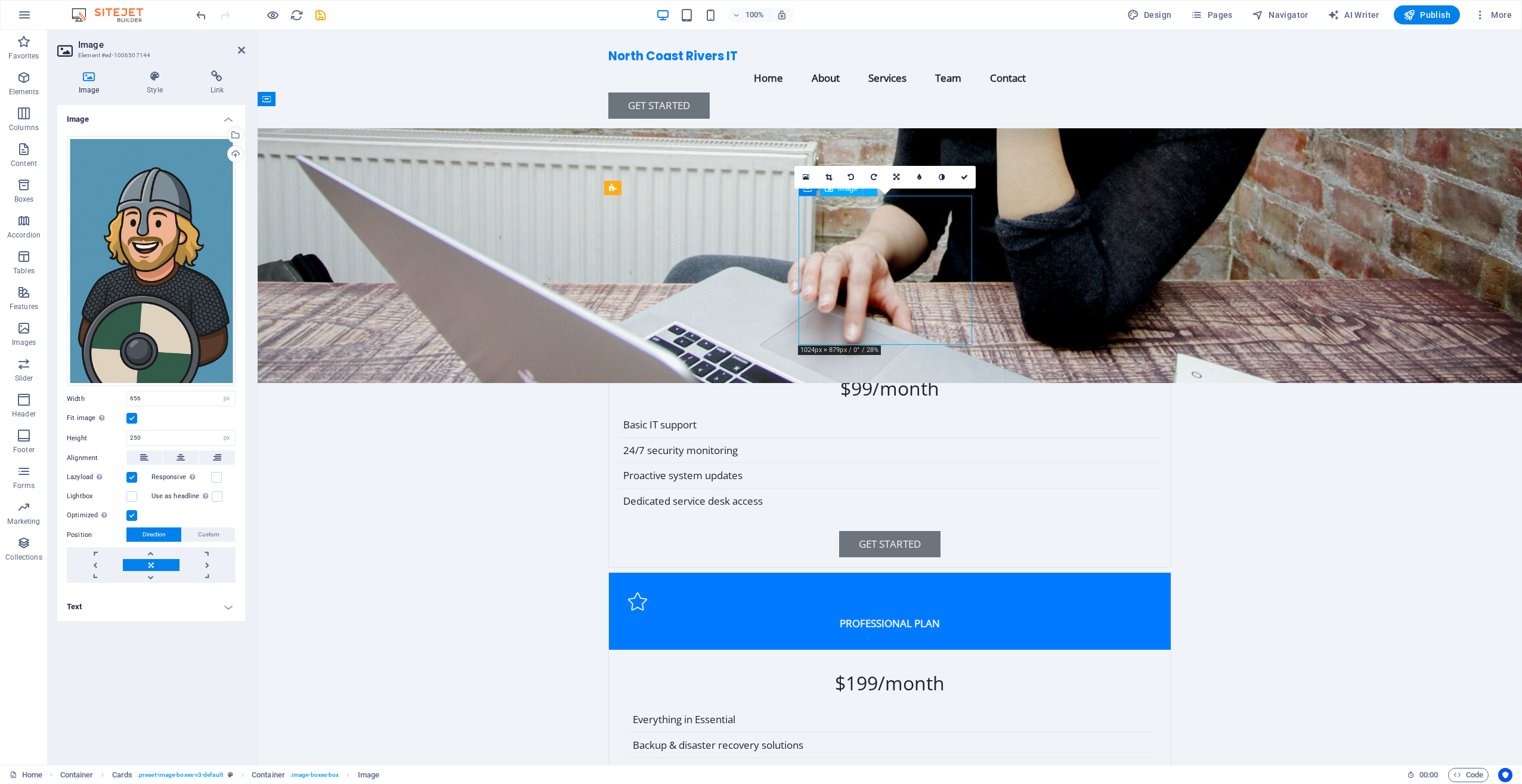
drag, startPoint x: 161, startPoint y: 320, endPoint x: 165, endPoint y: 367, distance: 47.2
click at [165, 370] on div "Drag files here, click to choose files or select files from Files or our free s…" at bounding box center [151, 261] width 169 height 250
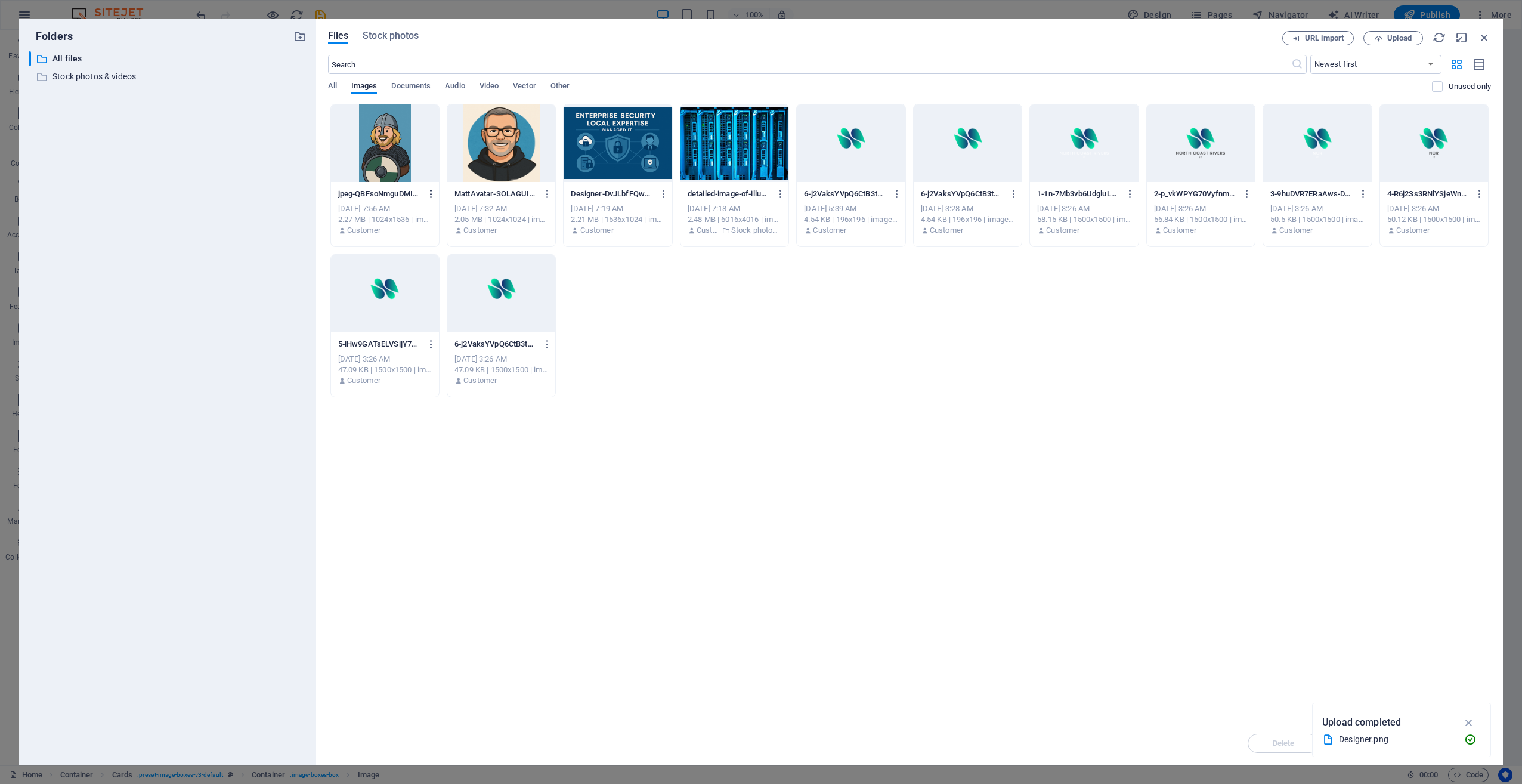
click at [427, 192] on icon "button" at bounding box center [431, 194] width 12 height 11
click at [431, 222] on h6 "Preview" at bounding box center [438, 225] width 50 height 14
click at [386, 135] on div at bounding box center [385, 143] width 108 height 78
click at [388, 136] on div "1" at bounding box center [385, 143] width 108 height 78
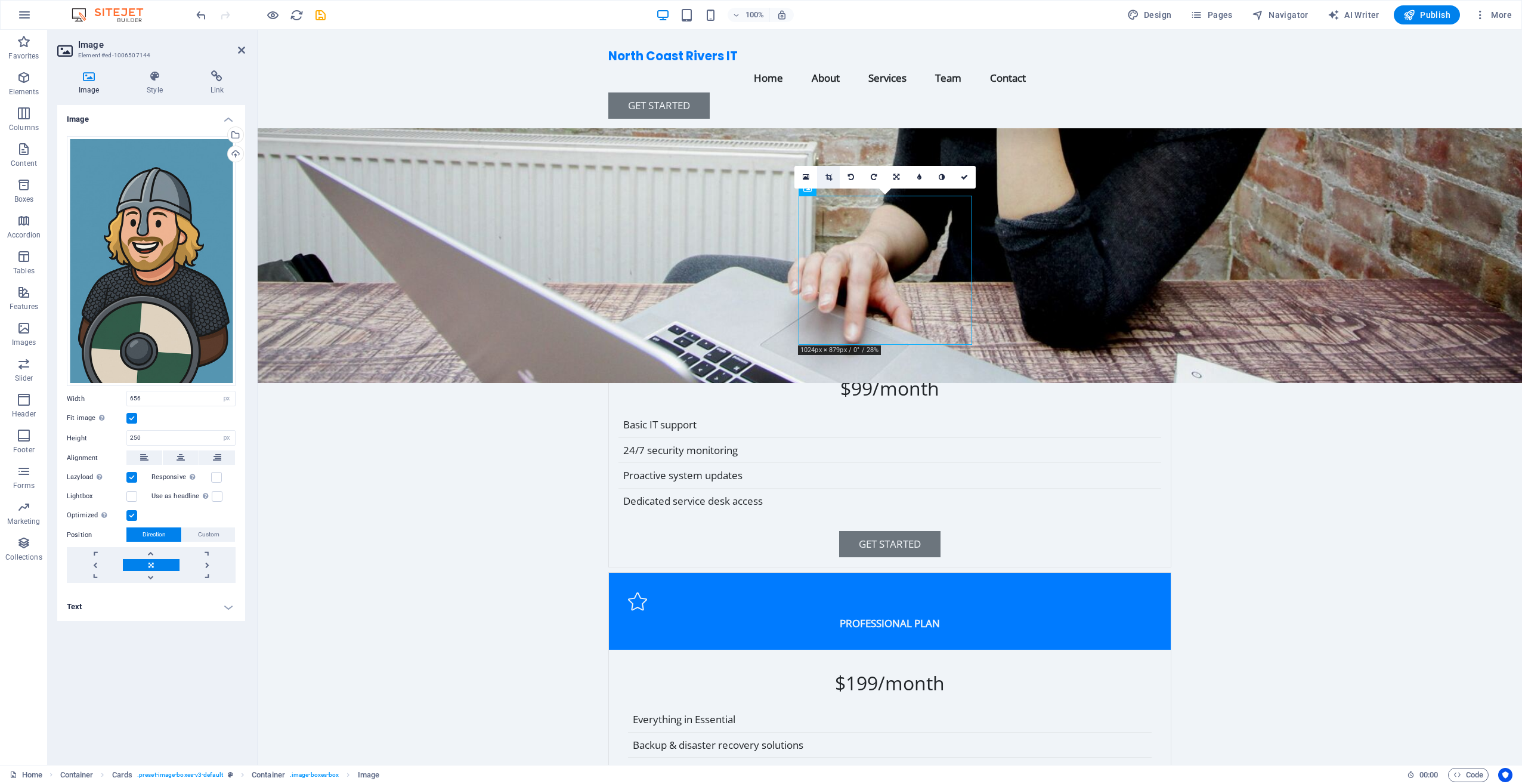
click at [832, 179] on icon at bounding box center [828, 177] width 6 height 7
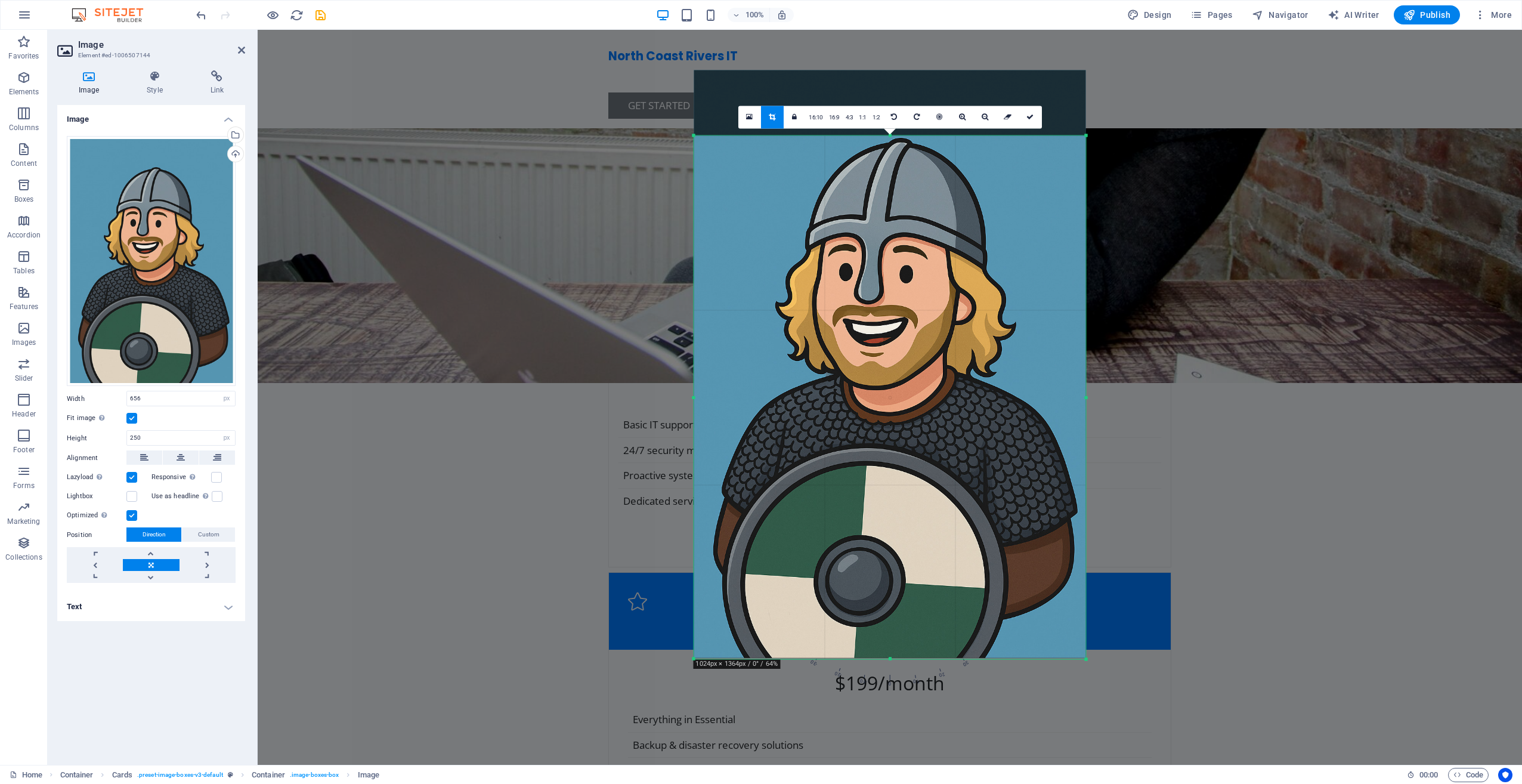
drag, startPoint x: 889, startPoint y: 104, endPoint x: 880, endPoint y: 170, distance: 66.6
click at [880, 170] on div "180 170 160 150 140 130 120 110 100 90 80 70 60 50 40 30 20 10 0 -10 -20 -30 -4…" at bounding box center [889, 396] width 392 height 523
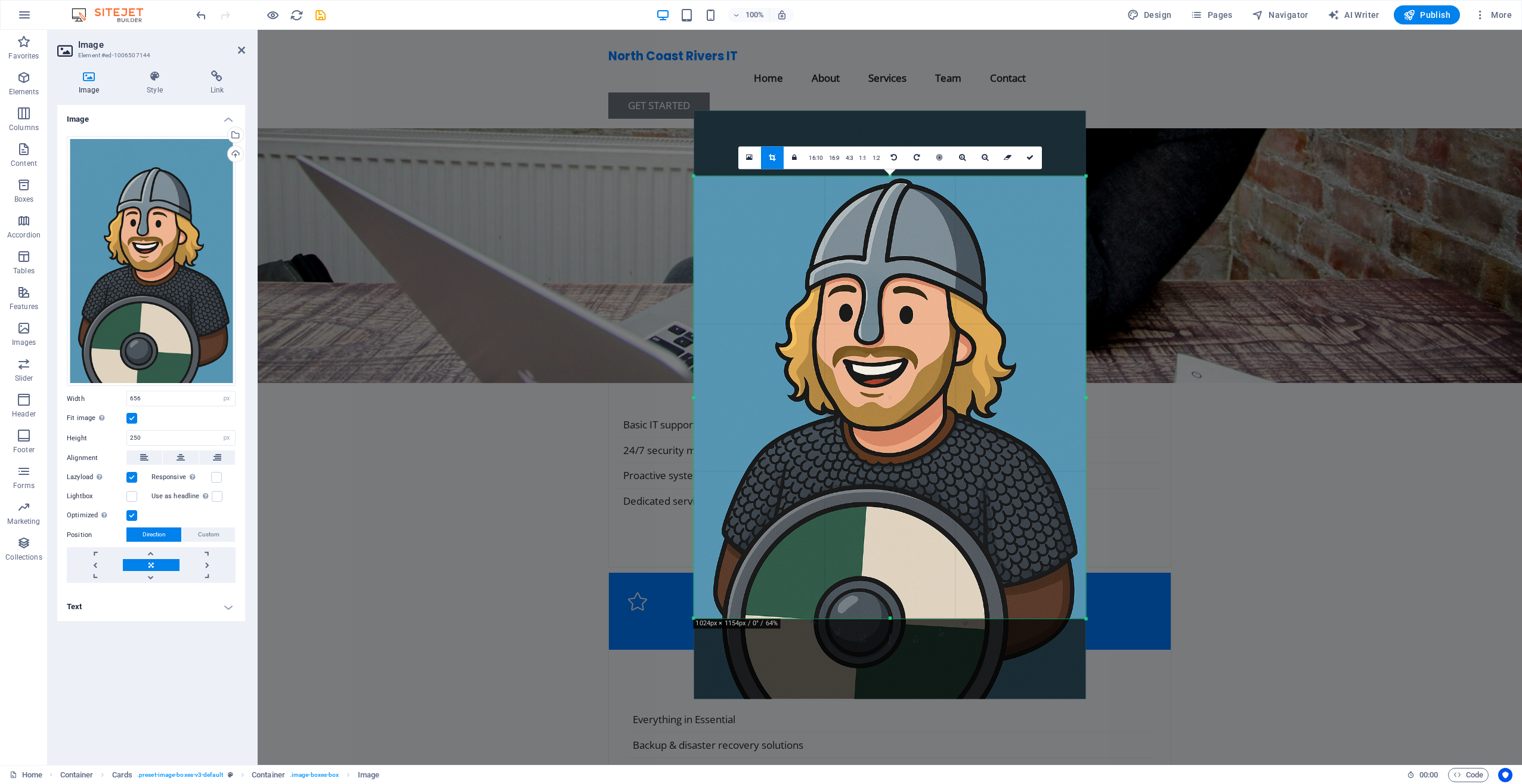
drag, startPoint x: 890, startPoint y: 660, endPoint x: 890, endPoint y: 580, distance: 80.0
click at [892, 580] on div "180 170 160 150 140 130 120 110 100 90 80 70 60 50 40 30 20 10 0 -10 -20 -30 -4…" at bounding box center [889, 397] width 392 height 442
click at [1024, 160] on link at bounding box center [1030, 158] width 23 height 23
type input "657"
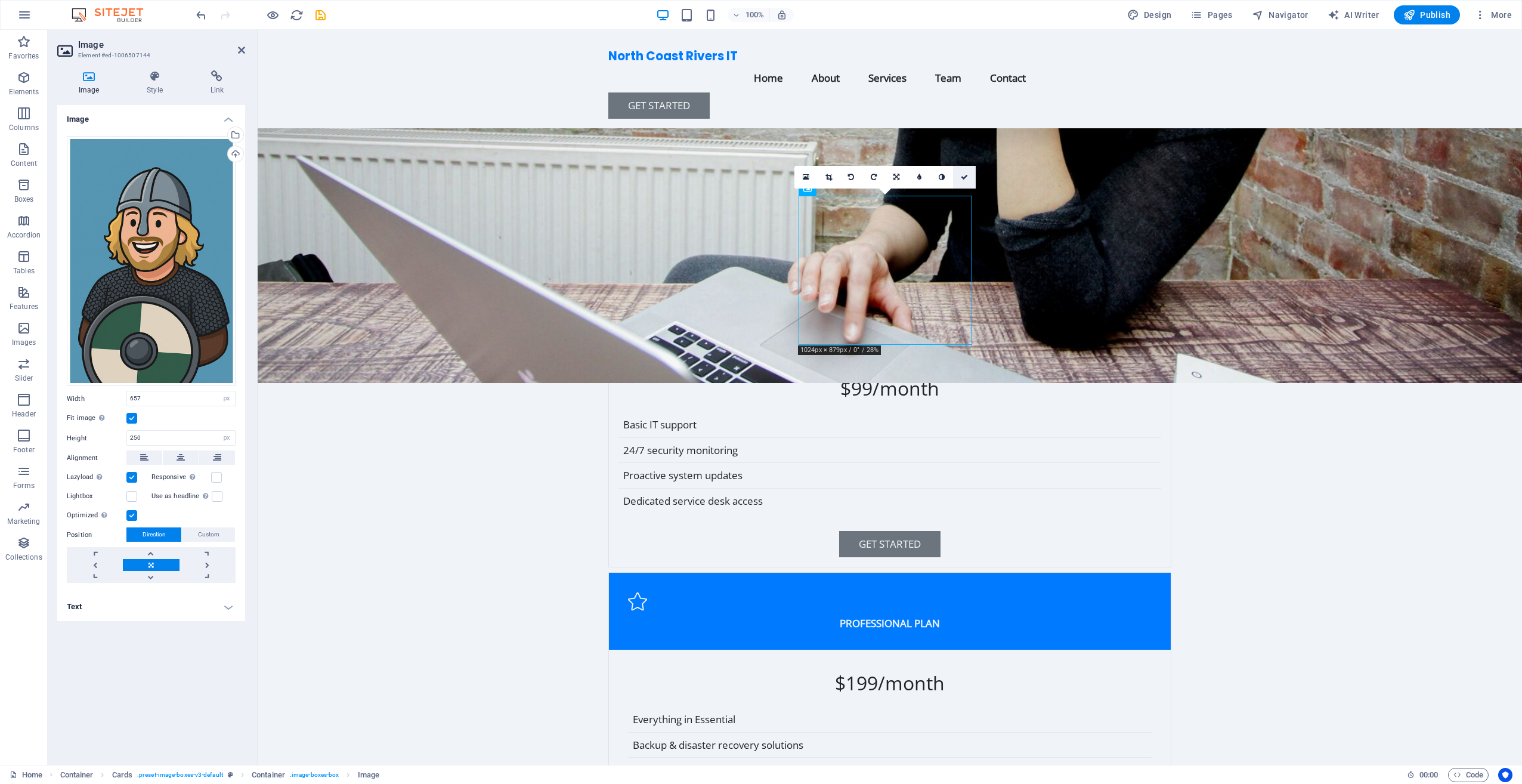
click at [962, 179] on icon at bounding box center [965, 177] width 7 height 7
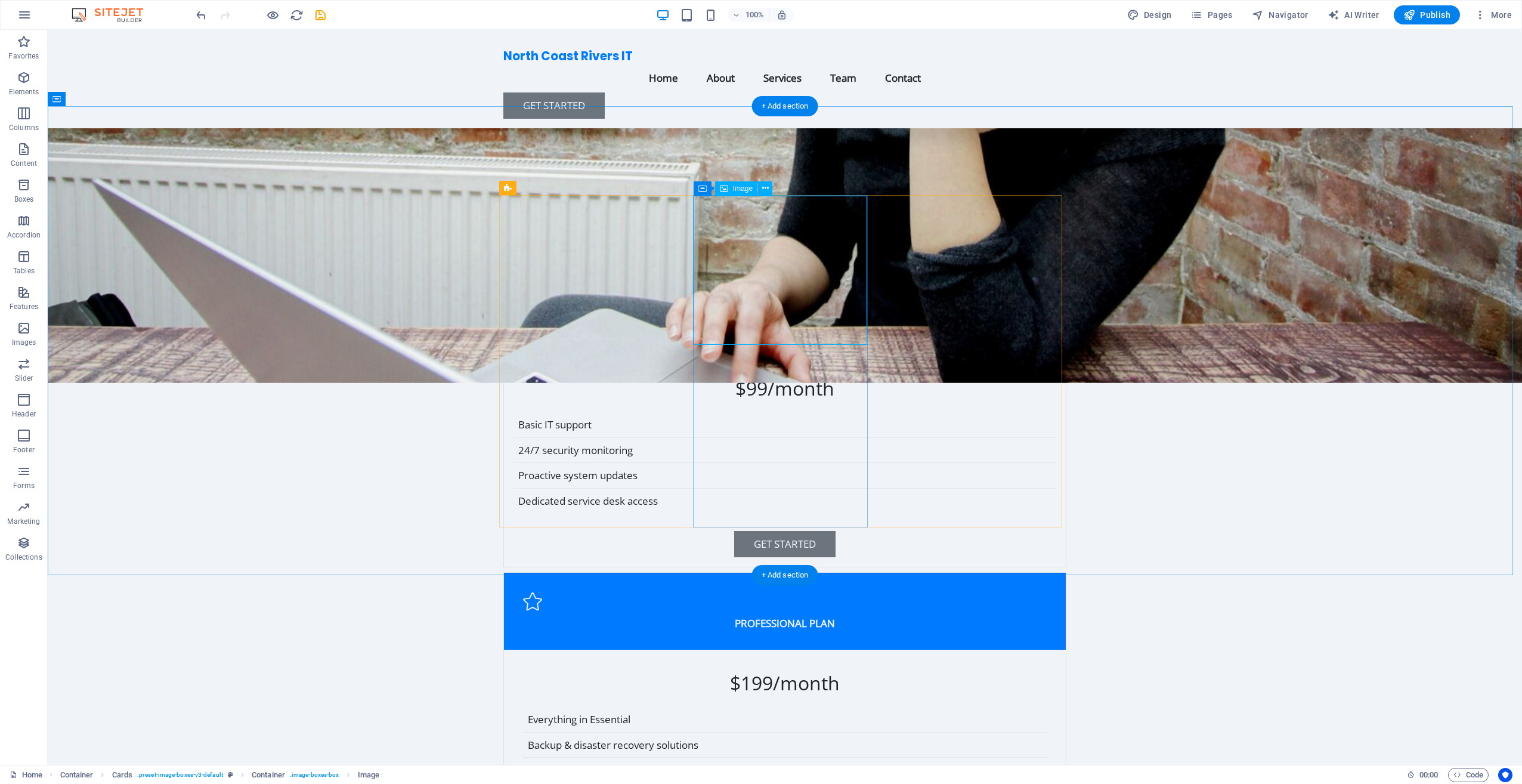
select select "px"
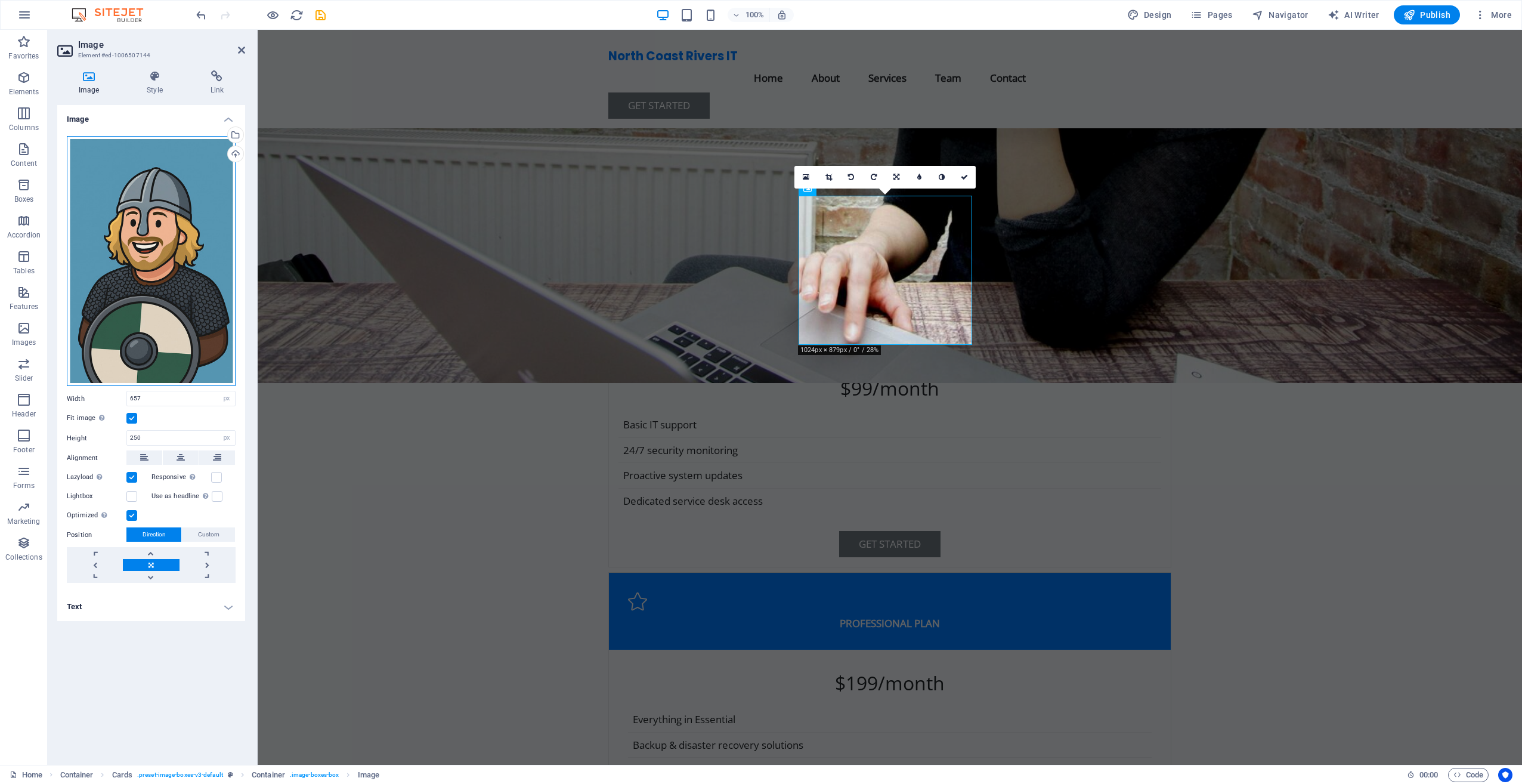
drag, startPoint x: 126, startPoint y: 262, endPoint x: 124, endPoint y: 268, distance: 6.3
click at [124, 268] on div "Drag files here, click to choose files or select files from Files or our free s…" at bounding box center [151, 261] width 169 height 250
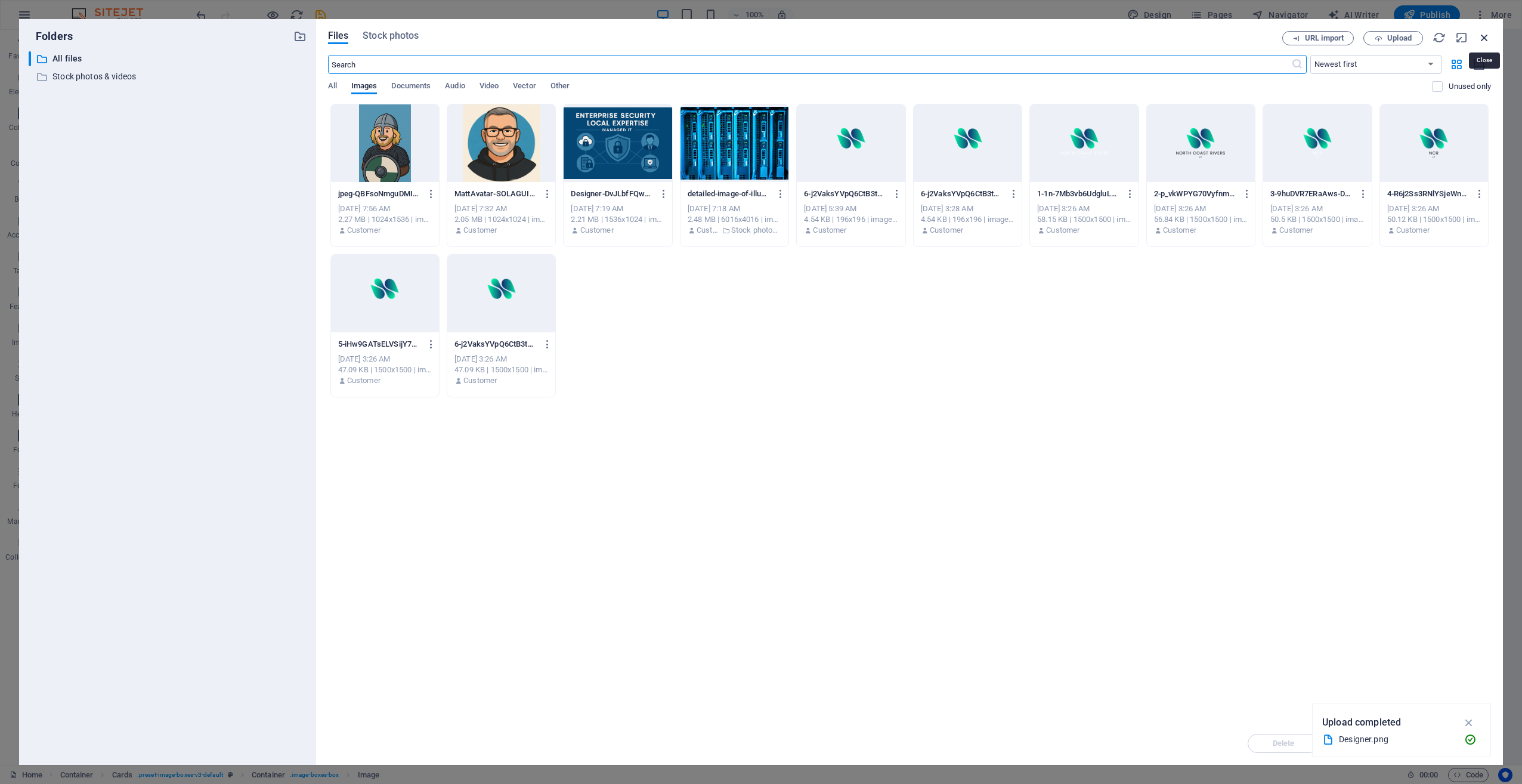
click at [1487, 35] on icon "button" at bounding box center [1485, 37] width 13 height 13
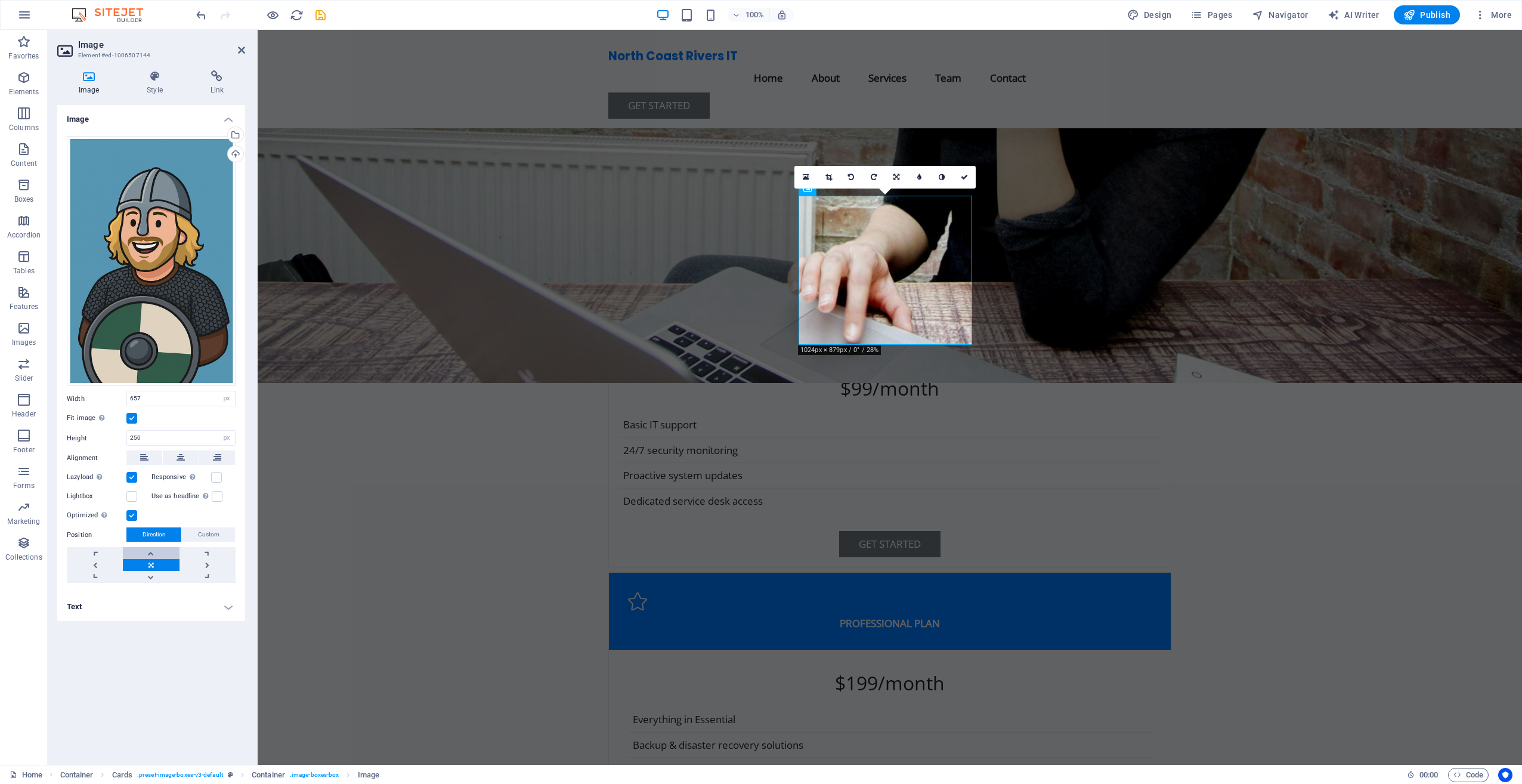
click at [145, 550] on link at bounding box center [150, 552] width 56 height 12
click at [226, 616] on h4 "Text" at bounding box center [151, 606] width 188 height 28
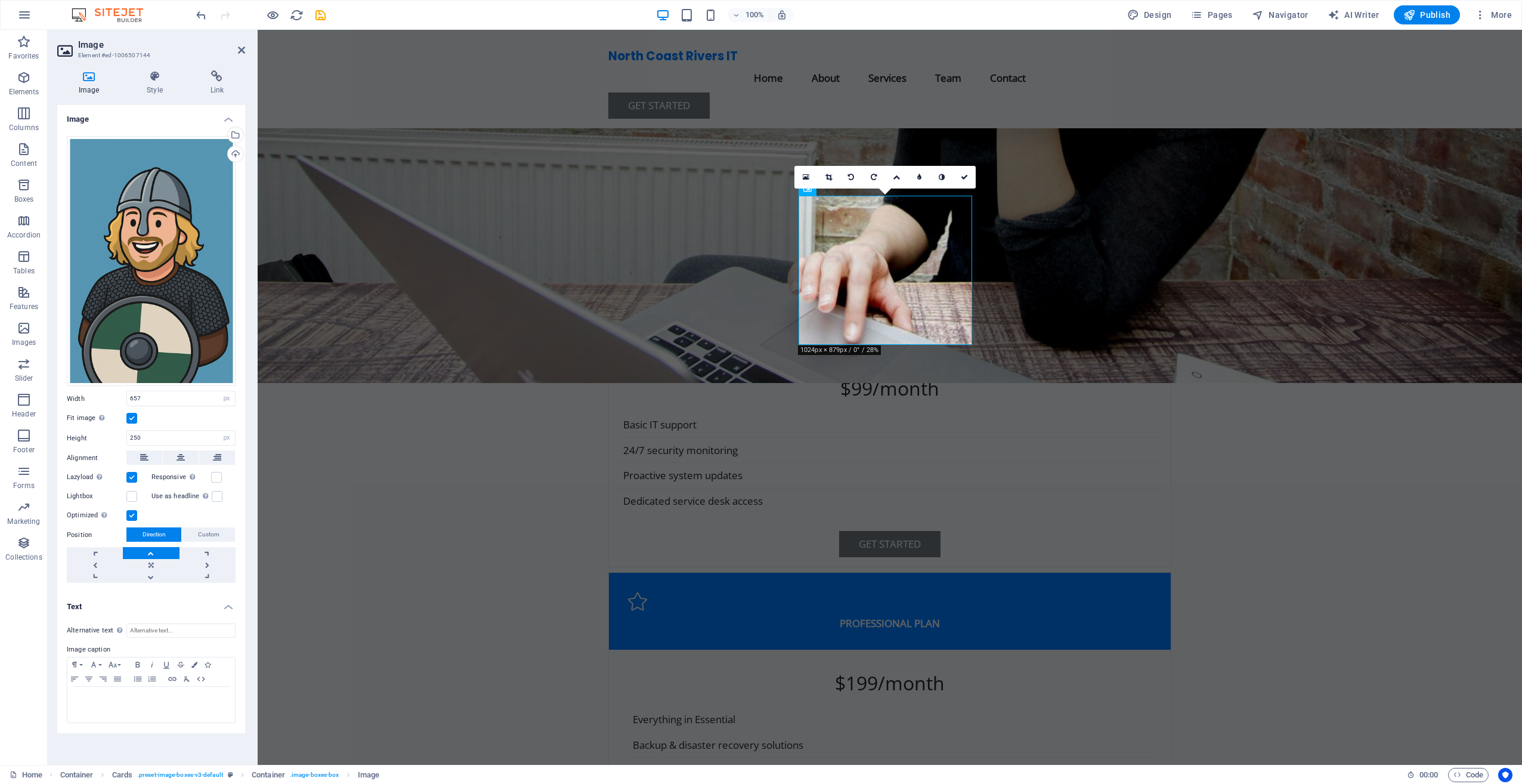
click at [238, 608] on h4 "Text" at bounding box center [151, 603] width 188 height 21
click at [834, 177] on link at bounding box center [829, 177] width 23 height 23
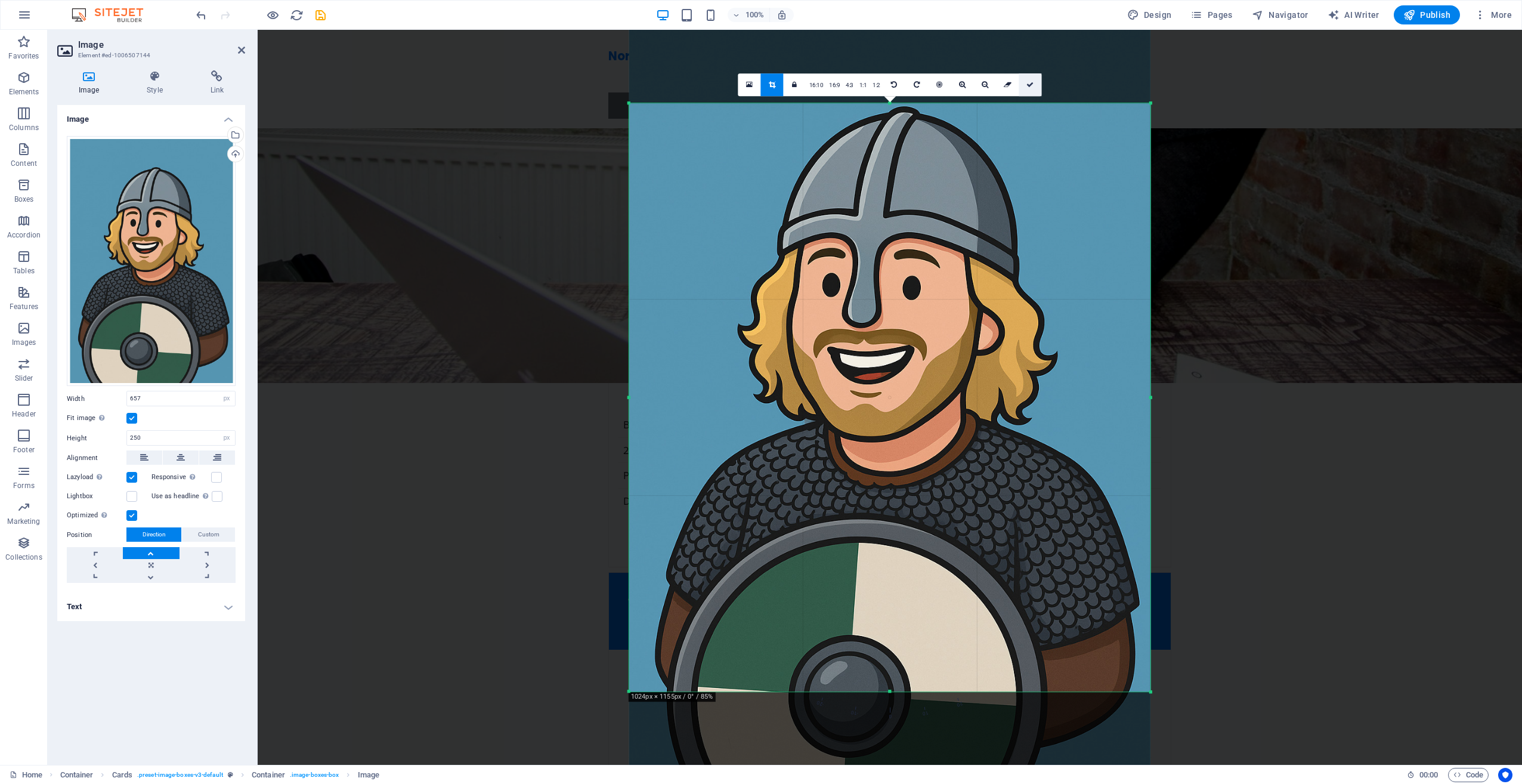
click at [1032, 85] on icon at bounding box center [1030, 85] width 7 height 7
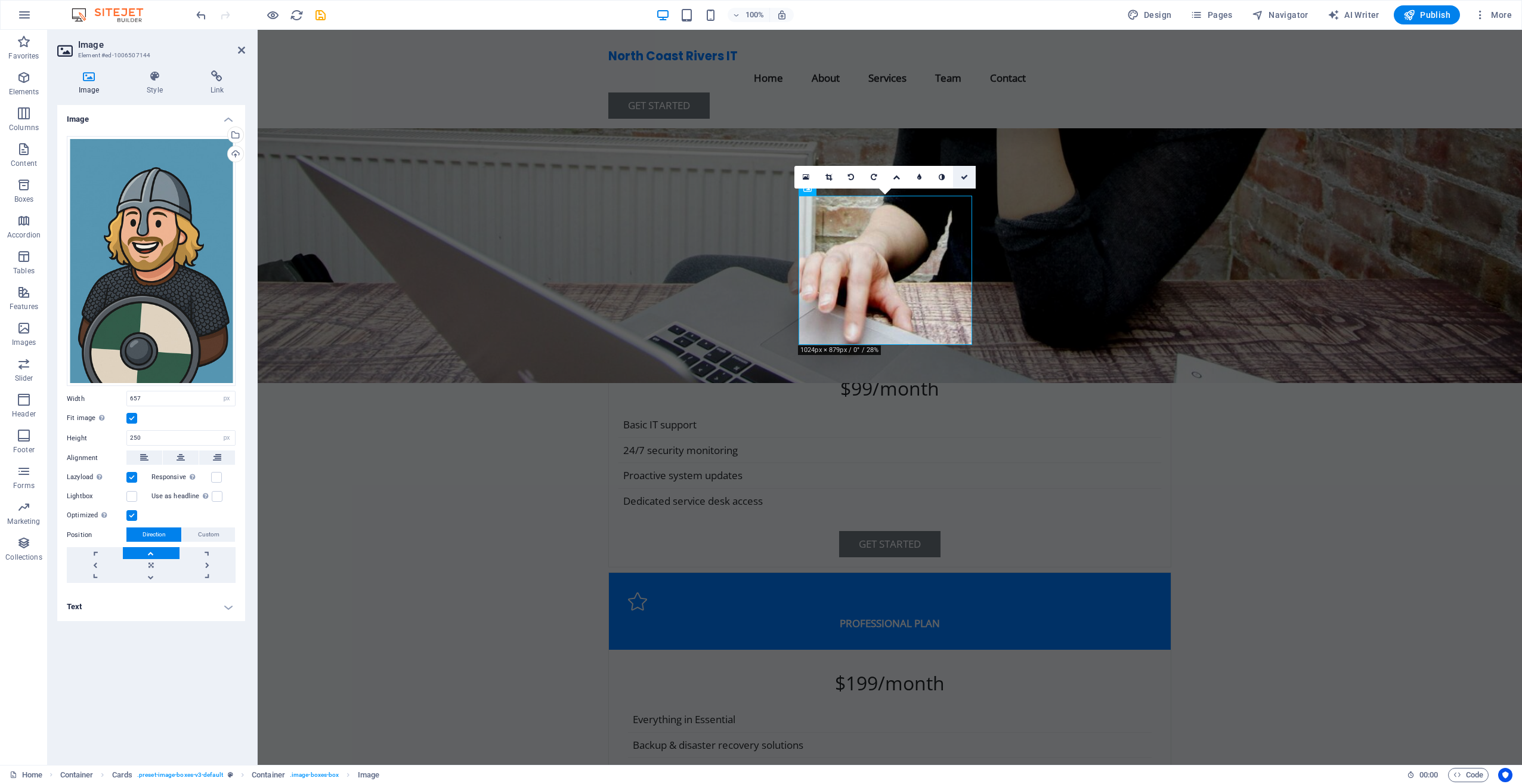
click at [965, 171] on link at bounding box center [965, 177] width 23 height 23
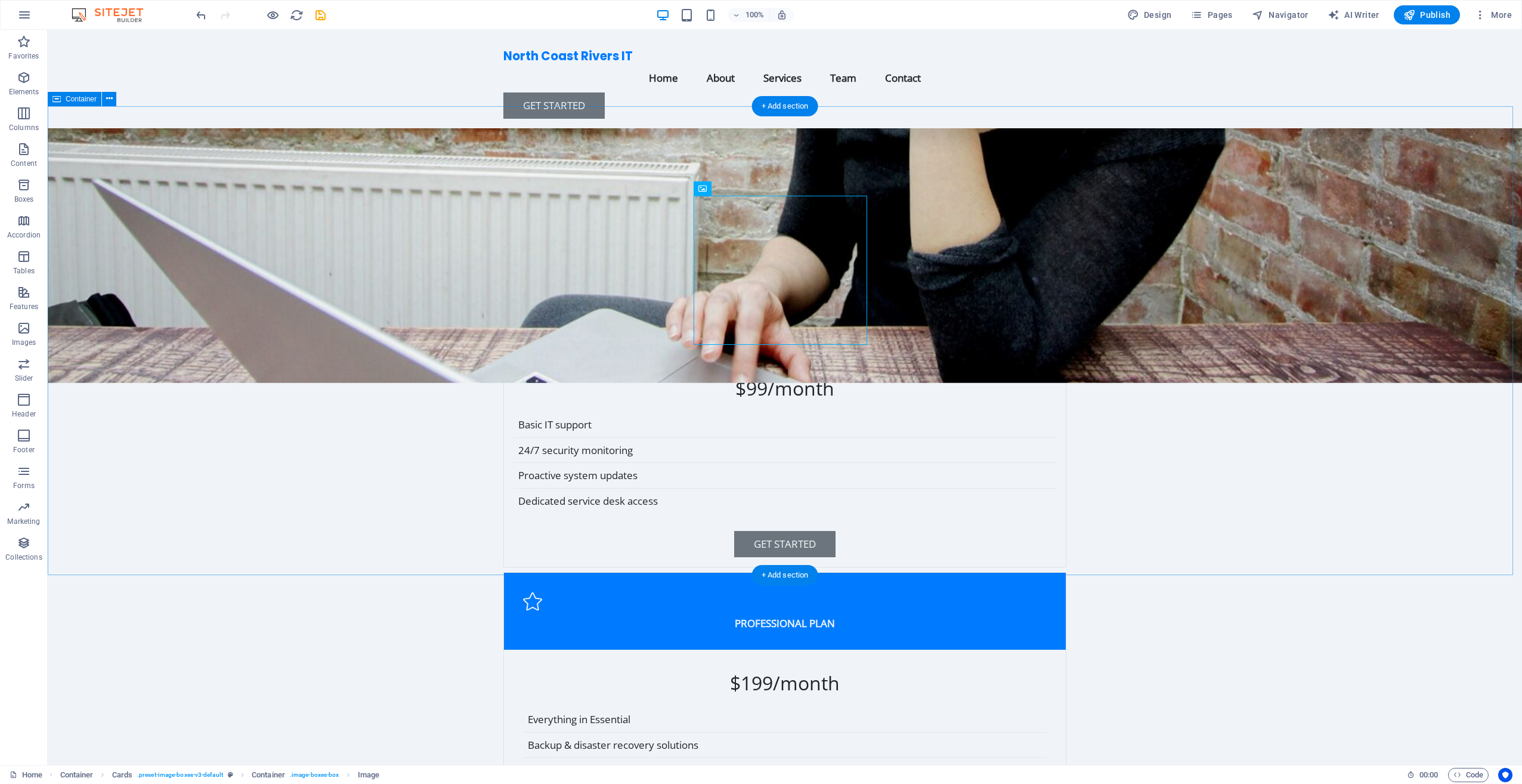
drag, startPoint x: 376, startPoint y: 322, endPoint x: 396, endPoint y: 319, distance: 20.2
select select "vw"
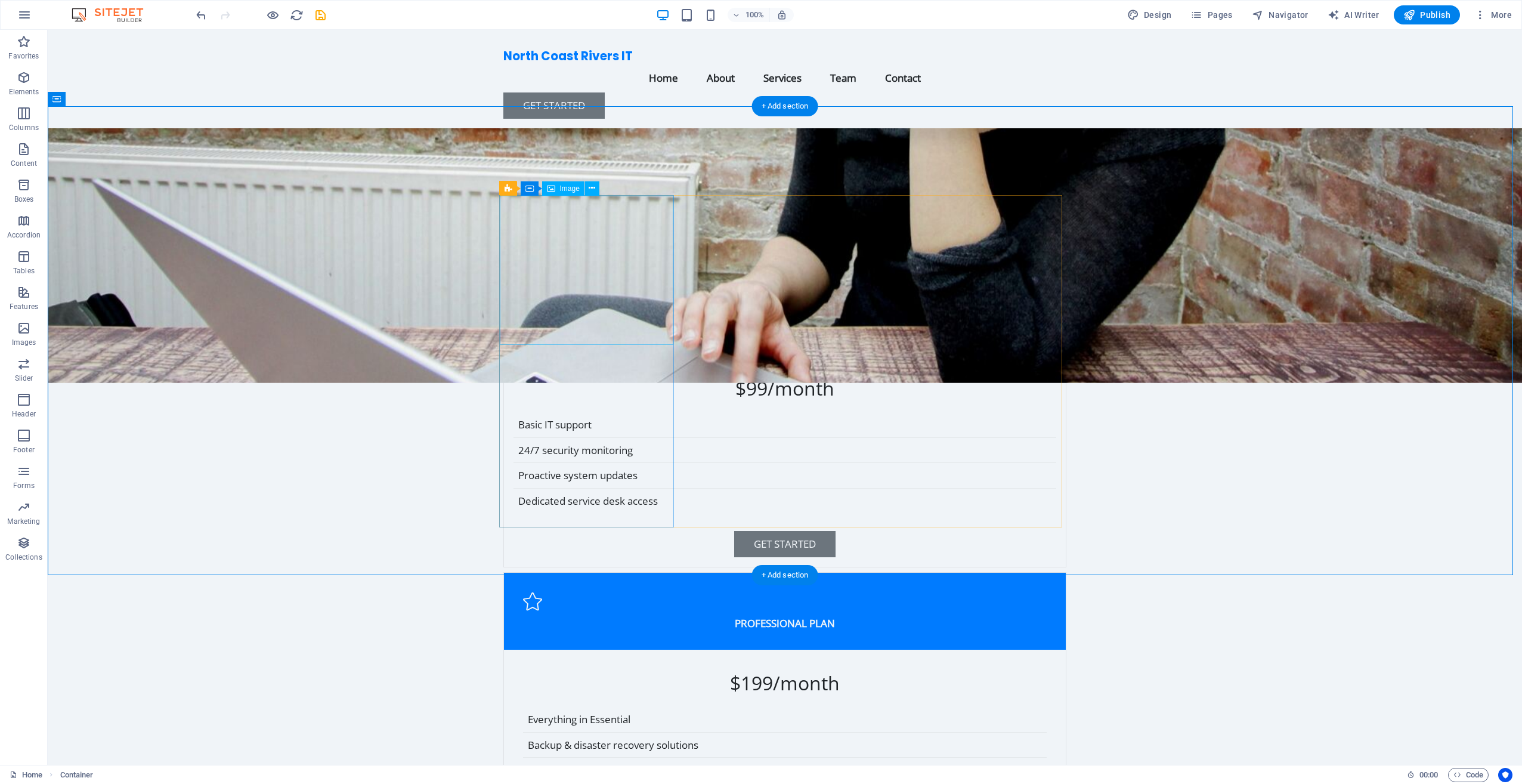
select select "px"
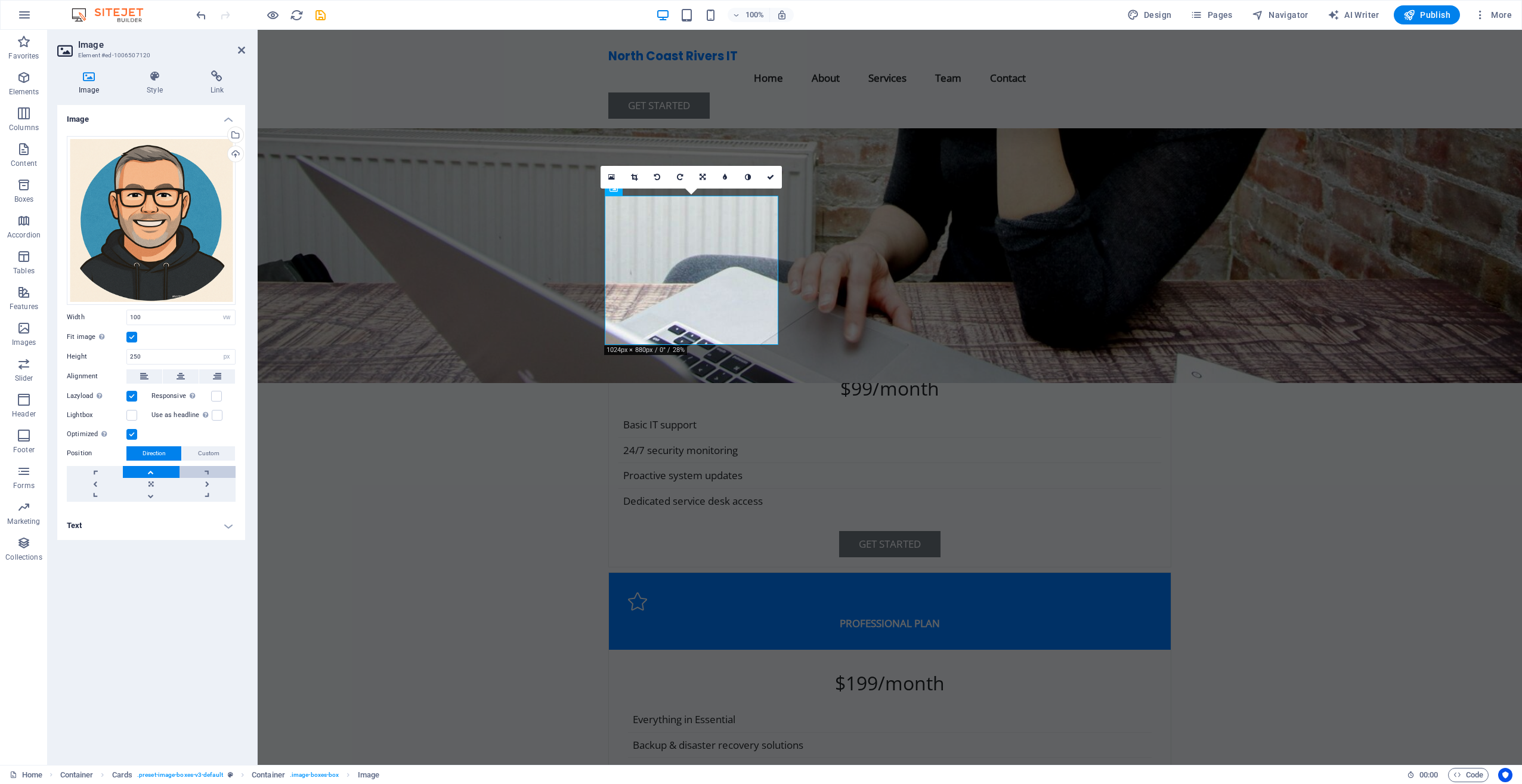
drag, startPoint x: 190, startPoint y: 464, endPoint x: 196, endPoint y: 474, distance: 11.7
click at [201, 474] on div "Drag files here, click to choose files or select files from Files or our free s…" at bounding box center [151, 319] width 188 height 385
click at [151, 486] on link at bounding box center [150, 483] width 56 height 12
click at [149, 468] on link at bounding box center [150, 471] width 56 height 12
click at [150, 497] on link at bounding box center [150, 495] width 56 height 12
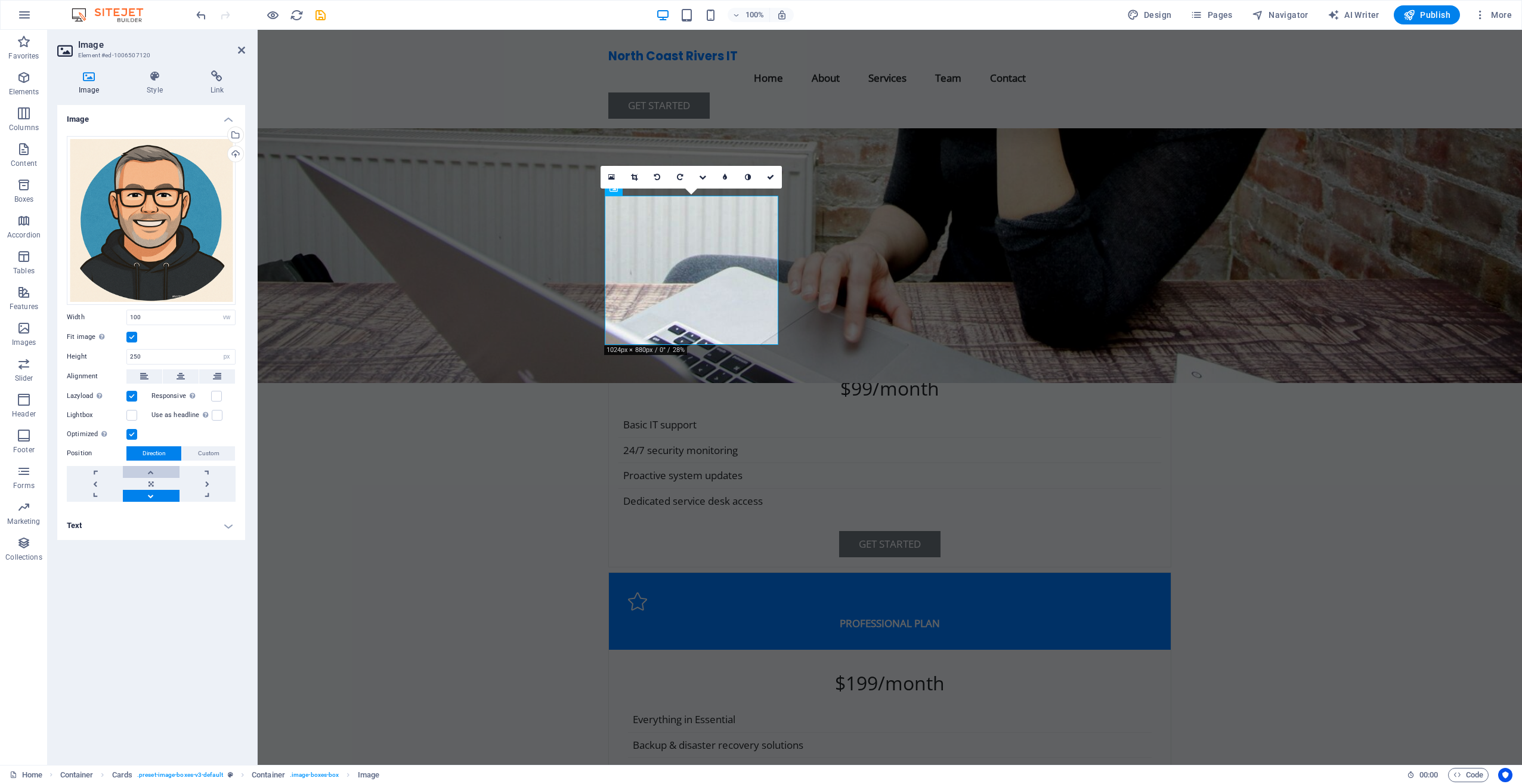
click at [153, 470] on link at bounding box center [150, 471] width 56 height 12
drag, startPoint x: 119, startPoint y: 268, endPoint x: 119, endPoint y: 250, distance: 18.0
click at [119, 250] on div "Drag files here, click to choose files or select files from Files or our free s…" at bounding box center [151, 220] width 169 height 169
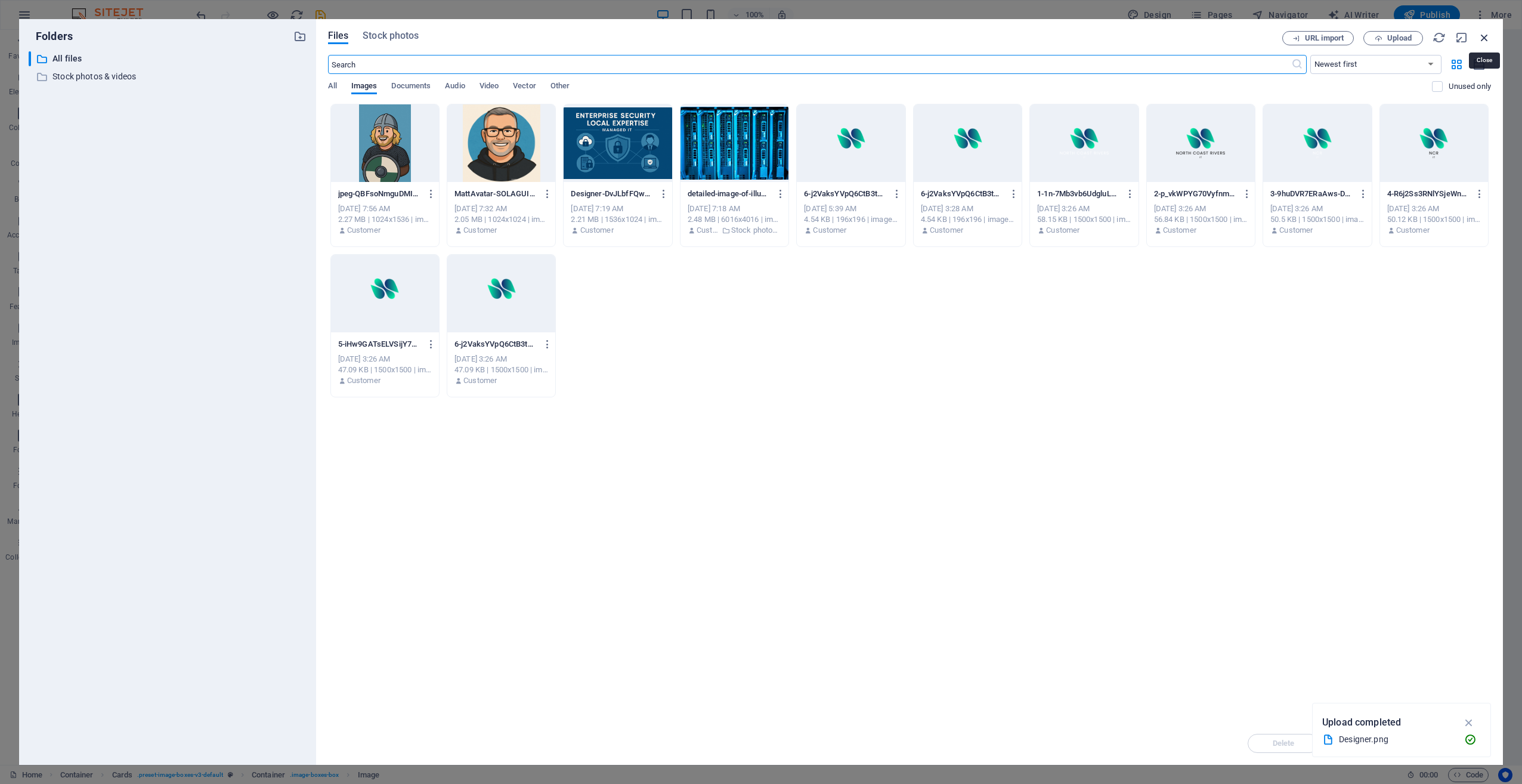
click at [1491, 42] on icon "button" at bounding box center [1485, 37] width 13 height 13
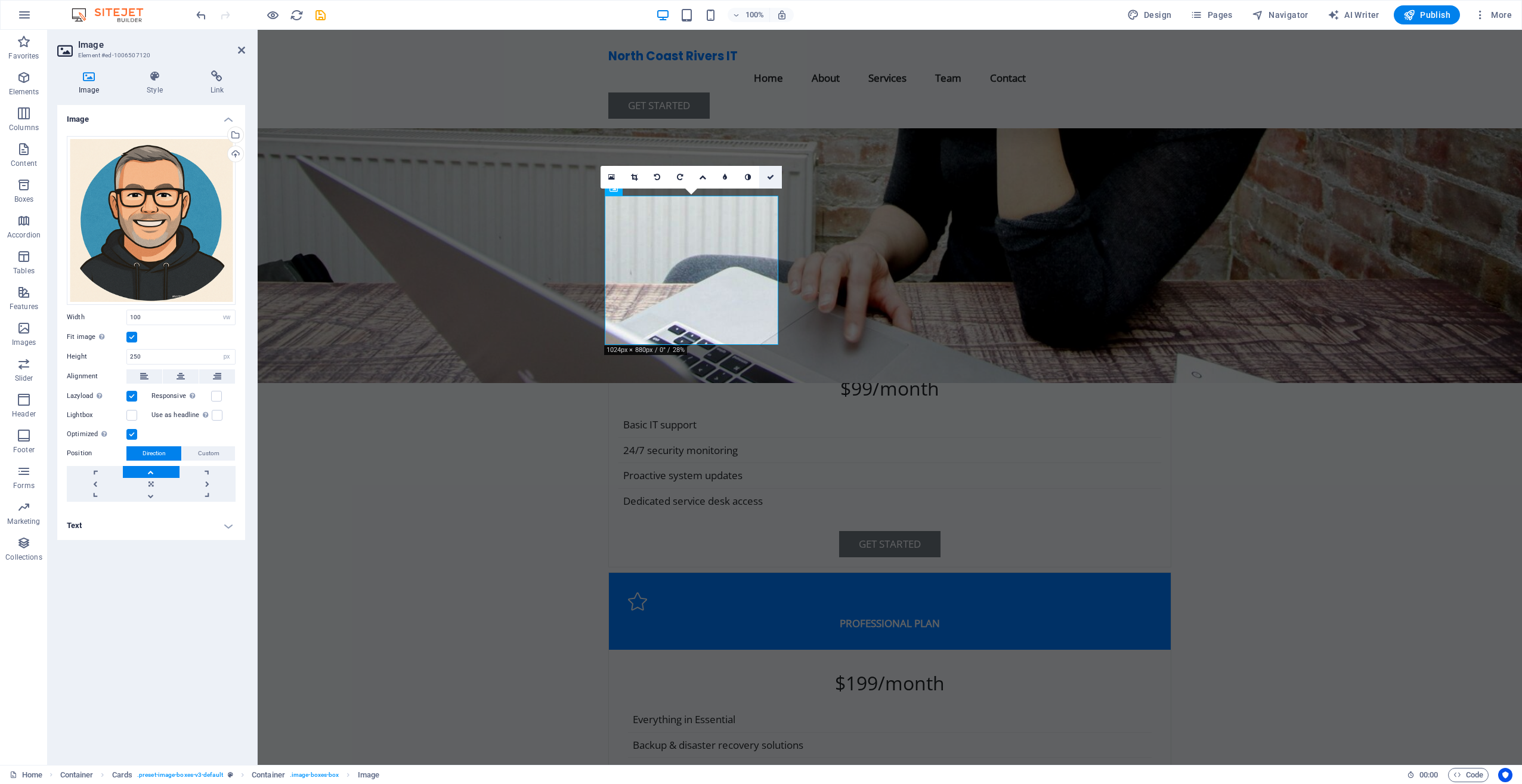
drag, startPoint x: 777, startPoint y: 176, endPoint x: 736, endPoint y: 190, distance: 43.3
click at [777, 176] on link at bounding box center [771, 177] width 23 height 23
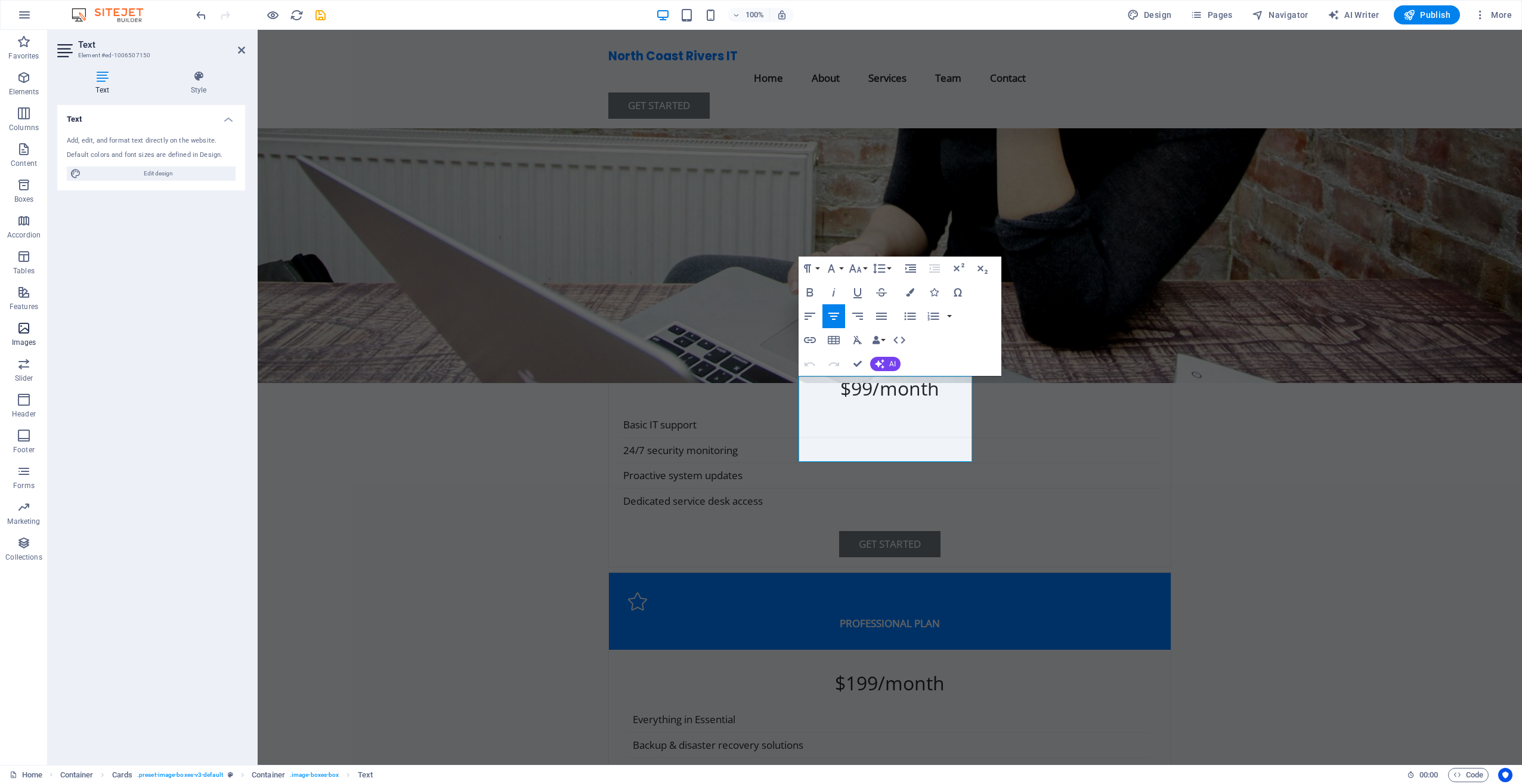
click at [15, 336] on span "Images" at bounding box center [24, 335] width 48 height 28
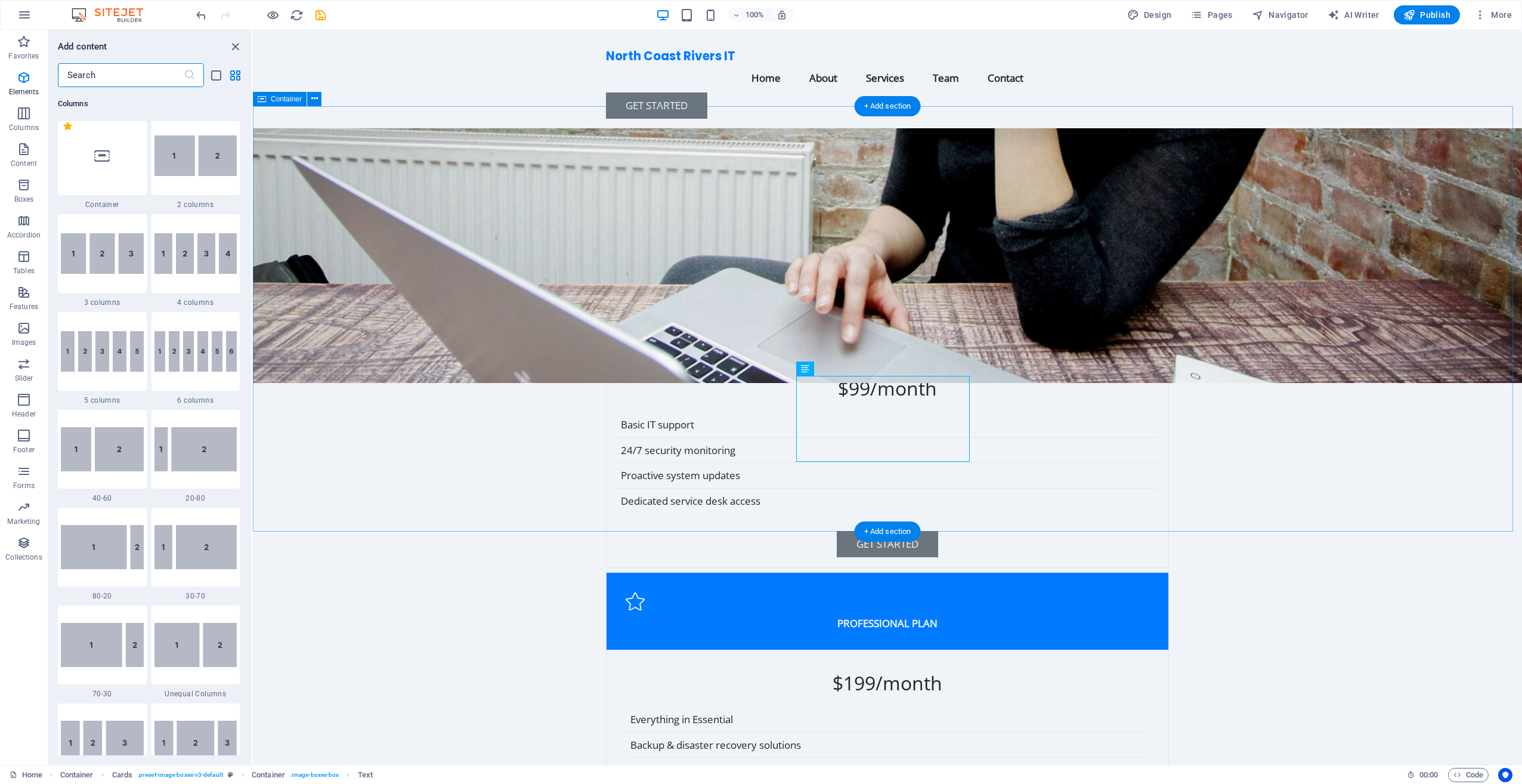
scroll to position [6049, 0]
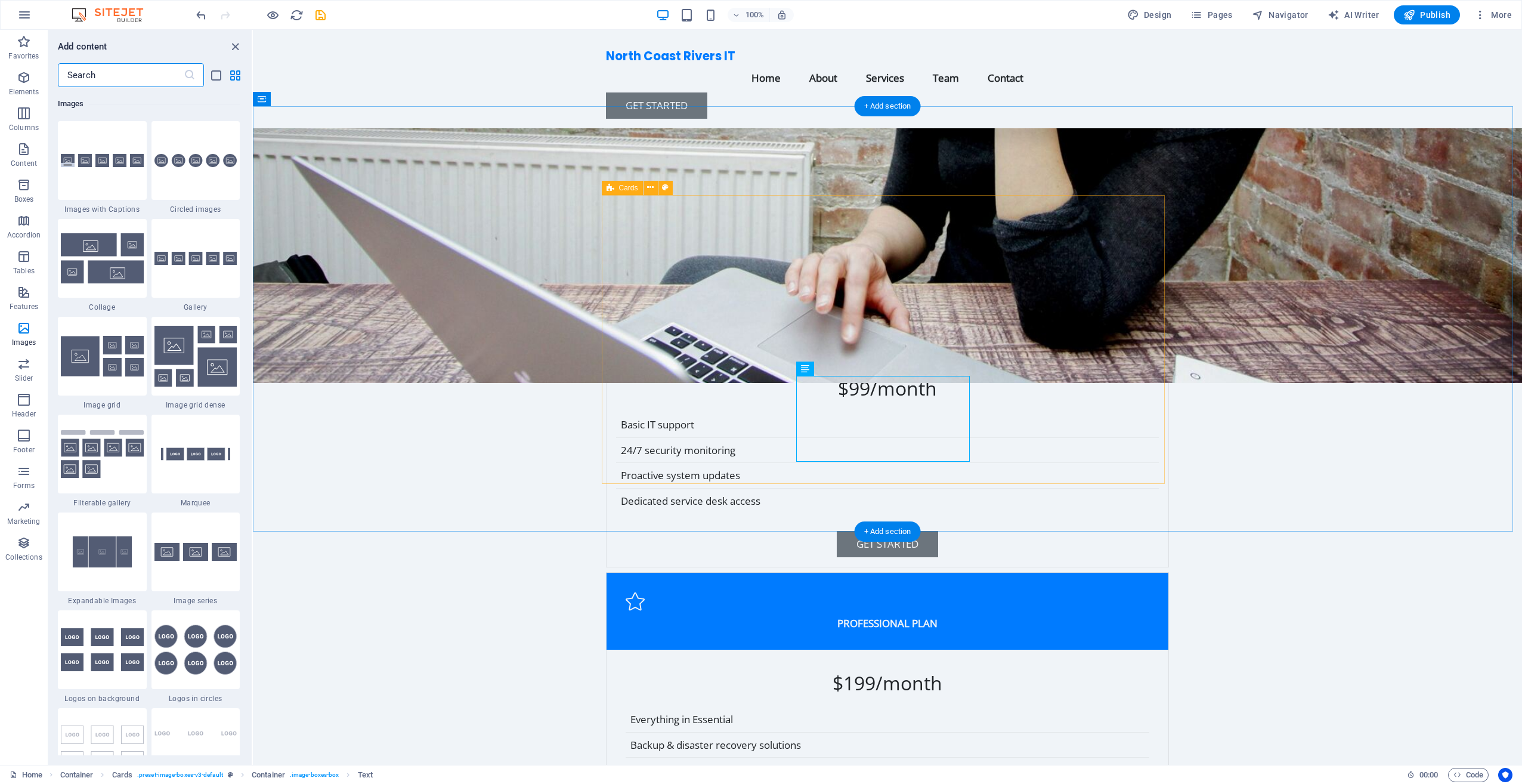
click at [684, 189] on icon at bounding box center [683, 188] width 6 height 12
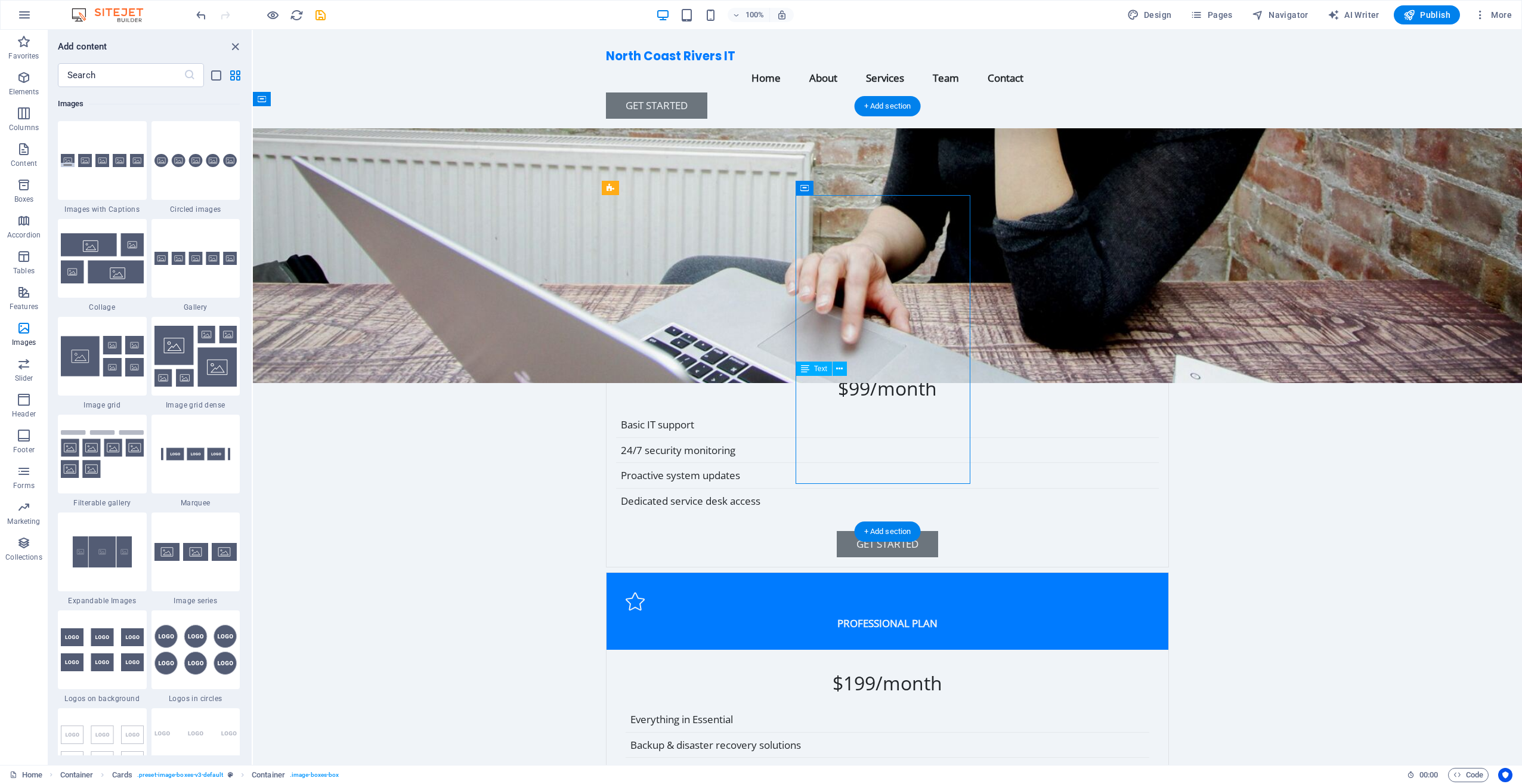
drag, startPoint x: 874, startPoint y: 449, endPoint x: 940, endPoint y: 450, distance: 66.0
drag, startPoint x: 1063, startPoint y: 218, endPoint x: 1063, endPoint y: 203, distance: 15.0
click at [868, 185] on icon at bounding box center [867, 188] width 6 height 12
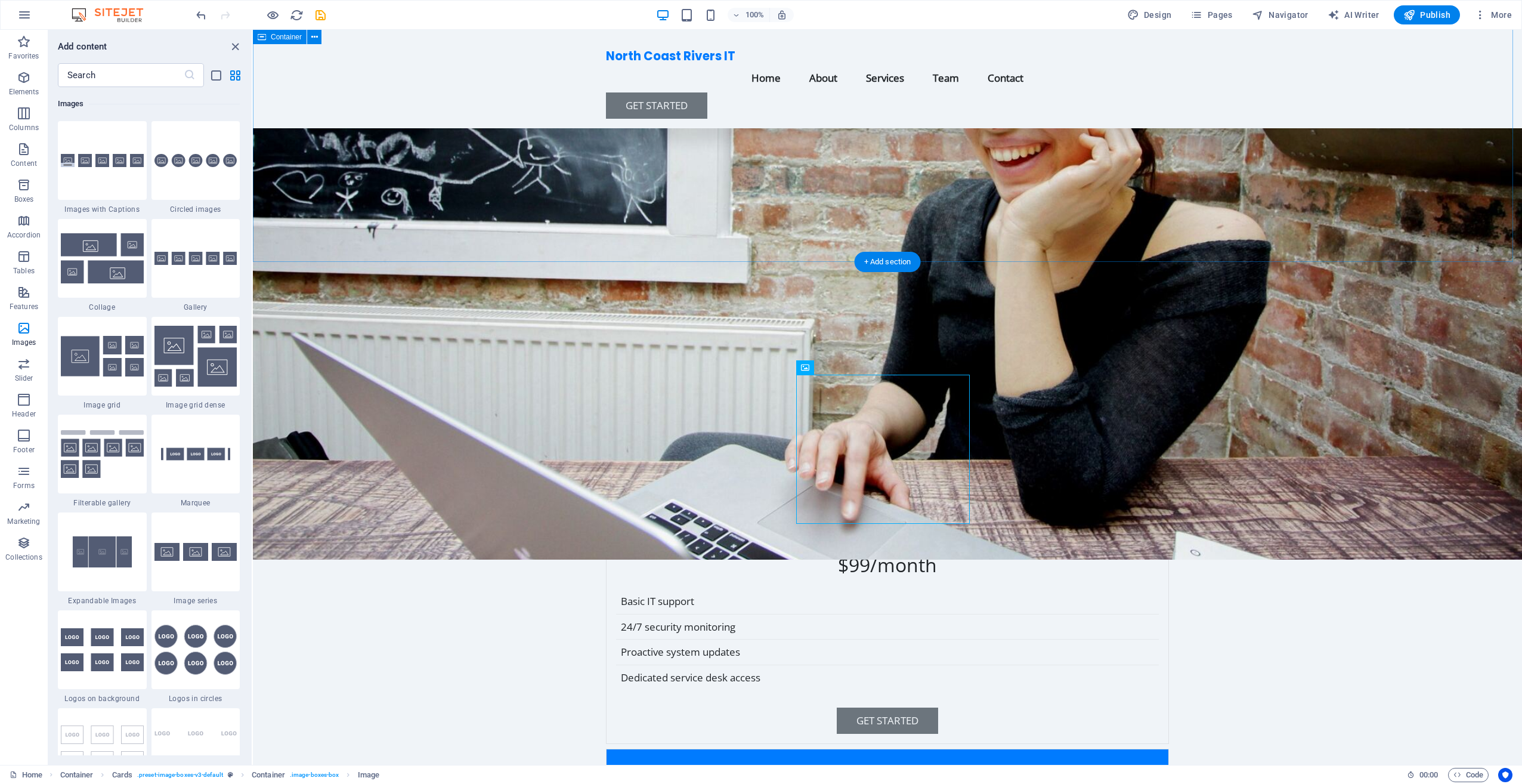
scroll to position [3460, 0]
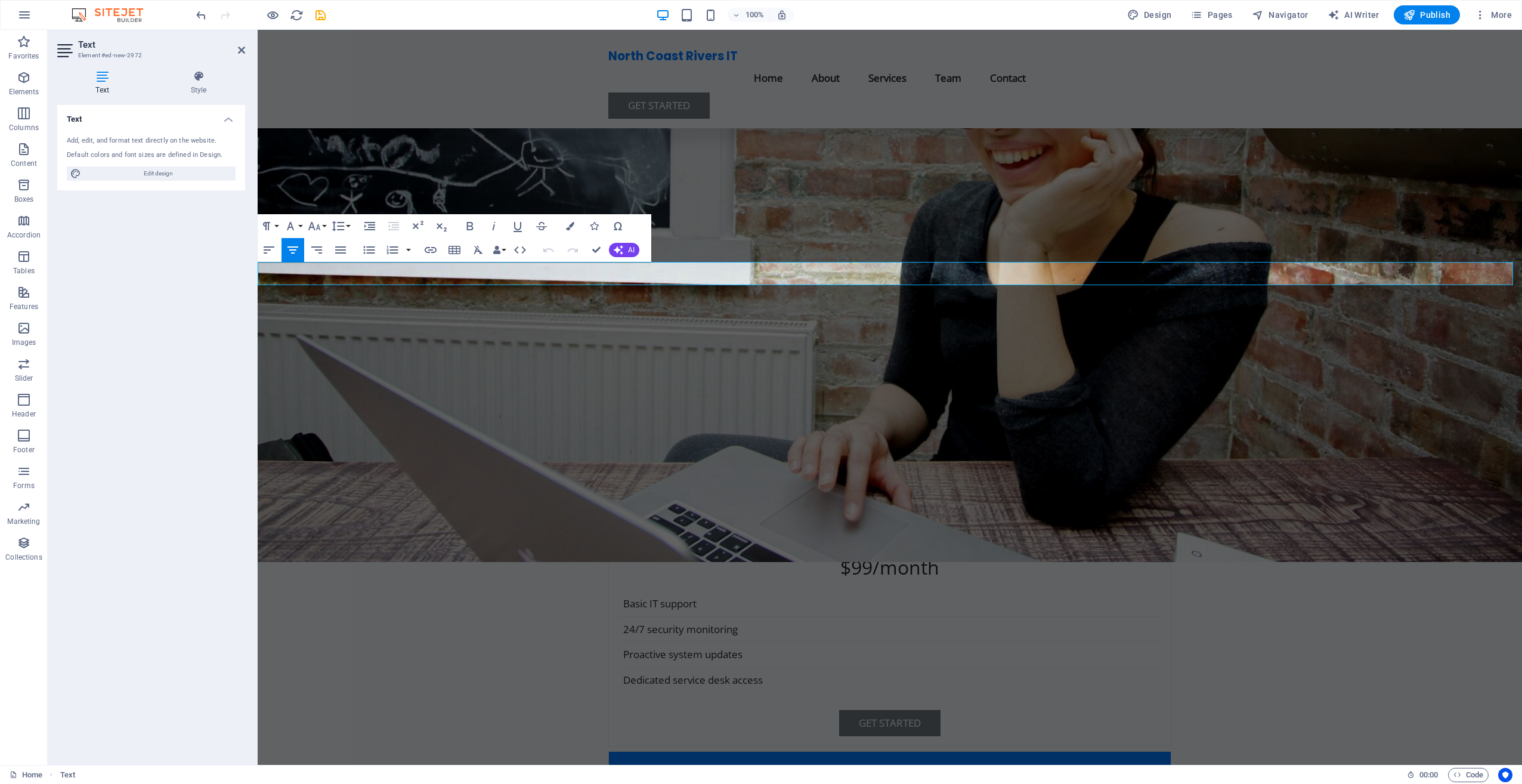
drag, startPoint x: 975, startPoint y: 273, endPoint x: 791, endPoint y: 272, distance: 184.0
copy span "The People Behind The Brand"
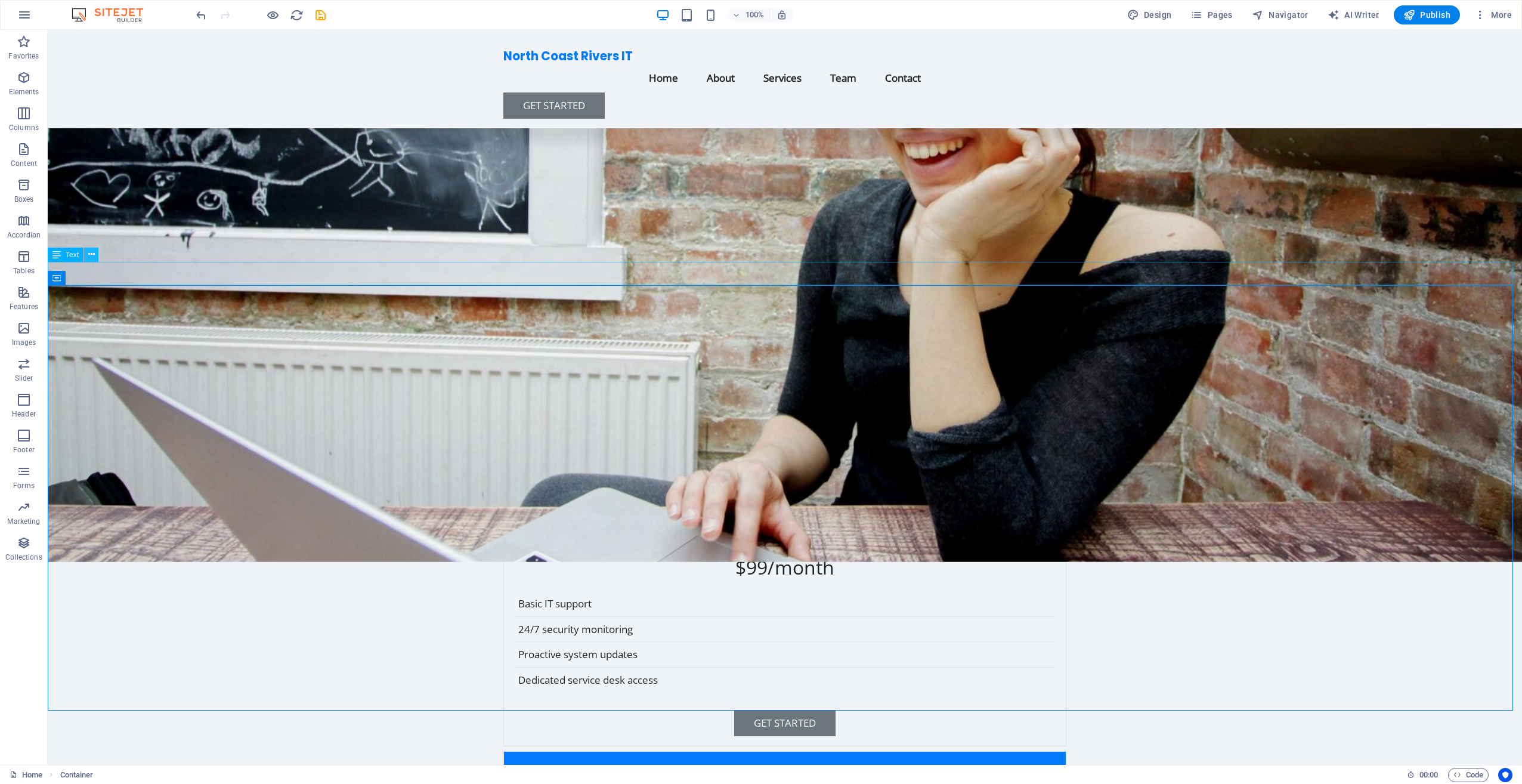
click at [92, 257] on icon at bounding box center [91, 254] width 6 height 12
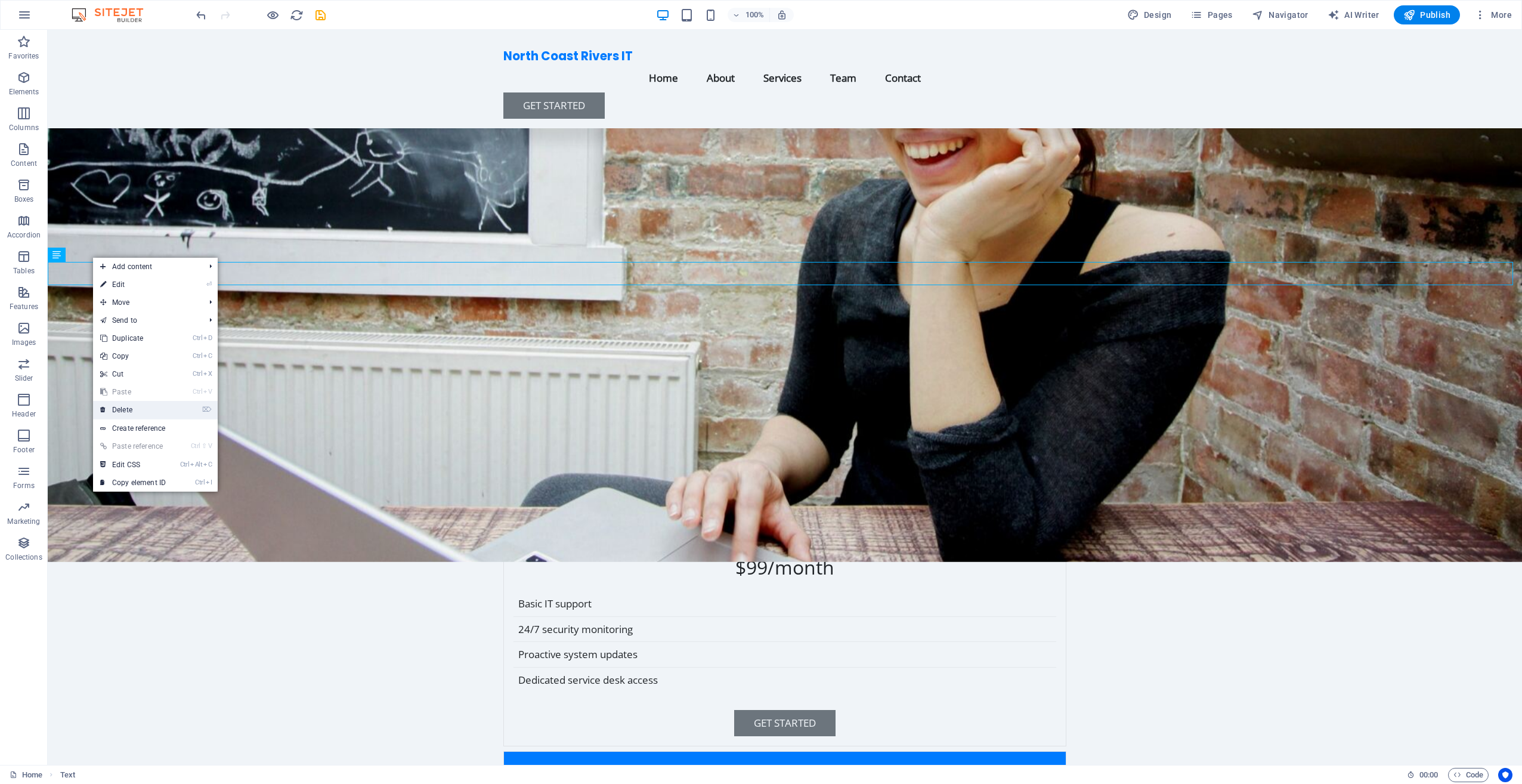
click at [180, 415] on li "⌦ Delete" at bounding box center [155, 410] width 125 height 19
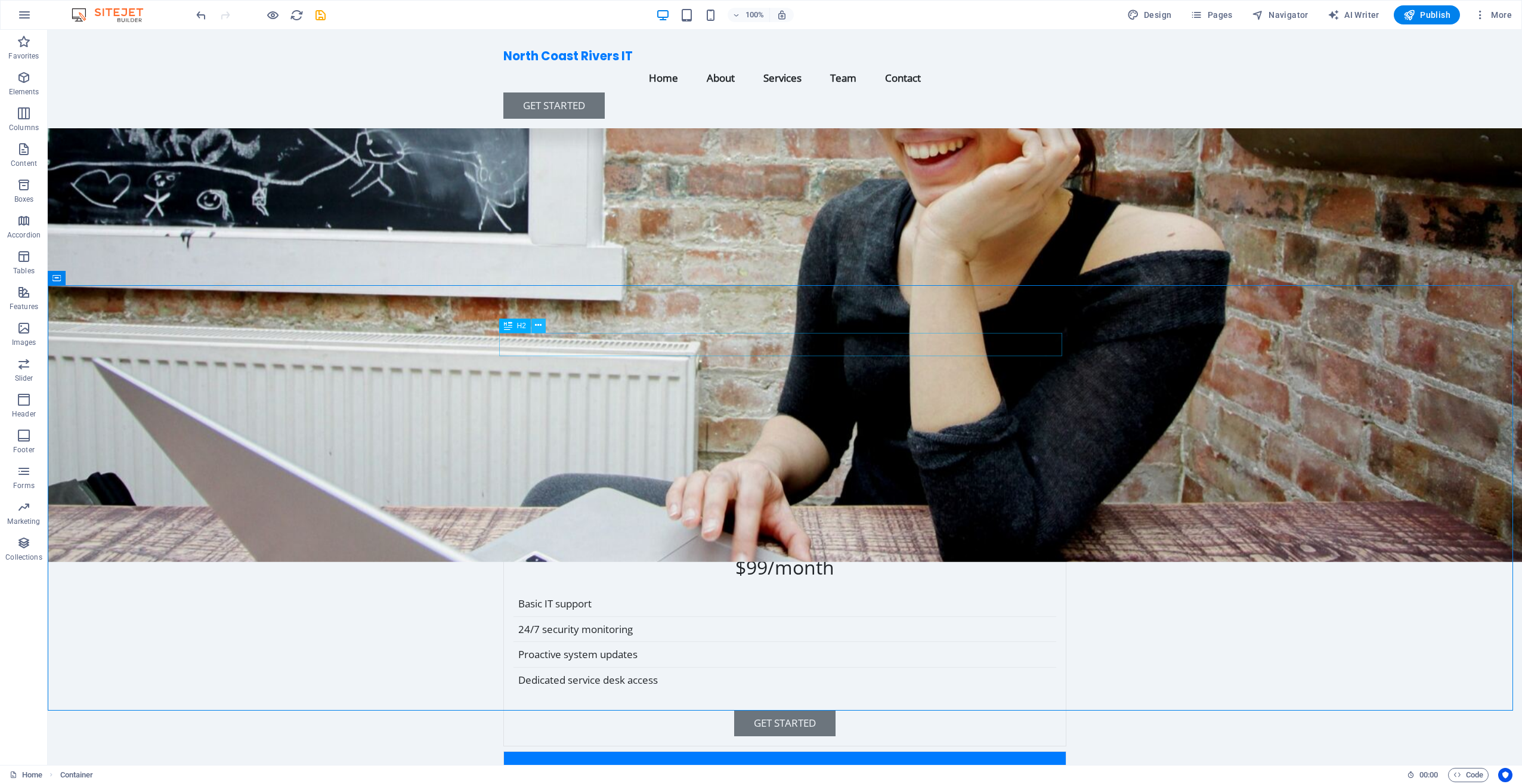
click at [538, 327] on icon at bounding box center [538, 326] width 6 height 12
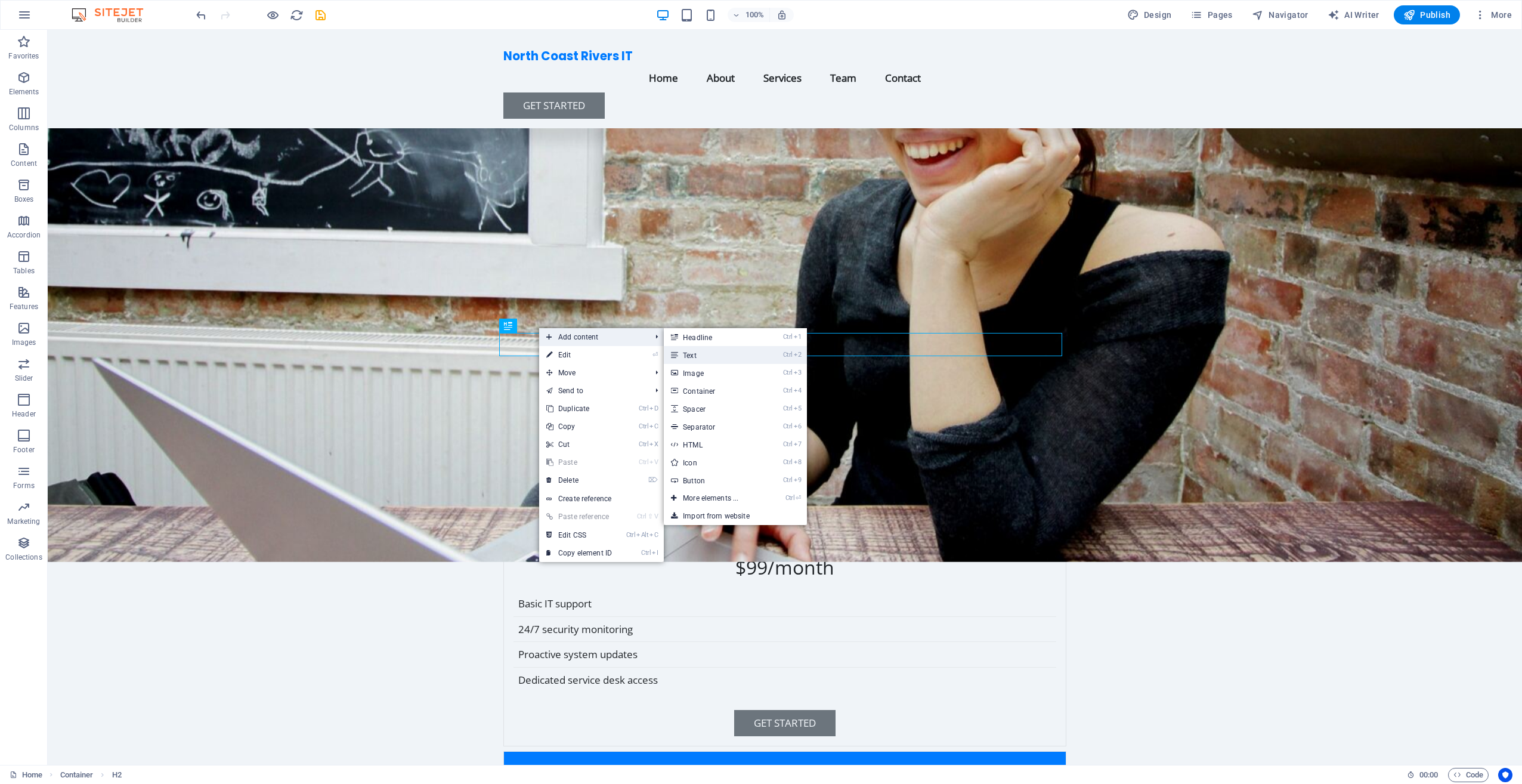
click at [734, 352] on link "Ctrl 2 Text" at bounding box center [712, 355] width 98 height 18
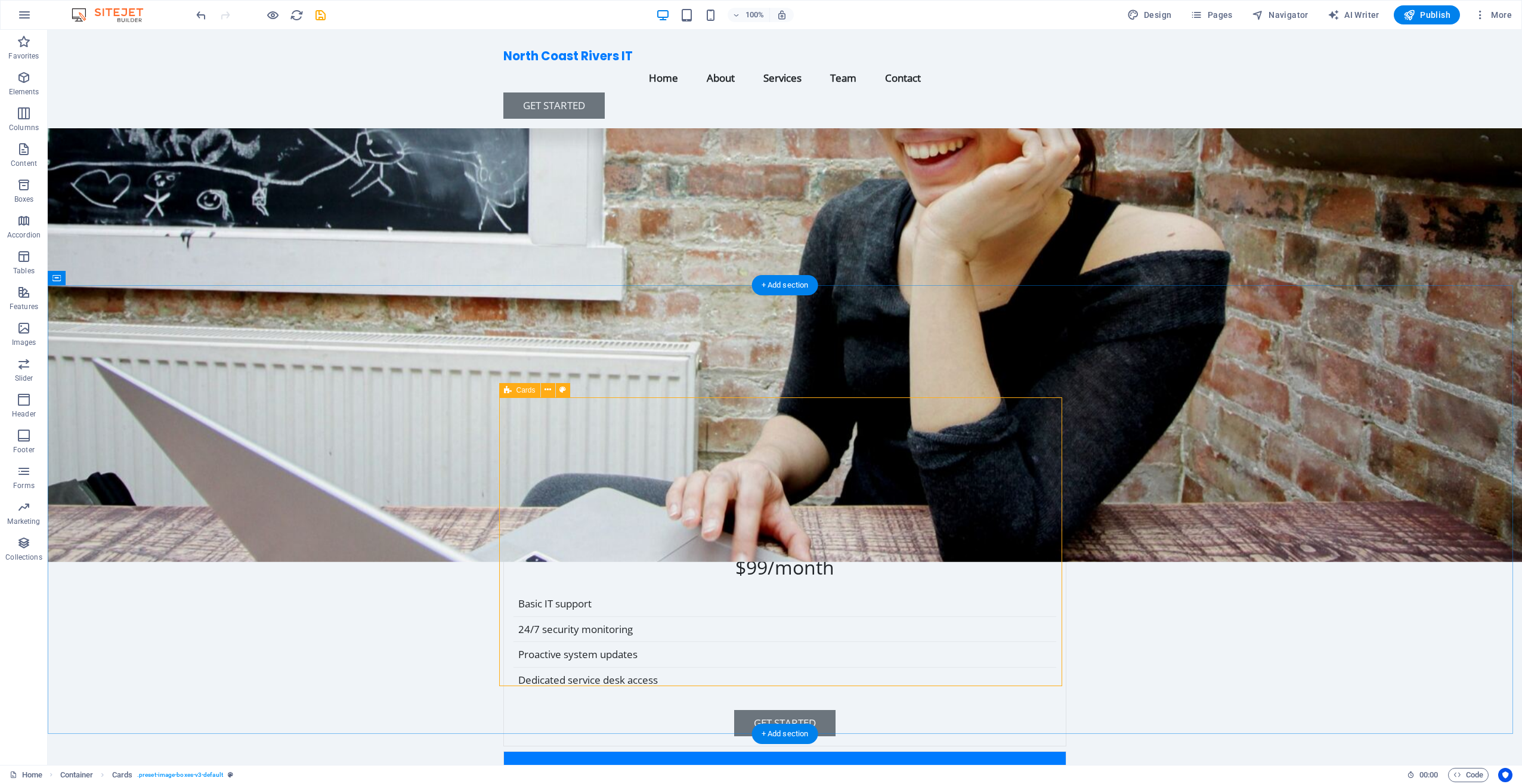
drag, startPoint x: 746, startPoint y: 419, endPoint x: 955, endPoint y: 404, distance: 209.5
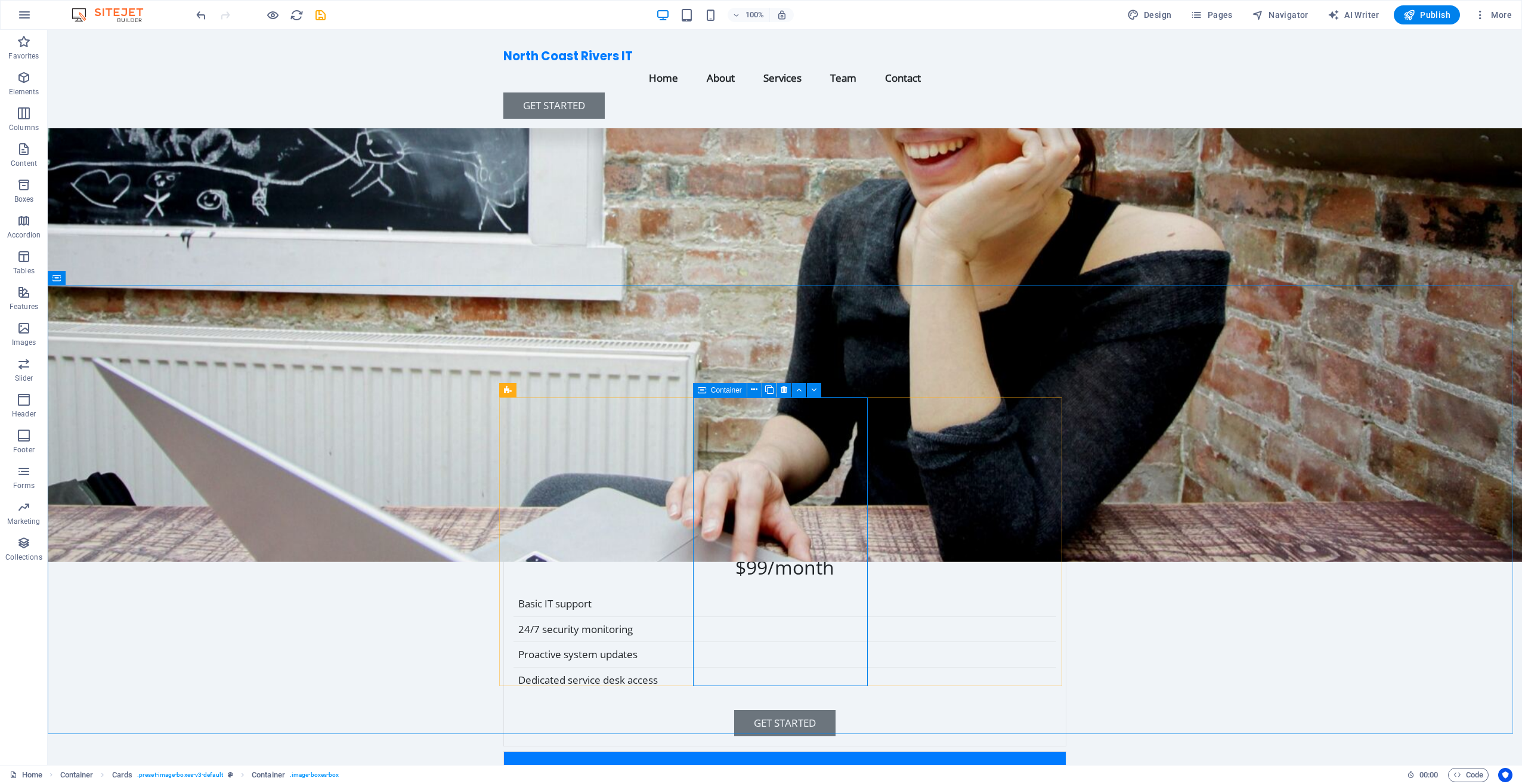
click at [698, 389] on icon at bounding box center [702, 390] width 8 height 14
drag, startPoint x: 773, startPoint y: 388, endPoint x: 797, endPoint y: 396, distance: 25.3
click at [773, 388] on icon at bounding box center [769, 389] width 8 height 12
click at [783, 391] on icon at bounding box center [783, 389] width 6 height 12
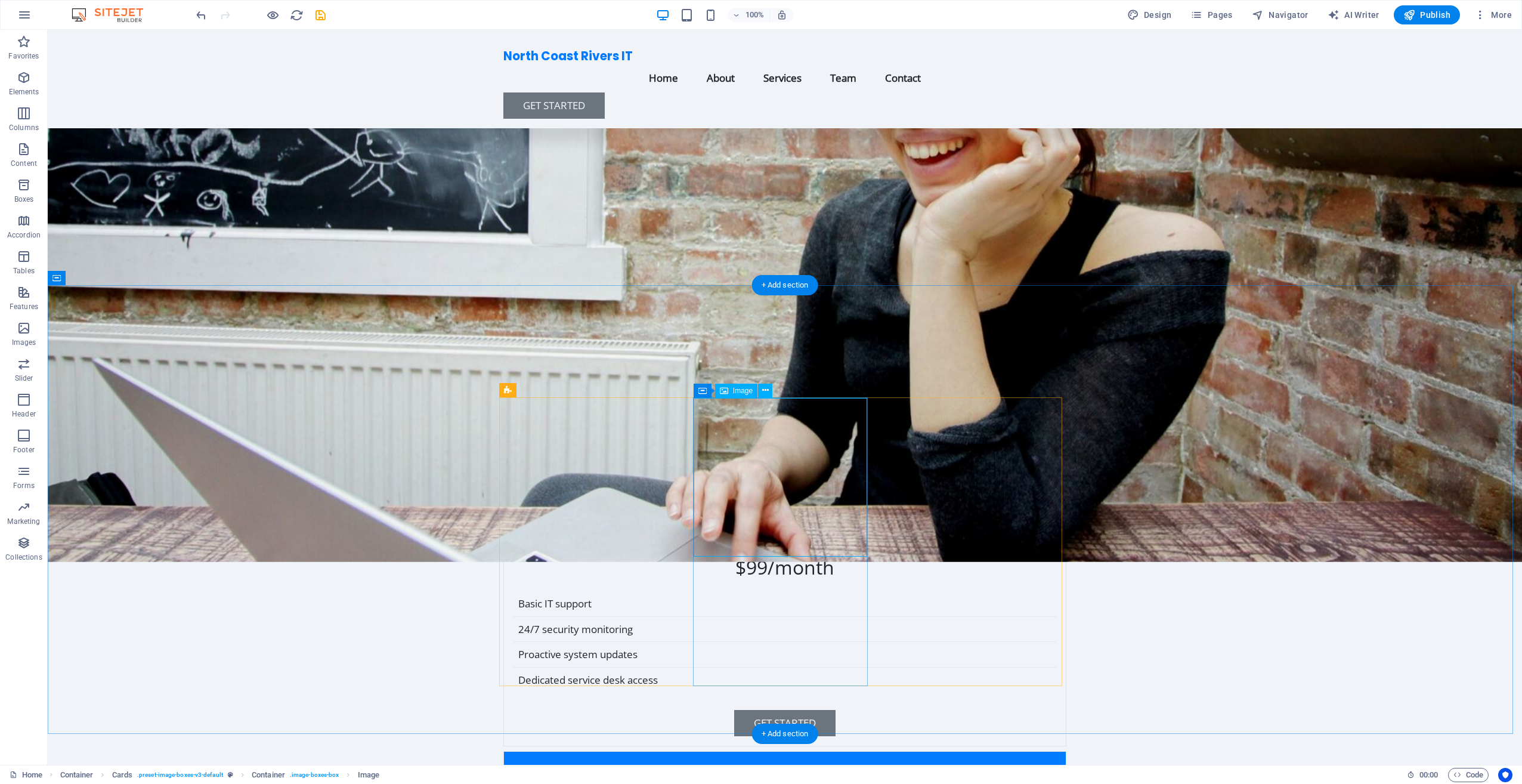
select select "px"
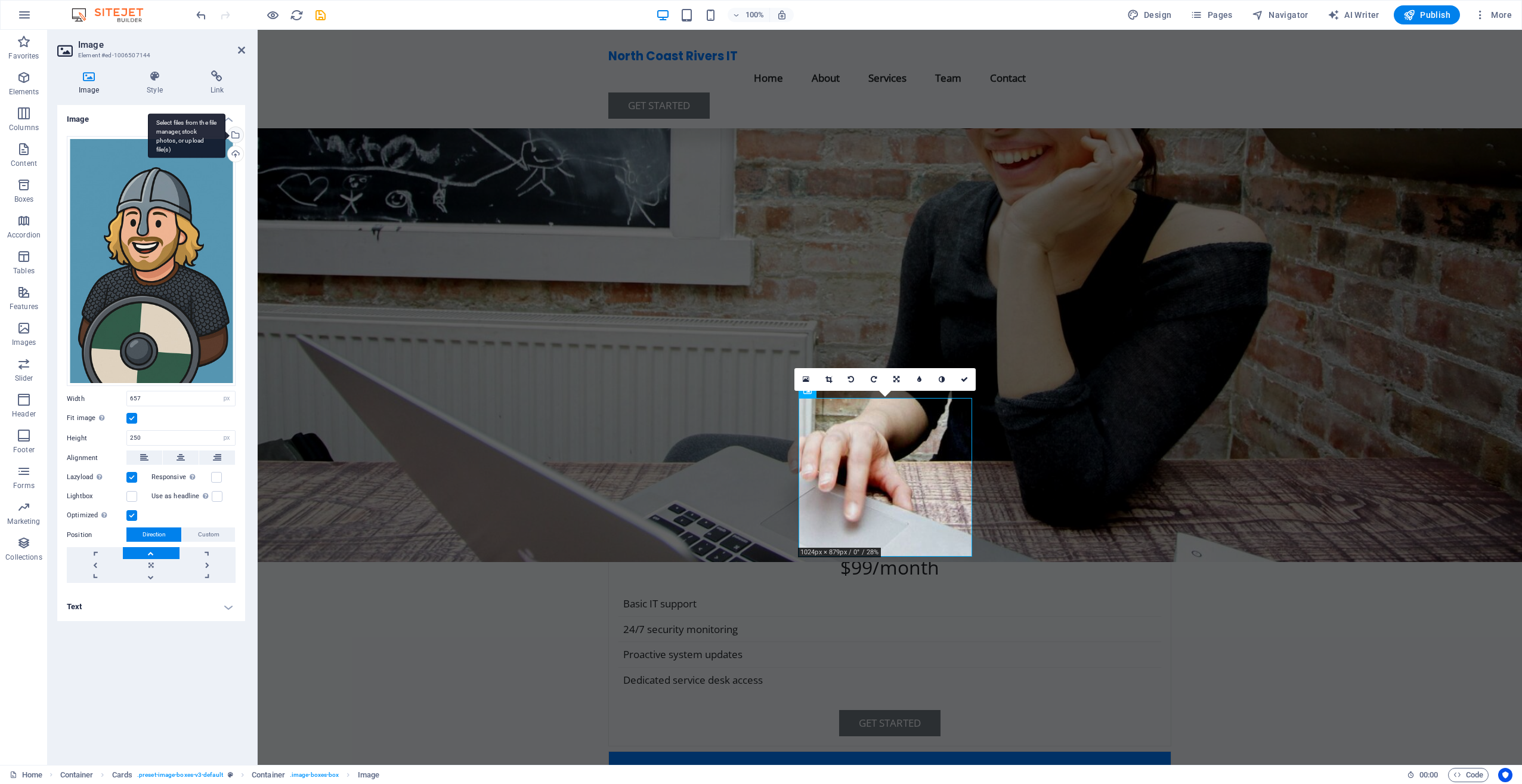
click at [235, 127] on div "Select files from the file manager, stock photos, or upload file(s)" at bounding box center [234, 136] width 18 height 18
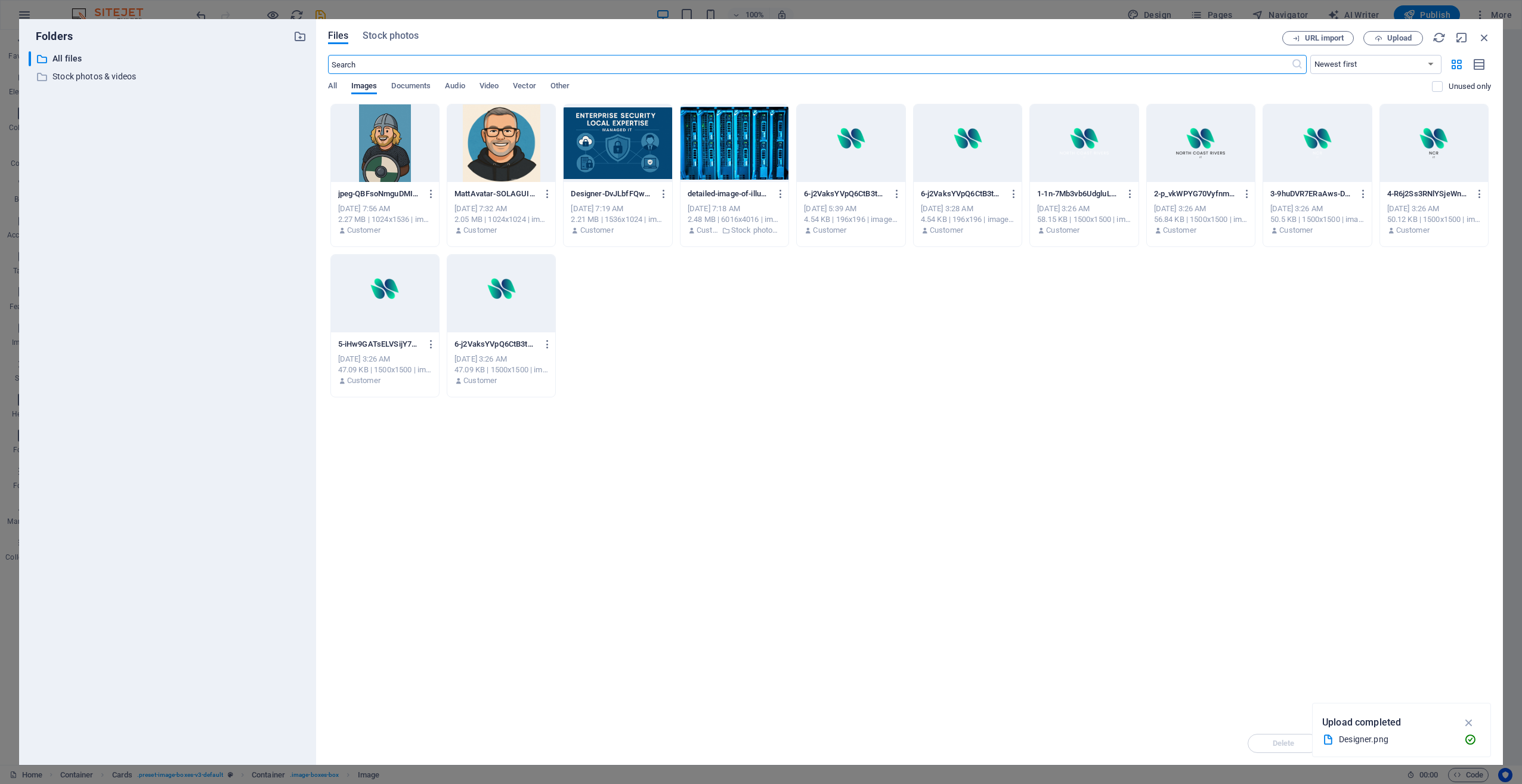
click at [1213, 133] on div at bounding box center [1201, 143] width 108 height 78
click at [1476, 717] on icon "button" at bounding box center [1470, 722] width 14 height 13
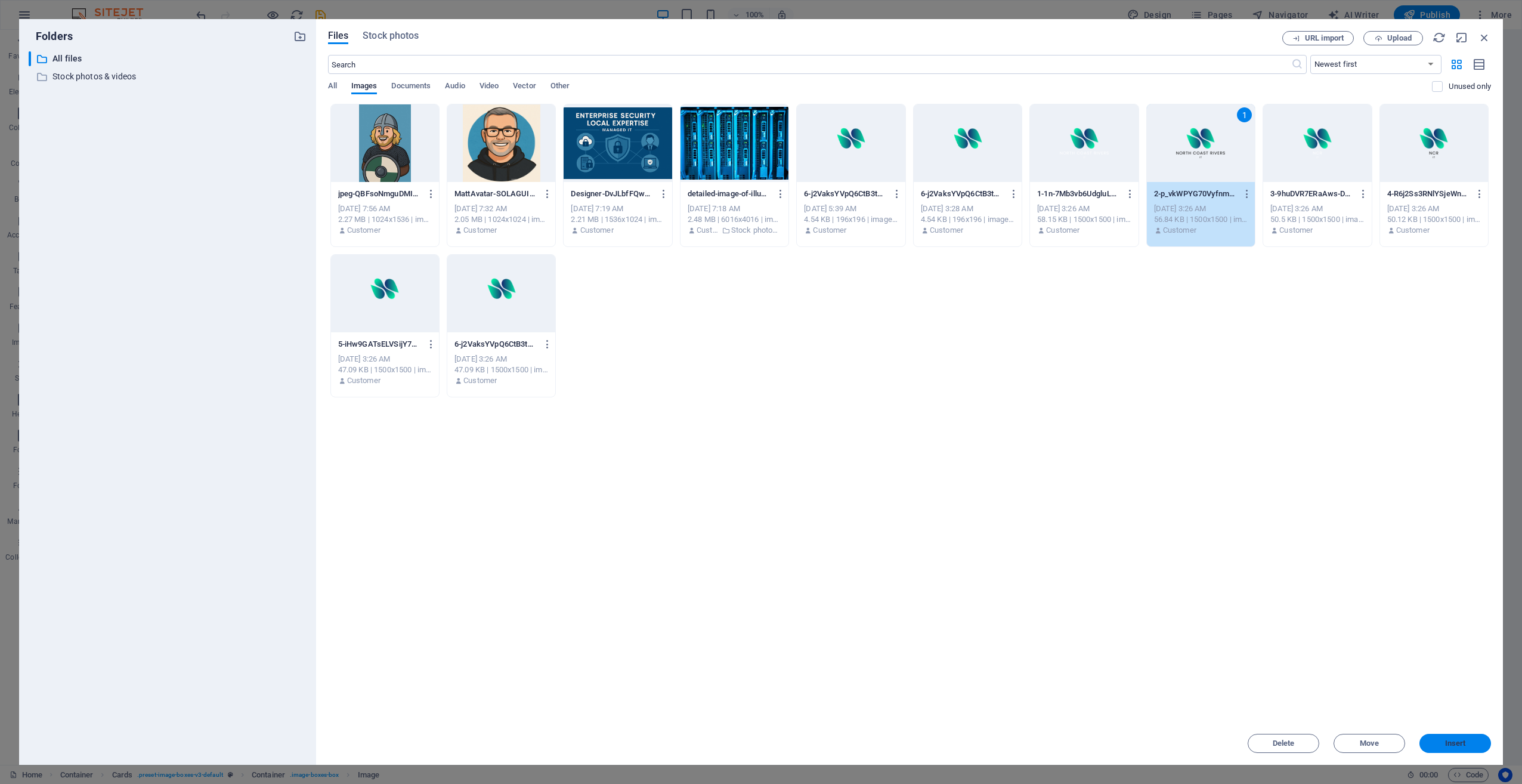
click at [1463, 746] on span "Insert" at bounding box center [1456, 743] width 21 height 7
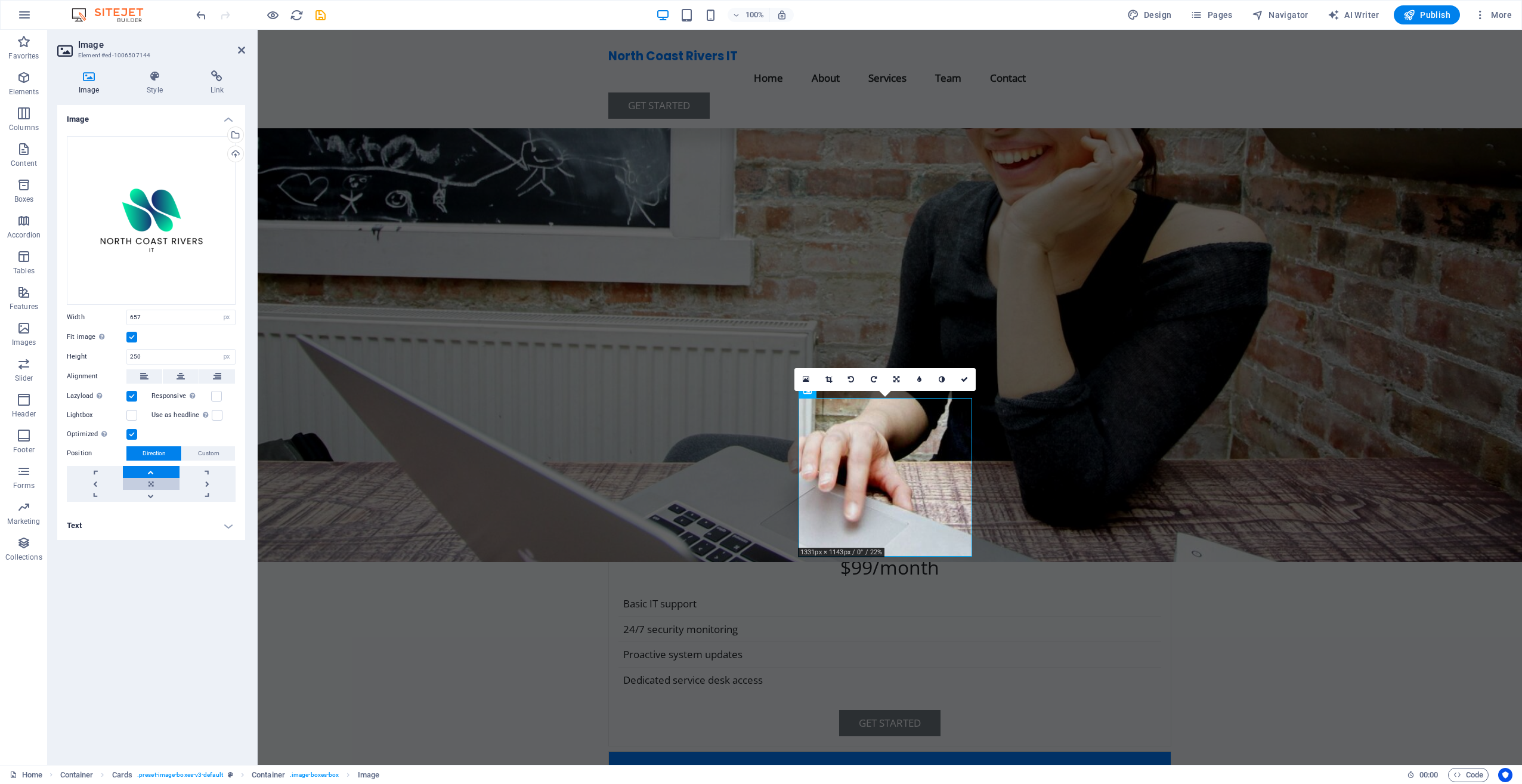
click at [147, 487] on link at bounding box center [150, 483] width 56 height 12
click at [966, 374] on link at bounding box center [965, 380] width 23 height 23
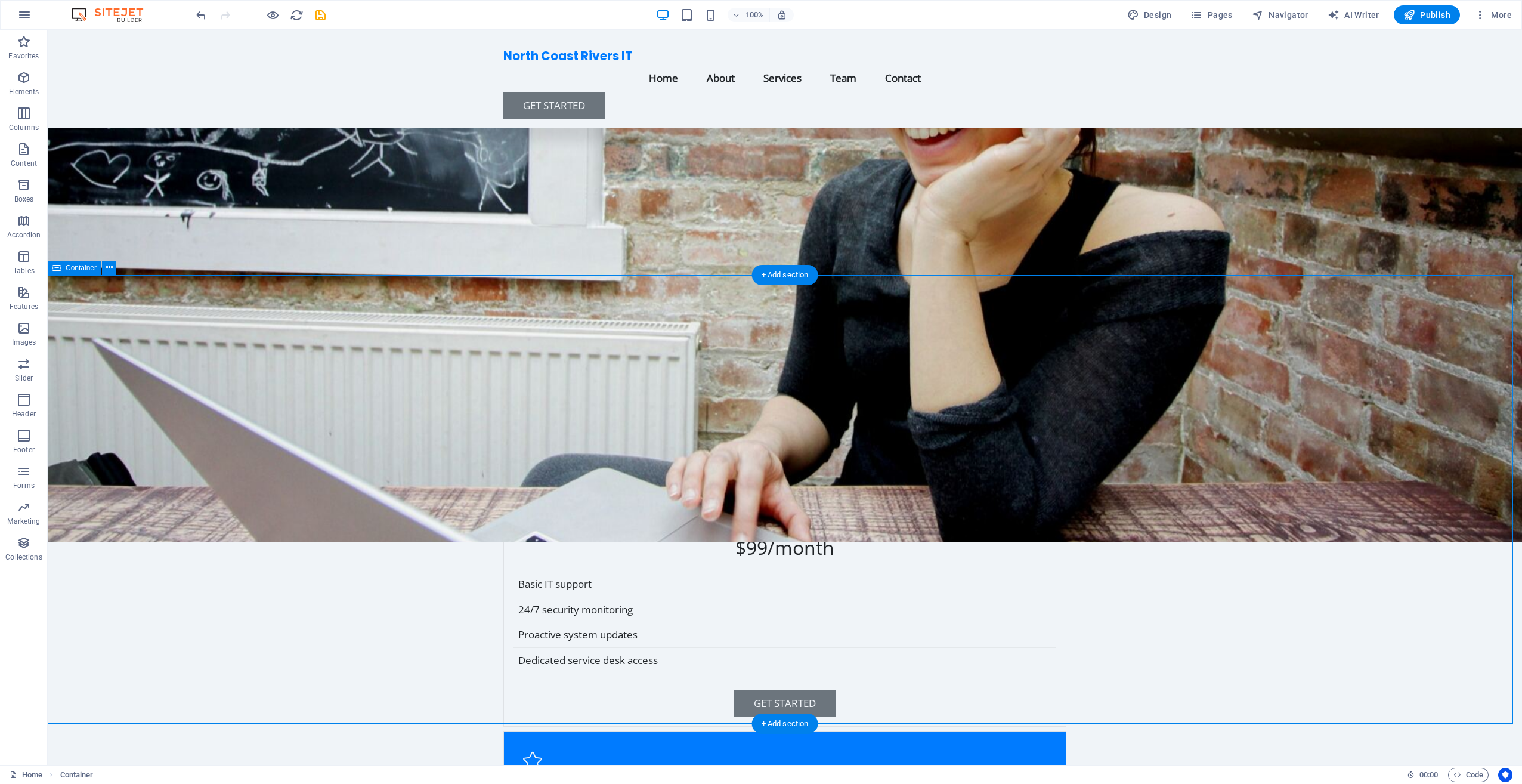
scroll to position [3519, 0]
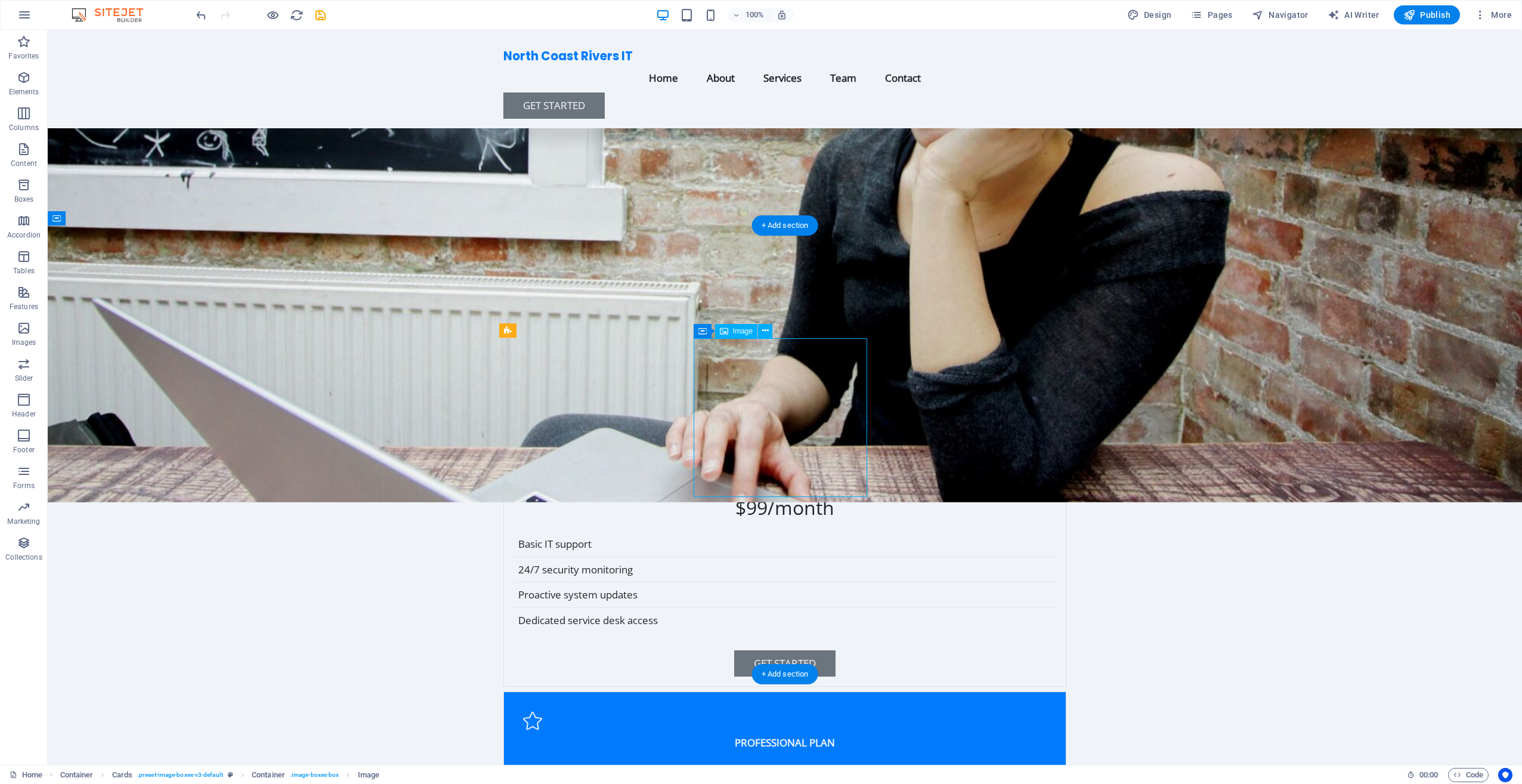
drag, startPoint x: 774, startPoint y: 402, endPoint x: 763, endPoint y: 465, distance: 64.0
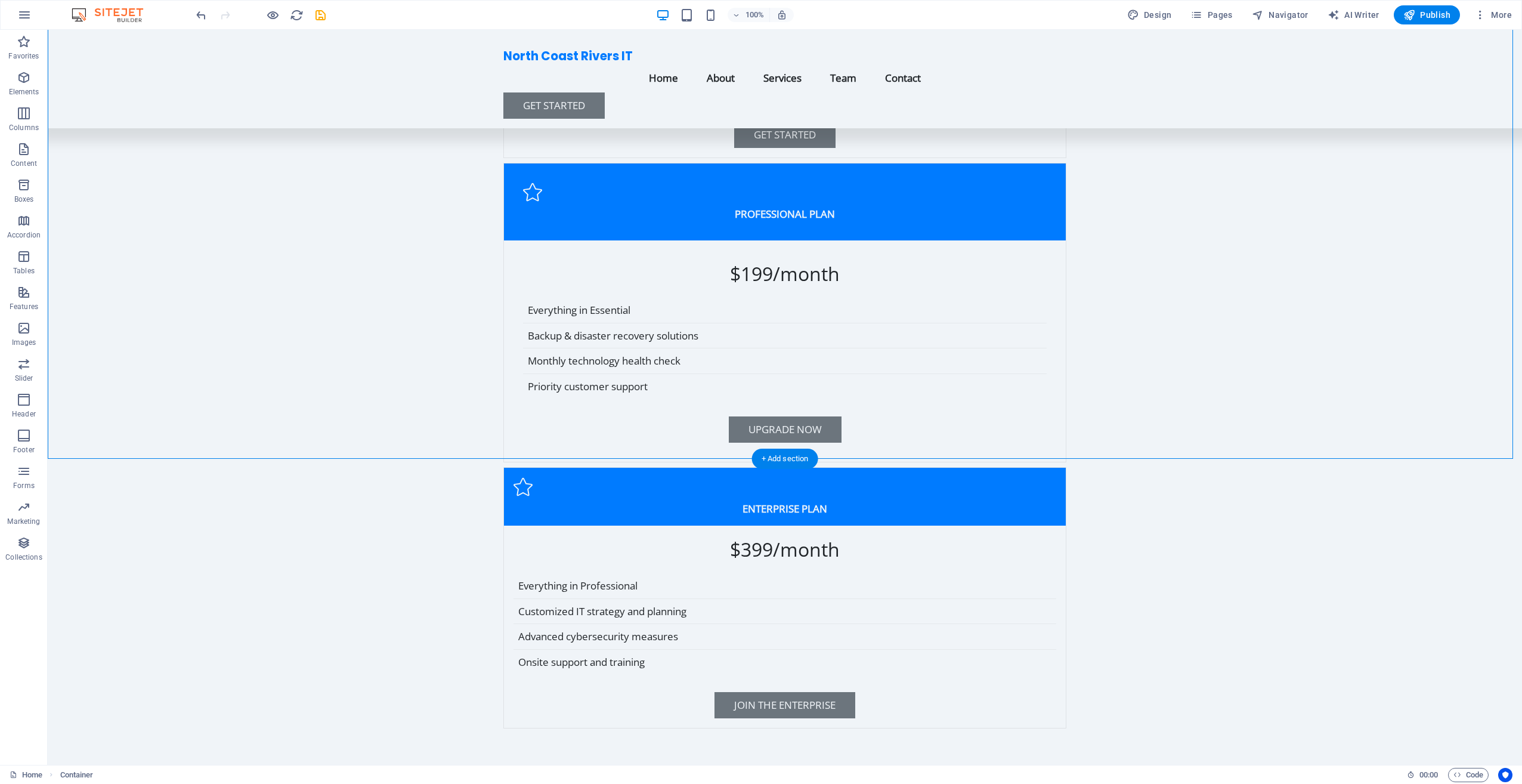
scroll to position [4056, 0]
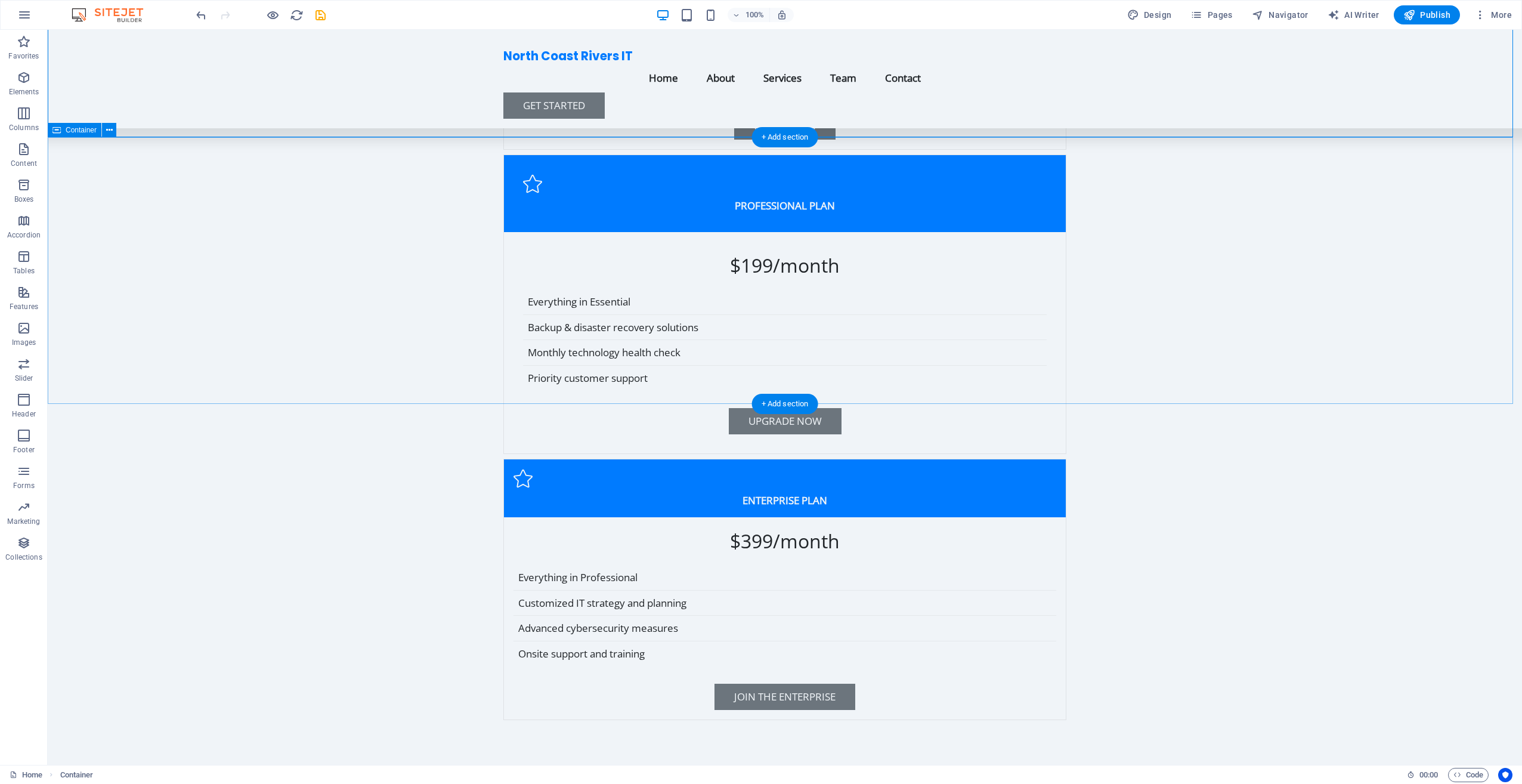
click at [108, 131] on icon at bounding box center [109, 130] width 6 height 12
click at [1209, 23] on button "Pages" at bounding box center [1211, 15] width 51 height 19
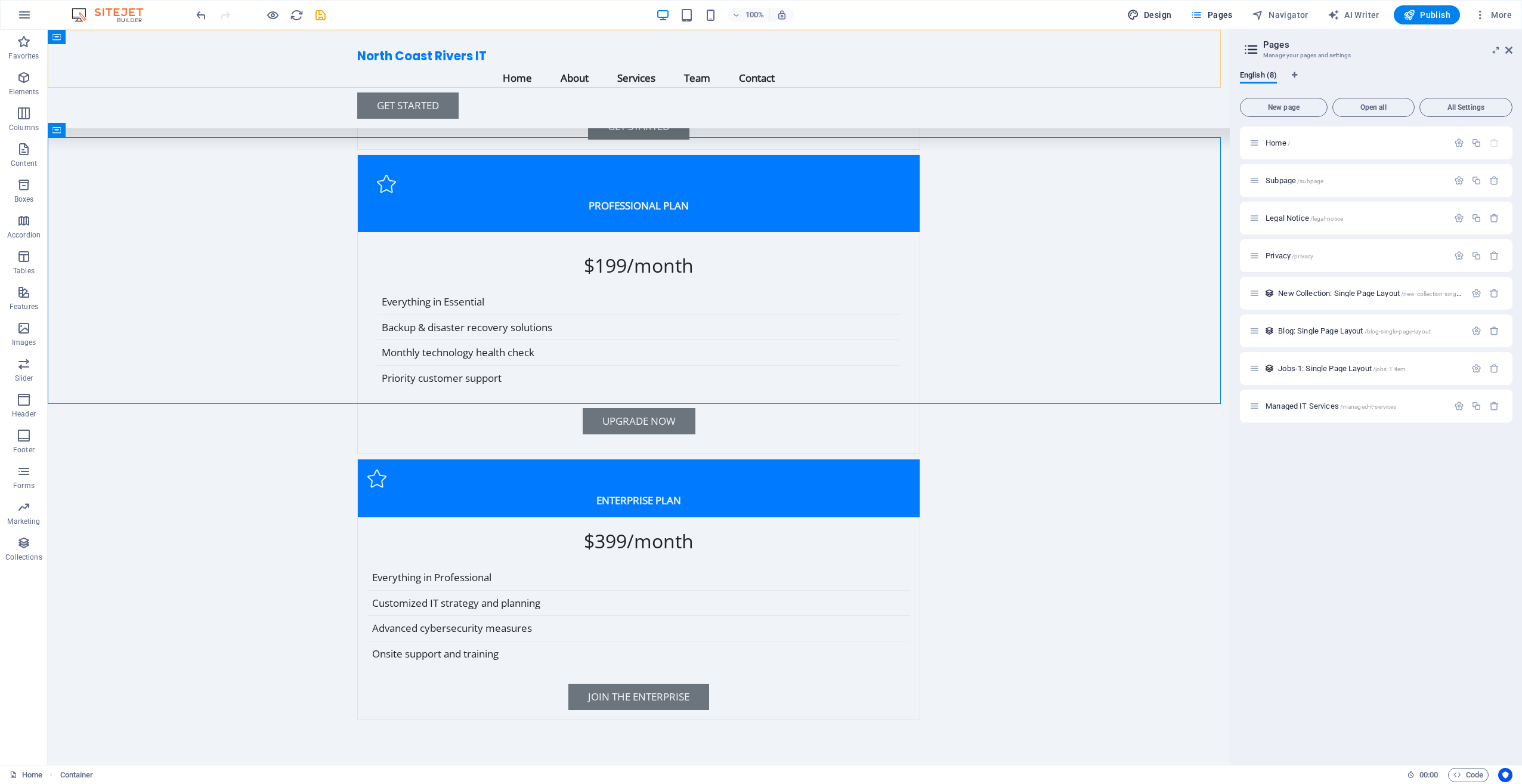
click at [1153, 23] on button "Design" at bounding box center [1149, 15] width 54 height 19
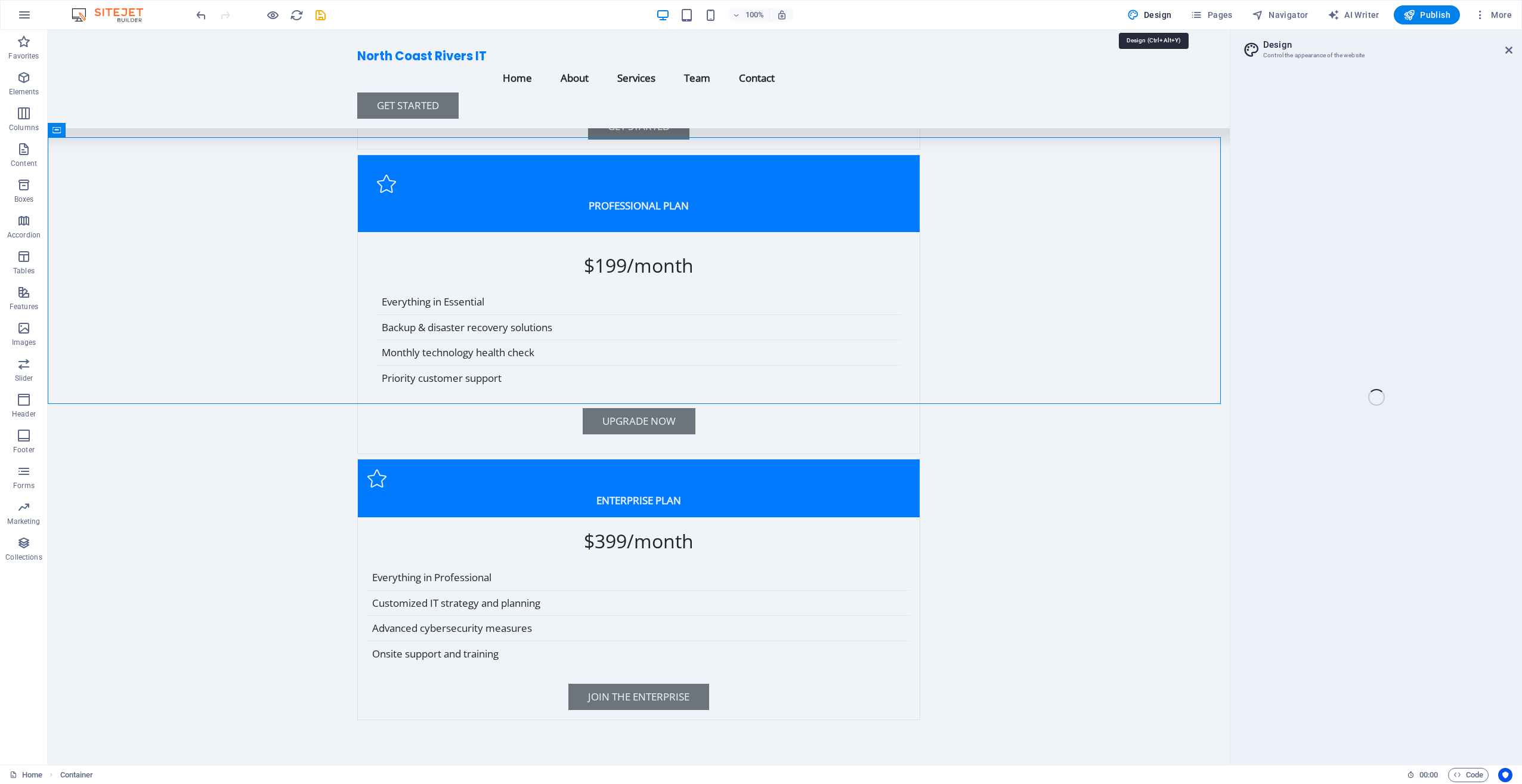
select select "px"
select select "200"
select select "px"
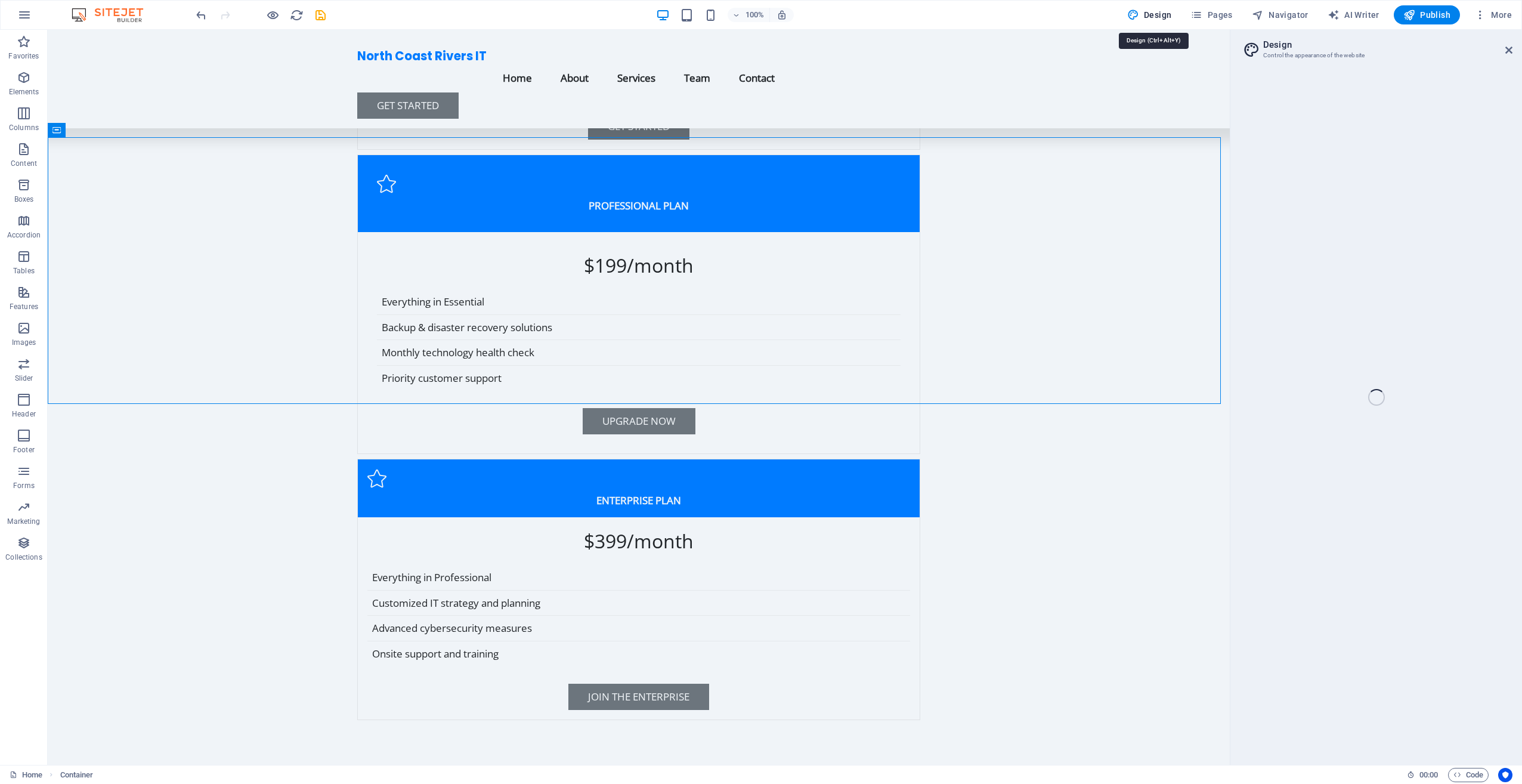
select select "200"
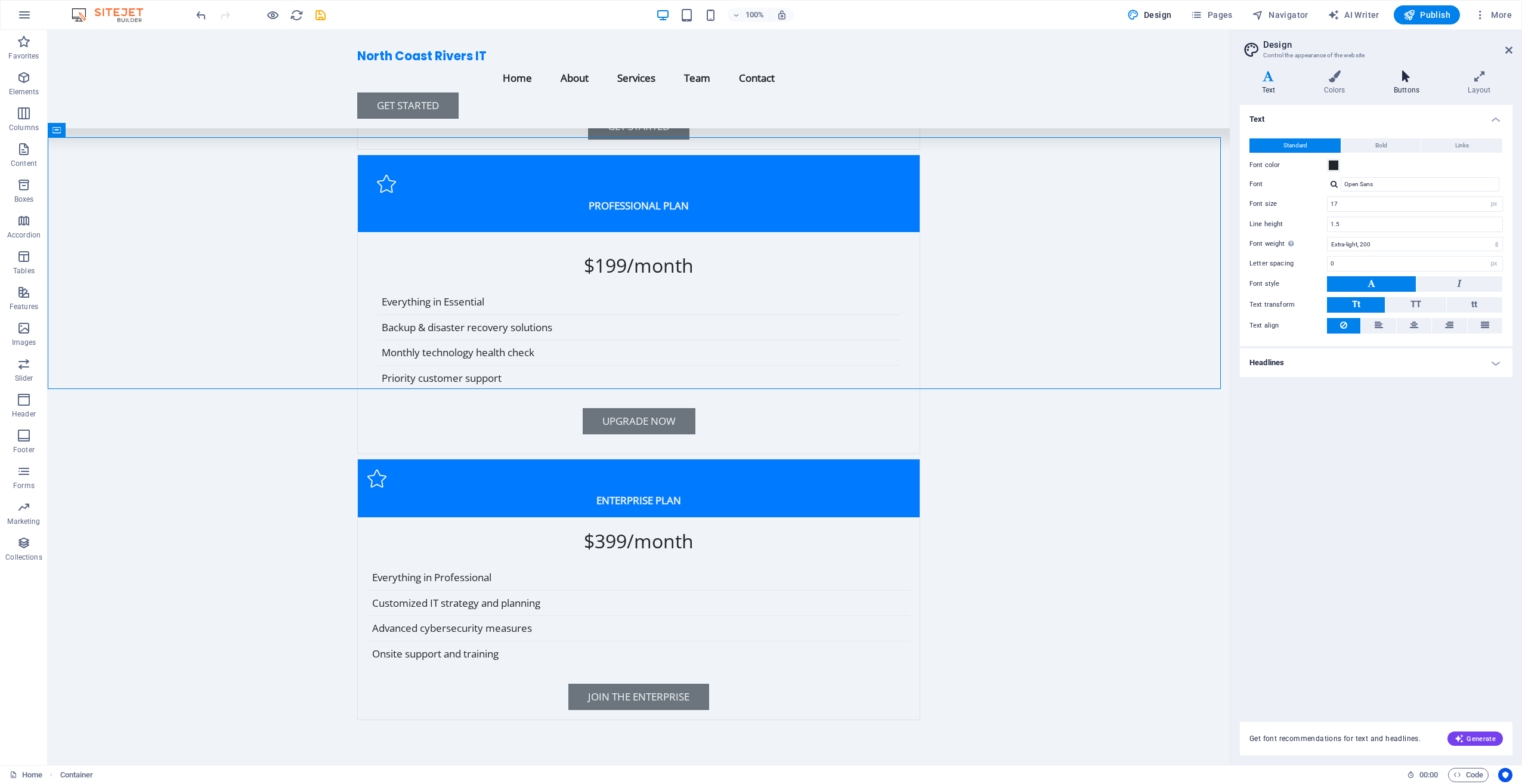
click at [1410, 79] on icon at bounding box center [1407, 76] width 69 height 12
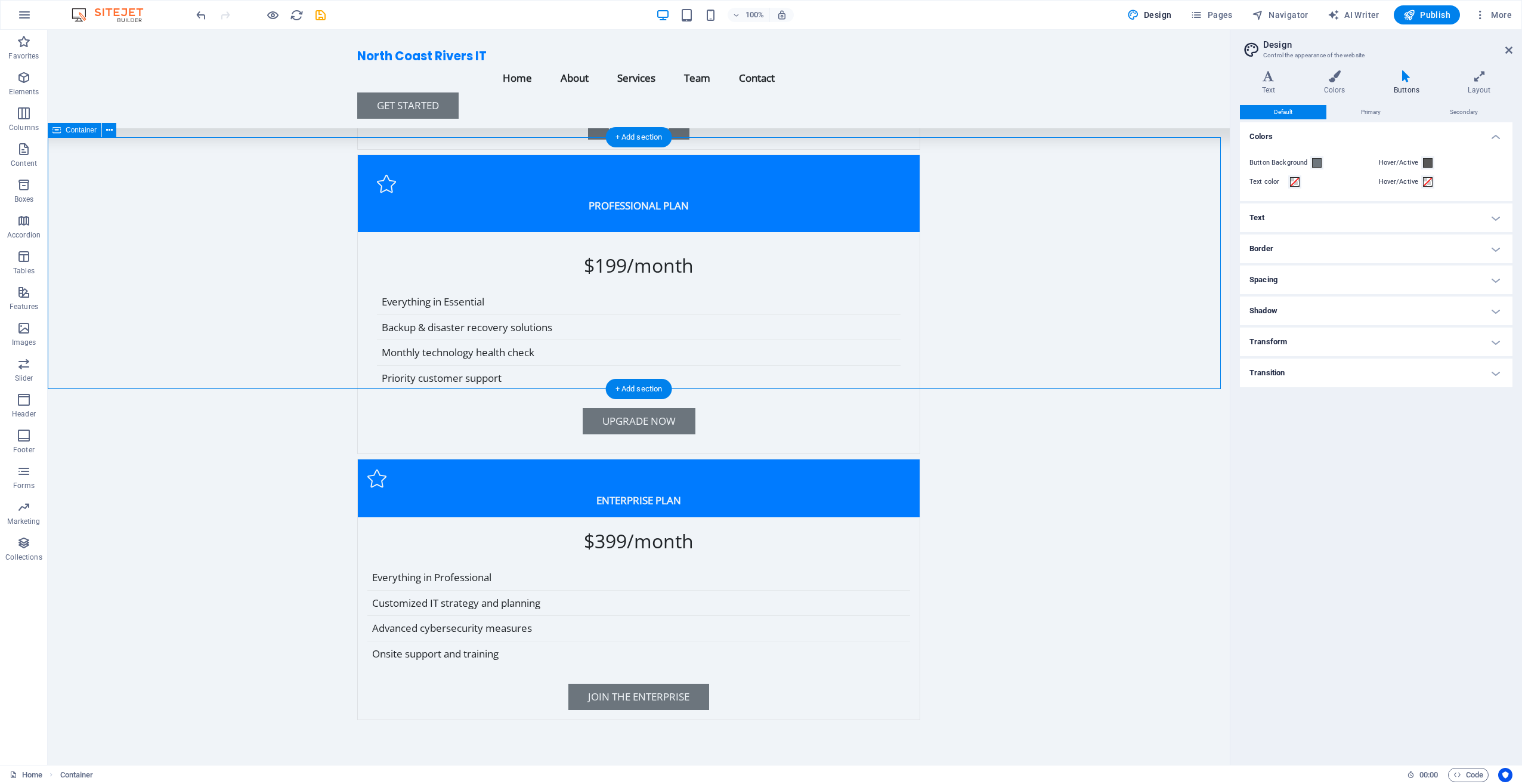
click at [1292, 211] on h4 "Text" at bounding box center [1377, 218] width 273 height 28
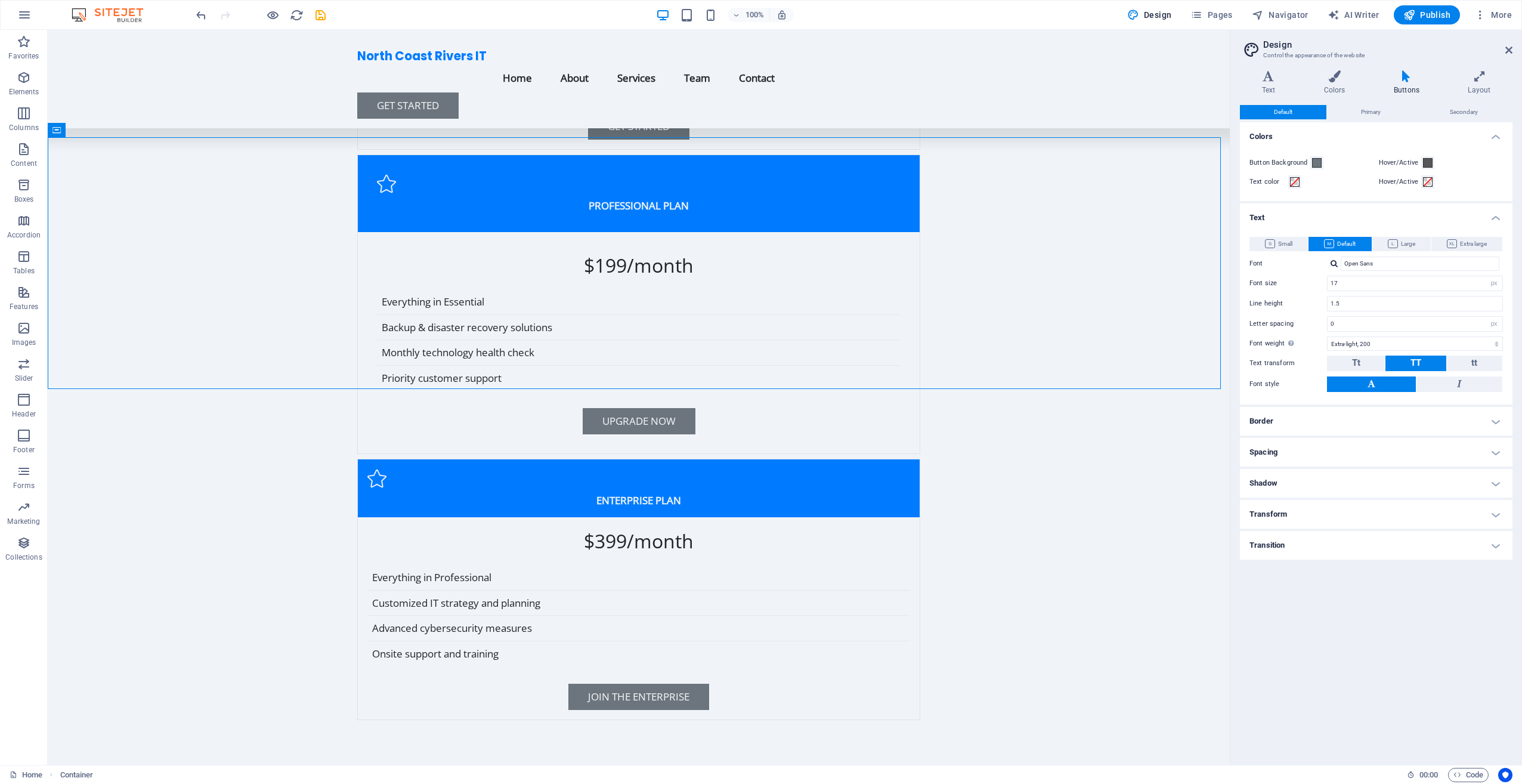
click at [1292, 211] on h4 "Text" at bounding box center [1377, 214] width 273 height 21
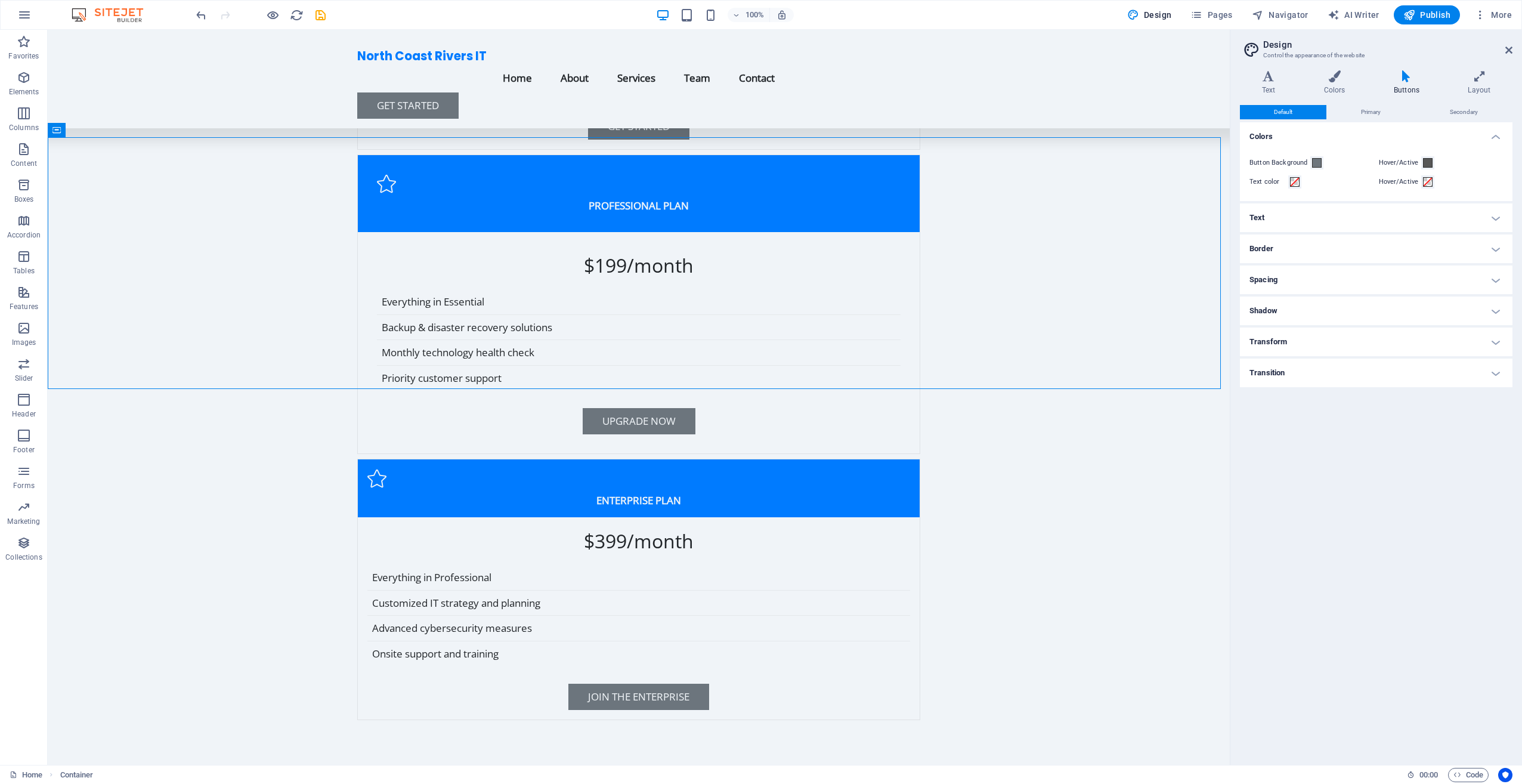
click at [1269, 220] on h4 "Text" at bounding box center [1377, 218] width 273 height 28
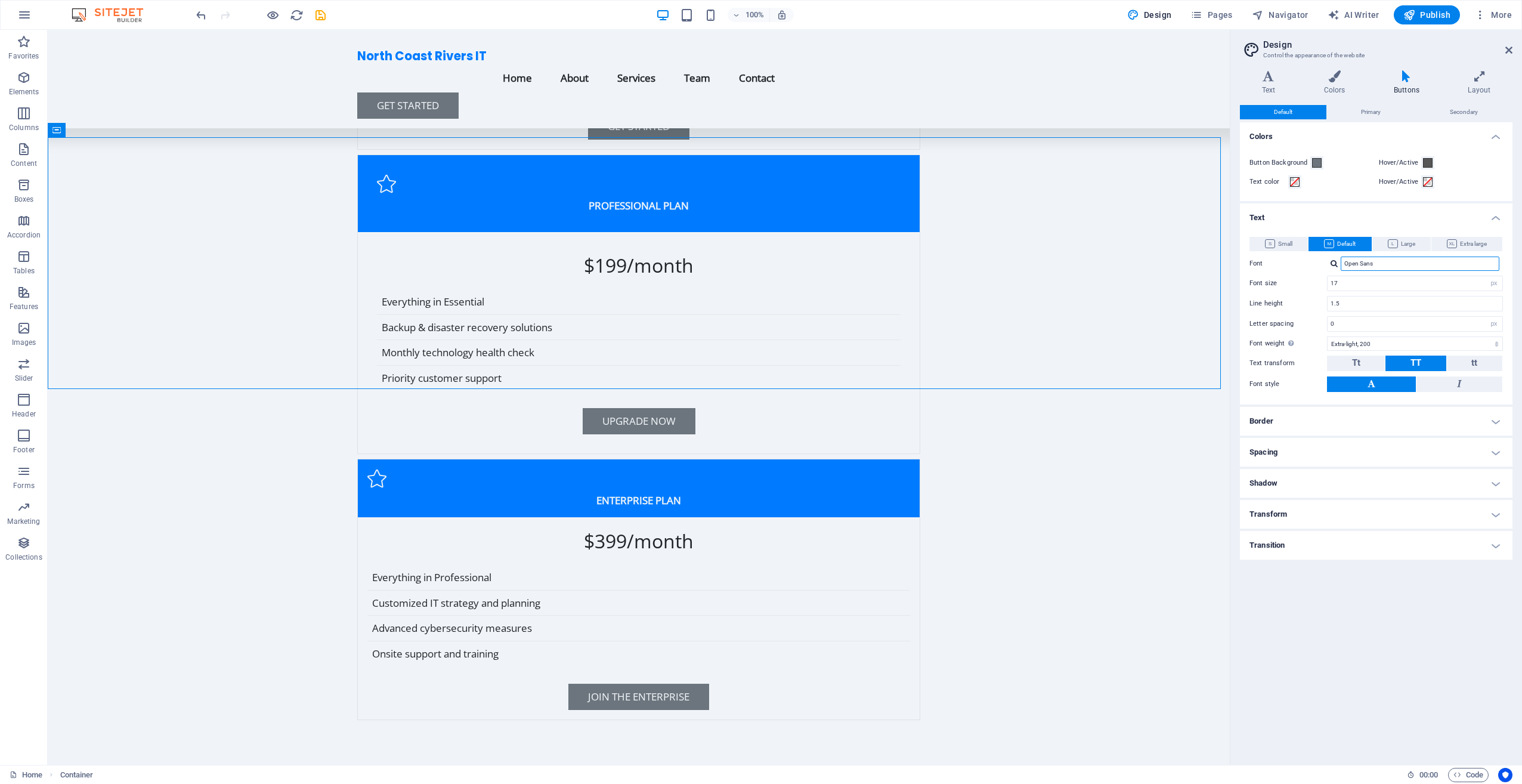
click at [1372, 261] on input "Open Sans" at bounding box center [1419, 264] width 158 height 14
click at [1493, 81] on icon at bounding box center [1480, 76] width 66 height 12
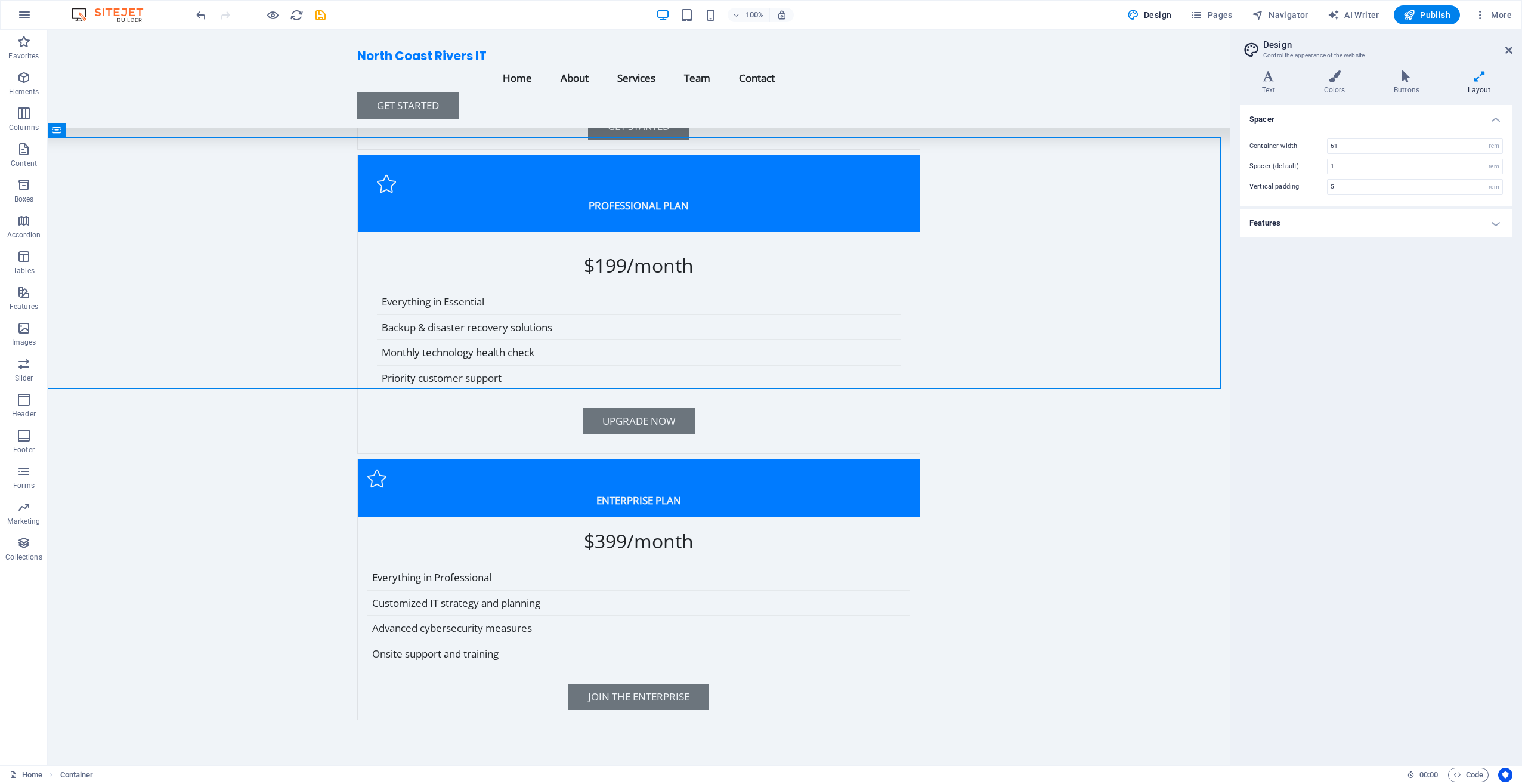
click at [1311, 241] on div "Spacer Container width 61 rem px Spacer (default) 1 rem Vertical padding 5 rem …" at bounding box center [1377, 430] width 273 height 650
click at [1304, 227] on h4 "Features" at bounding box center [1377, 223] width 273 height 28
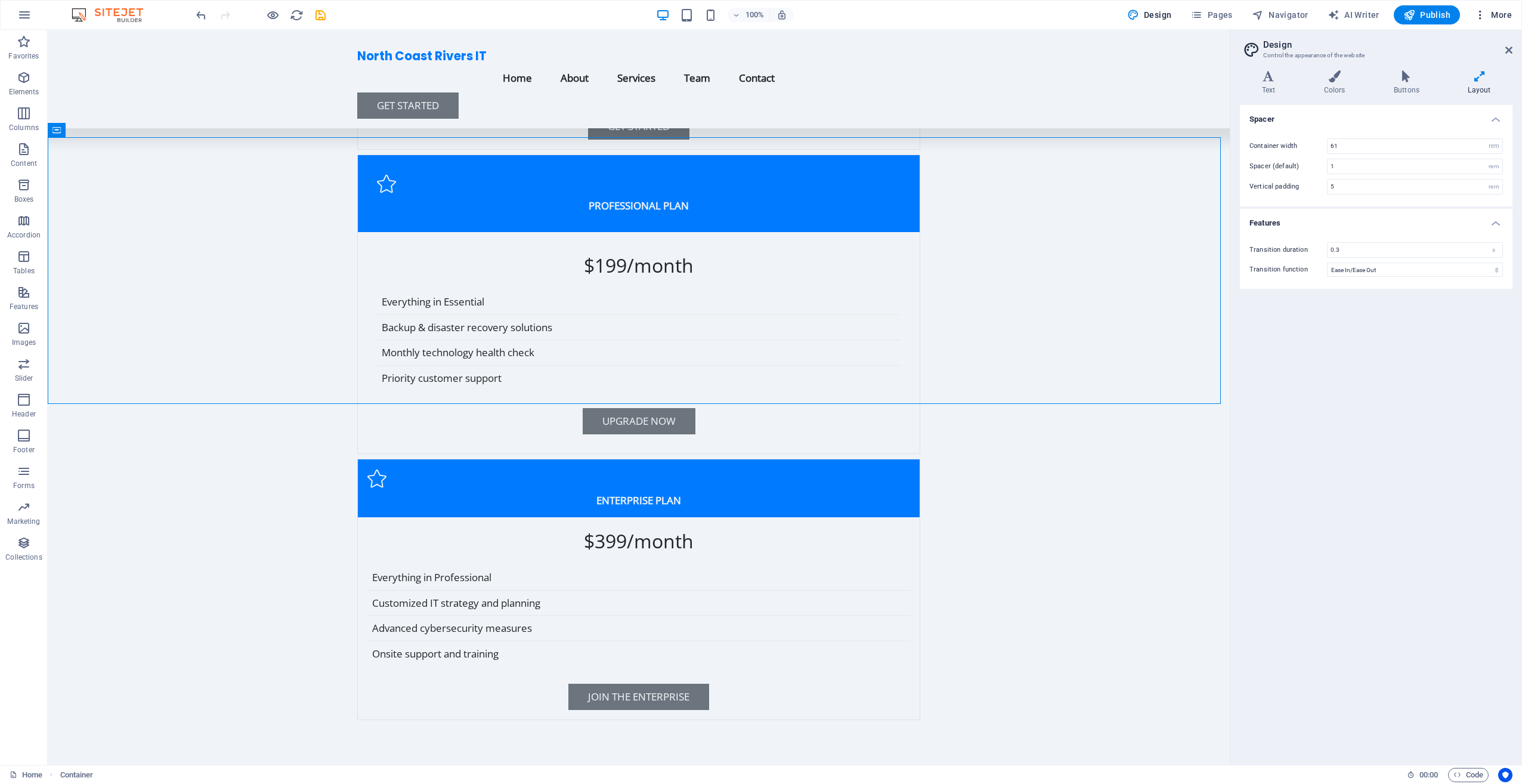
click at [1495, 13] on span "More" at bounding box center [1493, 14] width 37 height 12
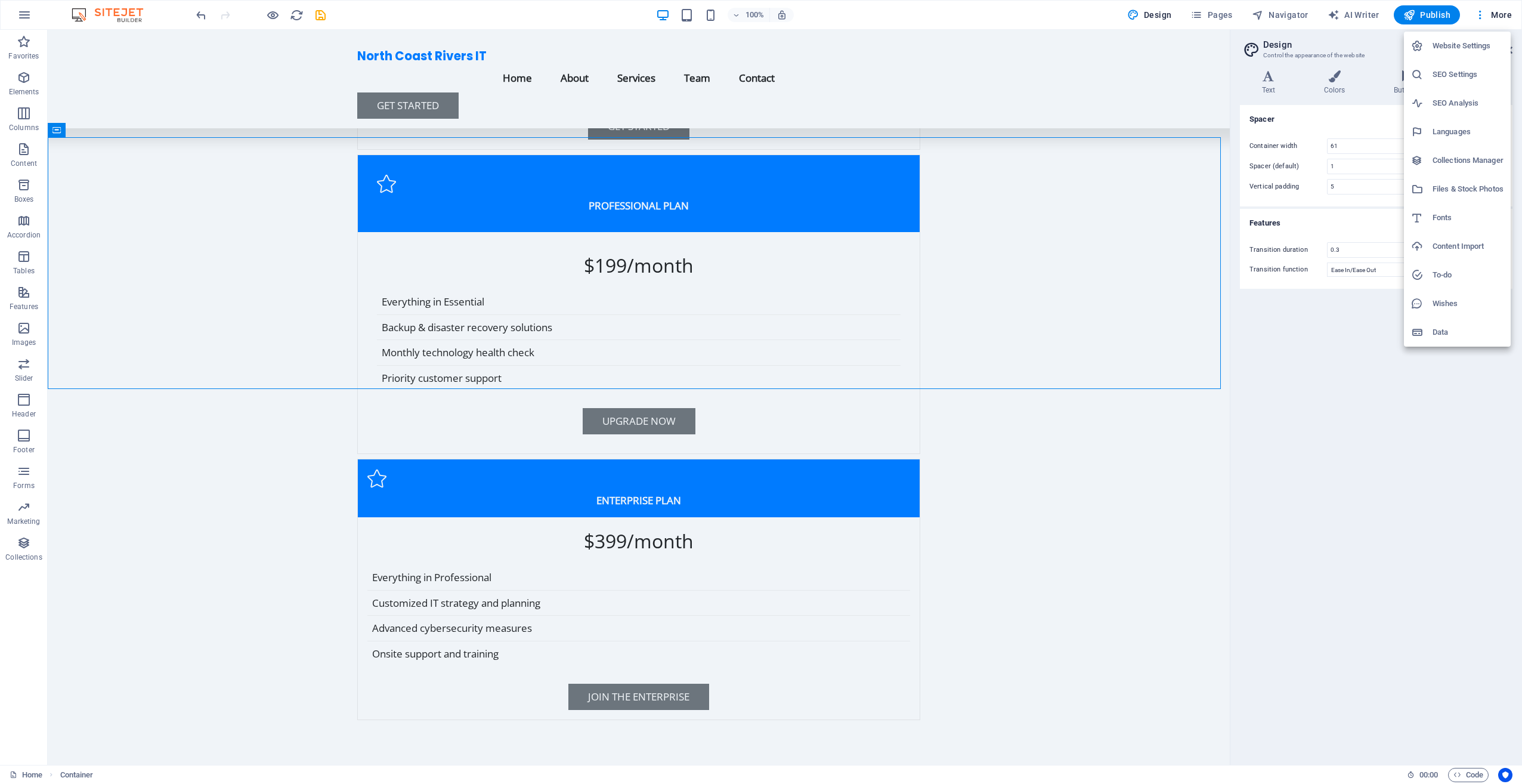
click at [1479, 191] on h6 "Files & Stock Photos" at bounding box center [1468, 189] width 71 height 14
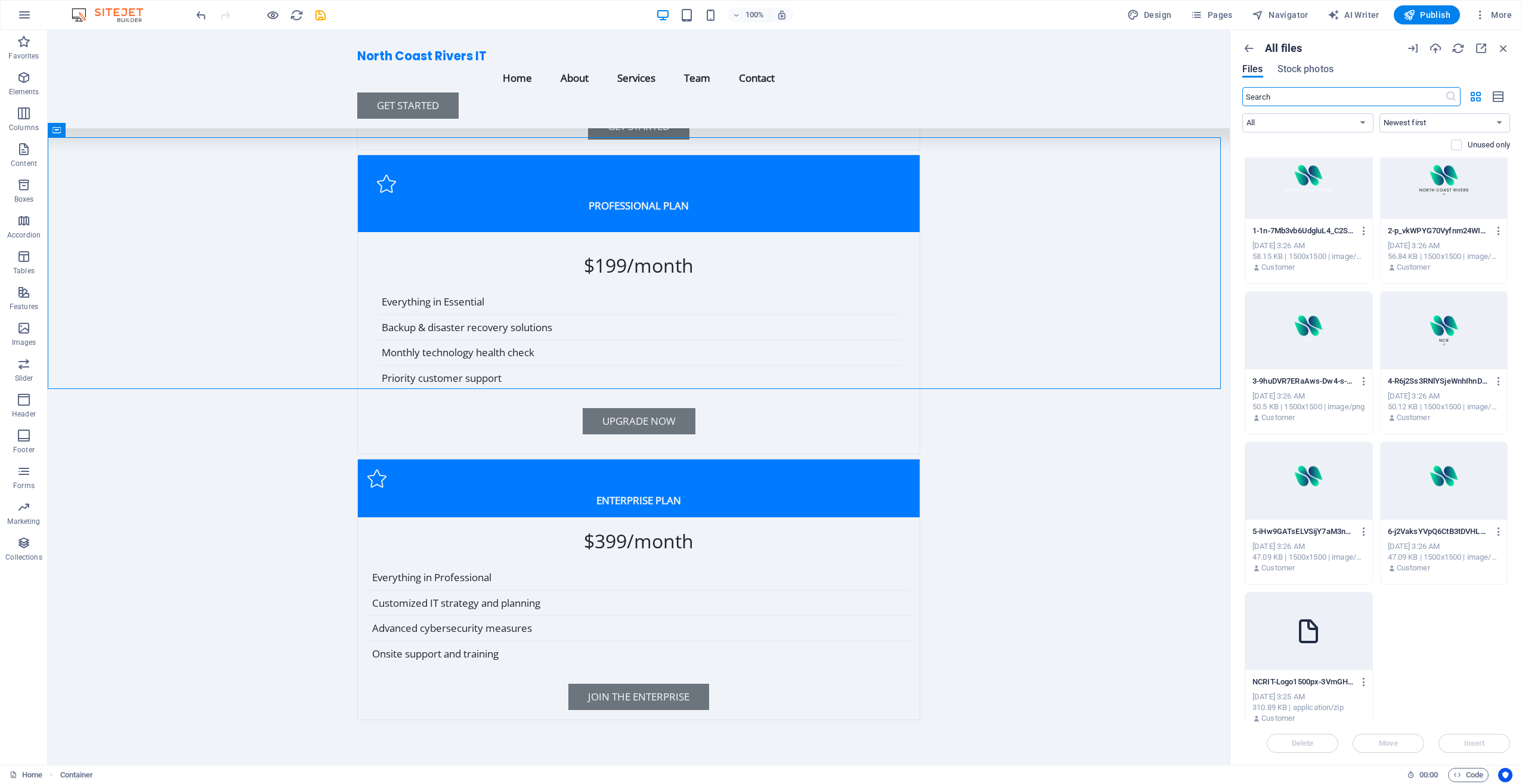
scroll to position [480, 0]
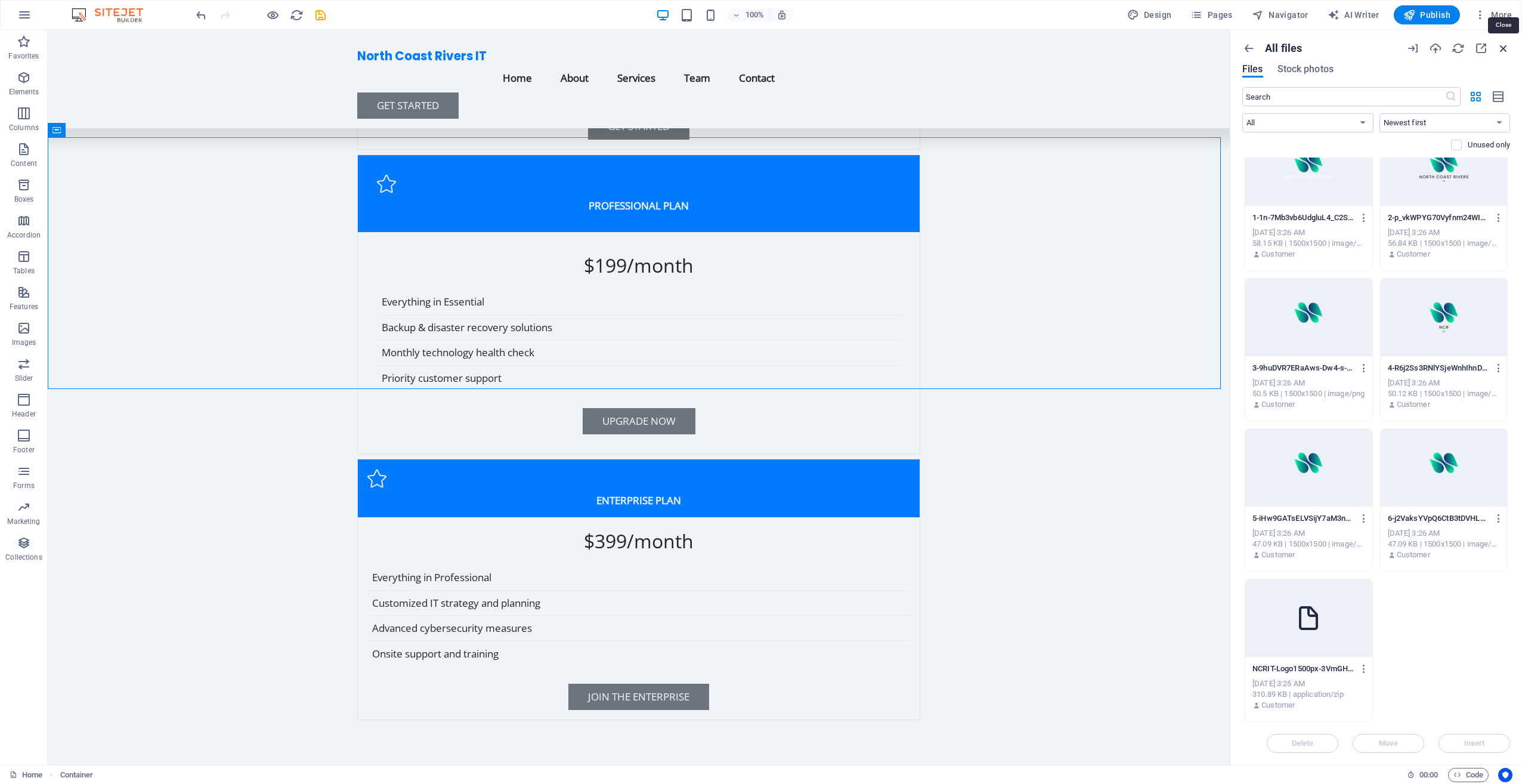
click at [1505, 45] on icon "button" at bounding box center [1503, 48] width 13 height 13
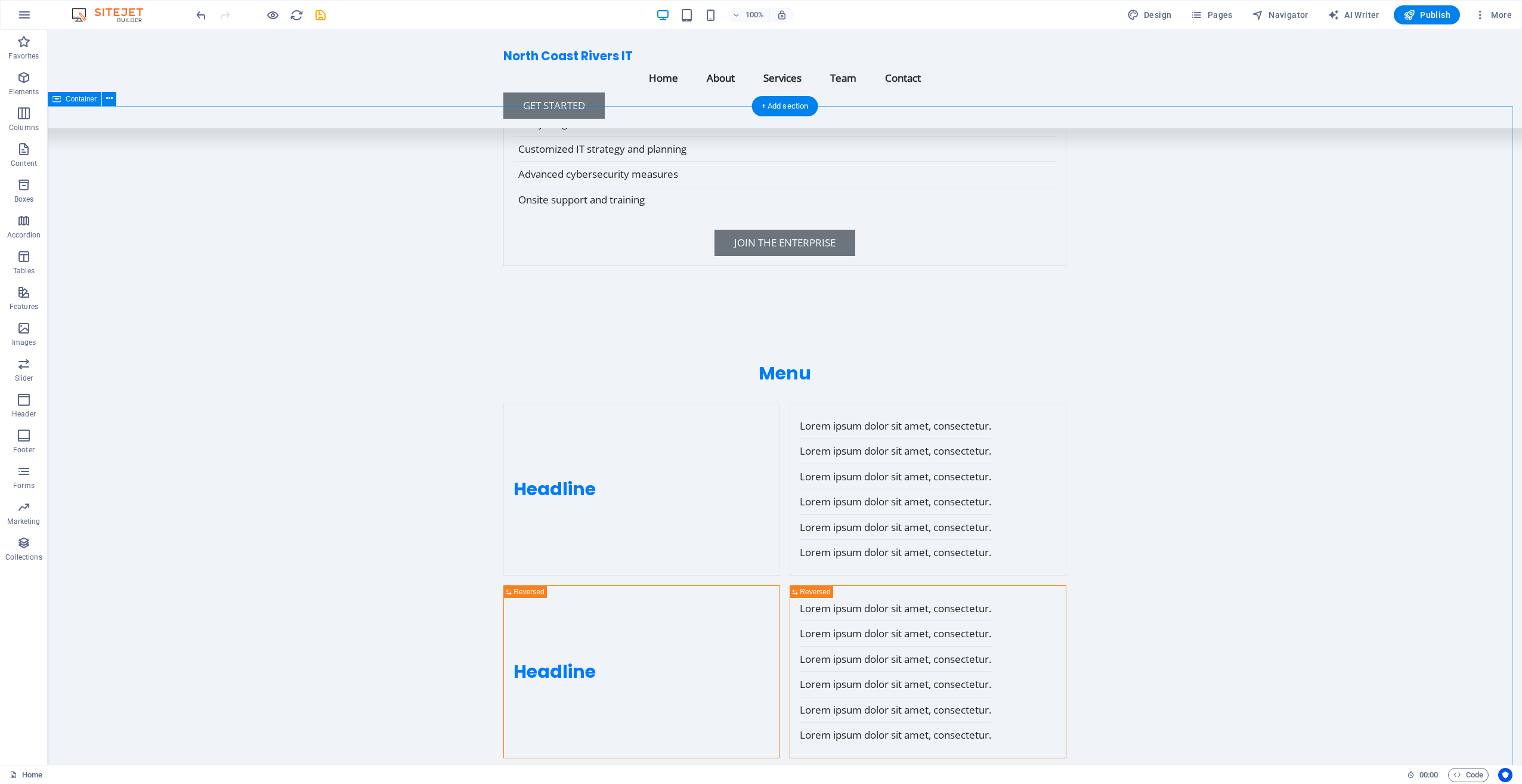
scroll to position [4415, 0]
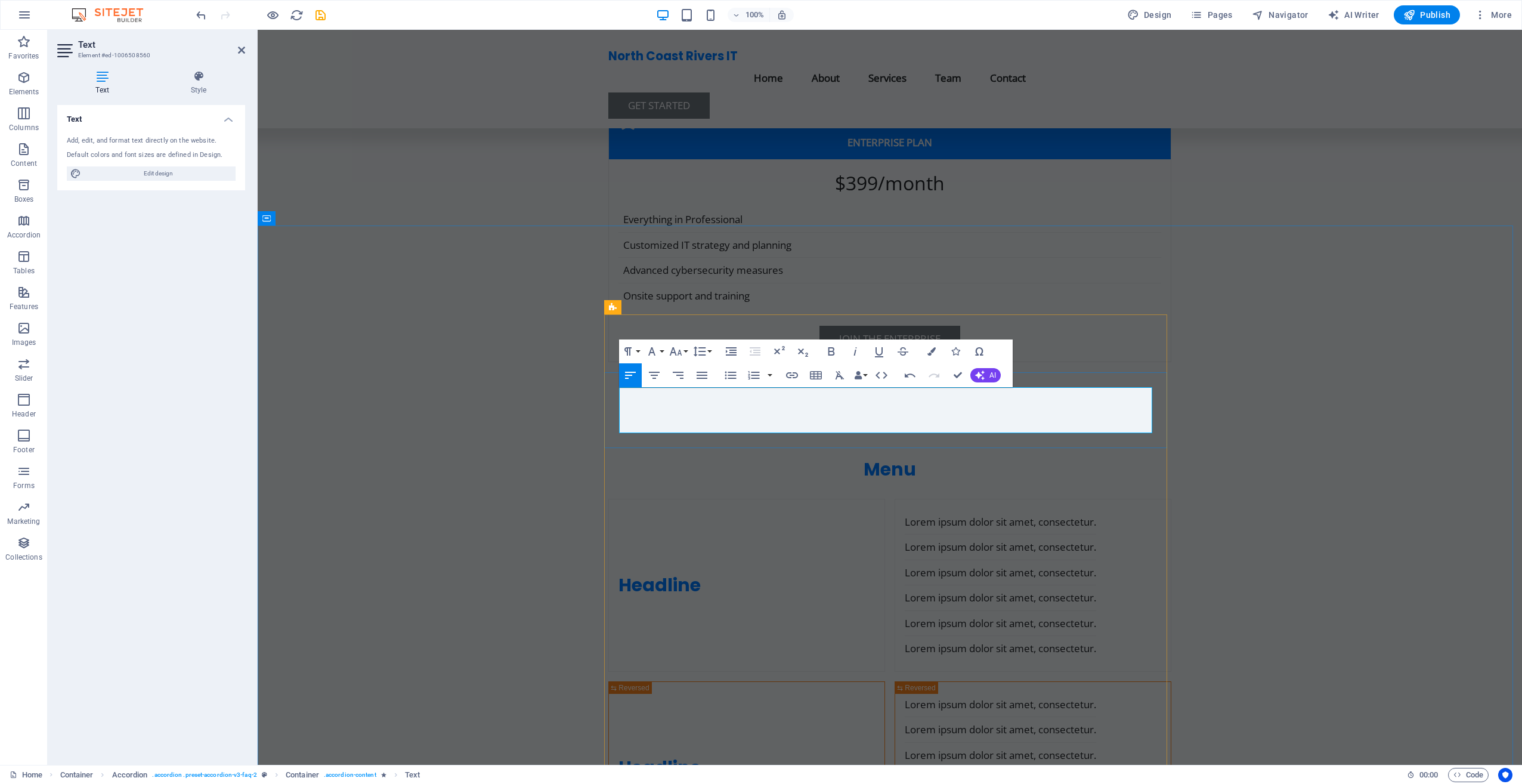
click at [797, 377] on icon "button" at bounding box center [792, 375] width 14 height 14
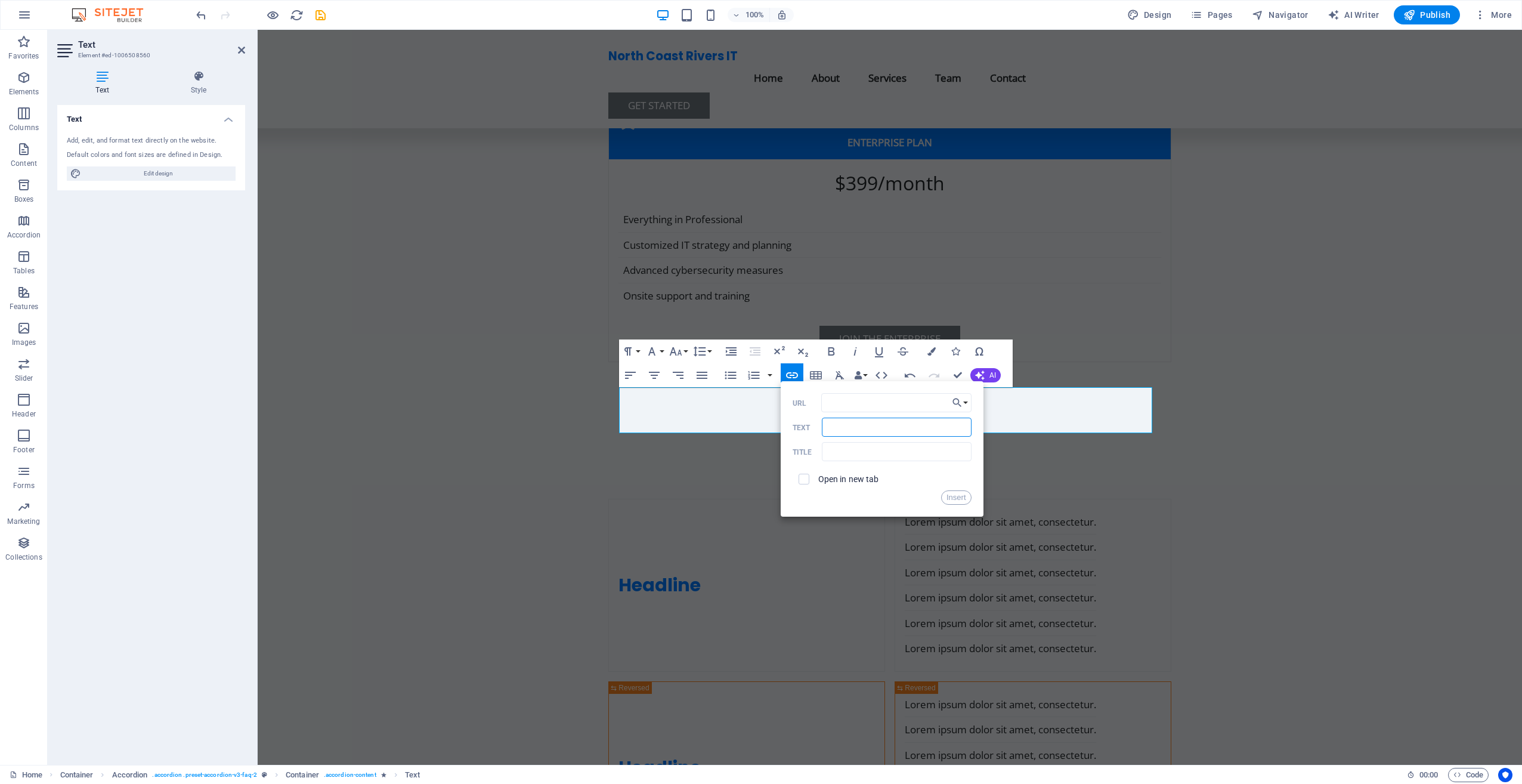
click at [861, 426] on input "Text" at bounding box center [896, 427] width 150 height 19
type input "Services"
click at [849, 440] on div "URL Services Text Title Open in new tab Insert" at bounding box center [882, 449] width 179 height 111
click at [848, 448] on input "text" at bounding box center [896, 452] width 150 height 19
click at [852, 414] on div "URL Services Text Title Open in new tab Insert" at bounding box center [882, 449] width 179 height 111
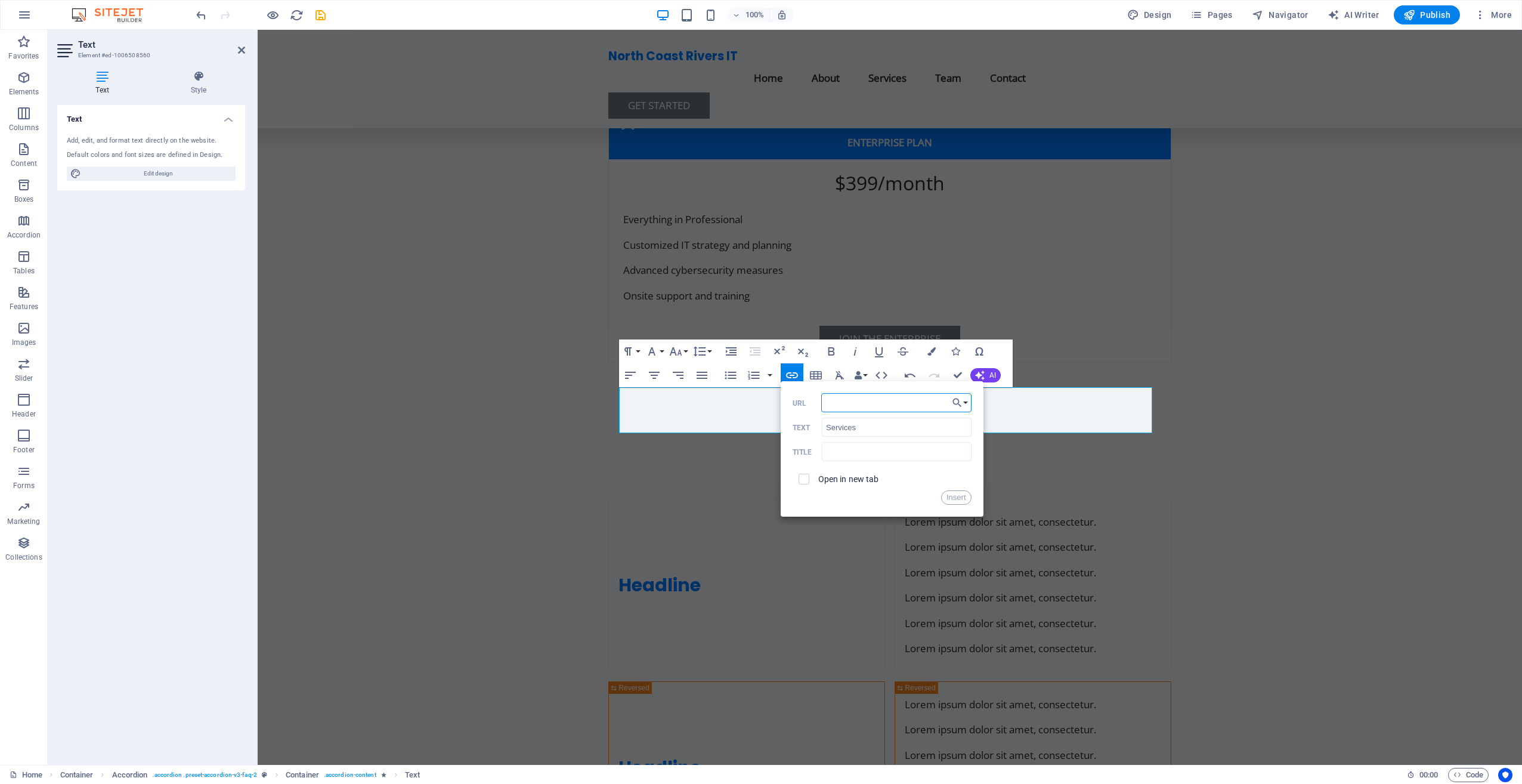
click at [850, 406] on input "URL" at bounding box center [896, 403] width 150 height 19
paste input "[URL][DOMAIN_NAME]"
type input "[URL][DOMAIN_NAME]"
click at [843, 453] on input "text" at bounding box center [896, 452] width 150 height 19
drag, startPoint x: 1121, startPoint y: 462, endPoint x: 765, endPoint y: 426, distance: 357.8
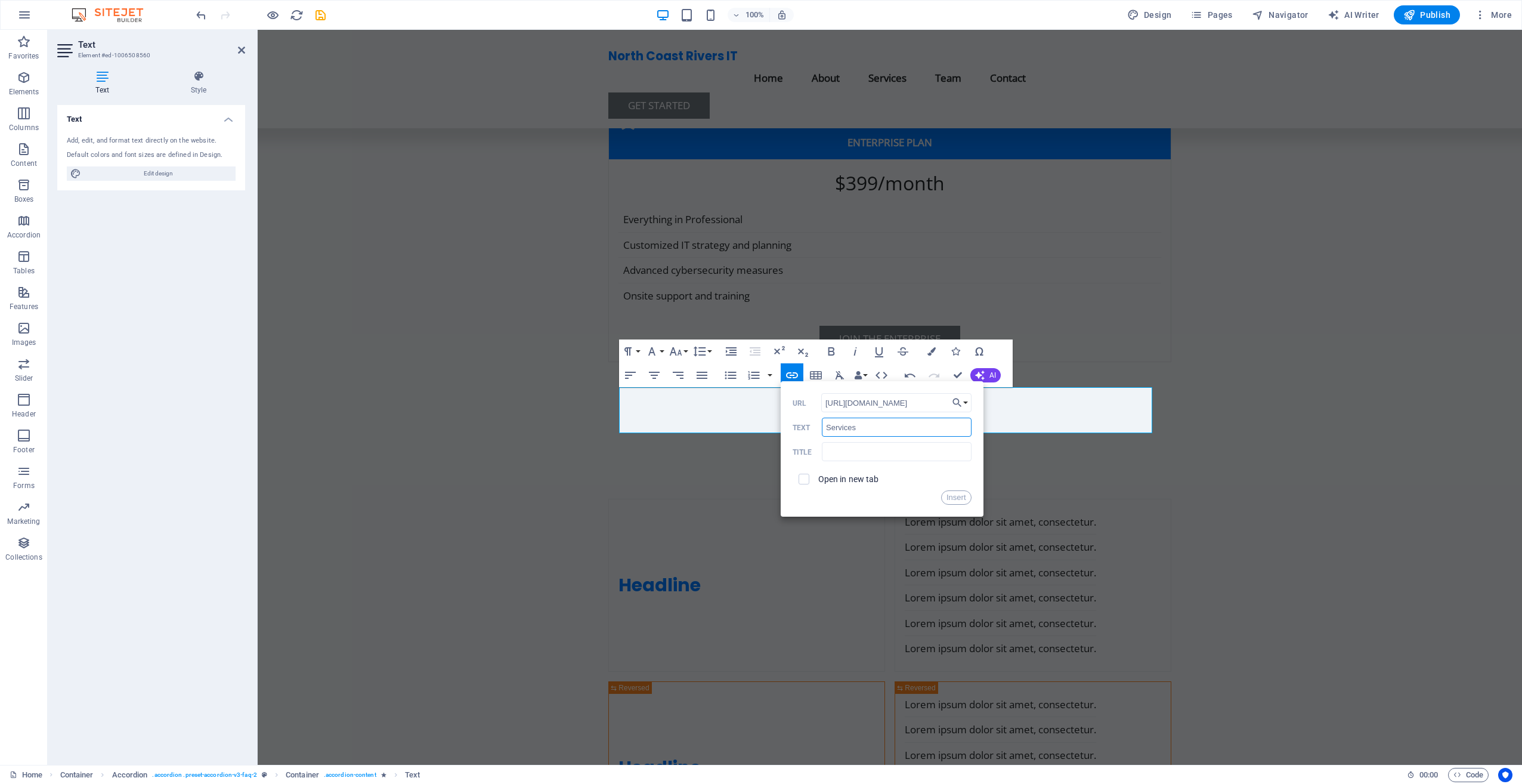
click at [826, 427] on input "Services" at bounding box center [896, 427] width 150 height 19
click at [838, 451] on input "text" at bounding box center [896, 452] width 150 height 19
paste input "Services"
type input "Our Services"
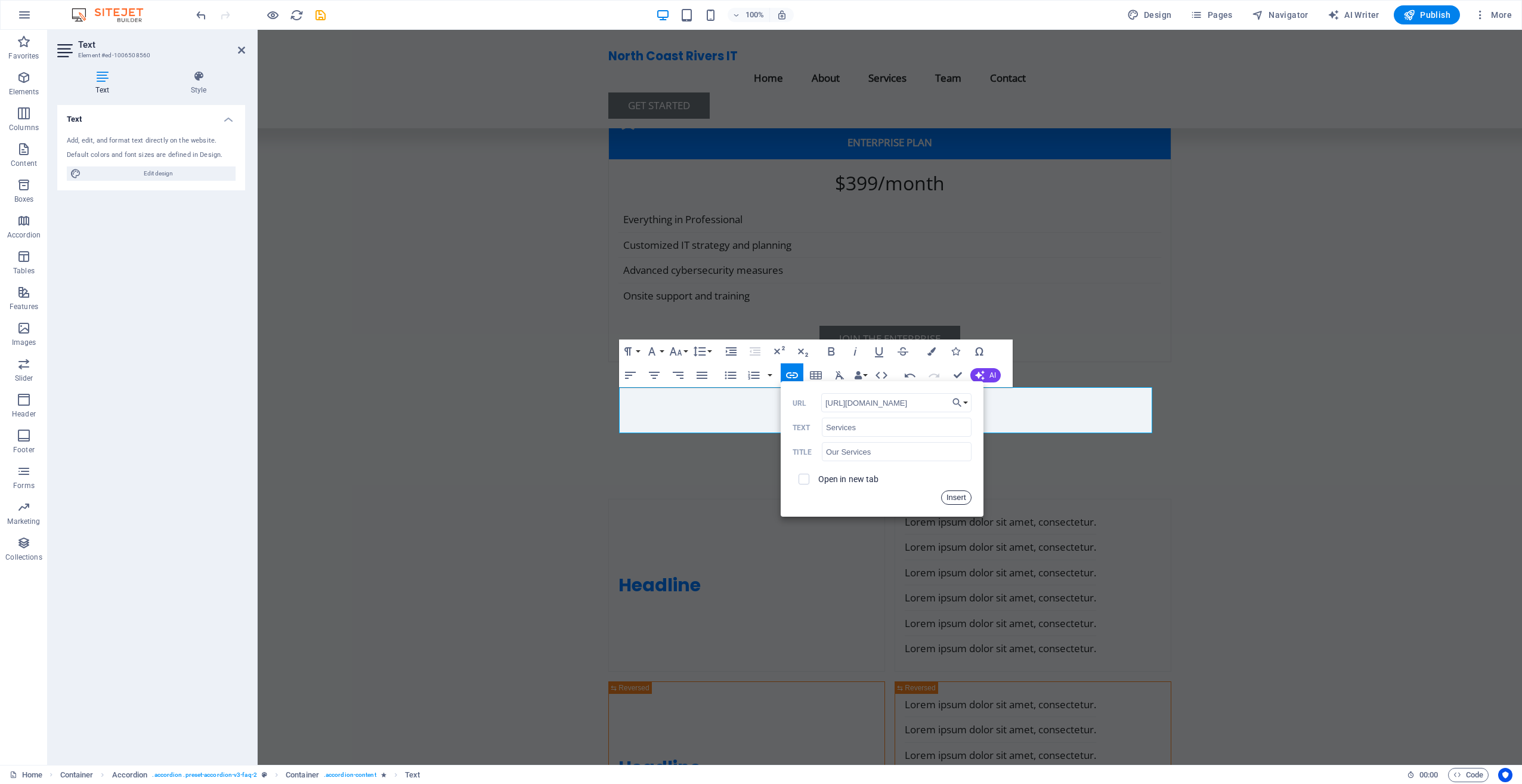
click at [957, 498] on button "Insert" at bounding box center [957, 497] width 30 height 14
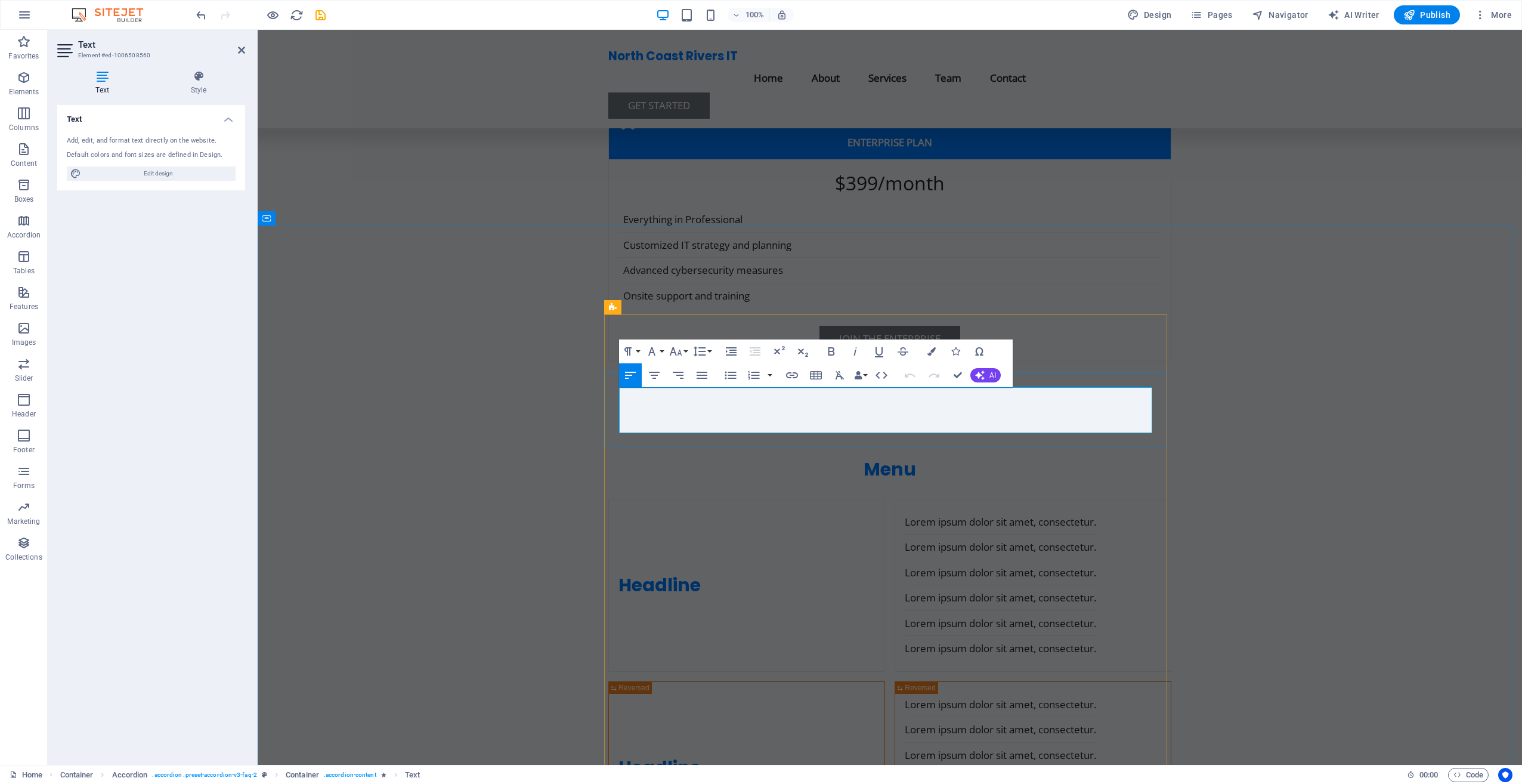
drag, startPoint x: 696, startPoint y: 394, endPoint x: 619, endPoint y: 389, distance: 77.2
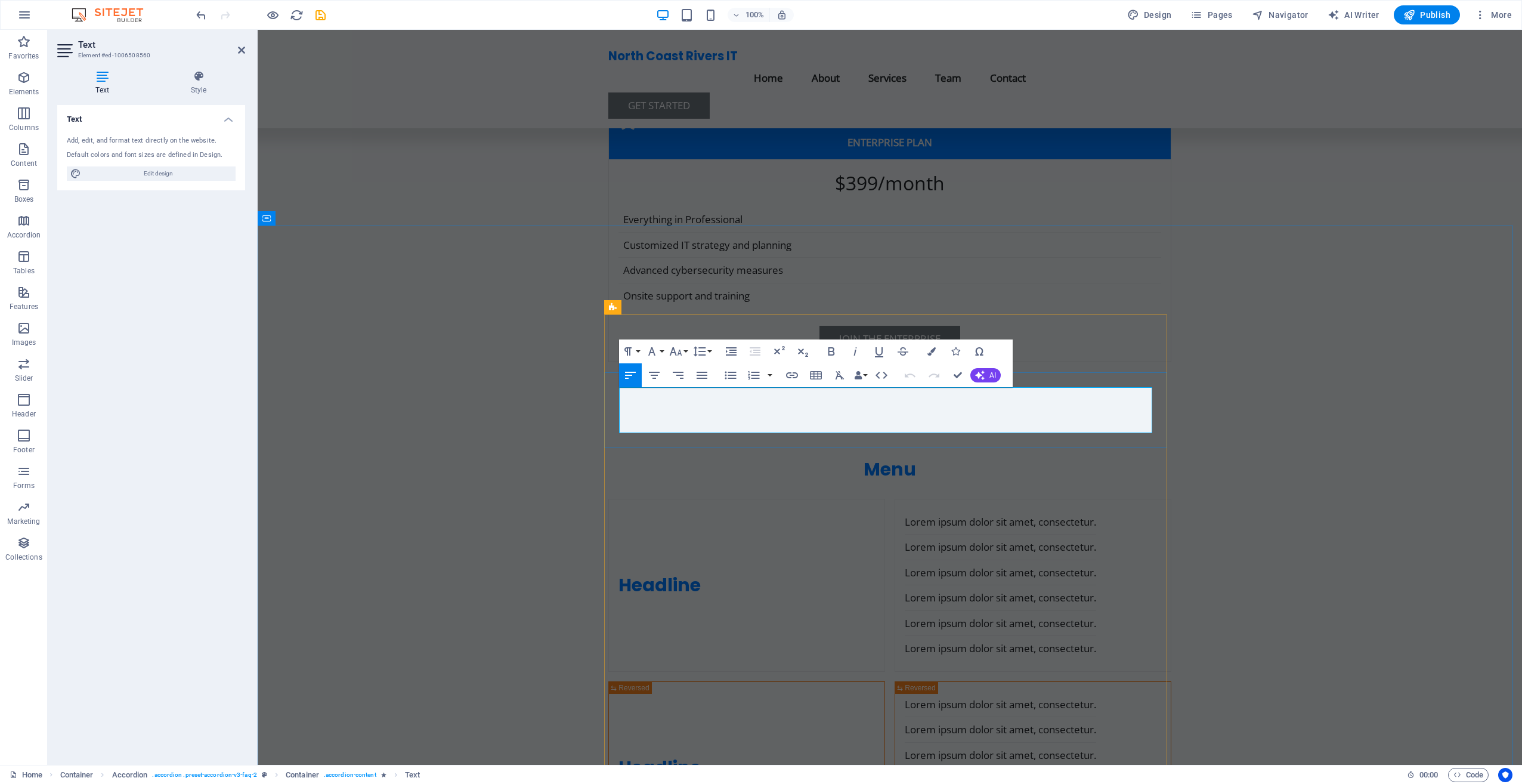
click at [792, 376] on icon "button" at bounding box center [792, 375] width 12 height 6
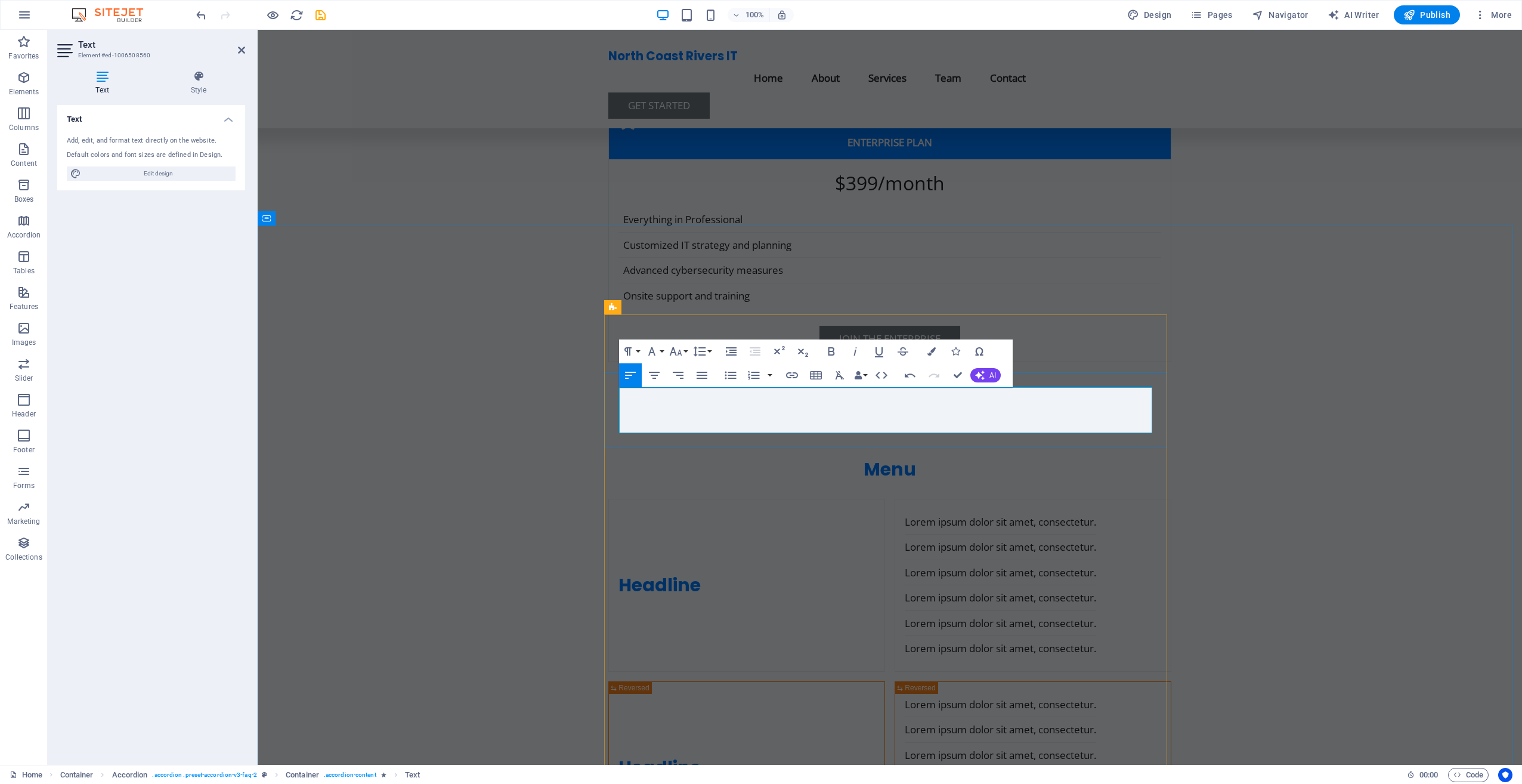
drag, startPoint x: 1072, startPoint y: 425, endPoint x: 1066, endPoint y: 424, distance: 6.1
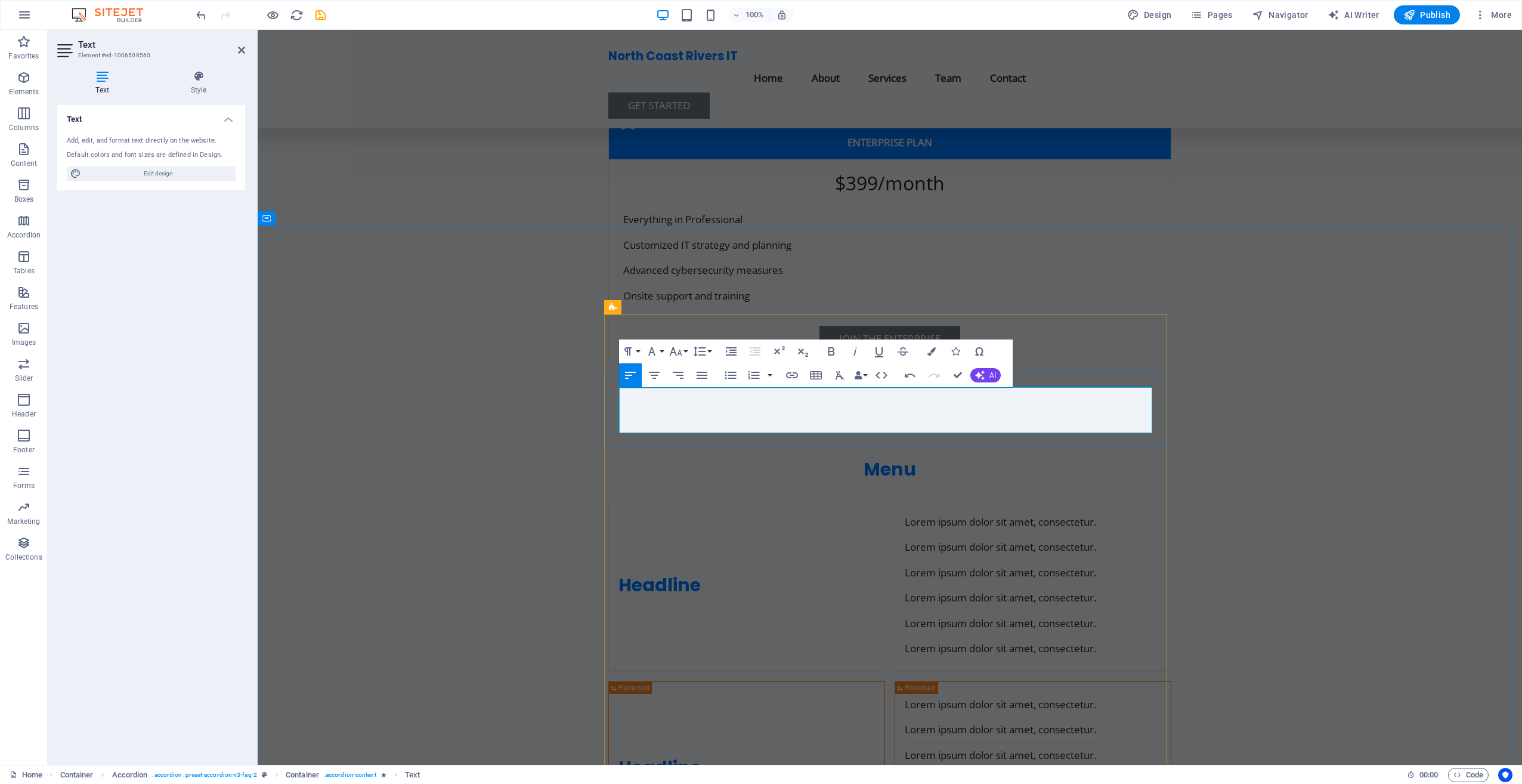
type input "here"
click at [797, 373] on icon "button" at bounding box center [792, 375] width 12 height 6
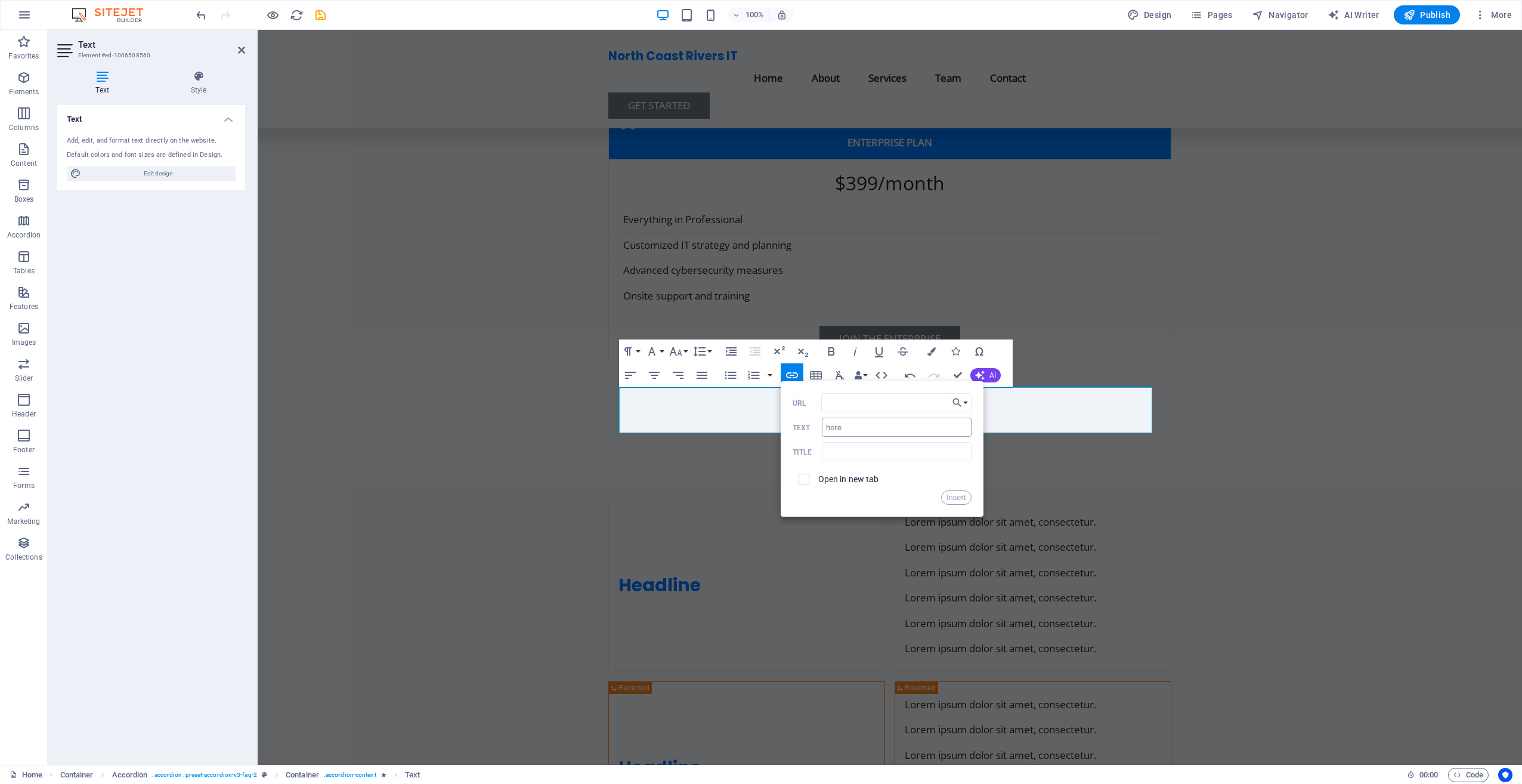
type input "Services"
type input "[URL][DOMAIN_NAME]"
click at [958, 498] on button "Insert" at bounding box center [957, 497] width 30 height 14
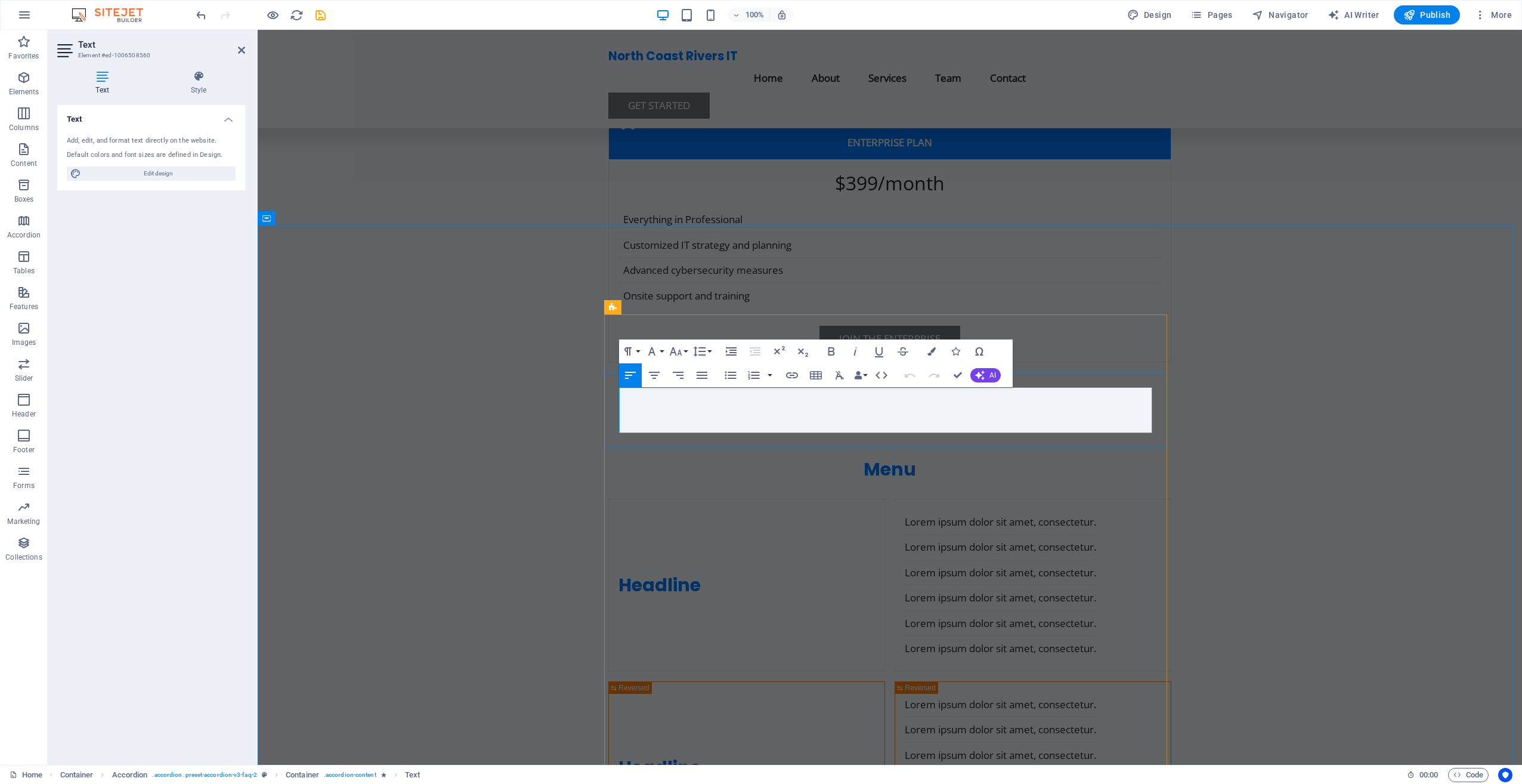
drag, startPoint x: 1052, startPoint y: 423, endPoint x: 1031, endPoint y: 419, distance: 21.4
click at [832, 354] on icon "button" at bounding box center [832, 351] width 14 height 14
drag, startPoint x: 1337, startPoint y: 451, endPoint x: 1541, endPoint y: 453, distance: 204.0
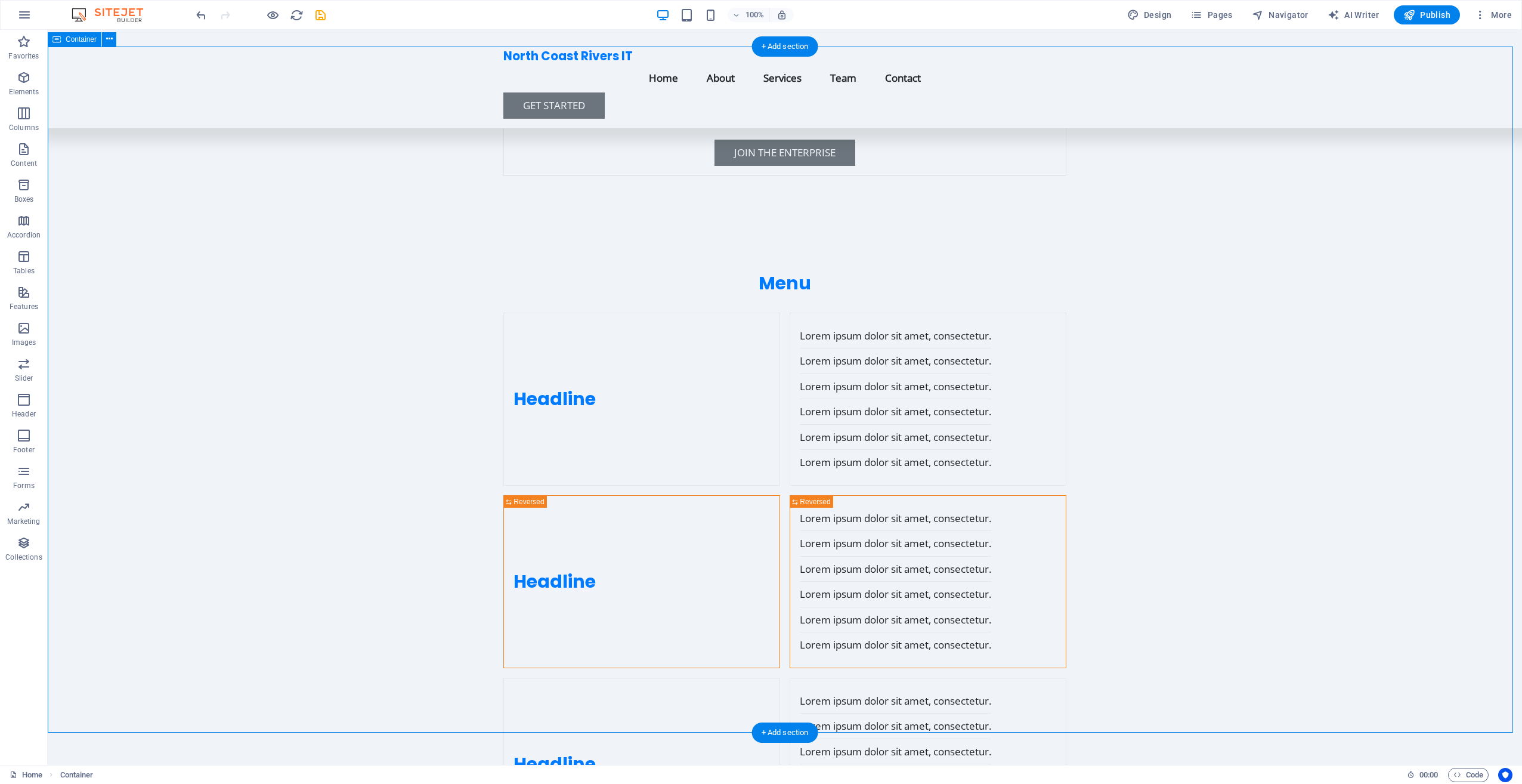
scroll to position [4831, 0]
